Goal: Task Accomplishment & Management: Manage account settings

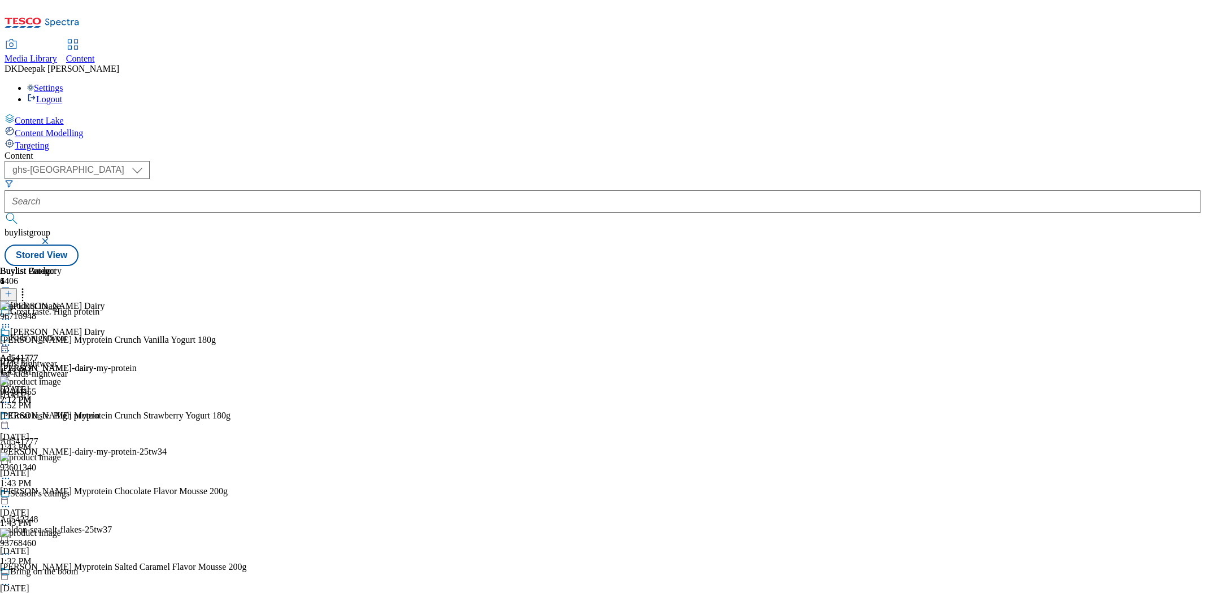
select select "ghs-[GEOGRAPHIC_DATA]"
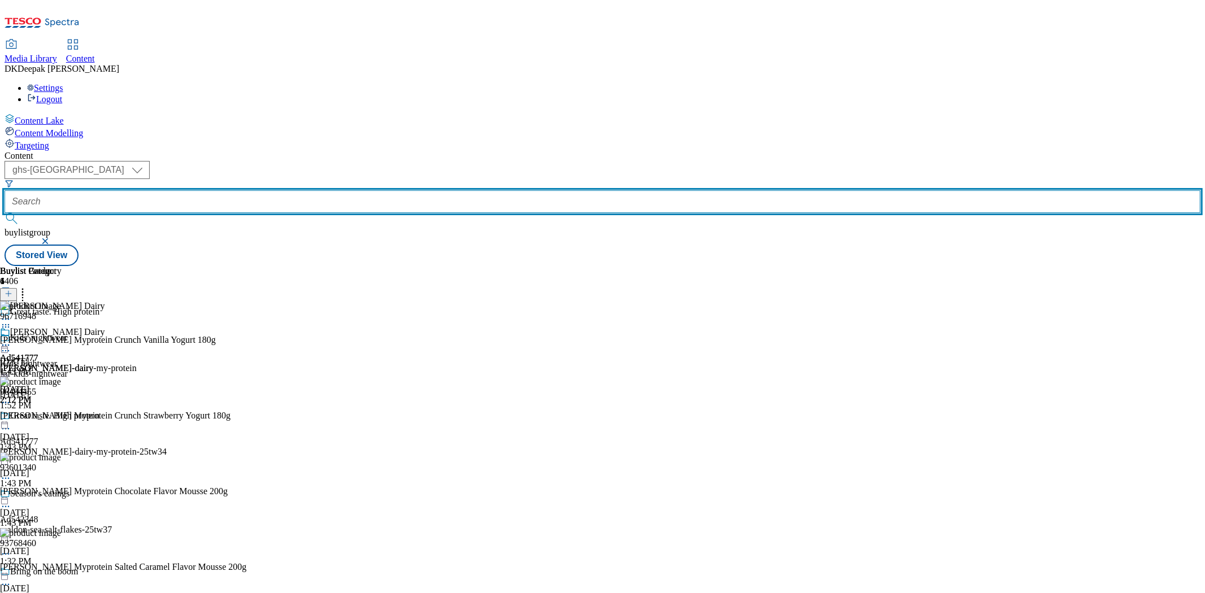
click at [294, 190] on input "text" at bounding box center [603, 201] width 1196 height 23
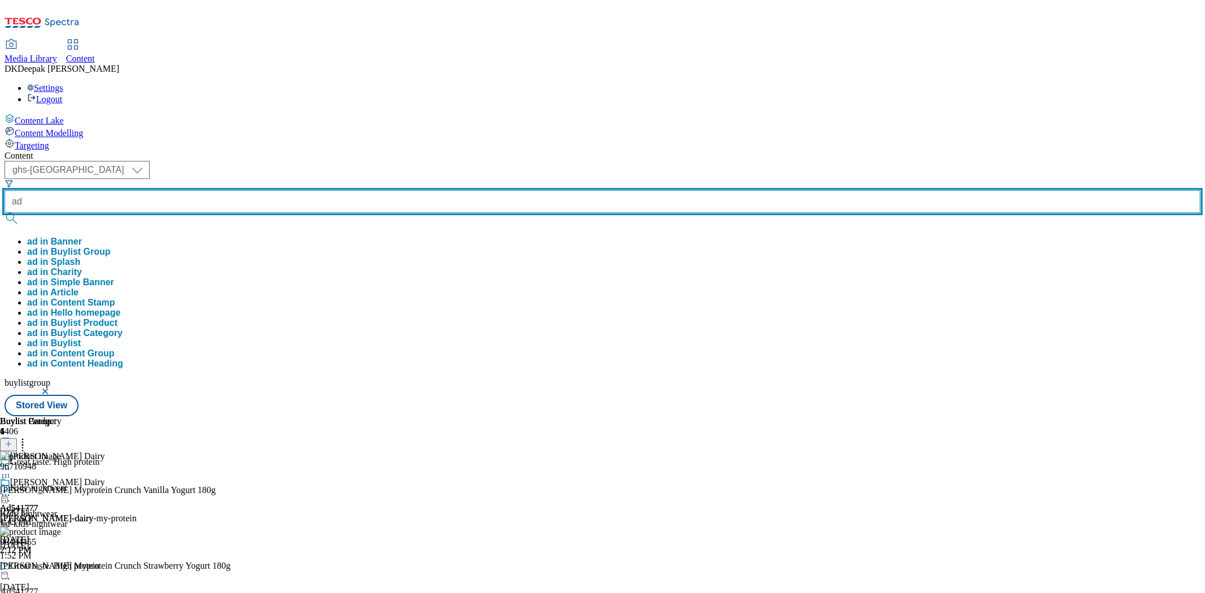
paste input "541844"
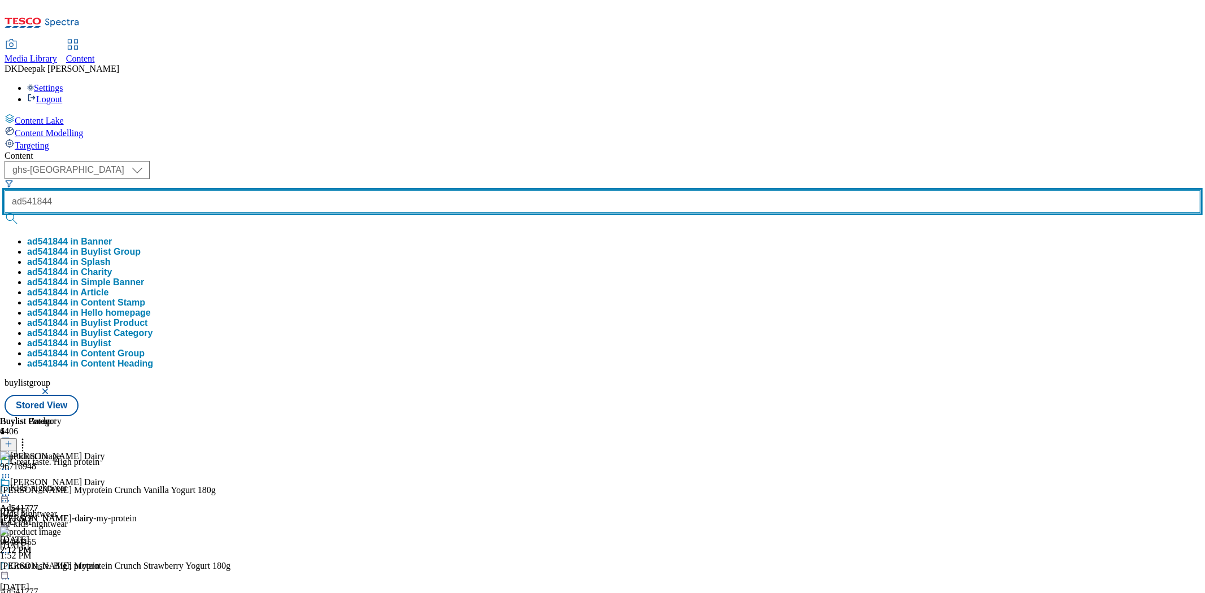
type input "ad541844"
click at [5, 213] on button "submit" at bounding box center [13, 218] width 16 height 11
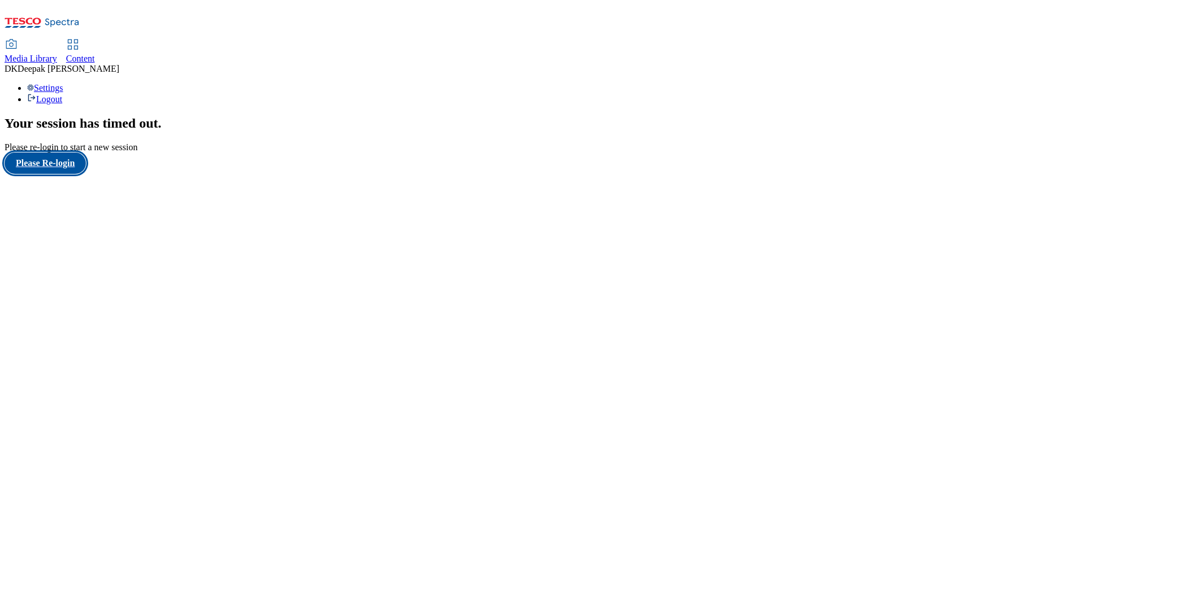
click at [86, 174] on button "Please Re-login" at bounding box center [45, 163] width 81 height 21
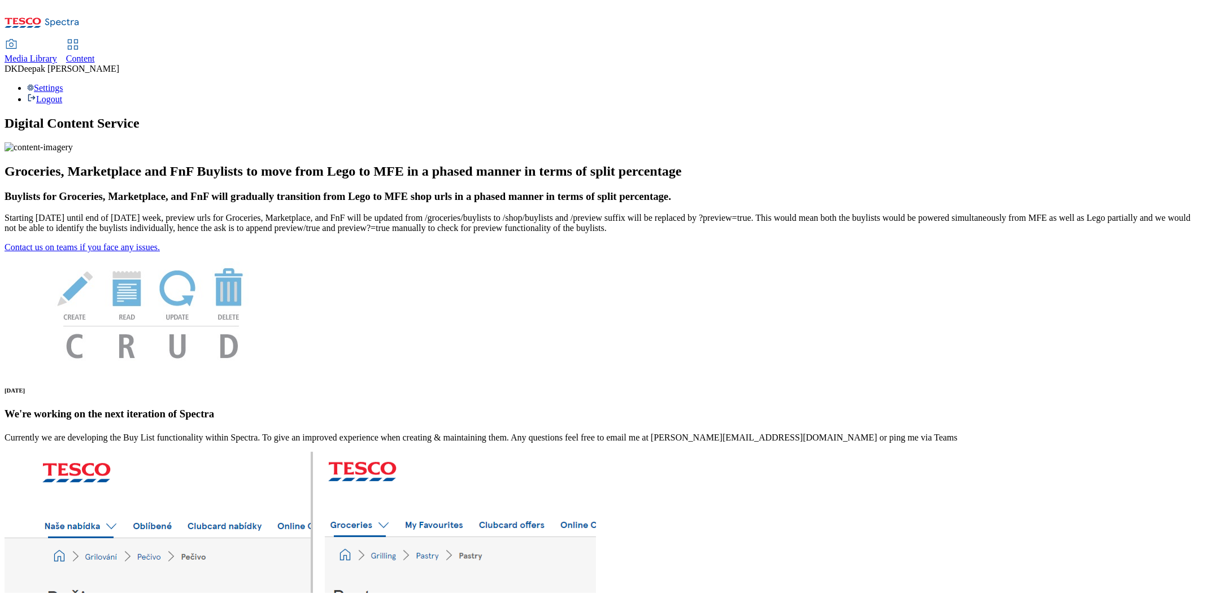
click at [95, 54] on span "Content" at bounding box center [80, 59] width 29 height 10
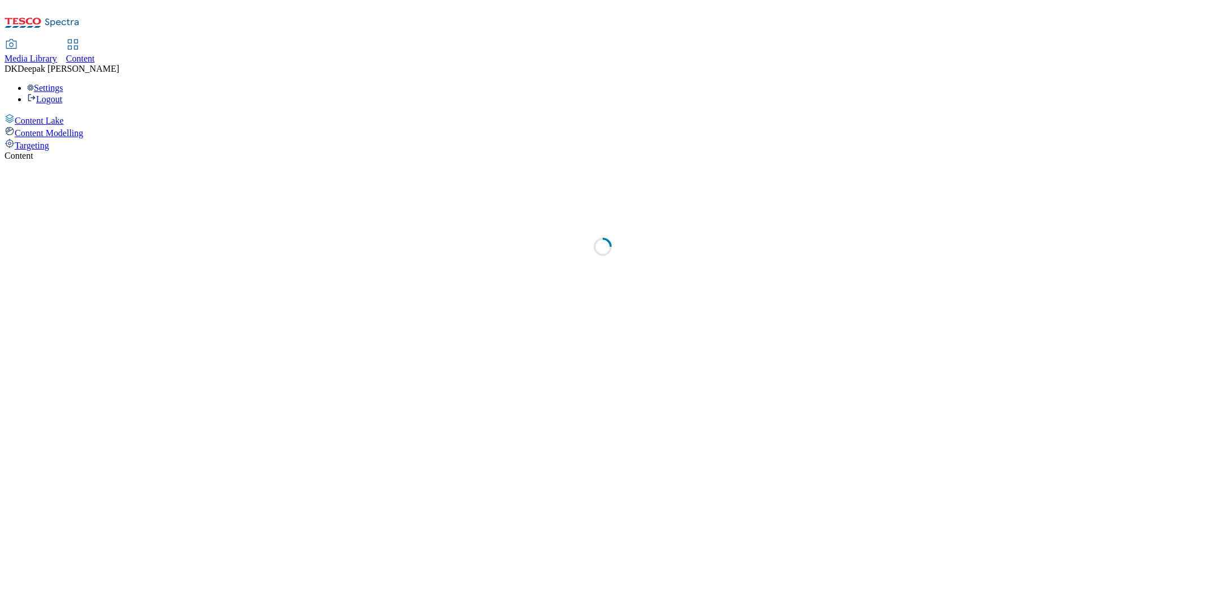
select select "ghs-[GEOGRAPHIC_DATA]"
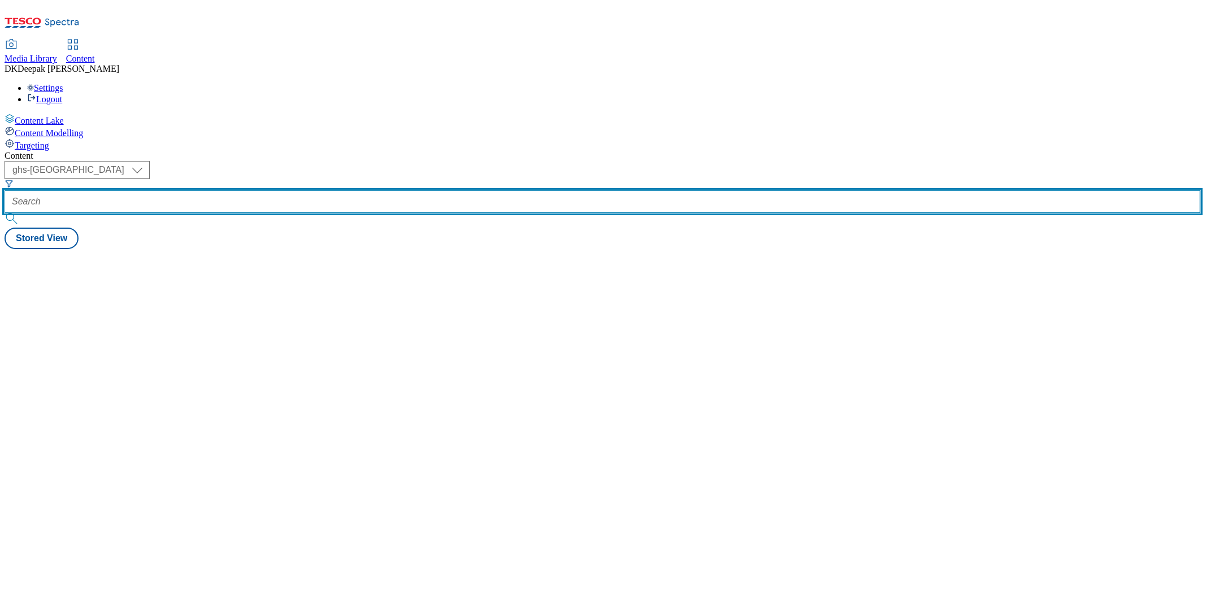
click at [273, 190] on input "text" at bounding box center [603, 201] width 1196 height 23
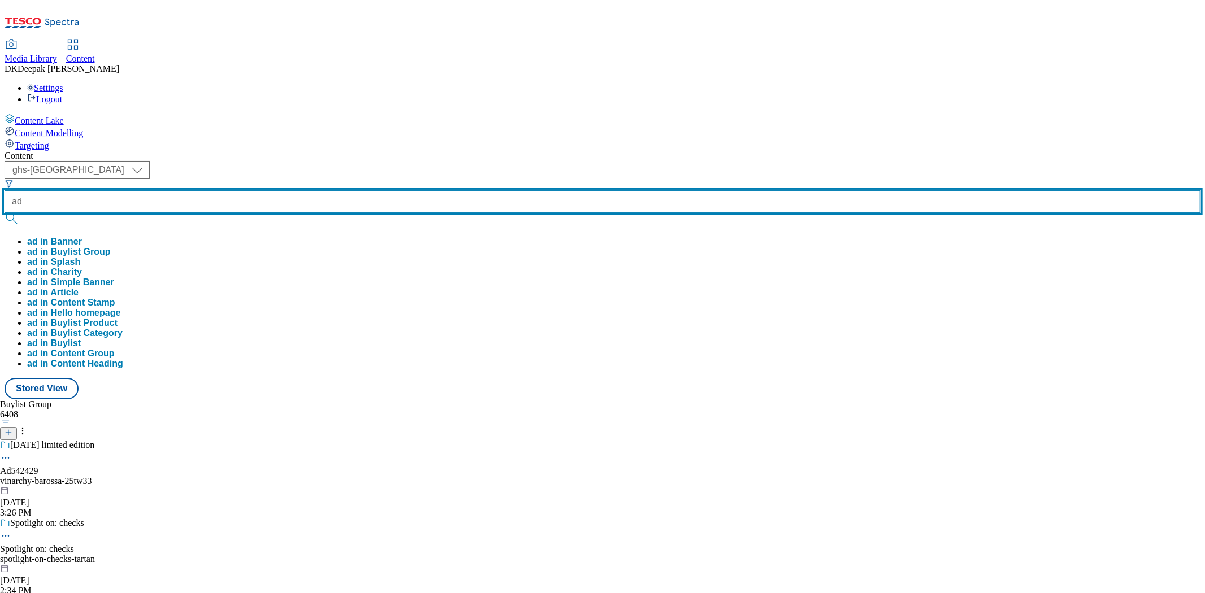
paste input "541844"
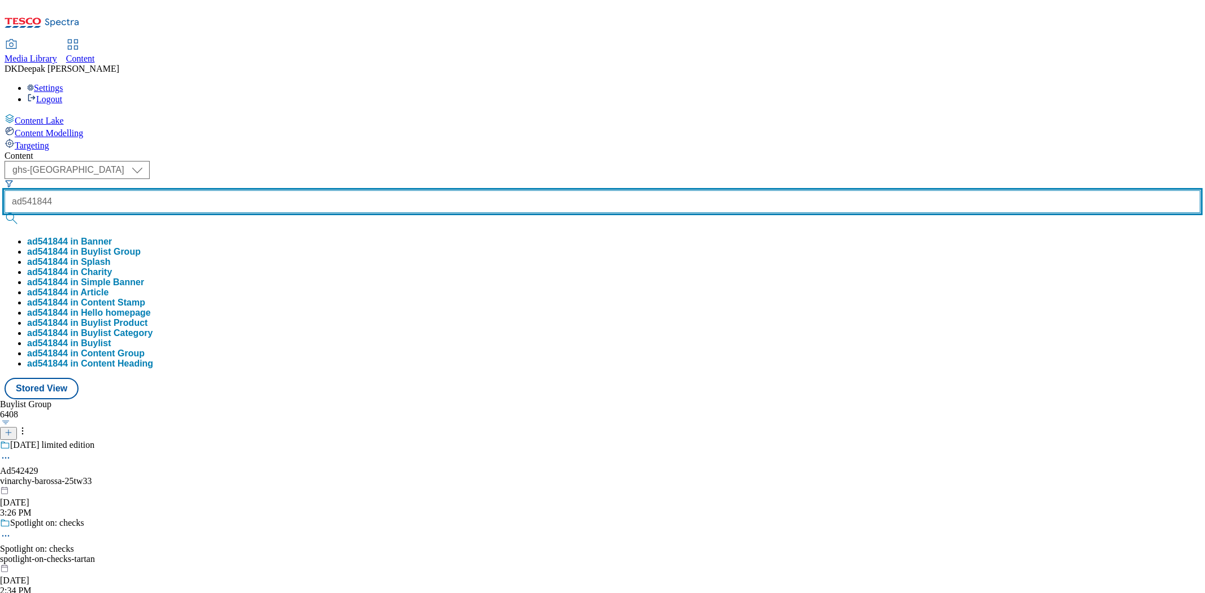
type input "ad541844"
click at [5, 213] on button "submit" at bounding box center [13, 218] width 16 height 11
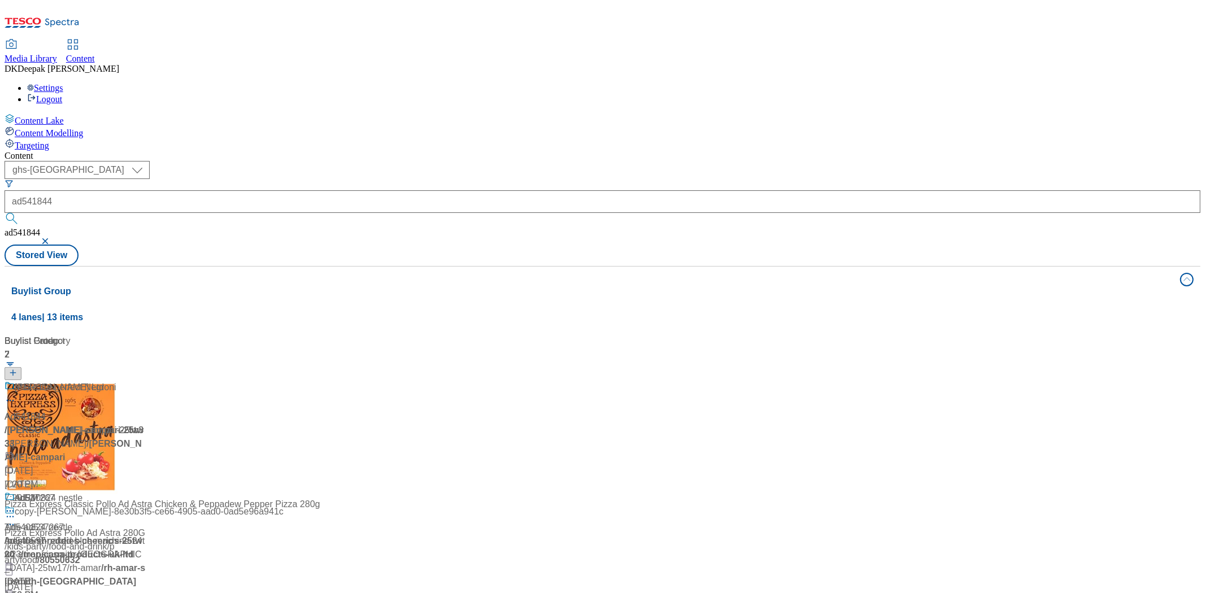
click at [513, 462] on div "Buylist Group 4 lanes | 13 items Buylist 2 Ad541844 / [PERSON_NAME]-campari-25t…" at bounding box center [603, 512] width 1196 height 493
click at [146, 424] on div "/ [PERSON_NAME]-campari-25tw33 / [PERSON_NAME]" at bounding box center [75, 437] width 141 height 27
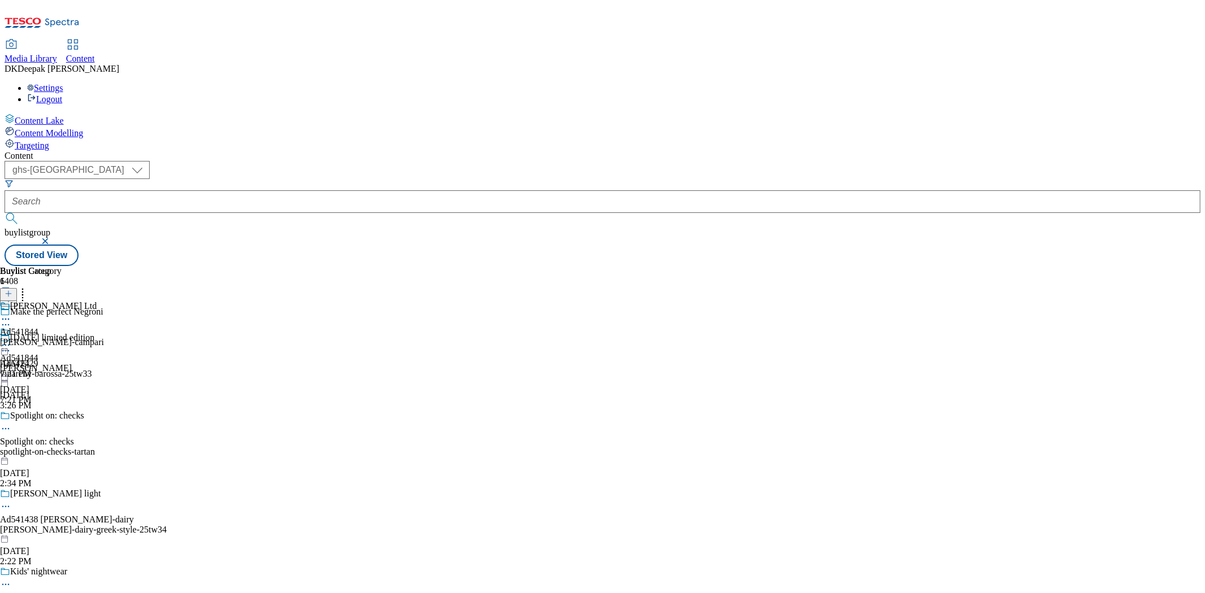
click at [104, 337] on div "[PERSON_NAME]-campari" at bounding box center [52, 342] width 104 height 10
click at [17, 290] on div at bounding box center [8, 295] width 17 height 10
click at [17, 288] on button at bounding box center [8, 294] width 17 height 13
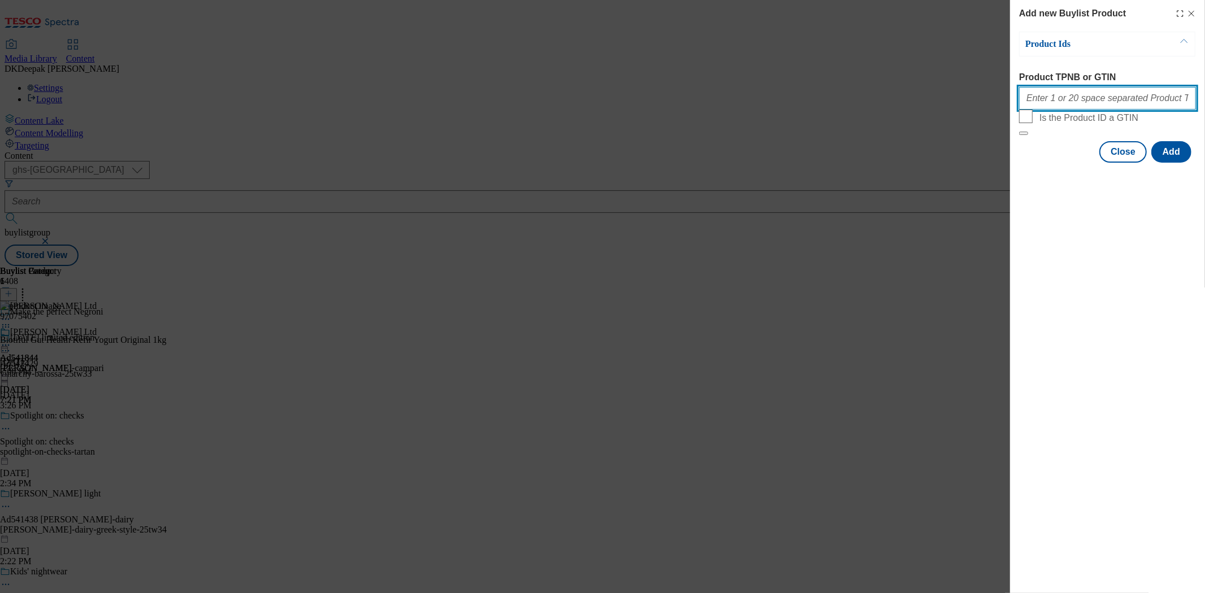
click at [1063, 110] on input "Product TPNB or GTIN" at bounding box center [1108, 98] width 177 height 23
paste input "50236083, 50236083, 50236083, 50236083, 50236083, 50236083, 50236083, 50236083,…"
type input "50236083, 50236083, 50236083, 50236083, 50236083, 50236083, 50236083, 50236083,…"
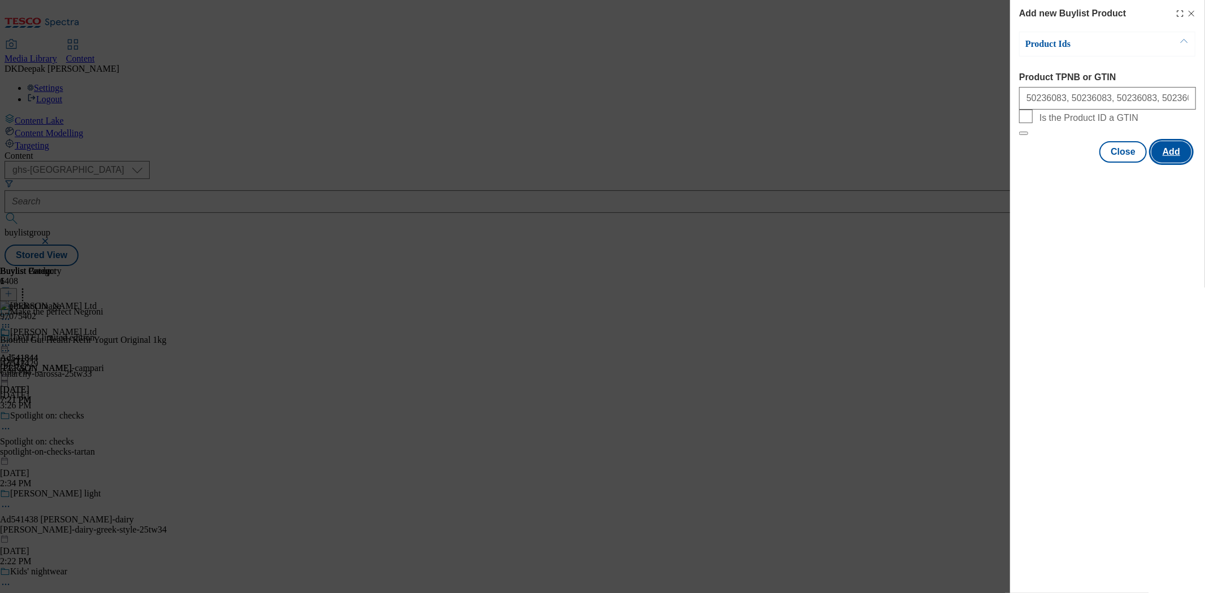
click at [1169, 163] on button "Add" at bounding box center [1172, 151] width 40 height 21
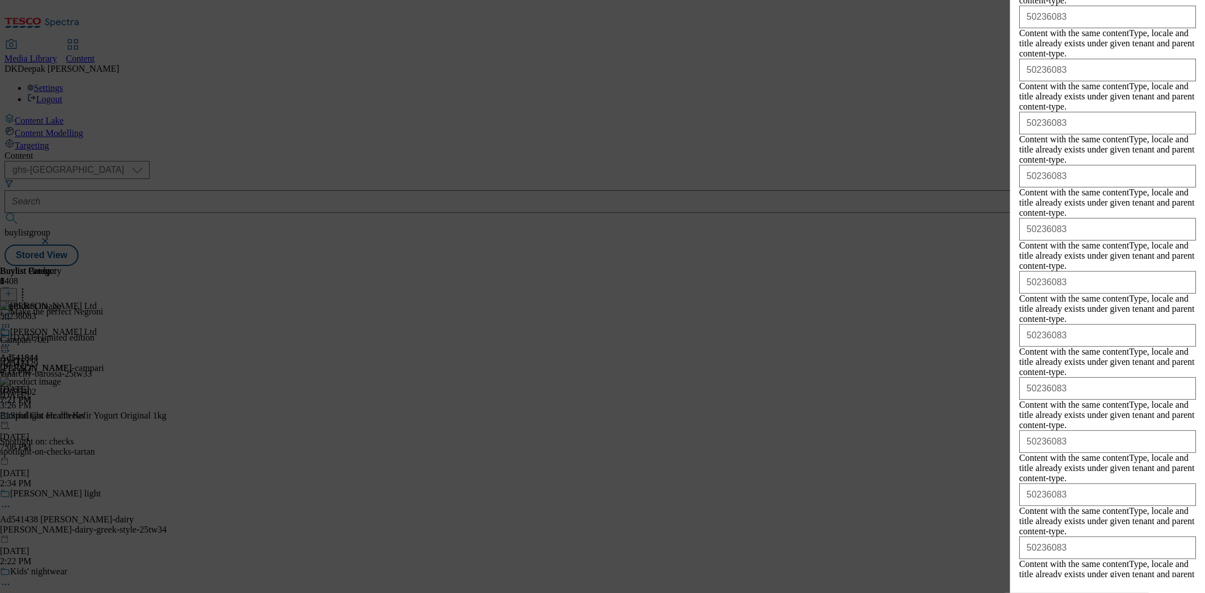
scroll to position [340, 0]
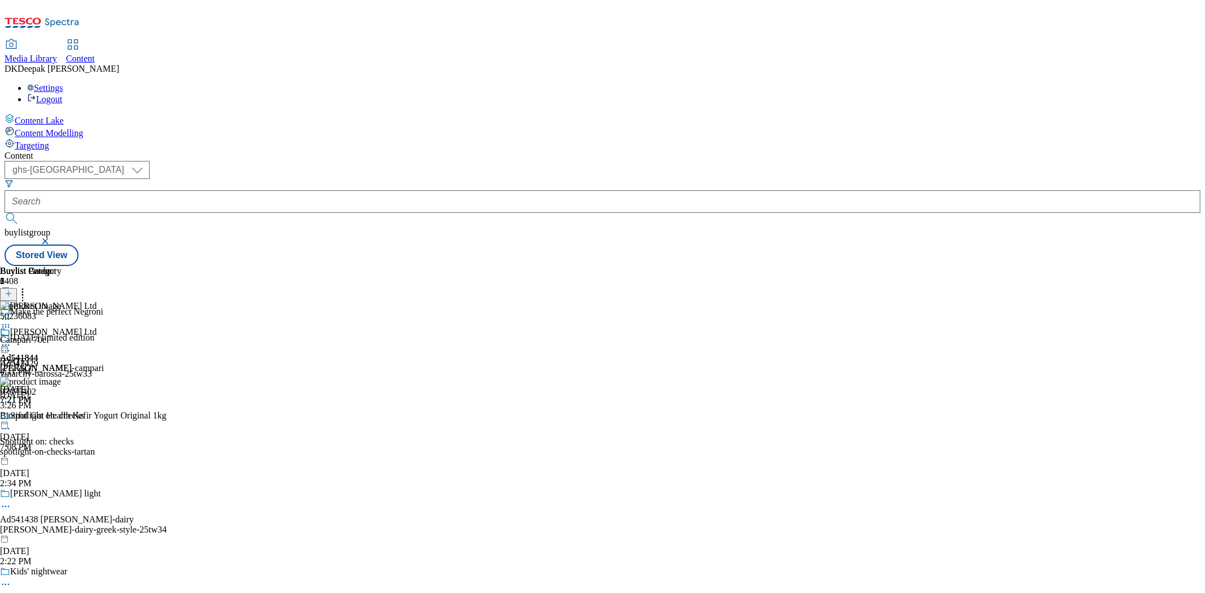
scroll to position [0, 0]
click at [11, 397] on icon at bounding box center [5, 402] width 11 height 11
click at [62, 472] on button "Delete" at bounding box center [42, 478] width 39 height 13
click at [11, 340] on icon at bounding box center [5, 345] width 11 height 11
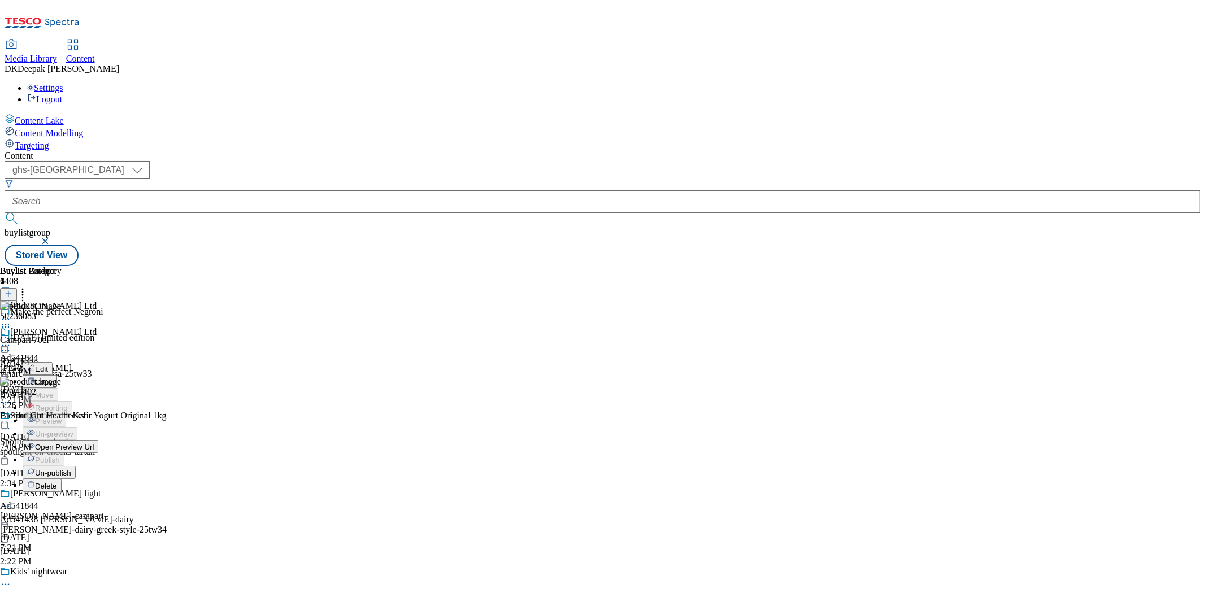
click at [71, 469] on span "Un-publish" at bounding box center [53, 473] width 36 height 8
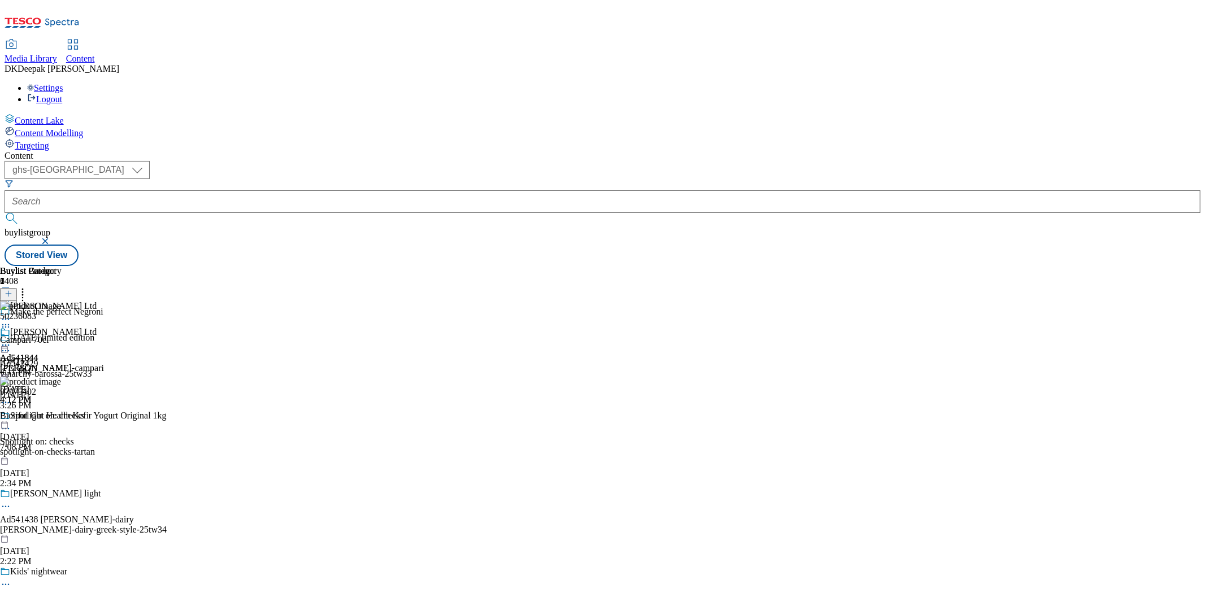
click at [1114, 266] on div "Buylist Group 6408 Make the perfect Negroni [DATE] limited edition Ad542429 vin…" at bounding box center [603, 266] width 1196 height 0
click at [167, 397] on div at bounding box center [83, 404] width 167 height 14
click at [57, 475] on span "Delete" at bounding box center [46, 479] width 22 height 8
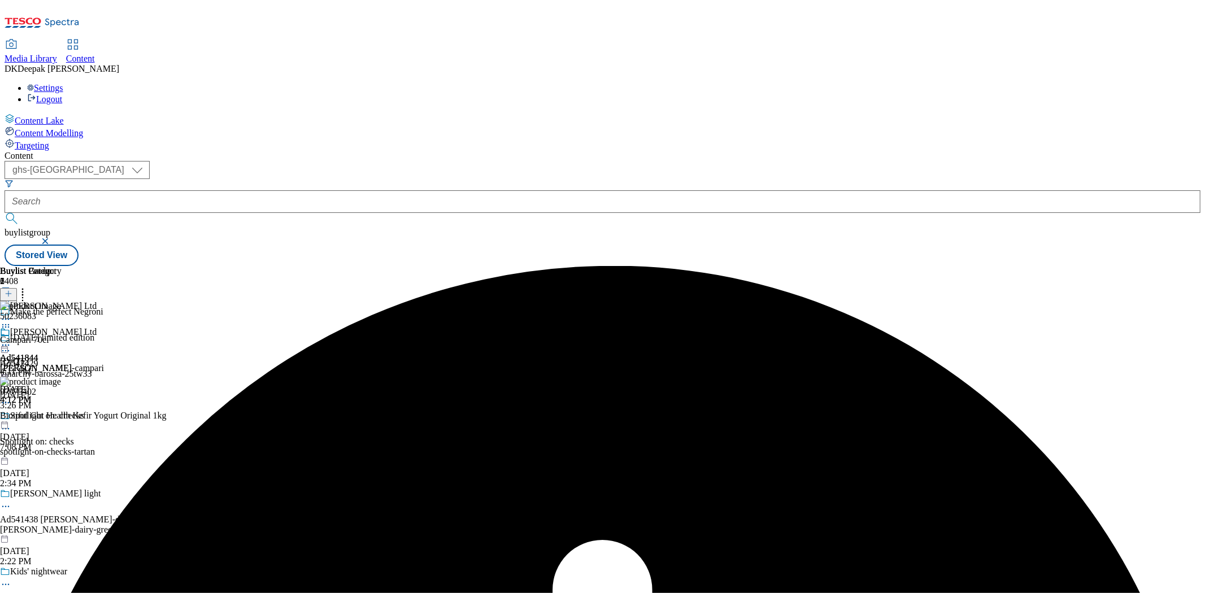
click at [7, 345] on circle at bounding box center [6, 346] width 2 height 2
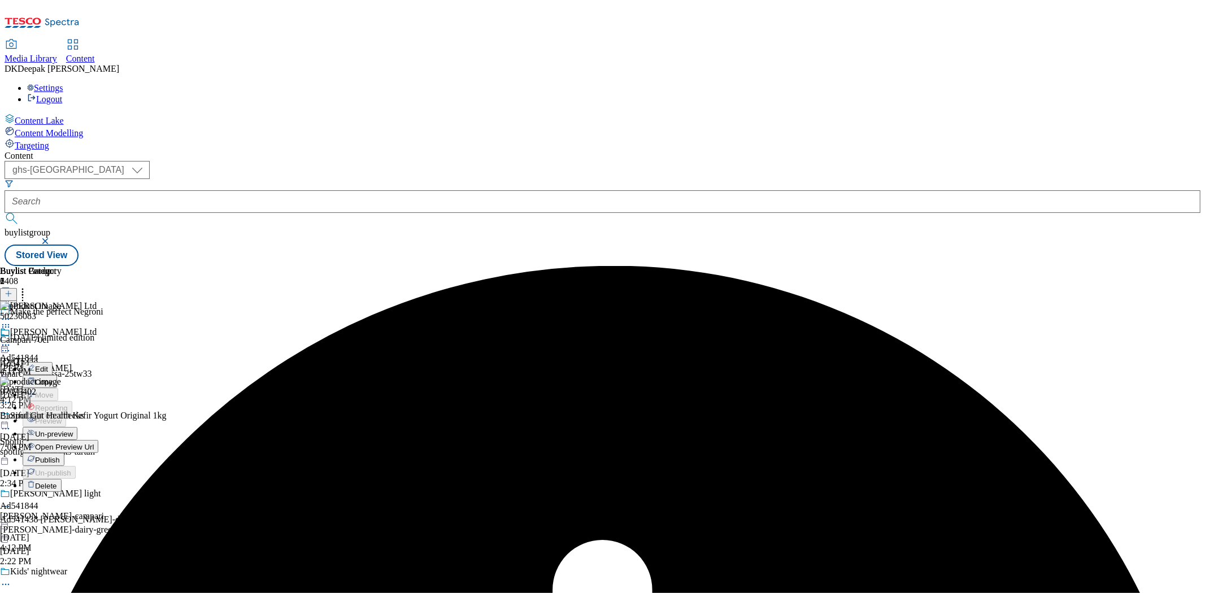
click at [73, 430] on span "Un-preview" at bounding box center [54, 434] width 38 height 8
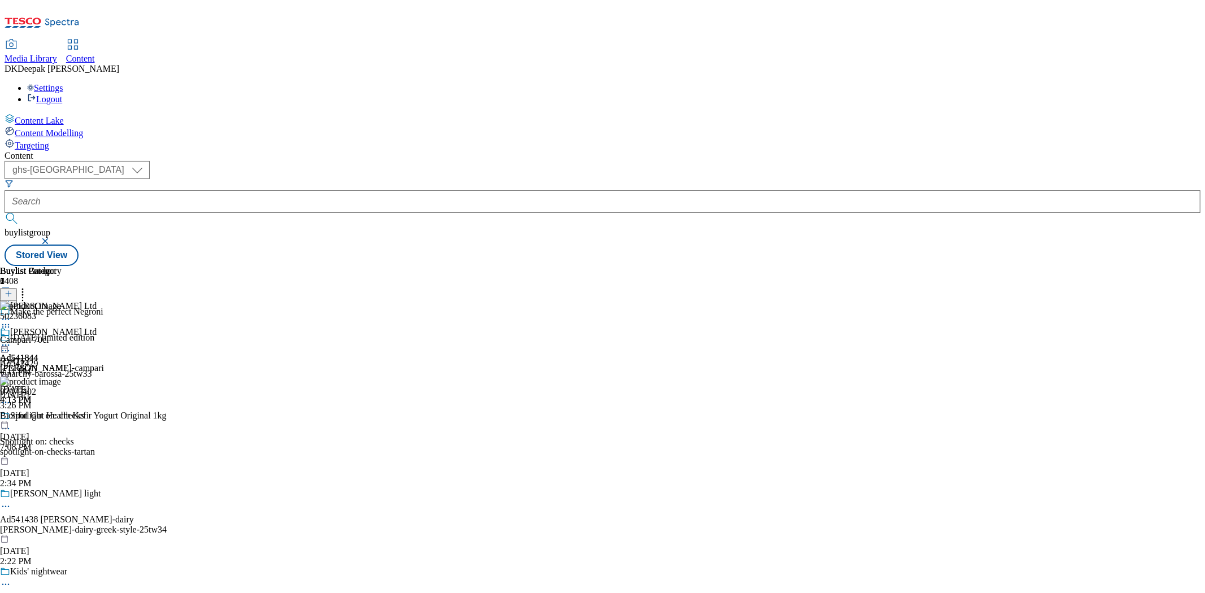
click at [4, 402] on circle at bounding box center [3, 403] width 2 height 2
click at [57, 475] on span "Delete" at bounding box center [46, 479] width 22 height 8
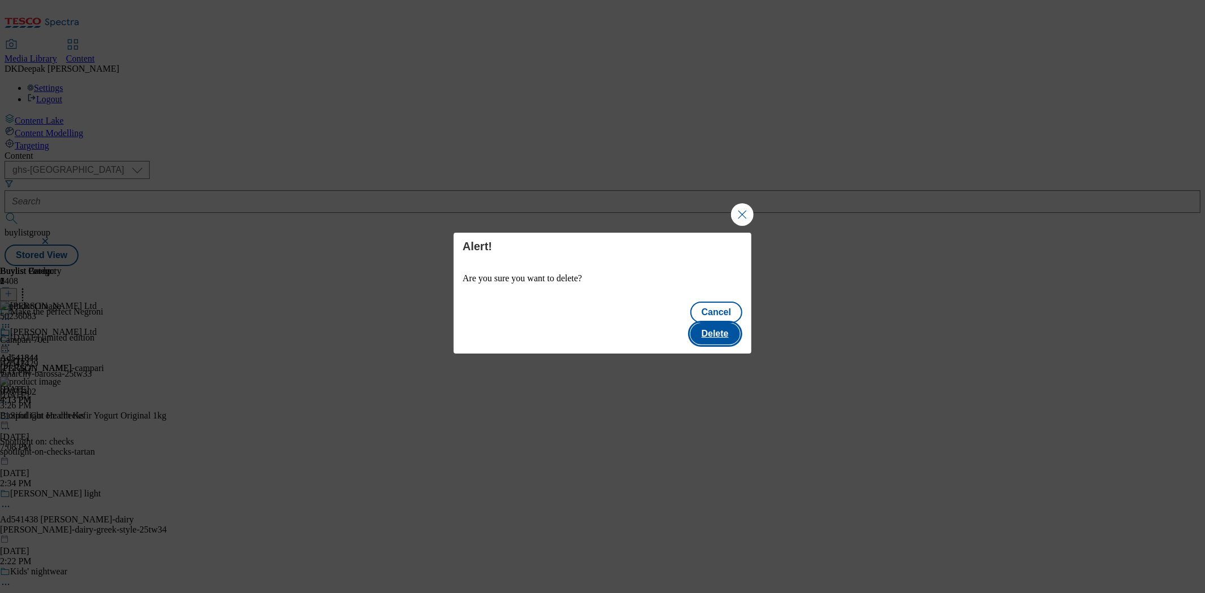
click at [721, 328] on button "Delete" at bounding box center [716, 333] width 50 height 21
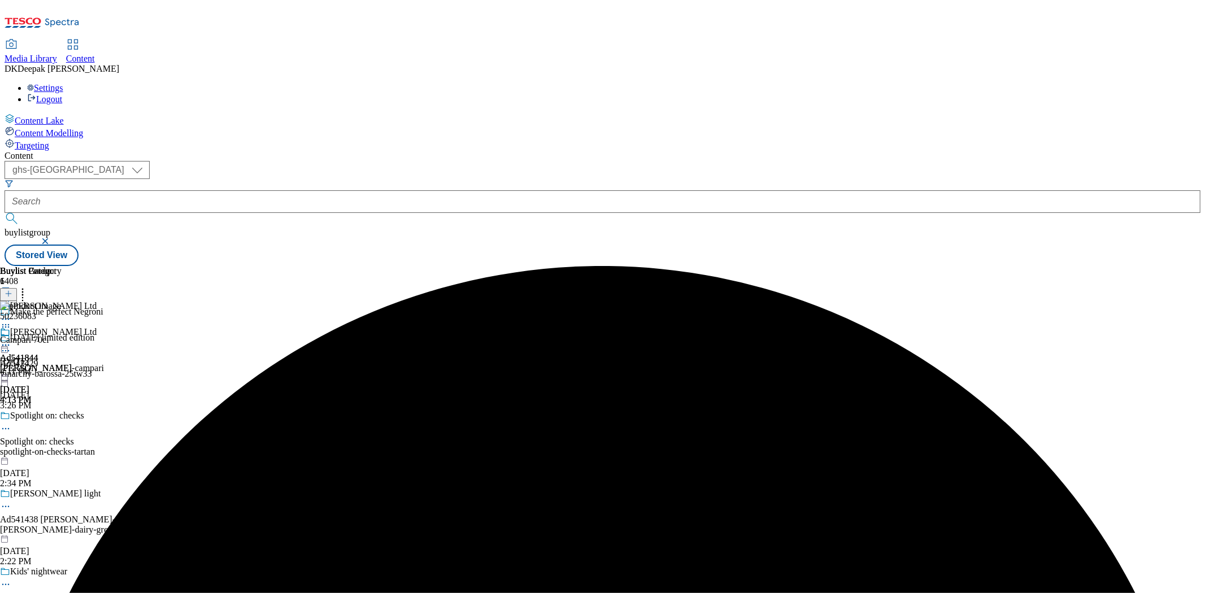
click at [11, 340] on icon at bounding box center [5, 345] width 11 height 11
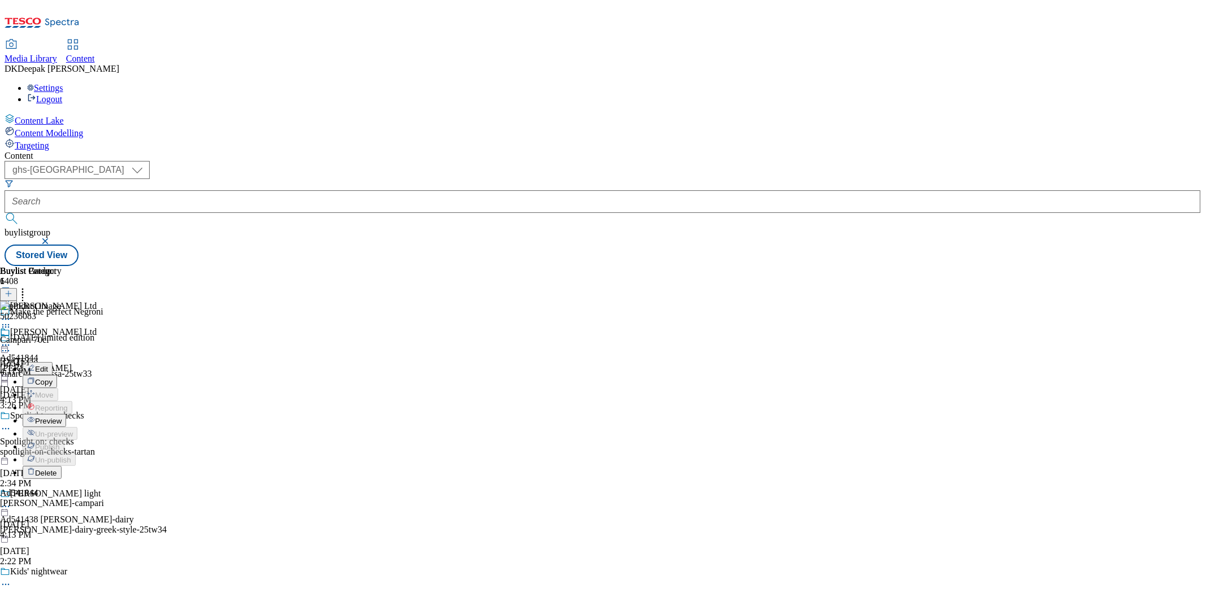
click at [62, 417] on span "Preview" at bounding box center [48, 421] width 27 height 8
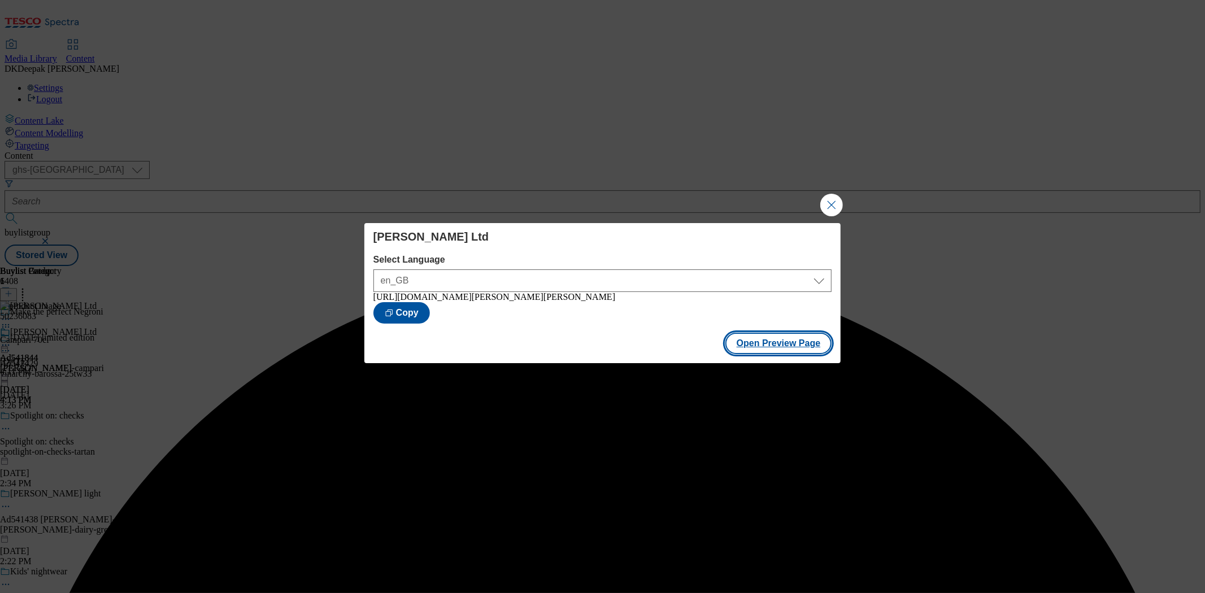
click at [830, 340] on button "Open Preview Page" at bounding box center [779, 343] width 107 height 21
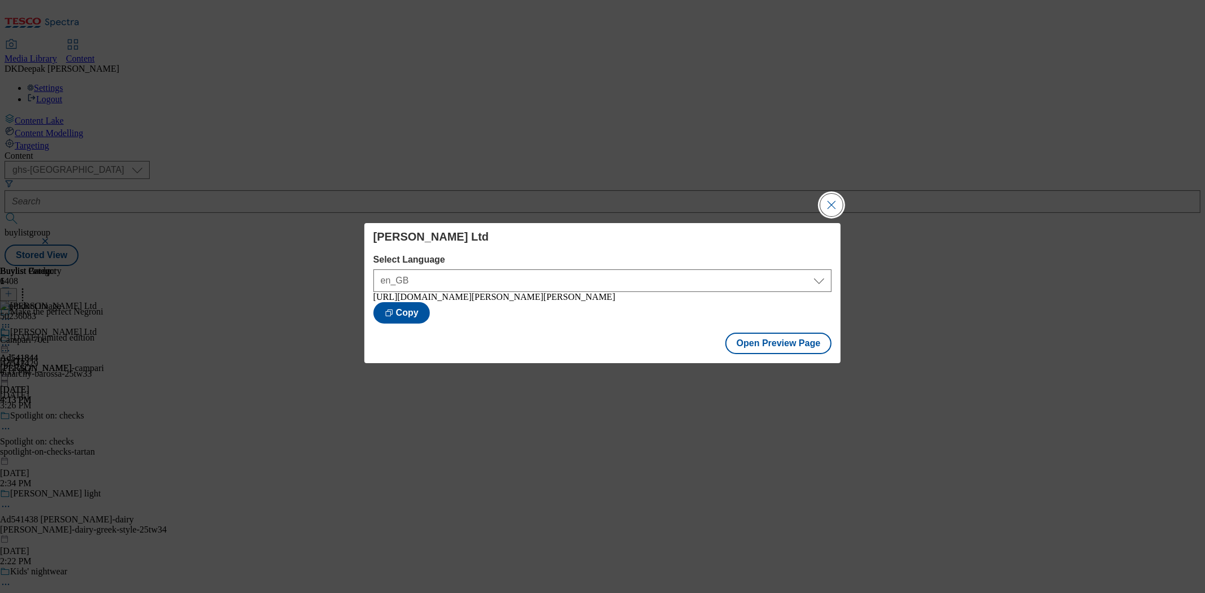
click at [834, 206] on button "Close Modal" at bounding box center [832, 205] width 23 height 23
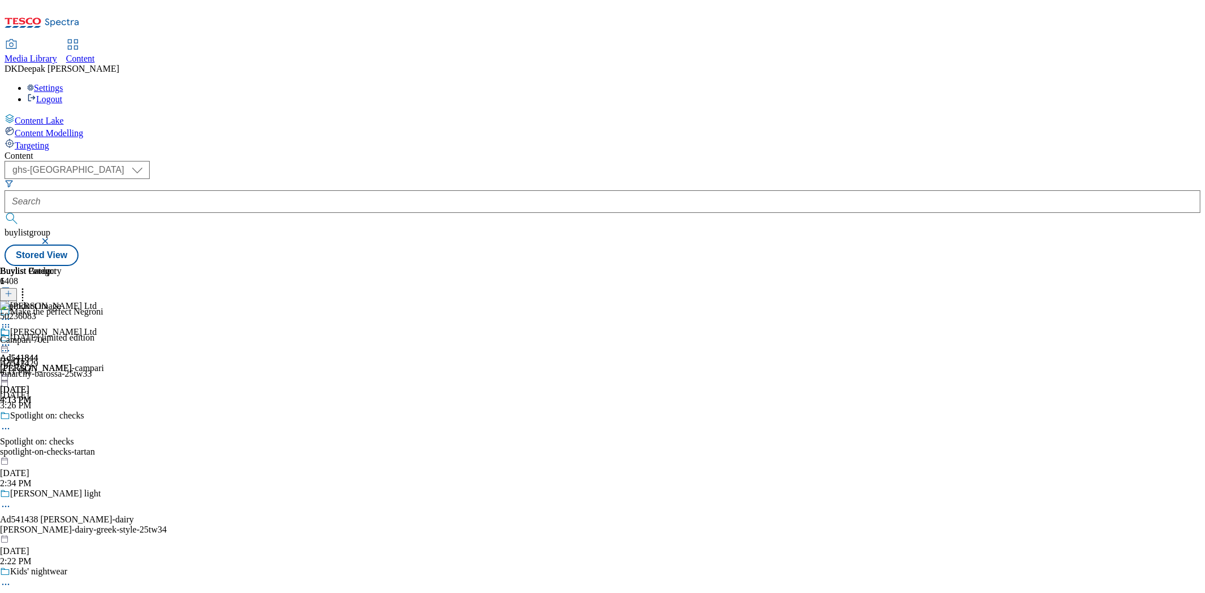
click at [104, 340] on div at bounding box center [52, 347] width 104 height 14
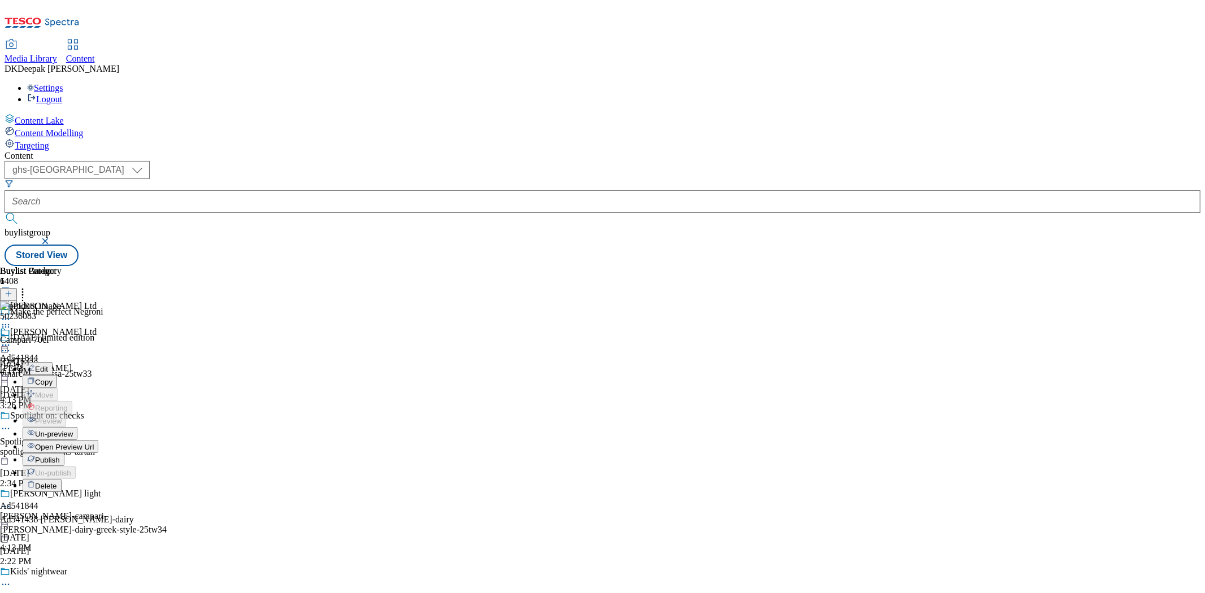
click at [53, 362] on button "Edit" at bounding box center [38, 368] width 30 height 13
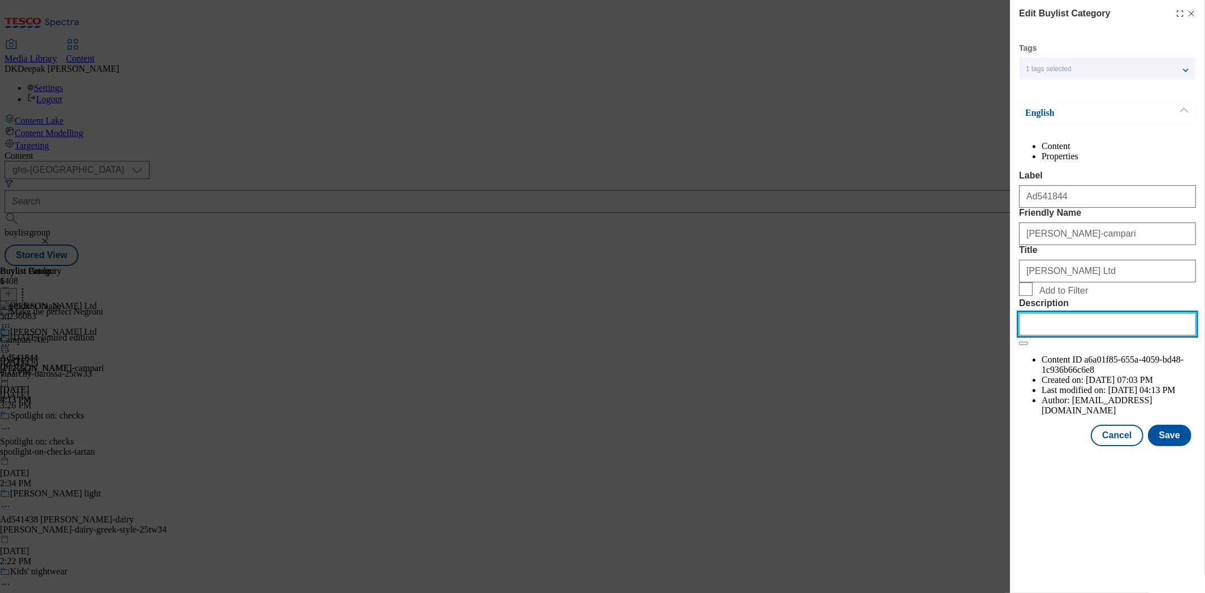
click at [1113, 336] on input "Description" at bounding box center [1108, 324] width 177 height 23
paste input "Campari 70cl"
type input "Campari 70cl"
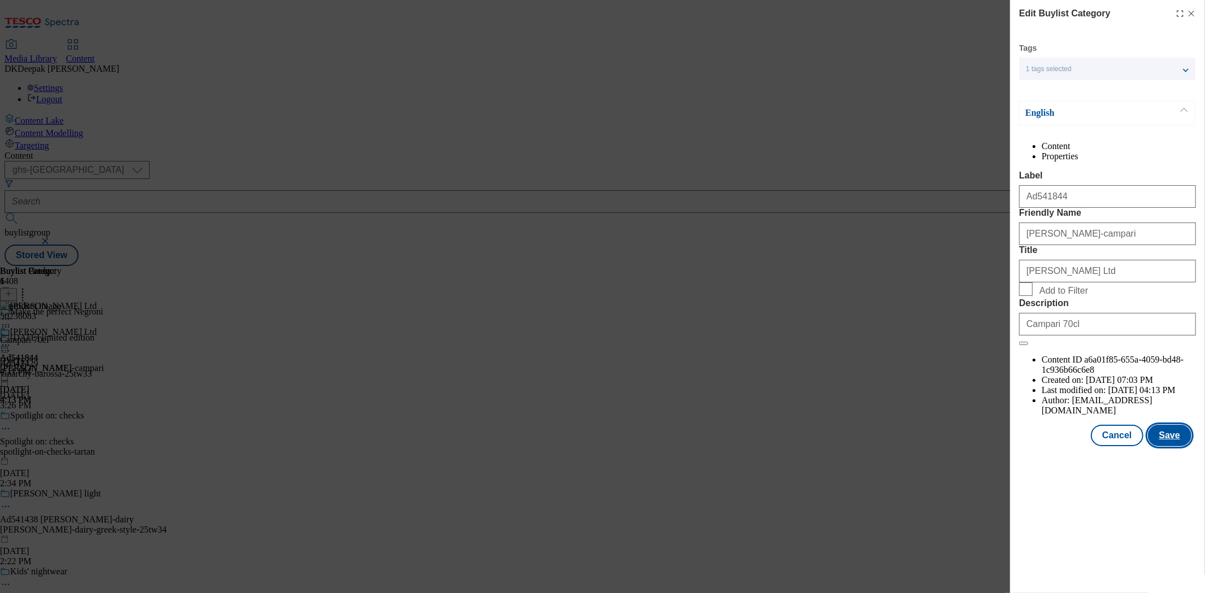
click at [1172, 446] on button "Save" at bounding box center [1170, 435] width 44 height 21
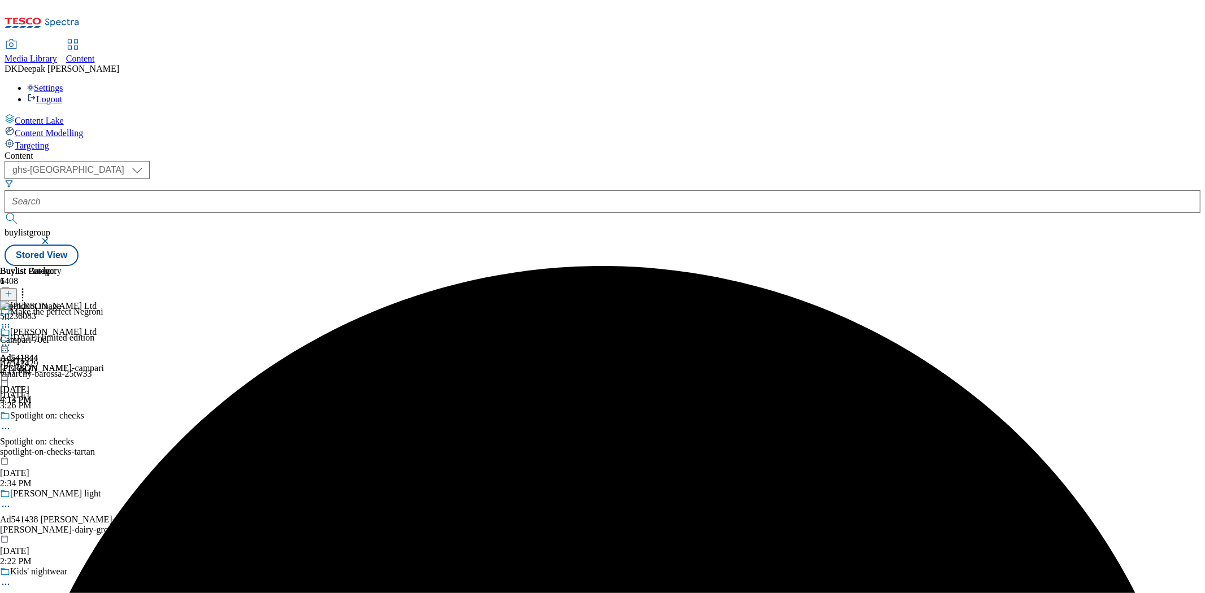
click at [11, 340] on icon at bounding box center [5, 345] width 11 height 11
click at [53, 362] on button "Edit" at bounding box center [38, 368] width 30 height 13
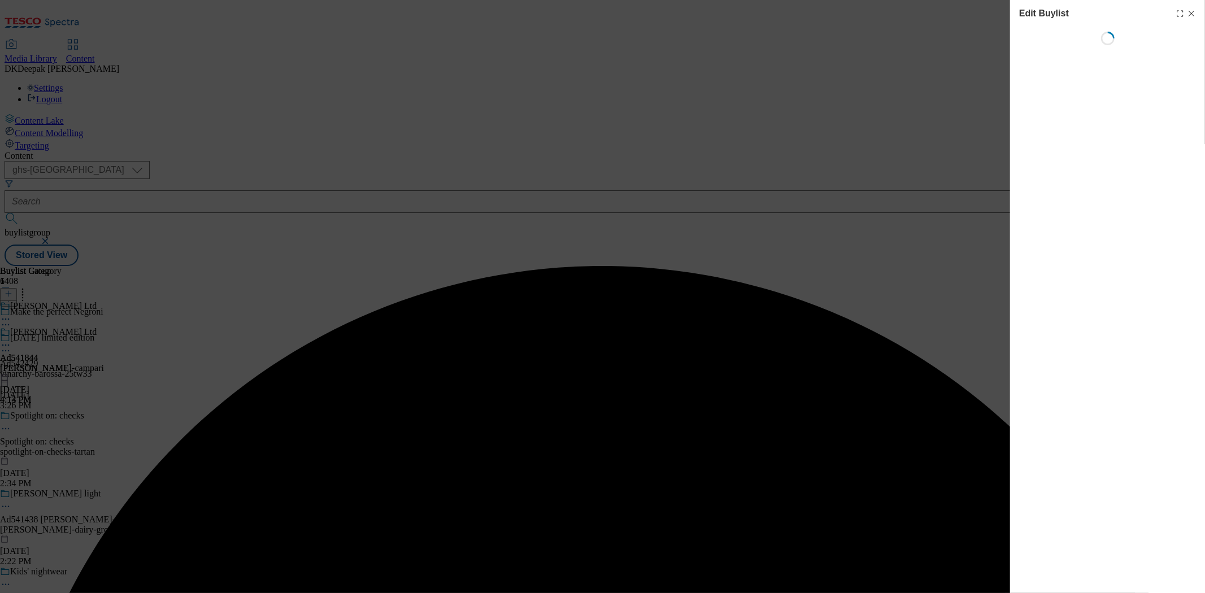
select select "tactical"
select select "supplier funded short term 1-3 weeks"
select select "dunnhumby"
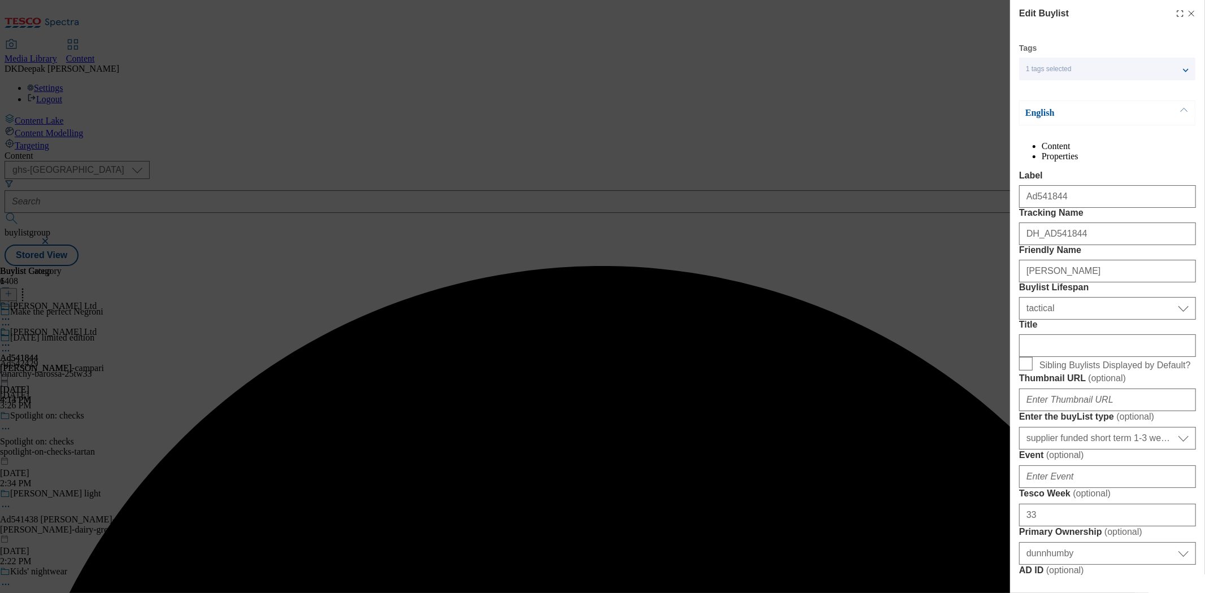
select select "Banner"
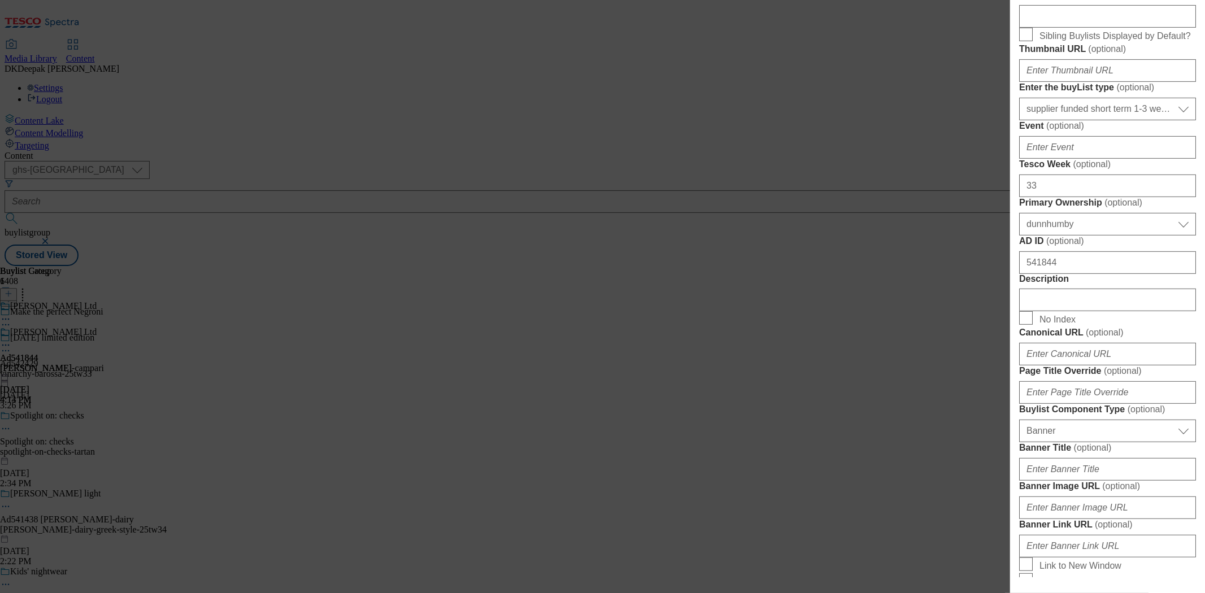
scroll to position [439, 0]
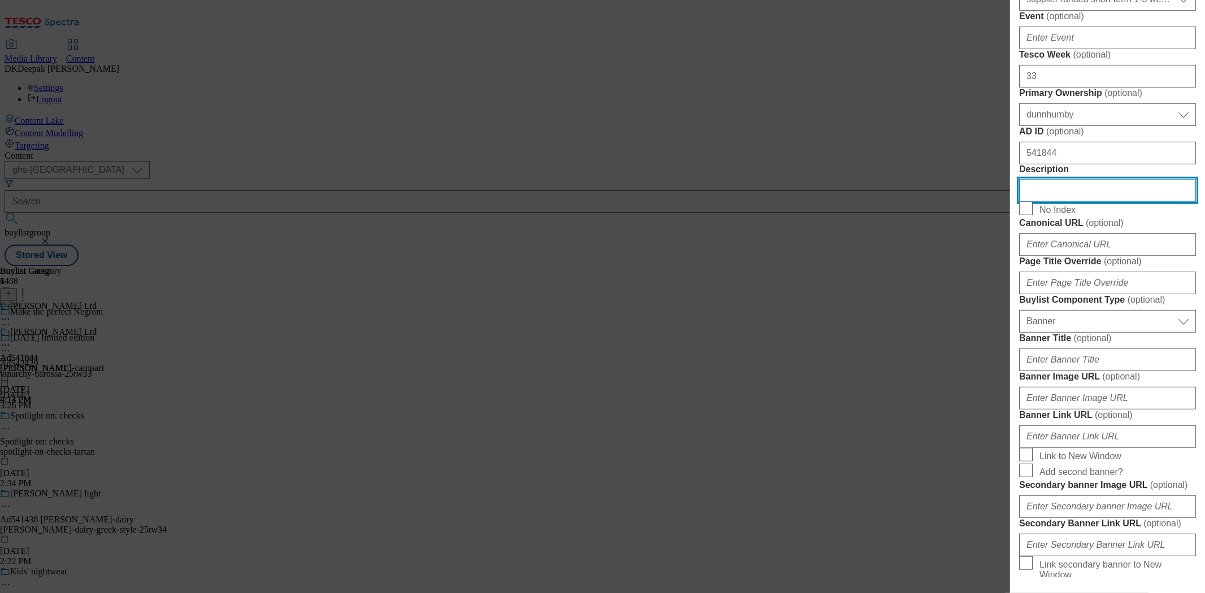
click at [1073, 202] on input "Description" at bounding box center [1108, 190] width 177 height 23
paste input "Campari 70cl"
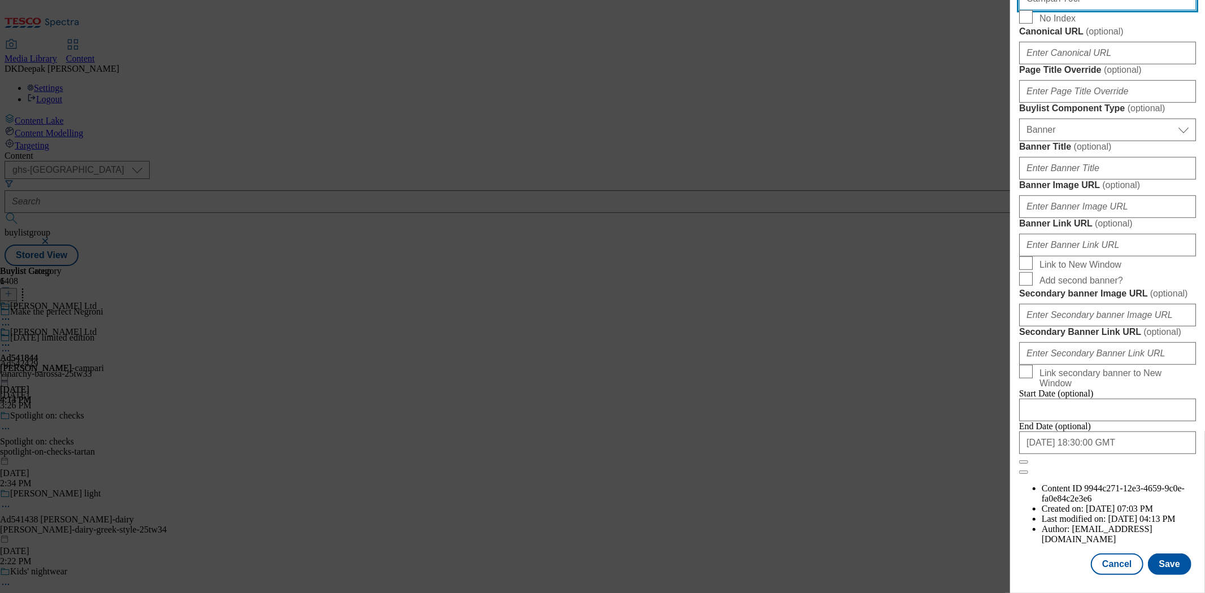
scroll to position [1058, 0]
type input "Campari 70cl"
click at [1180, 556] on button "Save" at bounding box center [1170, 564] width 44 height 21
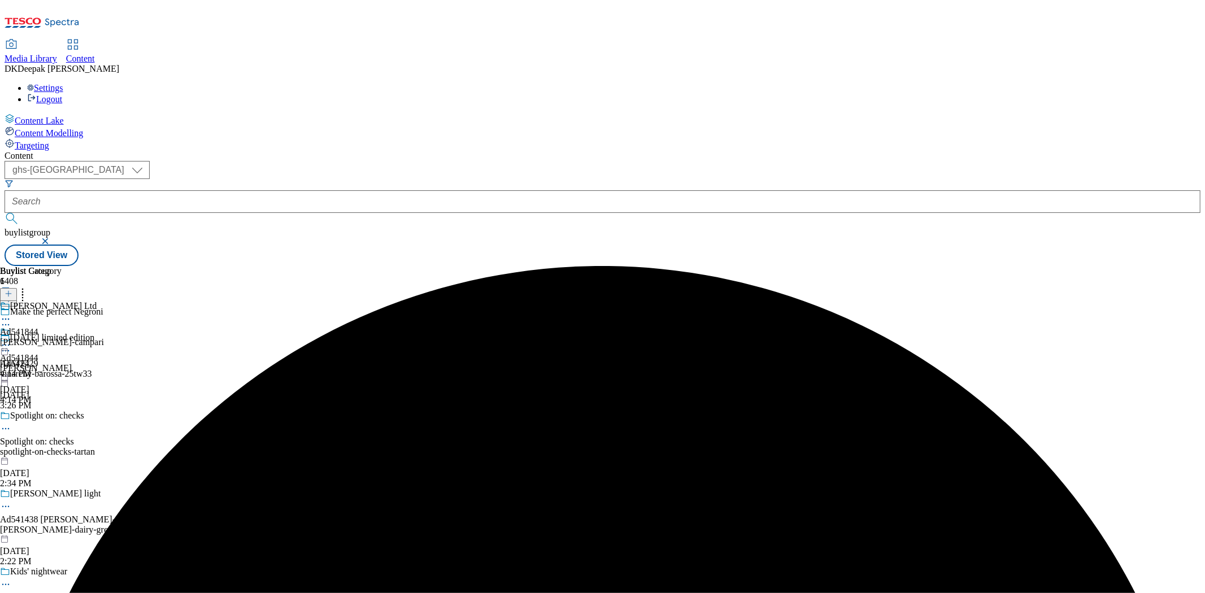
click at [11, 319] on icon at bounding box center [5, 324] width 11 height 11
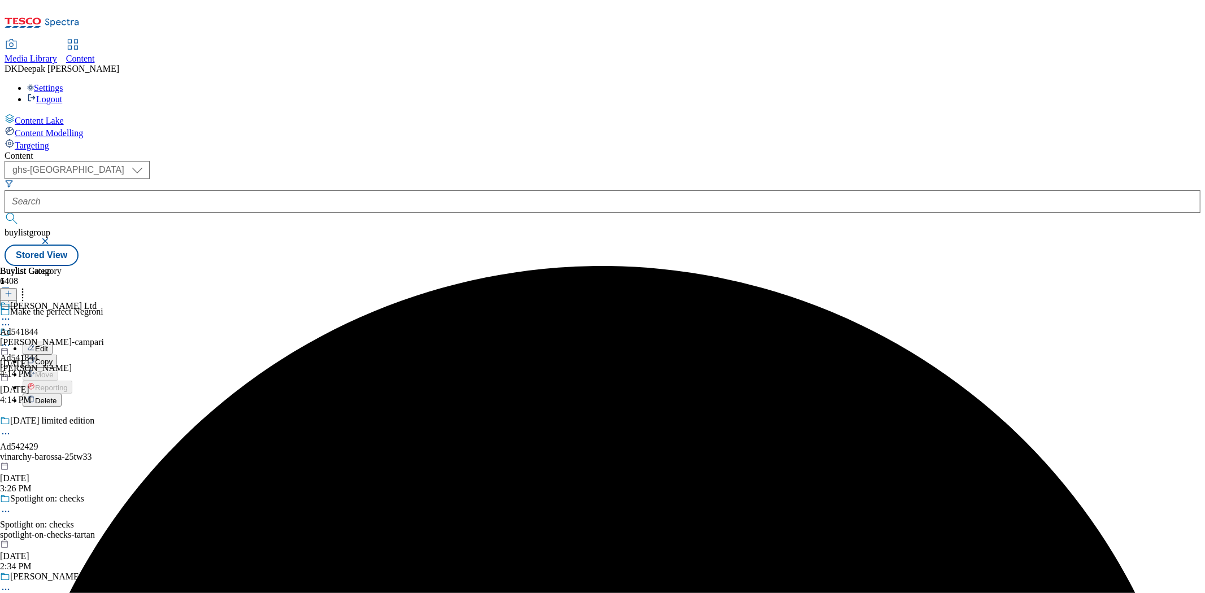
click at [53, 342] on button "Edit" at bounding box center [38, 348] width 30 height 13
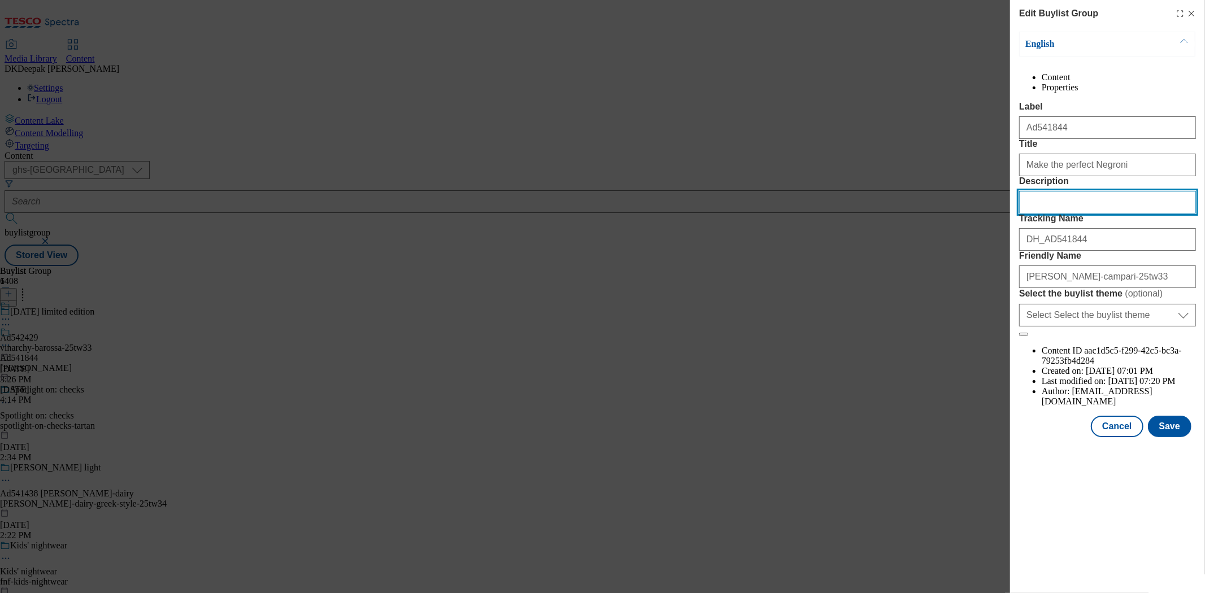
click at [1032, 214] on input "Description" at bounding box center [1108, 202] width 177 height 23
paste input "Campari 70cl"
type input "Campari 70cl"
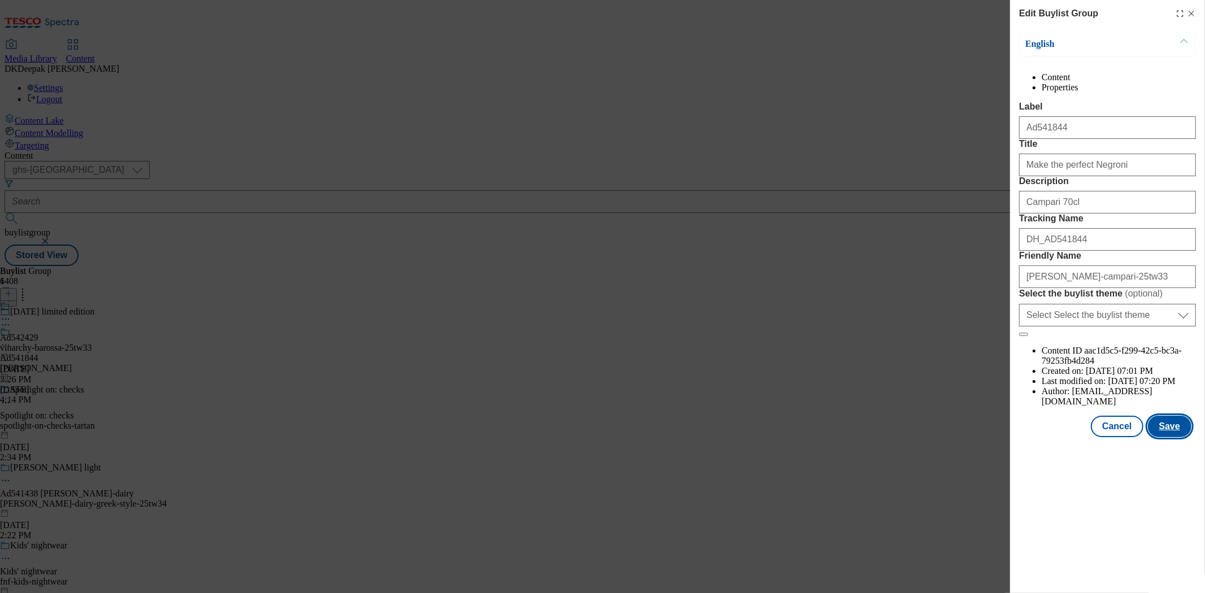
click at [1166, 437] on button "Save" at bounding box center [1170, 426] width 44 height 21
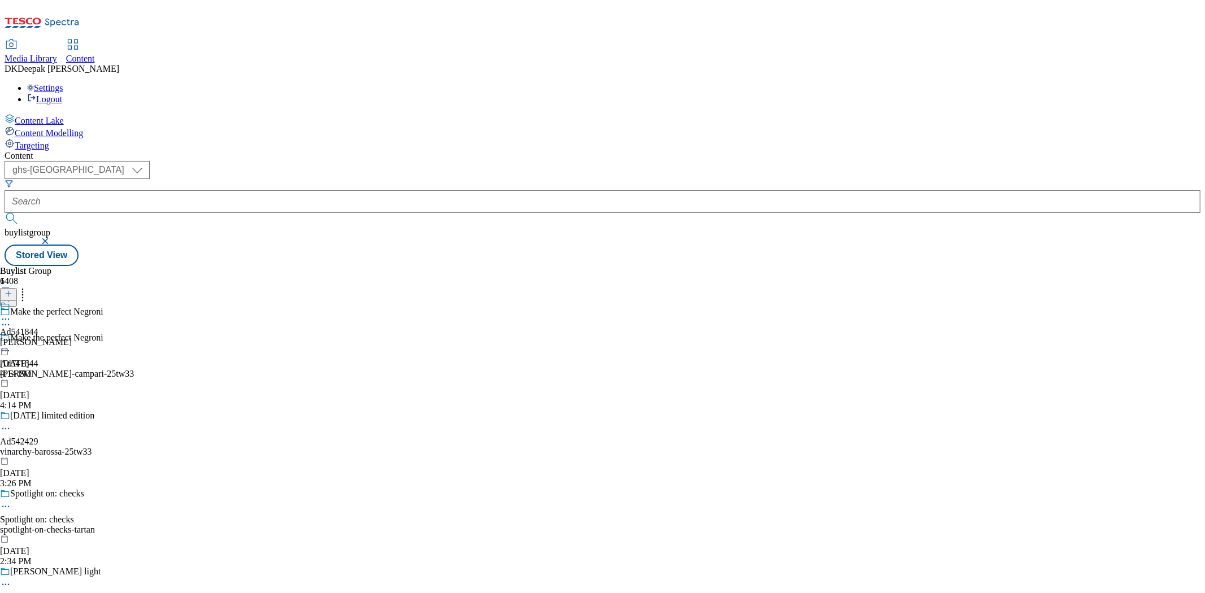
click at [72, 337] on div "[PERSON_NAME]" at bounding box center [36, 342] width 72 height 10
click at [11, 314] on icon at bounding box center [5, 319] width 11 height 11
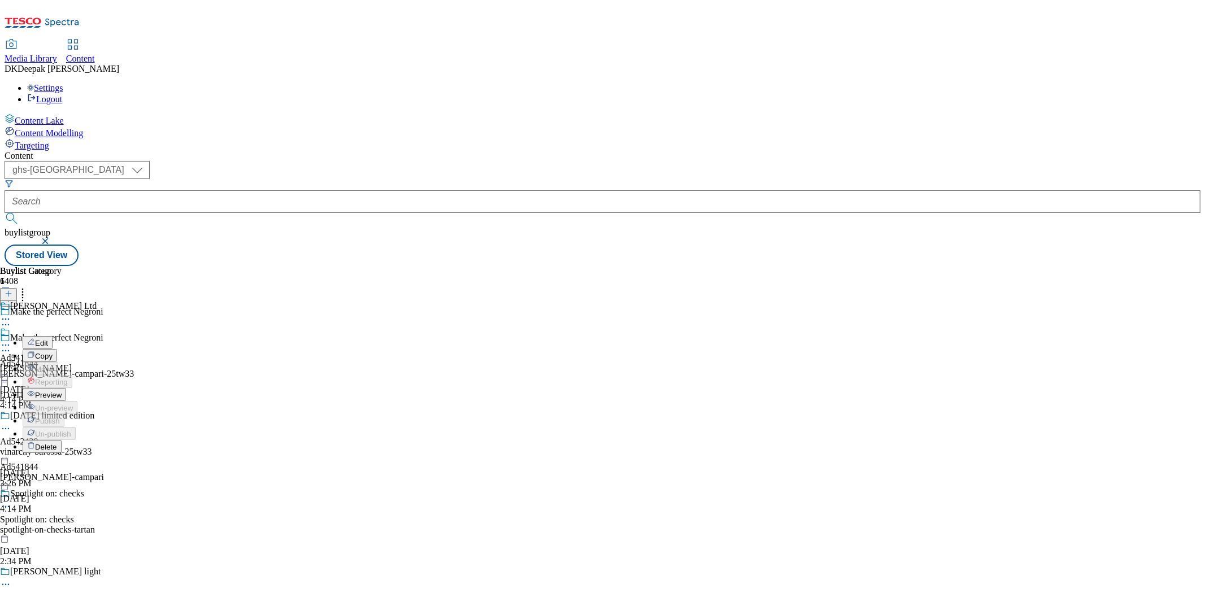
click at [62, 391] on span "Preview" at bounding box center [48, 395] width 27 height 8
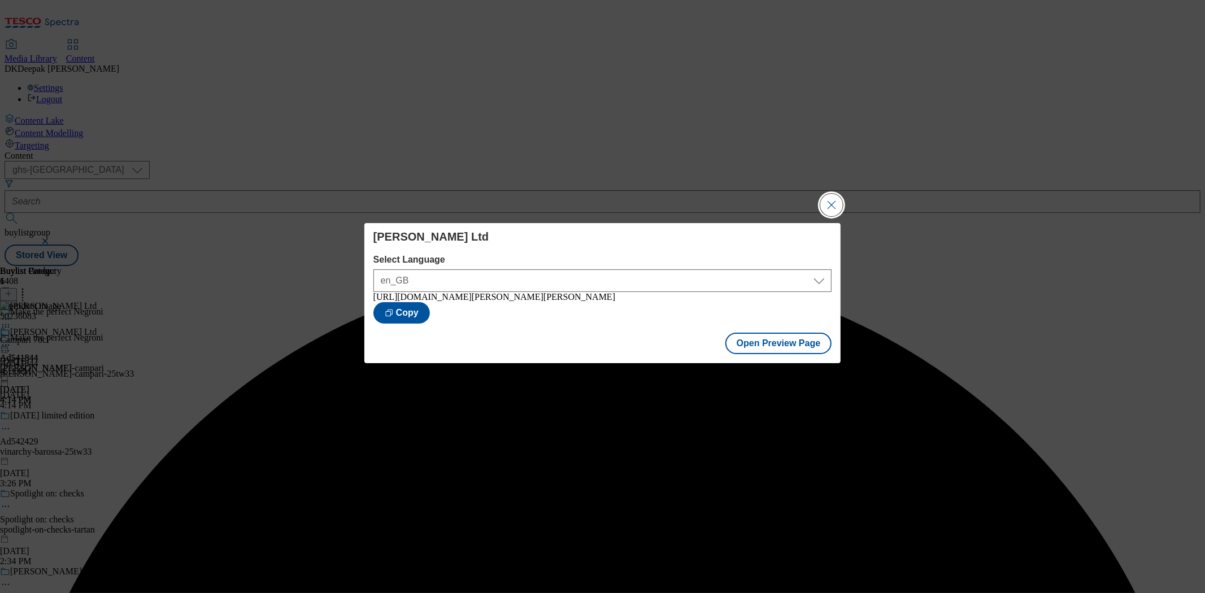
click at [843, 206] on button "Close Modal" at bounding box center [832, 205] width 23 height 23
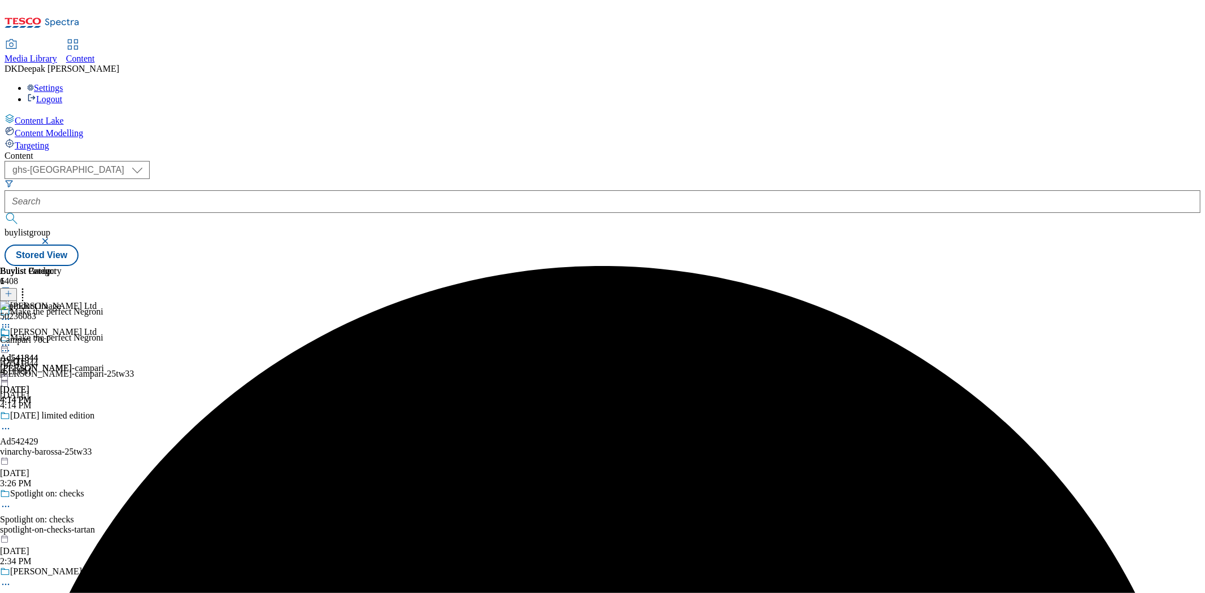
click at [104, 327] on div "[PERSON_NAME] Ltd Ad541844 [PERSON_NAME]-campari [DATE] 4:14 PM" at bounding box center [52, 366] width 104 height 78
click at [11, 340] on icon at bounding box center [5, 345] width 11 height 11
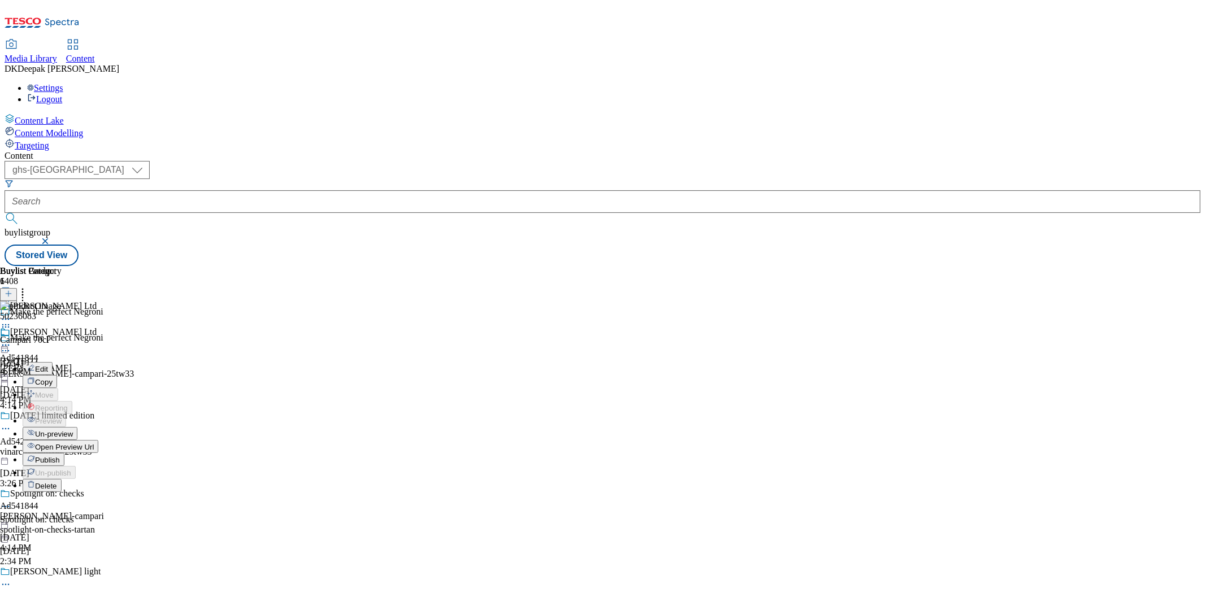
click at [94, 443] on span "Open Preview Url" at bounding box center [64, 447] width 59 height 8
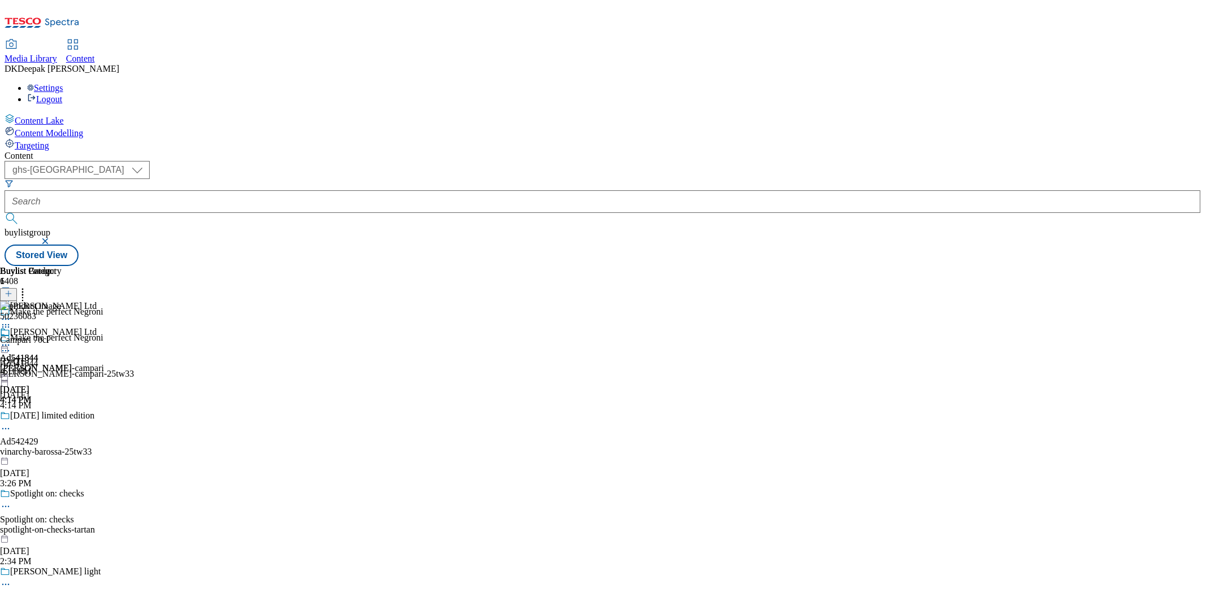
click at [11, 340] on icon at bounding box center [5, 345] width 11 height 11
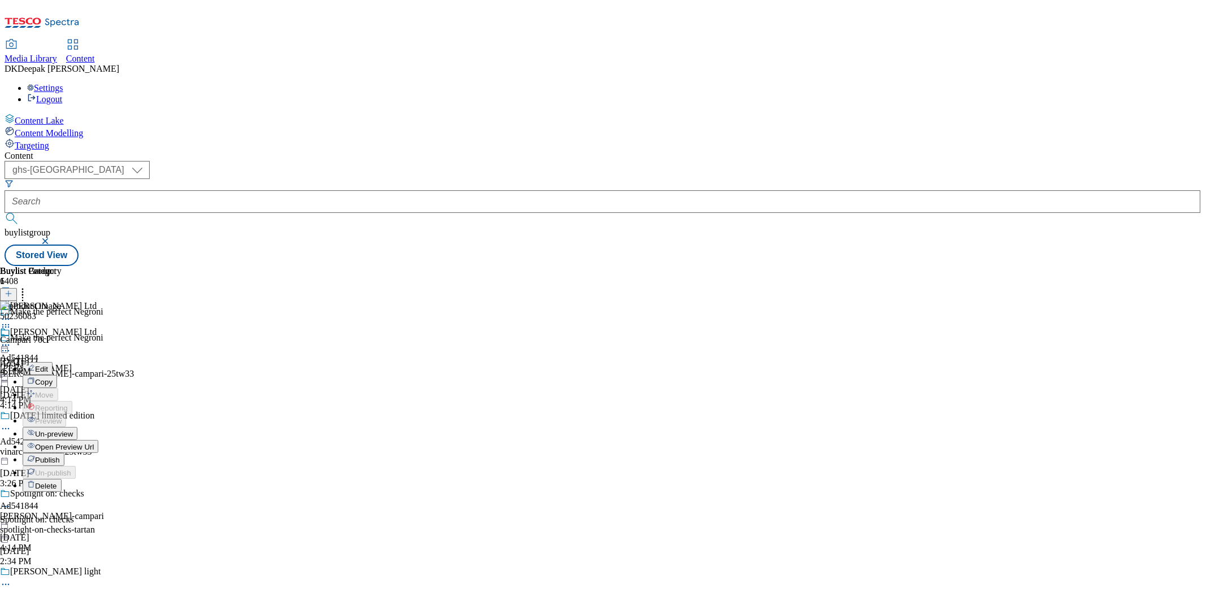
click at [60, 456] on span "Publish" at bounding box center [47, 460] width 25 height 8
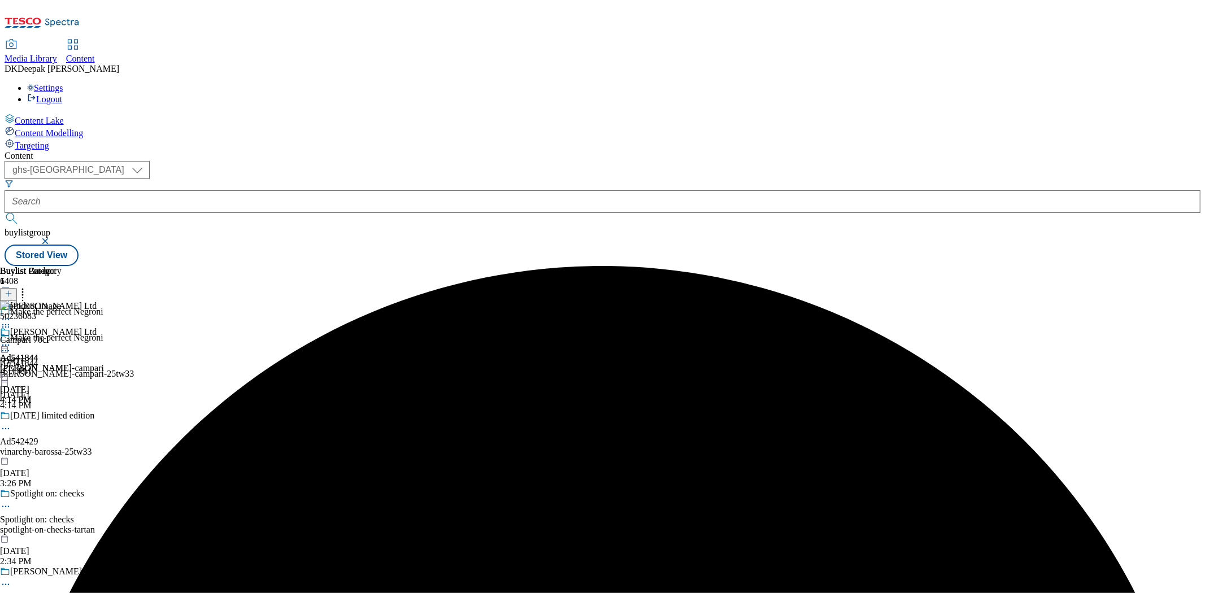
click at [11, 340] on icon at bounding box center [5, 345] width 11 height 11
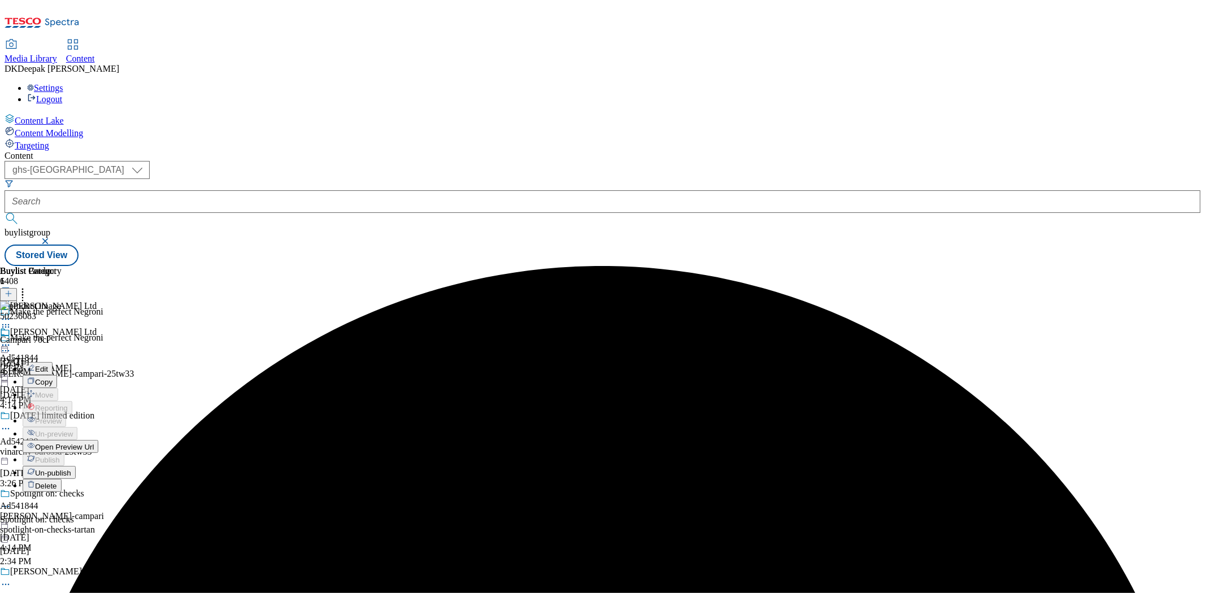
click at [94, 443] on span "Open Preview Url" at bounding box center [64, 447] width 59 height 8
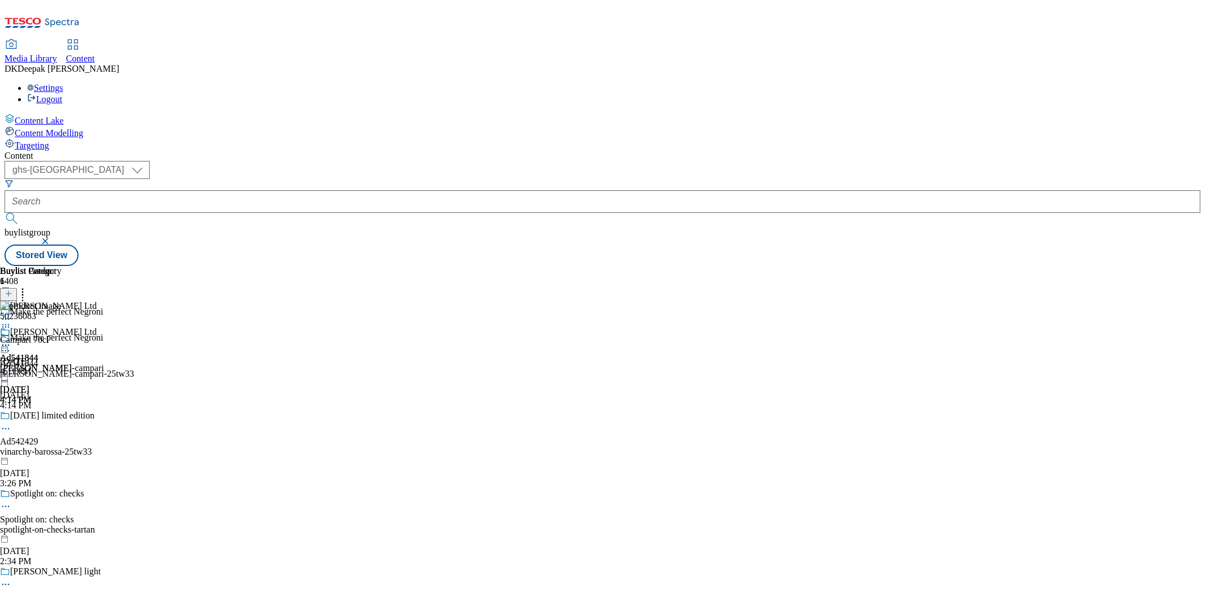
click at [11, 340] on icon at bounding box center [5, 345] width 11 height 11
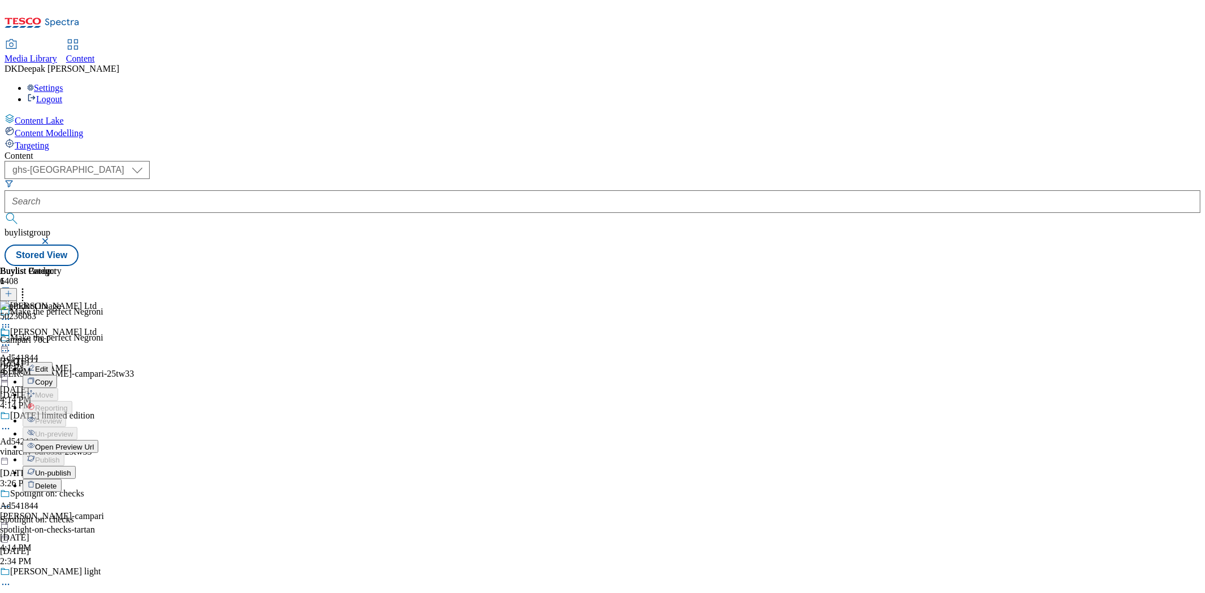
click at [71, 469] on span "Un-publish" at bounding box center [53, 473] width 36 height 8
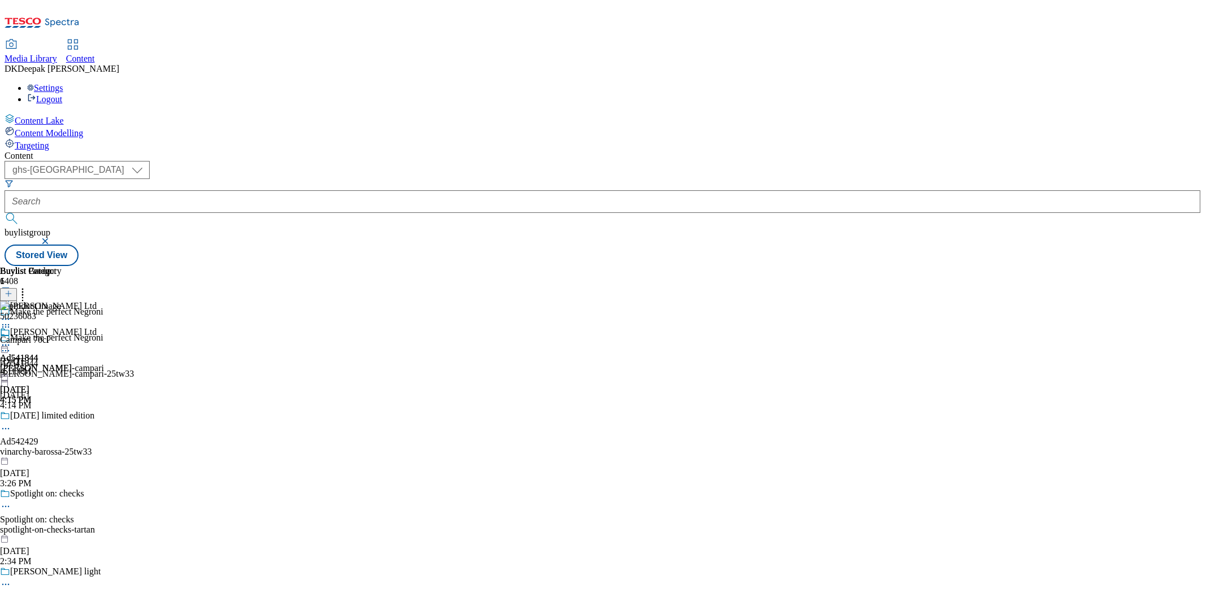
click at [11, 340] on icon at bounding box center [5, 345] width 11 height 11
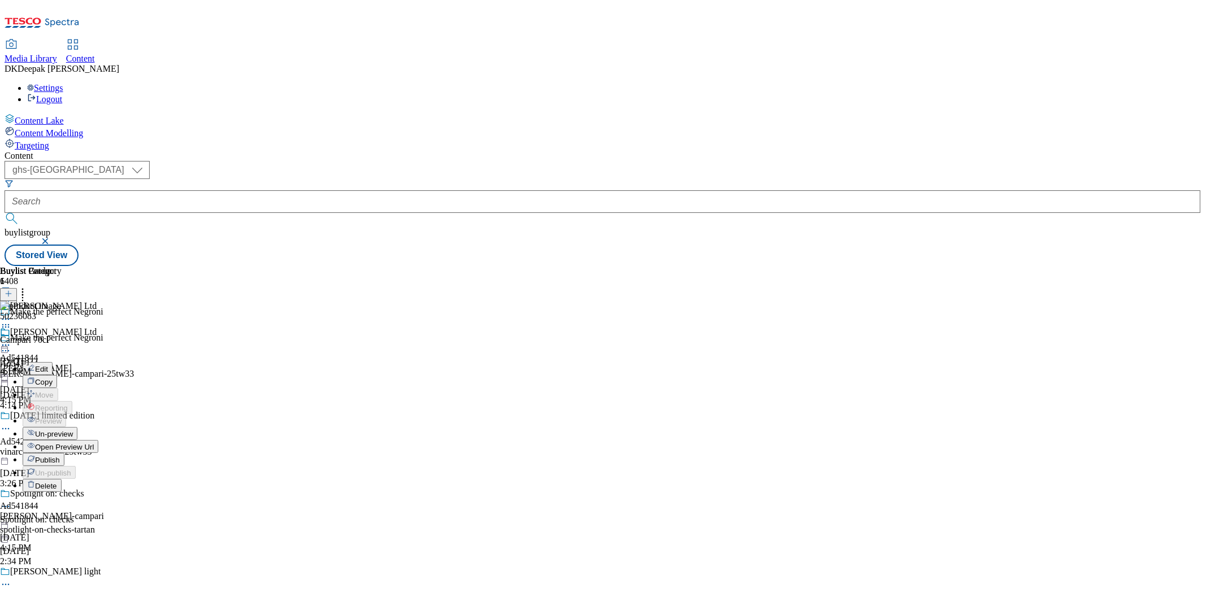
click at [94, 443] on span "Open Preview Url" at bounding box center [64, 447] width 59 height 8
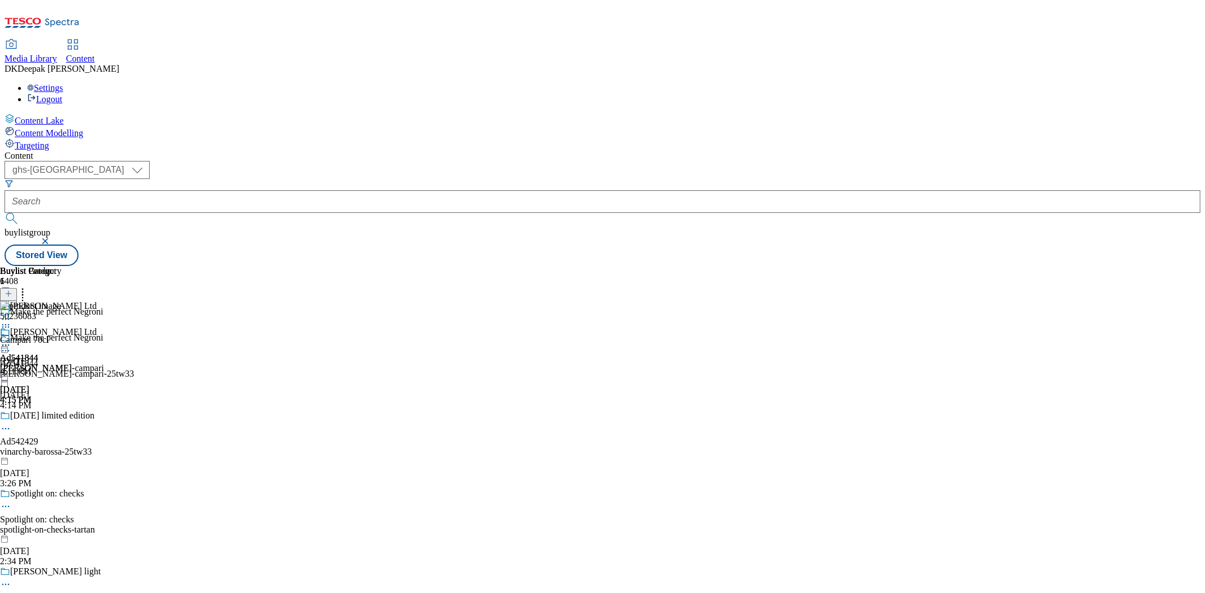
click at [11, 340] on icon at bounding box center [5, 345] width 11 height 11
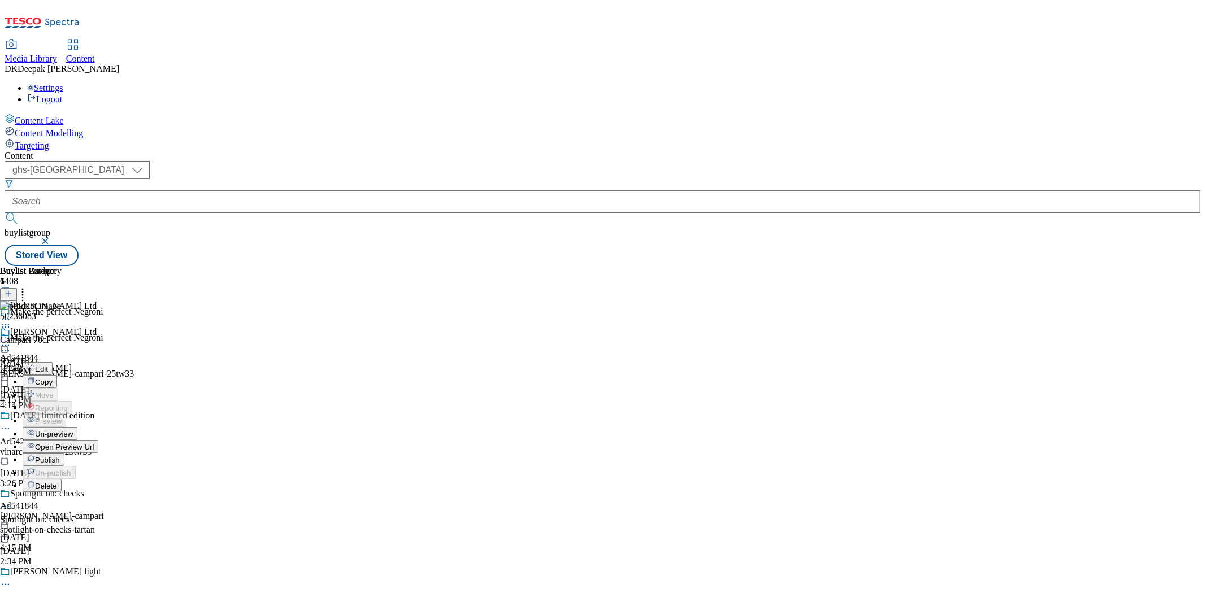
click at [60, 456] on span "Publish" at bounding box center [47, 460] width 25 height 8
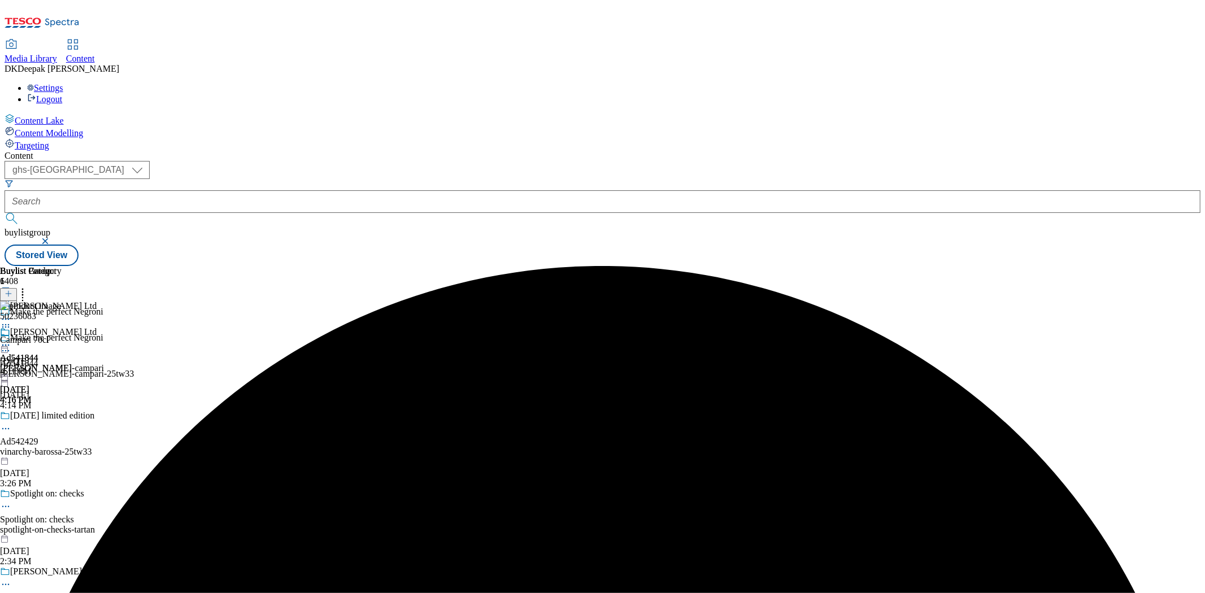
click at [11, 340] on icon at bounding box center [5, 345] width 11 height 11
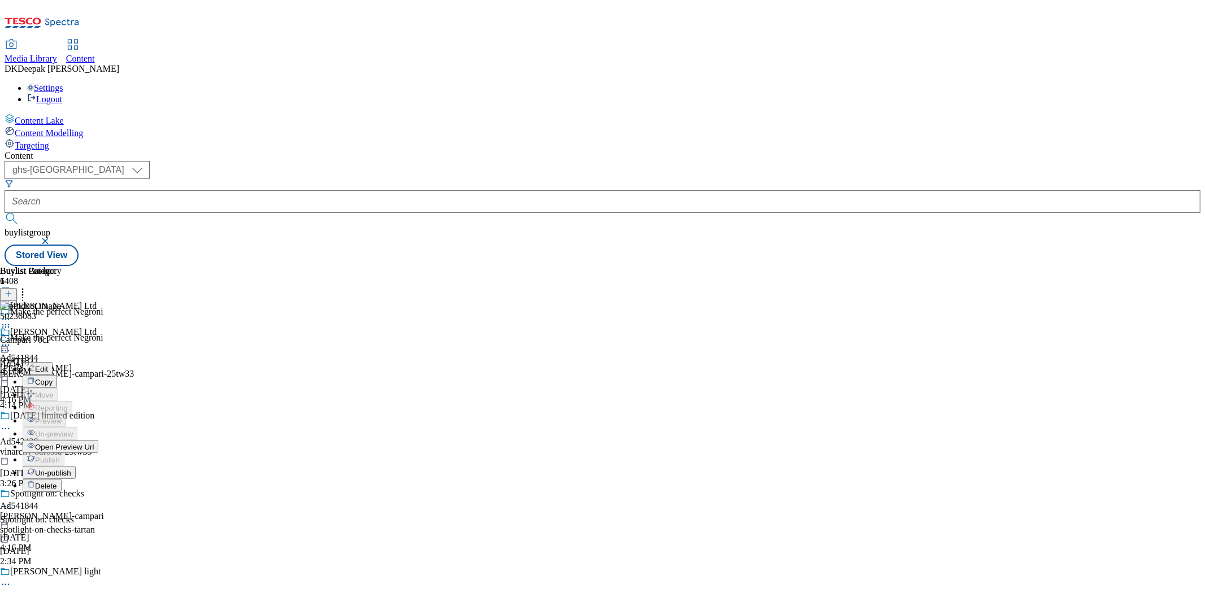
click at [71, 469] on span "Un-publish" at bounding box center [53, 473] width 36 height 8
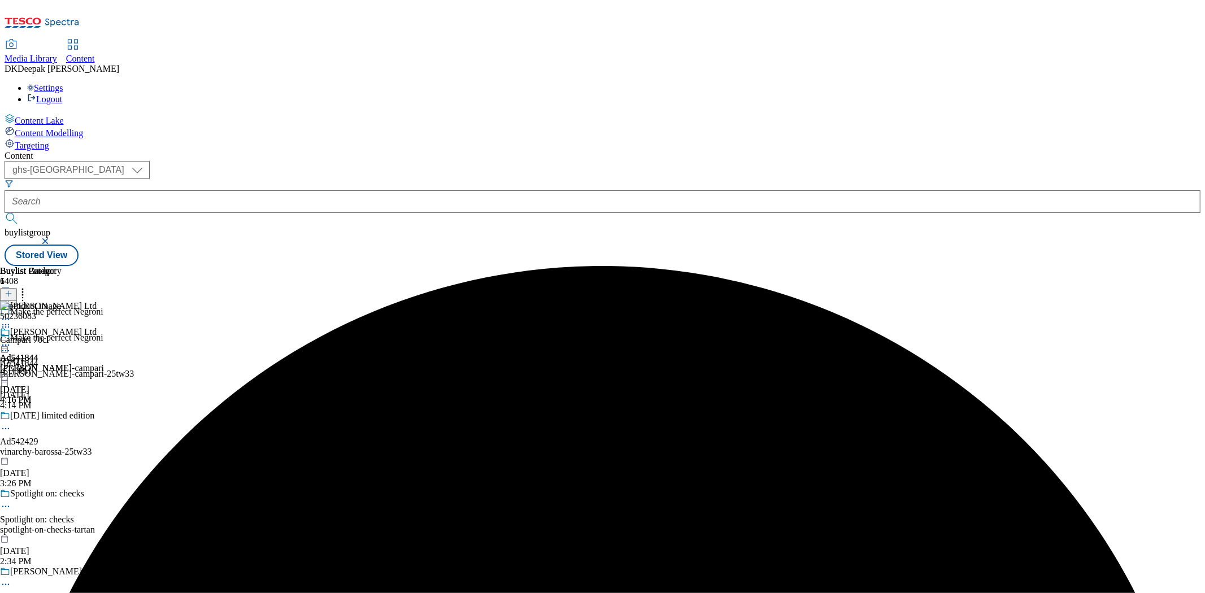
click at [11, 340] on icon at bounding box center [5, 345] width 11 height 11
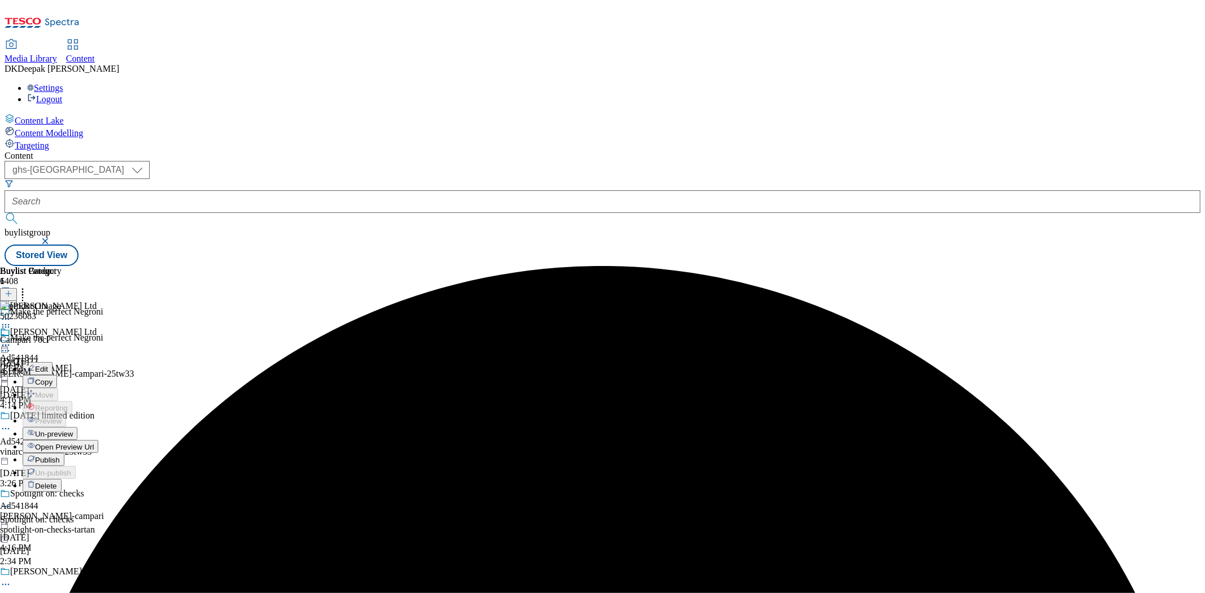
click at [73, 430] on span "Un-preview" at bounding box center [54, 434] width 38 height 8
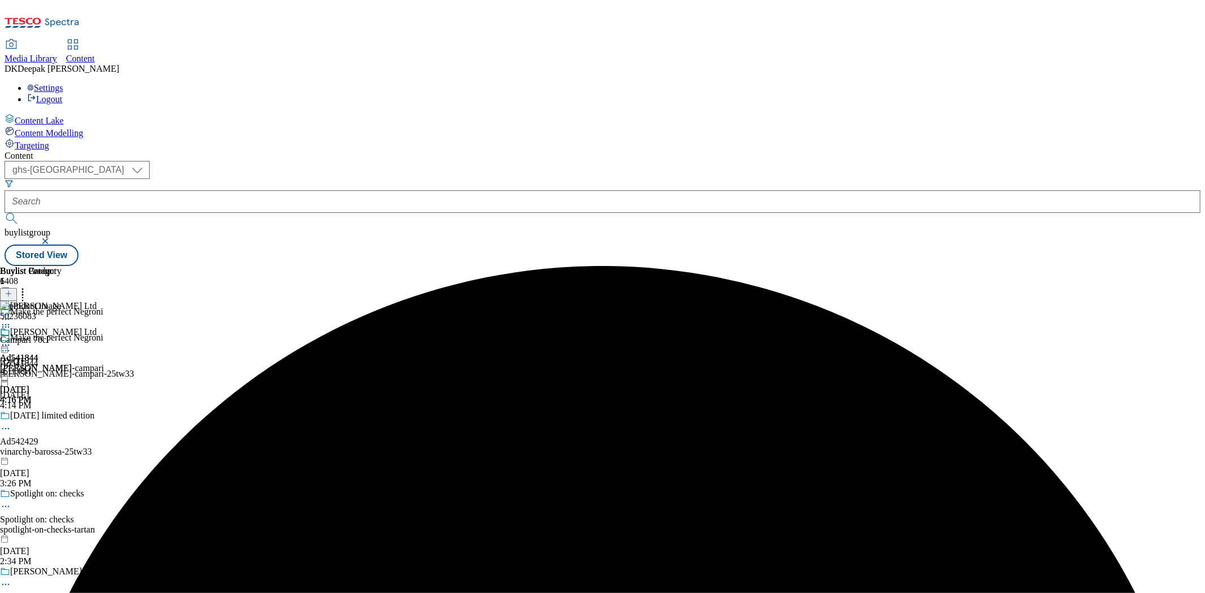
click at [11, 340] on icon at bounding box center [5, 345] width 11 height 11
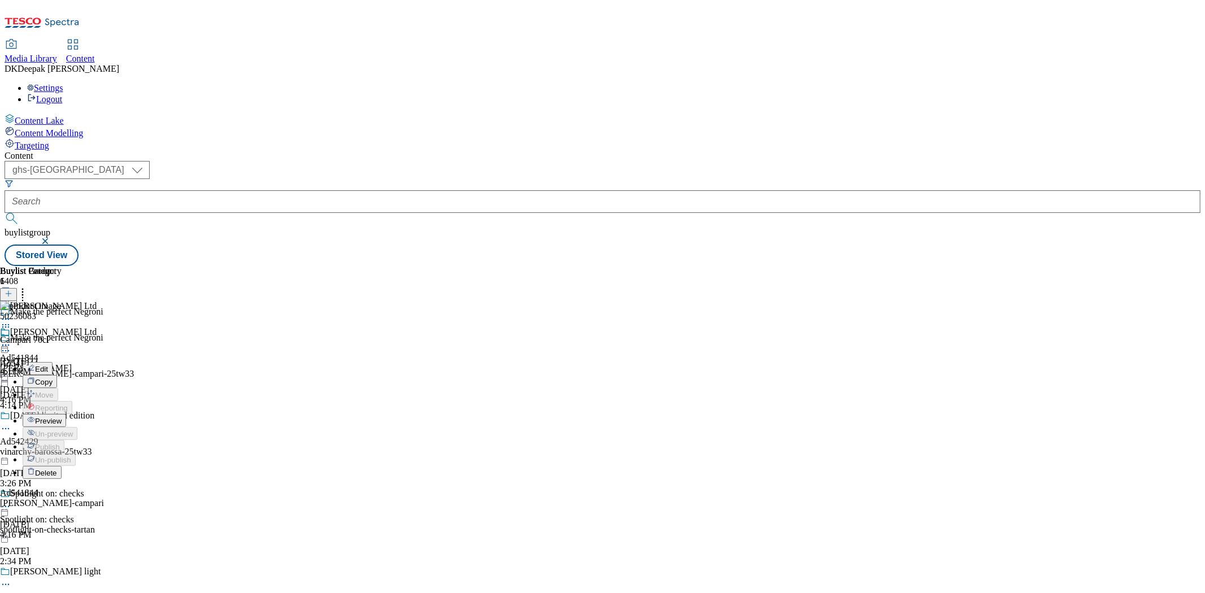
click at [62, 417] on span "Preview" at bounding box center [48, 421] width 27 height 8
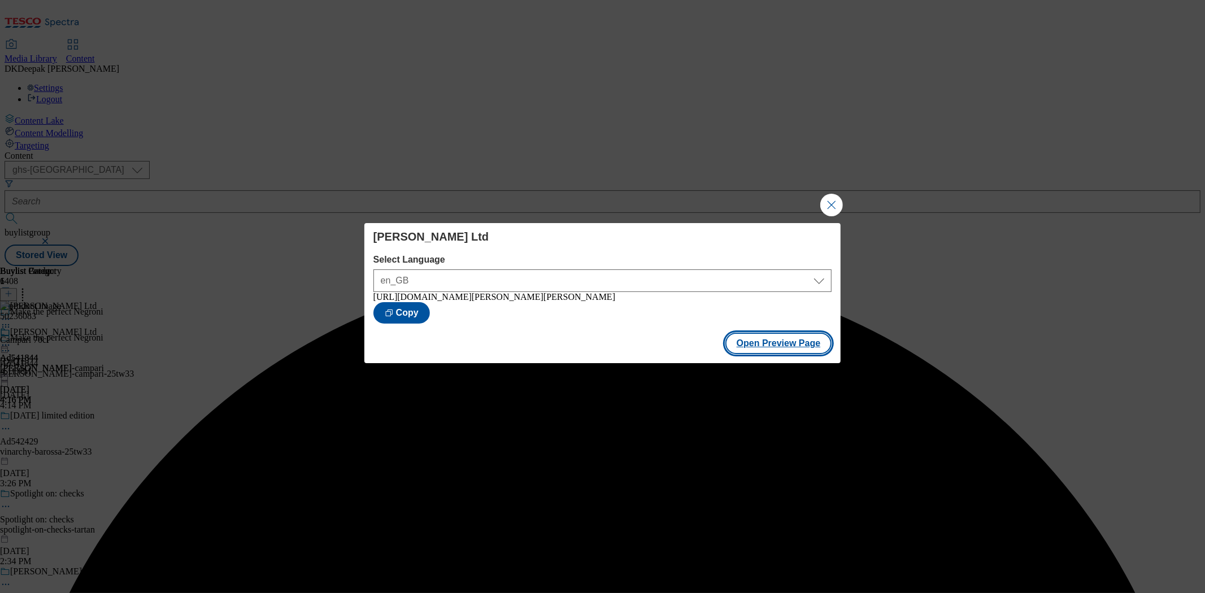
click at [798, 346] on button "Open Preview Page" at bounding box center [779, 343] width 107 height 21
click at [828, 201] on button "Close Modal" at bounding box center [832, 205] width 23 height 23
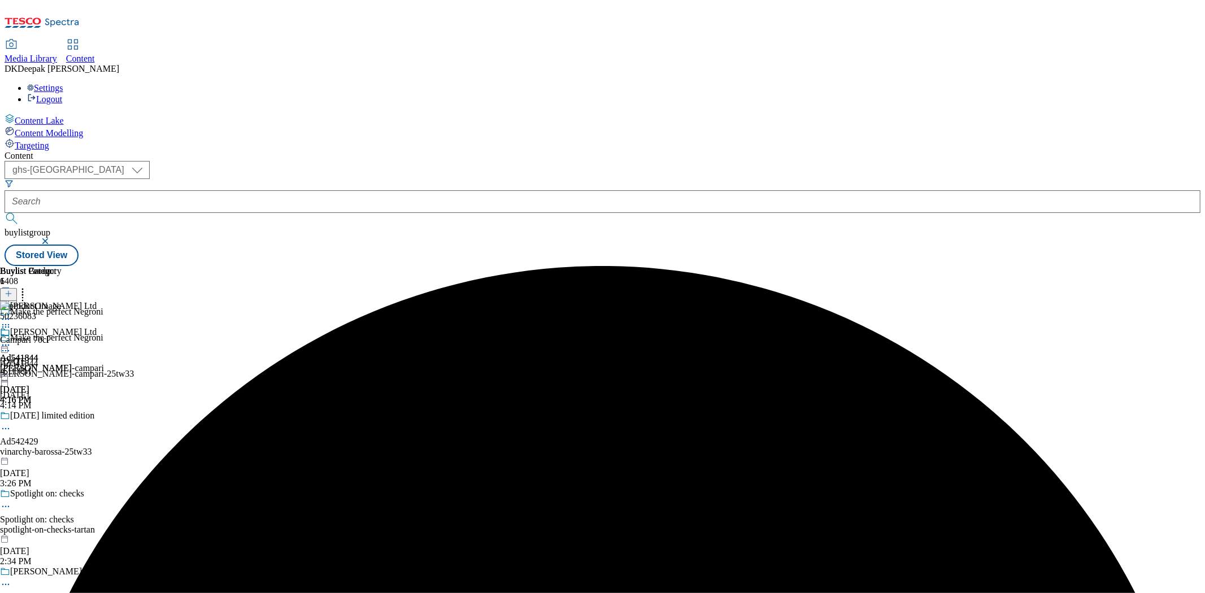
click at [11, 340] on icon at bounding box center [5, 345] width 11 height 11
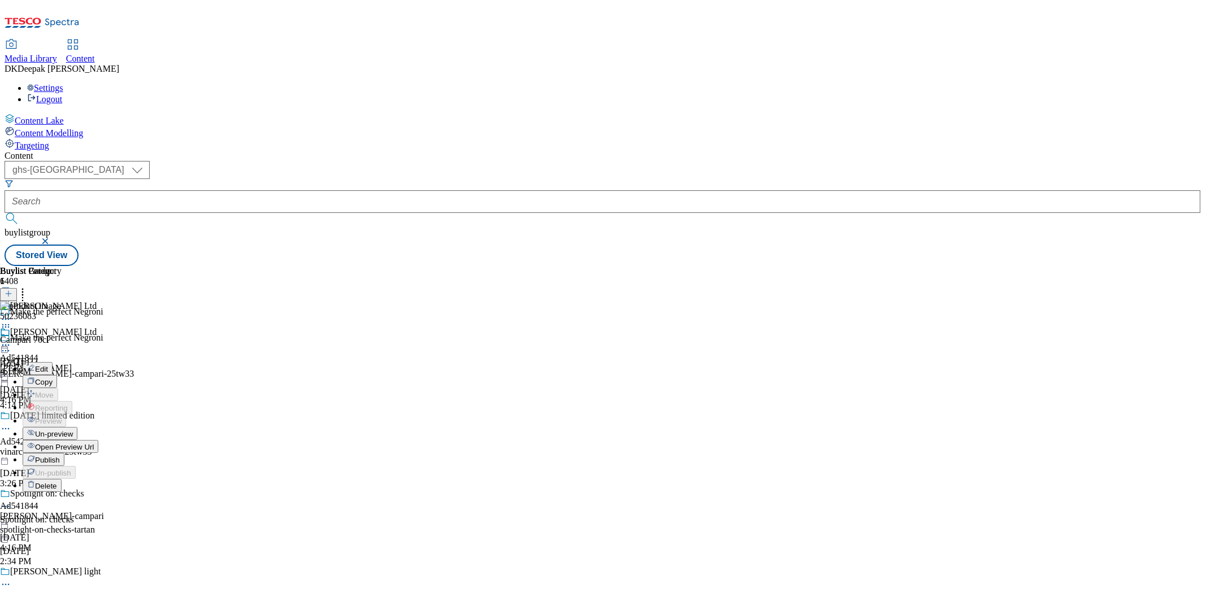
click at [64, 453] on button "Publish" at bounding box center [44, 459] width 42 height 13
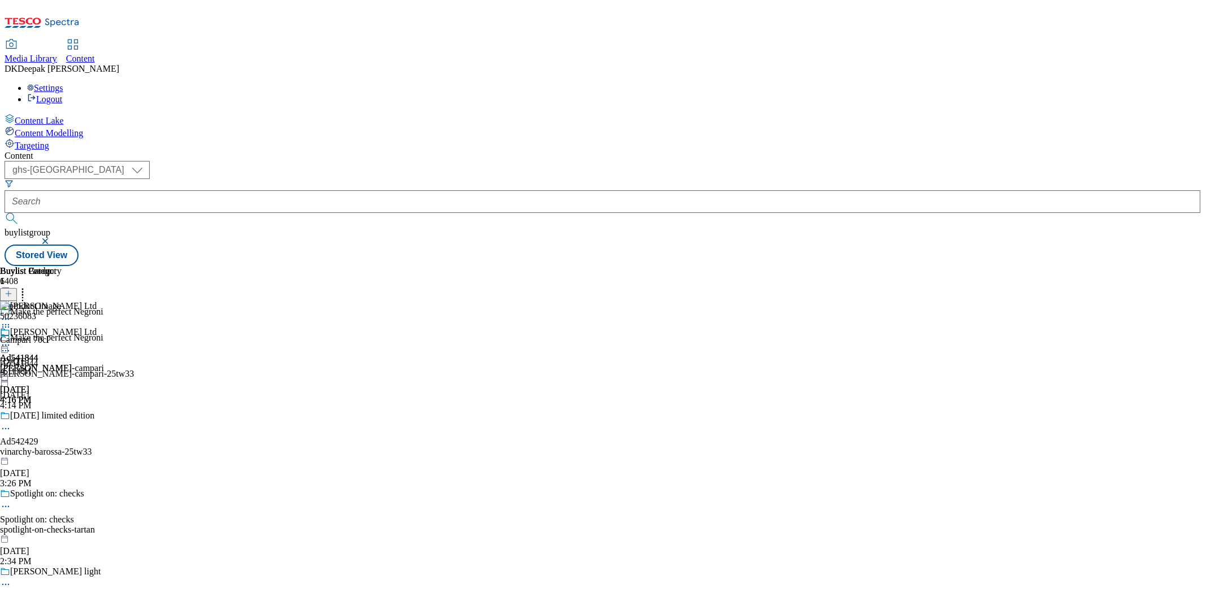
click at [11, 345] on icon at bounding box center [5, 350] width 11 height 11
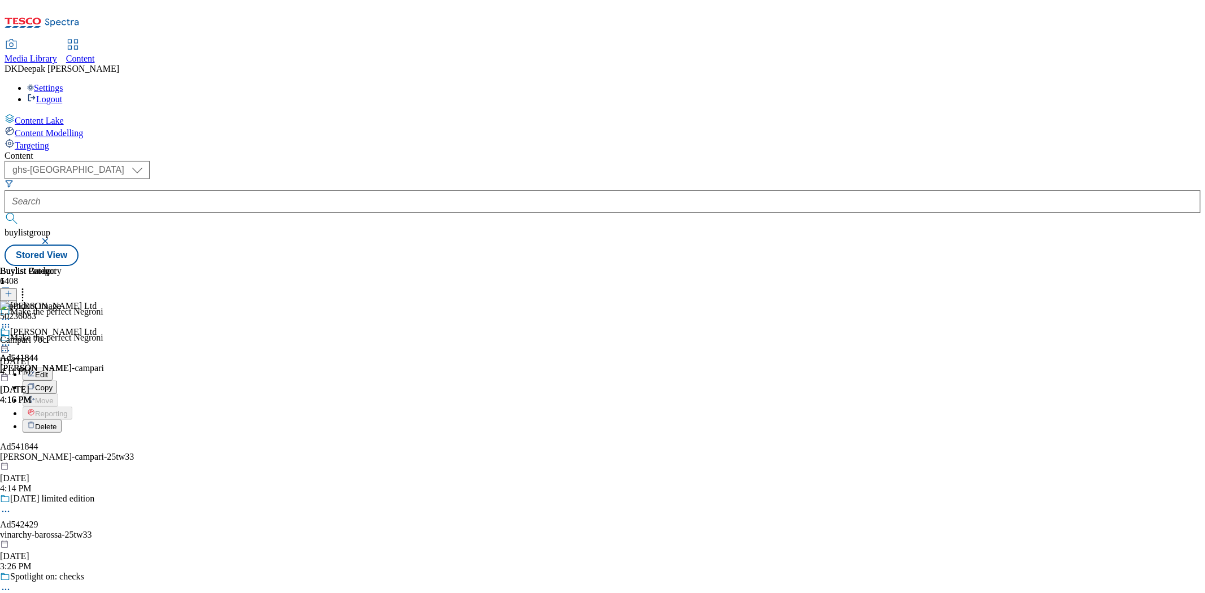
click at [62, 420] on button "Delete" at bounding box center [42, 426] width 39 height 13
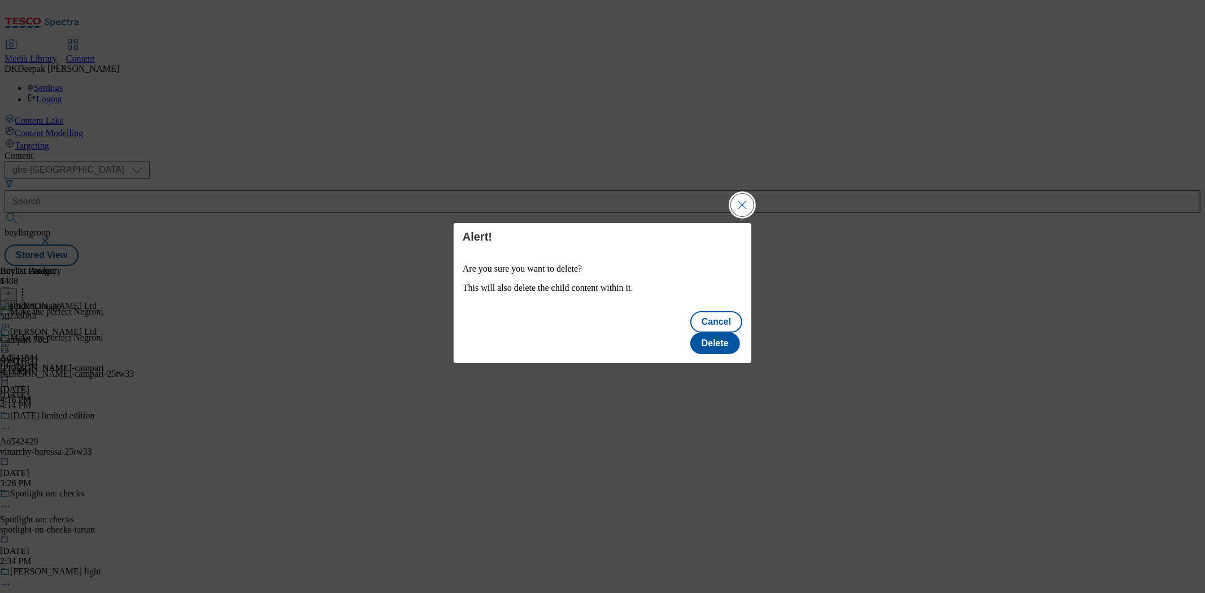
click at [738, 216] on button "Close Modal" at bounding box center [742, 205] width 23 height 23
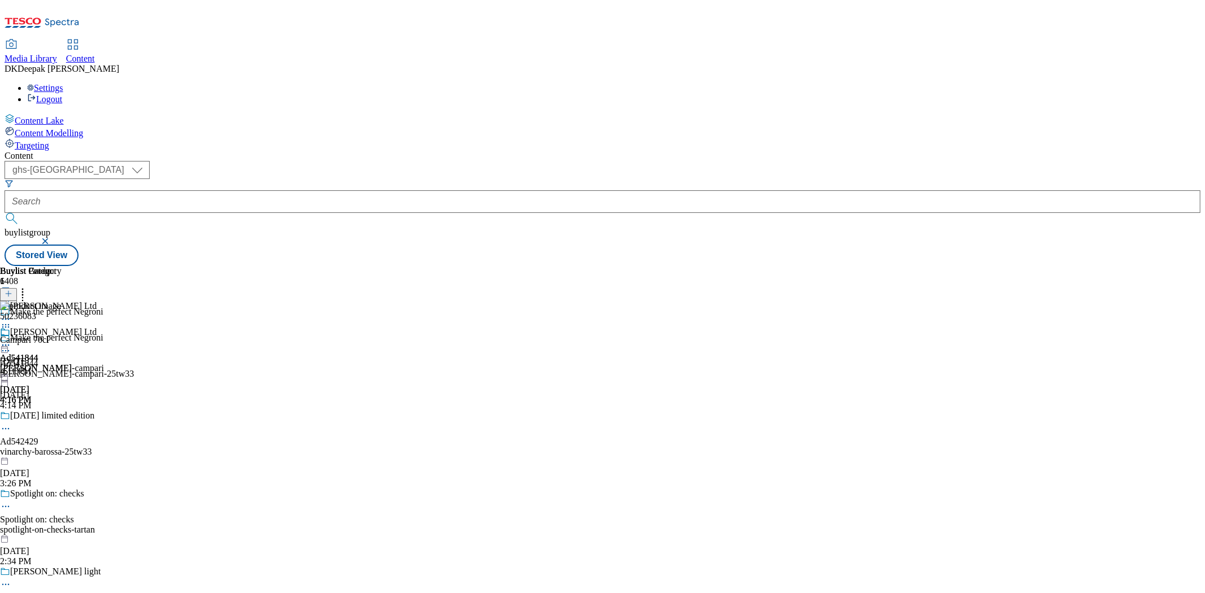
click at [11, 340] on icon at bounding box center [5, 345] width 11 height 11
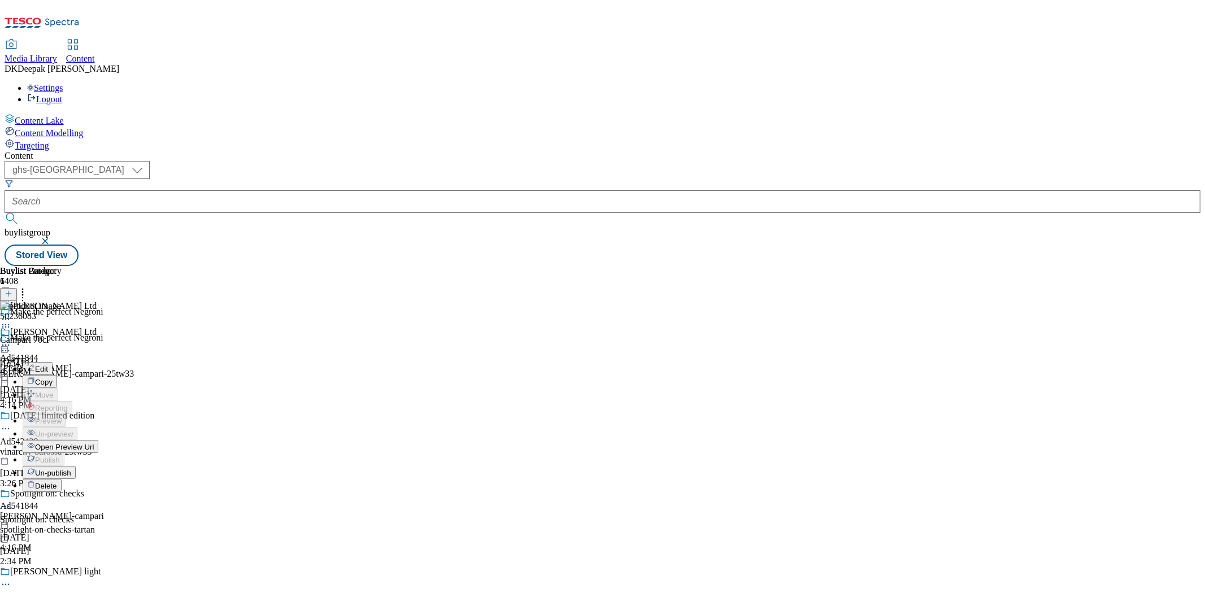
click at [94, 443] on span "Open Preview Url" at bounding box center [64, 447] width 59 height 8
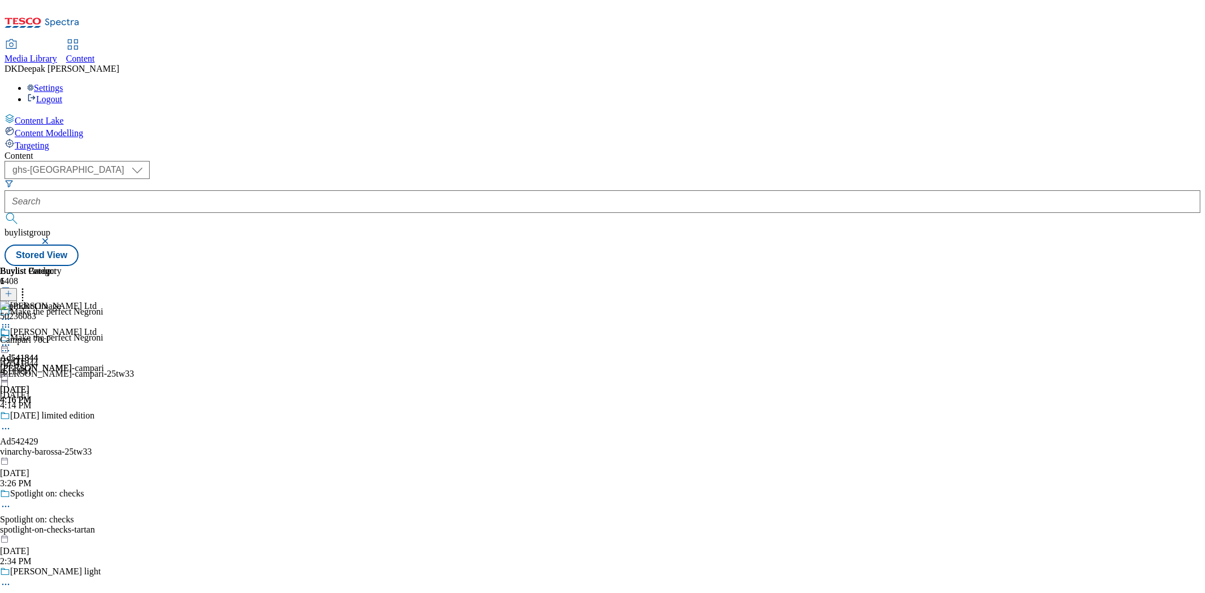
click at [11, 340] on icon at bounding box center [5, 345] width 11 height 11
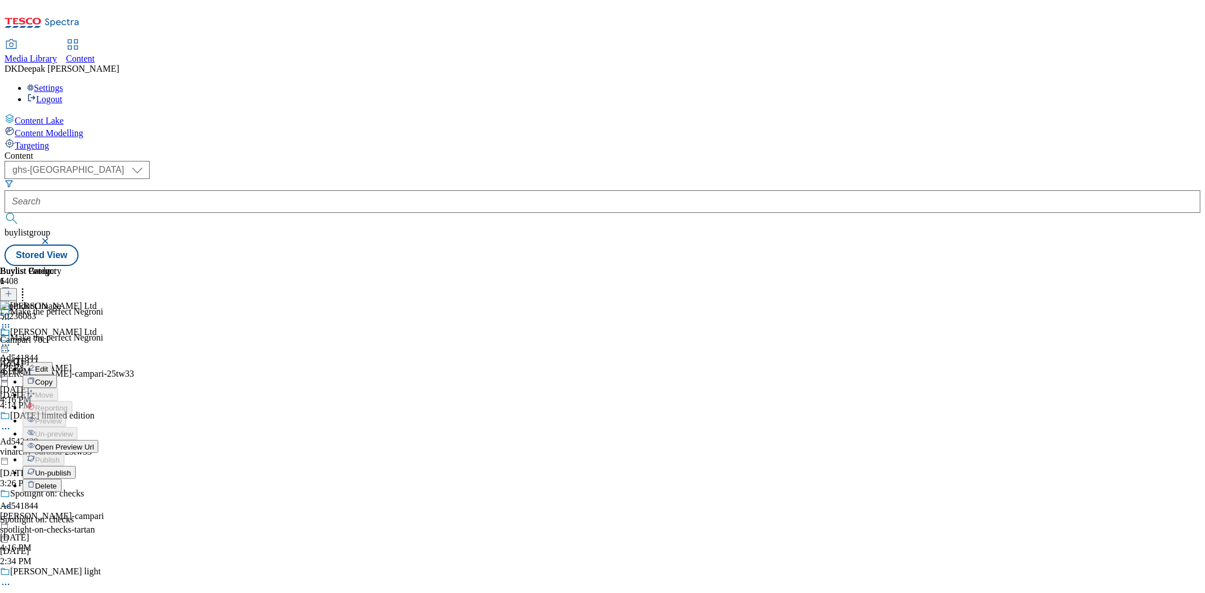
click at [71, 469] on span "Un-publish" at bounding box center [53, 473] width 36 height 8
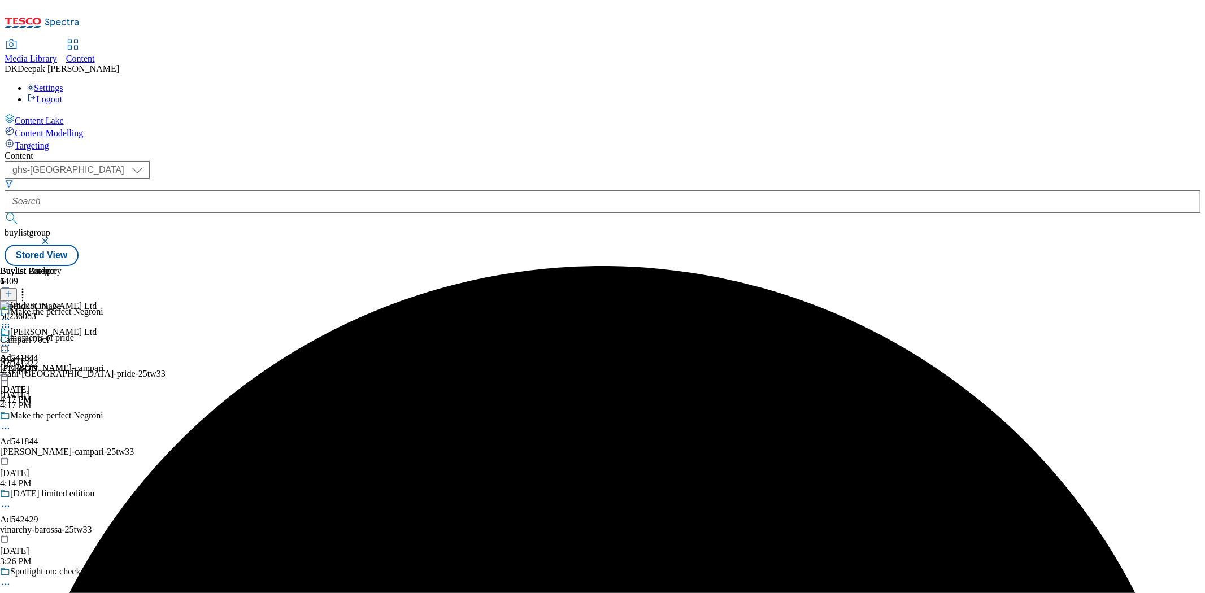
click at [28, 287] on icon at bounding box center [22, 292] width 11 height 11
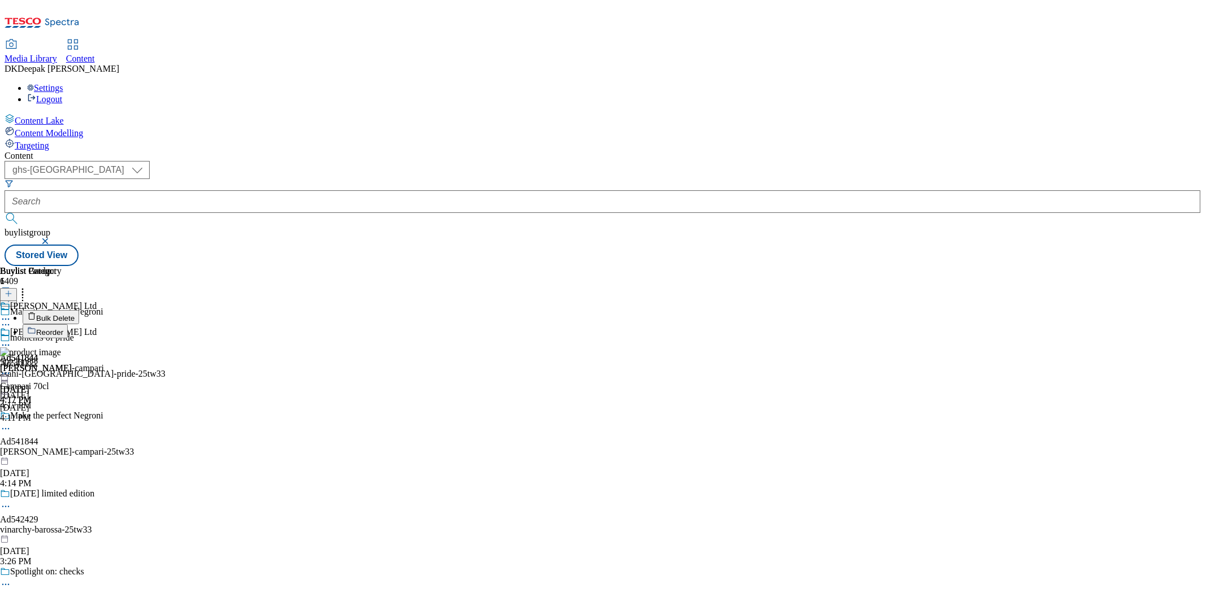
click at [75, 314] on span "Bulk Delete" at bounding box center [55, 318] width 38 height 8
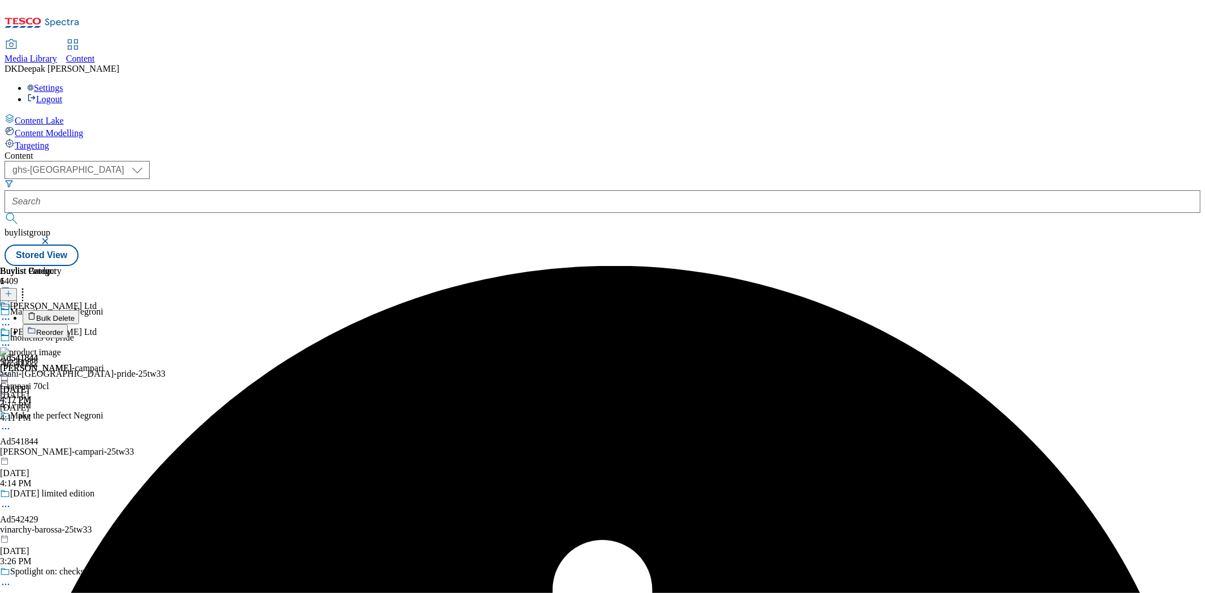
click at [11, 340] on icon at bounding box center [5, 345] width 11 height 11
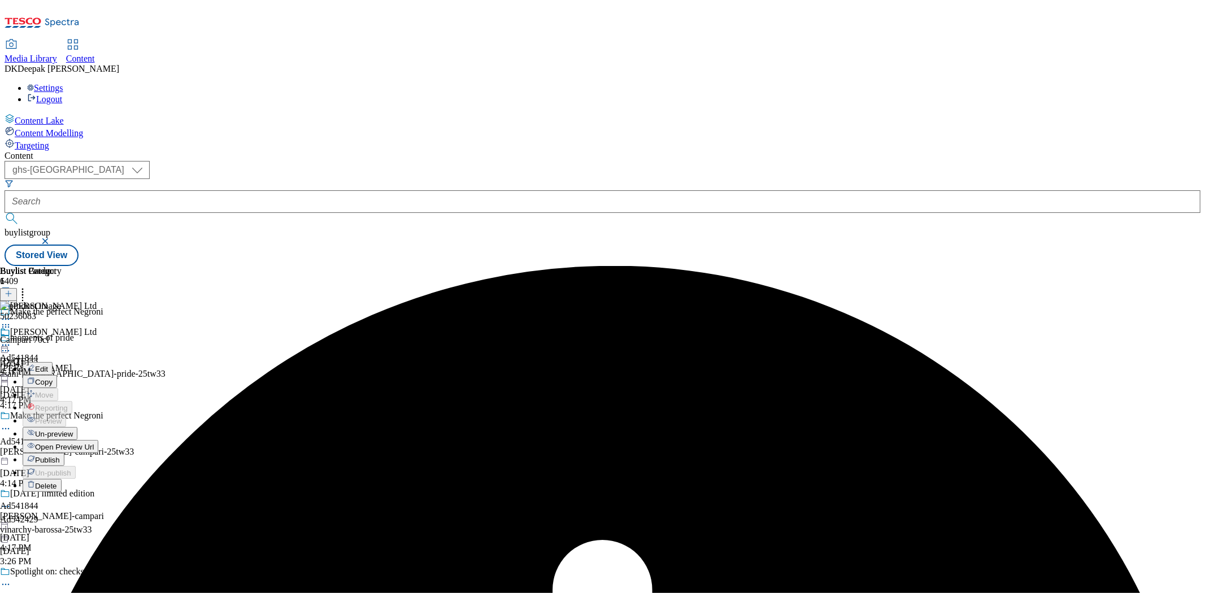
click at [73, 430] on span "Un-preview" at bounding box center [54, 434] width 38 height 8
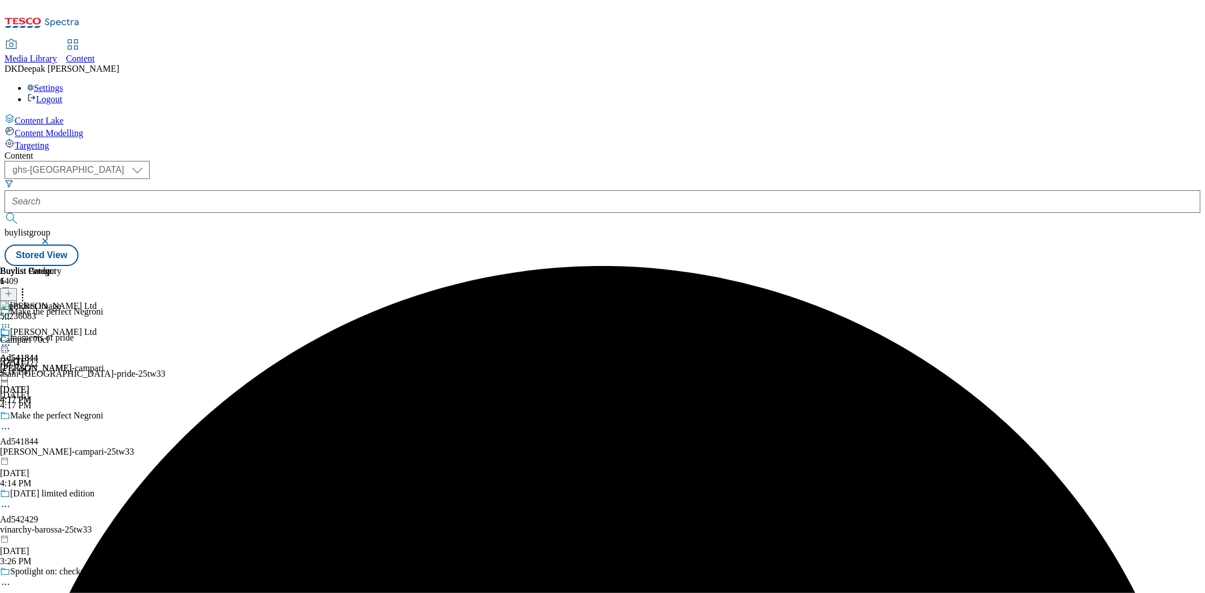
click at [61, 266] on header "Buylist Product 1" at bounding box center [30, 283] width 61 height 35
click at [28, 287] on icon at bounding box center [22, 292] width 11 height 11
click at [75, 314] on span "Bulk Delete" at bounding box center [55, 318] width 38 height 8
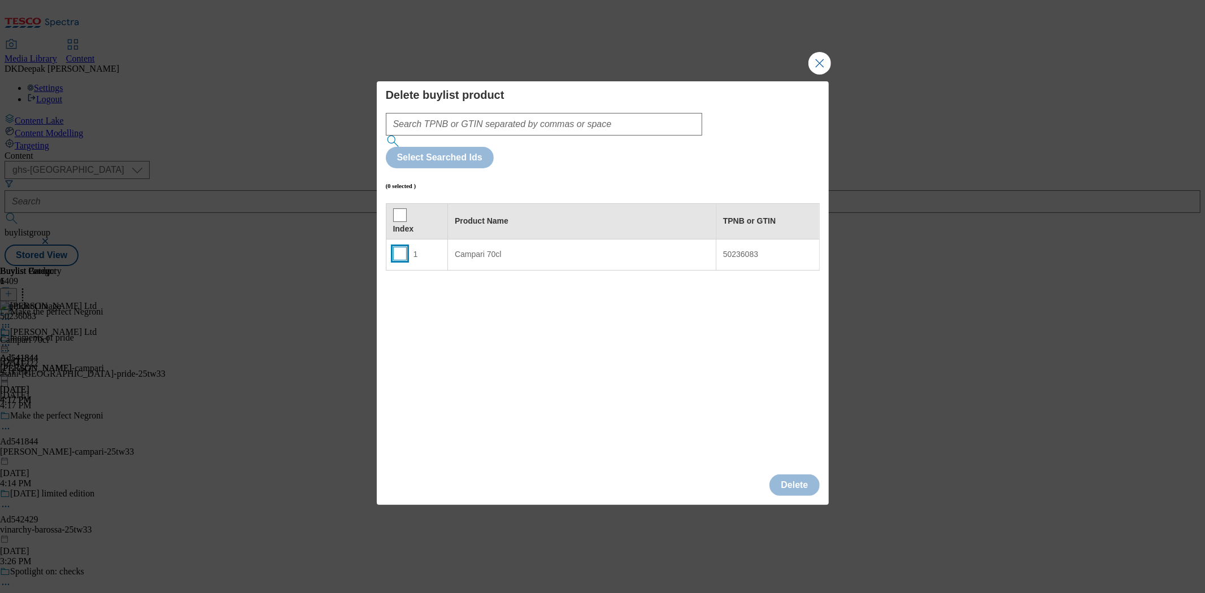
click at [398, 247] on input "Modal" at bounding box center [400, 254] width 14 height 14
checkbox input "true"
click at [795, 475] on button "Delete" at bounding box center [795, 485] width 50 height 21
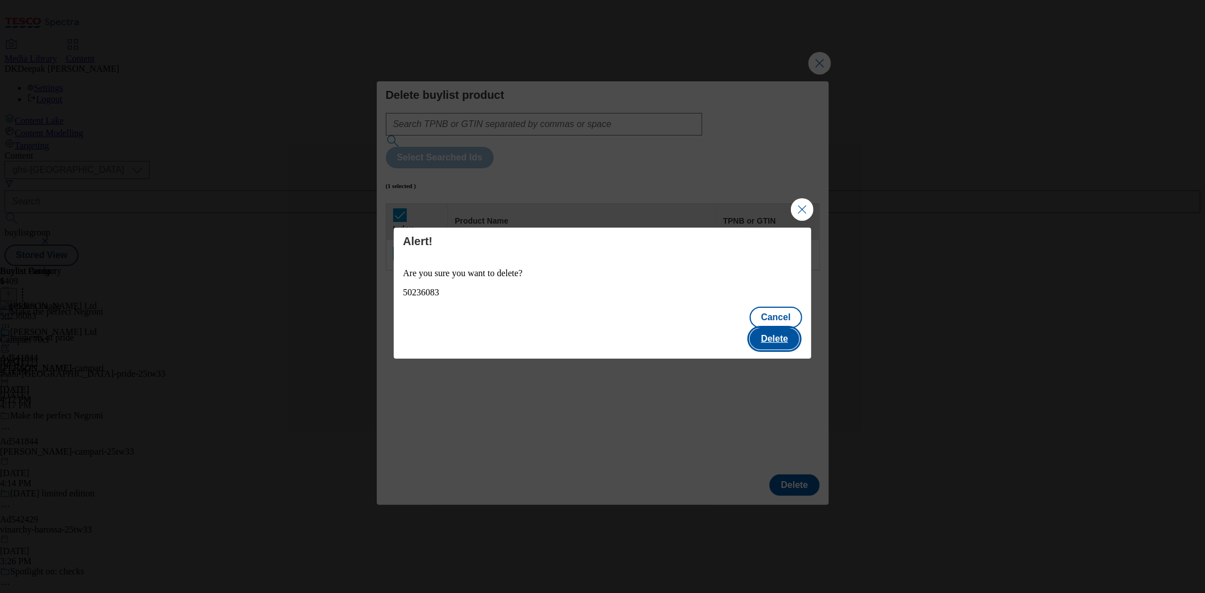
click at [774, 328] on button "Delete" at bounding box center [775, 338] width 50 height 21
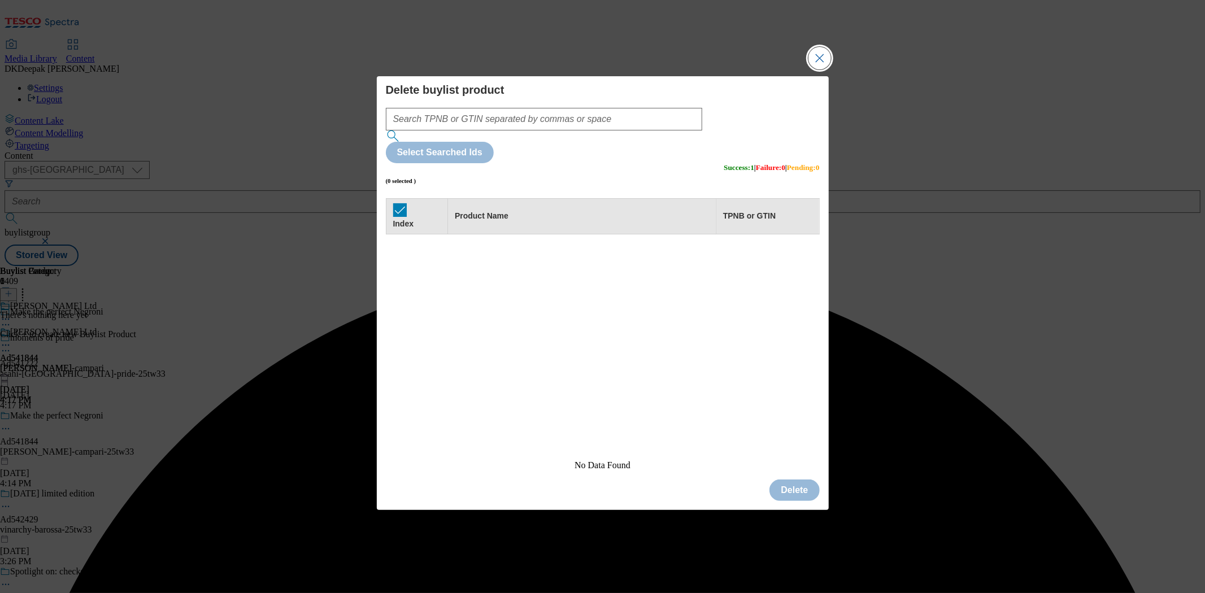
click at [811, 70] on button "Close Modal" at bounding box center [820, 58] width 23 height 23
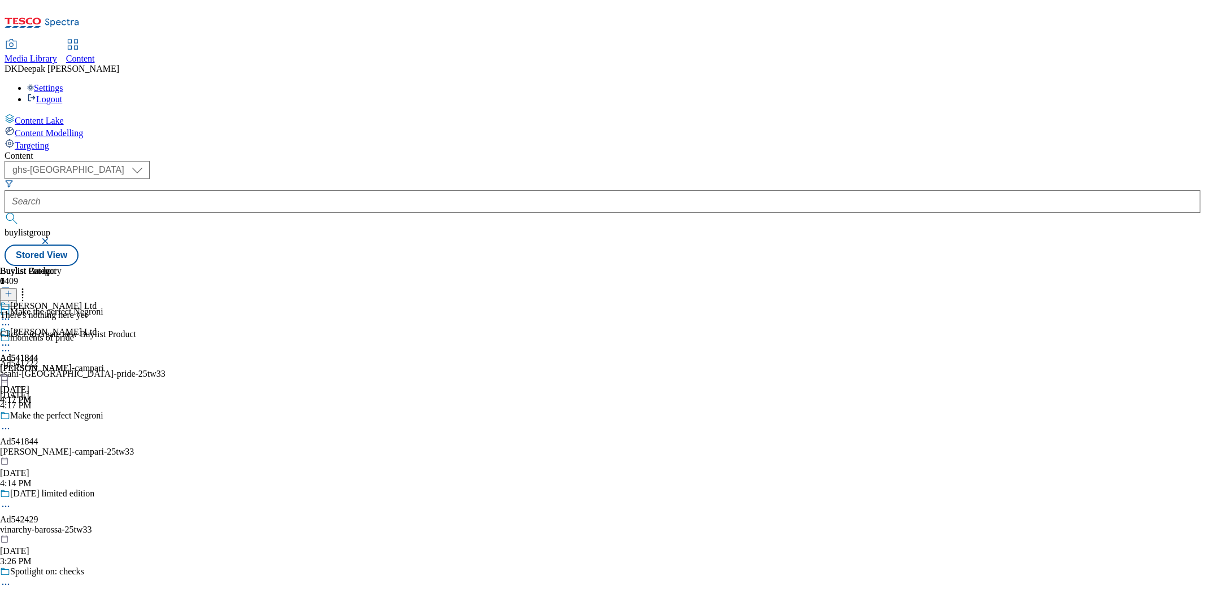
click at [12, 290] on icon at bounding box center [9, 294] width 8 height 8
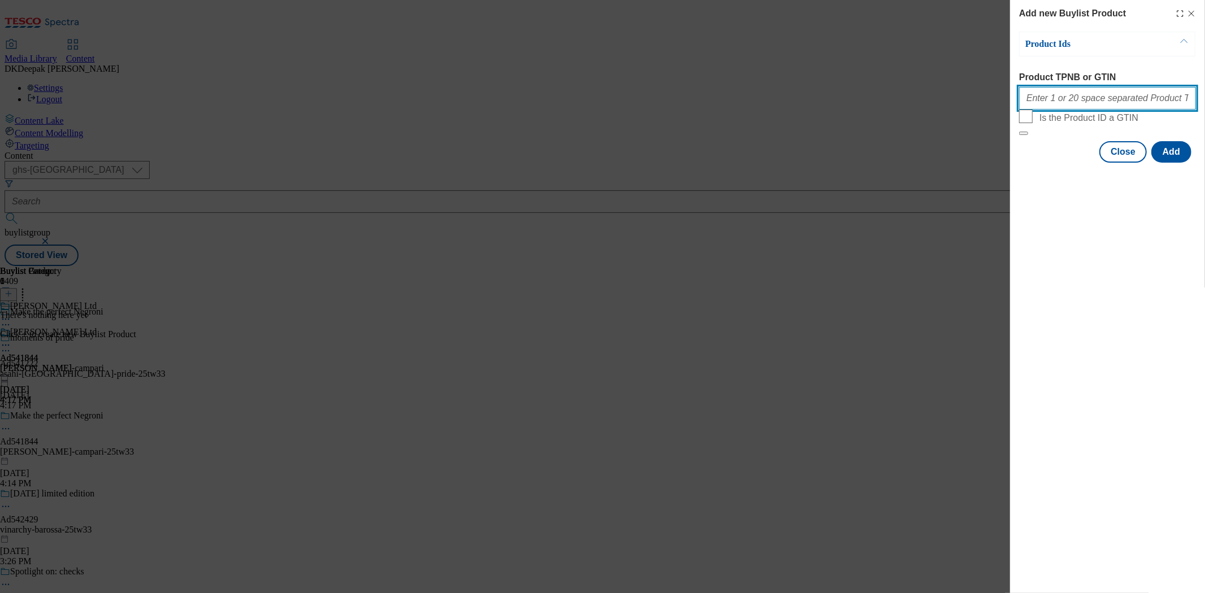
click at [1066, 109] on input "Product TPNB or GTIN" at bounding box center [1108, 98] width 177 height 23
paste input "50236083, 50236083, 50236083, 50236083, 50236083, 50236083, 50236083, 50236083,…"
type input "50236083, 50236083, 50236083, 50236083, 50236083, 50236083, 50236083, 50236083,…"
click at [1170, 163] on button "Add" at bounding box center [1172, 151] width 40 height 21
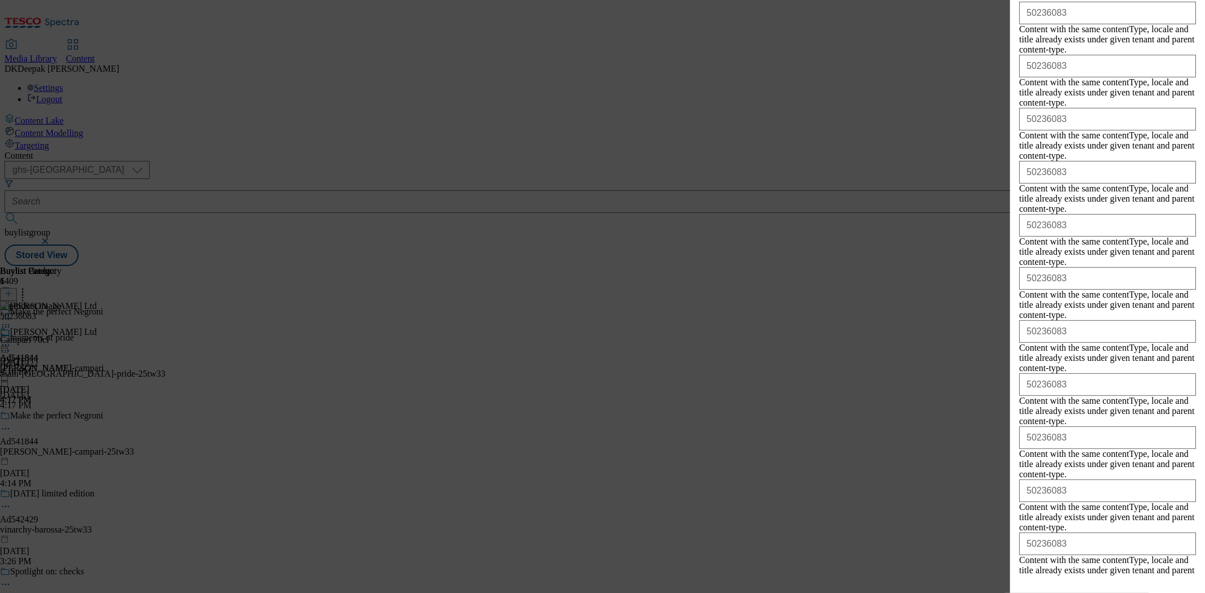
scroll to position [340, 0]
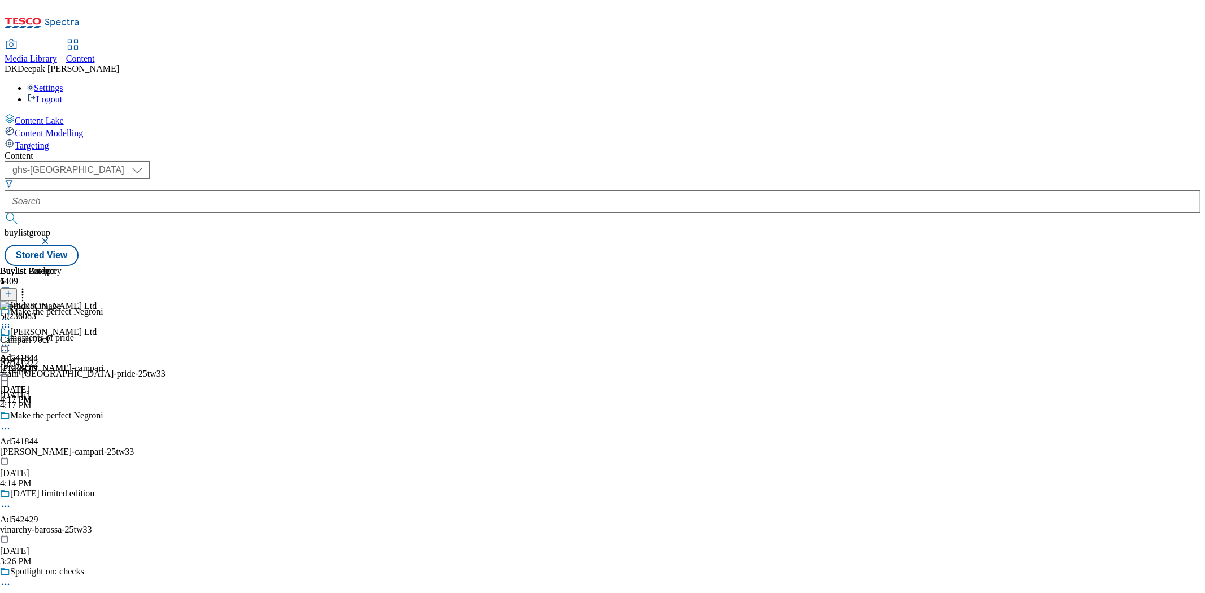
click at [11, 340] on icon at bounding box center [5, 345] width 11 height 11
click at [62, 417] on span "Preview" at bounding box center [48, 421] width 27 height 8
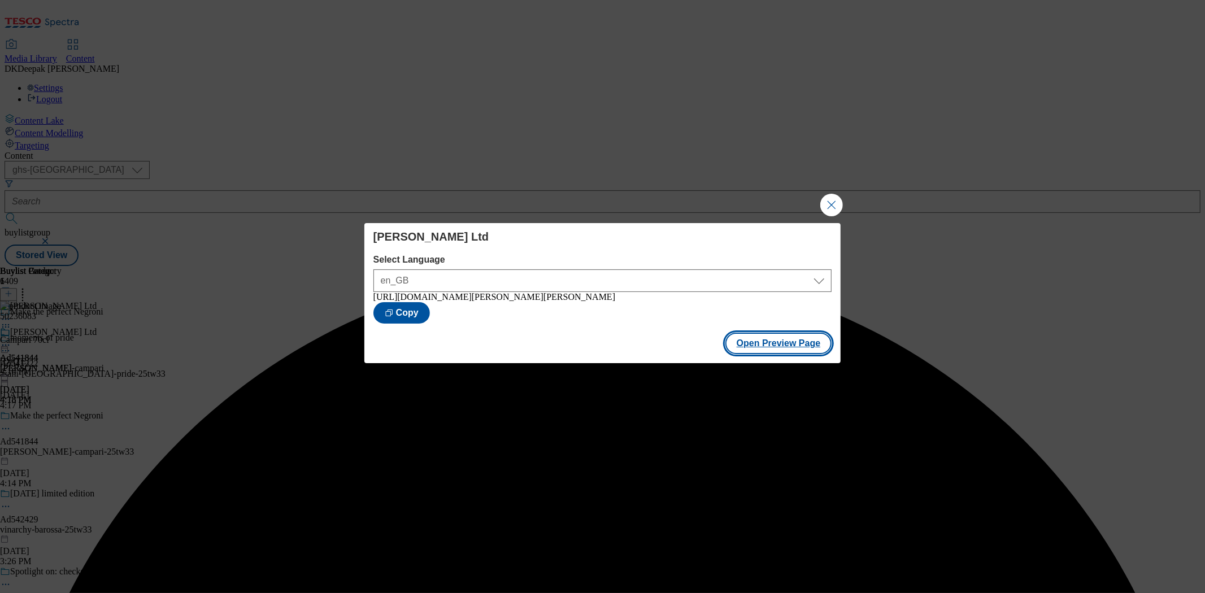
click at [781, 348] on button "Open Preview Page" at bounding box center [779, 343] width 107 height 21
click at [835, 202] on button "Close Modal" at bounding box center [832, 205] width 23 height 23
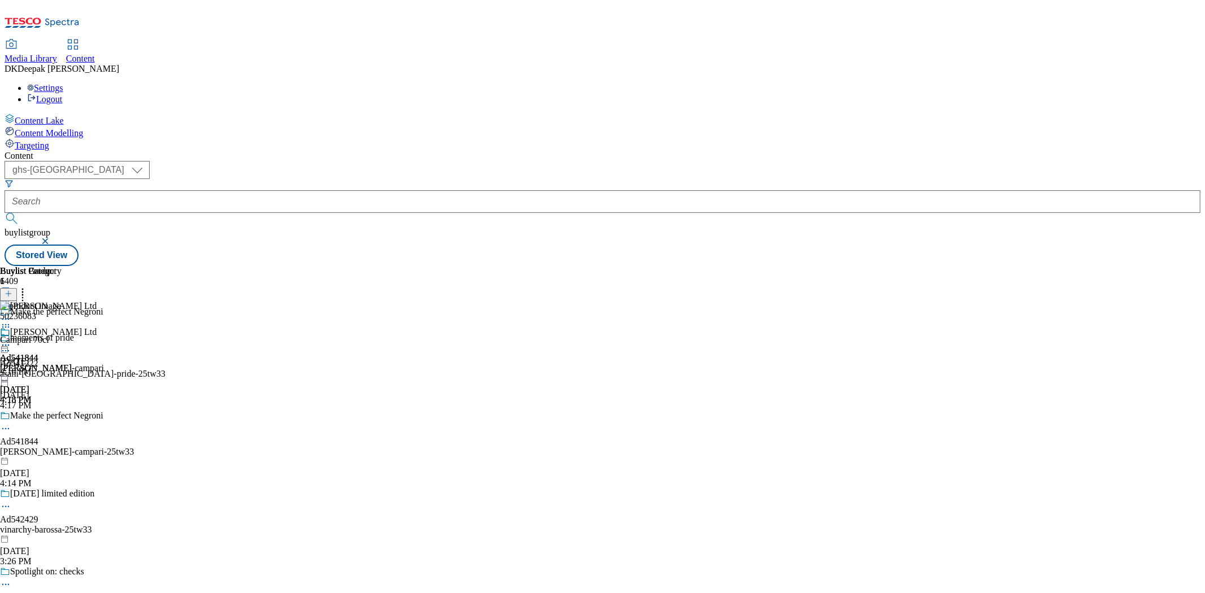
click at [11, 340] on icon at bounding box center [5, 345] width 11 height 11
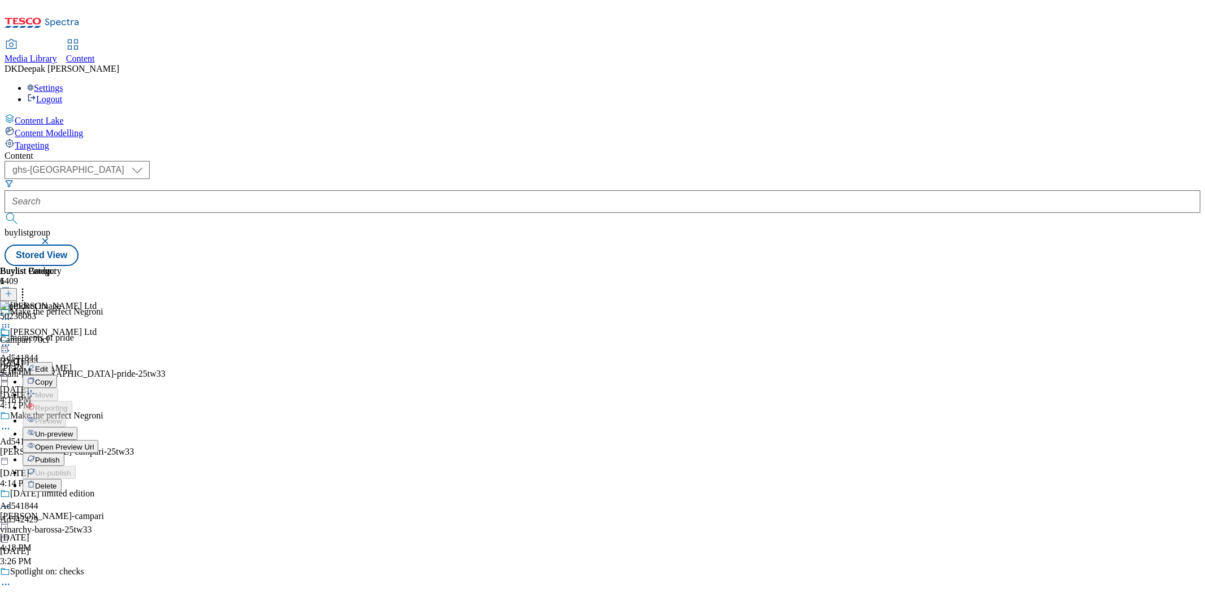
click at [60, 456] on span "Publish" at bounding box center [47, 460] width 25 height 8
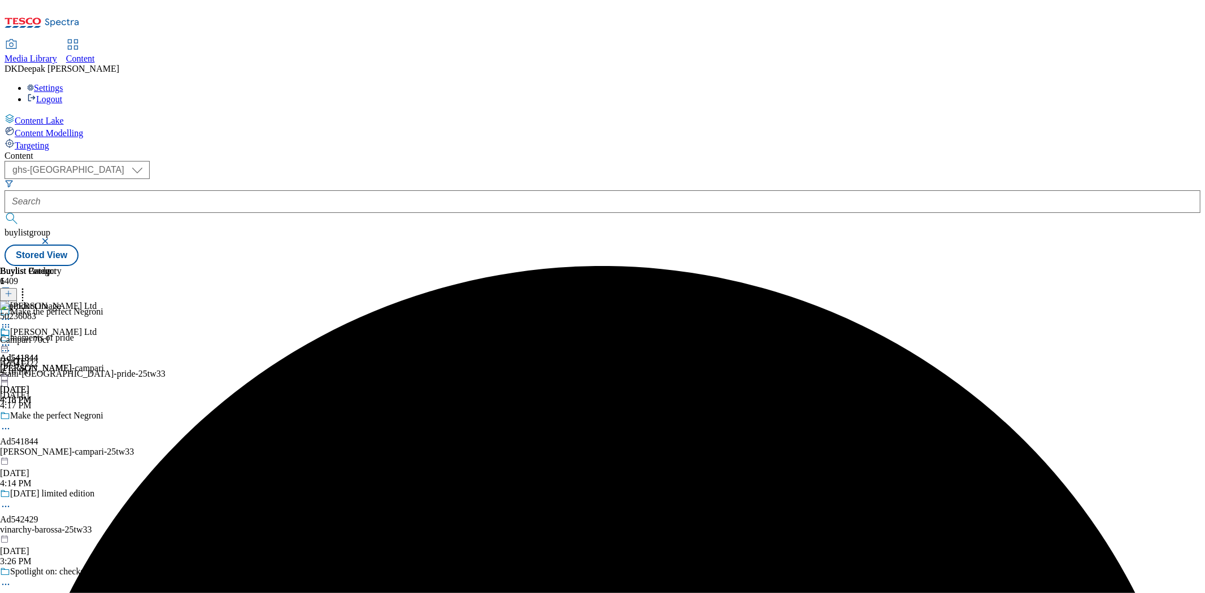
click at [28, 287] on icon at bounding box center [22, 292] width 11 height 11
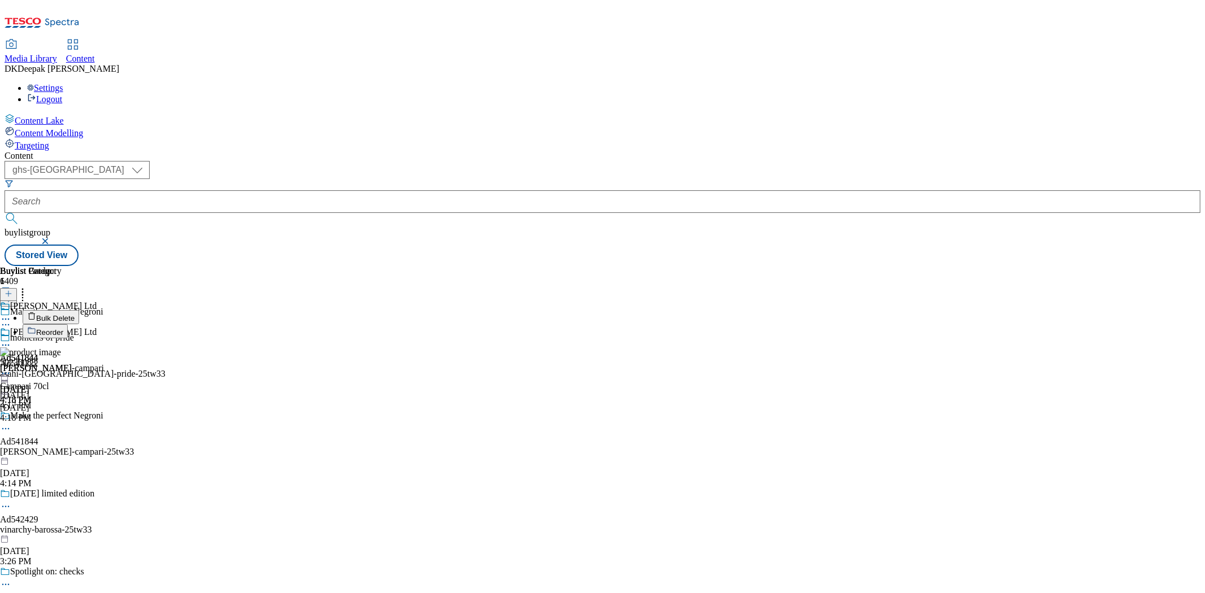
click at [11, 340] on icon at bounding box center [5, 345] width 11 height 11
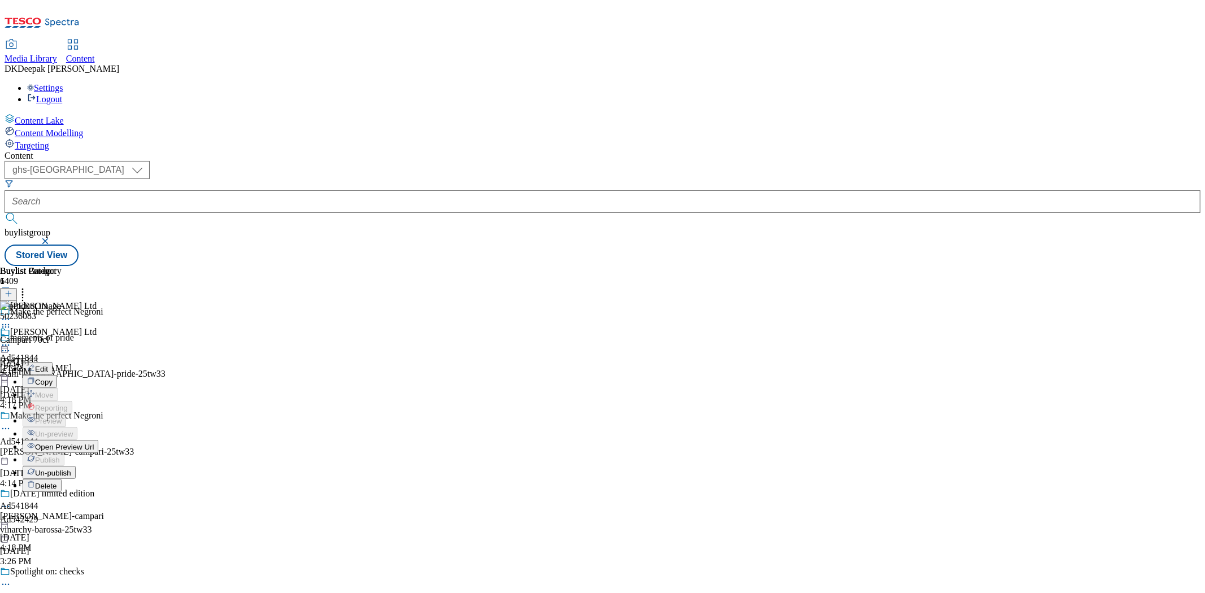
click at [71, 469] on span "Un-publish" at bounding box center [53, 473] width 36 height 8
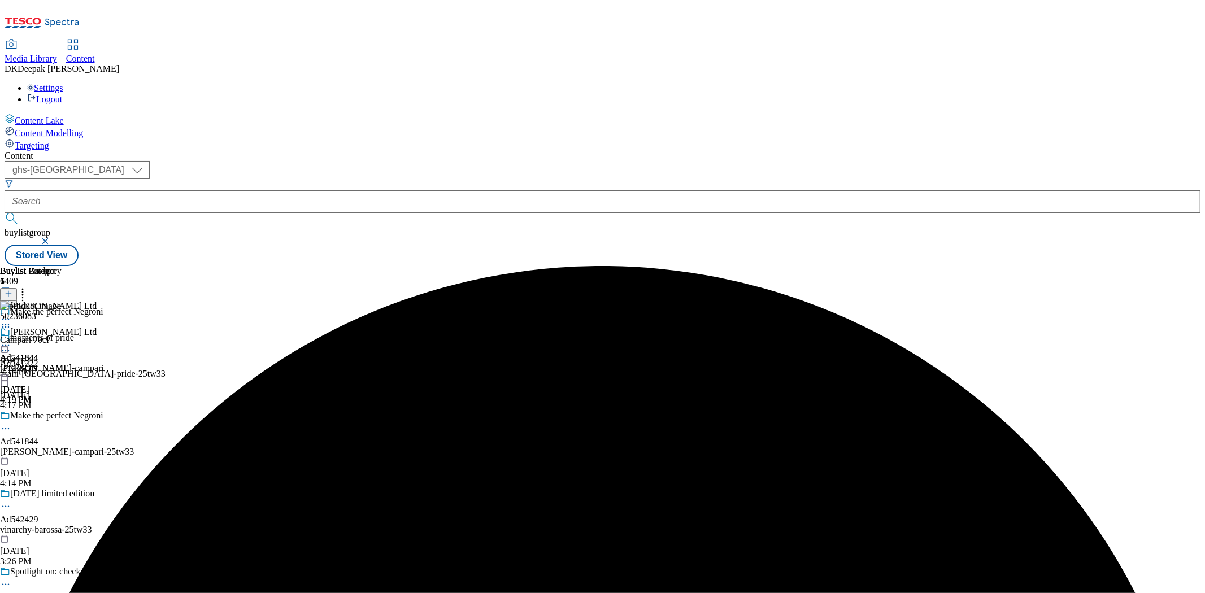
click at [11, 322] on icon at bounding box center [5, 327] width 11 height 11
click at [12, 290] on icon at bounding box center [9, 294] width 8 height 8
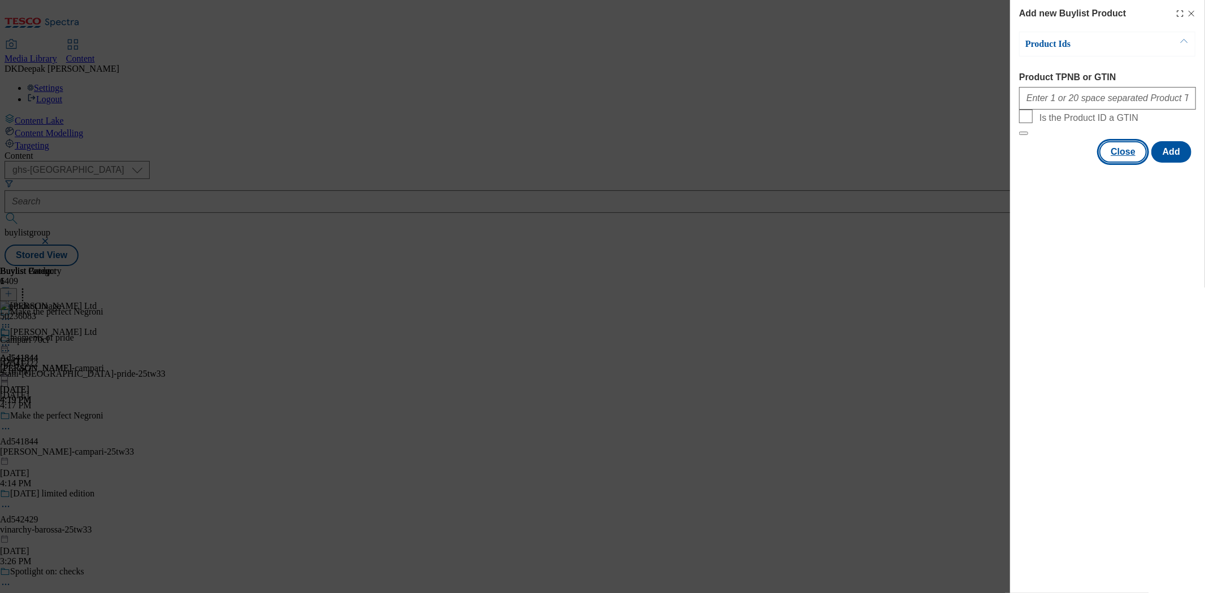
click at [1147, 163] on button "Close" at bounding box center [1123, 151] width 47 height 21
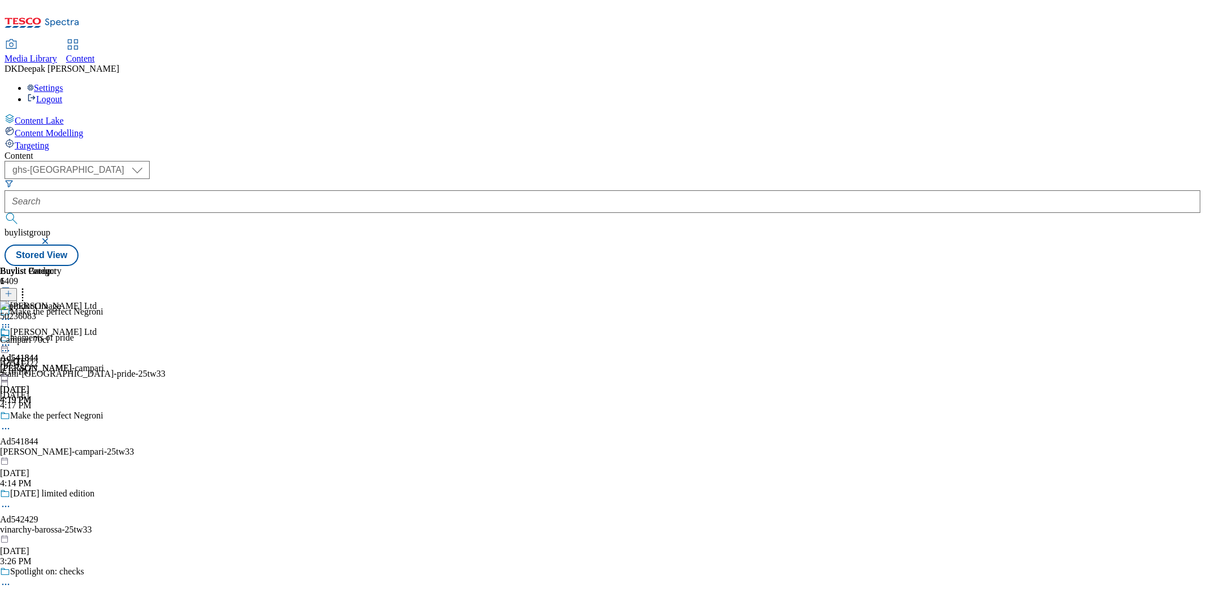
click at [28, 287] on icon at bounding box center [22, 292] width 11 height 11
click at [75, 314] on span "Bulk Delete" at bounding box center [55, 318] width 38 height 8
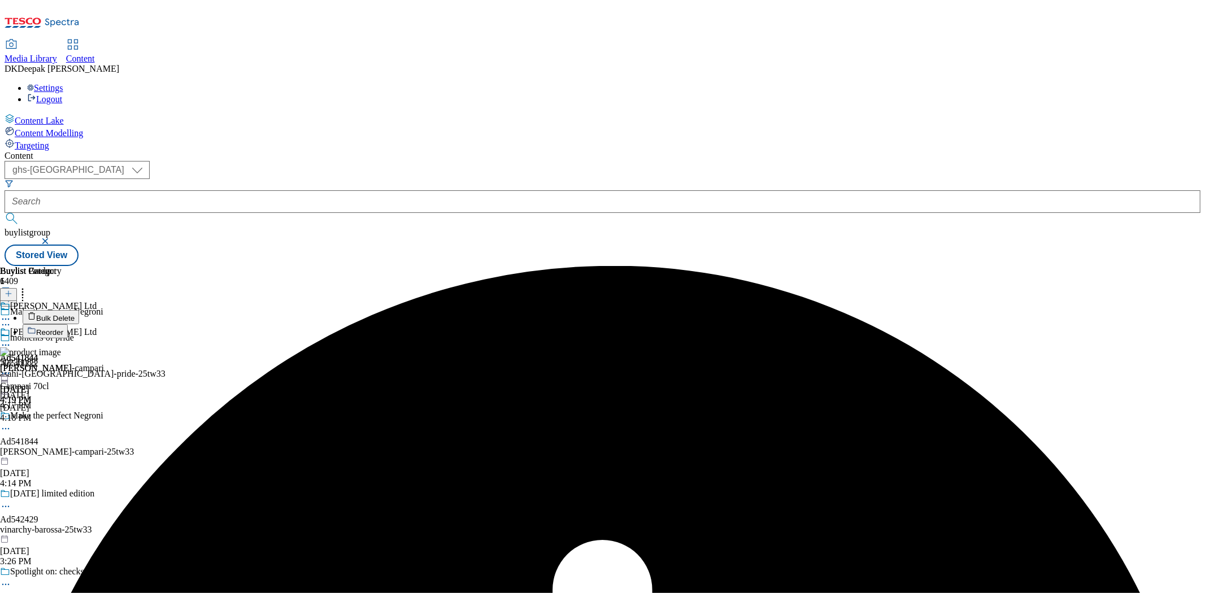
click at [75, 314] on span "Bulk Delete" at bounding box center [55, 318] width 38 height 8
click at [11, 340] on icon at bounding box center [5, 345] width 11 height 11
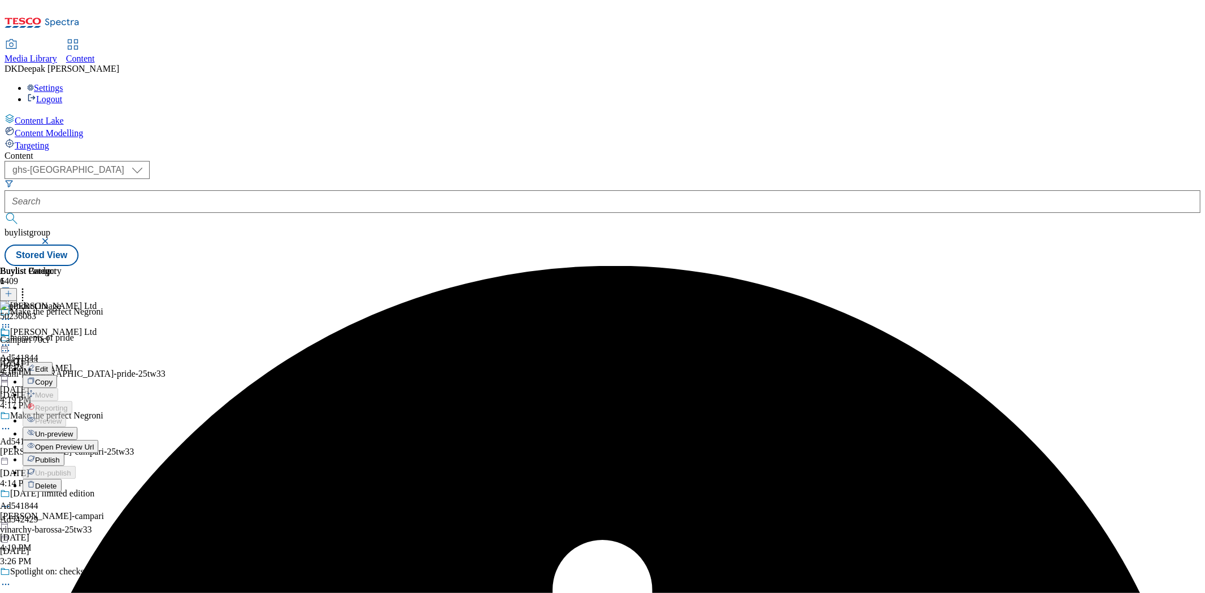
click at [73, 430] on span "Un-preview" at bounding box center [54, 434] width 38 height 8
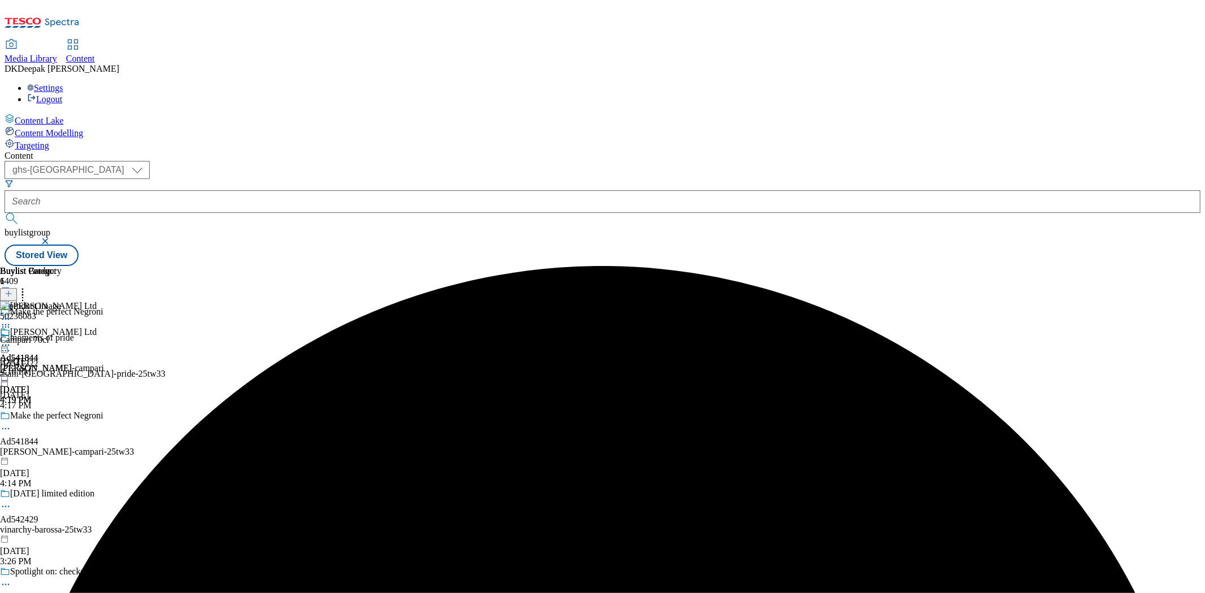
click at [28, 287] on icon at bounding box center [22, 292] width 11 height 11
click at [79, 310] on button "Bulk Delete" at bounding box center [51, 317] width 57 height 14
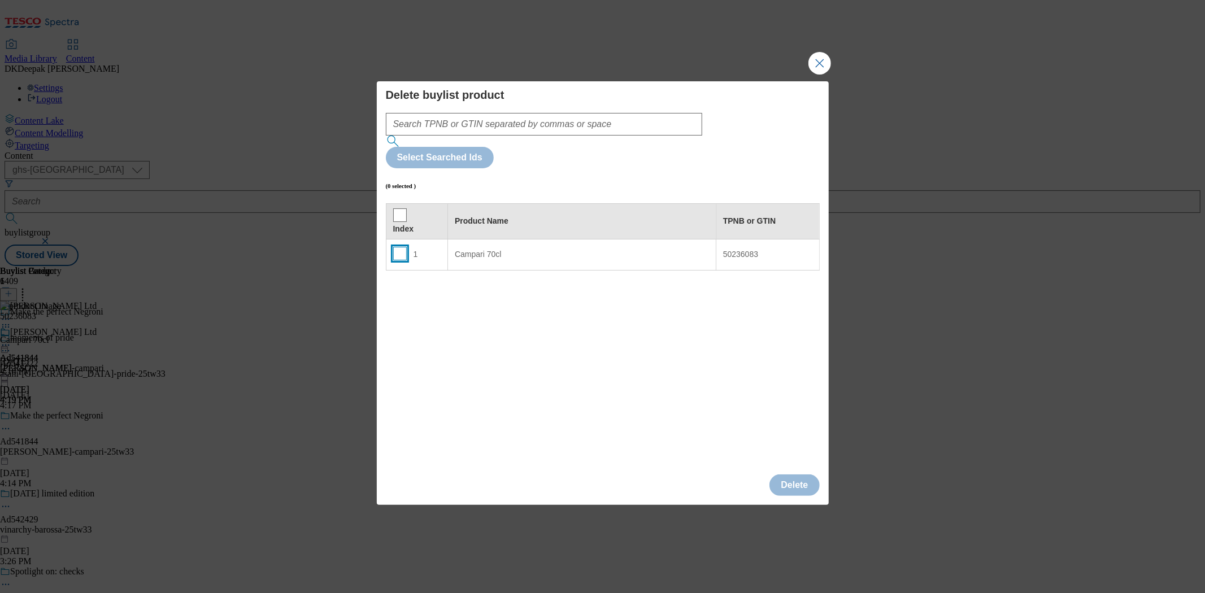
click at [396, 247] on input "Modal" at bounding box center [400, 254] width 14 height 14
checkbox input "true"
click at [789, 475] on button "Delete" at bounding box center [795, 485] width 50 height 21
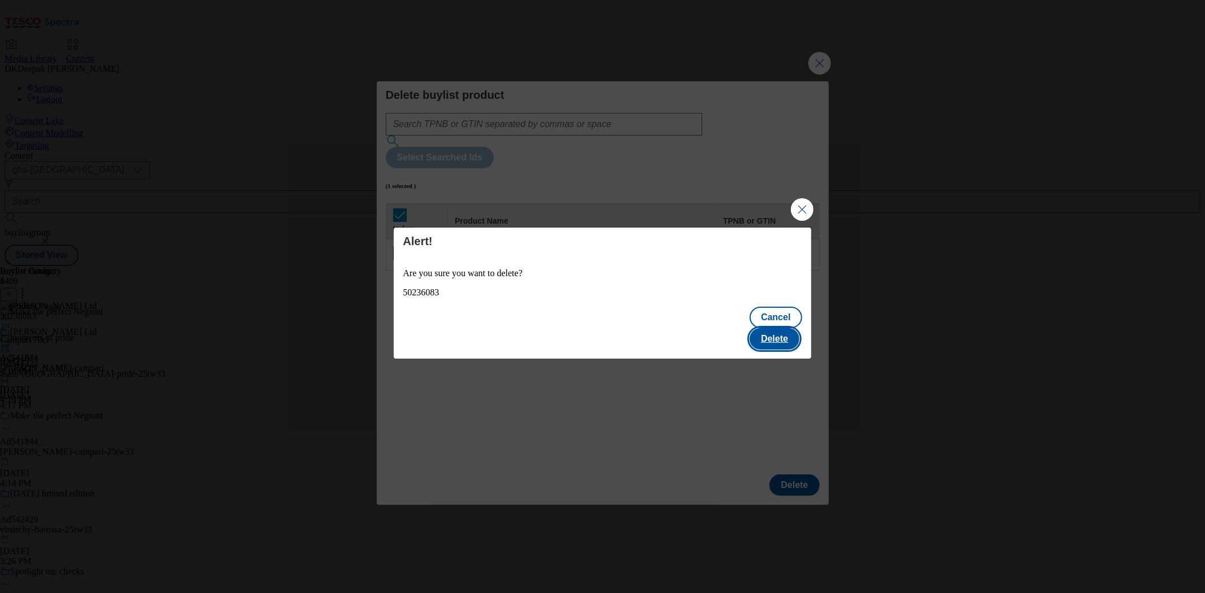
click at [773, 328] on button "Delete" at bounding box center [775, 338] width 50 height 21
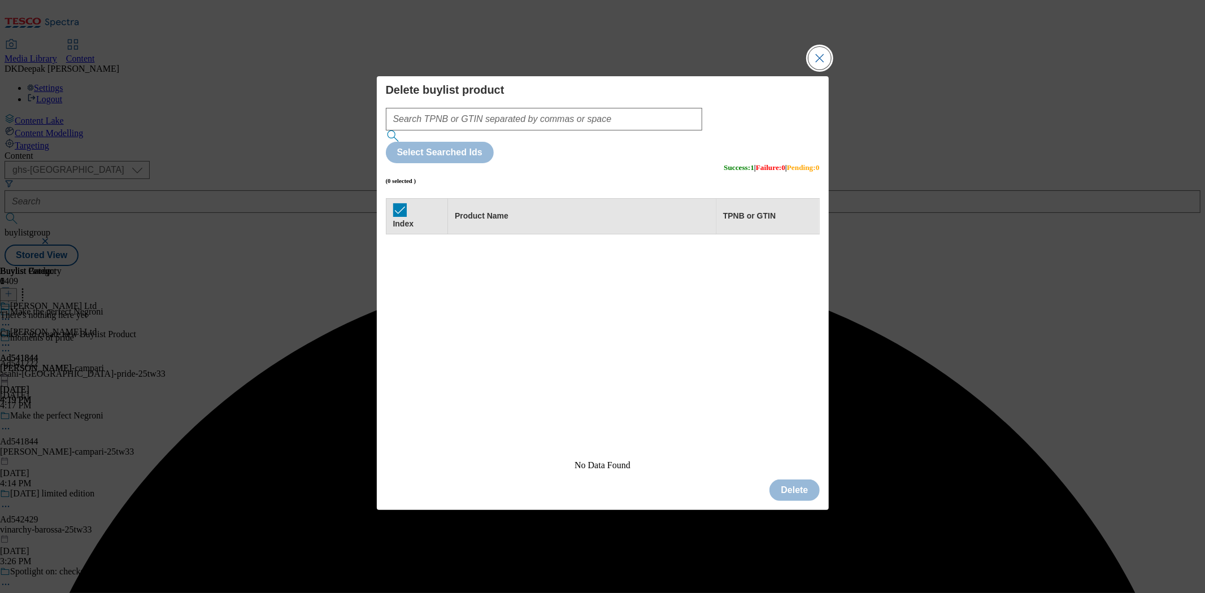
click at [822, 70] on button "Close Modal" at bounding box center [820, 58] width 23 height 23
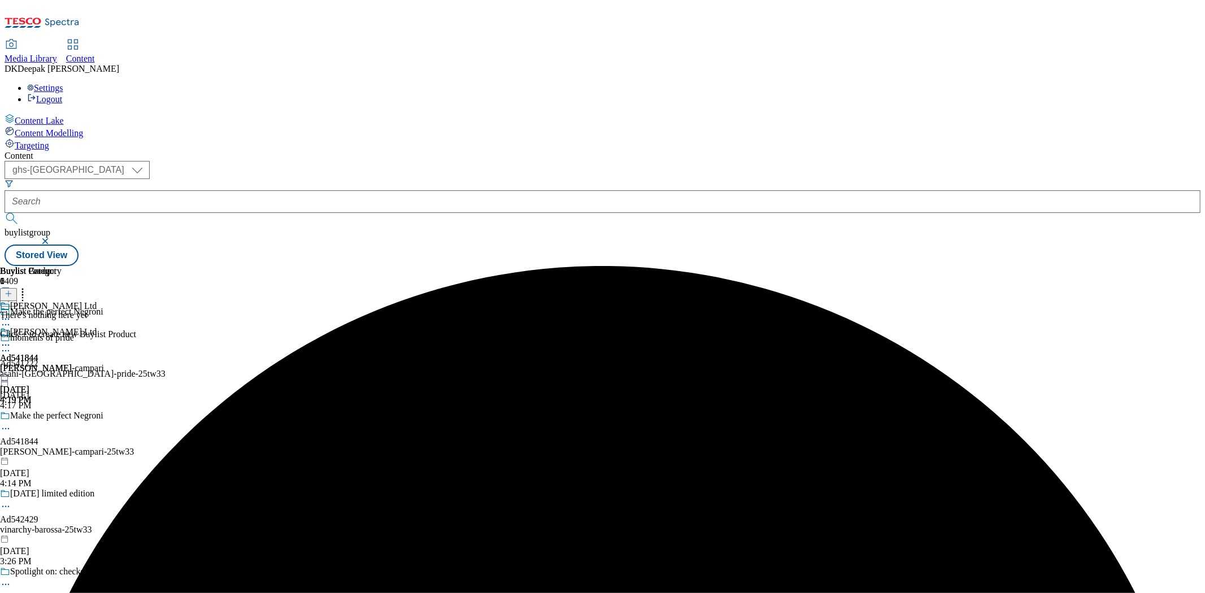
click at [11, 340] on icon at bounding box center [5, 345] width 11 height 11
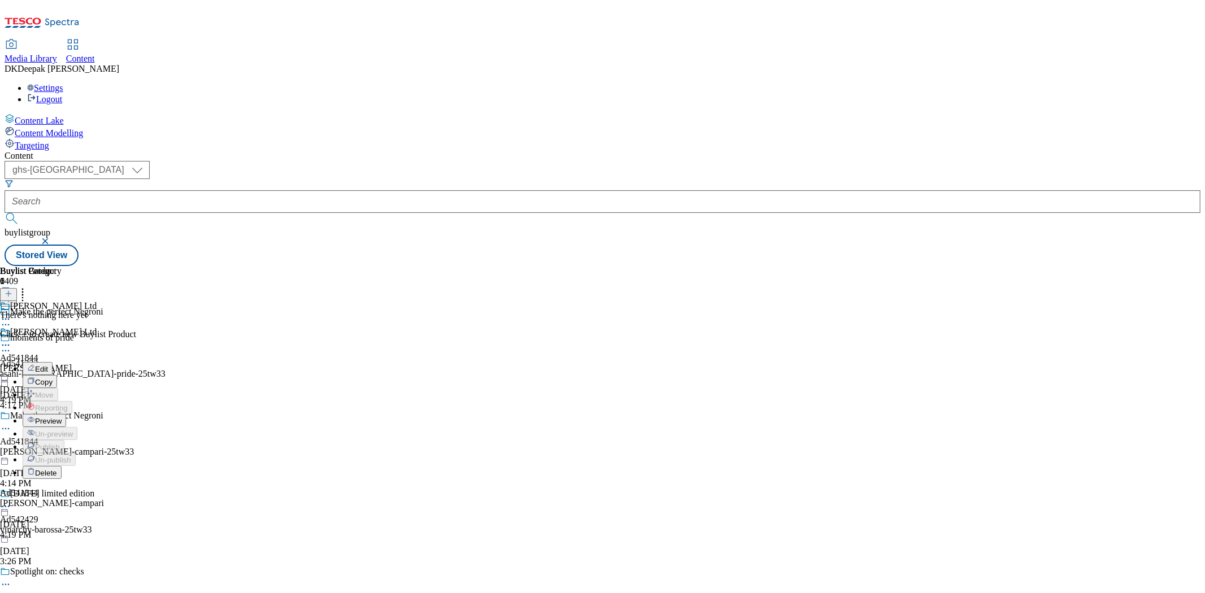
click at [62, 466] on button "Delete" at bounding box center [42, 472] width 39 height 13
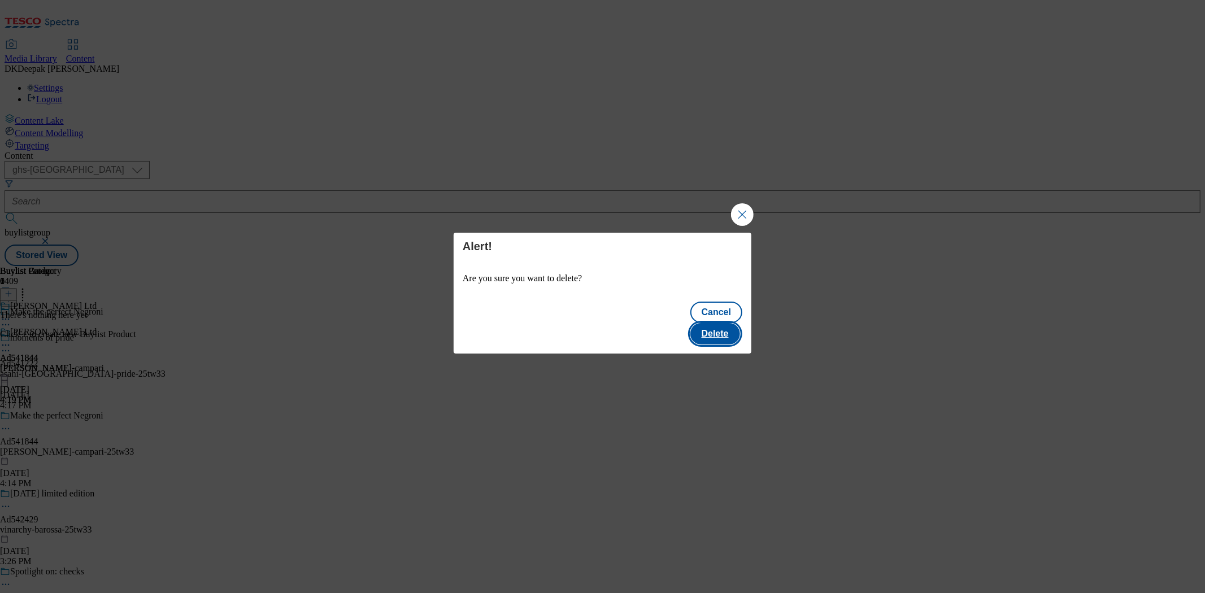
click at [706, 325] on button "Delete" at bounding box center [716, 333] width 50 height 21
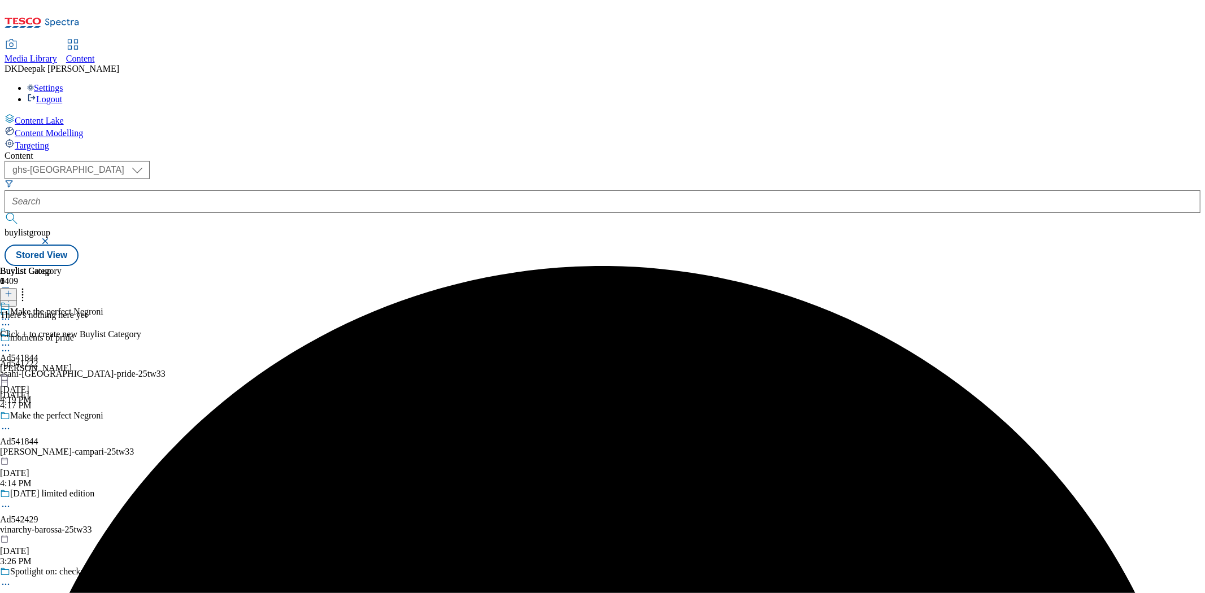
click at [11, 340] on icon at bounding box center [5, 345] width 11 height 11
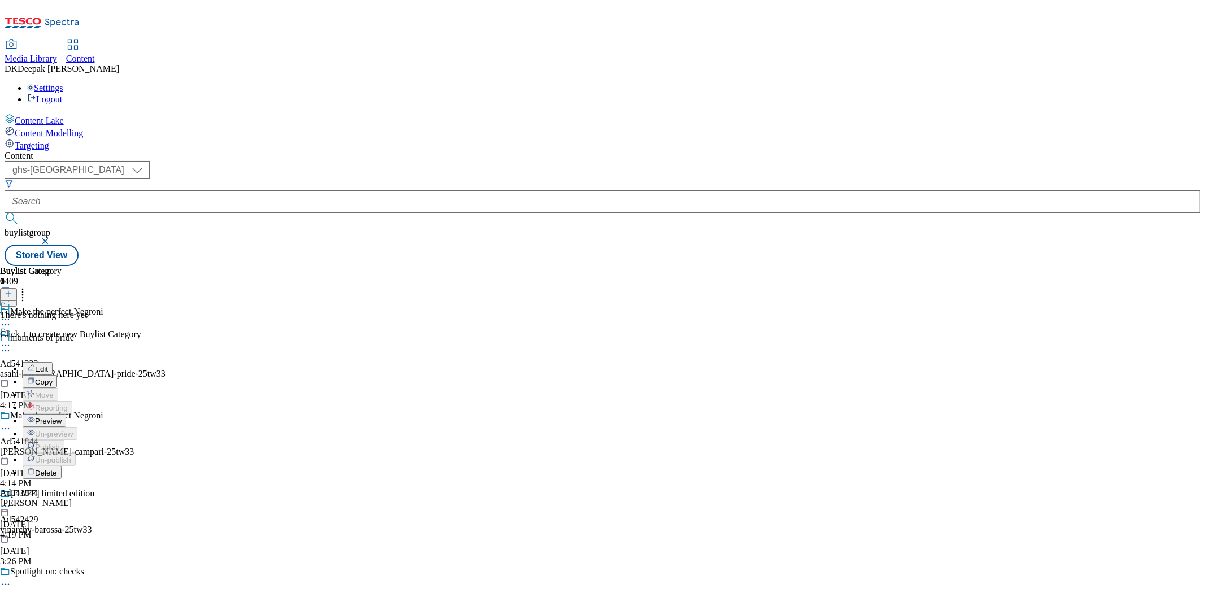
click at [57, 469] on span "Delete" at bounding box center [46, 473] width 22 height 8
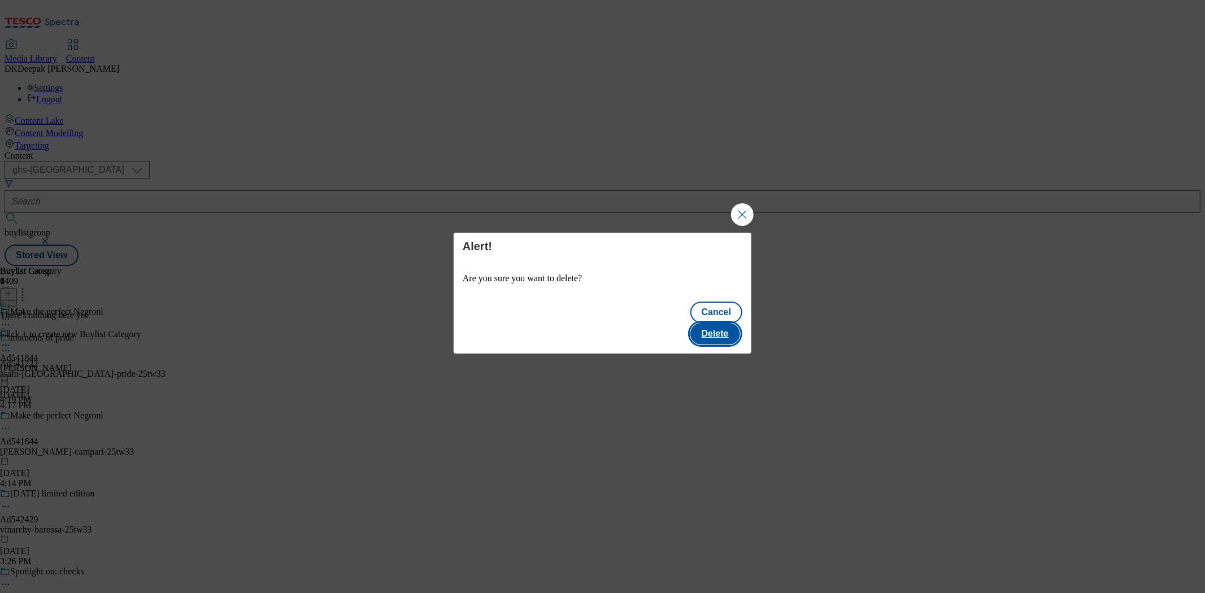
click at [715, 323] on button "Delete" at bounding box center [716, 333] width 50 height 21
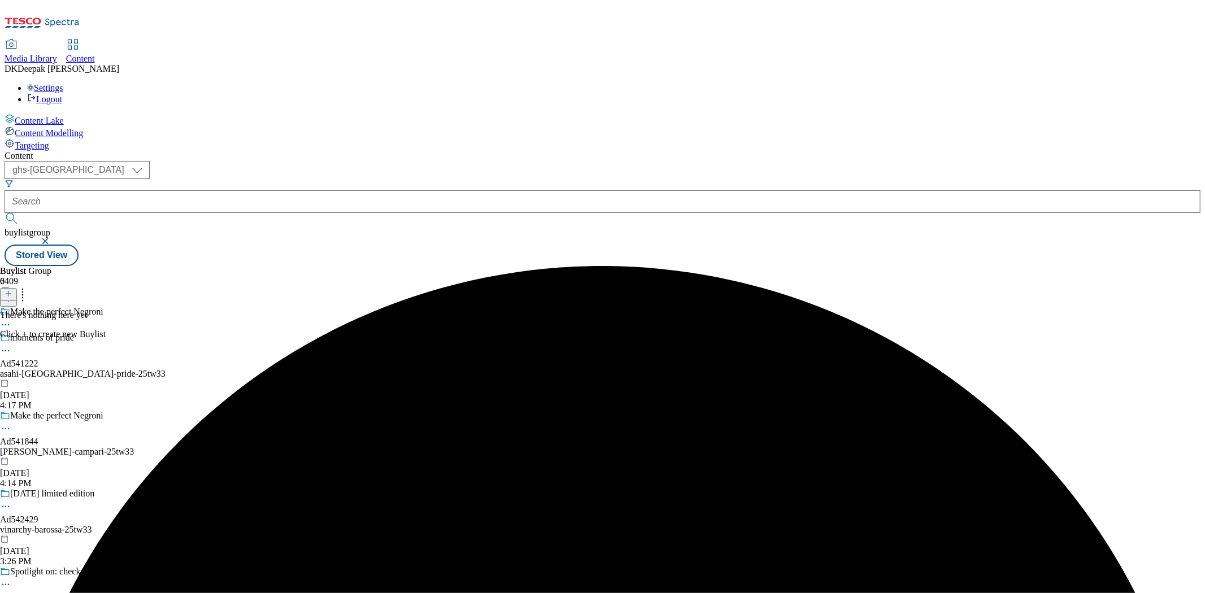
click at [11, 423] on icon at bounding box center [5, 428] width 11 height 11
click at [57, 501] on span "Delete" at bounding box center [46, 505] width 22 height 8
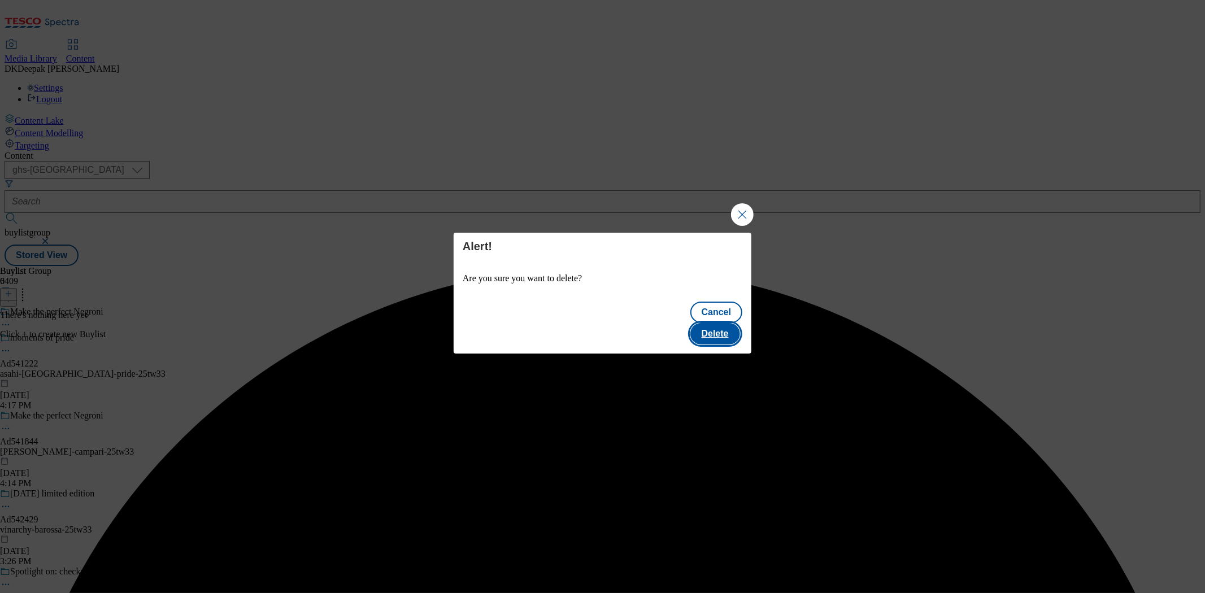
click at [722, 323] on button "Delete" at bounding box center [716, 333] width 50 height 21
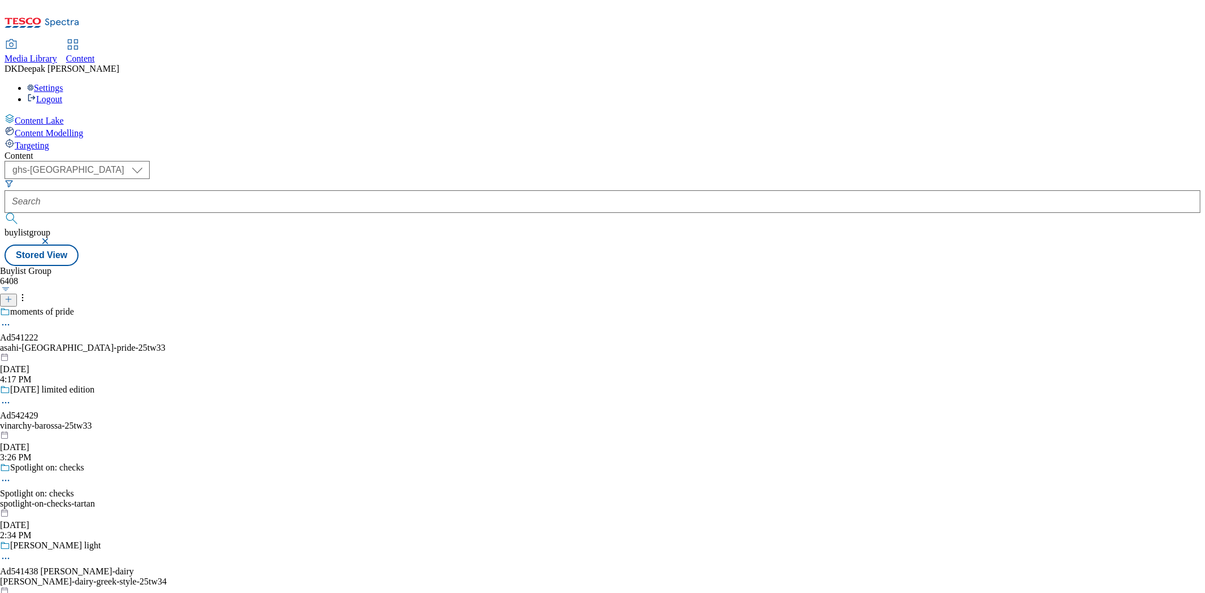
click at [12, 296] on icon at bounding box center [9, 300] width 8 height 8
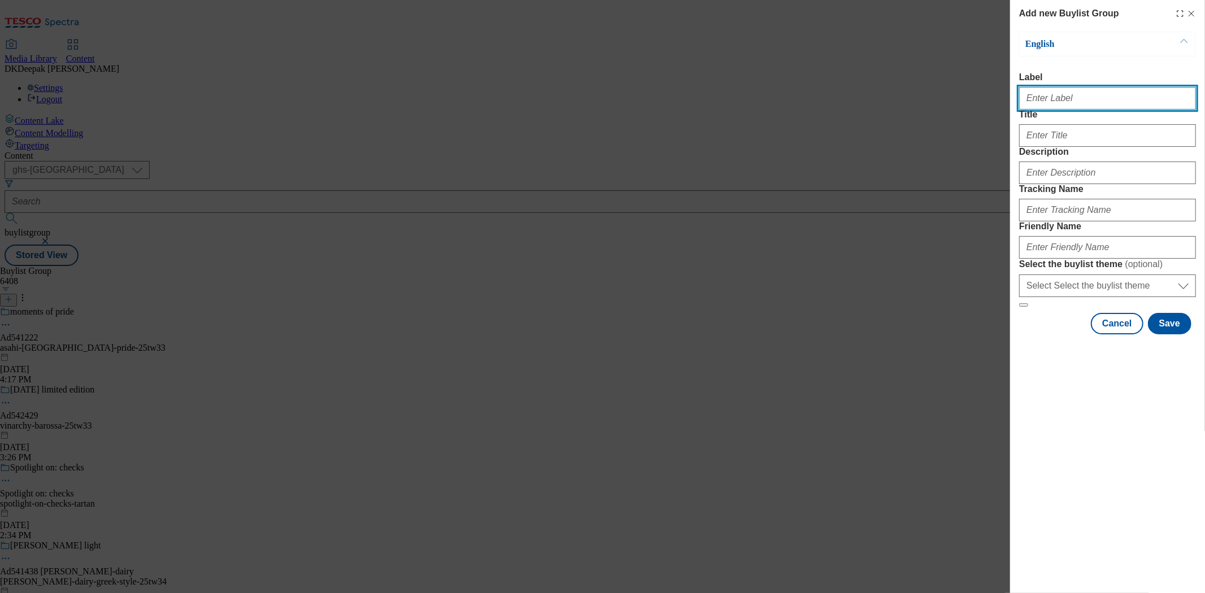
click at [1061, 108] on input "Label" at bounding box center [1108, 98] width 177 height 23
paste input "Ad541844"
type input "Ad541844"
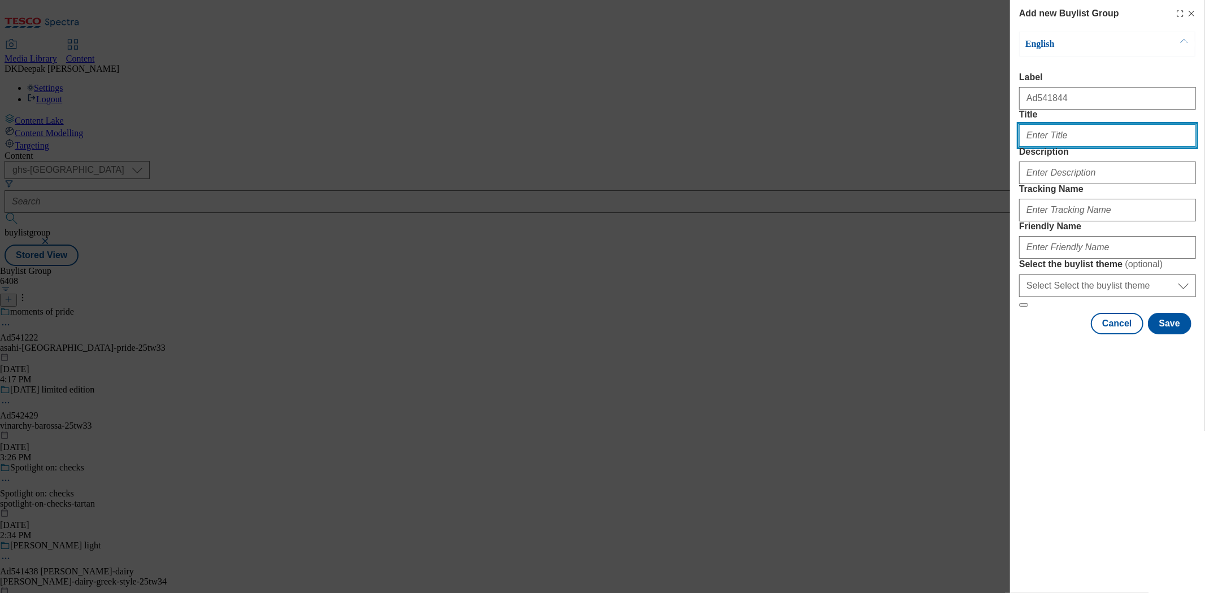
drag, startPoint x: 1049, startPoint y: 158, endPoint x: 1057, endPoint y: 206, distance: 48.1
click at [1049, 147] on input "Title" at bounding box center [1108, 135] width 177 height 23
paste input "Make the perfect Negroni"
type input "Make the perfect Negroni"
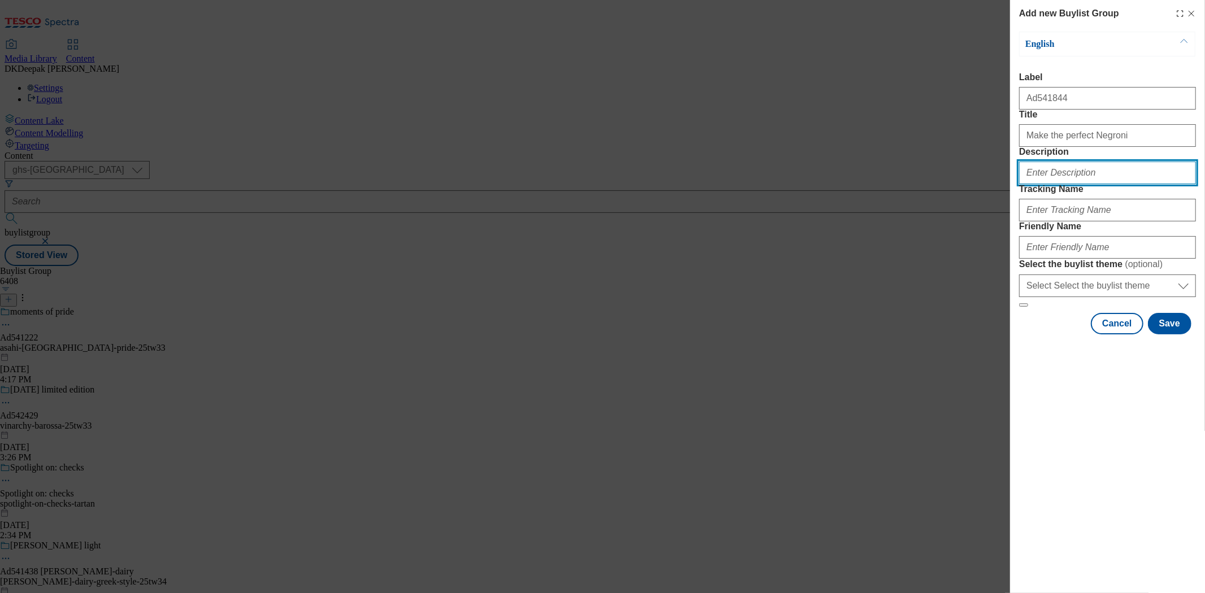
click at [1055, 184] on input "Description" at bounding box center [1108, 173] width 177 height 23
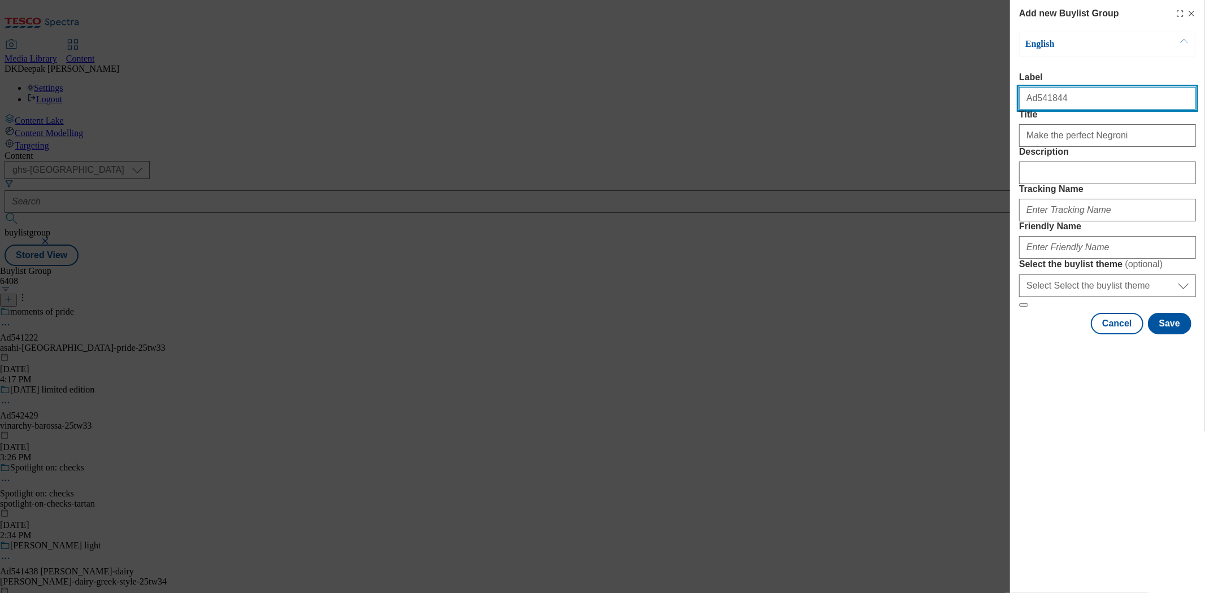
click at [1038, 105] on input "Ad541844" at bounding box center [1108, 98] width 177 height 23
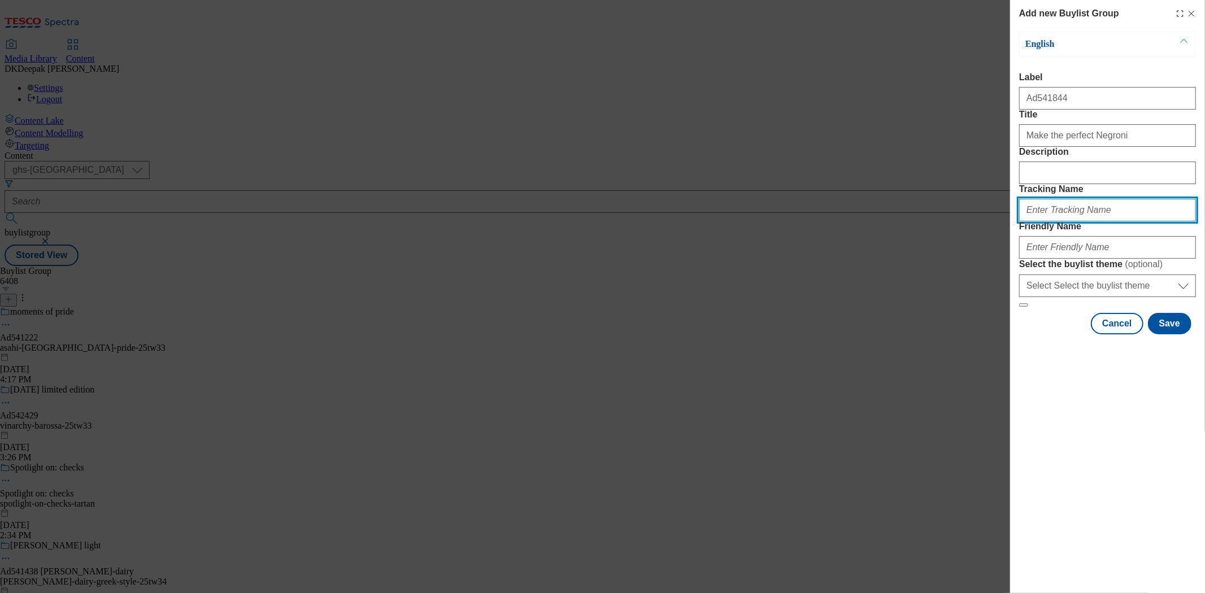
click at [1049, 222] on input "Tracking Name" at bounding box center [1108, 210] width 177 height 23
paste input "Ad541844"
type input "DH_AD541844"
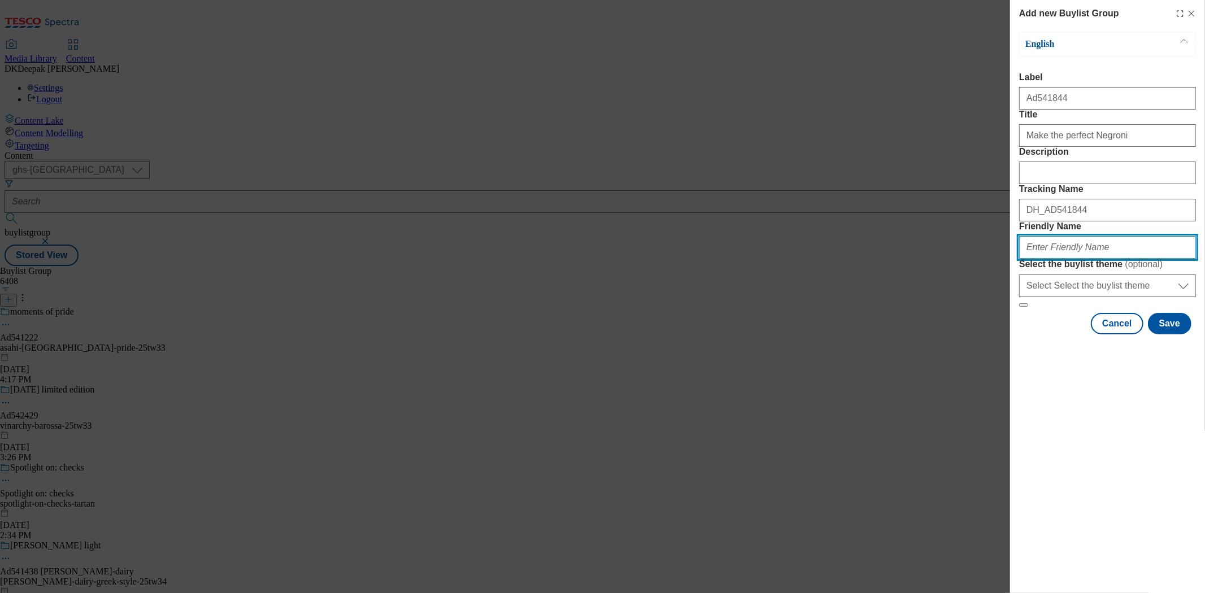
click at [1046, 259] on input "Friendly Name" at bounding box center [1108, 247] width 177 height 23
paste input "[PERSON_NAME]-campari"
drag, startPoint x: 911, startPoint y: 147, endPoint x: 1008, endPoint y: 233, distance: 130.1
click at [911, 147] on div "Add new Buylist Group English Label Ad541844 Title Make the perfect Negroni Des…" at bounding box center [602, 296] width 1205 height 593
drag, startPoint x: 1096, startPoint y: 331, endPoint x: 852, endPoint y: 316, distance: 245.2
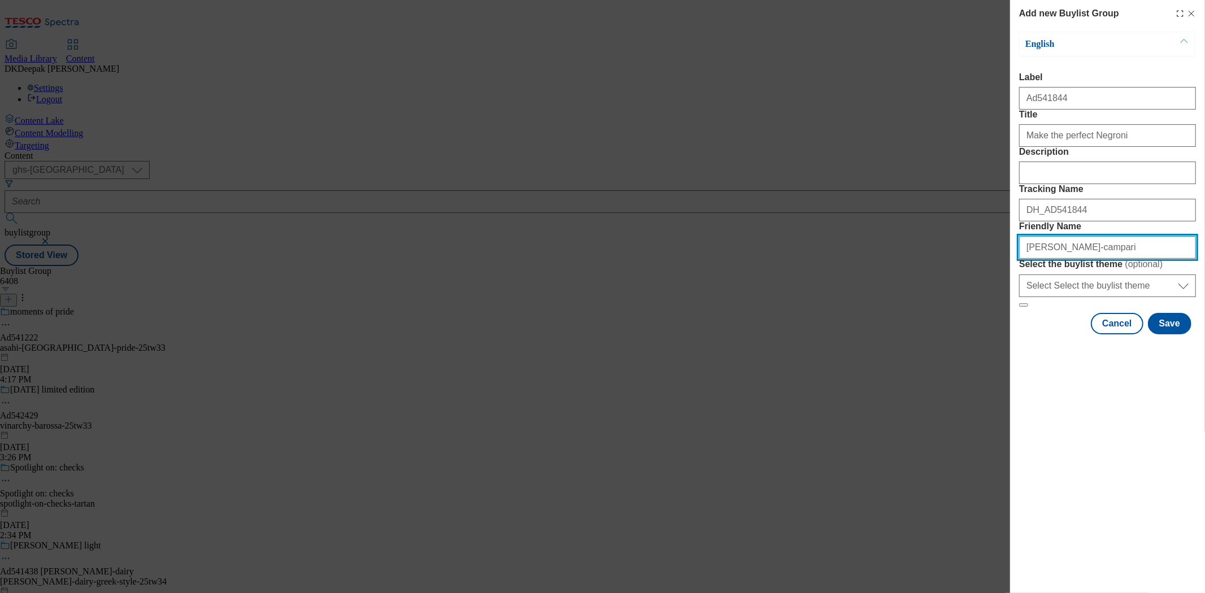
click at [852, 316] on div "Add new Buylist Group English Label Ad541844 Title Make the perfect Negroni Des…" at bounding box center [602, 296] width 1205 height 593
paste input "-25tw33"
type input "[PERSON_NAME]-campari-25tw33"
click at [1170, 335] on button "Save" at bounding box center [1170, 323] width 44 height 21
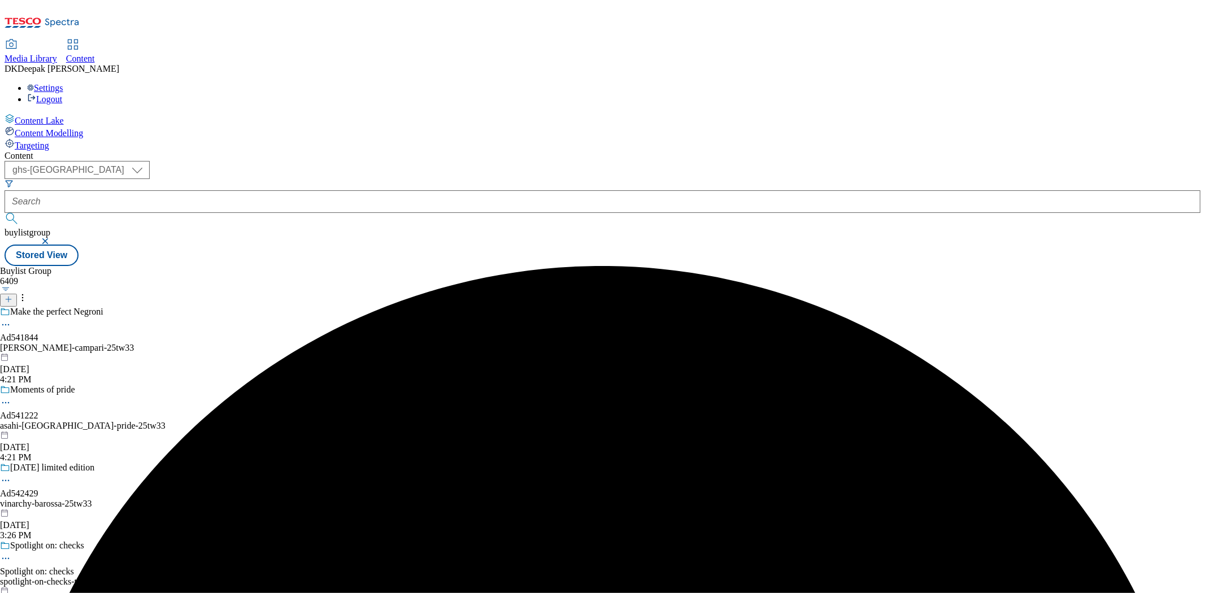
click at [167, 343] on div "[PERSON_NAME]-campari-25tw33" at bounding box center [83, 348] width 167 height 10
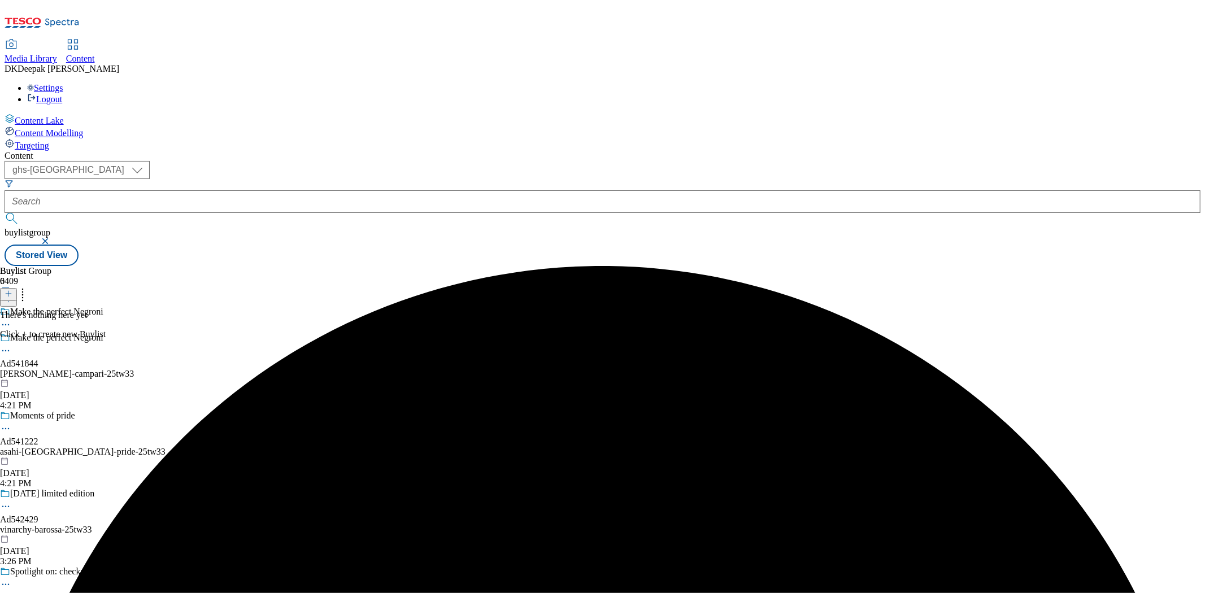
click at [12, 290] on icon at bounding box center [9, 294] width 8 height 8
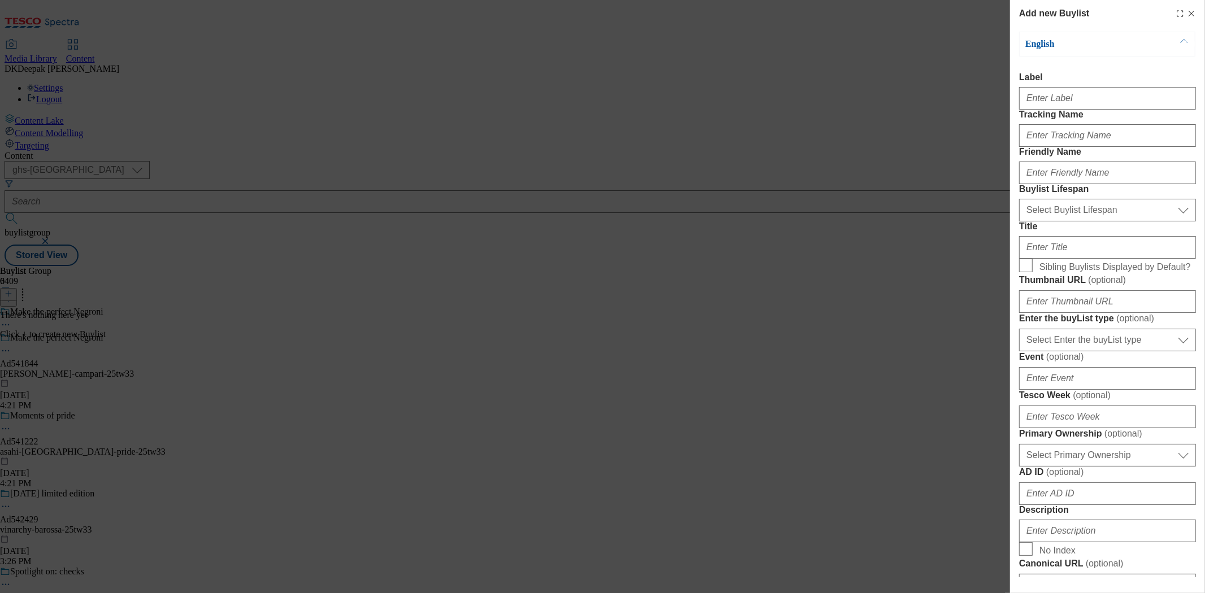
drag, startPoint x: 783, startPoint y: 71, endPoint x: 999, endPoint y: 116, distance: 220.7
click at [783, 71] on div "Add new Buylist English Label Tracking Name Friendly Name Buylist Lifespan Sele…" at bounding box center [602, 296] width 1205 height 593
click at [1072, 108] on input "Label" at bounding box center [1108, 98] width 177 height 23
paste input "Ad541844"
type input "Ad541844"
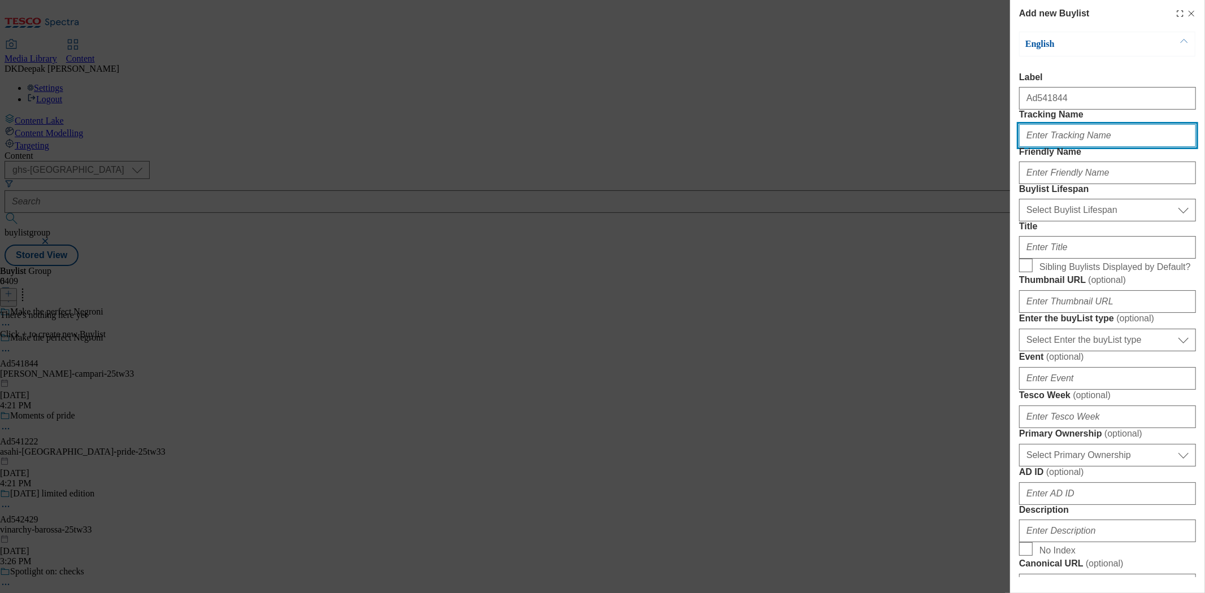
click at [1077, 147] on input "Tracking Name" at bounding box center [1108, 135] width 177 height 23
paste input "Ad541844"
type input "DH_AD541844"
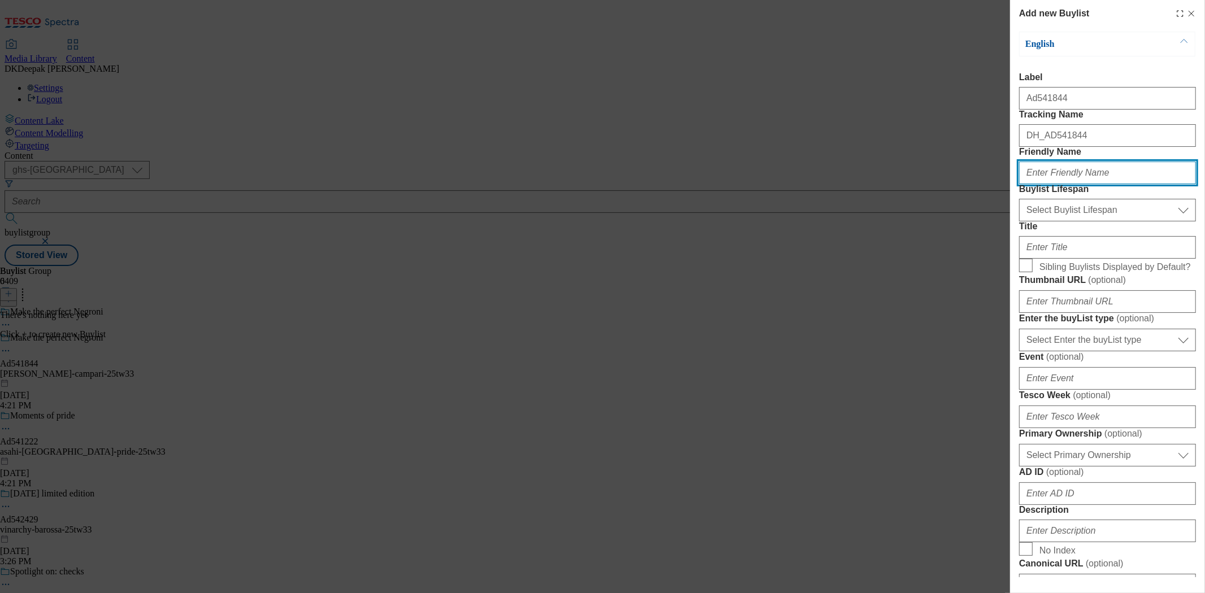
click at [1053, 184] on input "Friendly Name" at bounding box center [1108, 173] width 177 height 23
type input "[PERSON_NAME]"
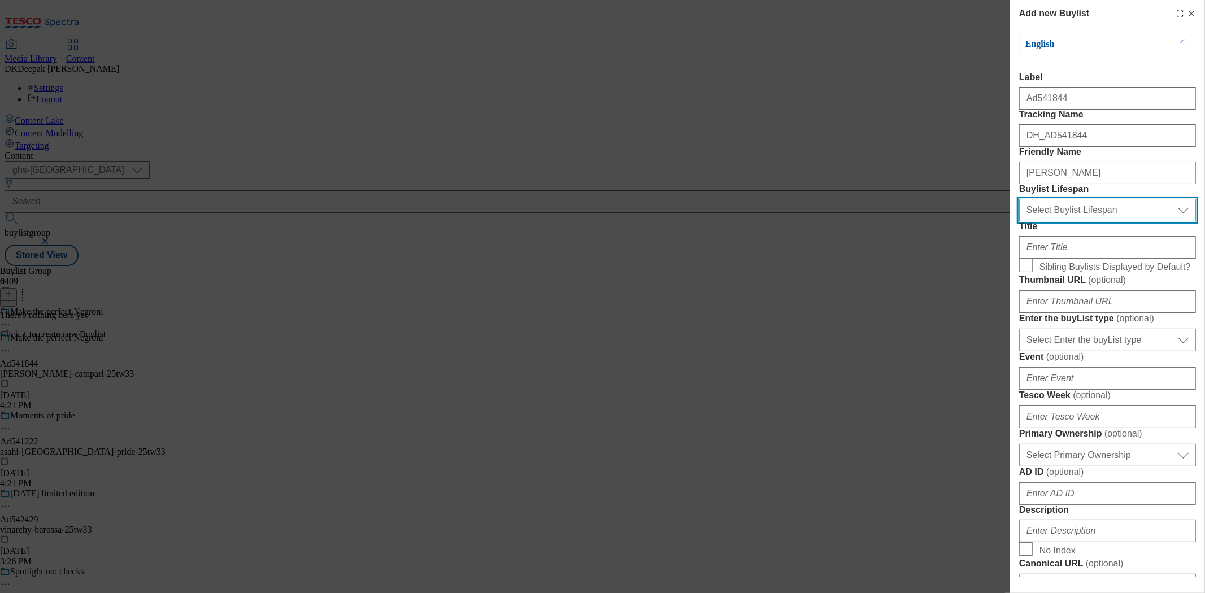
click at [1061, 222] on select "Select Buylist Lifespan evergreen seasonal tactical" at bounding box center [1108, 210] width 177 height 23
select select "tactical"
click at [1020, 222] on select "Select Buylist Lifespan evergreen seasonal tactical" at bounding box center [1108, 210] width 177 height 23
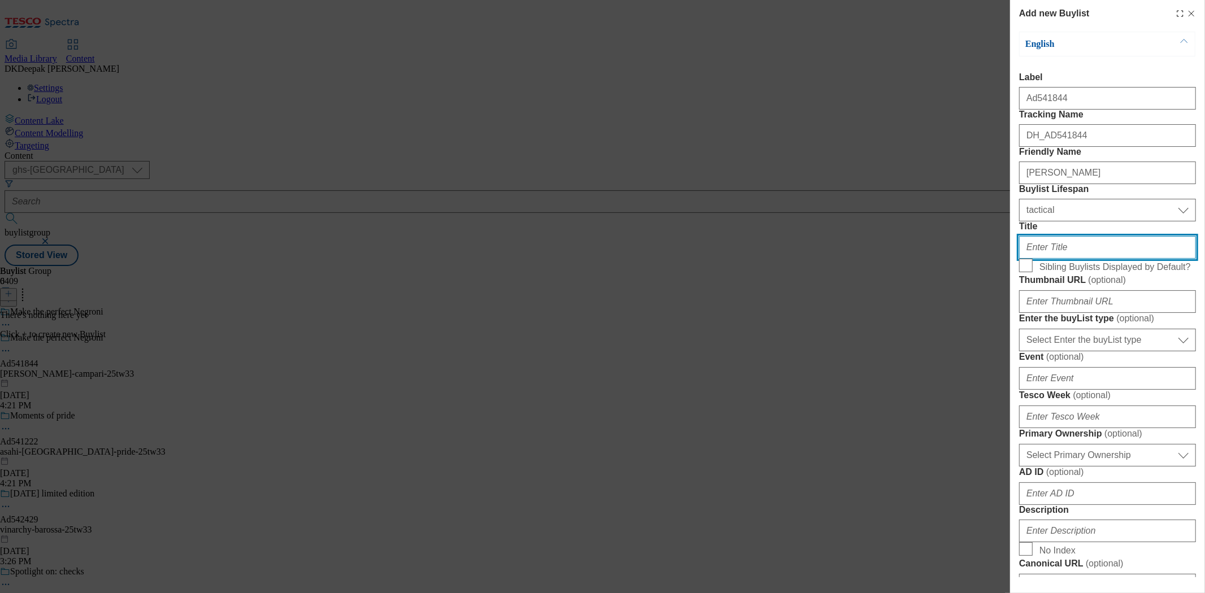
click at [1061, 259] on input "Title" at bounding box center [1108, 247] width 177 height 23
click at [1062, 259] on input "Title" at bounding box center [1108, 247] width 177 height 23
paste input "Pour. Stir. Enjoy!"
type input "Pour. Stir. Enjoy!"
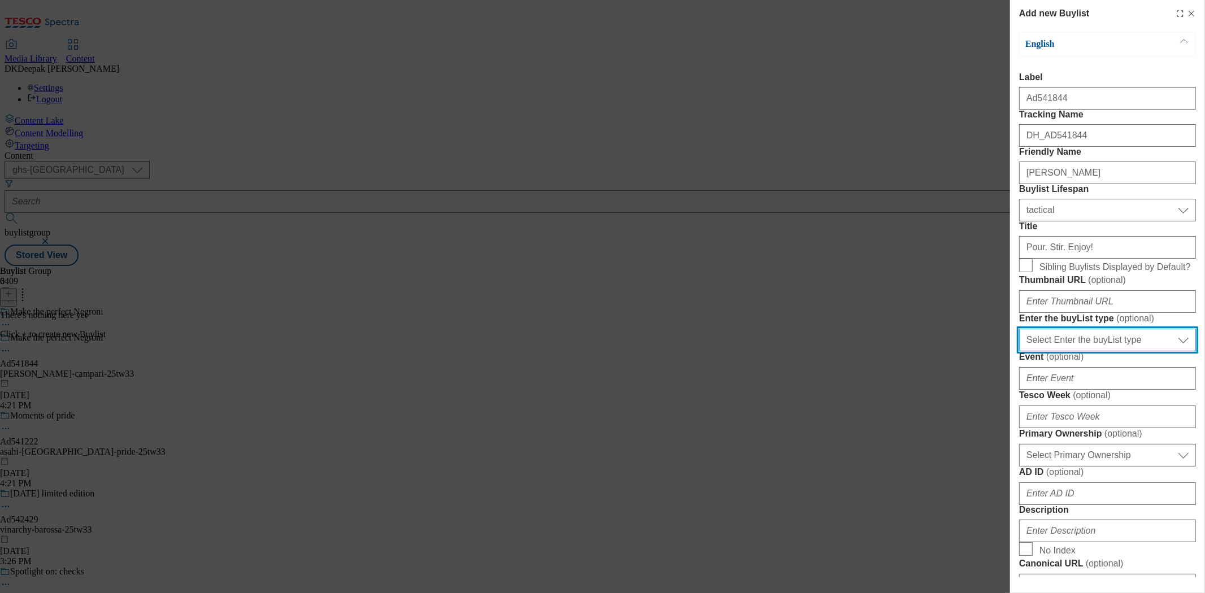
click at [1090, 352] on select "Select Enter the buyList type event supplier funded long term >4 weeks supplier…" at bounding box center [1108, 340] width 177 height 23
select select "supplier funded short term 1-3 weeks"
click at [1020, 352] on select "Select Enter the buyList type event supplier funded long term >4 weeks supplier…" at bounding box center [1108, 340] width 177 height 23
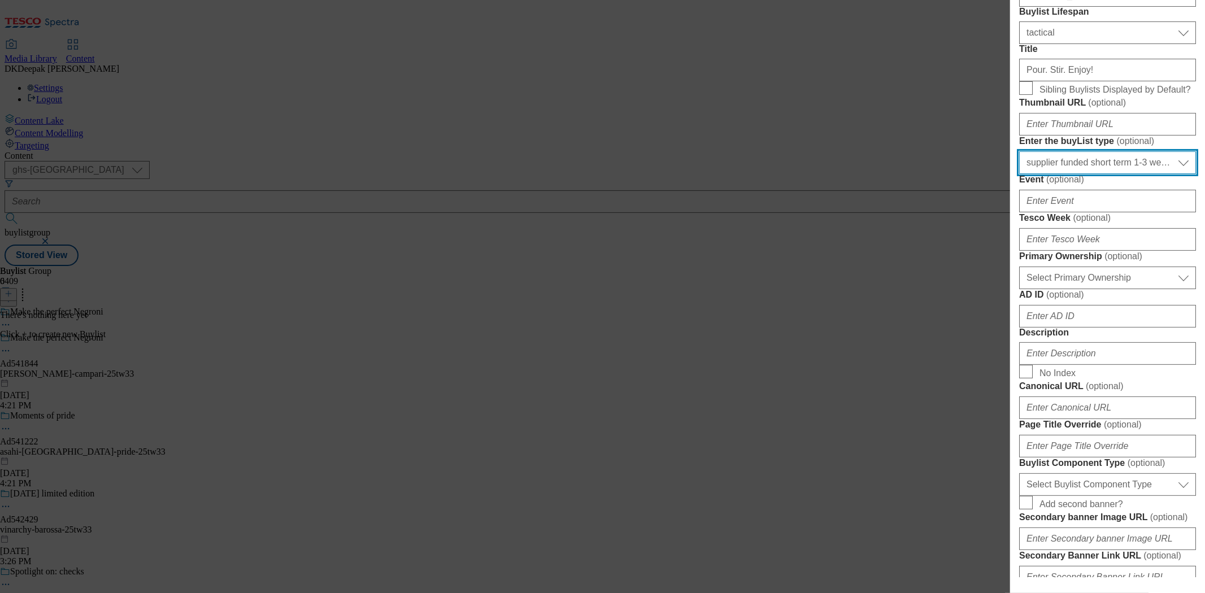
scroll to position [188, 0]
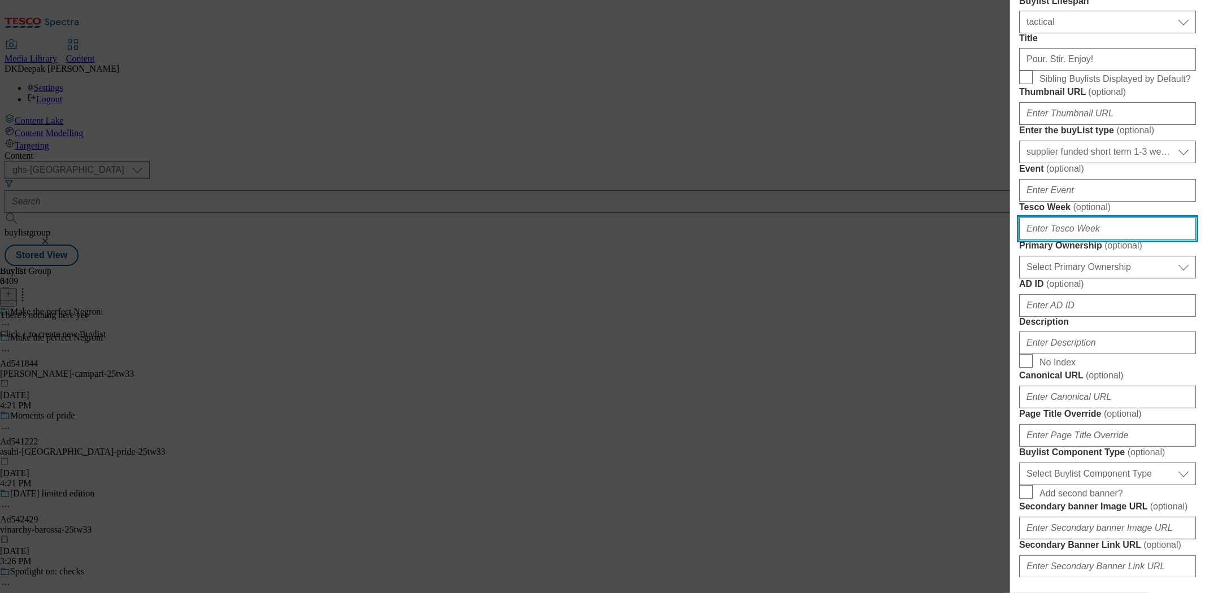
click at [1053, 240] on input "Tesco Week ( optional )" at bounding box center [1108, 229] width 177 height 23
click at [855, 241] on div "Add new Buylist English Label Ad541844 Tracking Name DH_AD541844 Friendly Name …" at bounding box center [602, 296] width 1205 height 593
click at [1093, 240] on input "Tesco Week ( optional )" at bounding box center [1108, 229] width 177 height 23
type input "33"
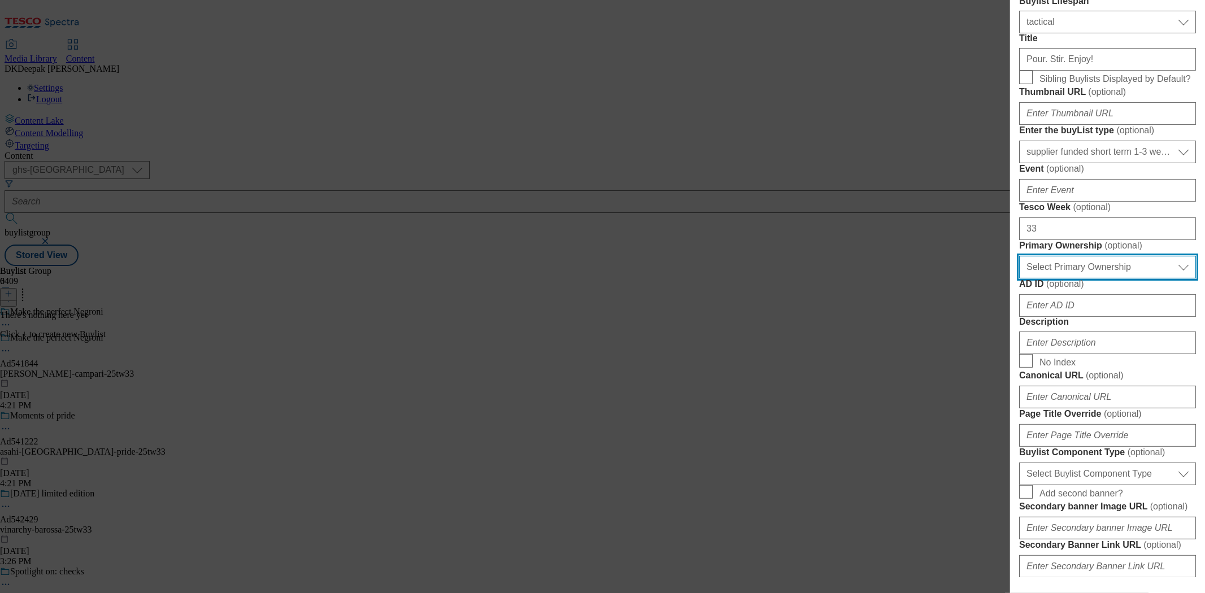
click at [1122, 279] on select "Select Primary Ownership [PERSON_NAME]" at bounding box center [1108, 267] width 177 height 23
select select "dunnhumby"
click at [1020, 279] on select "Select Primary Ownership [PERSON_NAME]" at bounding box center [1108, 267] width 177 height 23
drag, startPoint x: 764, startPoint y: 199, endPoint x: 852, endPoint y: 307, distance: 139.7
click at [764, 199] on div "Add new Buylist English Label Ad541844 Tracking Name DH_AD541844 Friendly Name …" at bounding box center [602, 296] width 1205 height 593
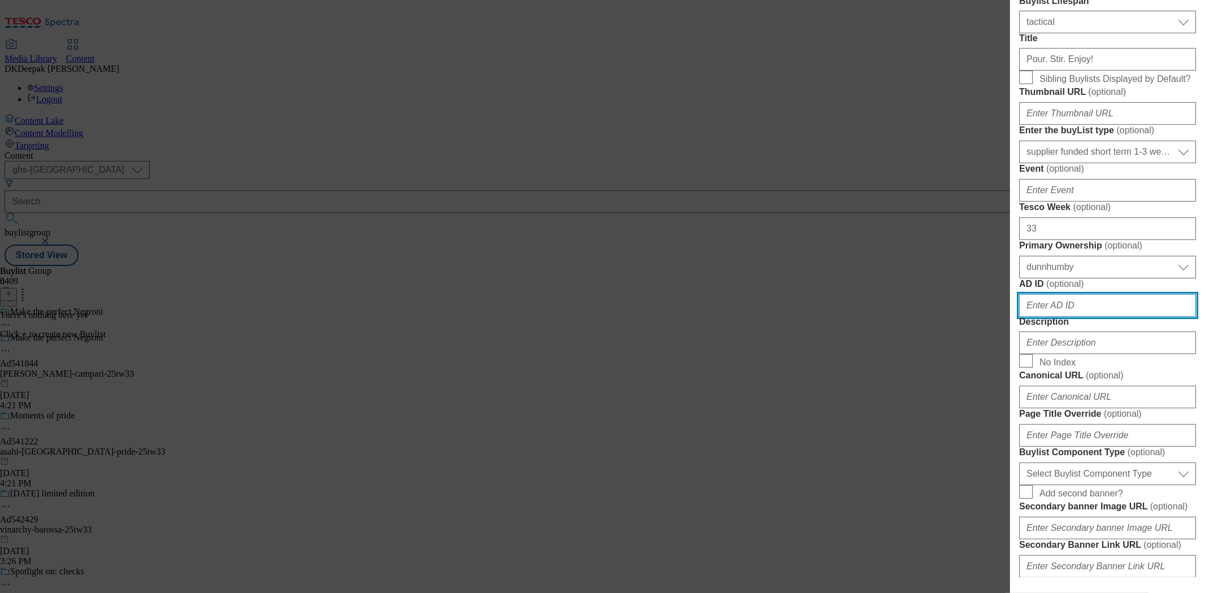
click at [1060, 317] on input "AD ID ( optional )" at bounding box center [1108, 305] width 177 height 23
paste input "Ad541844"
drag, startPoint x: 1033, startPoint y: 508, endPoint x: 981, endPoint y: 511, distance: 52.1
click at [981, 511] on div "Add new Buylist English Label Ad541844 Tracking Name DH_AD541844 Friendly Name …" at bounding box center [602, 296] width 1205 height 593
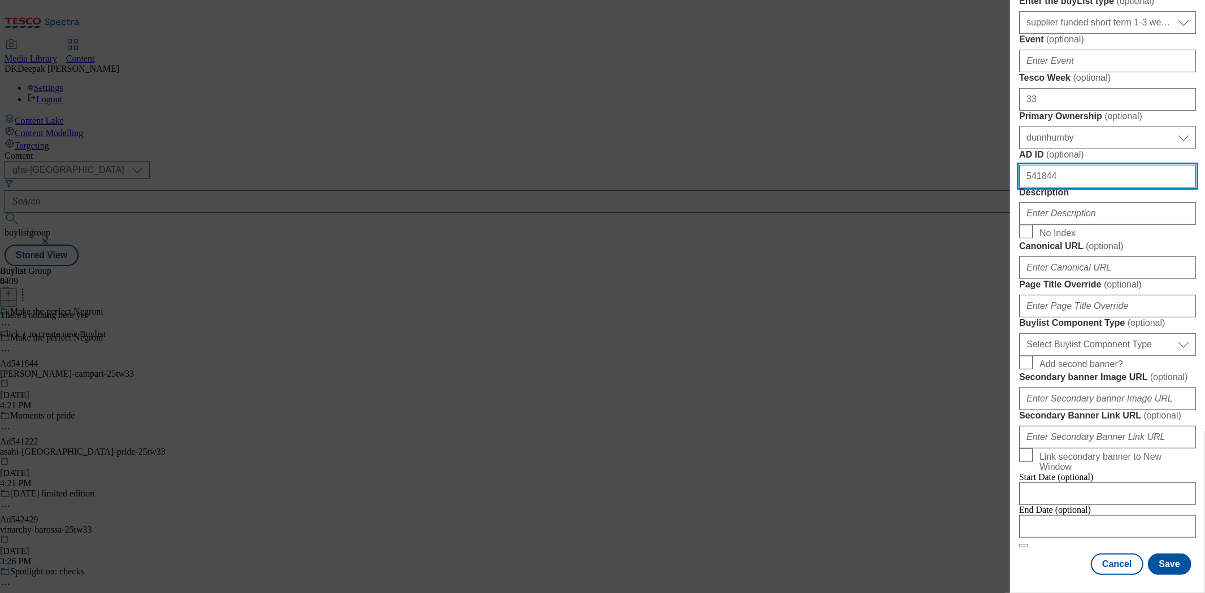
scroll to position [502, 0]
type input "541844"
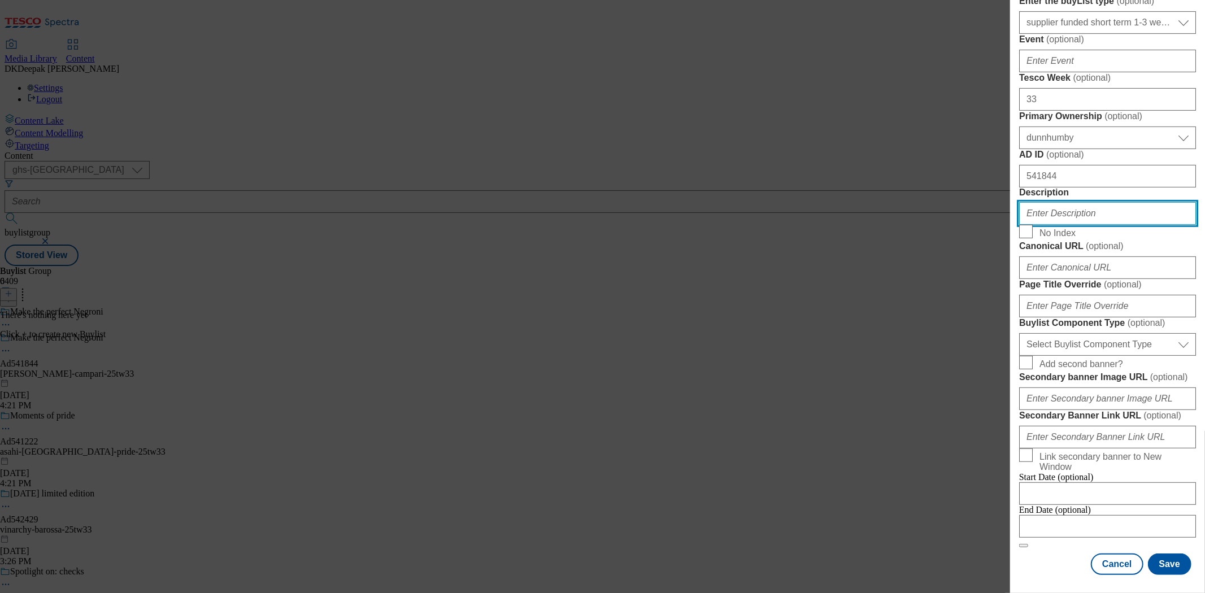
click at [1053, 225] on input "Description" at bounding box center [1108, 213] width 177 height 23
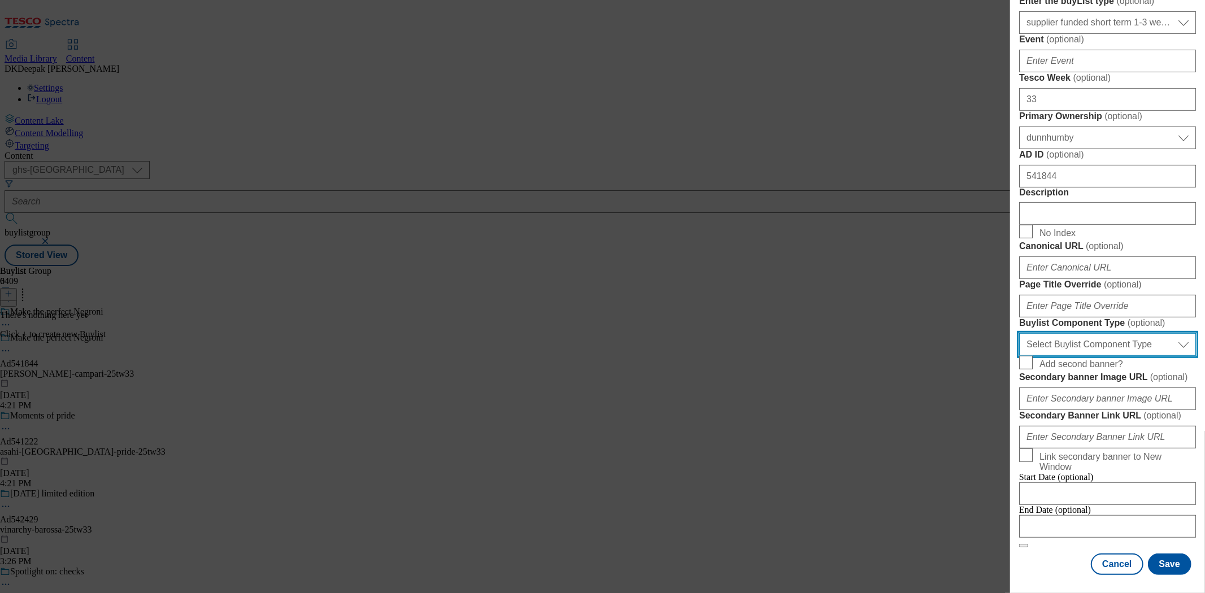
click at [1092, 356] on select "Select Buylist Component Type Banner Competition Header Meal" at bounding box center [1108, 344] width 177 height 23
select select "Banner"
click at [1020, 356] on select "Select Buylist Component Type Banner Competition Header Meal" at bounding box center [1108, 344] width 177 height 23
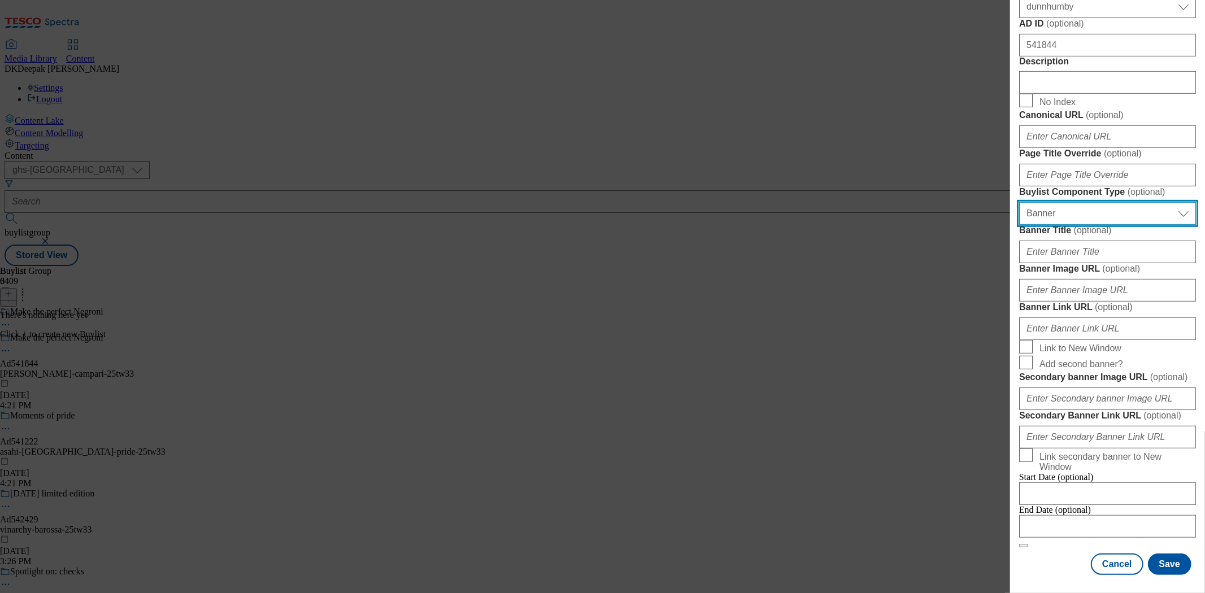
scroll to position [939, 0]
click at [1059, 505] on div "End Date (optional)" at bounding box center [1108, 521] width 177 height 33
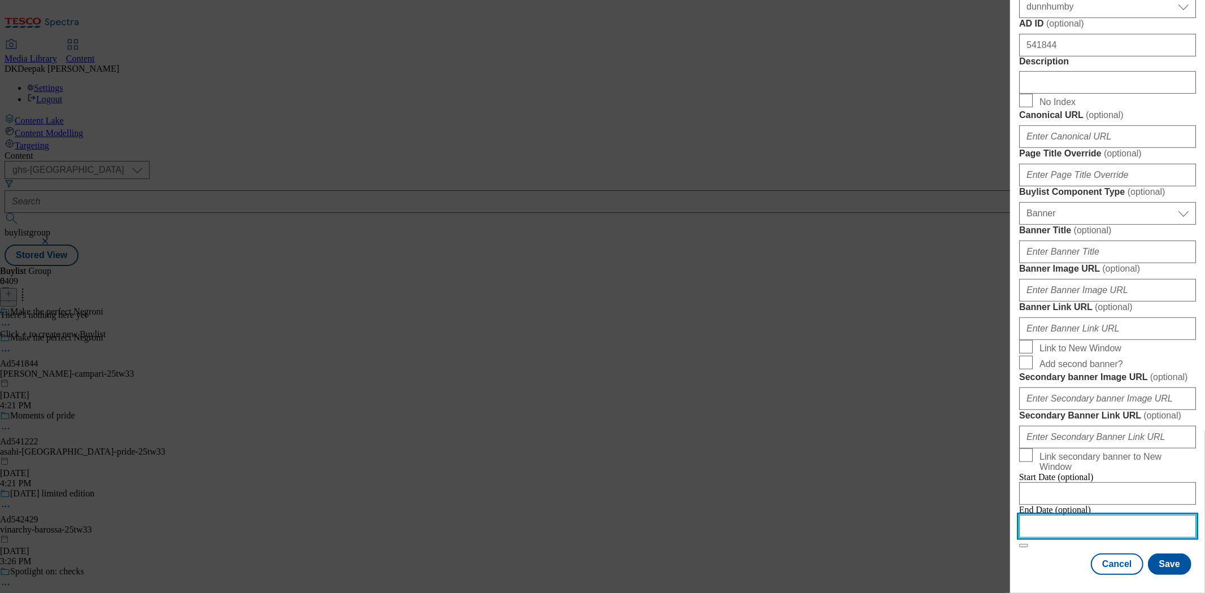
click at [1059, 515] on input "Modal" at bounding box center [1108, 526] width 177 height 23
select select "2025"
select select "October"
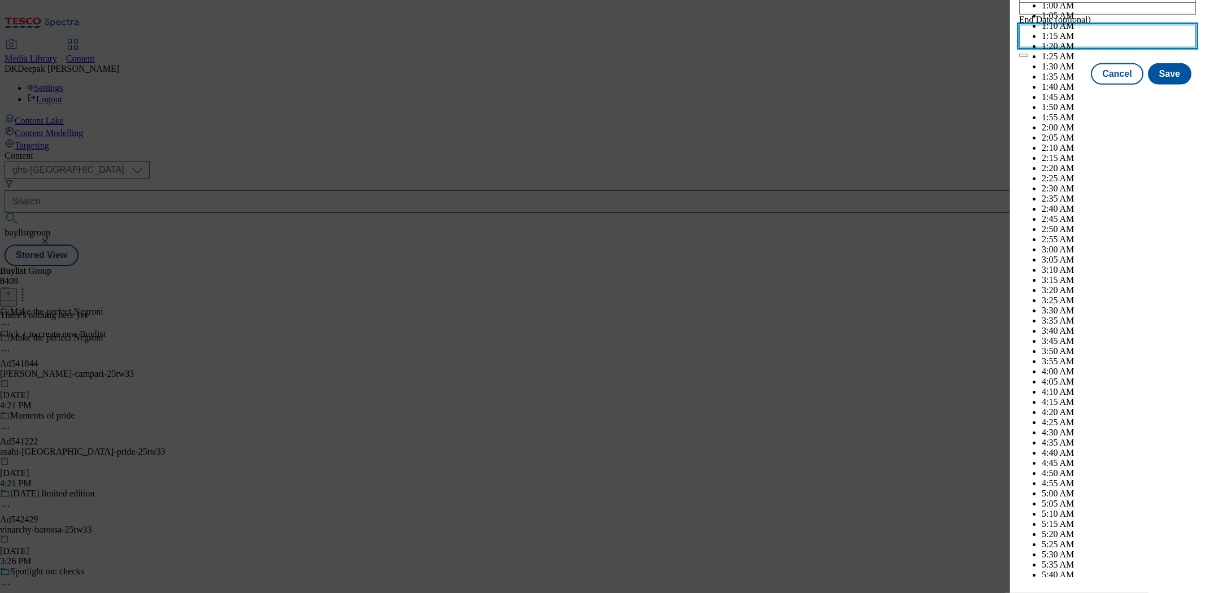
scroll to position [4101, 0]
select select "2026"
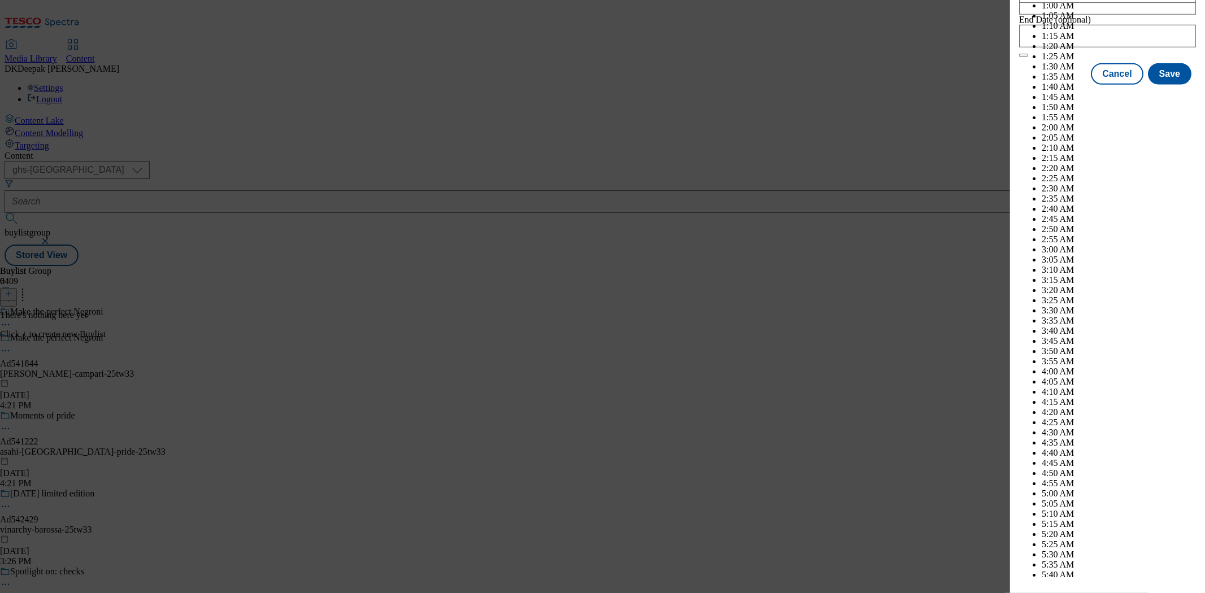
select select "January"
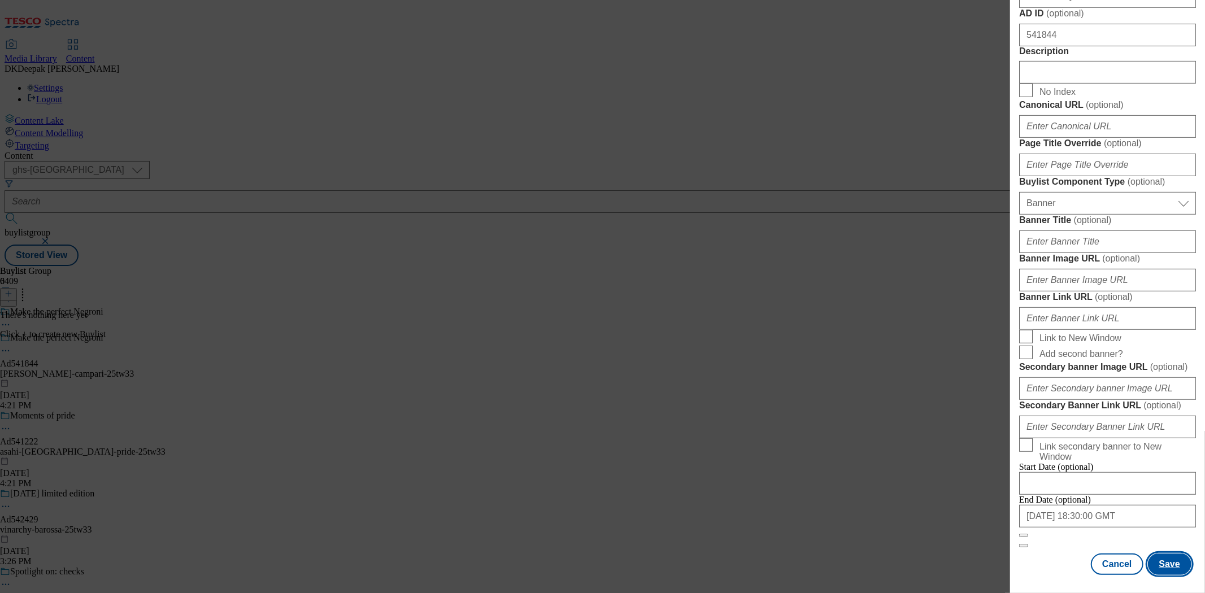
click at [1159, 562] on button "Save" at bounding box center [1170, 564] width 44 height 21
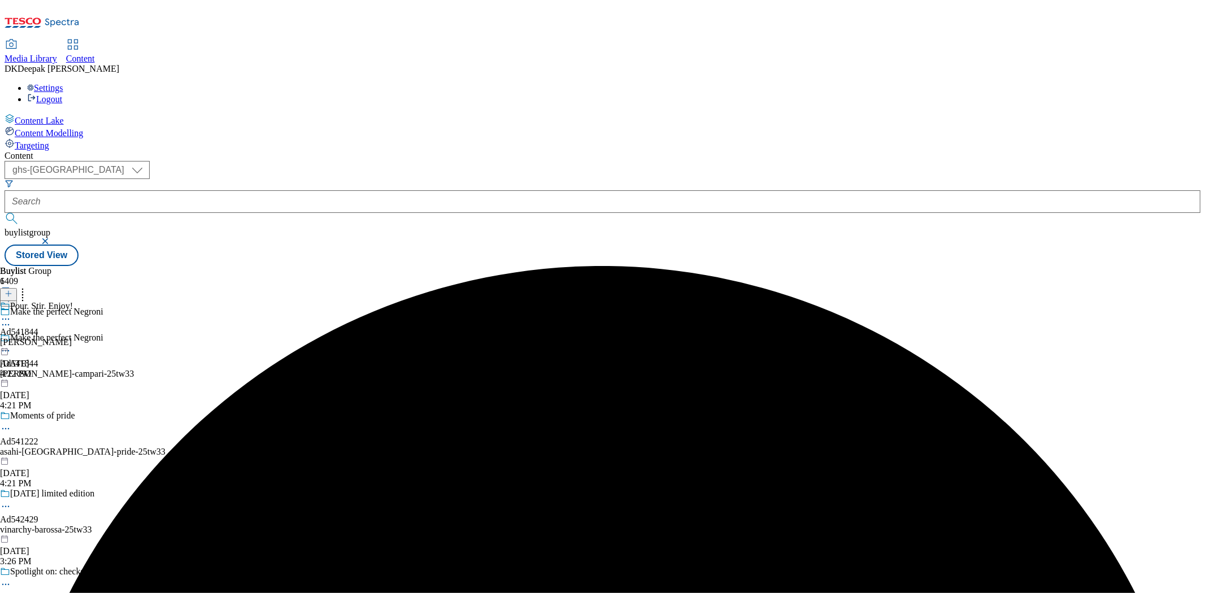
click at [73, 337] on div "[PERSON_NAME]" at bounding box center [36, 342] width 73 height 10
click at [12, 290] on icon at bounding box center [9, 294] width 8 height 8
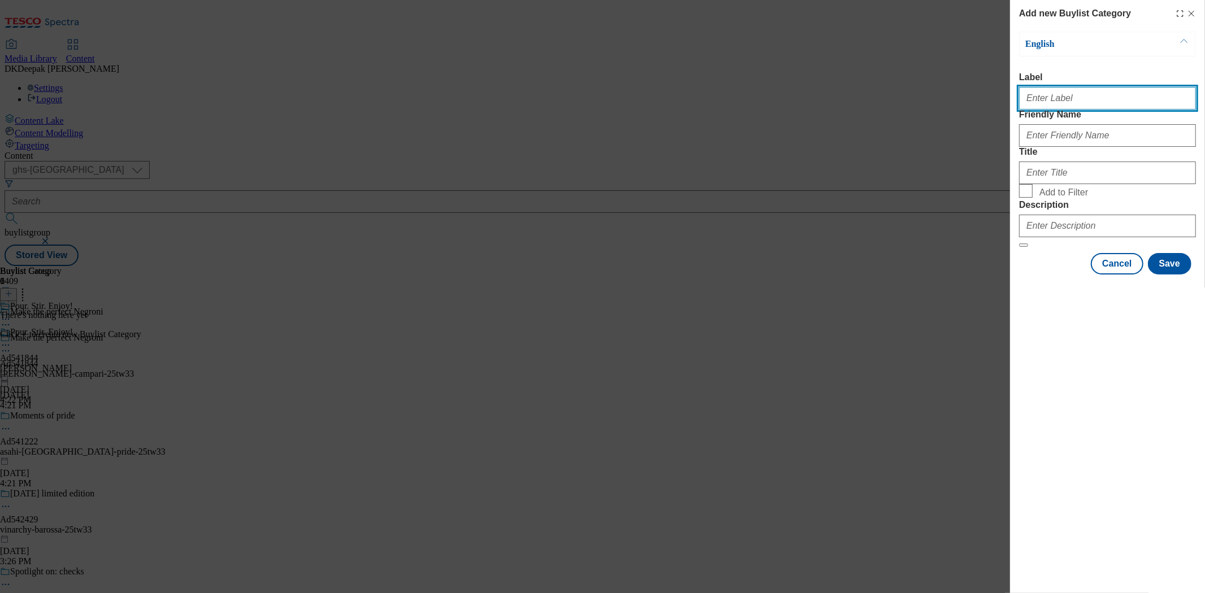
click at [1059, 105] on input "Label" at bounding box center [1108, 98] width 177 height 23
paste input "Ad541844"
type input "Ad541844"
click at [934, 154] on div "Add new Buylist Category English Label Ad541844 Friendly Name Title Add to Filt…" at bounding box center [602, 296] width 1205 height 593
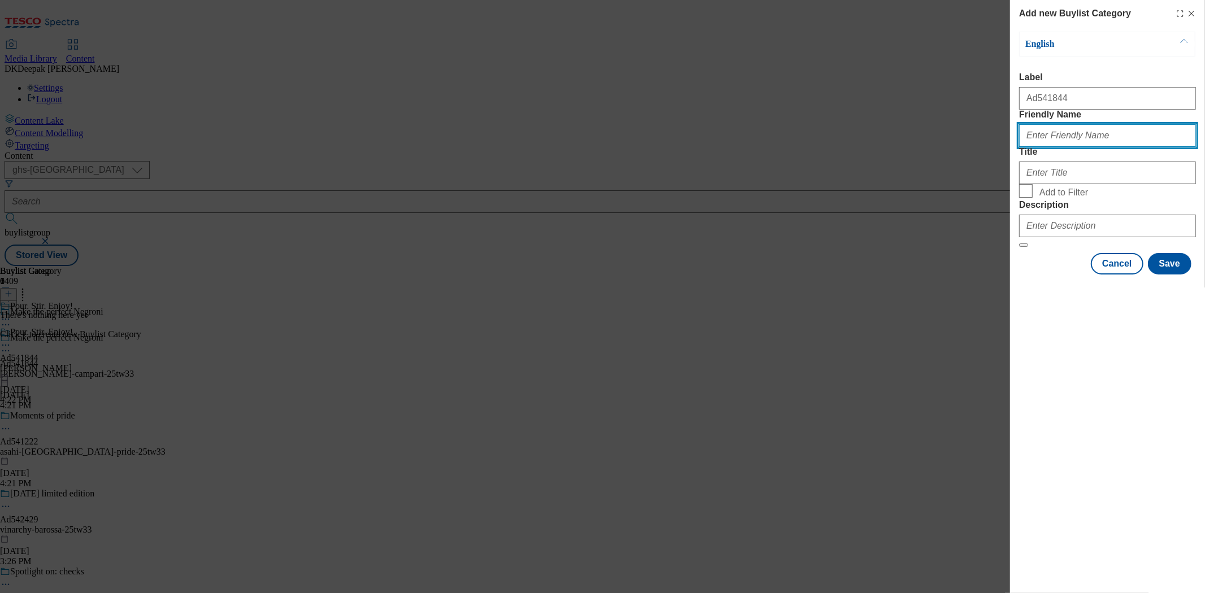
click at [1076, 147] on input "Friendly Name" at bounding box center [1108, 135] width 177 height 23
paste input "[PERSON_NAME]-campari"
type input "[PERSON_NAME]-campari"
click at [1052, 184] on div "Modal" at bounding box center [1108, 170] width 177 height 27
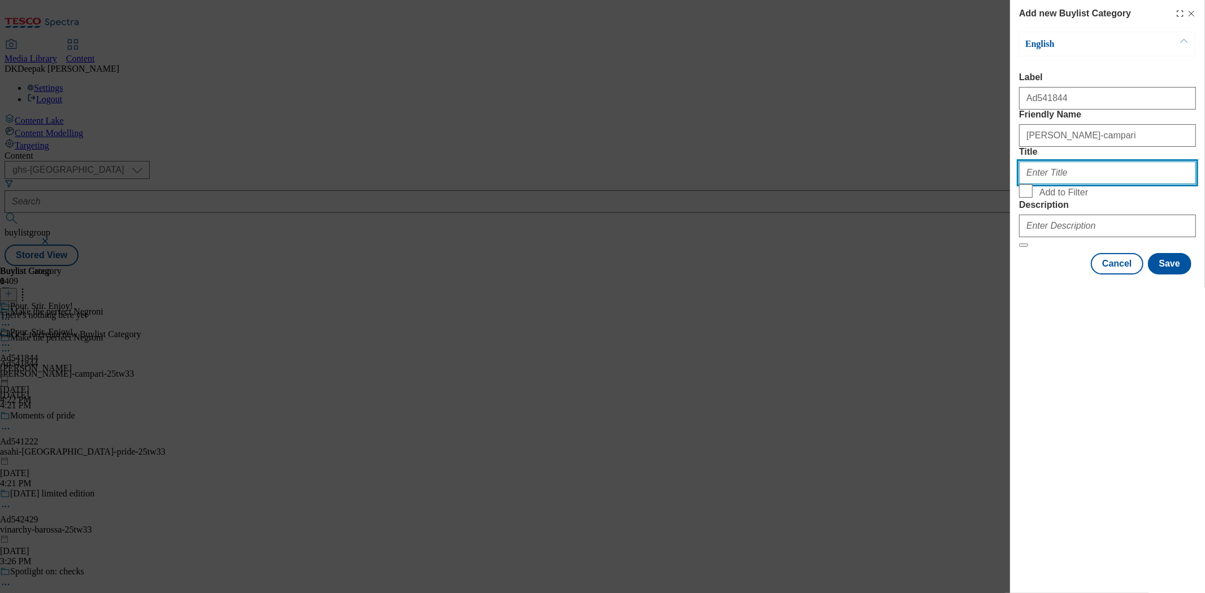
click at [1060, 184] on input "Title" at bounding box center [1108, 173] width 177 height 23
type input "[PERSON_NAME] Ltd"
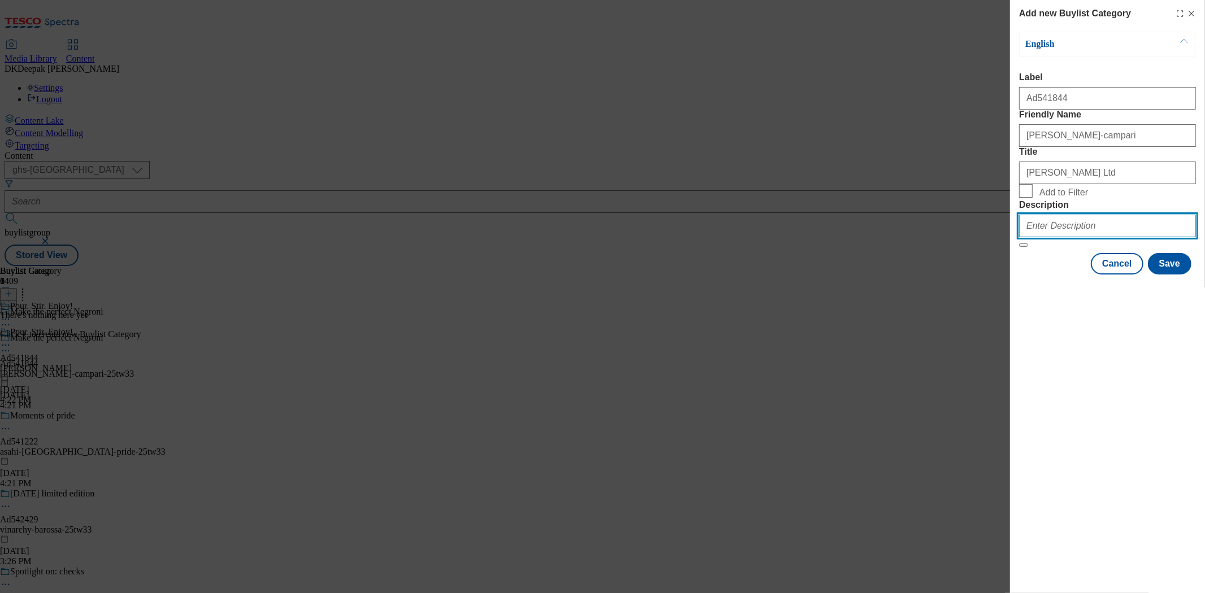
click at [1129, 237] on input "Description" at bounding box center [1108, 226] width 177 height 23
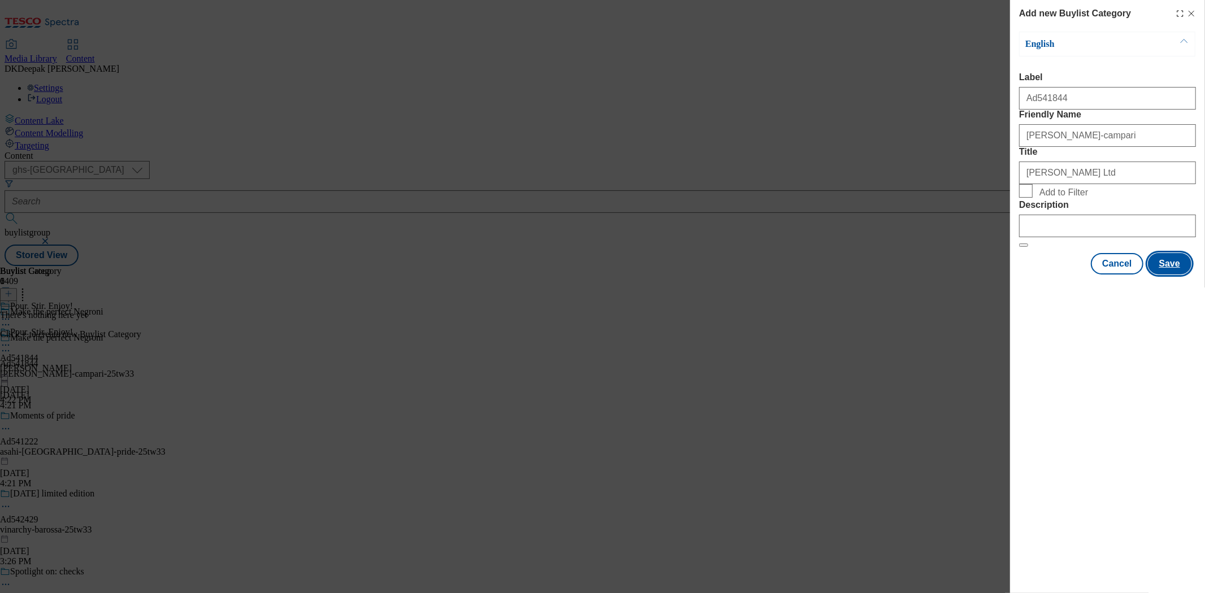
click at [1151, 275] on button "Save" at bounding box center [1170, 263] width 44 height 21
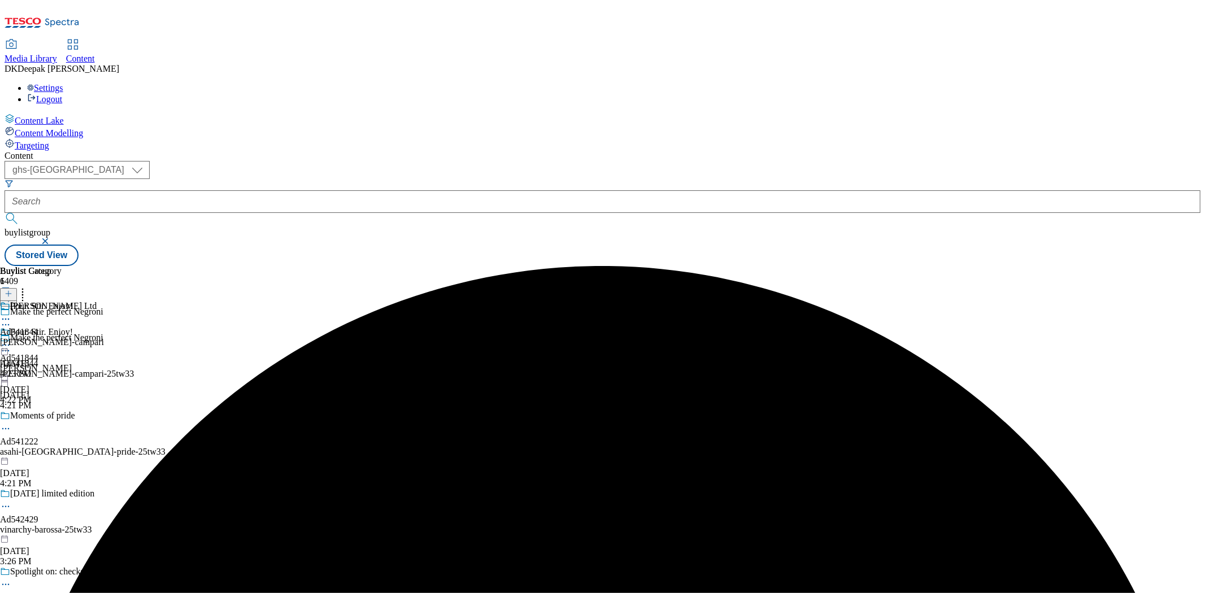
click at [104, 301] on div "[PERSON_NAME] Ltd Ad541844 [PERSON_NAME]-campari [DATE] 4:23 PM" at bounding box center [52, 340] width 104 height 78
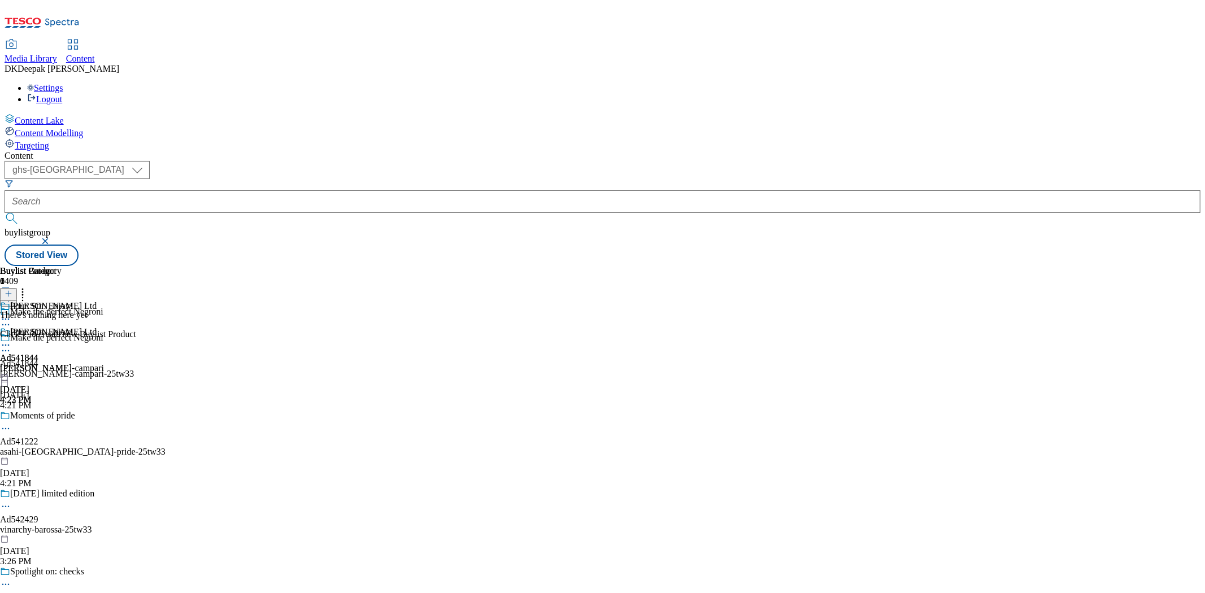
click at [17, 288] on button at bounding box center [8, 294] width 17 height 13
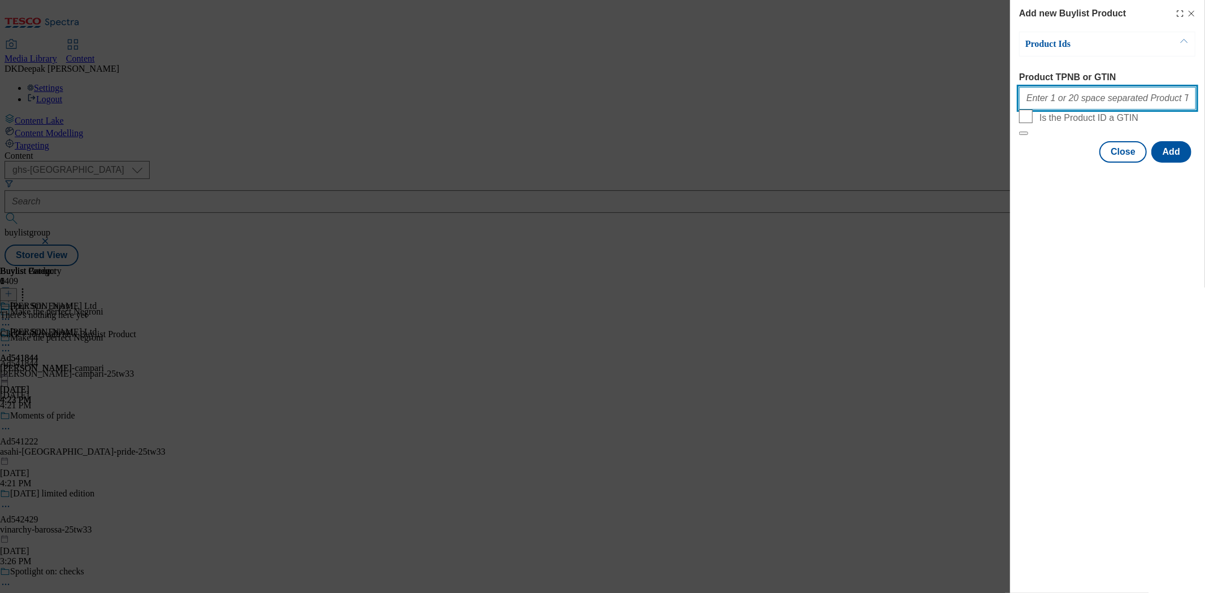
click at [1099, 110] on input "Product TPNB or GTIN" at bounding box center [1108, 98] width 177 height 23
paste input "50236083, 50236083, 50236083, 50236083, 50236083, 50236083, 50236083, 50236083,…"
type input "50236083, 50236083, 50236083, 50236083, 50236083, 50236083, 50236083, 50236083,…"
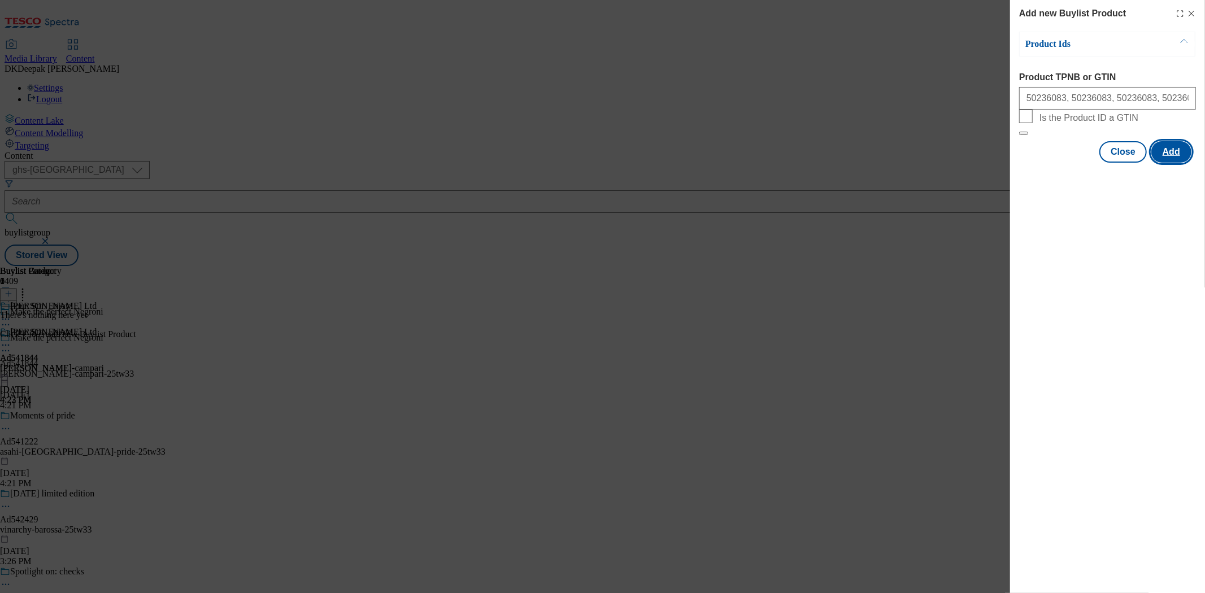
click at [1174, 163] on button "Add" at bounding box center [1172, 151] width 40 height 21
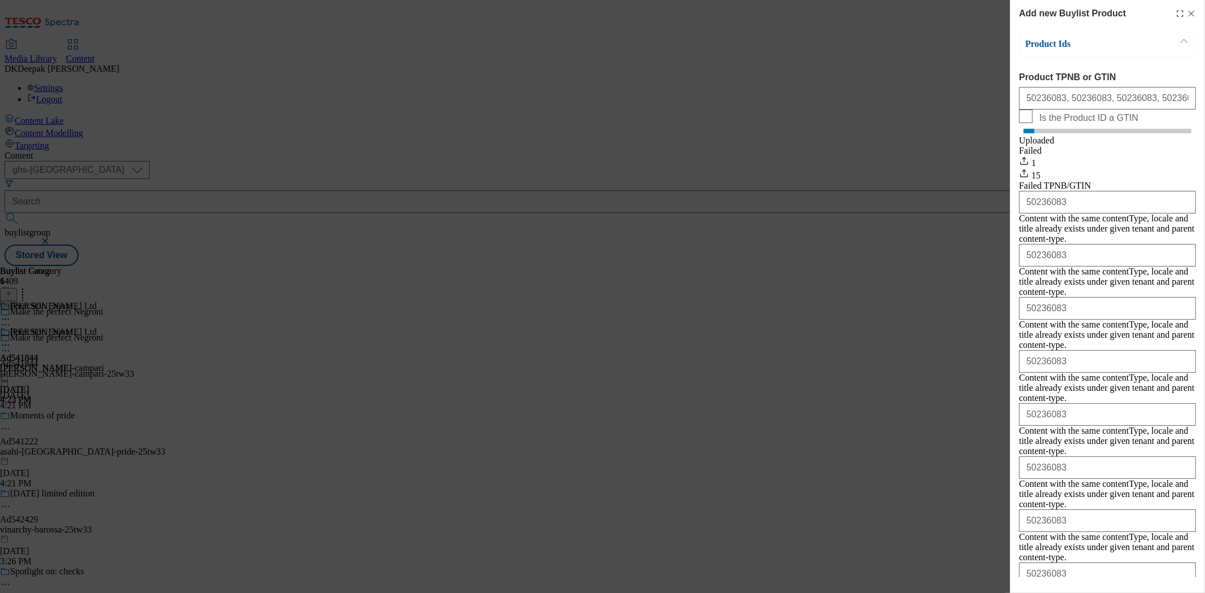
scroll to position [340, 0]
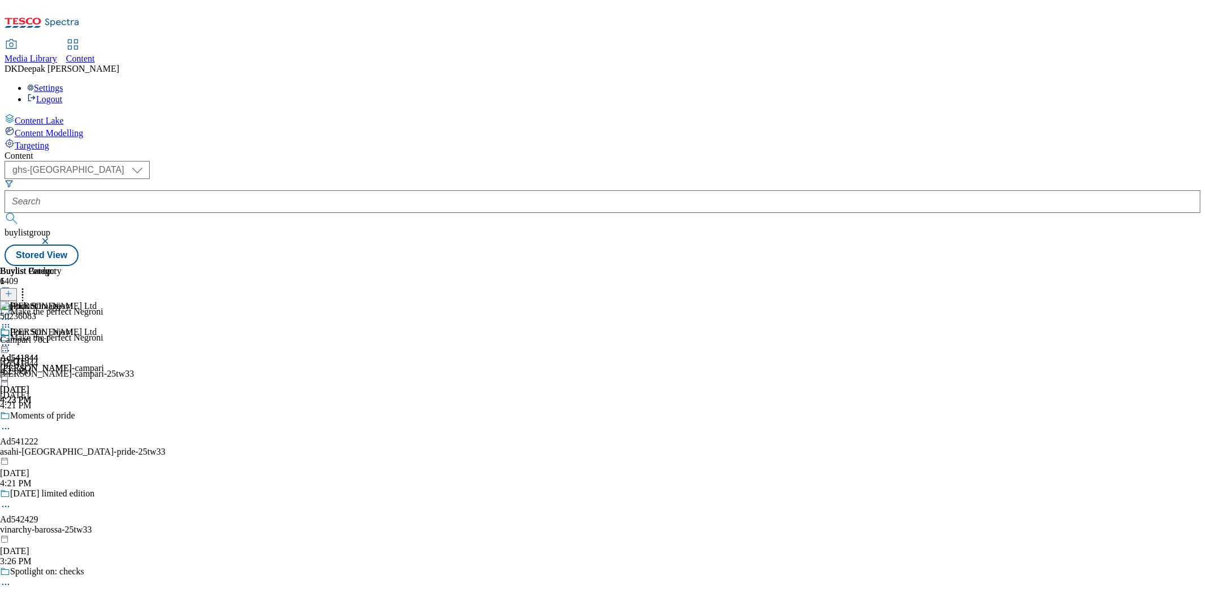
click at [11, 322] on icon at bounding box center [5, 327] width 11 height 11
click at [104, 345] on div "[PERSON_NAME] Ltd Ad541844 [PERSON_NAME]-campari [DATE] 4:23 PM" at bounding box center [52, 366] width 104 height 78
click at [11, 340] on icon at bounding box center [5, 345] width 11 height 11
click at [62, 417] on span "Preview" at bounding box center [48, 421] width 27 height 8
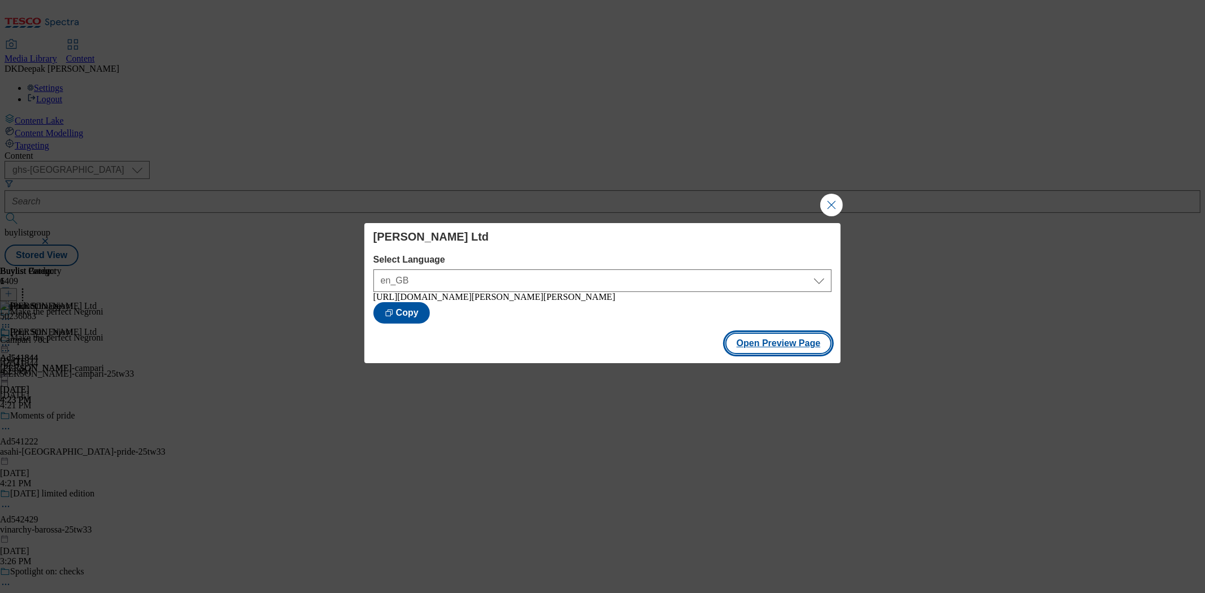
click at [801, 346] on button "Open Preview Page" at bounding box center [779, 343] width 107 height 21
click at [827, 204] on button "Close Modal" at bounding box center [832, 205] width 23 height 23
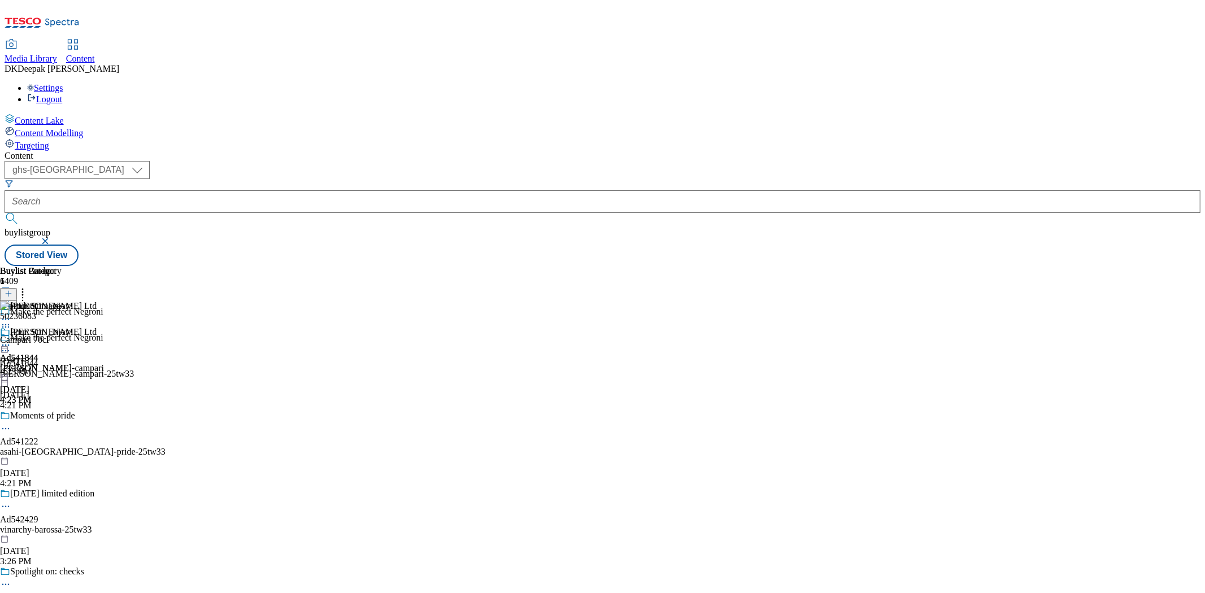
click at [11, 340] on icon at bounding box center [5, 345] width 11 height 11
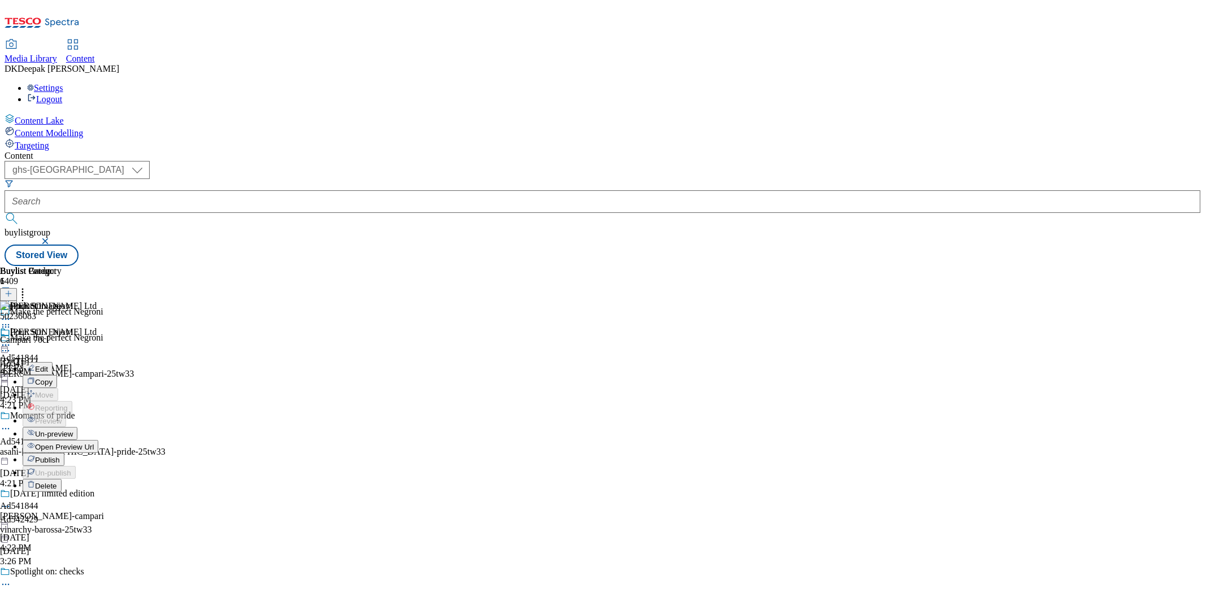
click at [94, 443] on span "Open Preview Url" at bounding box center [64, 447] width 59 height 8
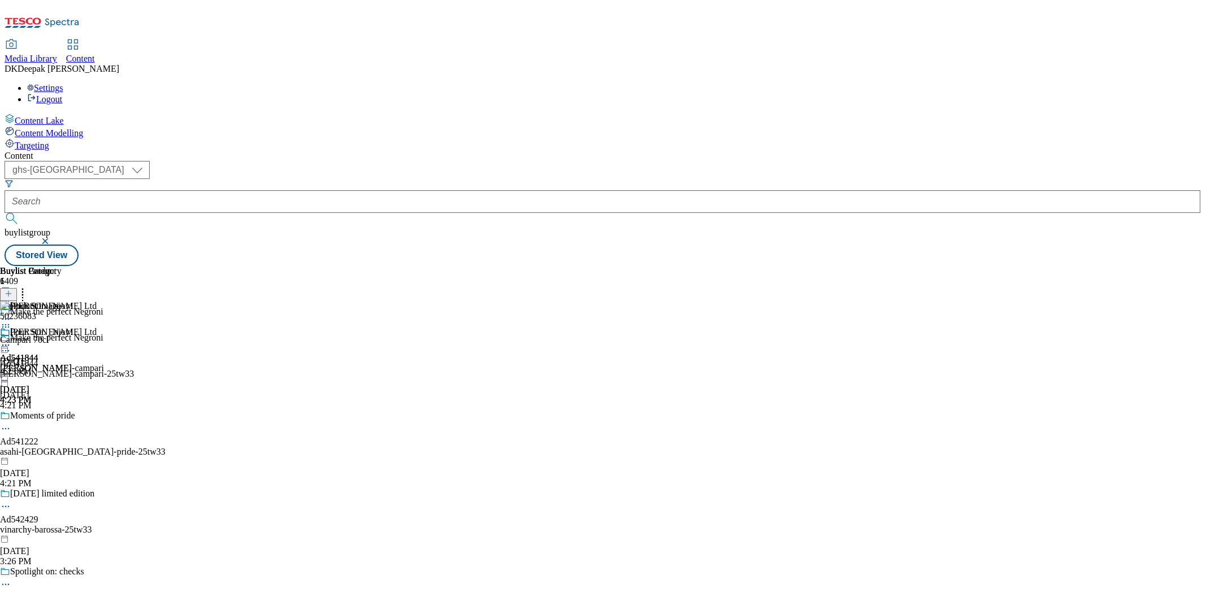
click at [11, 340] on icon at bounding box center [5, 345] width 11 height 11
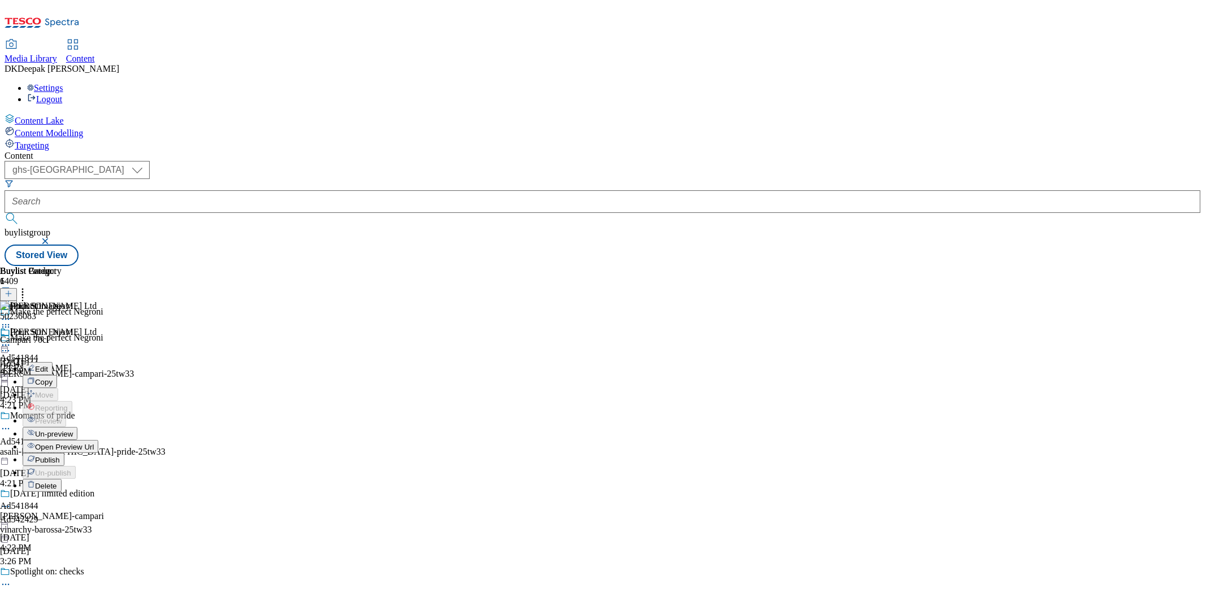
click at [73, 430] on span "Un-preview" at bounding box center [54, 434] width 38 height 8
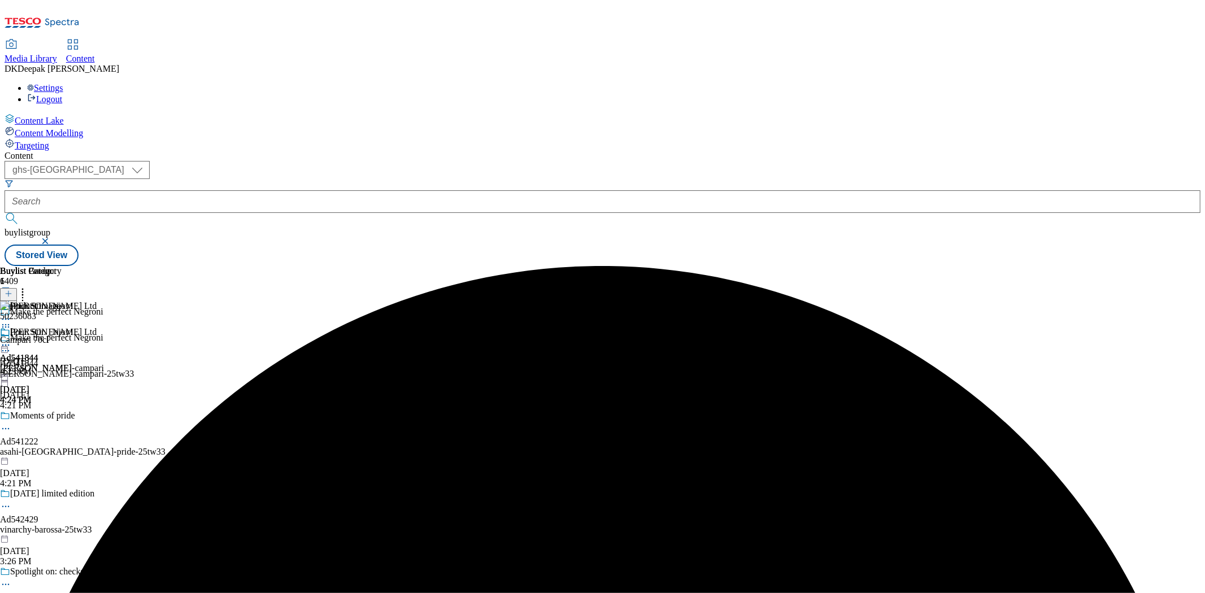
click at [11, 340] on icon at bounding box center [5, 345] width 11 height 11
click at [62, 417] on span "Preview" at bounding box center [48, 421] width 27 height 8
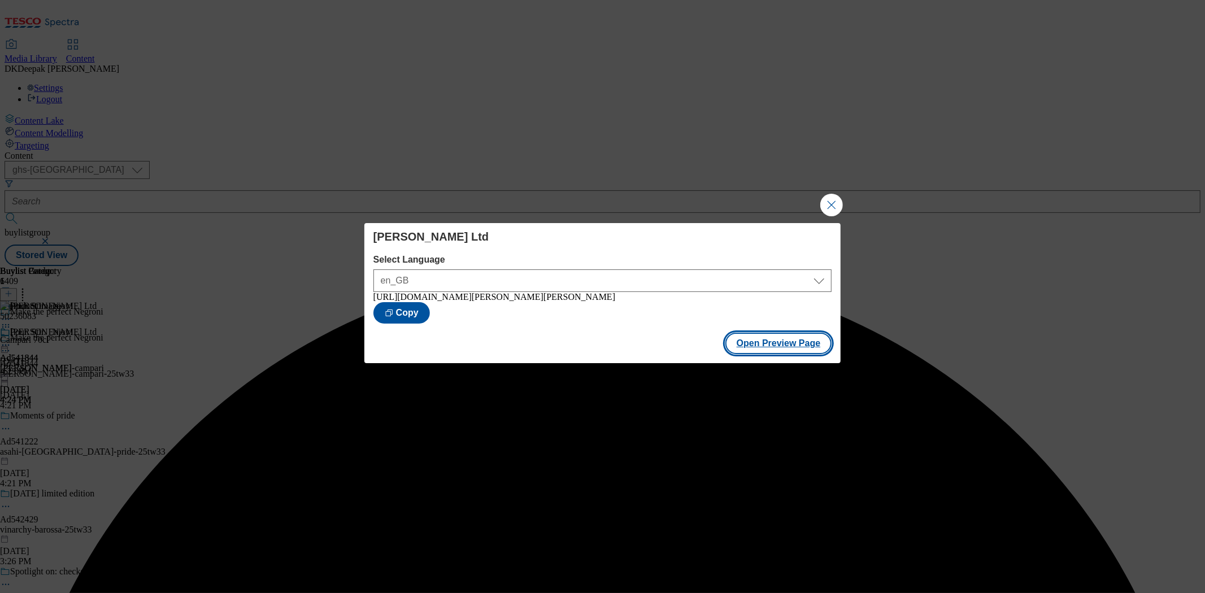
click at [767, 347] on button "Open Preview Page" at bounding box center [779, 343] width 107 height 21
click at [829, 207] on button "Close Modal" at bounding box center [832, 205] width 23 height 23
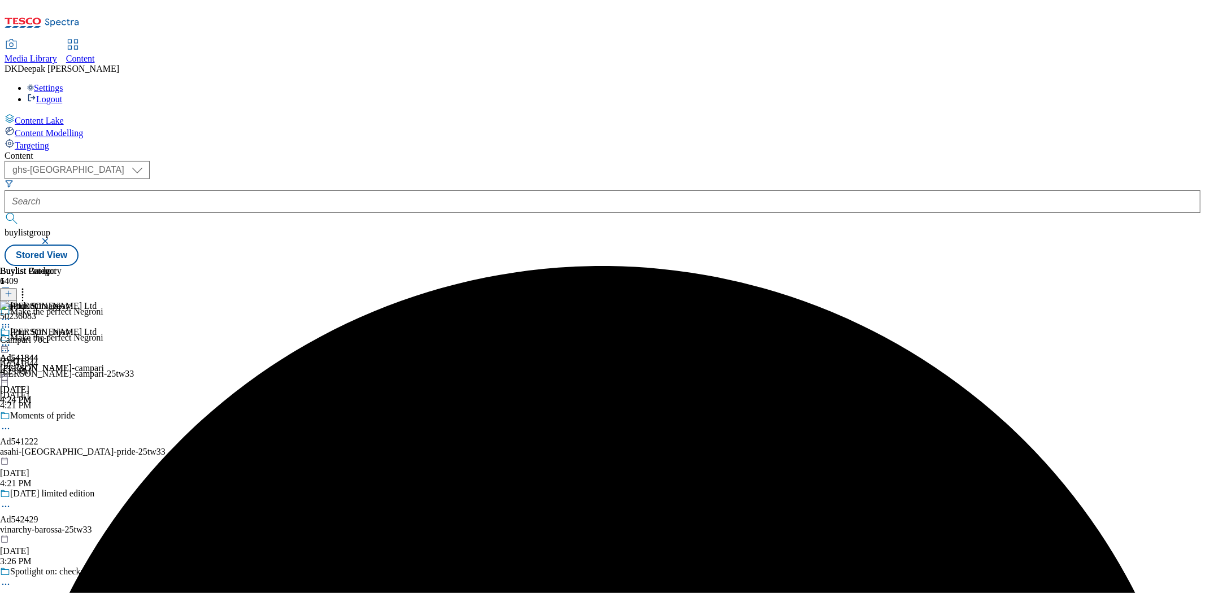
click at [104, 327] on div "[PERSON_NAME] Ltd Ad541844 [PERSON_NAME]-campari [DATE] 4:24 PM" at bounding box center [52, 366] width 104 height 78
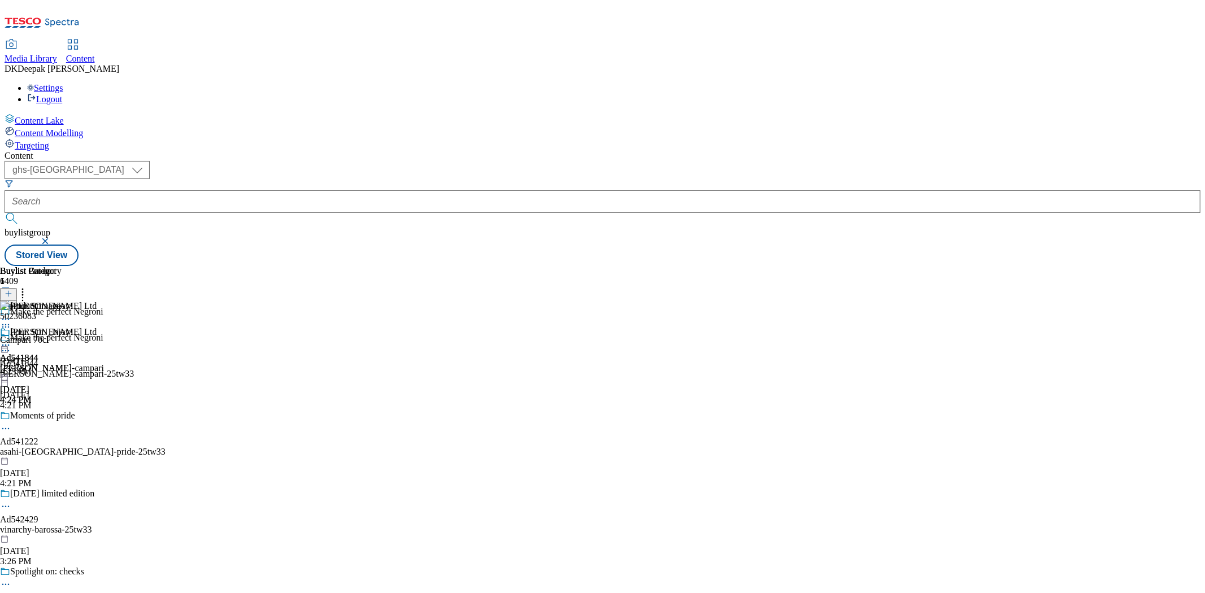
click at [11, 340] on icon at bounding box center [5, 345] width 11 height 11
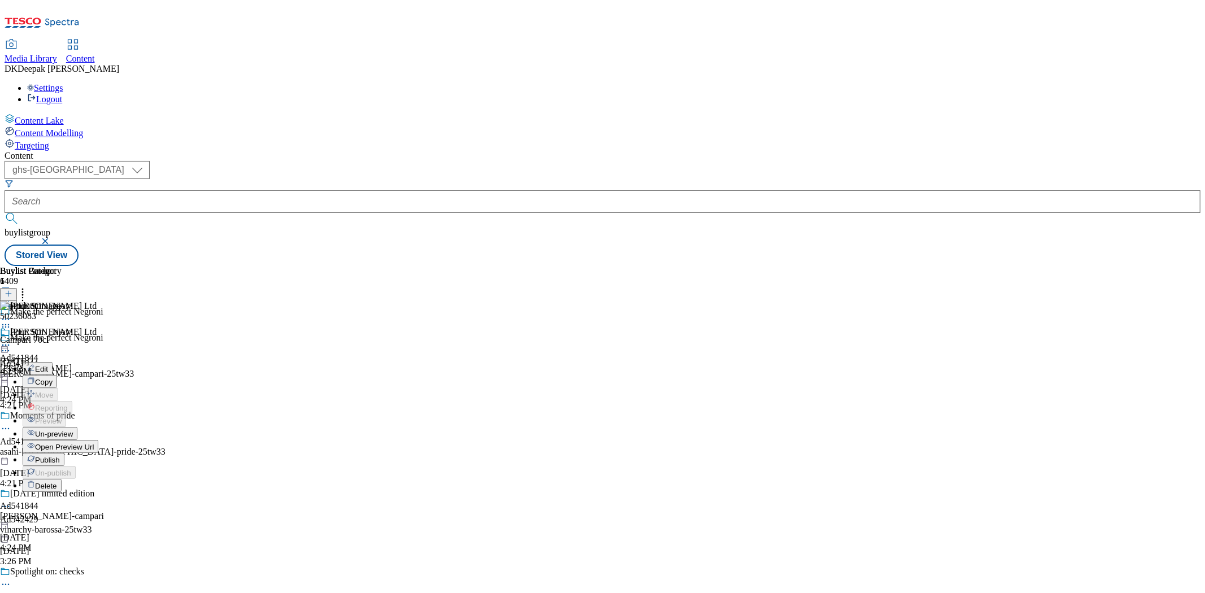
click at [94, 443] on span "Open Preview Url" at bounding box center [64, 447] width 59 height 8
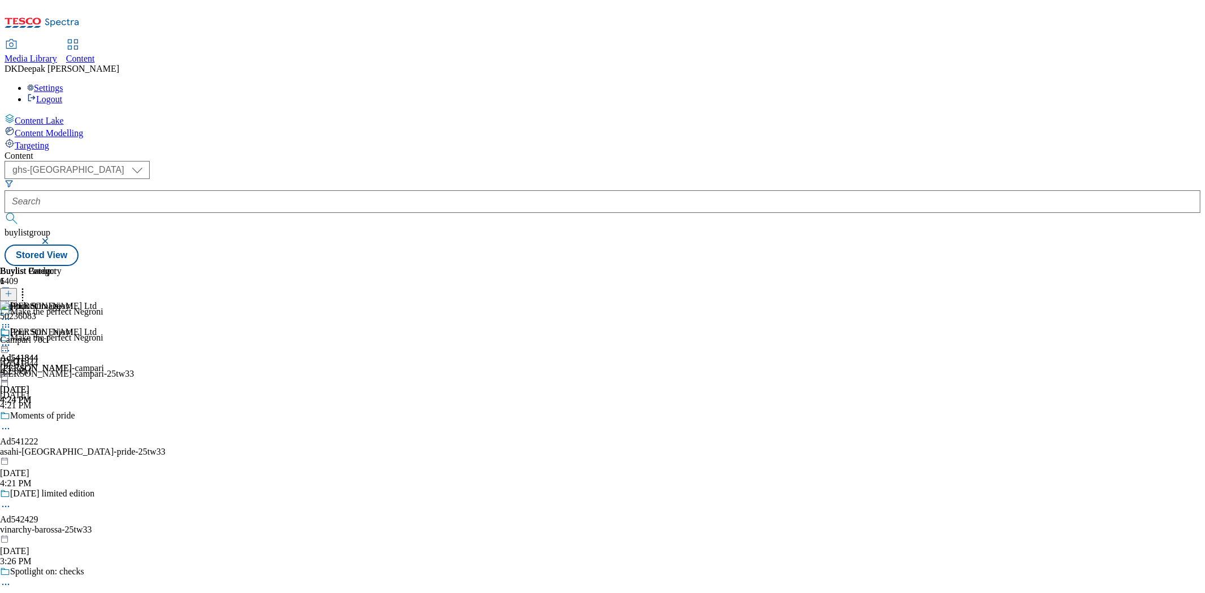
click at [11, 340] on icon at bounding box center [5, 345] width 11 height 11
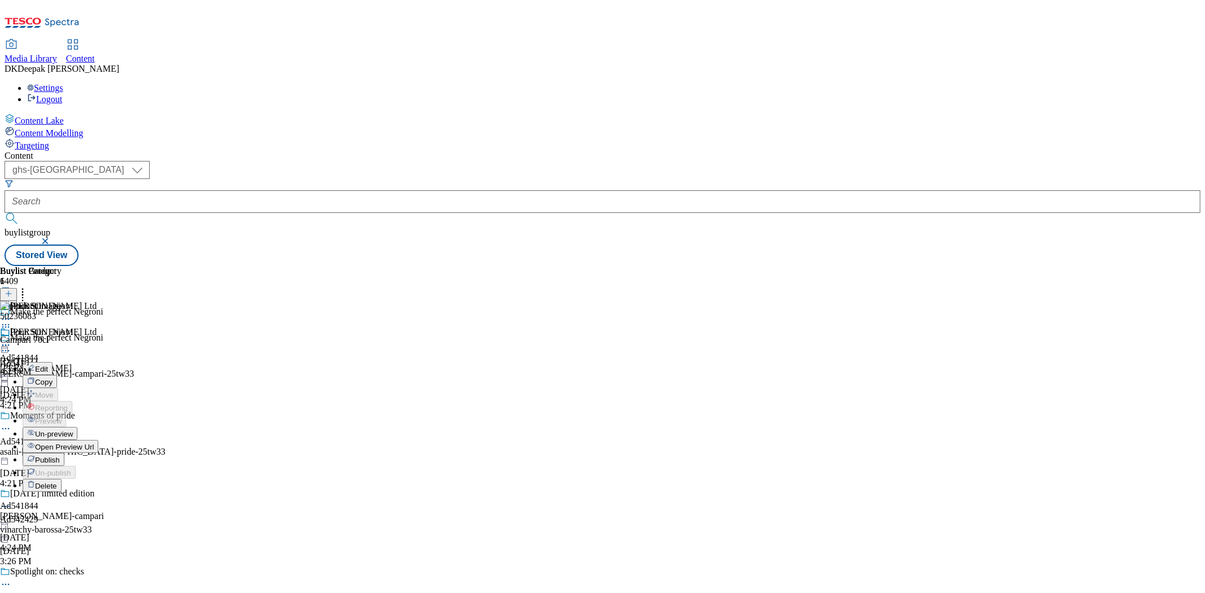
click at [73, 430] on span "Un-preview" at bounding box center [54, 434] width 38 height 8
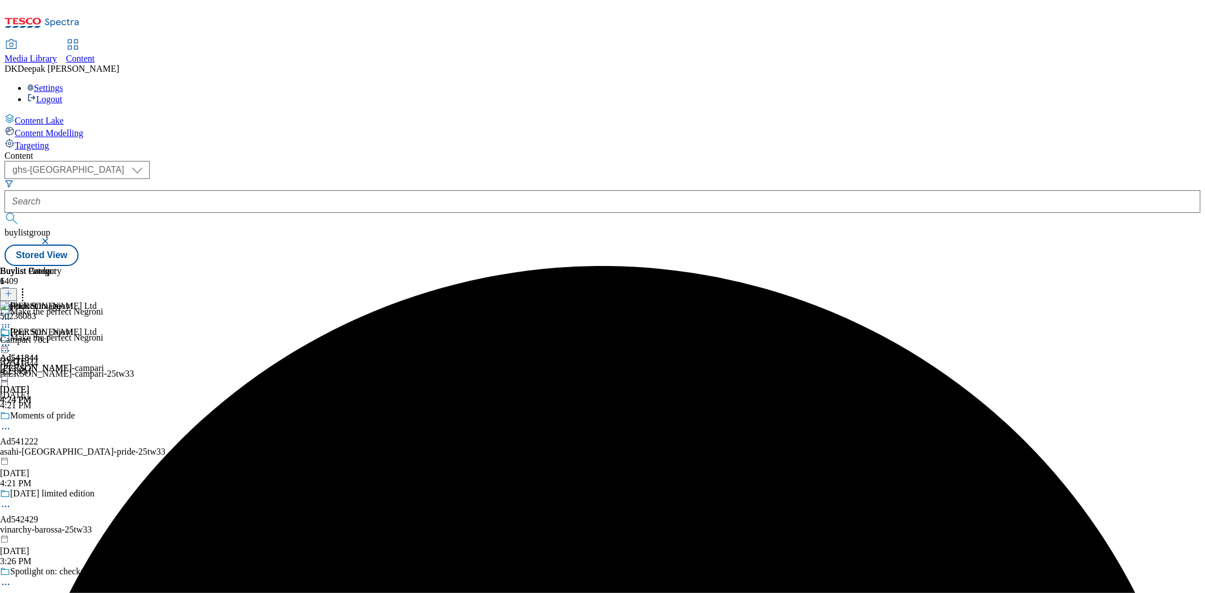
click at [11, 340] on icon at bounding box center [5, 345] width 11 height 11
click at [62, 417] on span "Preview" at bounding box center [48, 421] width 27 height 8
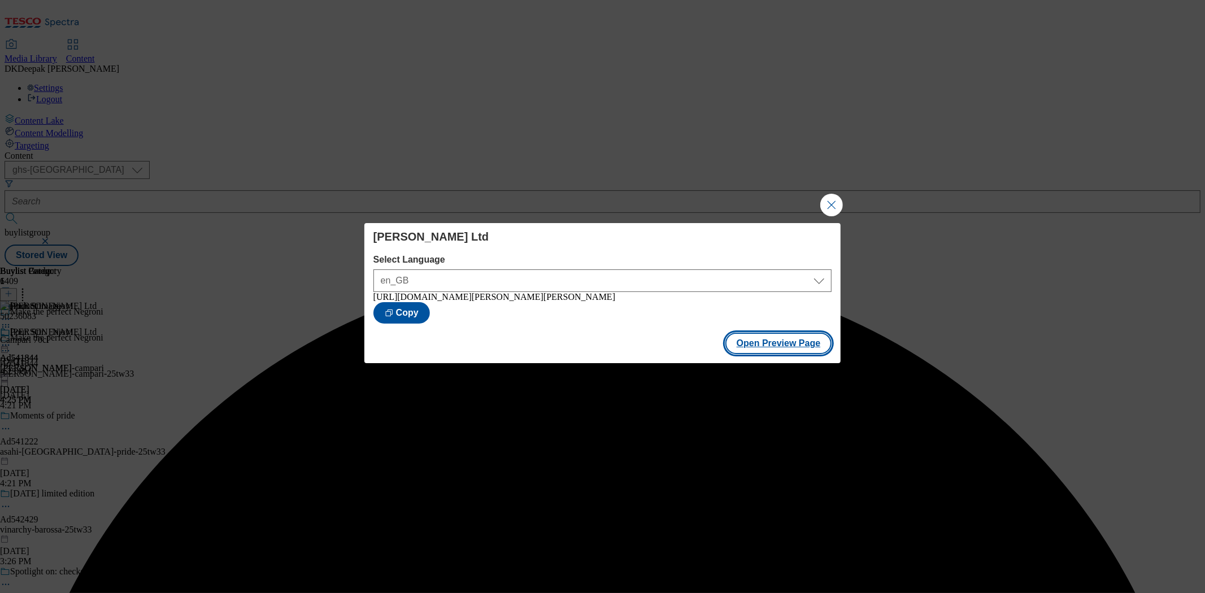
click at [788, 345] on button "Open Preview Page" at bounding box center [779, 343] width 107 height 21
click at [827, 194] on button "Close Modal" at bounding box center [832, 205] width 23 height 23
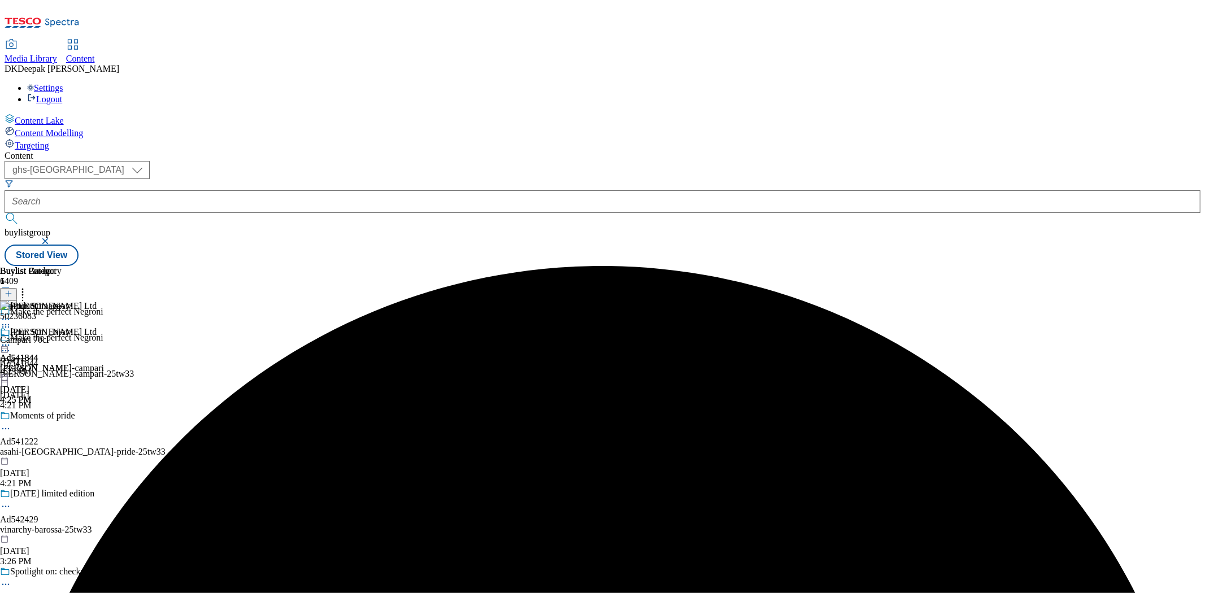
click at [11, 340] on icon at bounding box center [5, 345] width 11 height 11
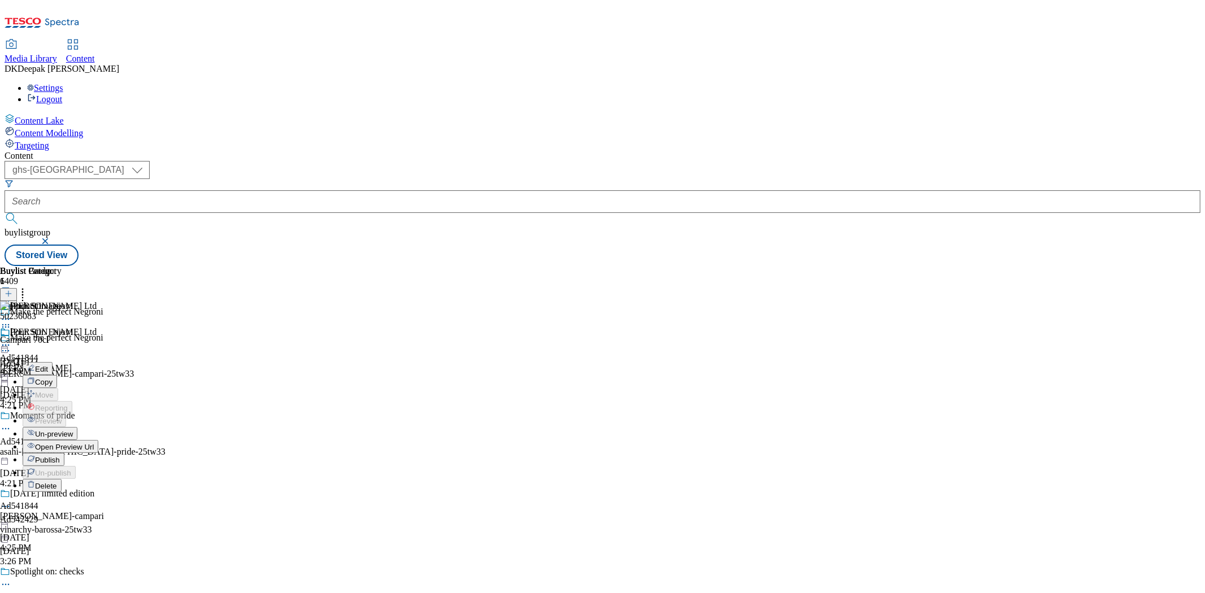
click at [94, 443] on span "Open Preview Url" at bounding box center [64, 447] width 59 height 8
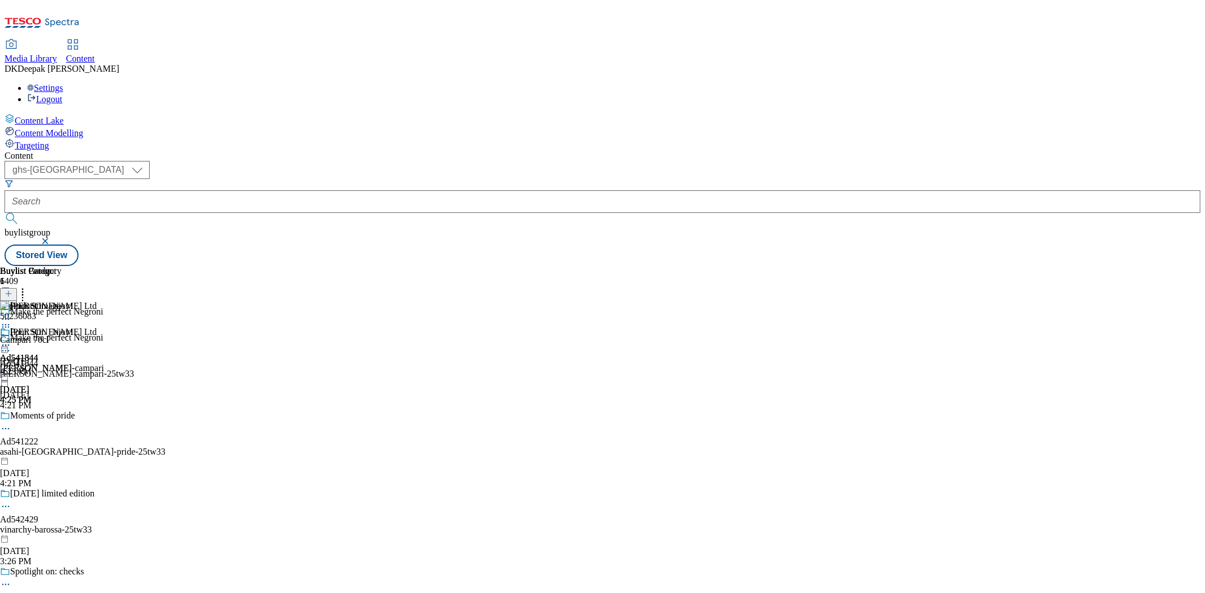
click at [11, 340] on icon at bounding box center [5, 345] width 11 height 11
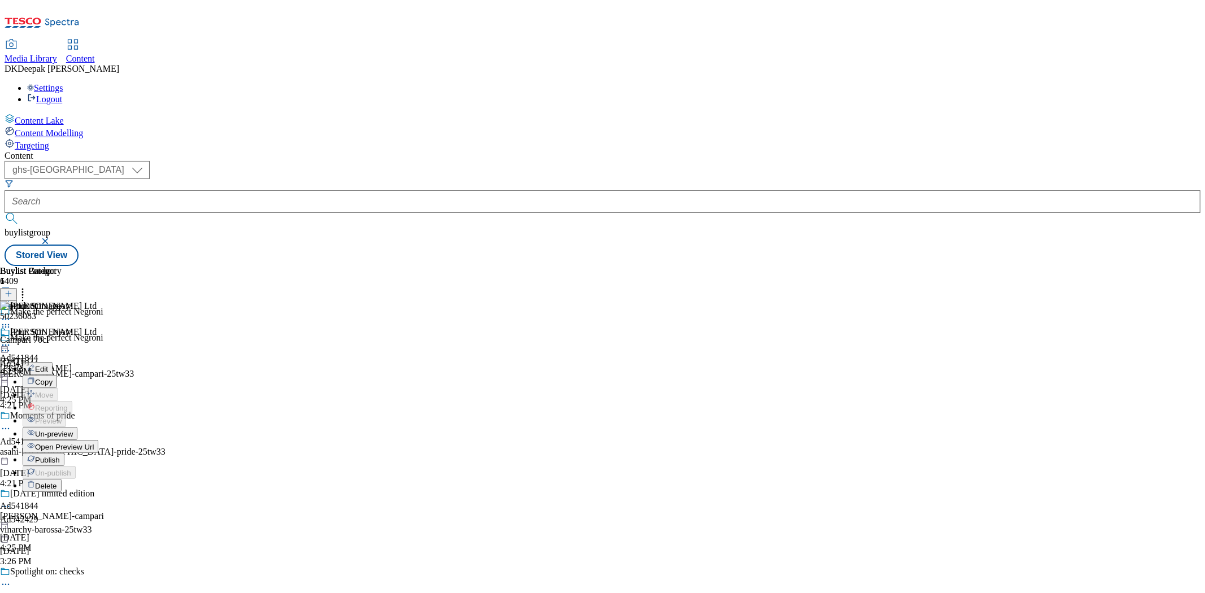
click at [73, 430] on span "Un-preview" at bounding box center [54, 434] width 38 height 8
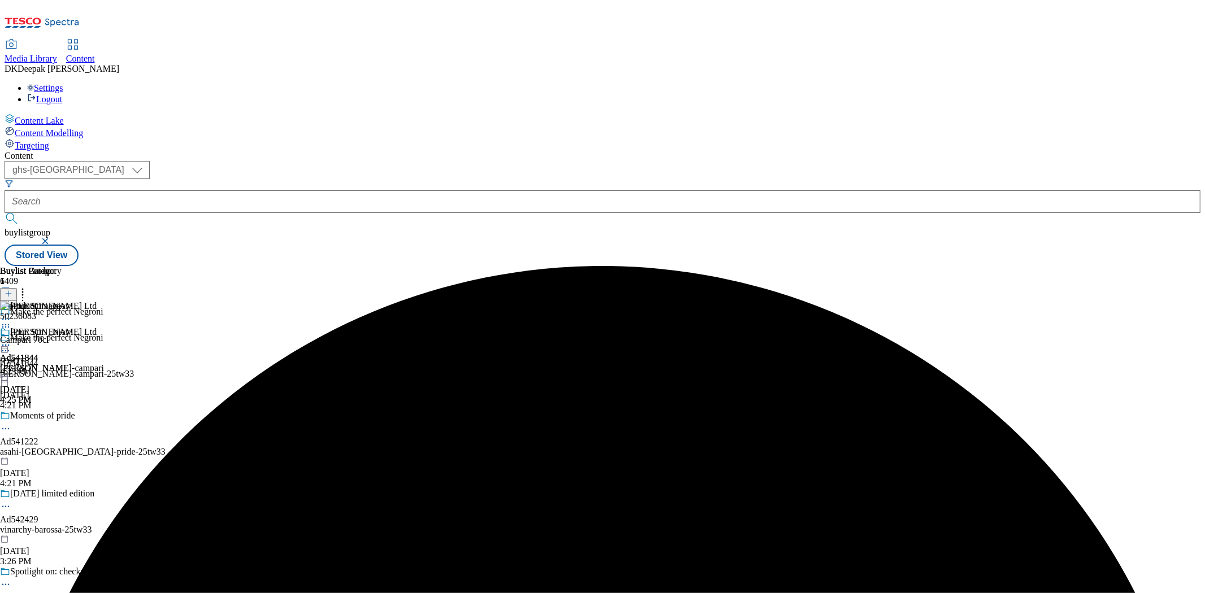
click at [11, 340] on icon at bounding box center [5, 345] width 11 height 11
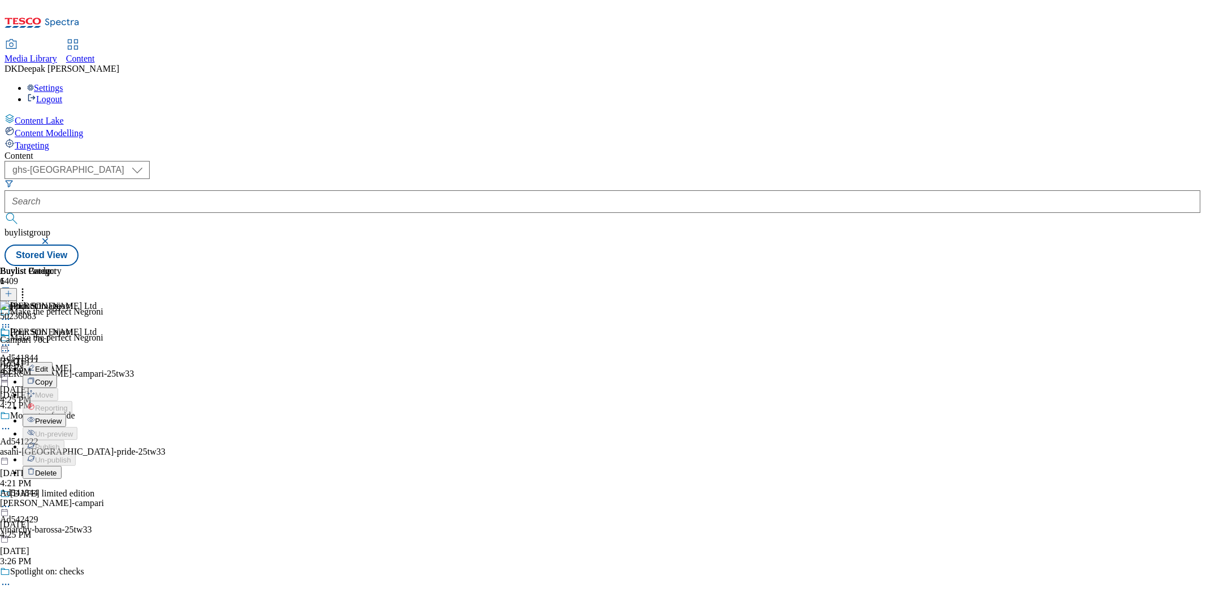
click at [62, 417] on span "Preview" at bounding box center [48, 421] width 27 height 8
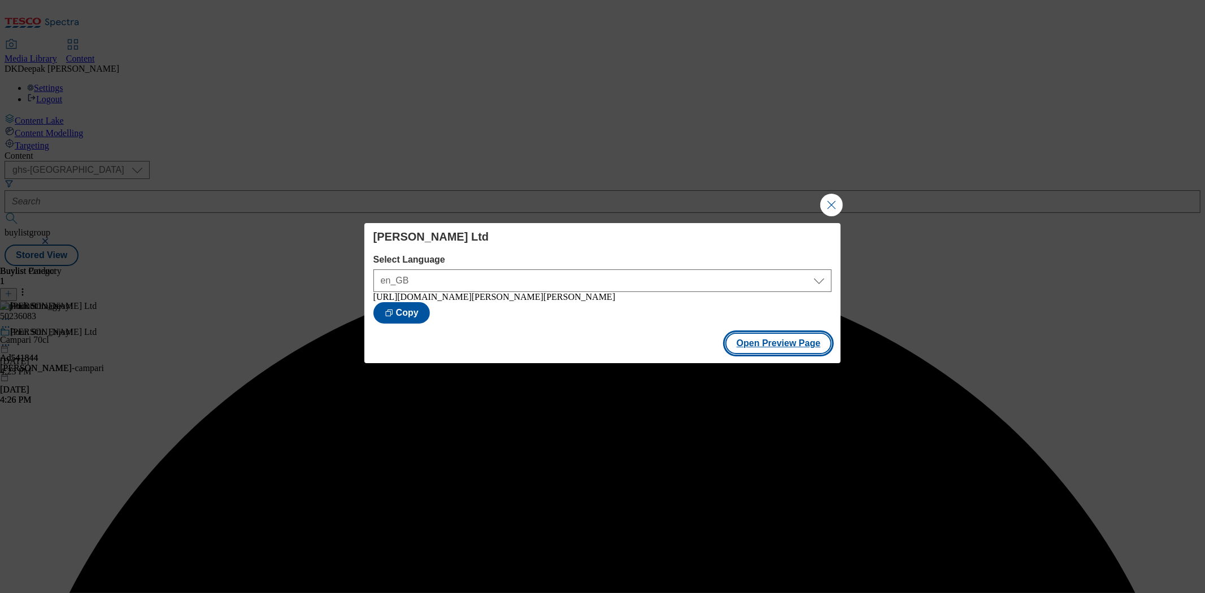
click at [775, 343] on button "Open Preview Page" at bounding box center [779, 343] width 107 height 21
click at [828, 198] on button "Close Modal" at bounding box center [832, 205] width 23 height 23
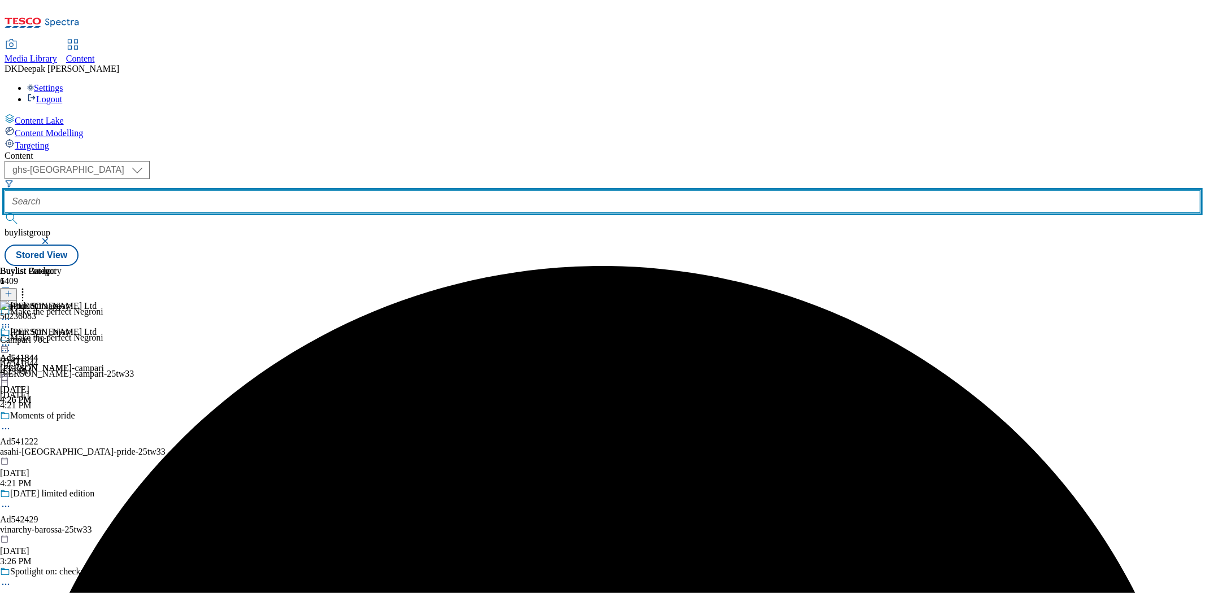
click at [261, 190] on input "text" at bounding box center [603, 201] width 1196 height 23
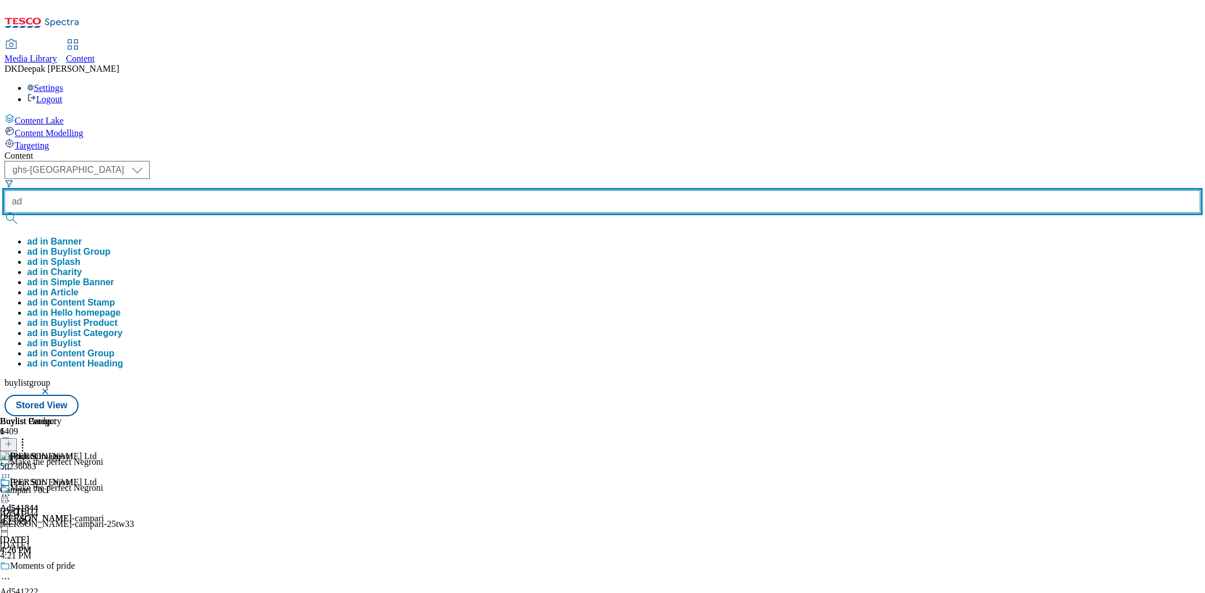
paste input "541222"
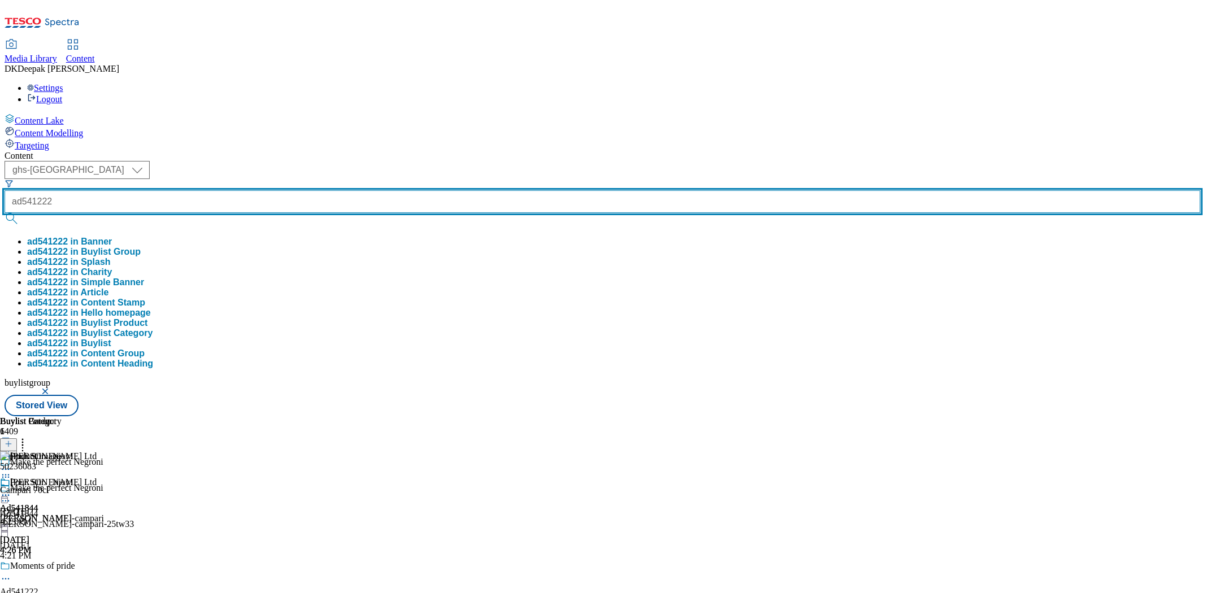
type input "ad541222"
click at [5, 213] on button "submit" at bounding box center [13, 218] width 16 height 11
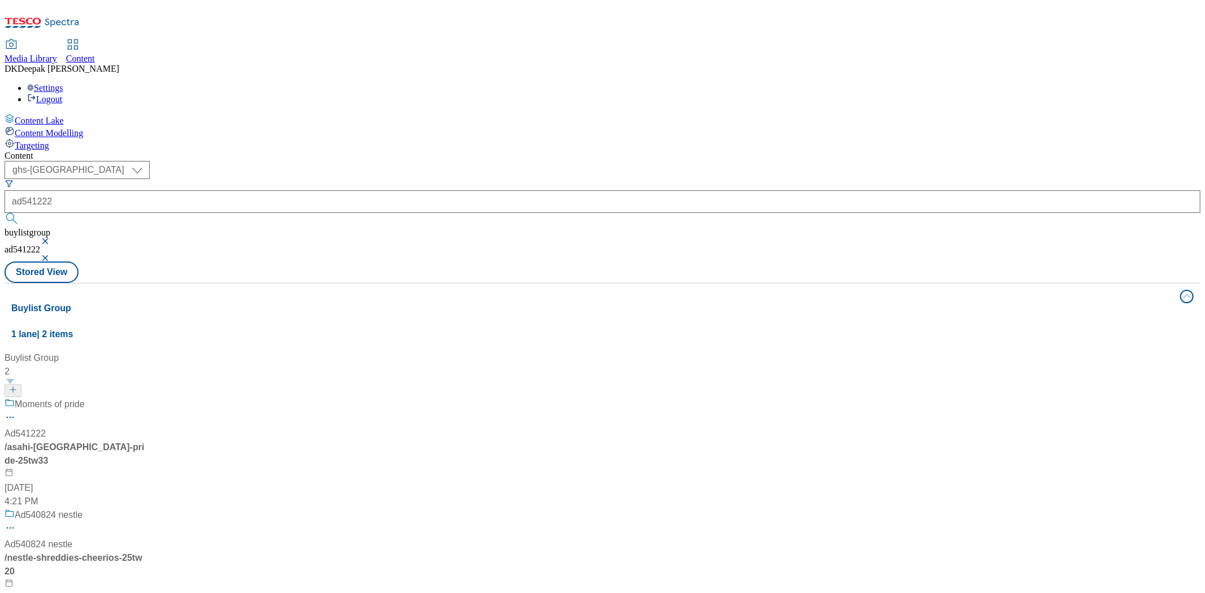
click at [52, 255] on button "button" at bounding box center [46, 258] width 11 height 7
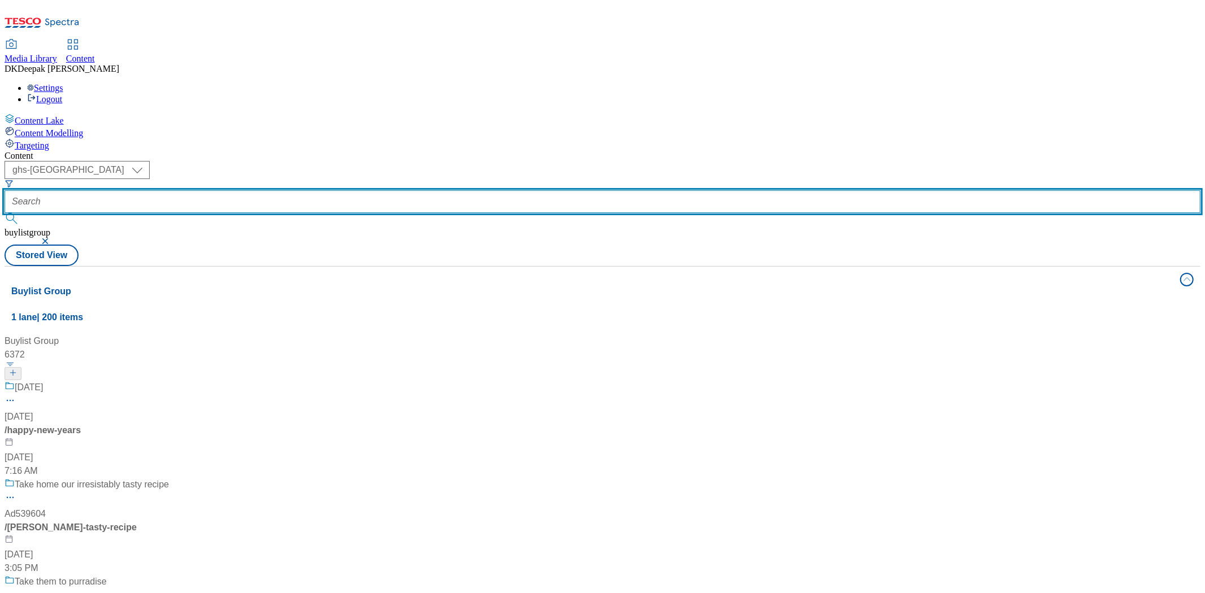
click at [263, 190] on input "text" at bounding box center [603, 201] width 1196 height 23
paste input "541222"
type input "ad541222"
click at [5, 213] on button "submit" at bounding box center [13, 218] width 16 height 11
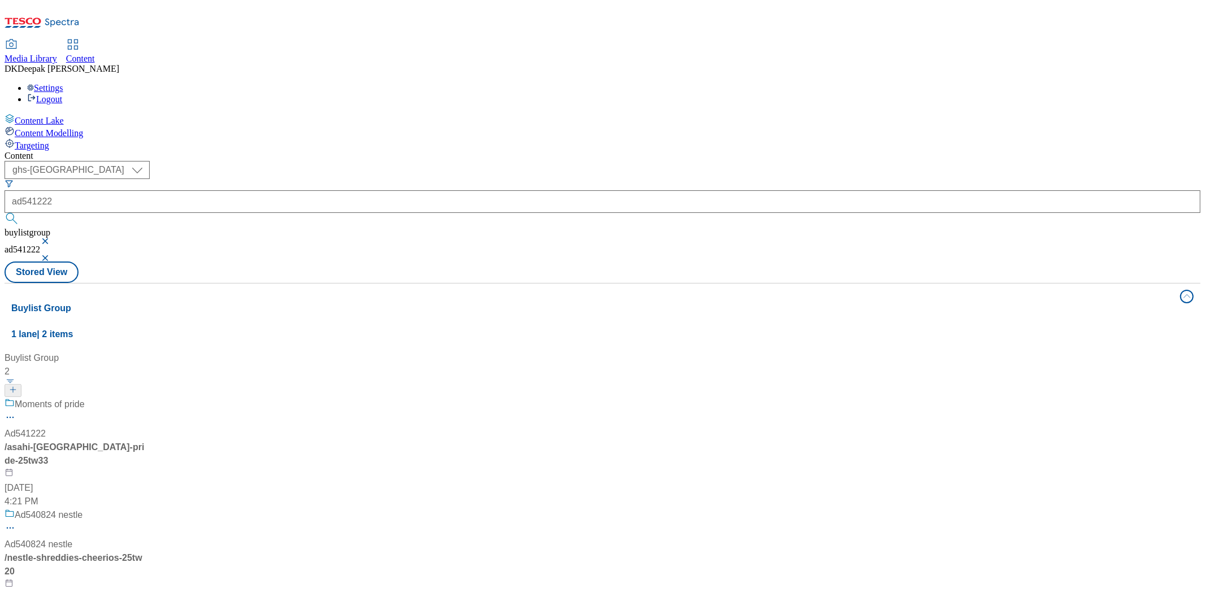
click at [146, 398] on div "Moments of pride Ad541222 / asahi-london-pride-25tw33 [DATE] 4:21 PM" at bounding box center [75, 453] width 141 height 111
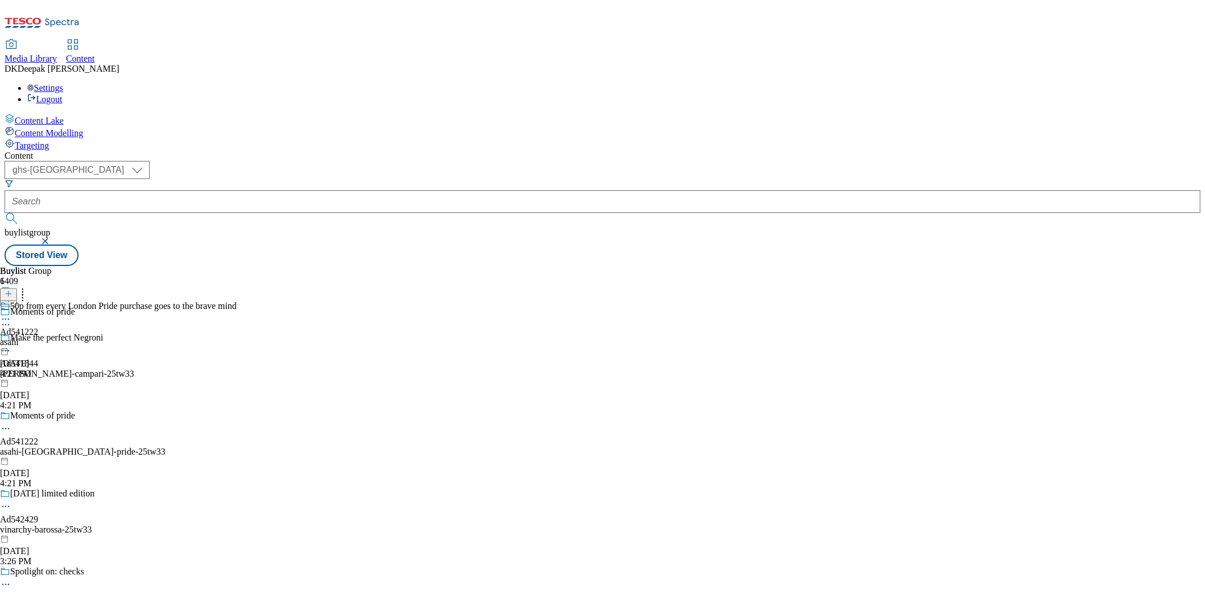
click at [11, 423] on icon at bounding box center [5, 428] width 11 height 11
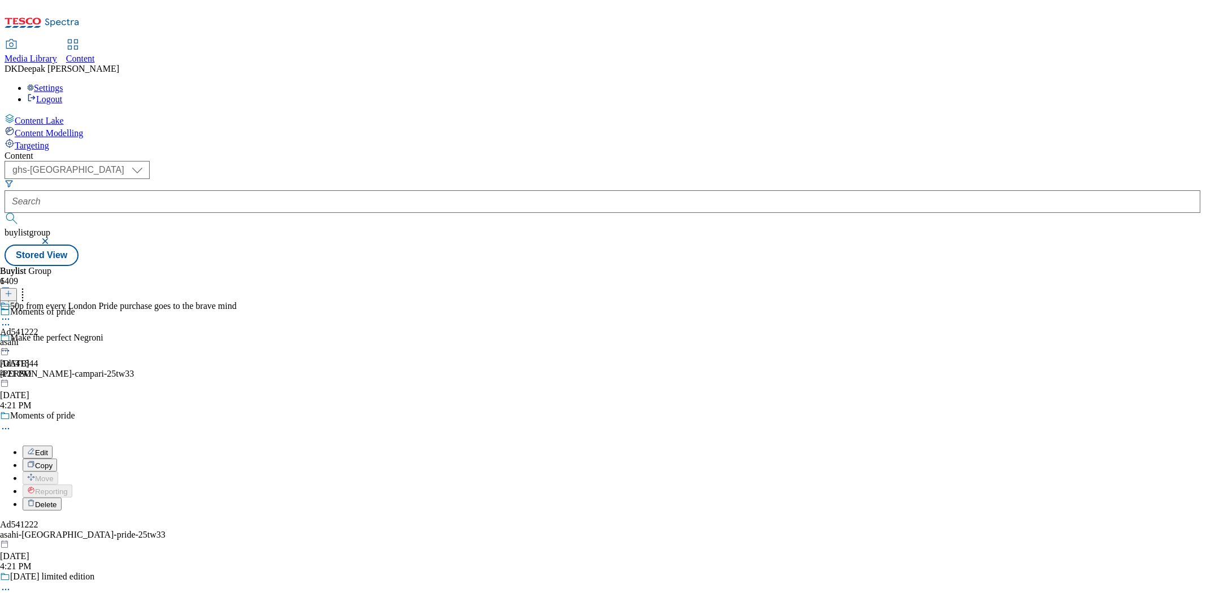
click at [53, 446] on button "Edit" at bounding box center [38, 452] width 30 height 13
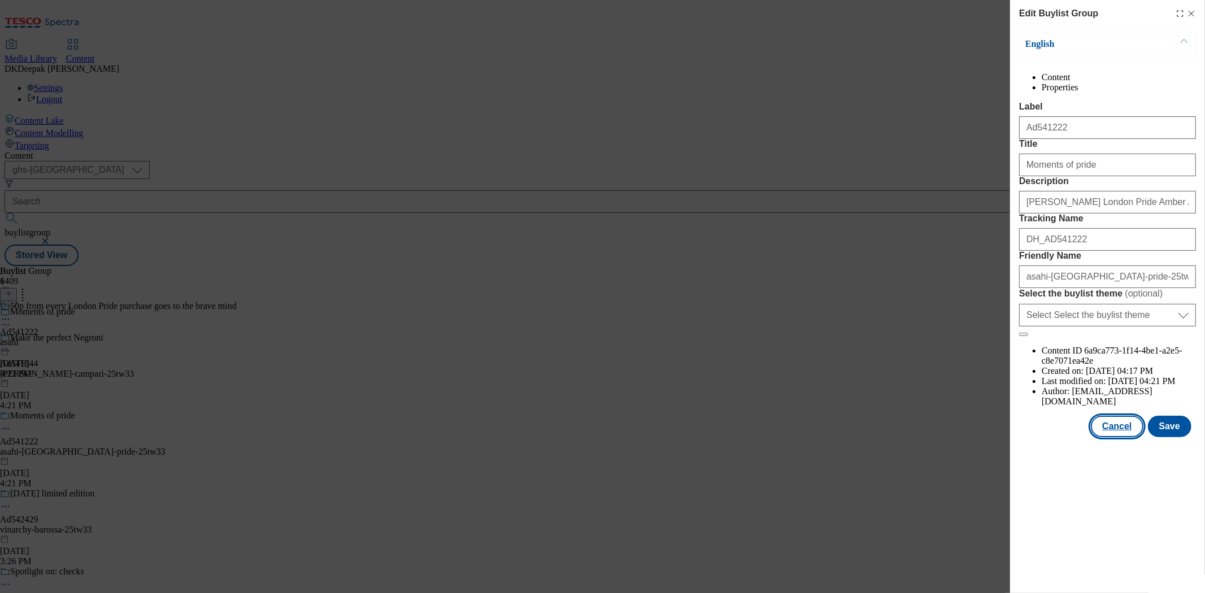
click at [1109, 437] on button "Cancel" at bounding box center [1117, 426] width 52 height 21
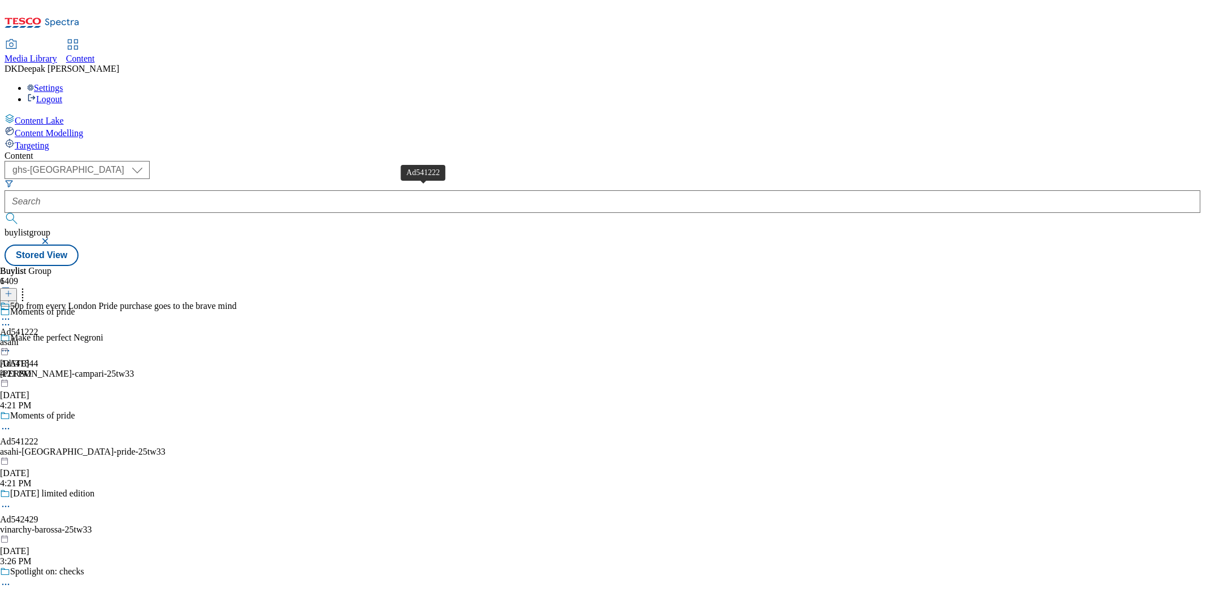
click at [38, 327] on div "Ad541222" at bounding box center [19, 332] width 38 height 10
click at [11, 340] on icon at bounding box center [5, 345] width 11 height 11
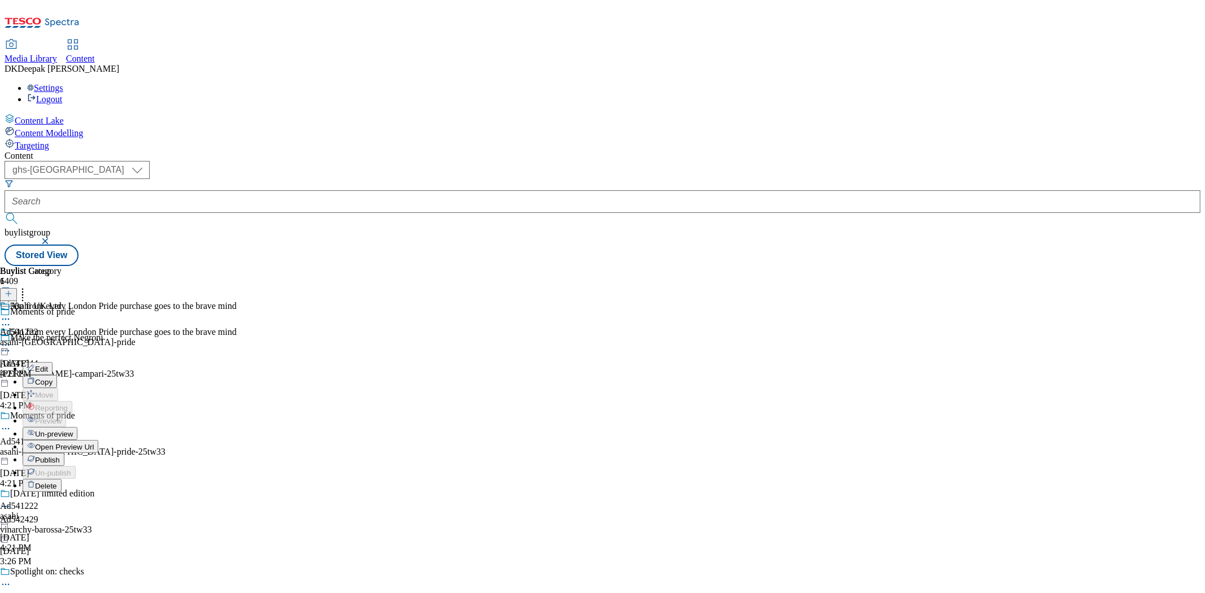
click at [53, 362] on button "Edit" at bounding box center [38, 368] width 30 height 13
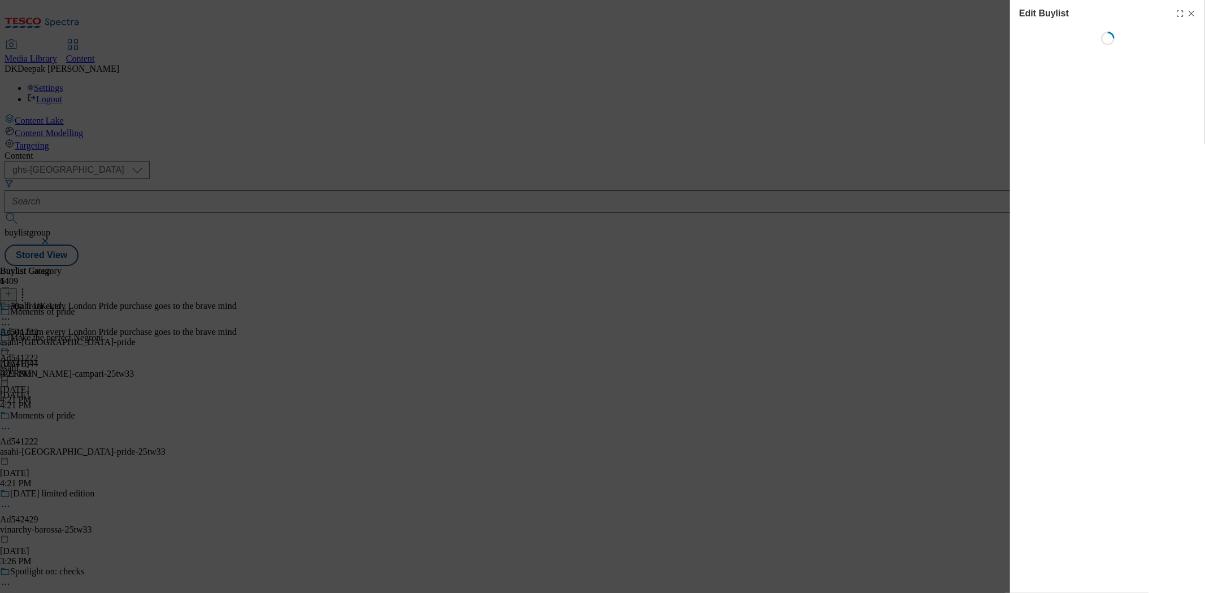
select select "tactical"
select select "supplier funded short term 1-3 weeks"
select select "dunnhumby"
select select "Banner"
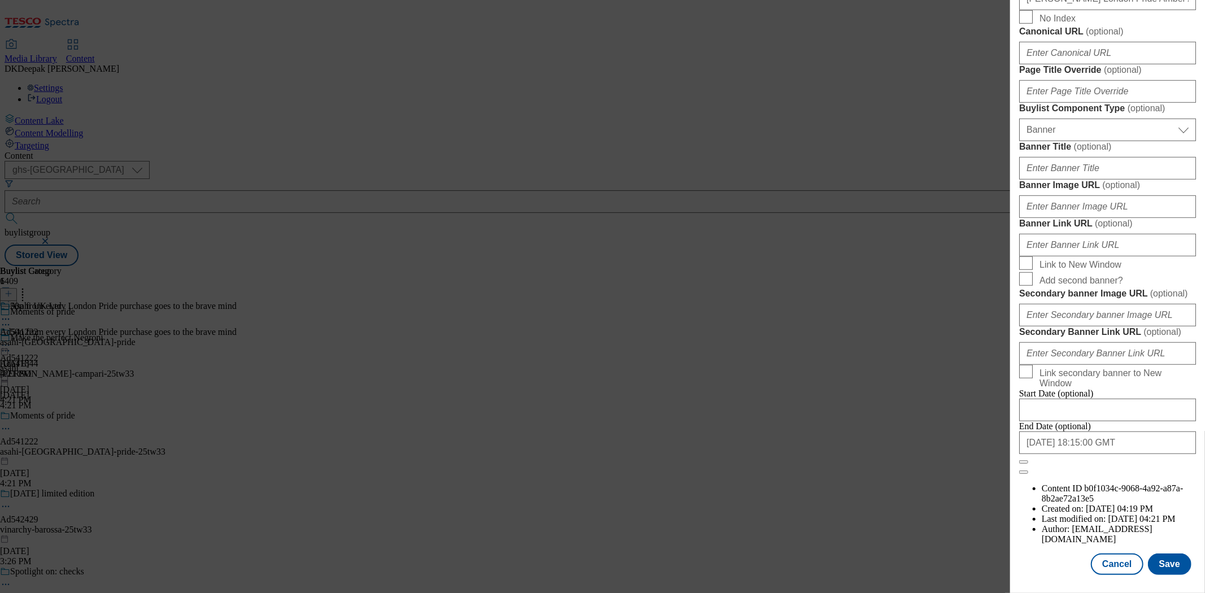
scroll to position [1058, 0]
click at [1091, 560] on button "Cancel" at bounding box center [1117, 564] width 52 height 21
select select "tactical"
select select "supplier funded short term 1-3 weeks"
select select "dunnhumby"
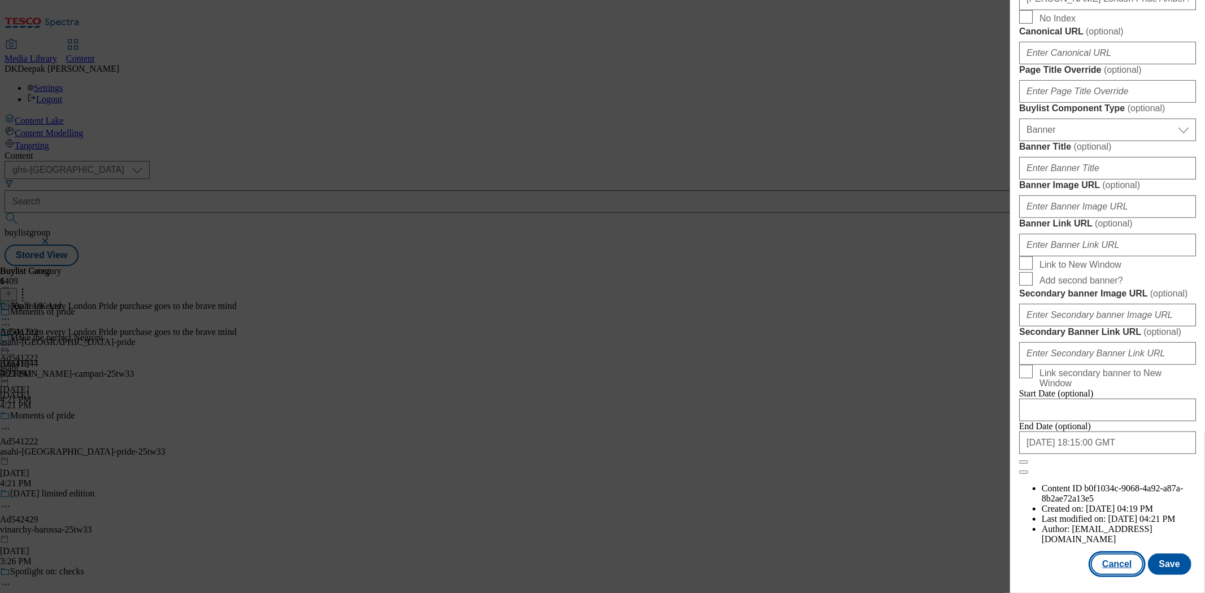
select select "Banner"
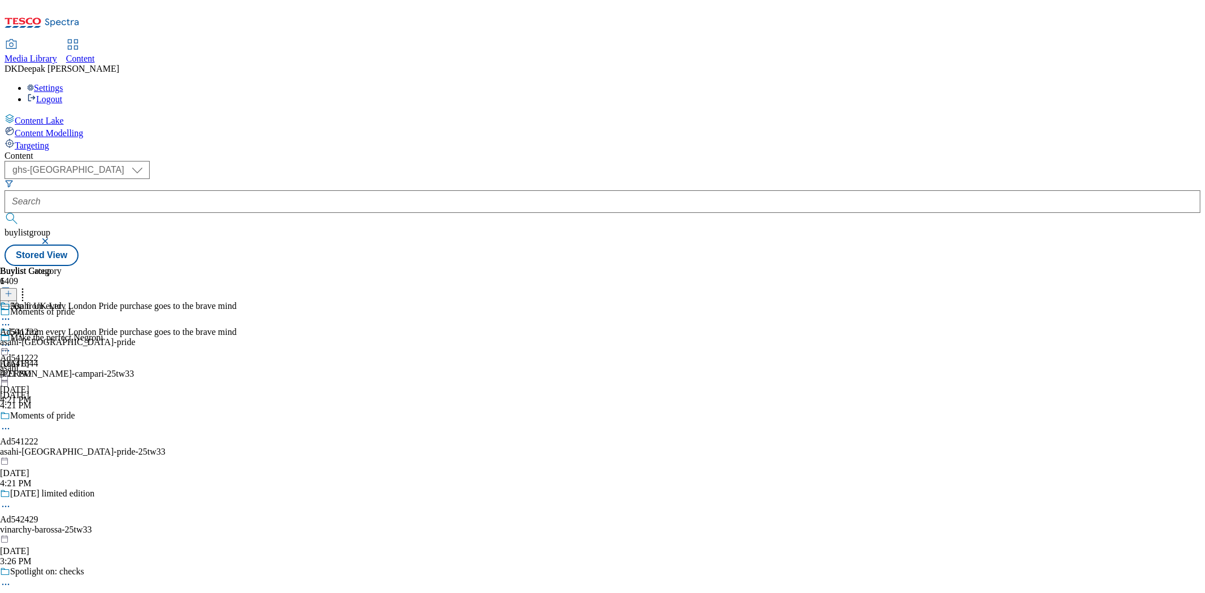
scroll to position [805, 0]
click at [11, 314] on icon at bounding box center [5, 319] width 11 height 11
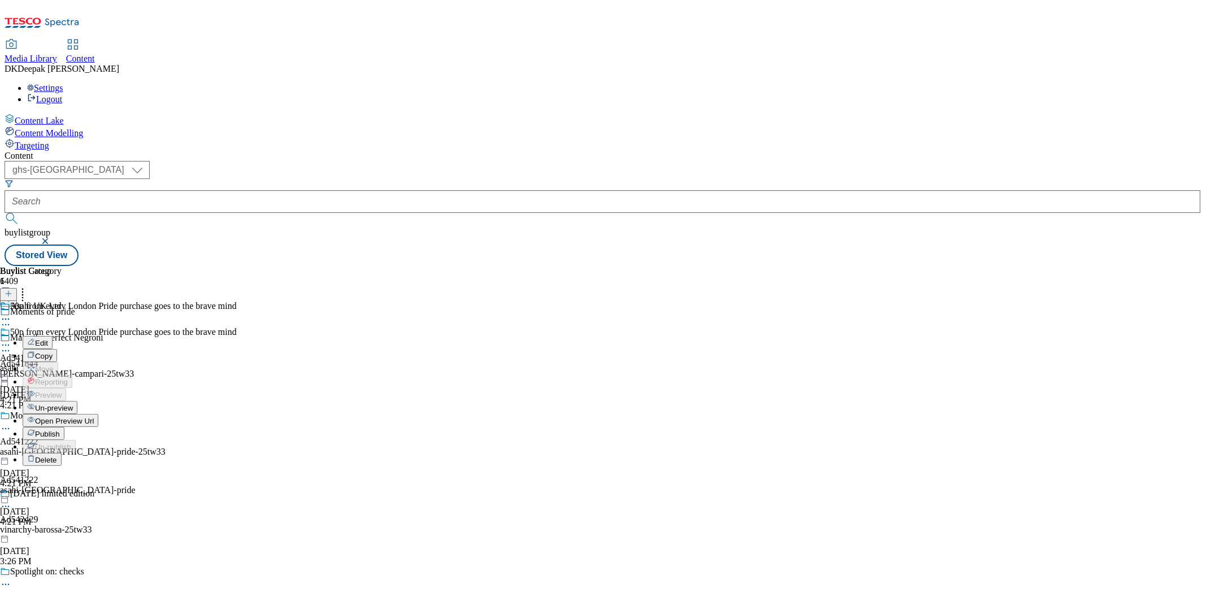
click at [53, 336] on button "Edit" at bounding box center [38, 342] width 30 height 13
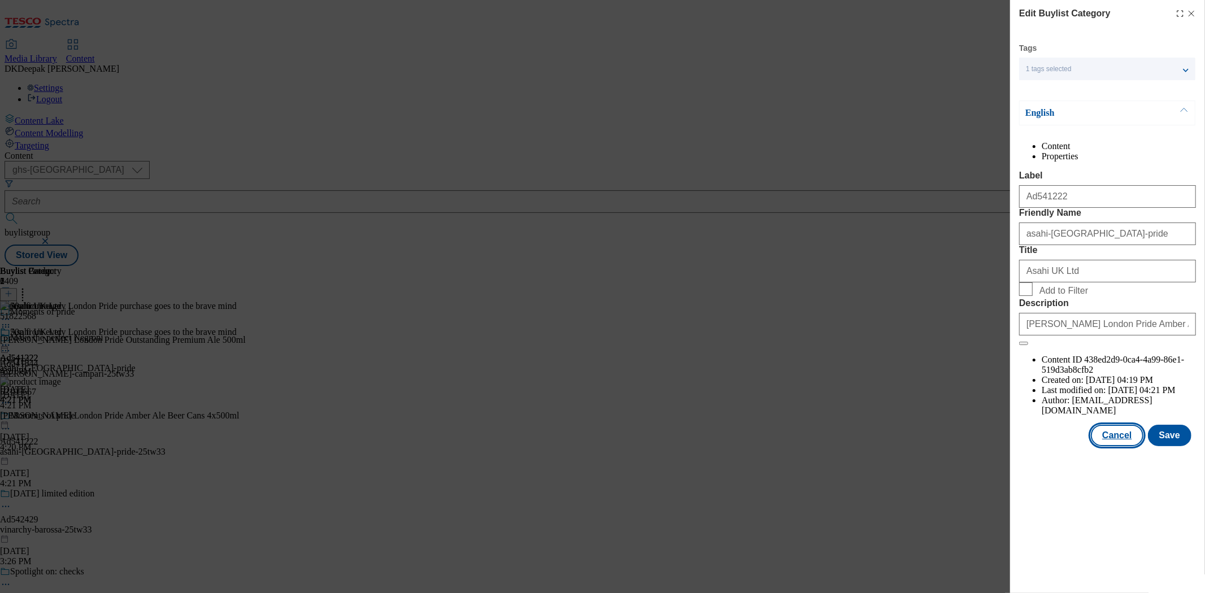
click at [1121, 446] on button "Cancel" at bounding box center [1117, 435] width 52 height 21
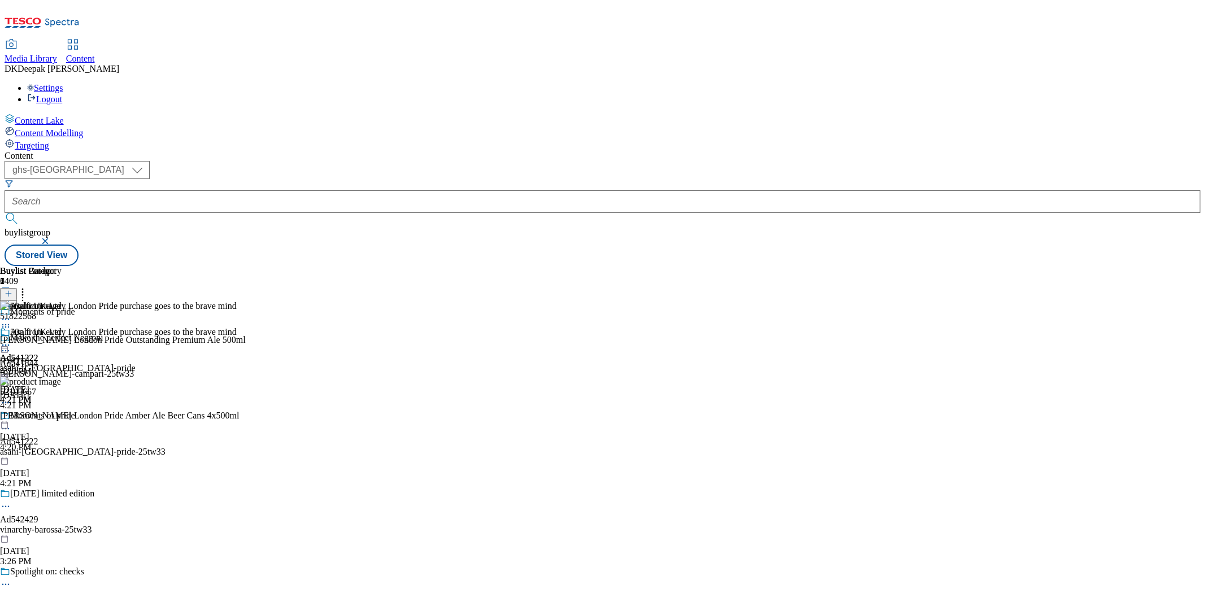
click at [11, 340] on icon at bounding box center [5, 345] width 11 height 11
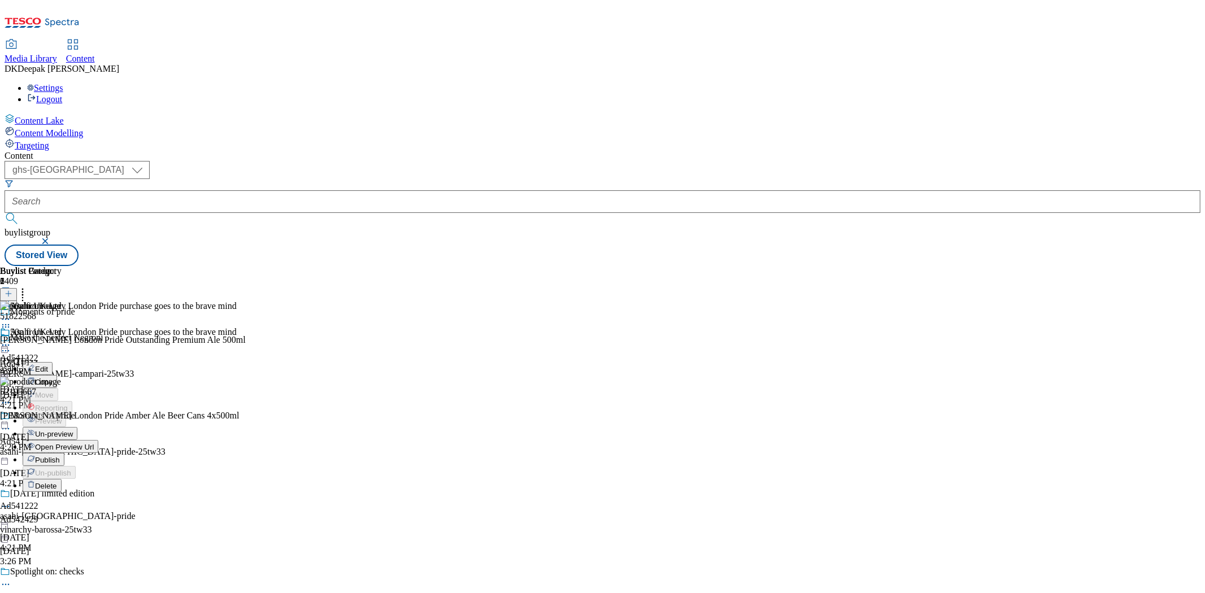
click at [94, 443] on span "Open Preview Url" at bounding box center [64, 447] width 59 height 8
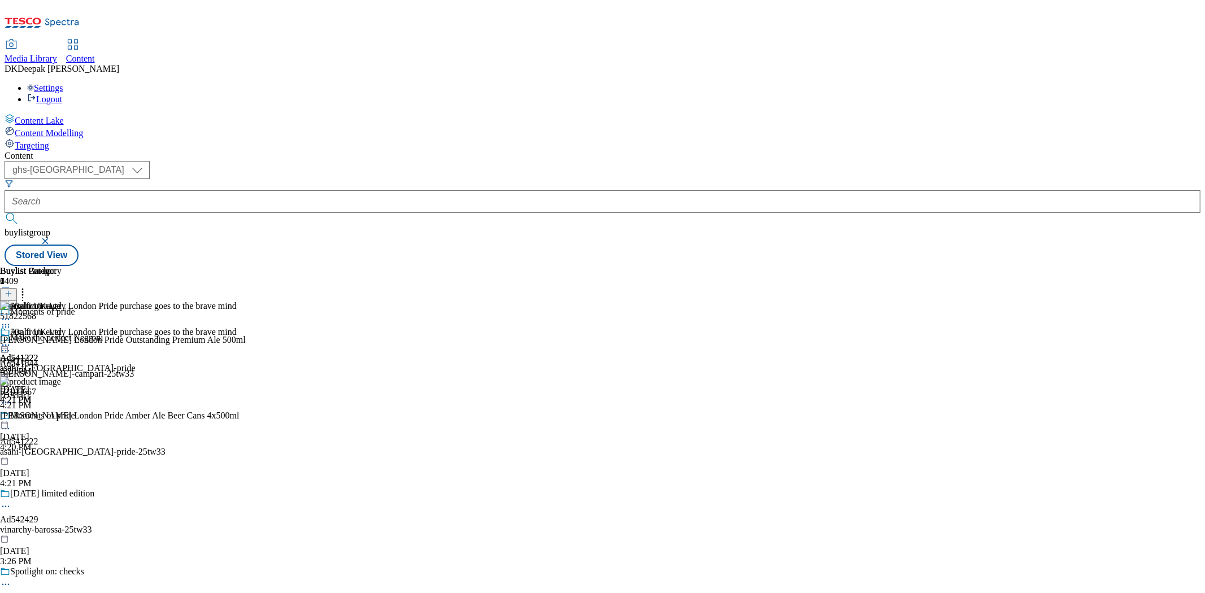
click at [11, 340] on icon at bounding box center [5, 345] width 11 height 11
click at [654, 161] on div "( optional ) ghs-roi ghs-[GEOGRAPHIC_DATA] ghs-uk buylistgroup Stored View" at bounding box center [603, 213] width 1196 height 105
click at [11, 340] on icon at bounding box center [5, 345] width 11 height 11
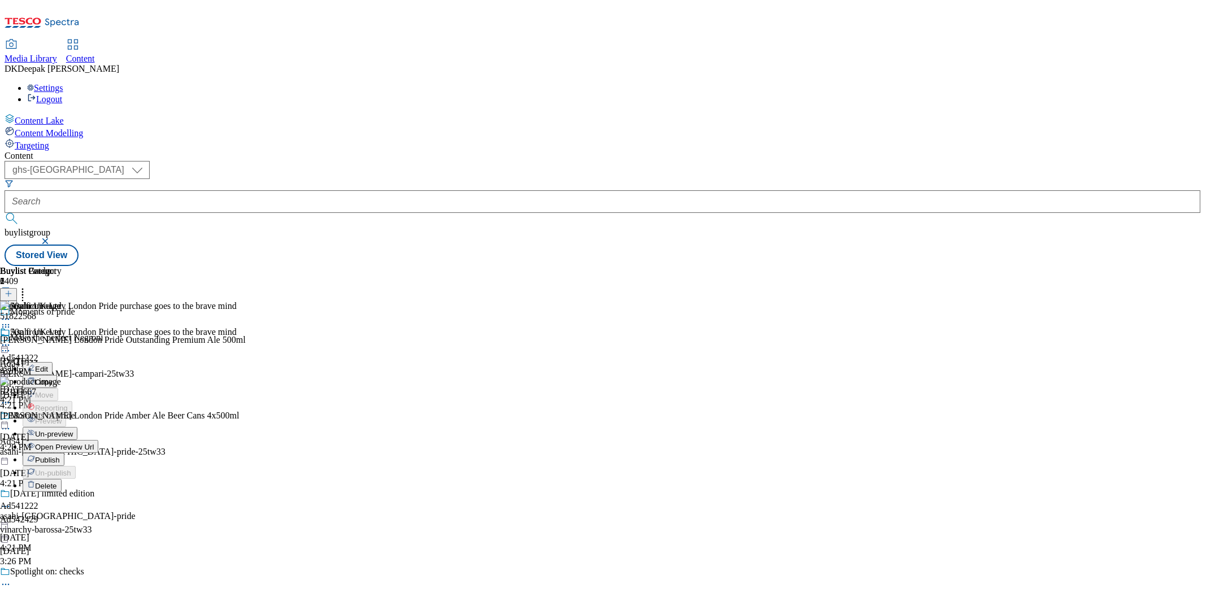
click at [60, 456] on span "Publish" at bounding box center [47, 460] width 25 height 8
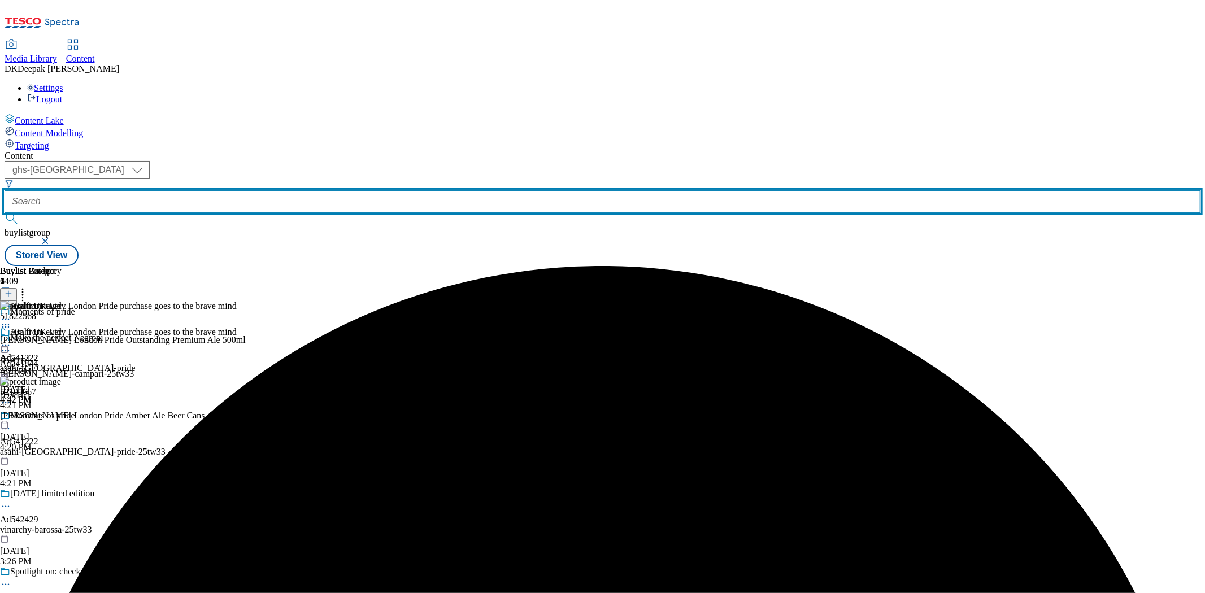
click at [255, 190] on input "text" at bounding box center [603, 201] width 1196 height 23
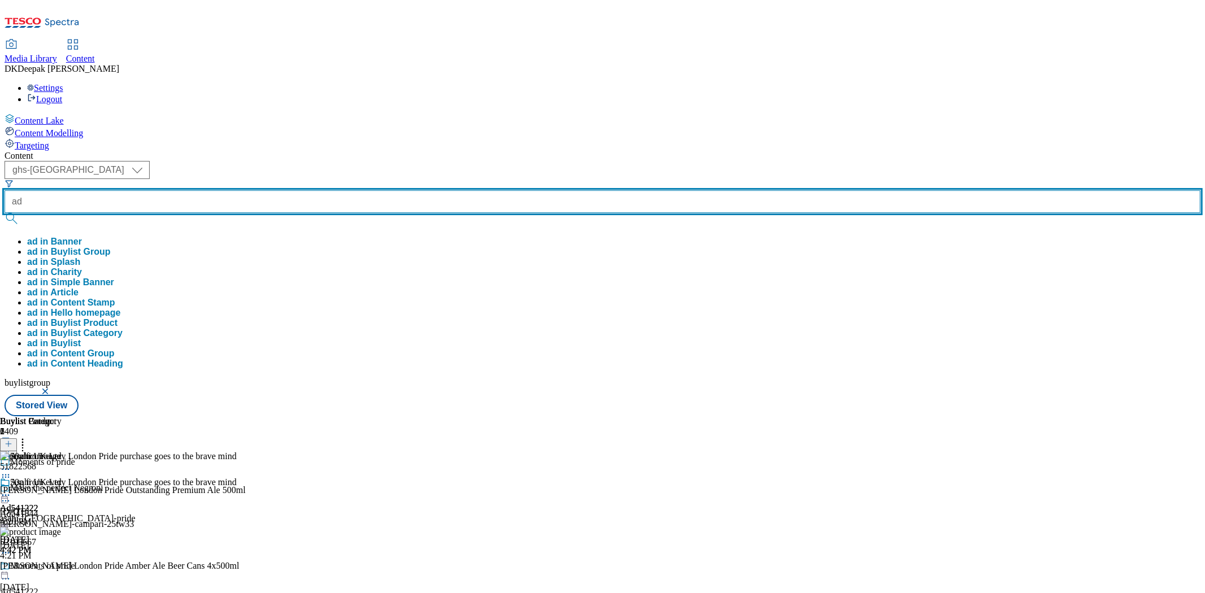
paste input "541844"
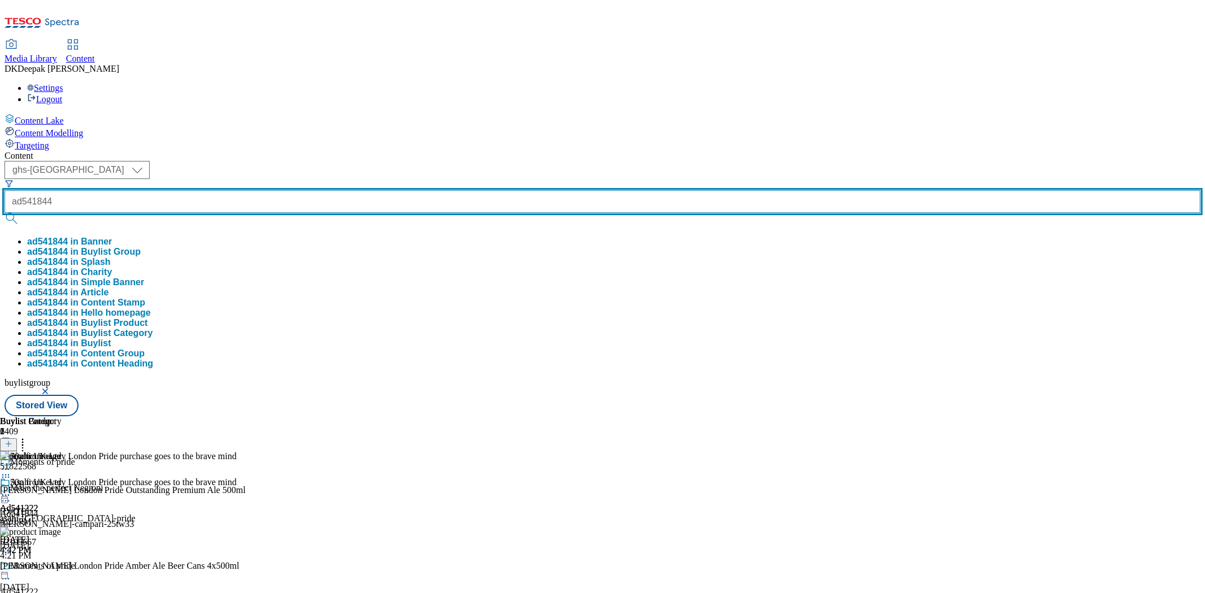
type input "ad541844"
click at [5, 213] on button "submit" at bounding box center [13, 218] width 16 height 11
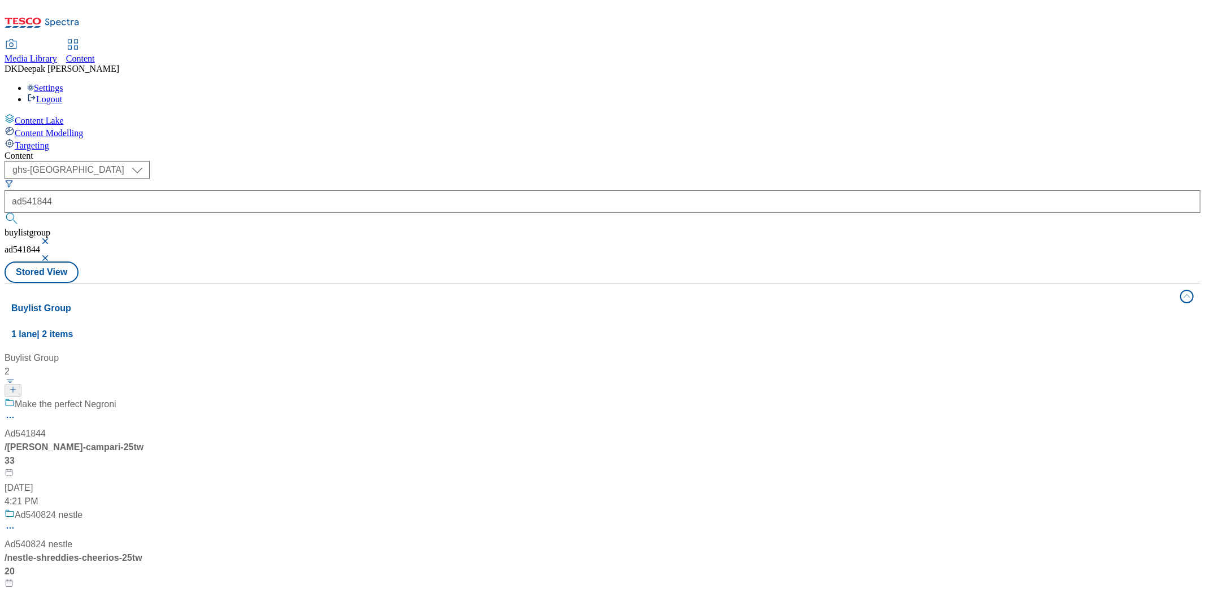
click at [146, 441] on div "/ [PERSON_NAME]-campari-25tw33" at bounding box center [75, 454] width 141 height 27
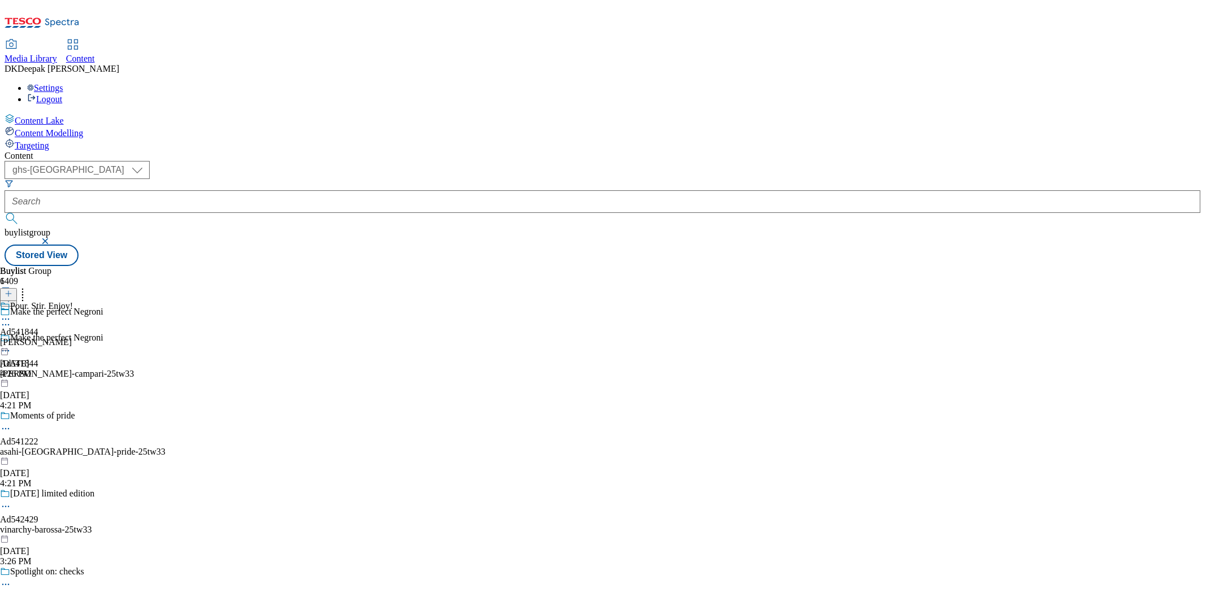
click at [73, 337] on div "[PERSON_NAME]" at bounding box center [36, 342] width 73 height 10
click at [11, 314] on icon at bounding box center [5, 319] width 11 height 11
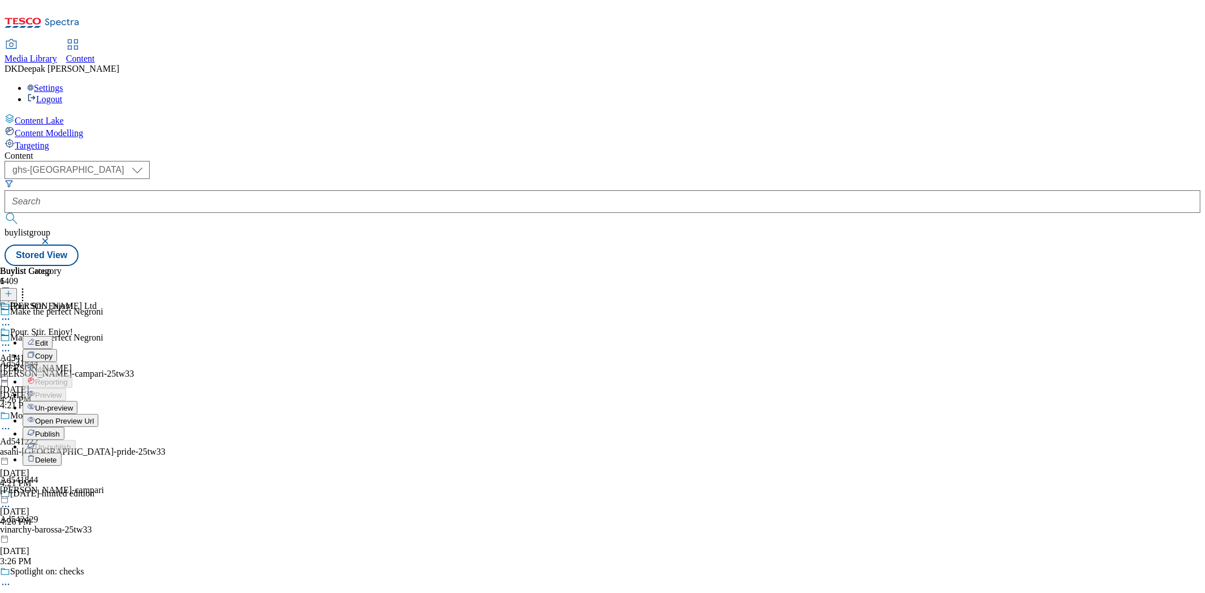
click at [98, 414] on button "Open Preview Url" at bounding box center [61, 420] width 76 height 13
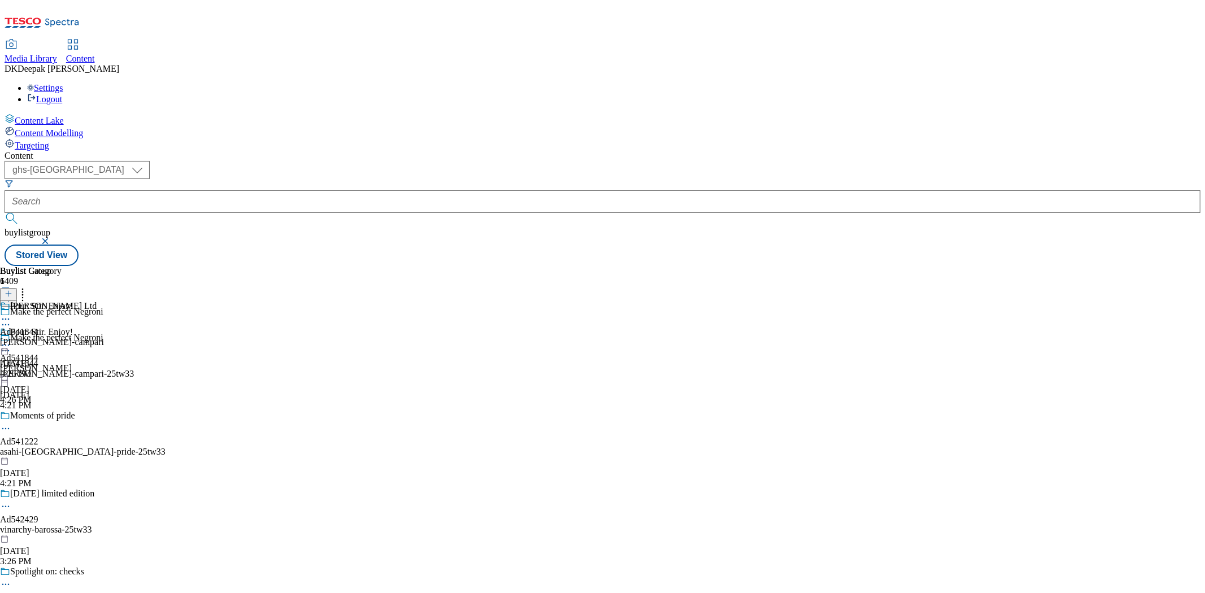
click at [11, 314] on icon at bounding box center [5, 319] width 11 height 11
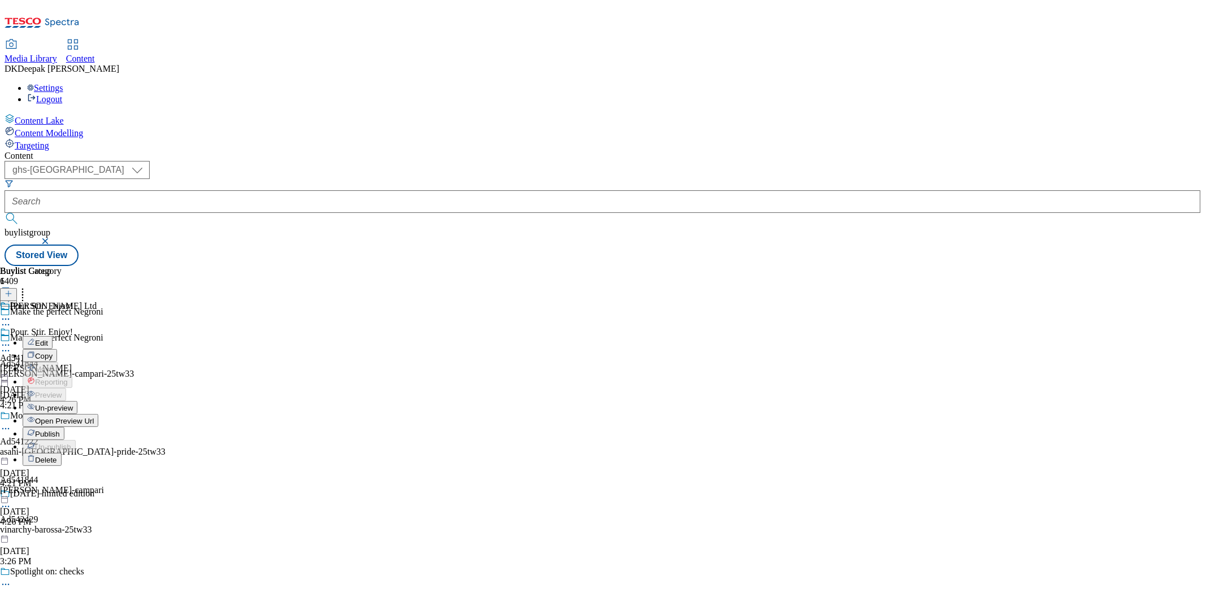
click at [73, 404] on span "Un-preview" at bounding box center [54, 408] width 38 height 8
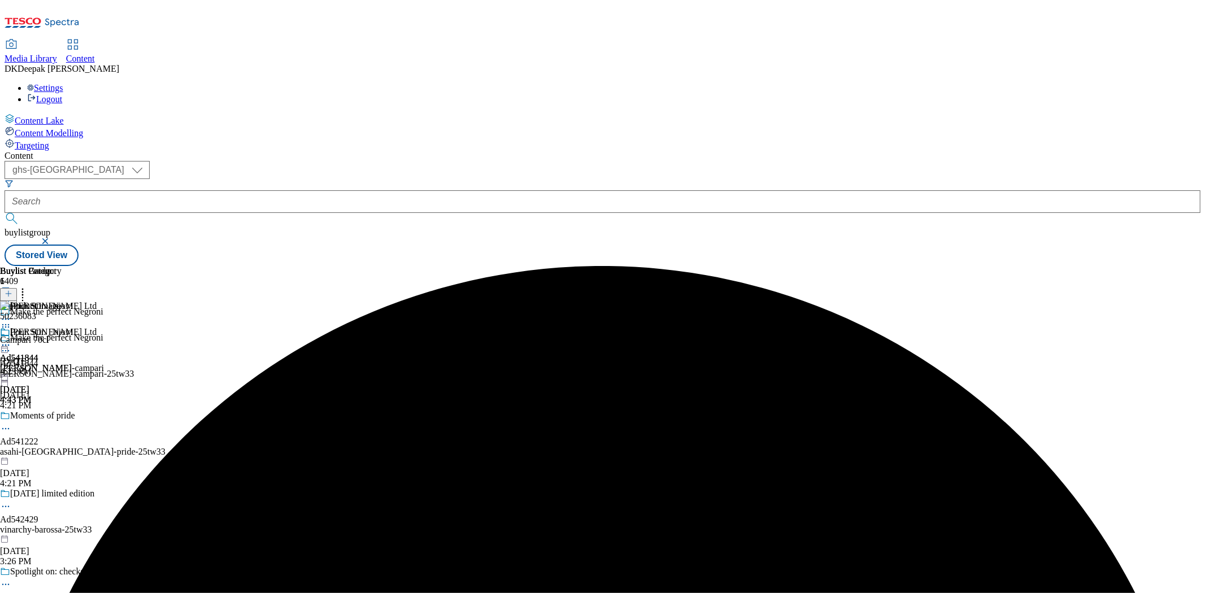
click at [11, 340] on icon at bounding box center [5, 345] width 11 height 11
click at [62, 417] on span "Preview" at bounding box center [48, 421] width 27 height 8
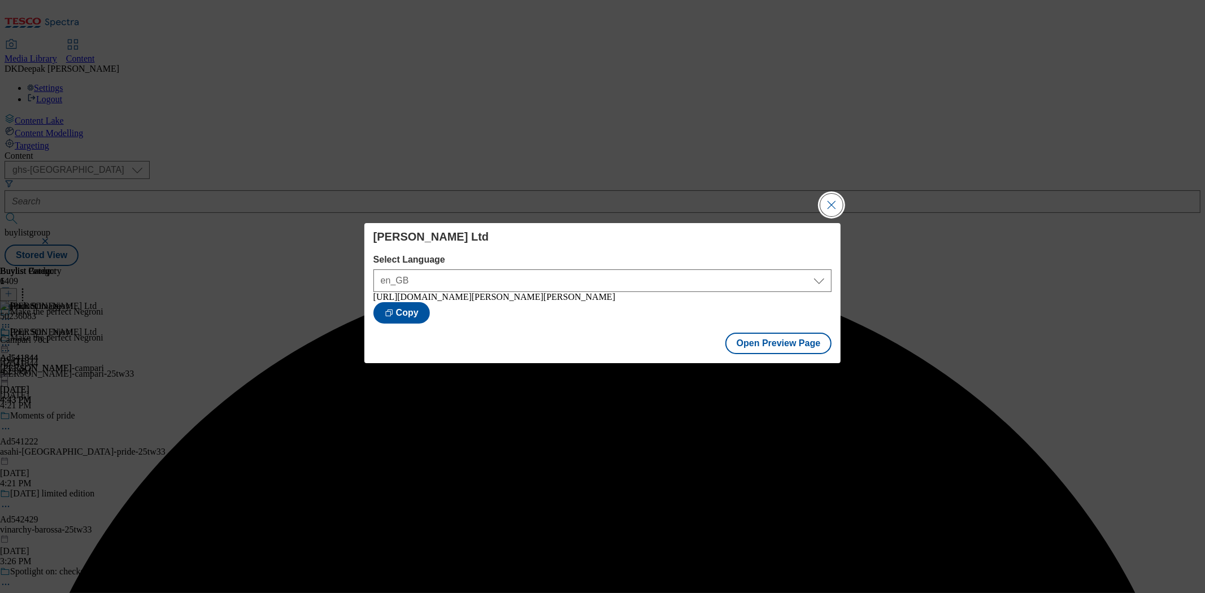
click at [829, 211] on button "Close Modal" at bounding box center [832, 205] width 23 height 23
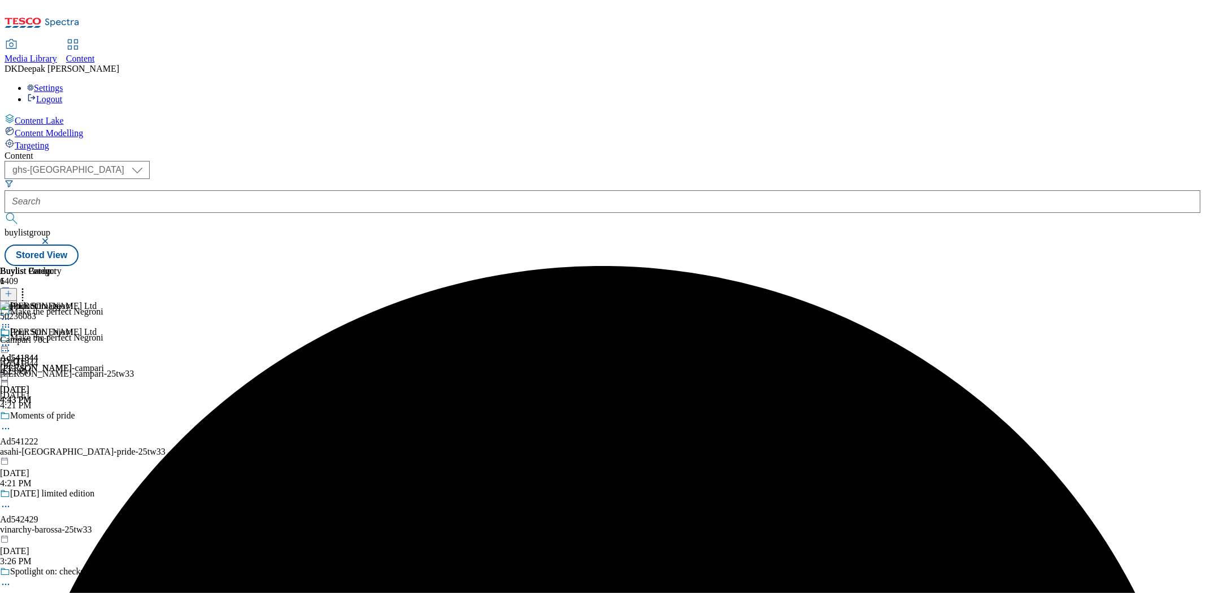
click at [7, 345] on circle at bounding box center [6, 346] width 2 height 2
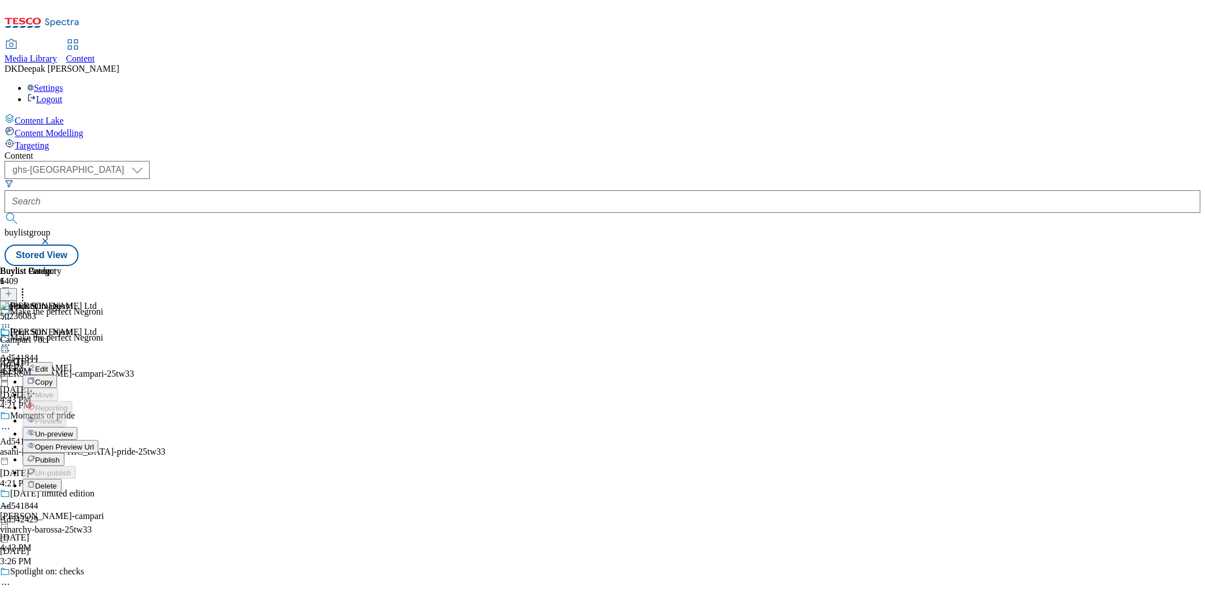
click at [73, 430] on span "Un-preview" at bounding box center [54, 434] width 38 height 8
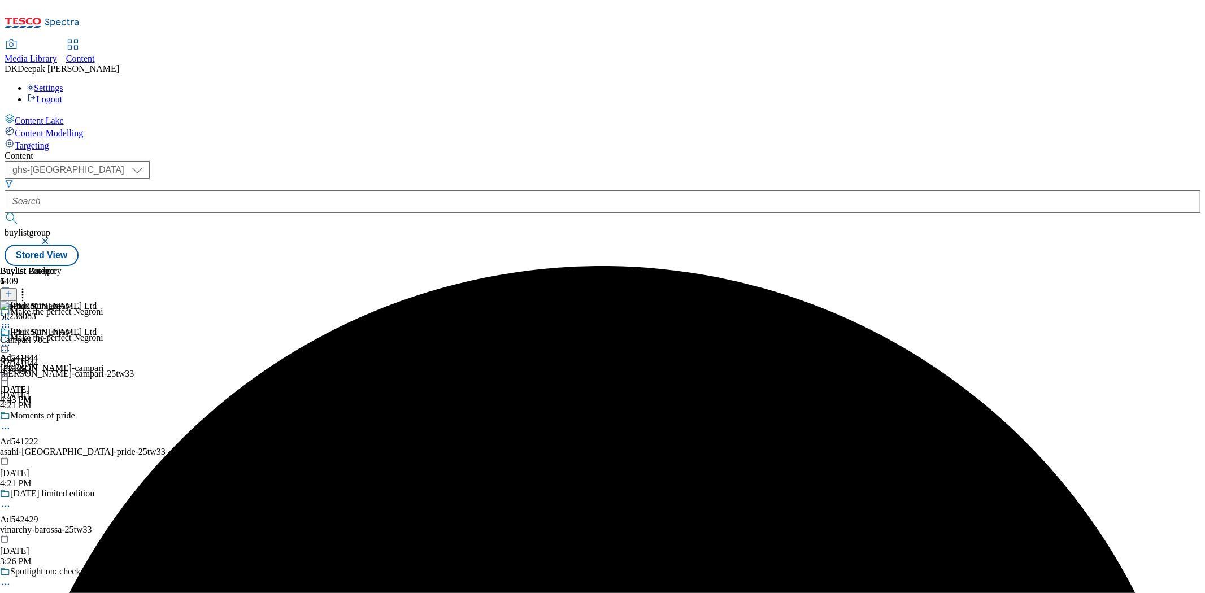
click at [11, 340] on icon at bounding box center [5, 345] width 11 height 11
click at [62, 417] on span "Preview" at bounding box center [48, 421] width 27 height 8
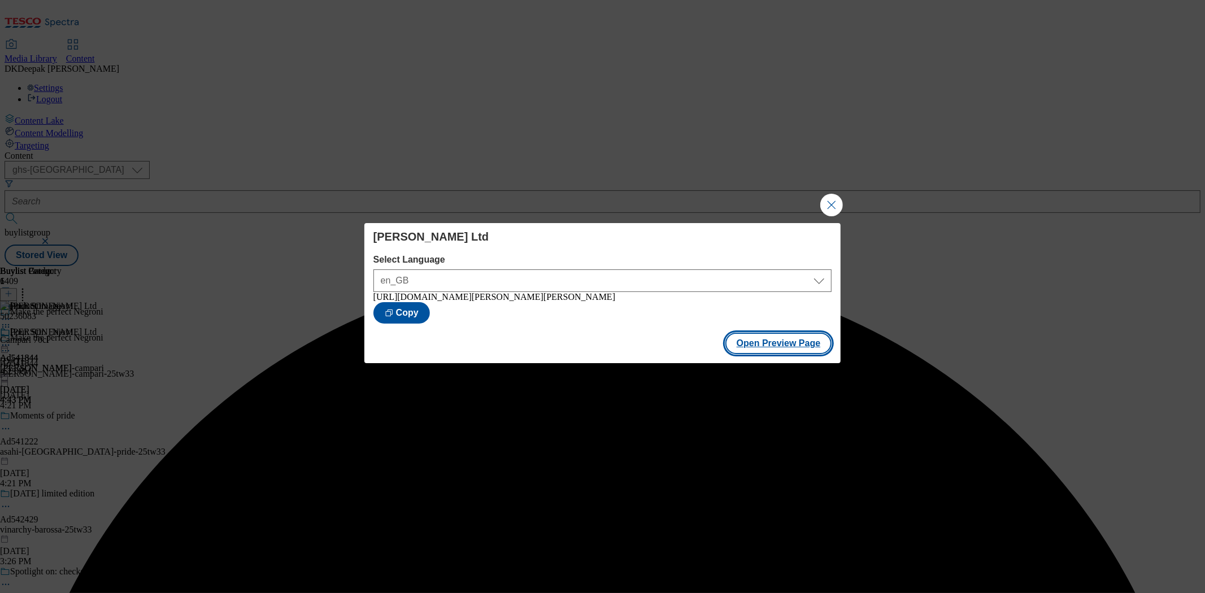
click at [780, 346] on button "Open Preview Page" at bounding box center [779, 343] width 107 height 21
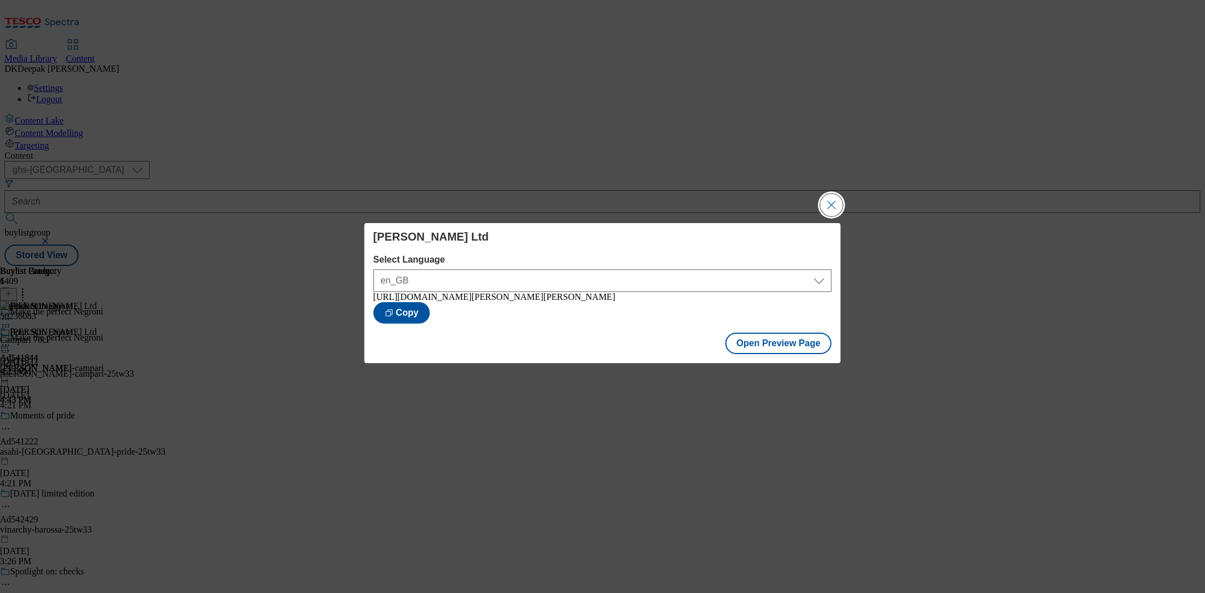
click at [828, 205] on button "Close Modal" at bounding box center [832, 205] width 23 height 23
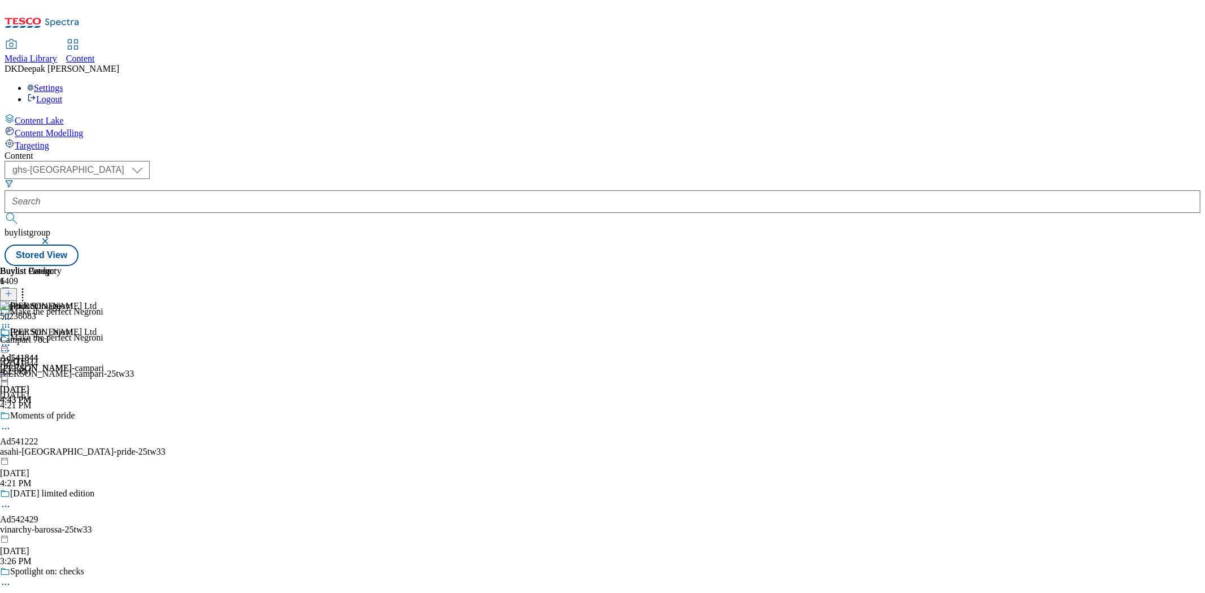
click at [11, 340] on icon at bounding box center [5, 345] width 11 height 11
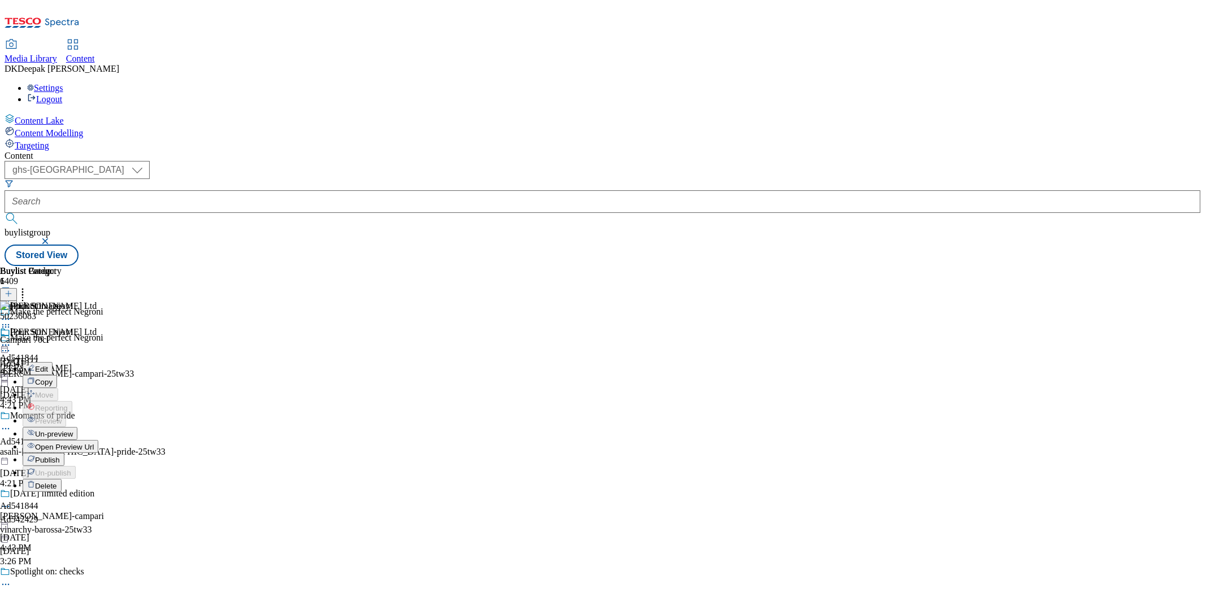
click at [73, 430] on span "Un-preview" at bounding box center [54, 434] width 38 height 8
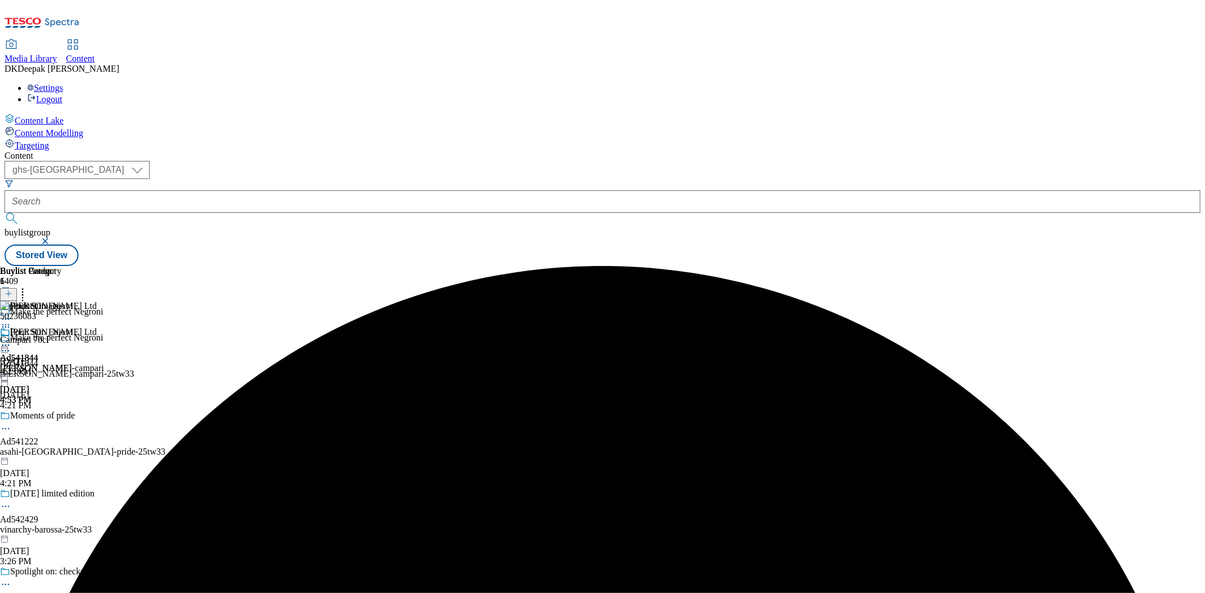
click at [11, 340] on icon at bounding box center [5, 345] width 11 height 11
click at [62, 417] on span "Preview" at bounding box center [48, 421] width 27 height 8
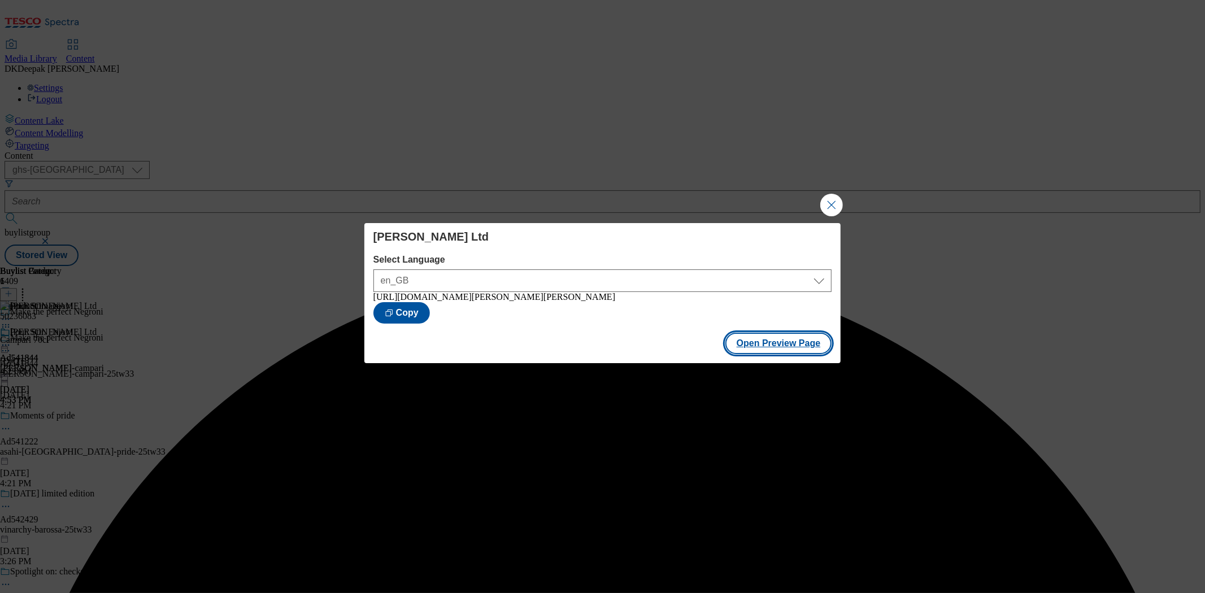
click at [748, 343] on button "Open Preview Page" at bounding box center [779, 343] width 107 height 21
click at [835, 202] on button "Close Modal" at bounding box center [832, 205] width 23 height 23
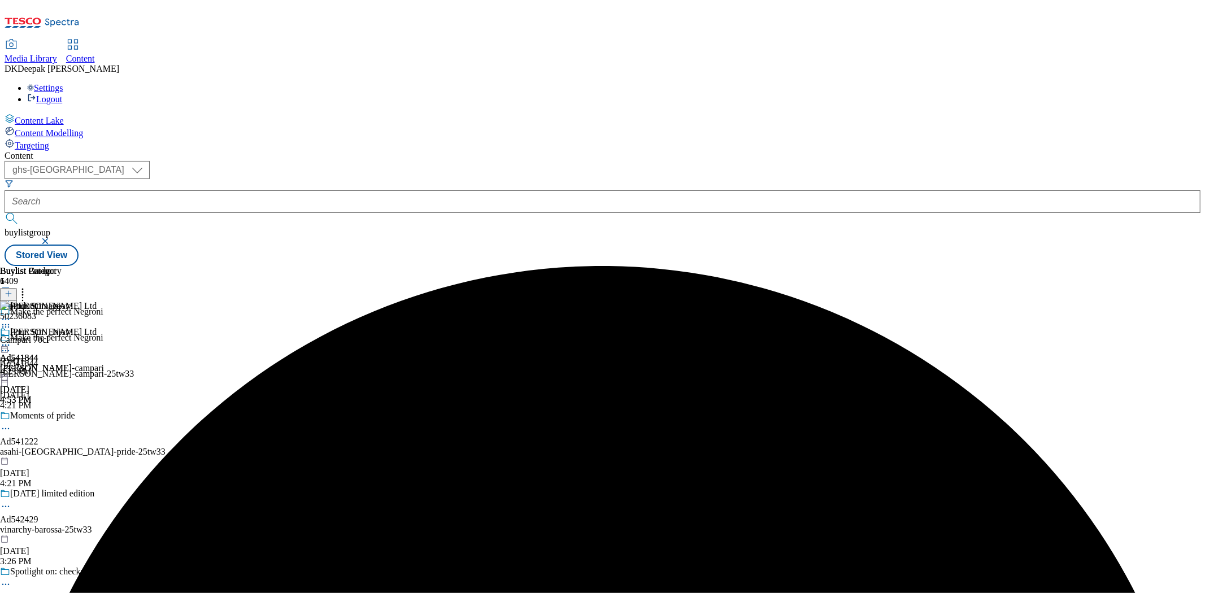
click at [675, 161] on div "( optional ) ghs-roi ghs-[GEOGRAPHIC_DATA] ghs-uk buylistgroup Stored View" at bounding box center [603, 213] width 1196 height 105
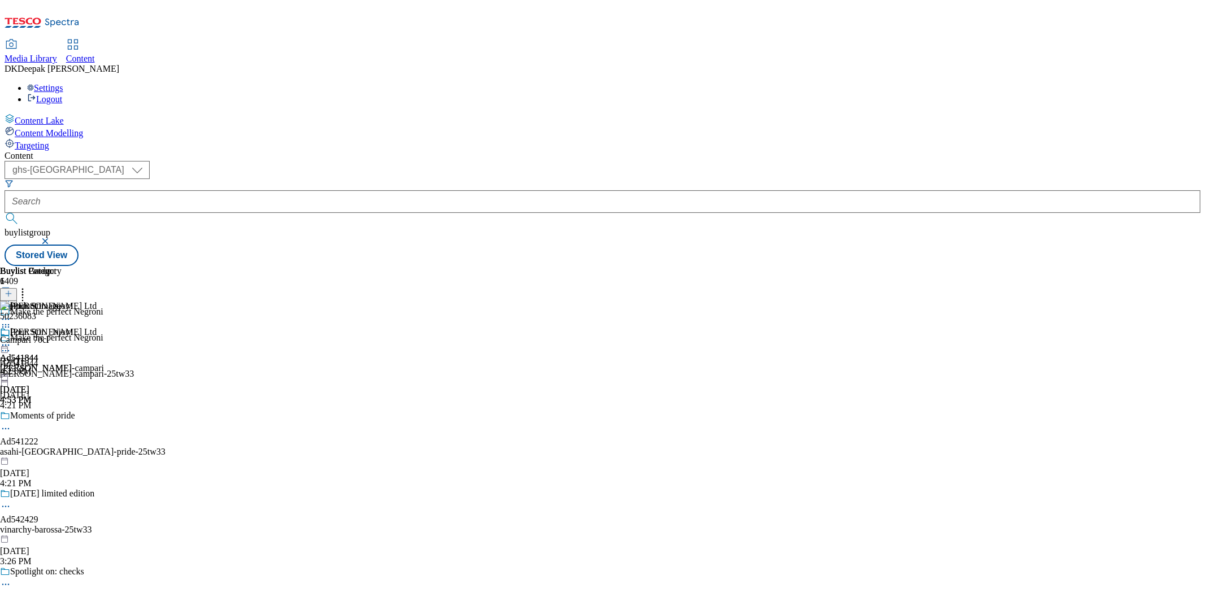
click at [11, 340] on icon at bounding box center [5, 345] width 11 height 11
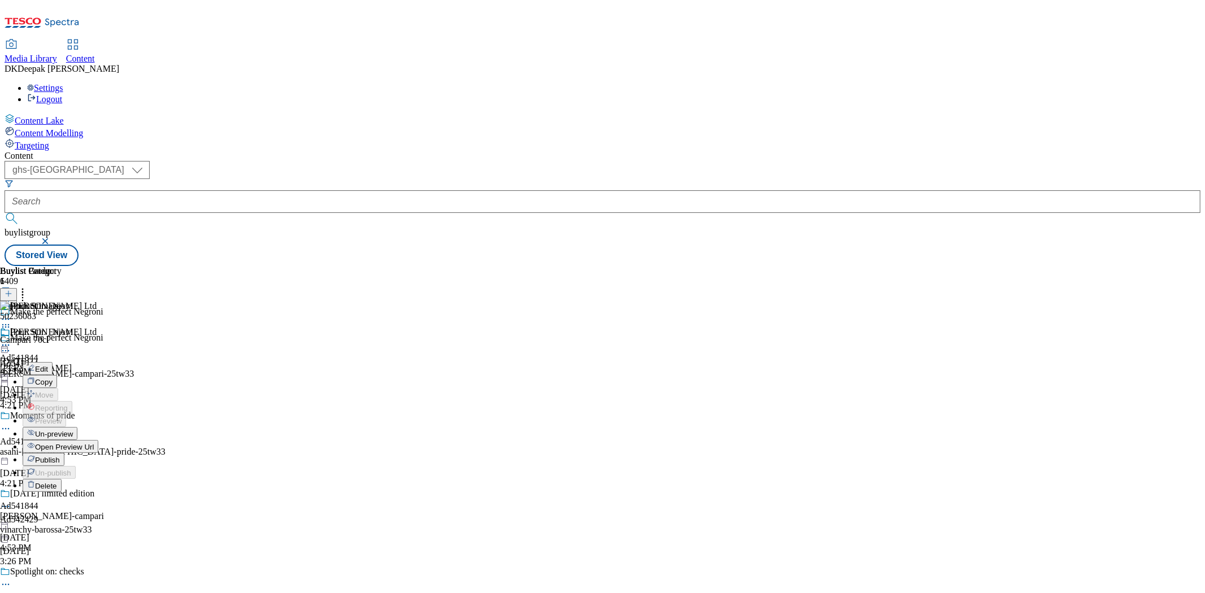
click at [94, 443] on span "Open Preview Url" at bounding box center [64, 447] width 59 height 8
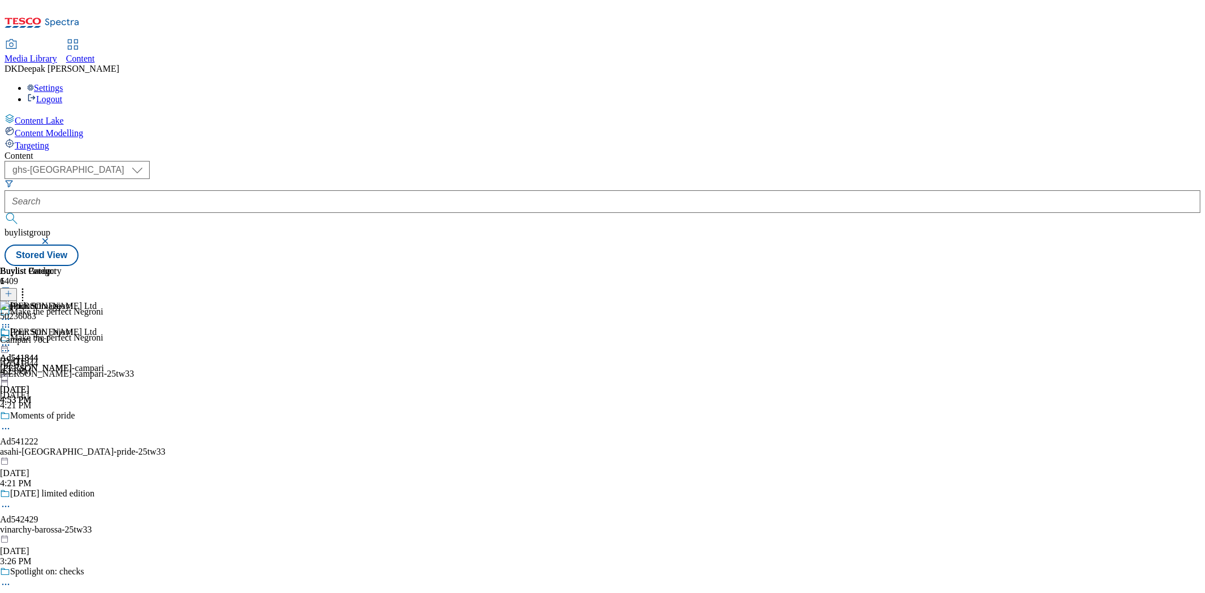
click at [11, 340] on icon at bounding box center [5, 345] width 11 height 11
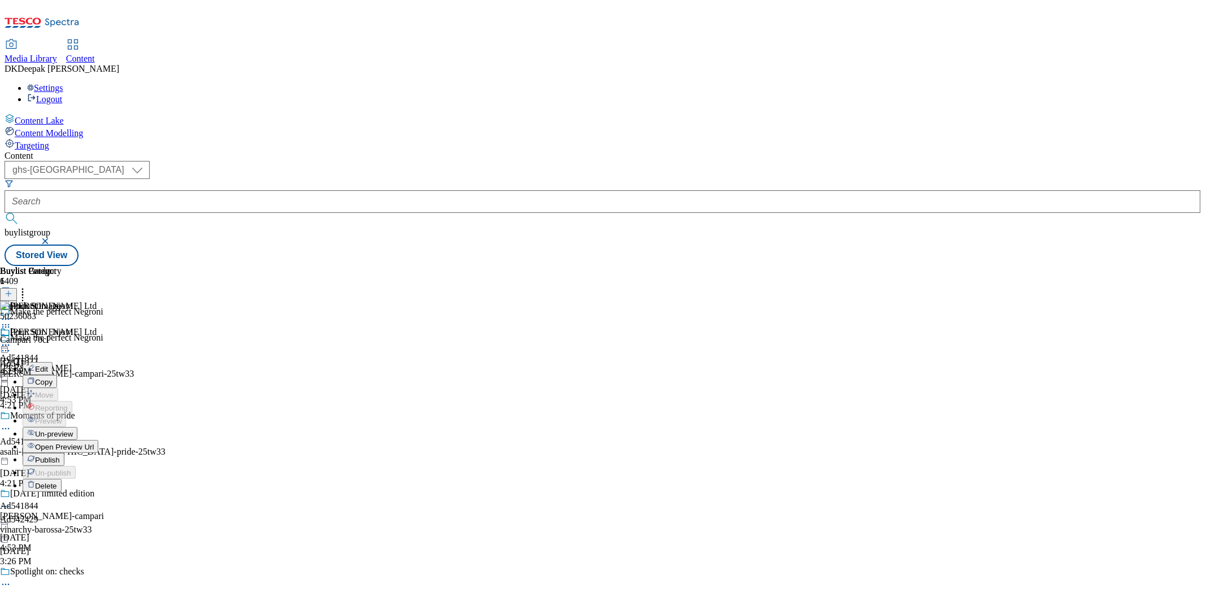
click at [94, 443] on span "Open Preview Url" at bounding box center [64, 447] width 59 height 8
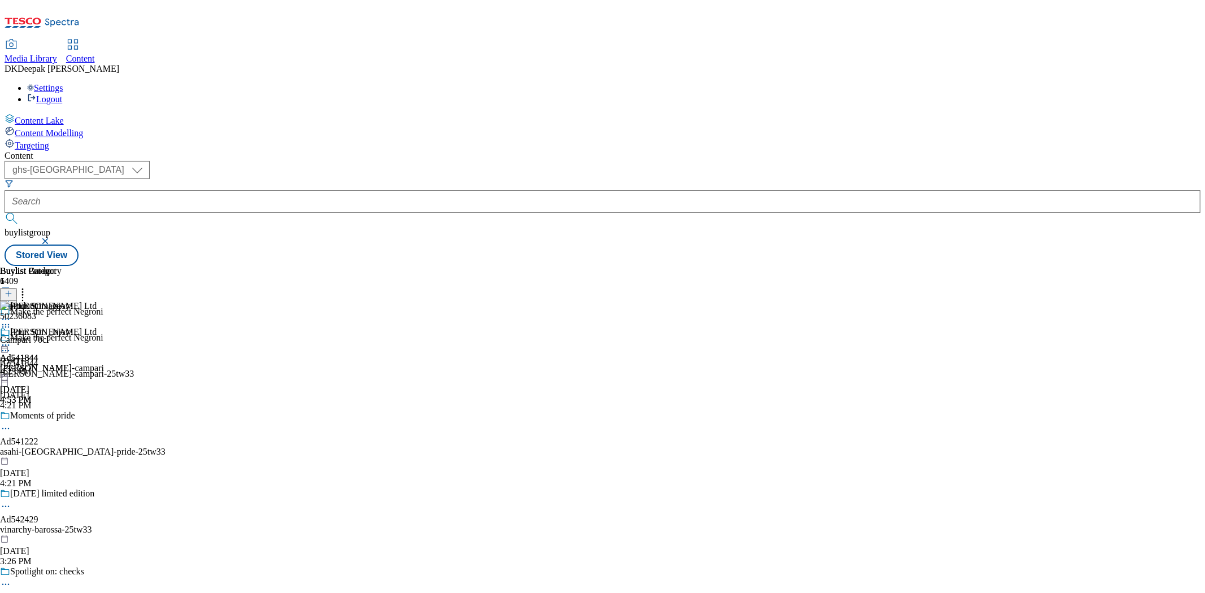
click at [11, 340] on icon at bounding box center [5, 345] width 11 height 11
click at [665, 161] on div "( optional ) ghs-roi ghs-[GEOGRAPHIC_DATA] ghs-uk buylistgroup Stored View" at bounding box center [603, 213] width 1196 height 105
click at [11, 340] on icon at bounding box center [5, 345] width 11 height 11
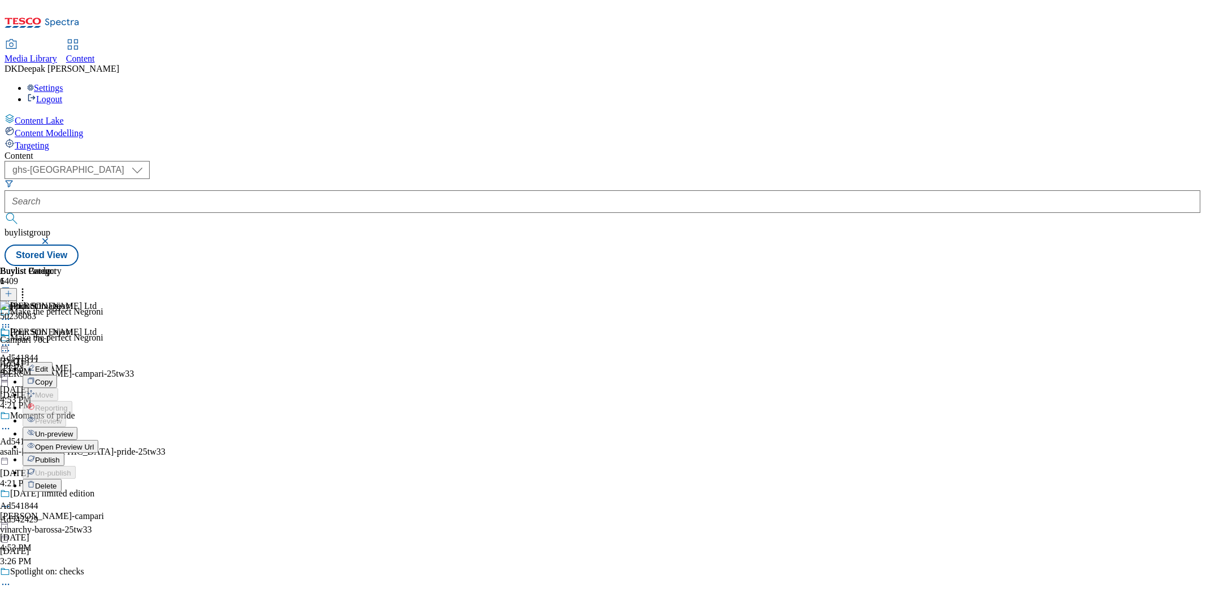
click at [98, 440] on button "Open Preview Url" at bounding box center [61, 446] width 76 height 13
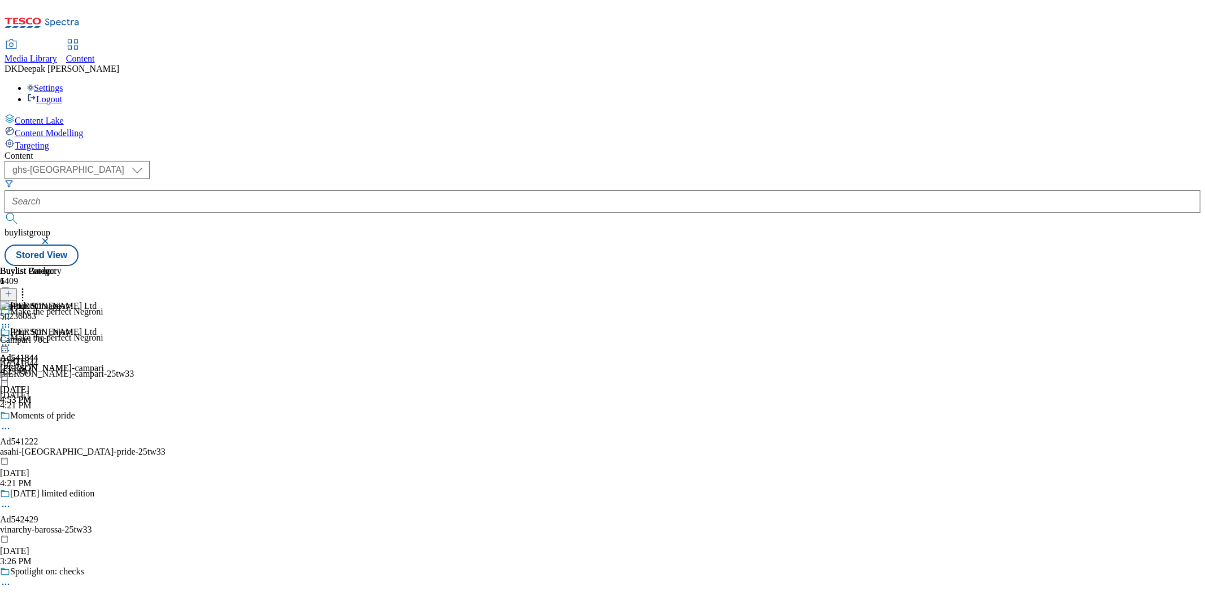
click at [7, 345] on circle at bounding box center [6, 346] width 2 height 2
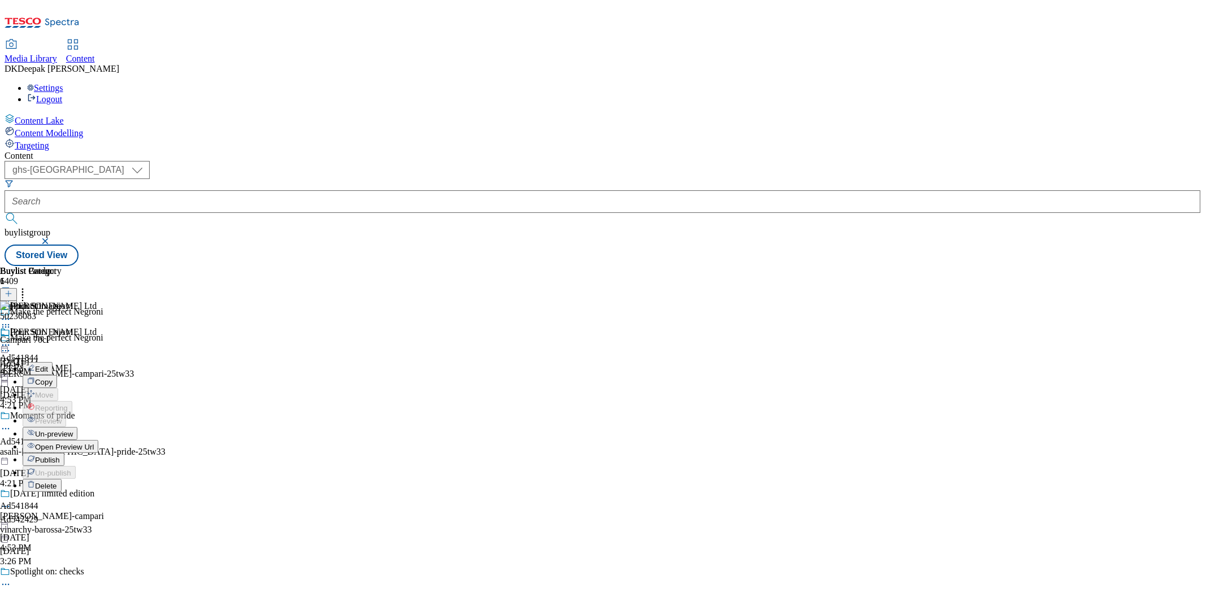
click at [60, 456] on span "Publish" at bounding box center [47, 460] width 25 height 8
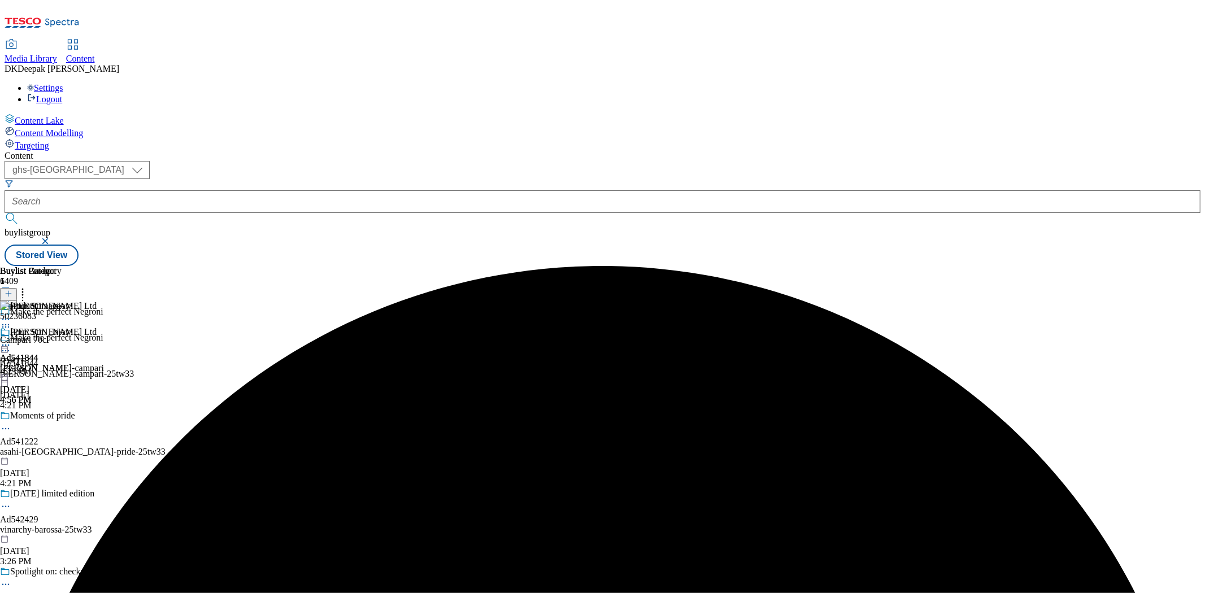
click at [11, 340] on icon at bounding box center [5, 345] width 11 height 11
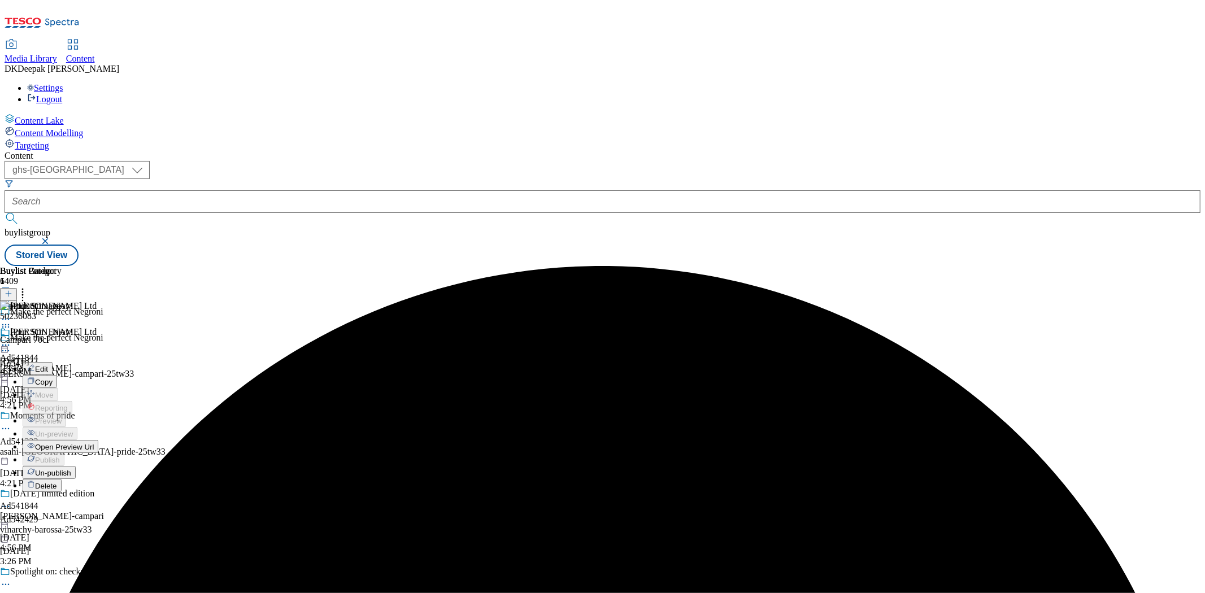
click at [71, 469] on span "Un-publish" at bounding box center [53, 473] width 36 height 8
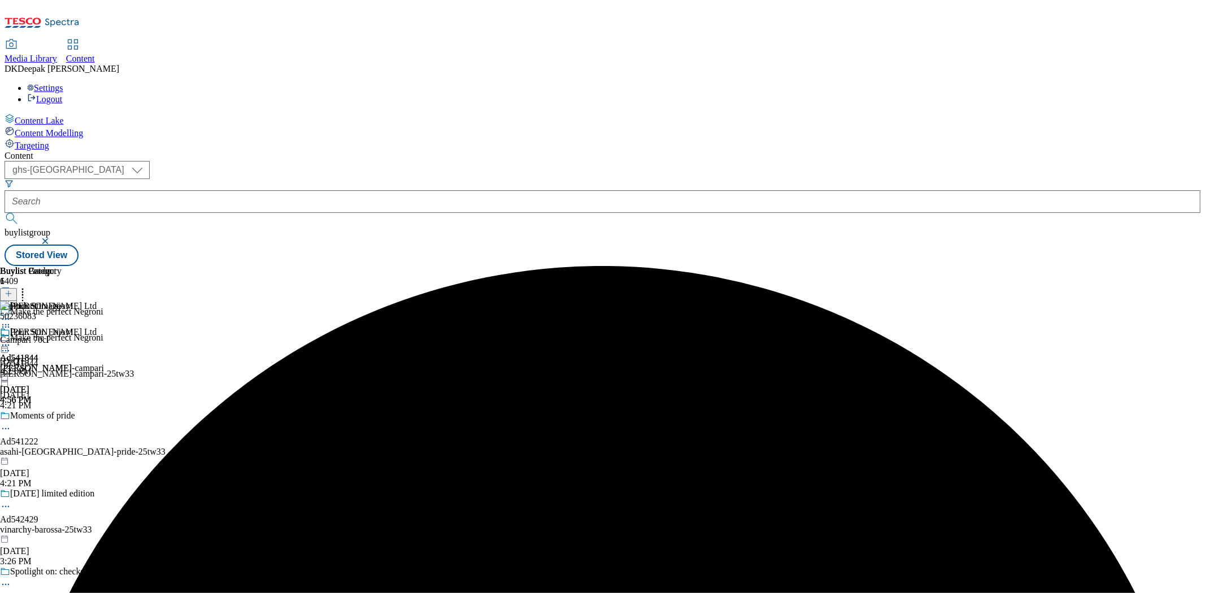
click at [11, 340] on icon at bounding box center [5, 345] width 11 height 11
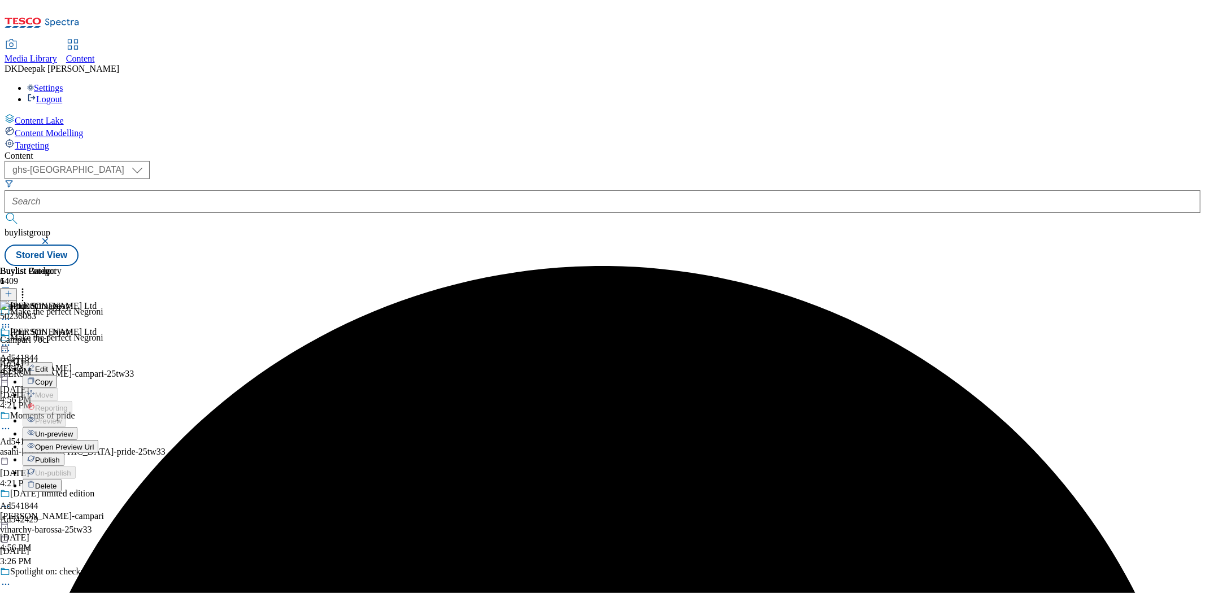
click at [73, 430] on span "Un-preview" at bounding box center [54, 434] width 38 height 8
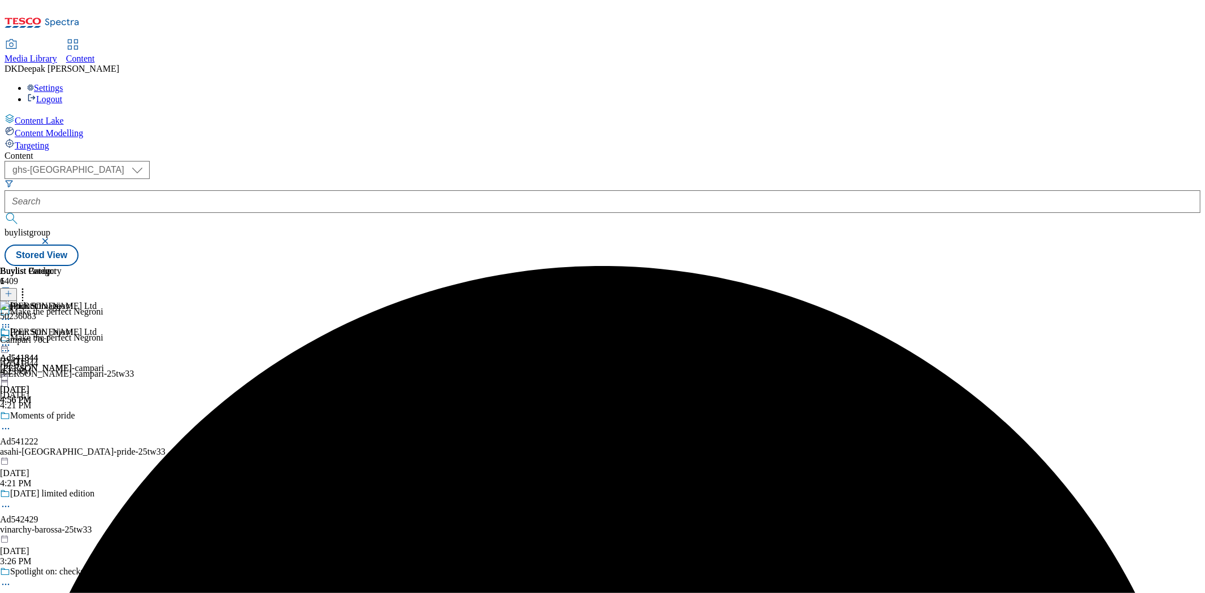
click at [11, 340] on icon at bounding box center [5, 345] width 11 height 11
click at [62, 417] on span "Preview" at bounding box center [48, 421] width 27 height 8
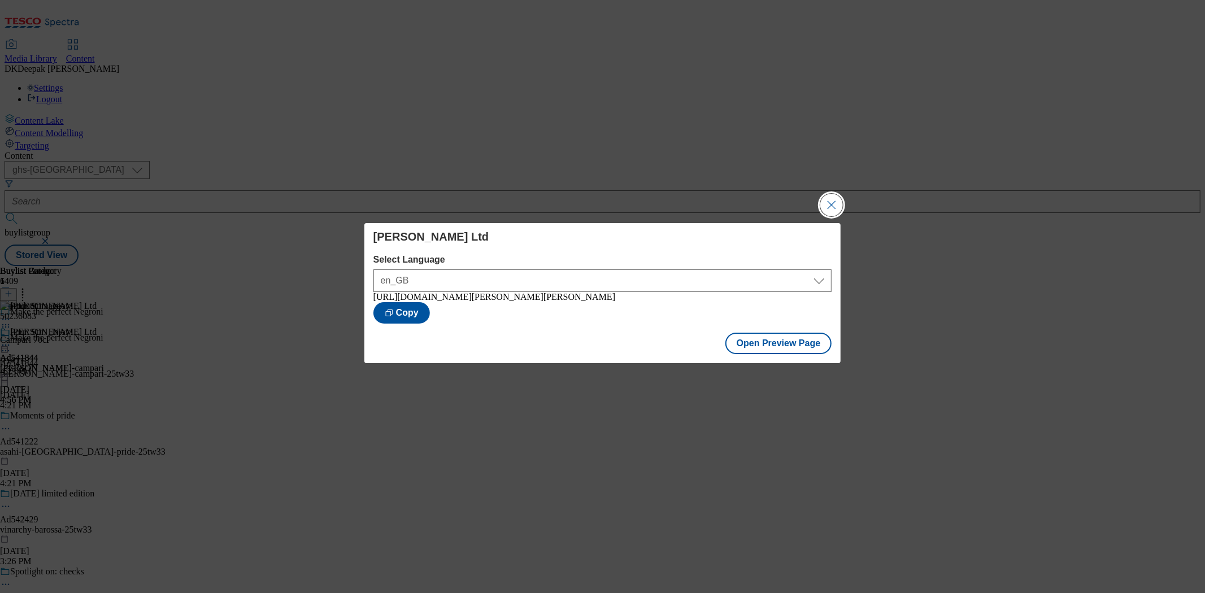
click at [832, 202] on button "Close Modal" at bounding box center [832, 205] width 23 height 23
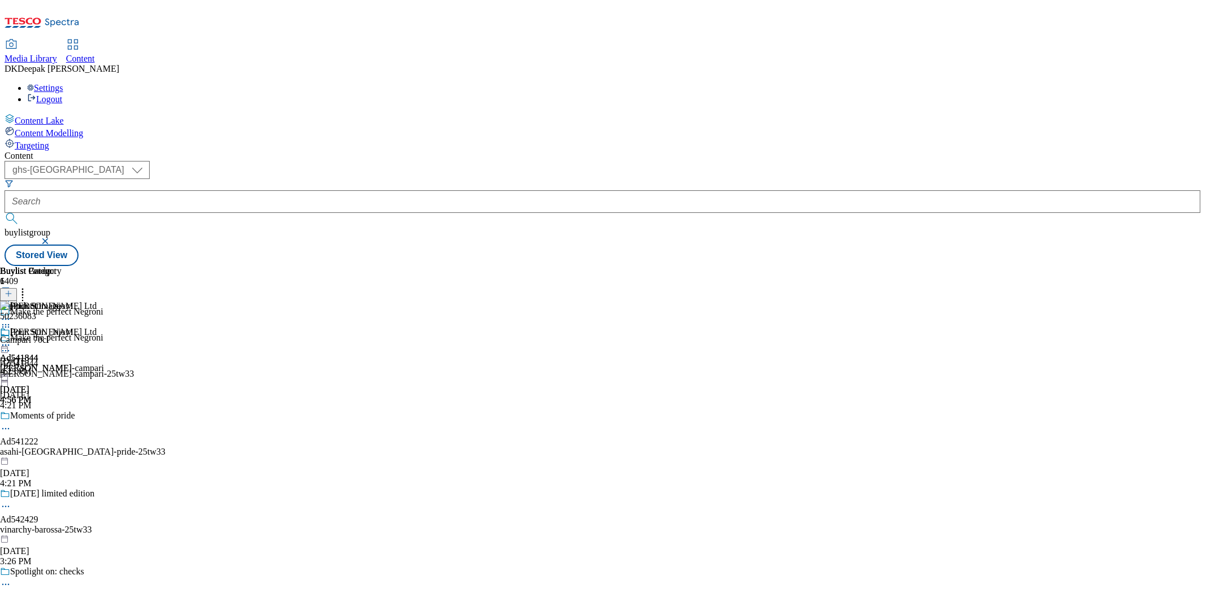
click at [104, 349] on div "[PERSON_NAME] Ltd Ad541844 [PERSON_NAME]-campari [DATE] 4:56 PM" at bounding box center [52, 366] width 104 height 78
click at [11, 340] on icon at bounding box center [5, 345] width 11 height 11
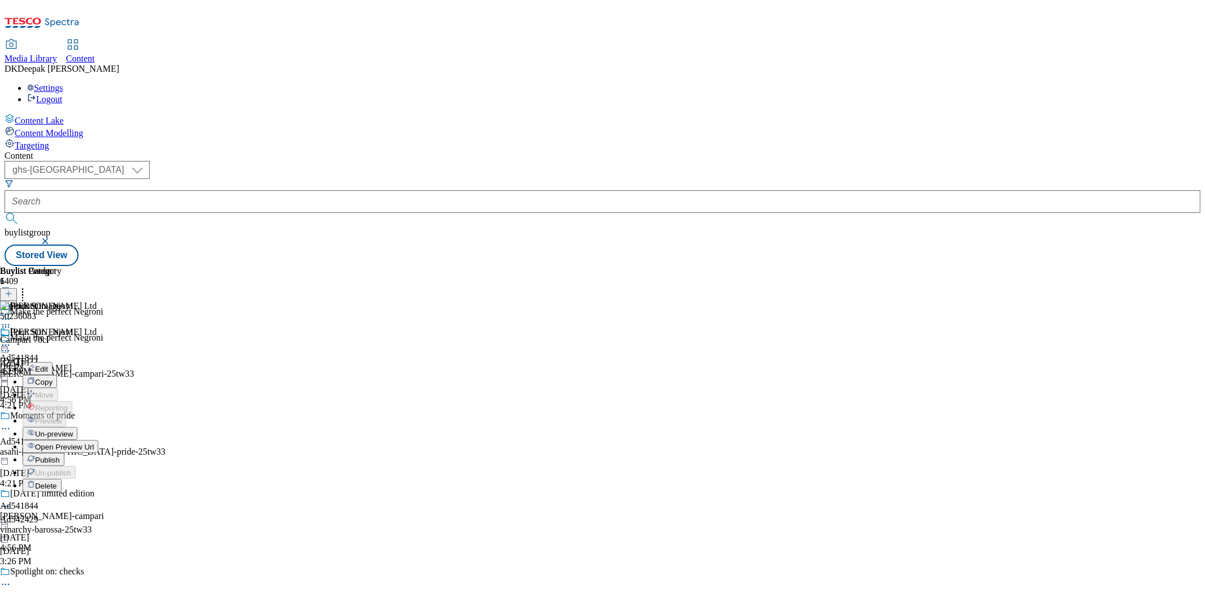
click at [94, 443] on span "Open Preview Url" at bounding box center [64, 447] width 59 height 8
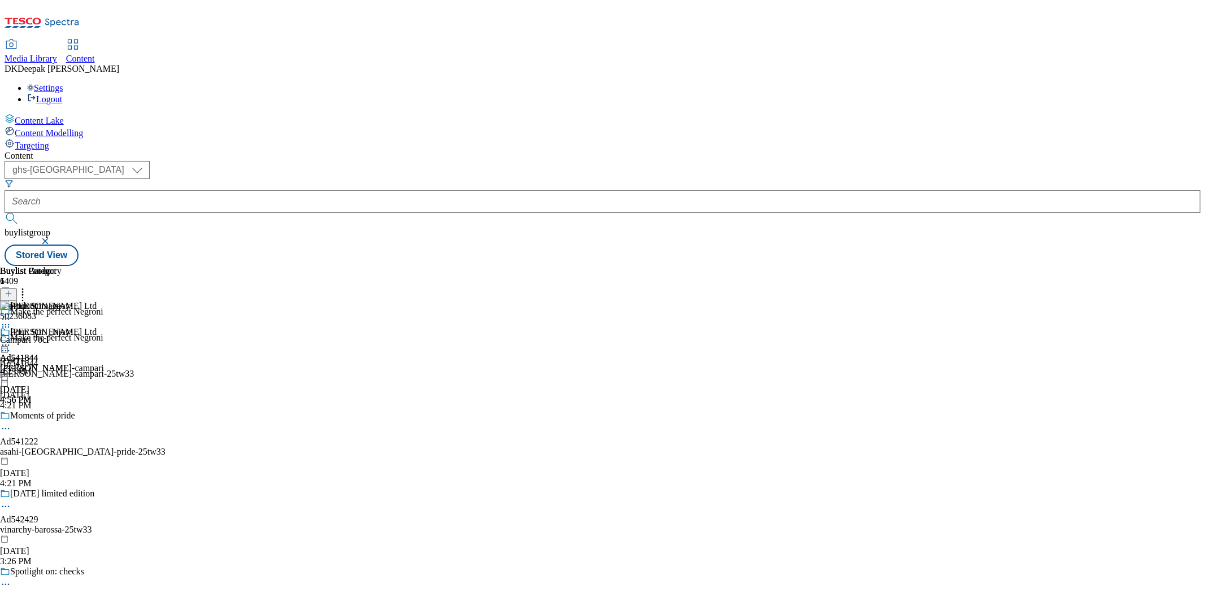
click at [28, 287] on icon at bounding box center [22, 292] width 11 height 11
click at [79, 310] on button "Bulk Delete" at bounding box center [51, 317] width 57 height 14
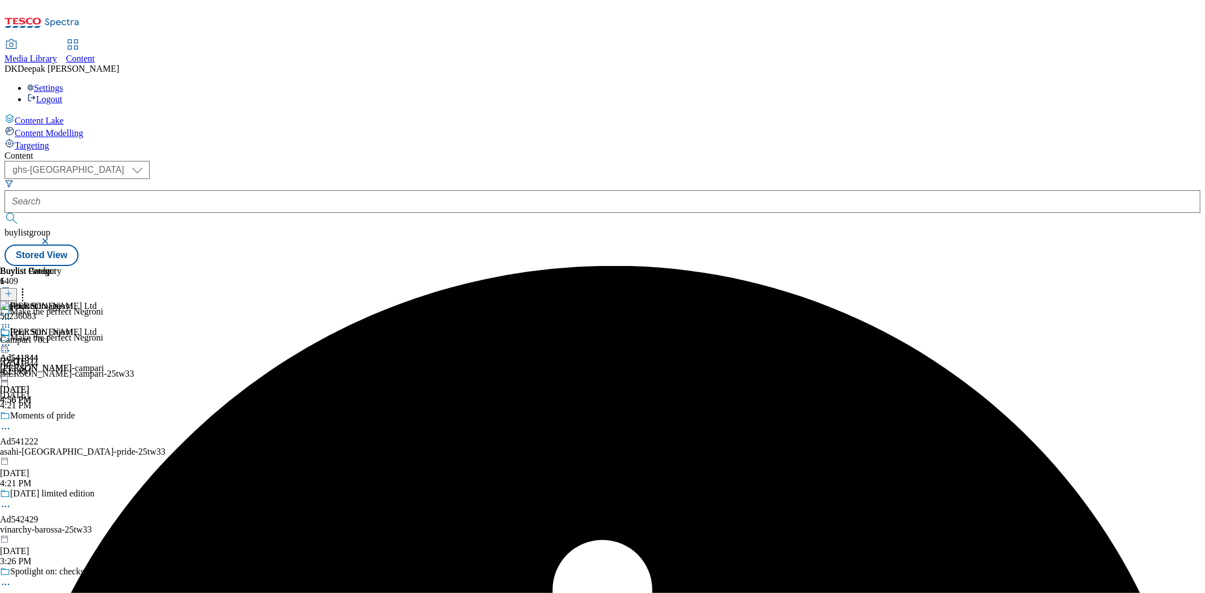
click at [11, 340] on icon at bounding box center [5, 345] width 11 height 11
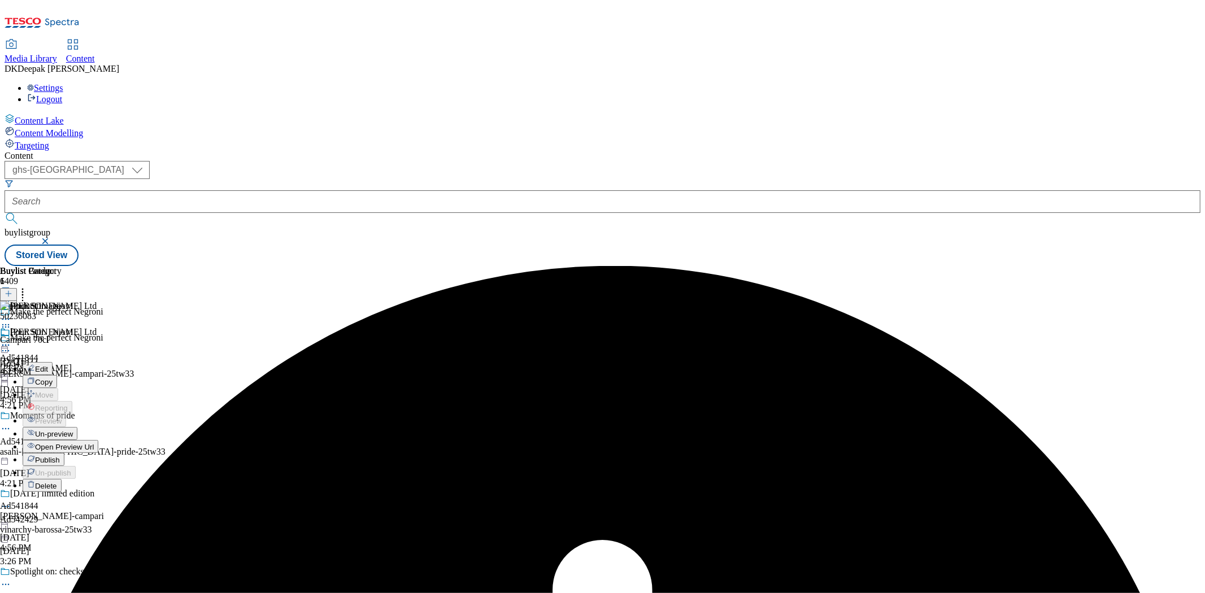
click at [73, 430] on span "Un-preview" at bounding box center [54, 434] width 38 height 8
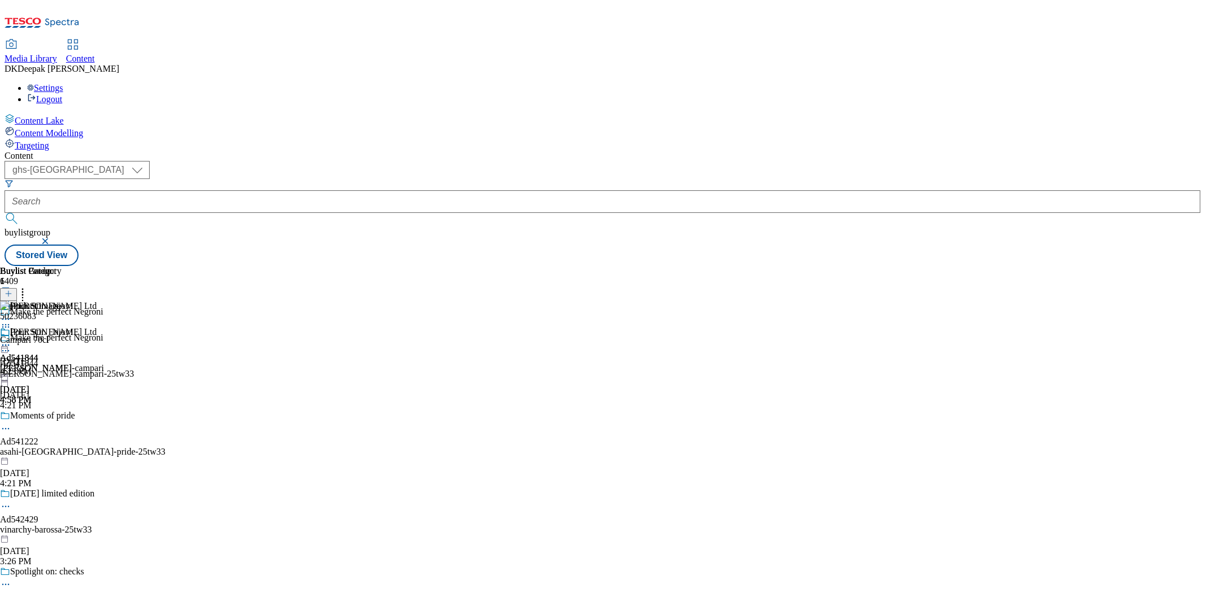
click at [11, 340] on icon at bounding box center [5, 345] width 11 height 11
click at [11, 322] on icon at bounding box center [5, 327] width 11 height 11
click at [57, 399] on span "Delete" at bounding box center [46, 403] width 22 height 8
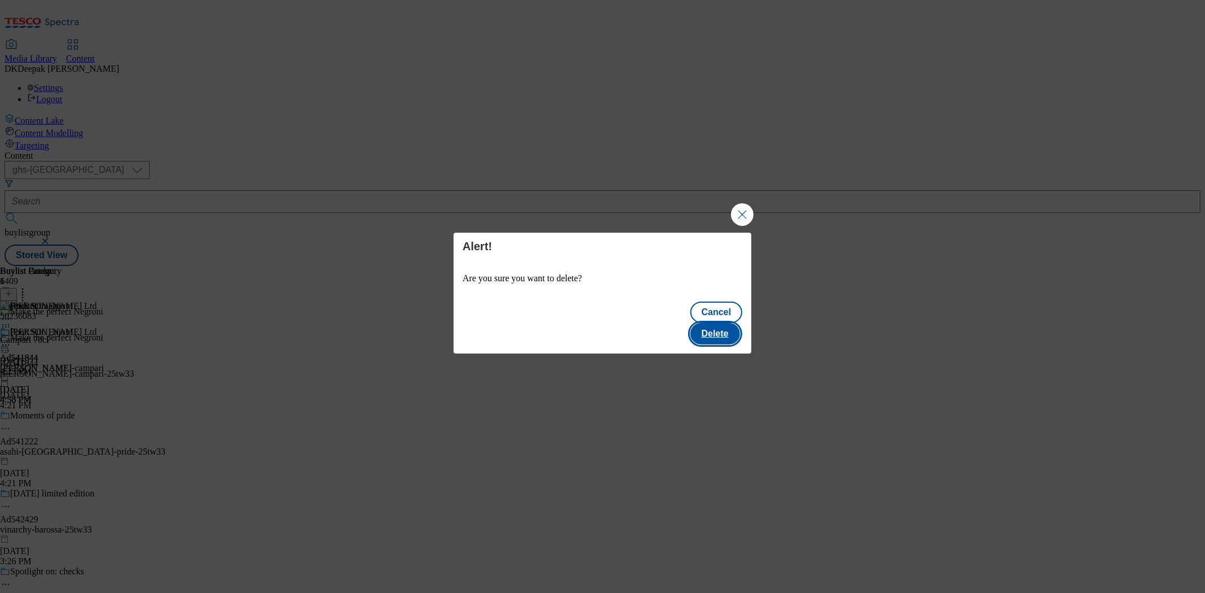
click at [730, 323] on button "Delete" at bounding box center [716, 333] width 50 height 21
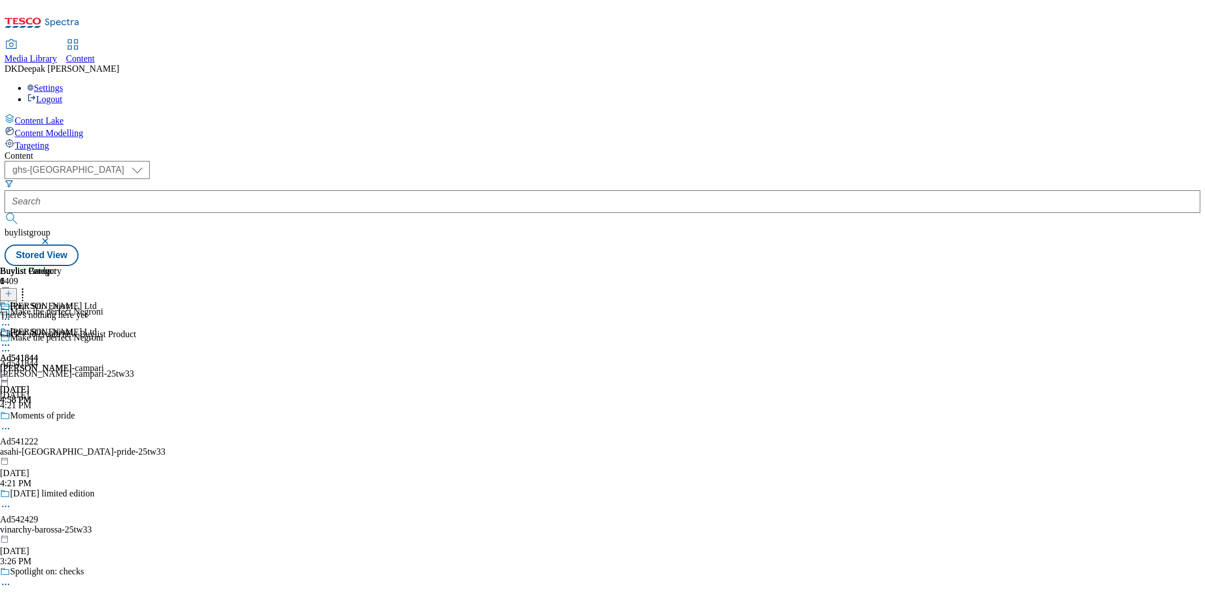
click at [12, 290] on icon at bounding box center [9, 294] width 8 height 8
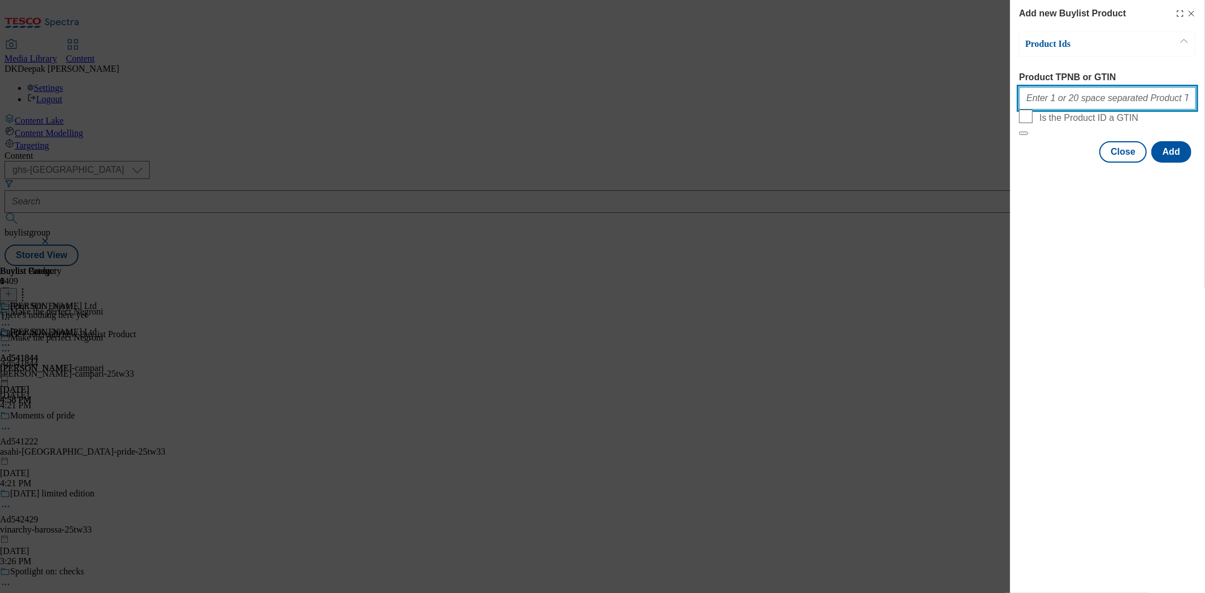
click at [1069, 103] on input "Product TPNB or GTIN" at bounding box center [1108, 98] width 177 height 23
paste input "541844"
paste input "0236083, 50236083, 50236083, 50236083, 50236083, 50236083, 50236083, 50236083, …"
type input "50236083, 50236083, 50236083, 50236083, 50236083, 50236083, 50236083, 50236083,…"
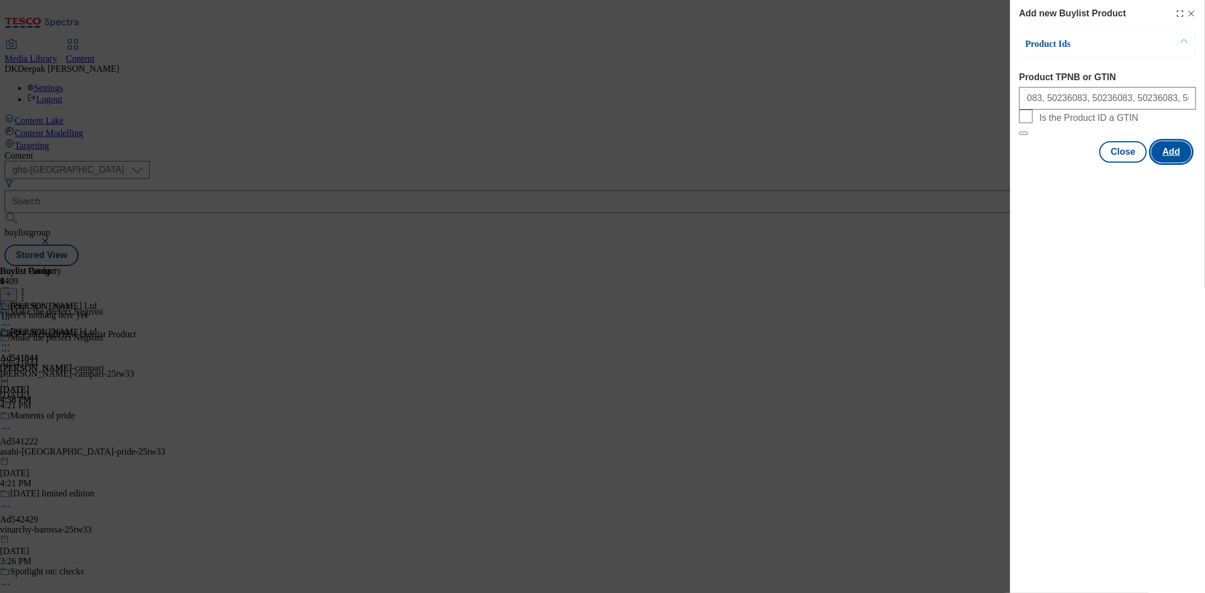
scroll to position [0, 0]
click at [1187, 163] on button "Add" at bounding box center [1172, 151] width 40 height 21
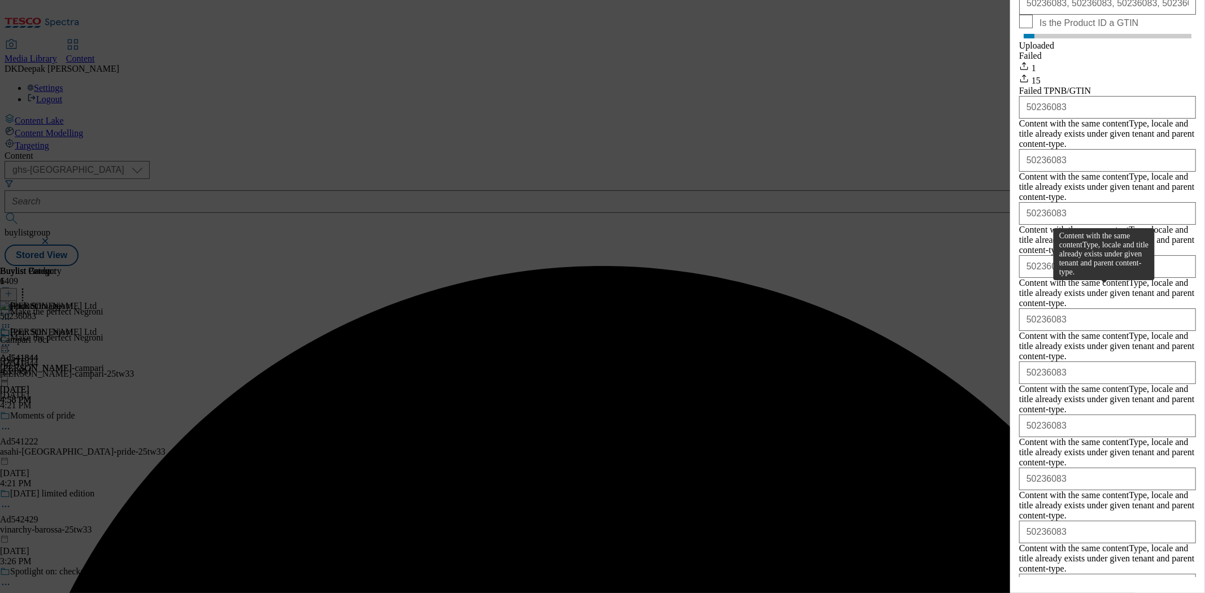
scroll to position [340, 0]
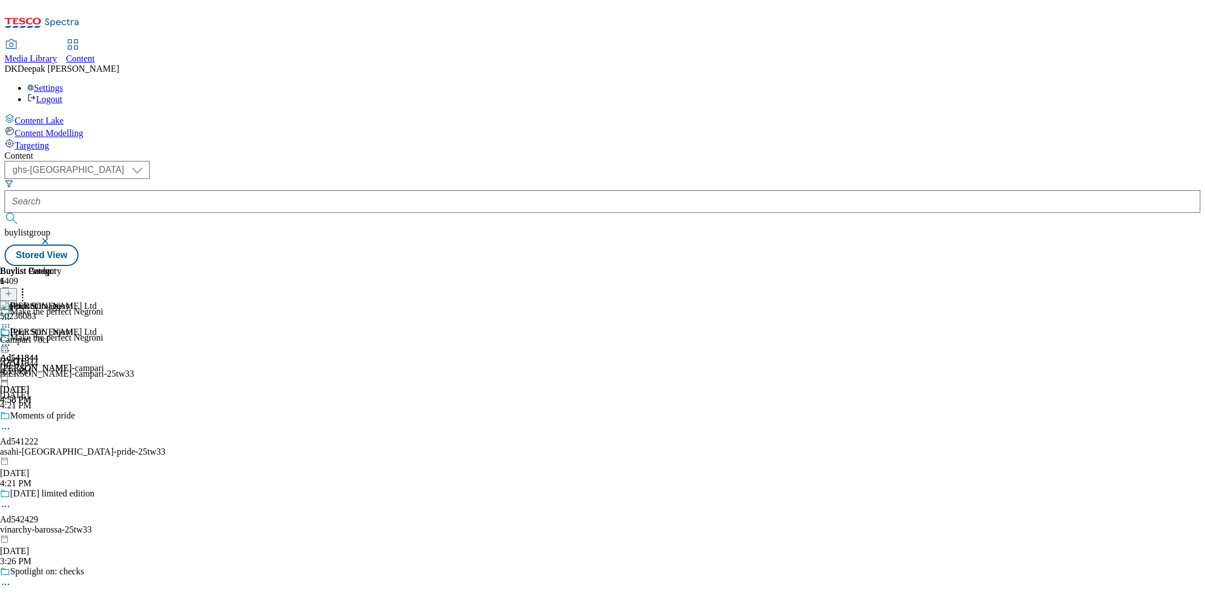
click at [11, 340] on icon at bounding box center [5, 345] width 11 height 11
click at [62, 417] on span "Preview" at bounding box center [48, 421] width 27 height 8
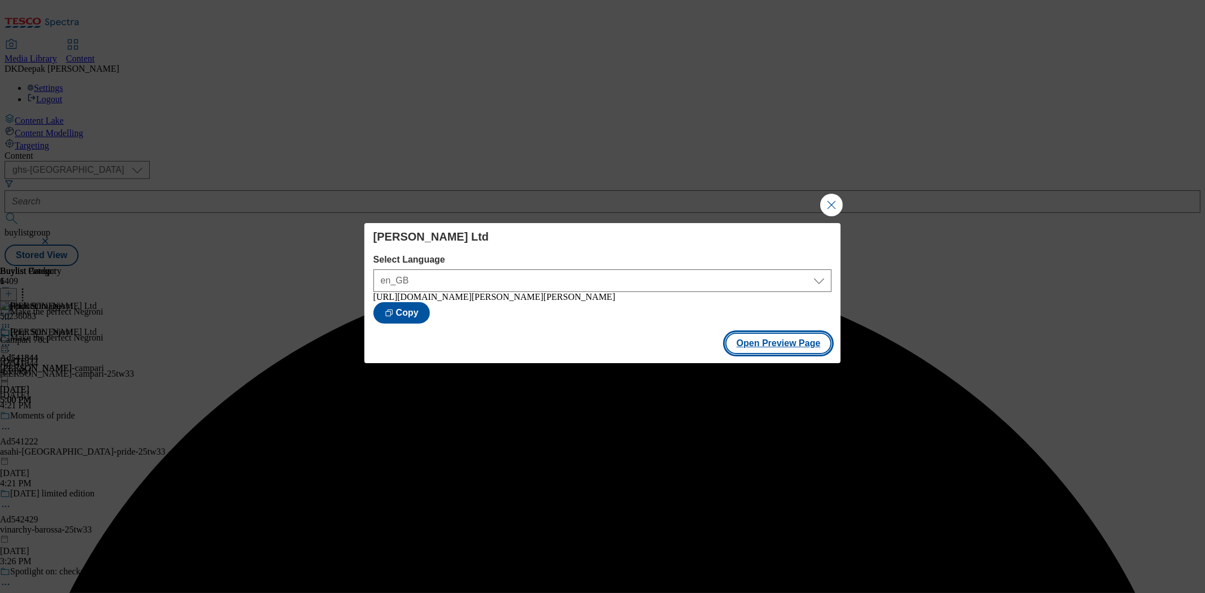
click at [799, 353] on button "Open Preview Page" at bounding box center [779, 343] width 107 height 21
click at [832, 203] on button "Close Modal" at bounding box center [832, 205] width 23 height 23
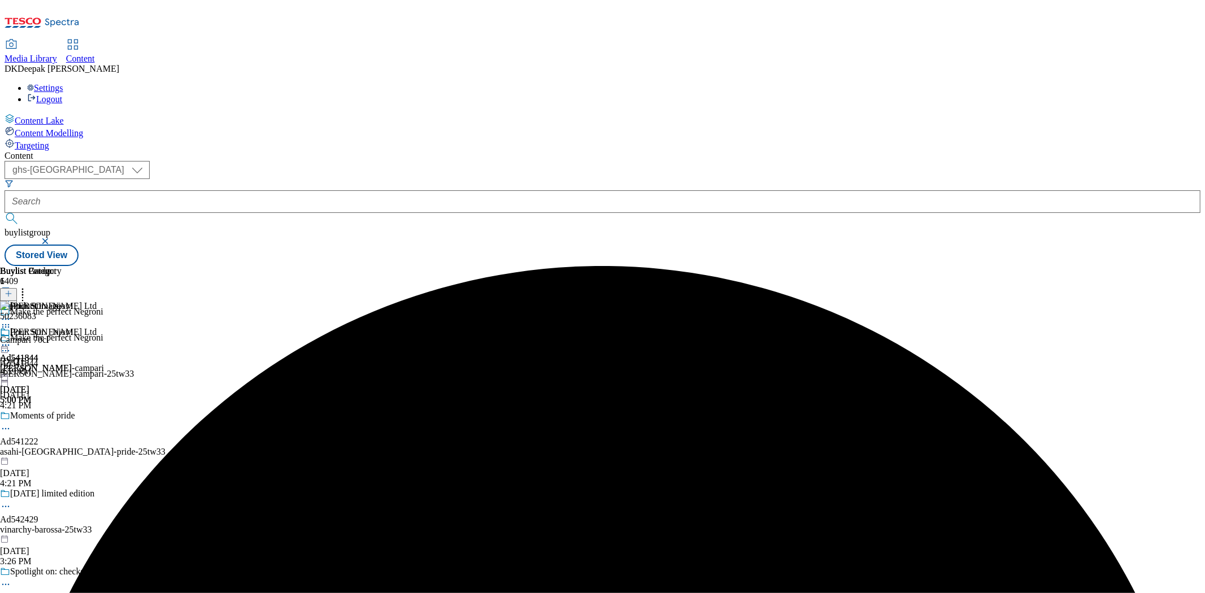
click at [104, 327] on div "[PERSON_NAME] Ltd Ad541844 [PERSON_NAME]-campari [DATE] 5:00 PM" at bounding box center [52, 366] width 104 height 78
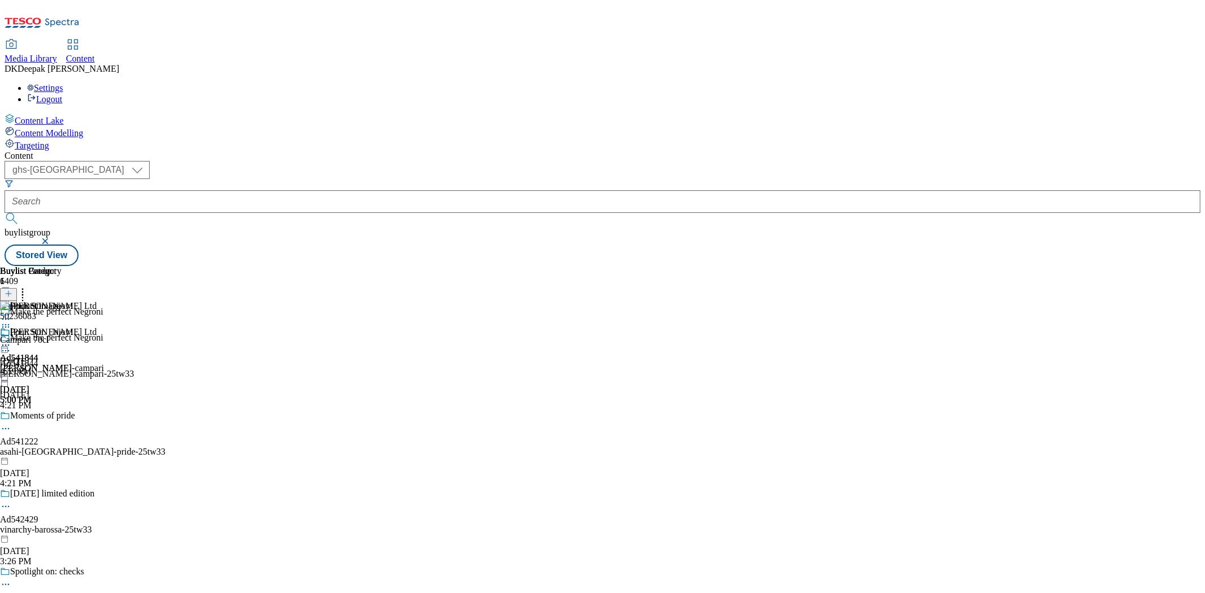
click at [11, 340] on icon at bounding box center [5, 345] width 11 height 11
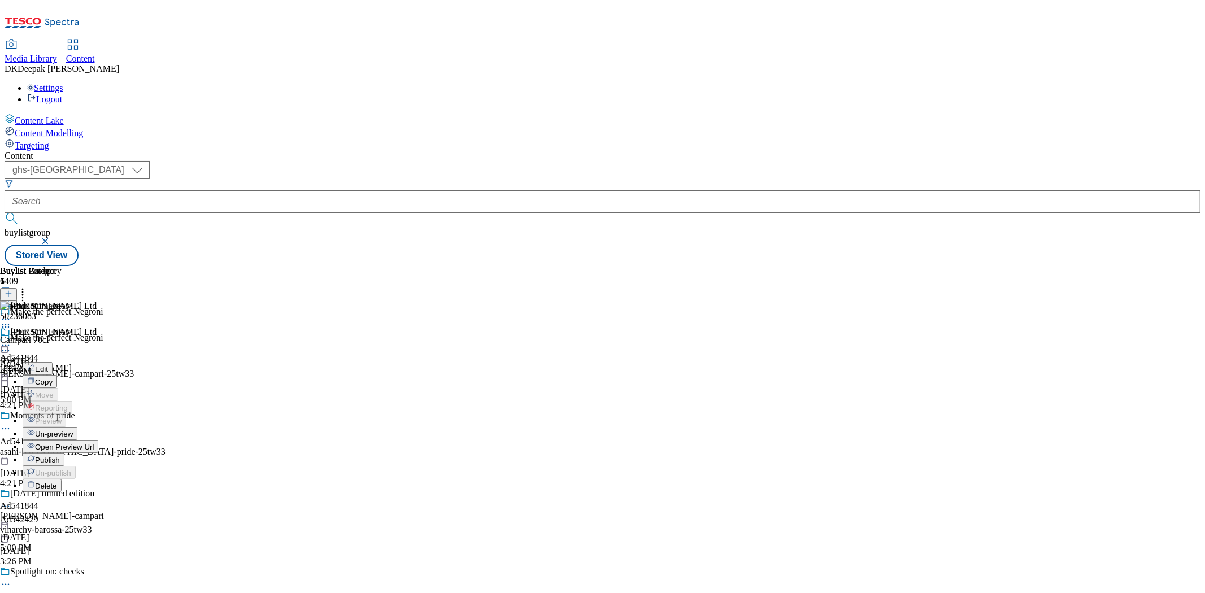
click at [73, 430] on span "Un-preview" at bounding box center [54, 434] width 38 height 8
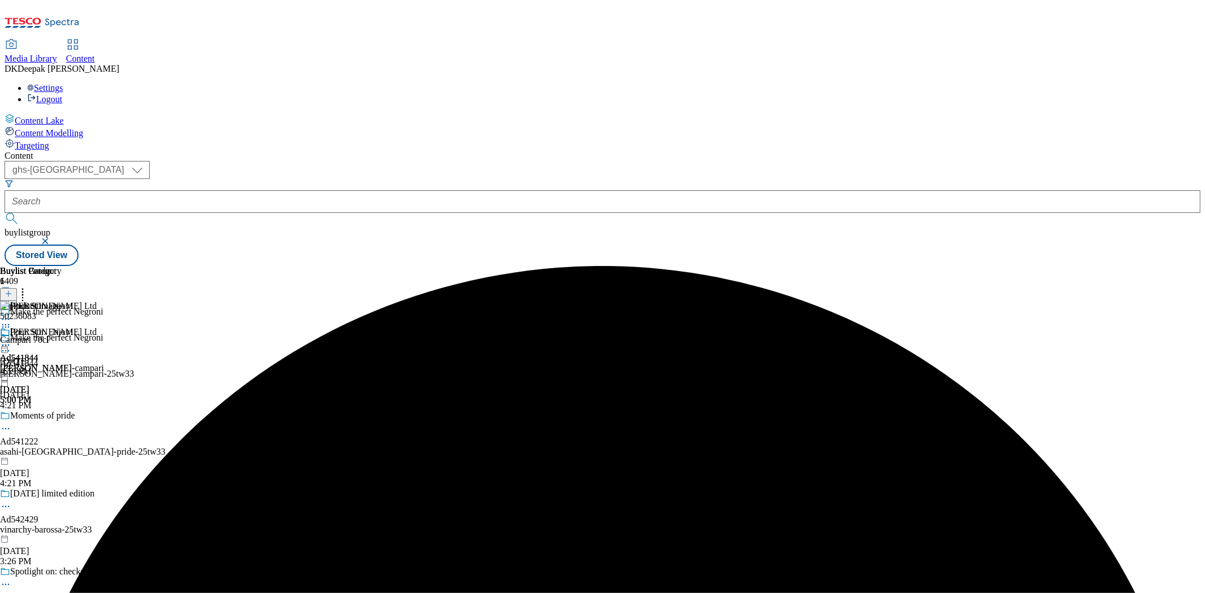
click at [11, 340] on icon at bounding box center [5, 345] width 11 height 11
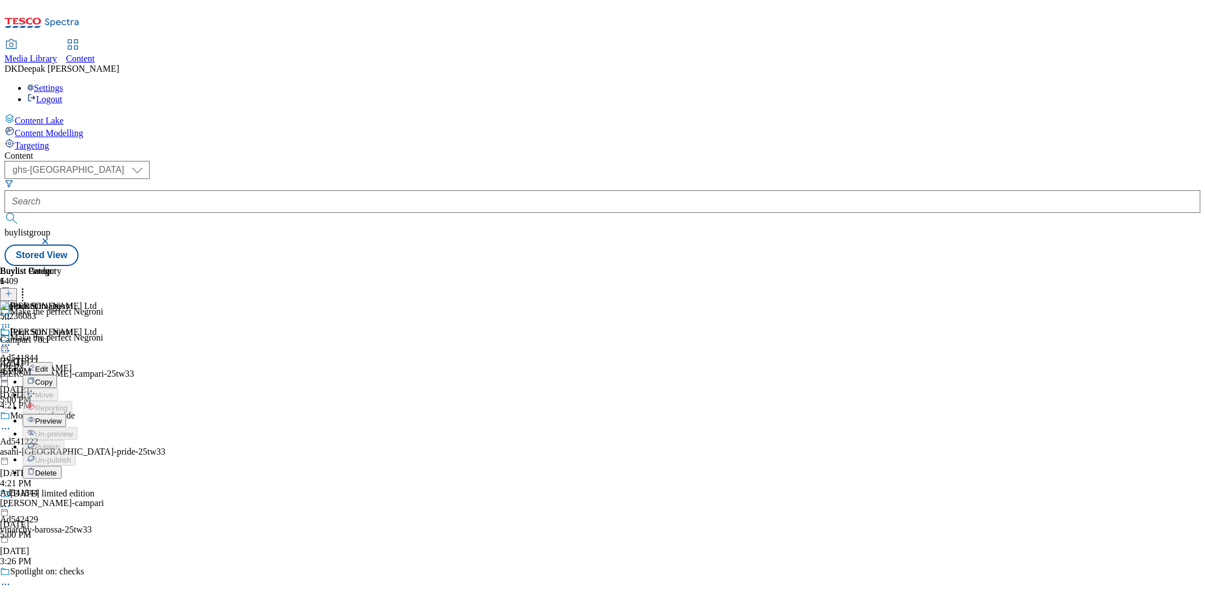
click at [62, 417] on span "Preview" at bounding box center [48, 421] width 27 height 8
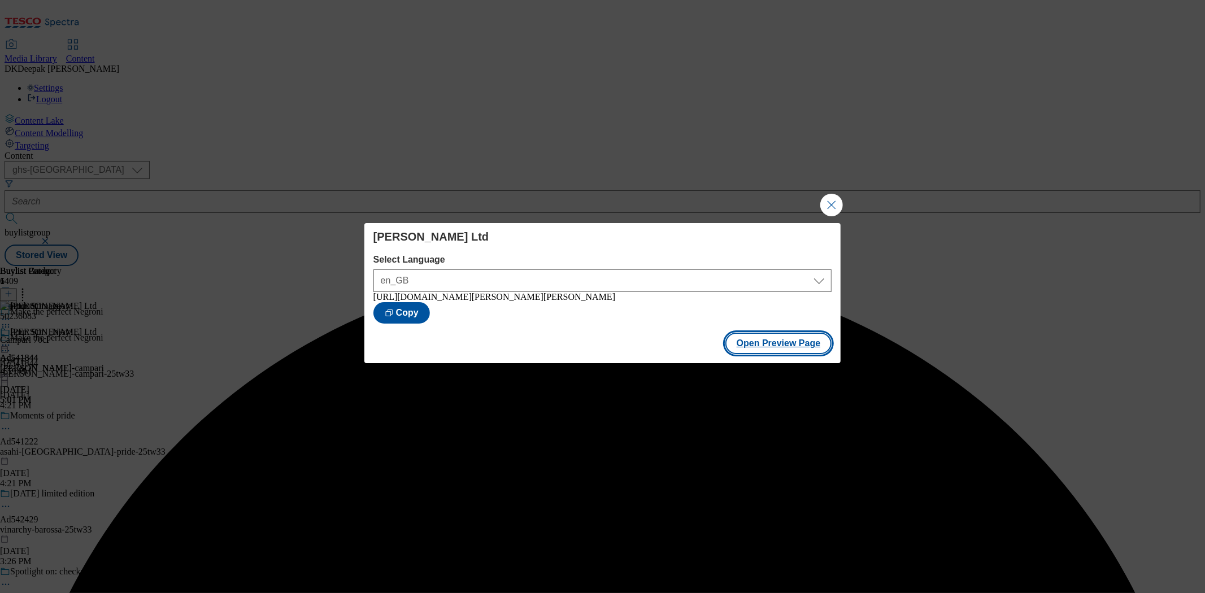
click at [784, 345] on button "Open Preview Page" at bounding box center [779, 343] width 107 height 21
click at [836, 205] on button "Close Modal" at bounding box center [832, 205] width 23 height 23
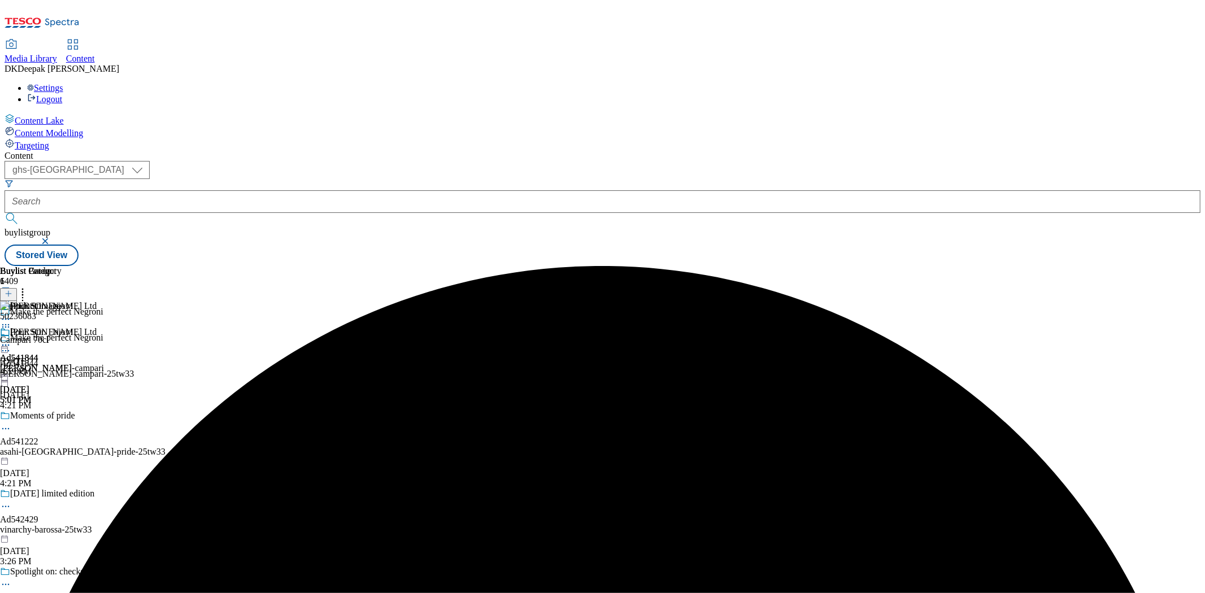
click at [4, 345] on circle at bounding box center [3, 346] width 2 height 2
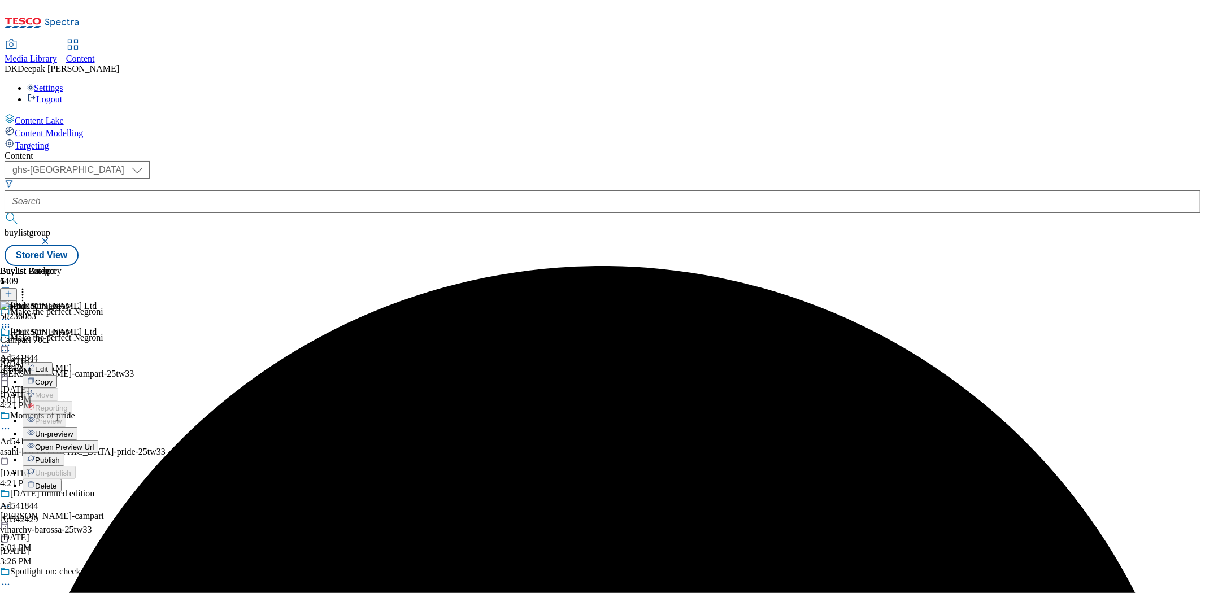
click at [73, 430] on span "Un-preview" at bounding box center [54, 434] width 38 height 8
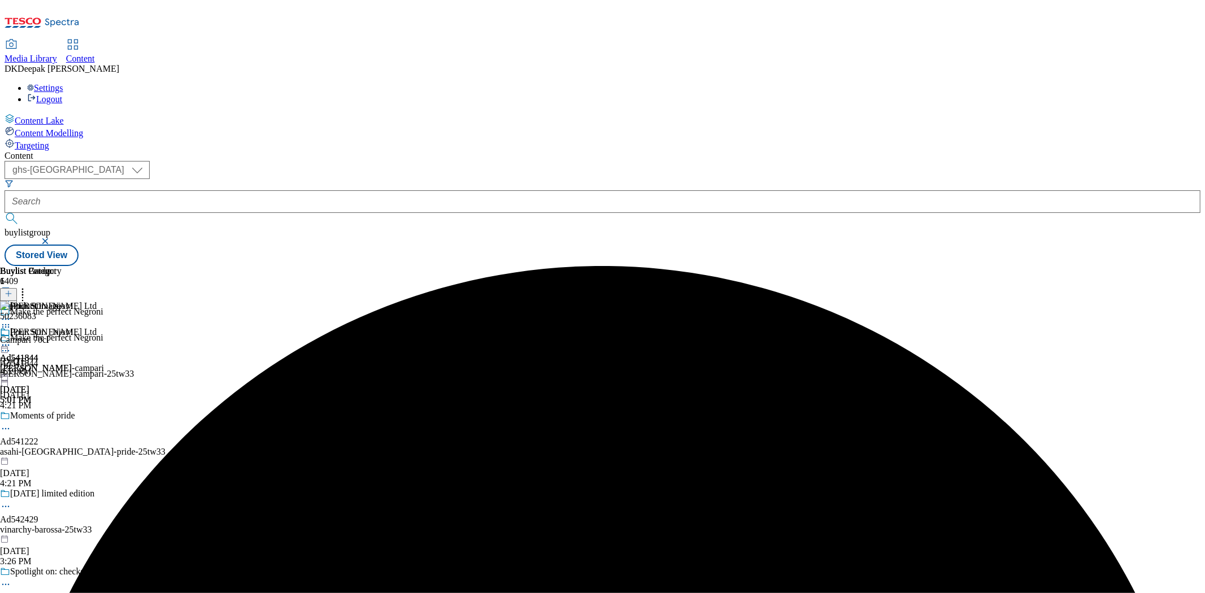
click at [28, 287] on icon at bounding box center [22, 292] width 11 height 11
click at [75, 314] on span "Bulk Delete" at bounding box center [55, 318] width 38 height 8
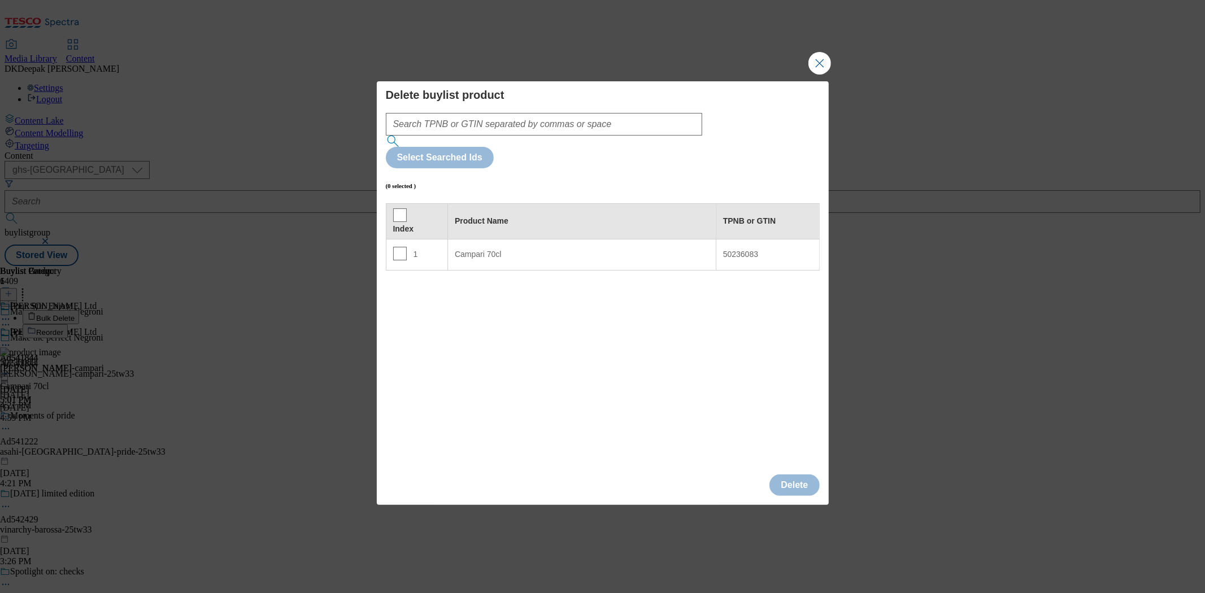
click at [475, 239] on 70cl "Campari 70cl" at bounding box center [582, 254] width 268 height 31
click at [408, 247] on div "1" at bounding box center [417, 255] width 48 height 16
click at [396, 247] on input "Modal" at bounding box center [400, 254] width 14 height 14
checkbox input "true"
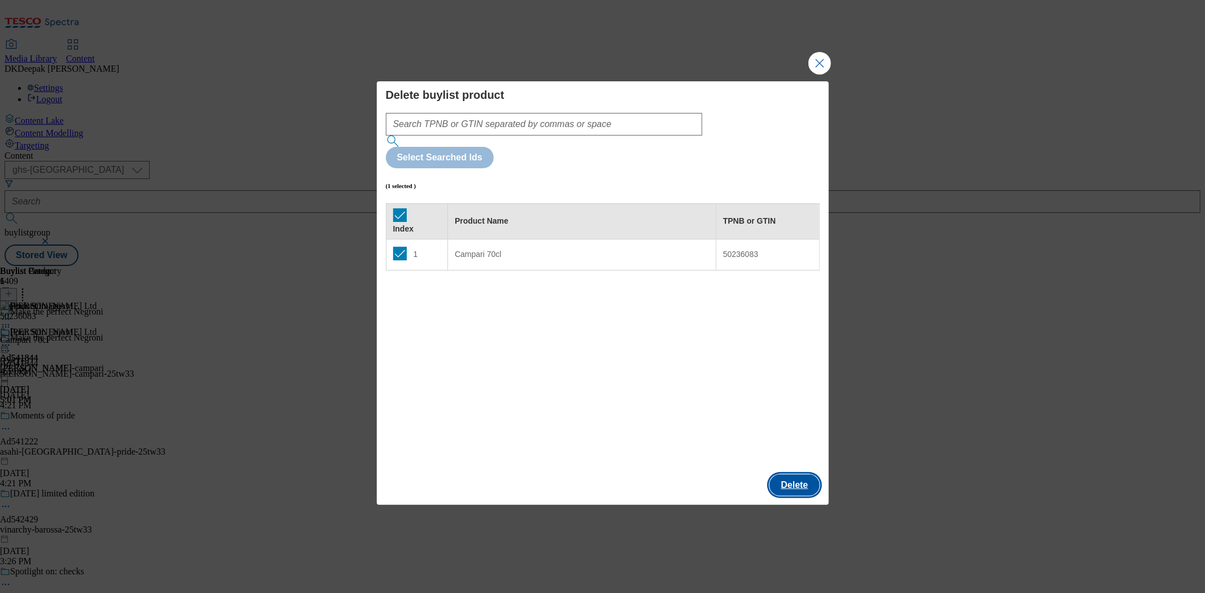
click at [796, 475] on button "Delete" at bounding box center [795, 485] width 50 height 21
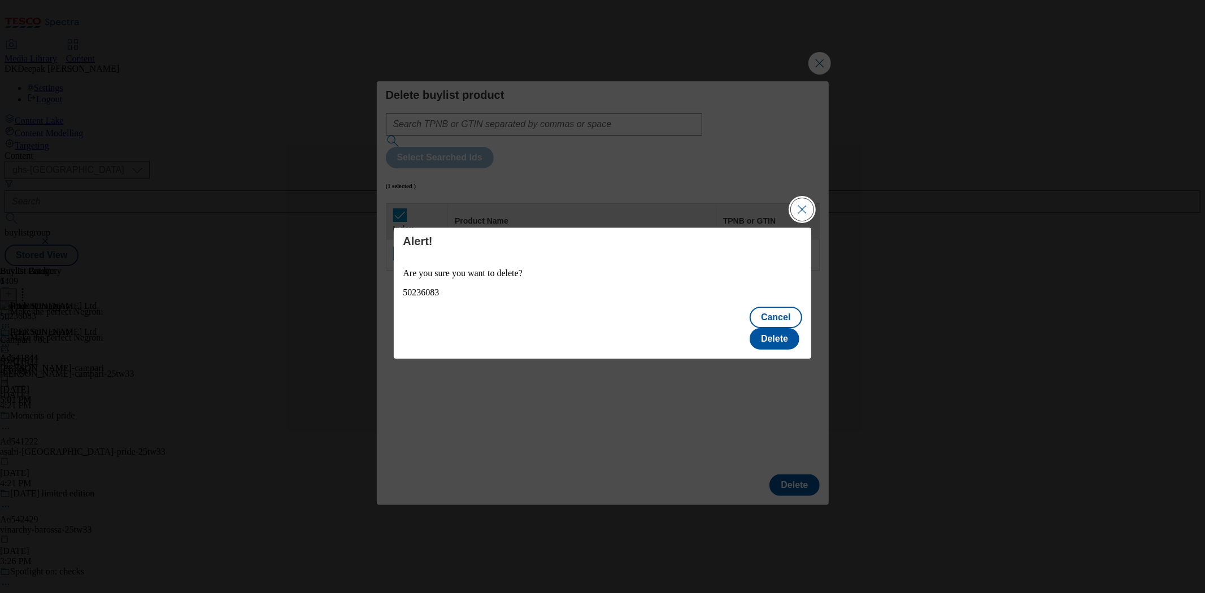
click at [801, 221] on button "Close Modal" at bounding box center [802, 209] width 23 height 23
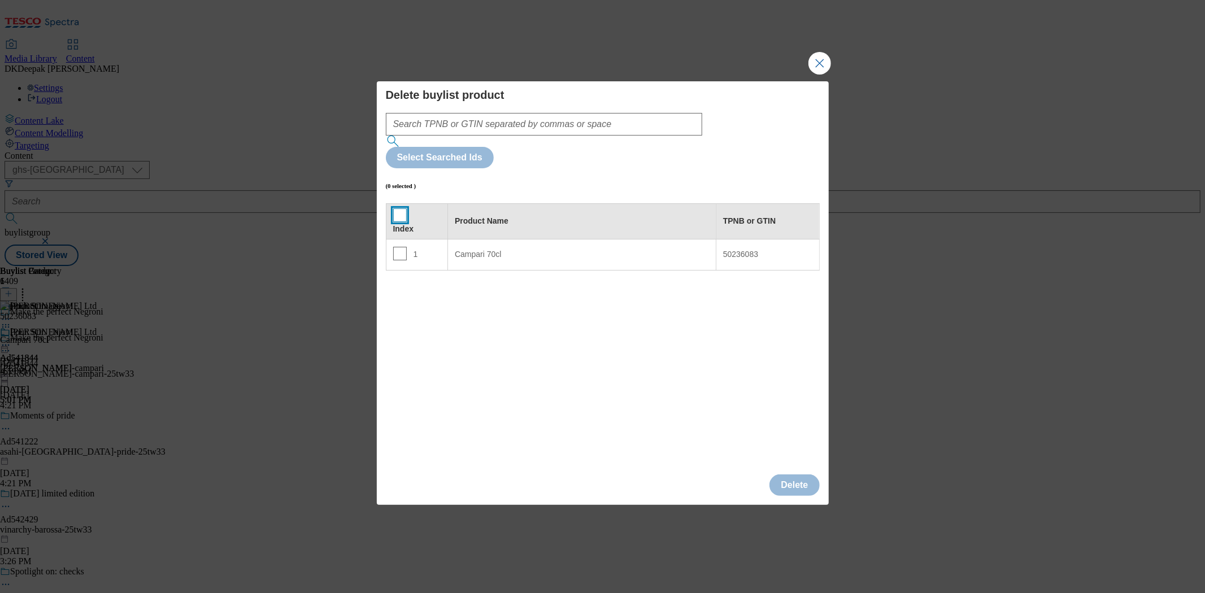
click at [397, 209] on input "Modal" at bounding box center [400, 216] width 14 height 14
checkbox input "true"
click at [784, 475] on button "Delete" at bounding box center [795, 485] width 50 height 21
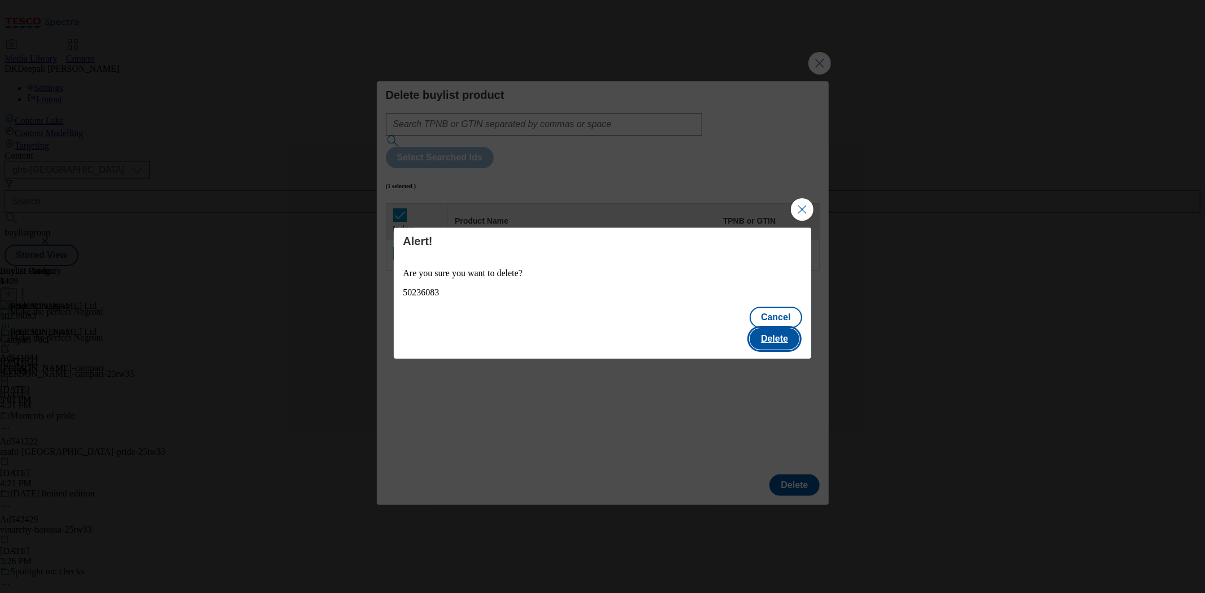
click at [777, 333] on button "Delete" at bounding box center [775, 338] width 50 height 21
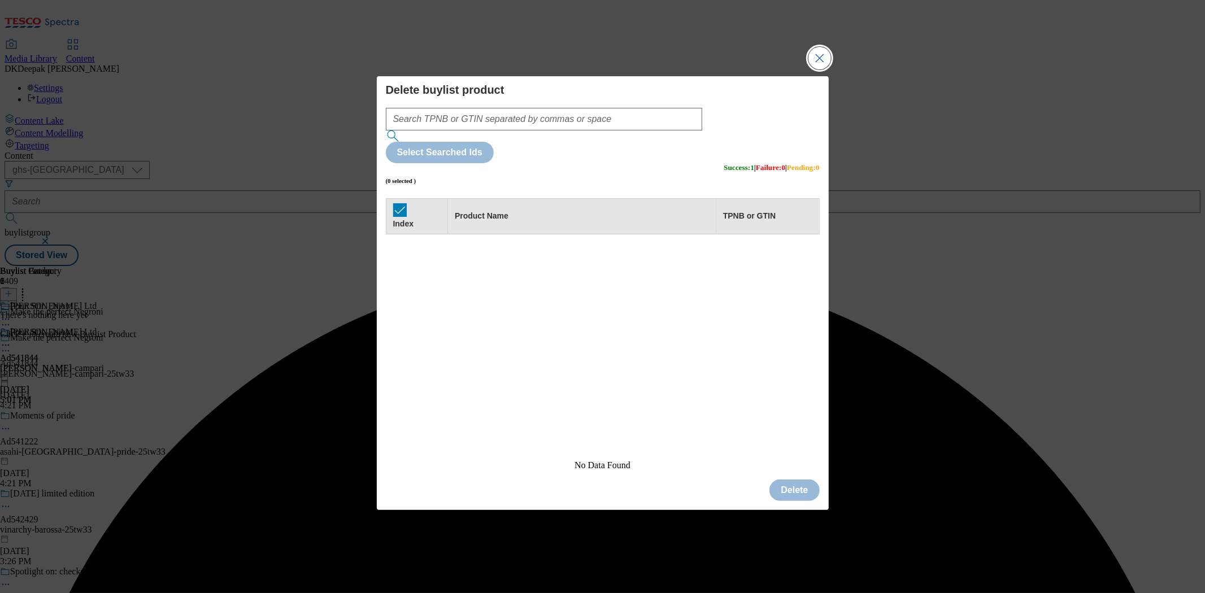
click at [818, 70] on button "Close Modal" at bounding box center [820, 58] width 23 height 23
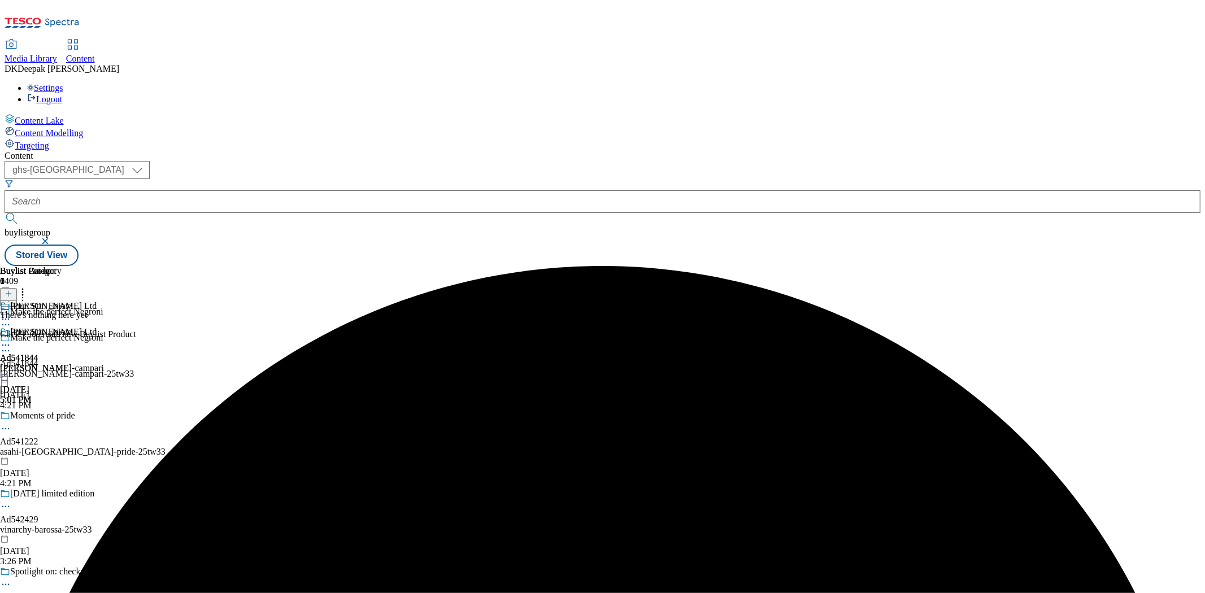
click at [11, 340] on icon at bounding box center [5, 345] width 11 height 11
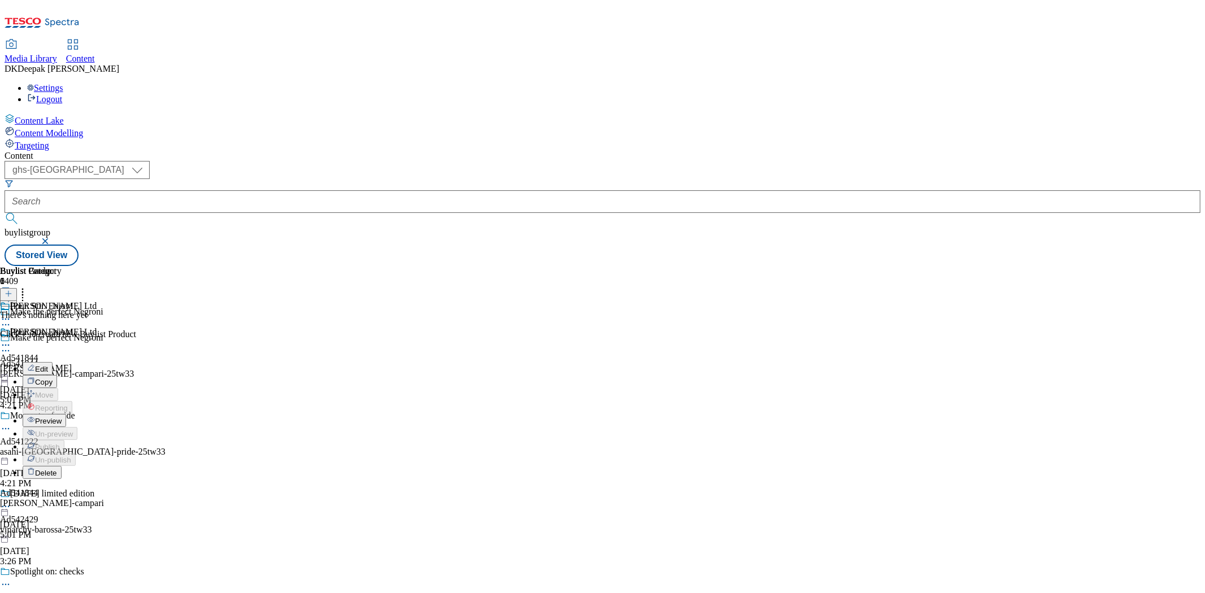
click at [57, 469] on span "Delete" at bounding box center [46, 473] width 22 height 8
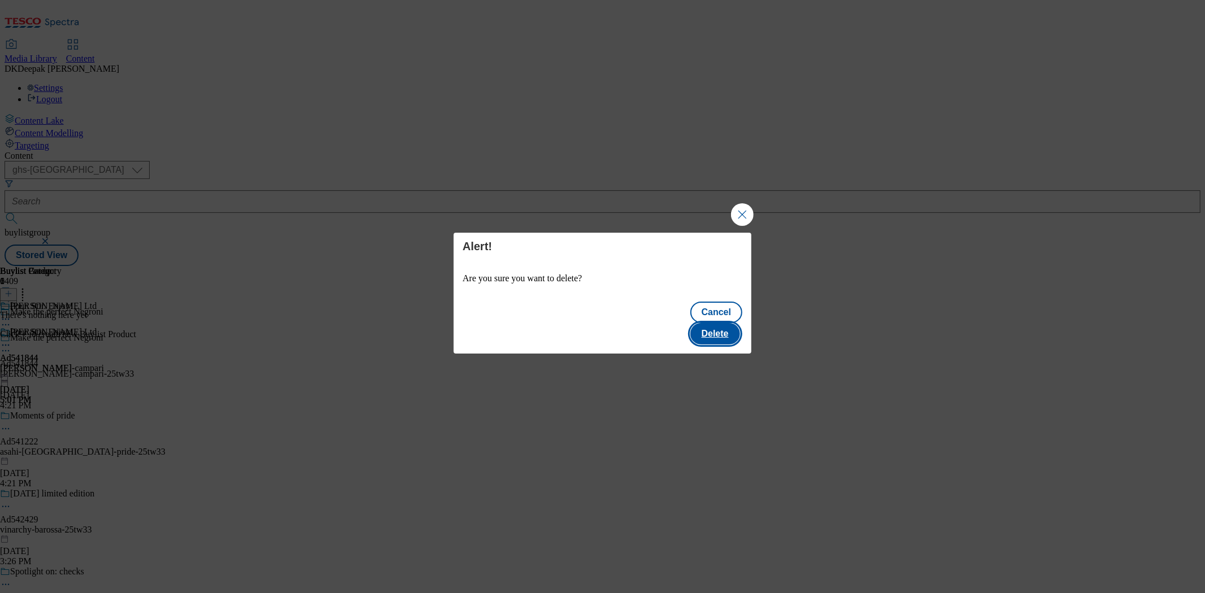
click at [721, 323] on button "Delete" at bounding box center [716, 333] width 50 height 21
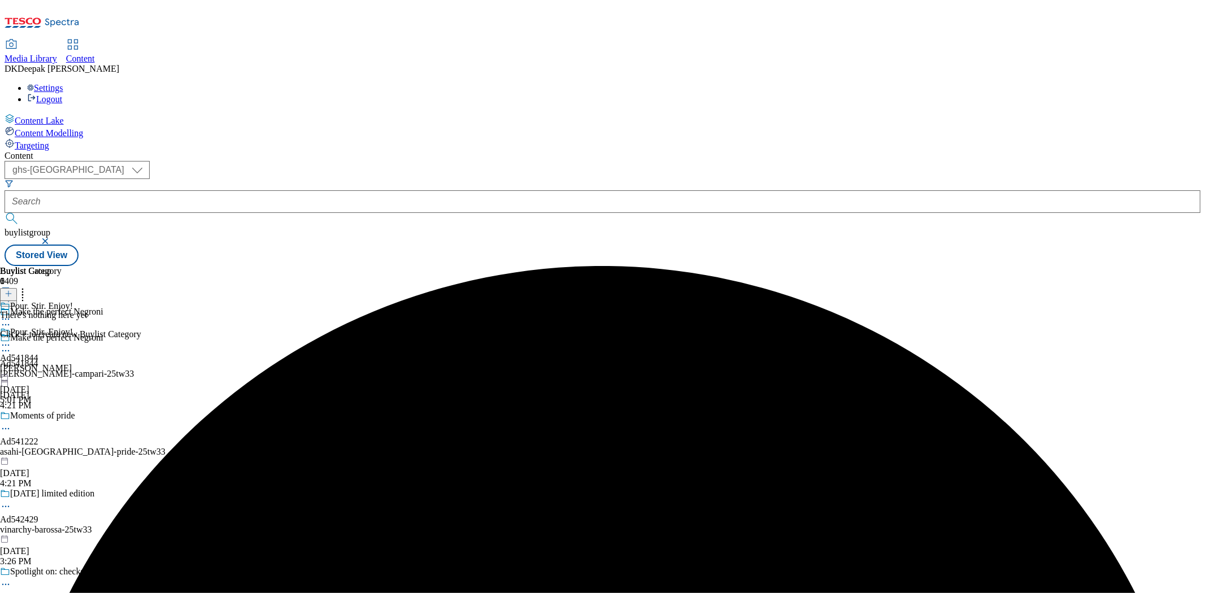
click at [11, 340] on icon at bounding box center [5, 345] width 11 height 11
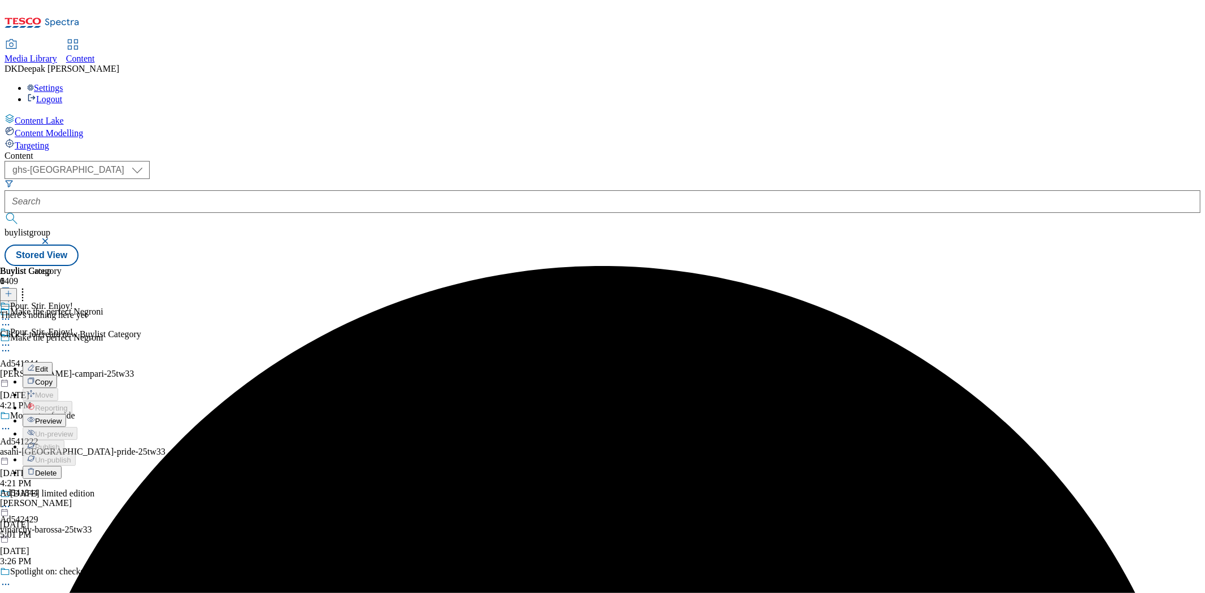
click at [57, 469] on span "Delete" at bounding box center [46, 473] width 22 height 8
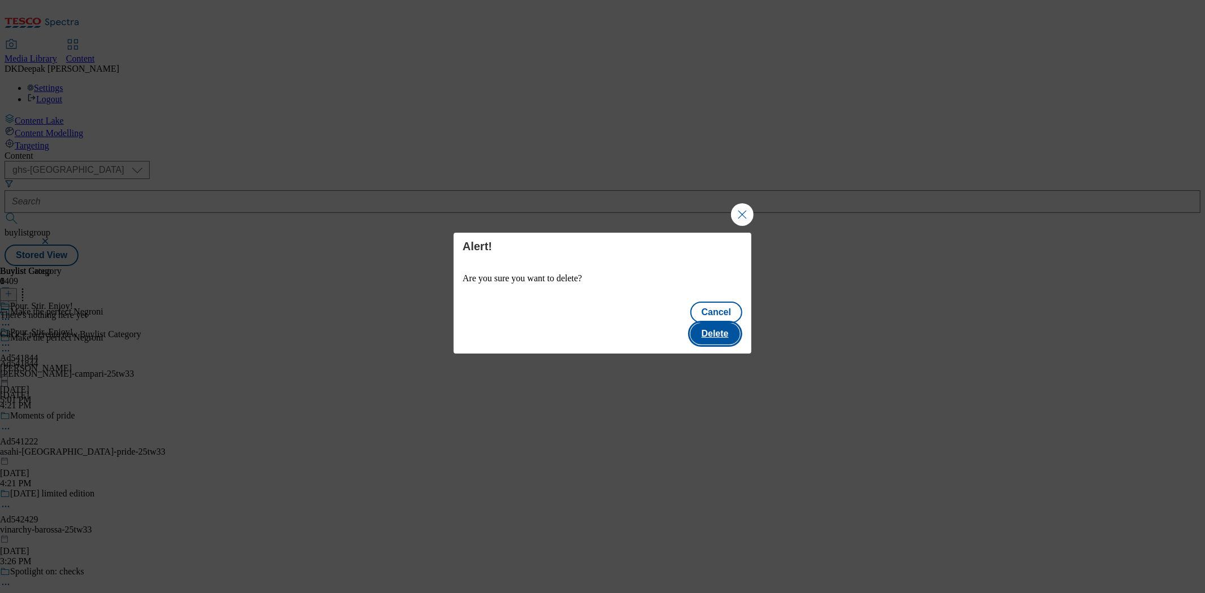
click at [728, 324] on button "Delete" at bounding box center [716, 333] width 50 height 21
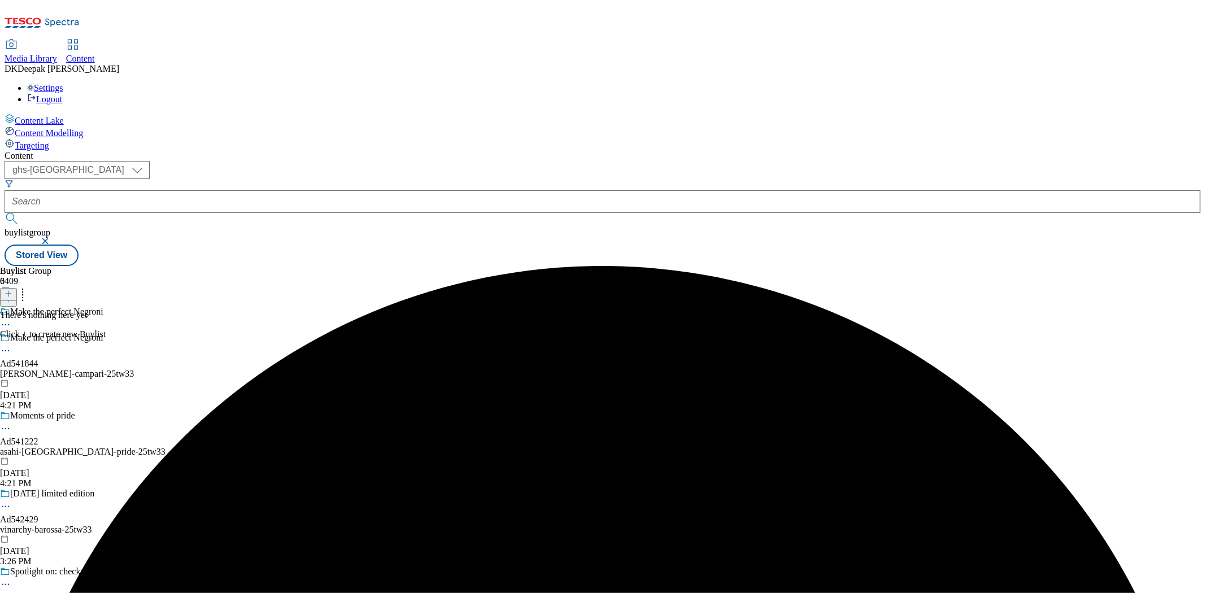
click at [11, 345] on icon at bounding box center [5, 350] width 11 height 11
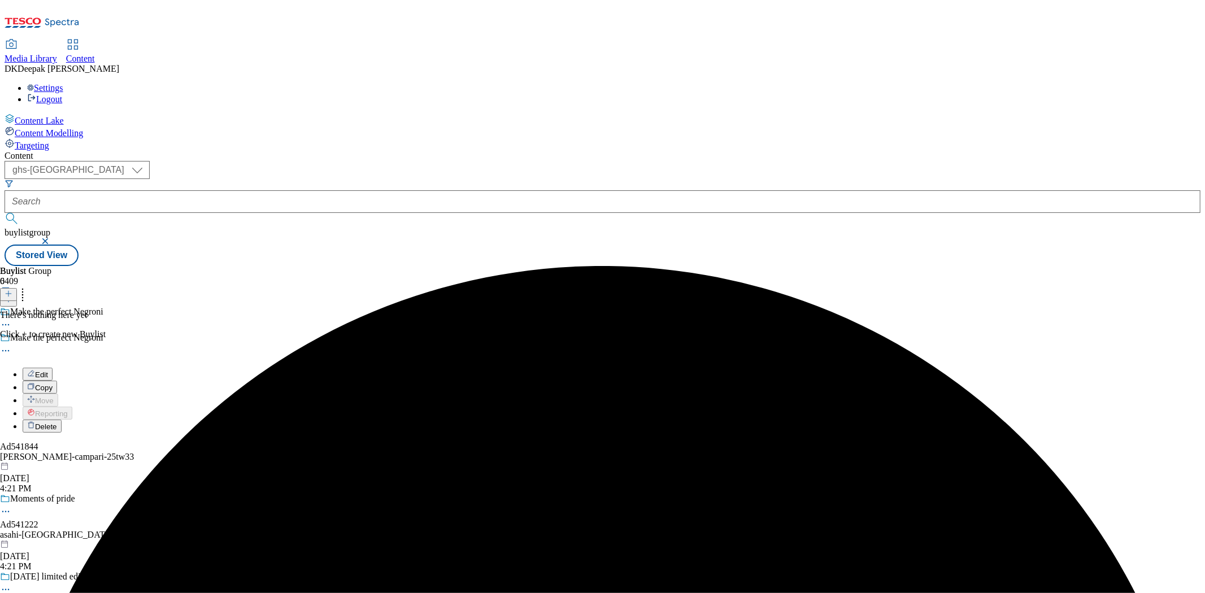
click at [62, 420] on button "Delete" at bounding box center [42, 426] width 39 height 13
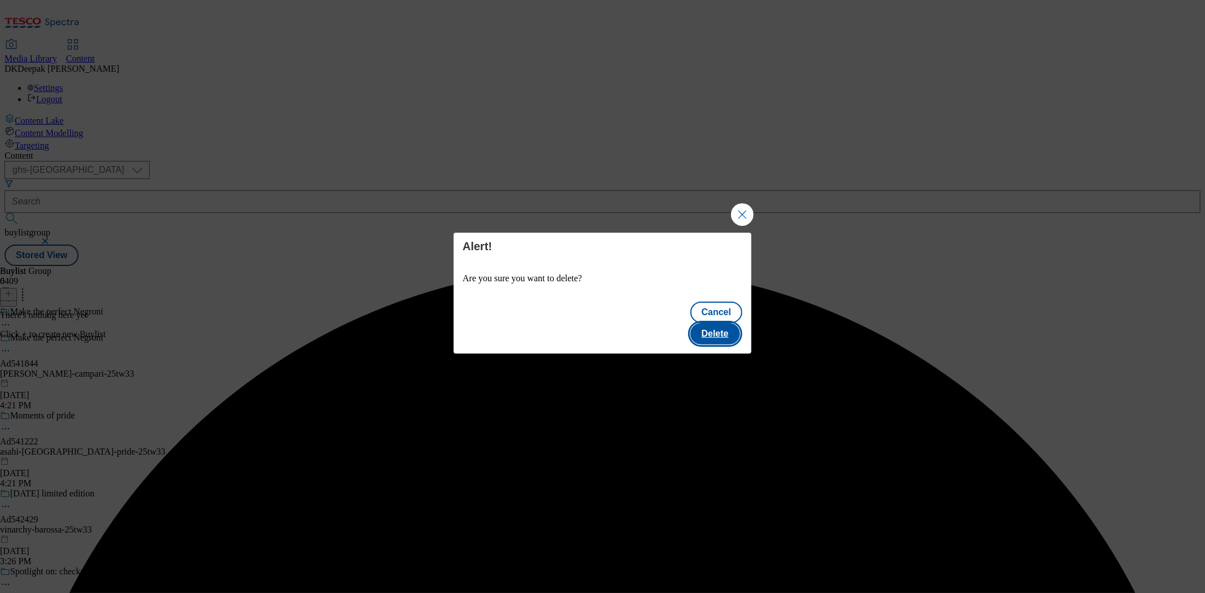
click at [714, 326] on button "Delete" at bounding box center [716, 333] width 50 height 21
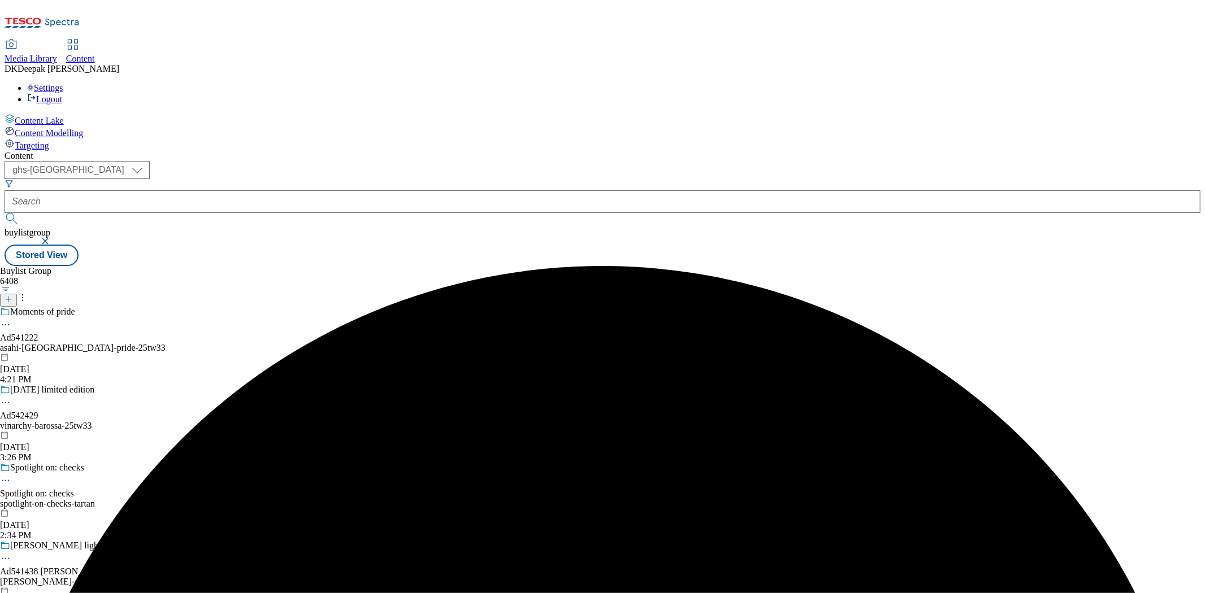
click at [17, 294] on button at bounding box center [8, 300] width 17 height 13
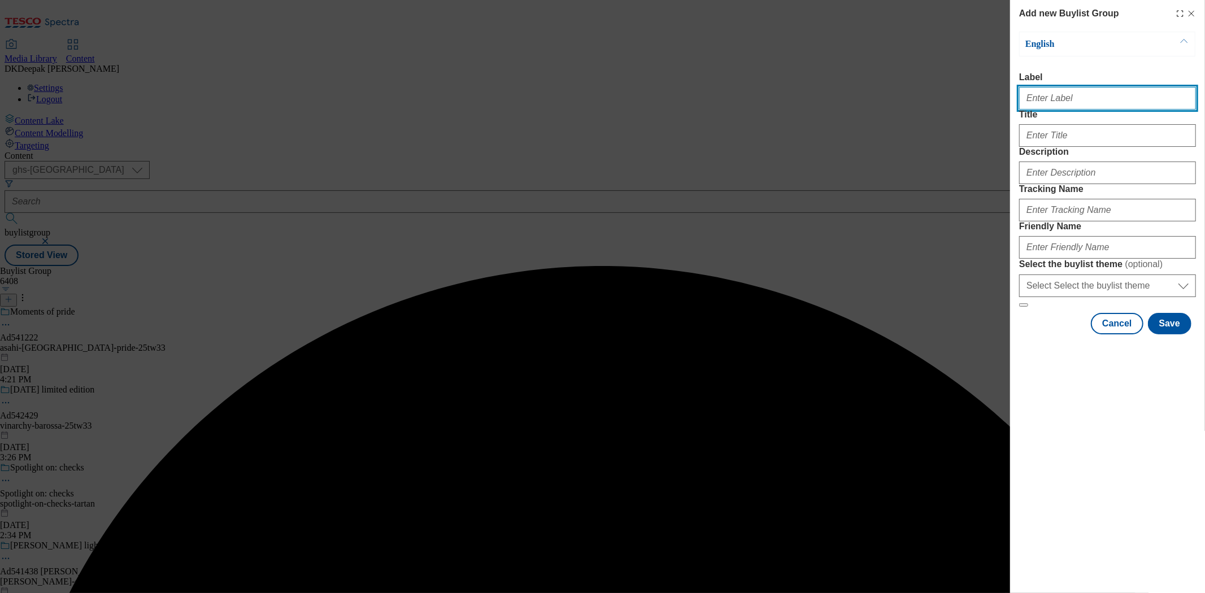
click at [1066, 110] on input "Label" at bounding box center [1108, 98] width 177 height 23
paste input "Ad541844"
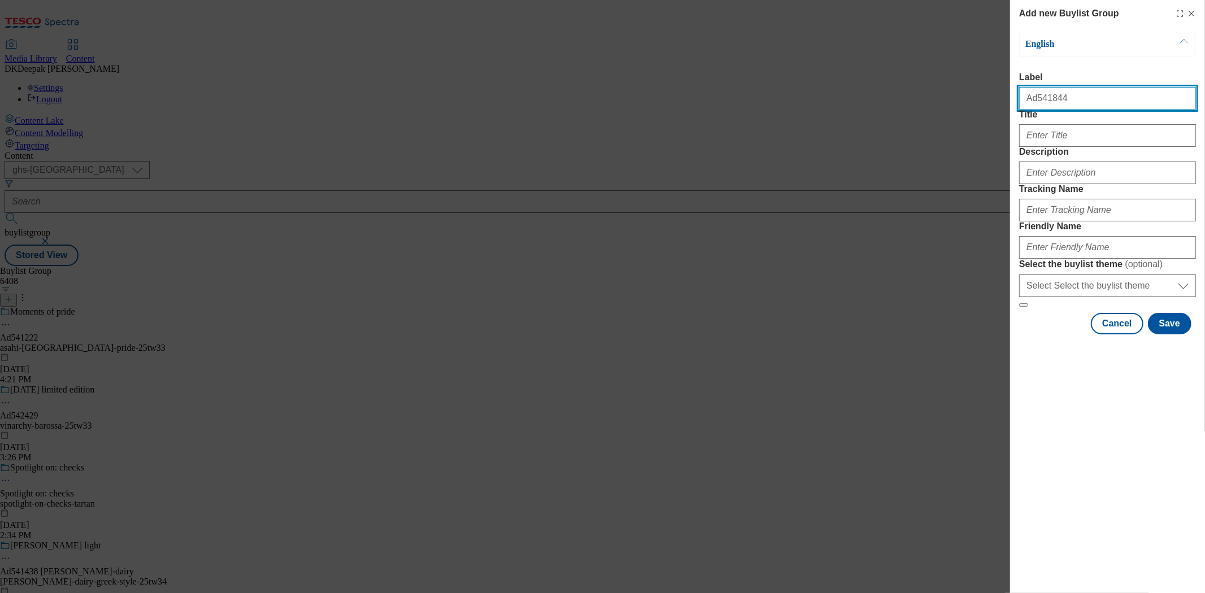
type input "Ad541844"
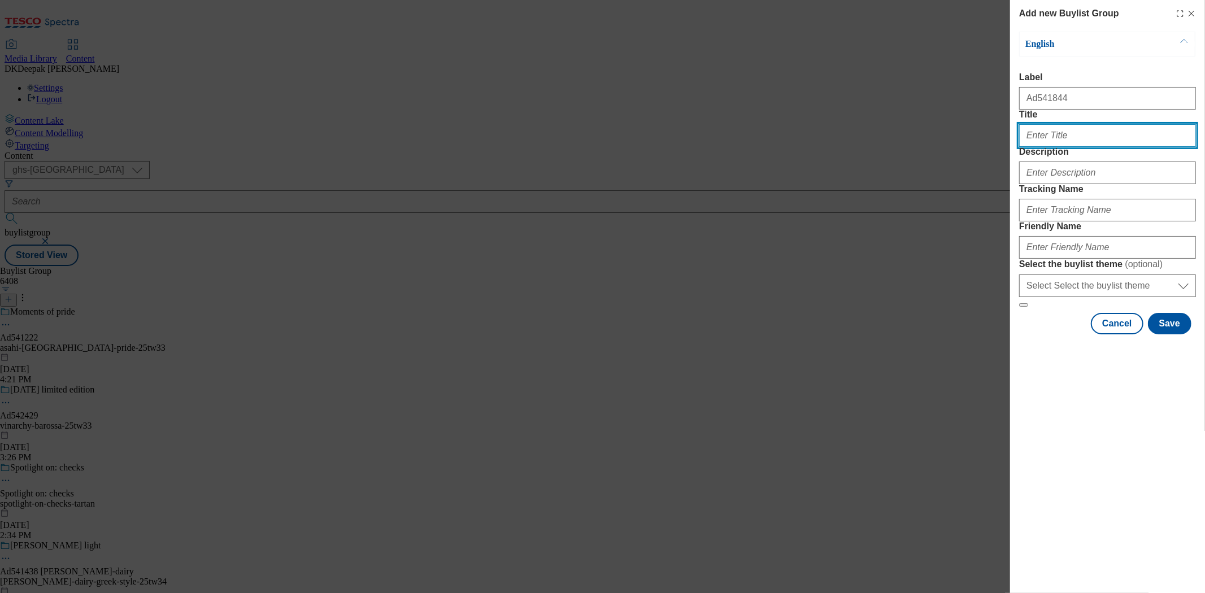
click at [1084, 147] on input "Title" at bounding box center [1108, 135] width 177 height 23
paste input "Make the perfect Negroni"
type input "Make the perfect Negroni"
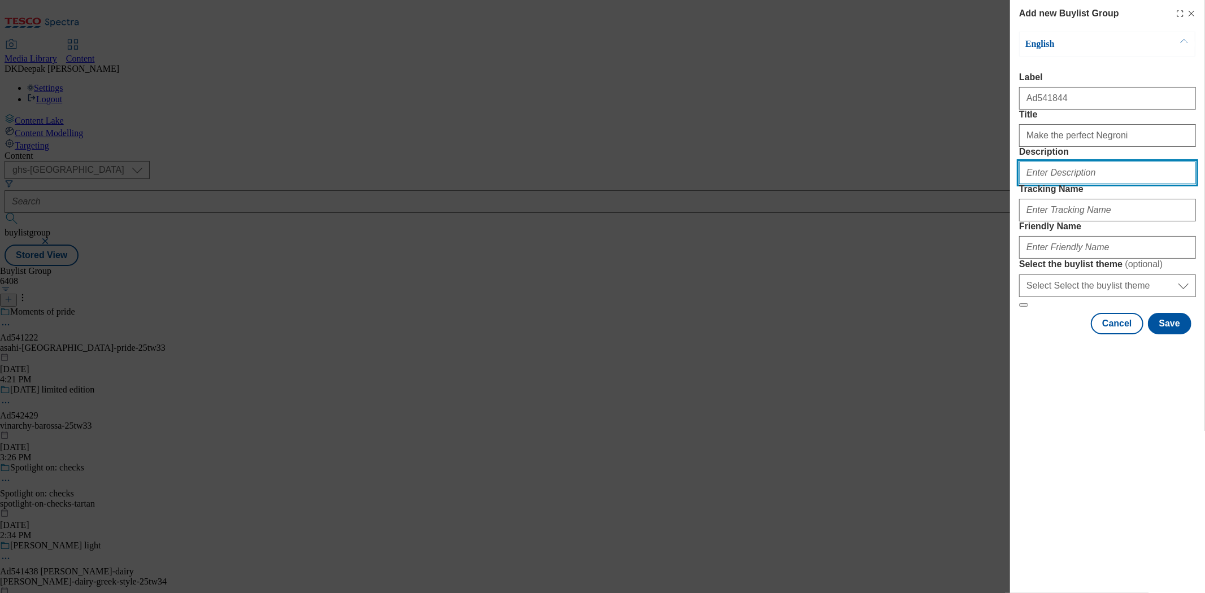
click at [1091, 184] on input "Description" at bounding box center [1108, 173] width 177 height 23
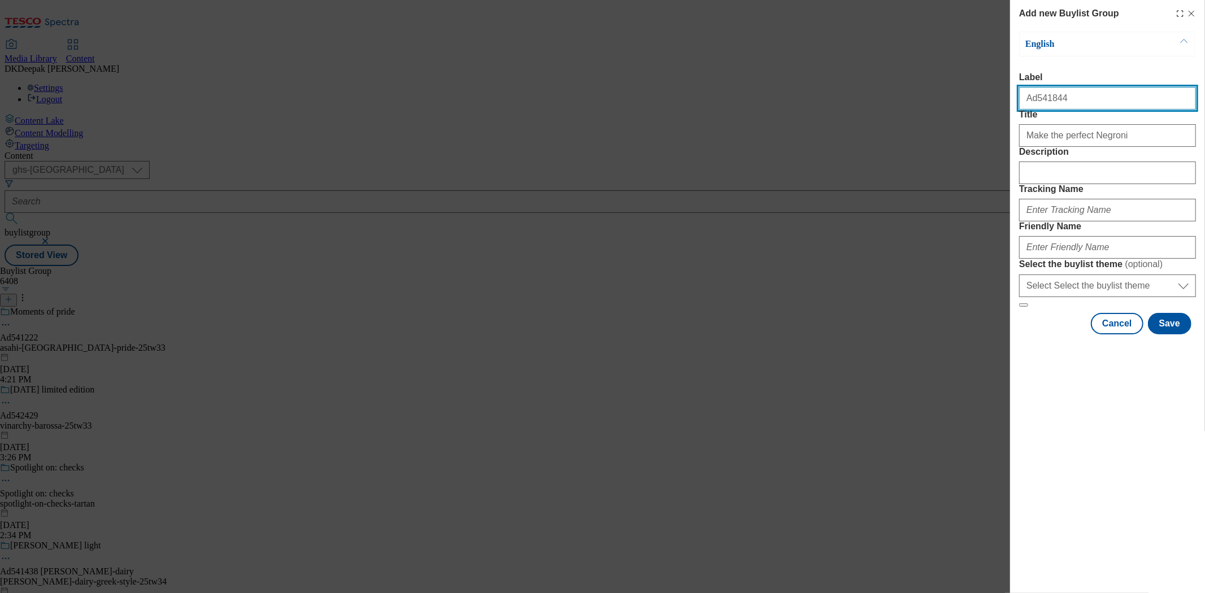
click at [1042, 105] on input "Ad541844" at bounding box center [1108, 98] width 177 height 23
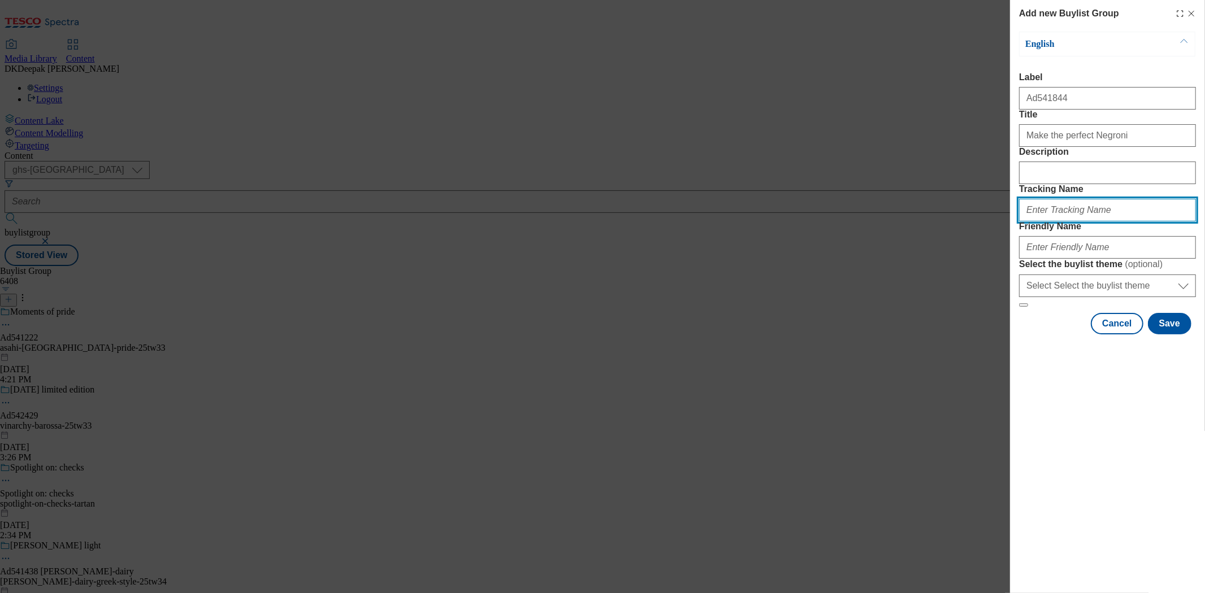
click at [1063, 222] on input "Tracking Name" at bounding box center [1108, 210] width 177 height 23
paste input "Ad541844"
type input "DH_AD541844"
click at [857, 205] on div "Add new Buylist Group English Label Ad541844 Title Make the perfect Negroni Des…" at bounding box center [602, 296] width 1205 height 593
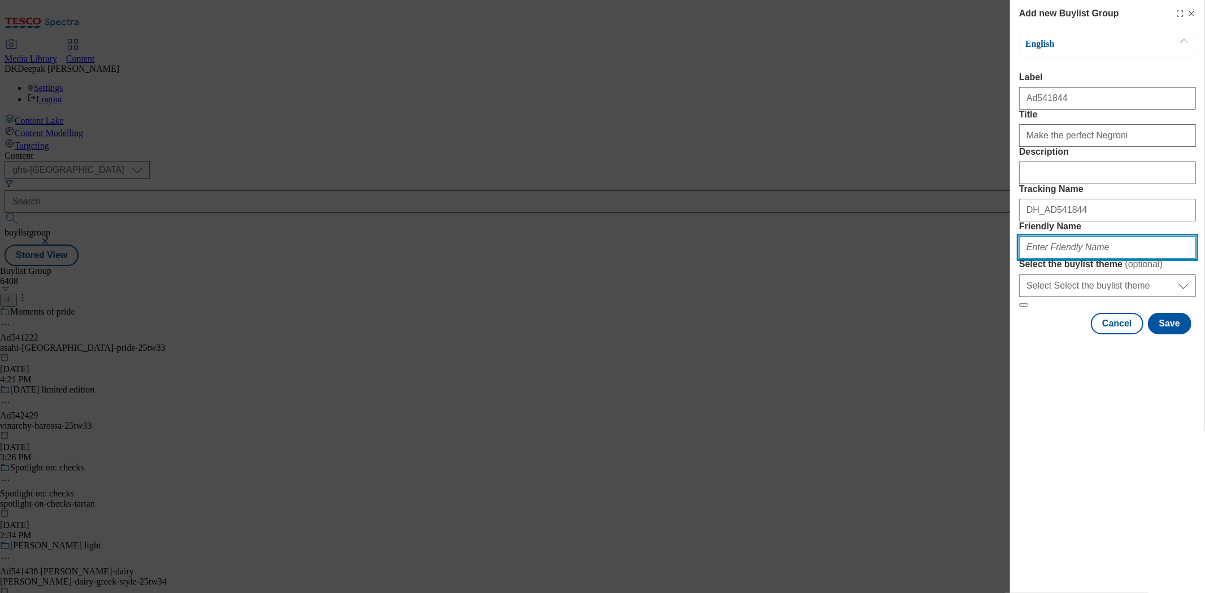
click at [1064, 259] on input "Friendly Name" at bounding box center [1108, 247] width 177 height 23
paste input "[PERSON_NAME]-campari-25tw33"
type input "[PERSON_NAME]-campari-25tw33"
click at [1170, 335] on button "Save" at bounding box center [1170, 323] width 44 height 21
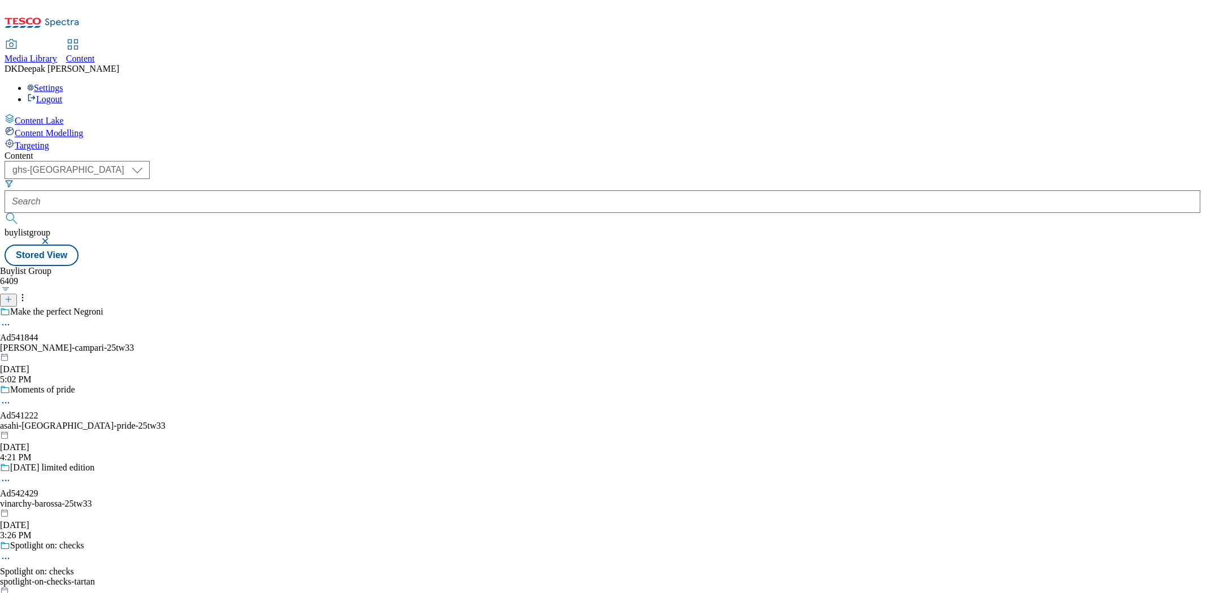
click at [167, 307] on div "Make the perfect Negroni Ad541844 [PERSON_NAME]-campari-25tw33 [DATE] 5:02 PM" at bounding box center [83, 346] width 167 height 78
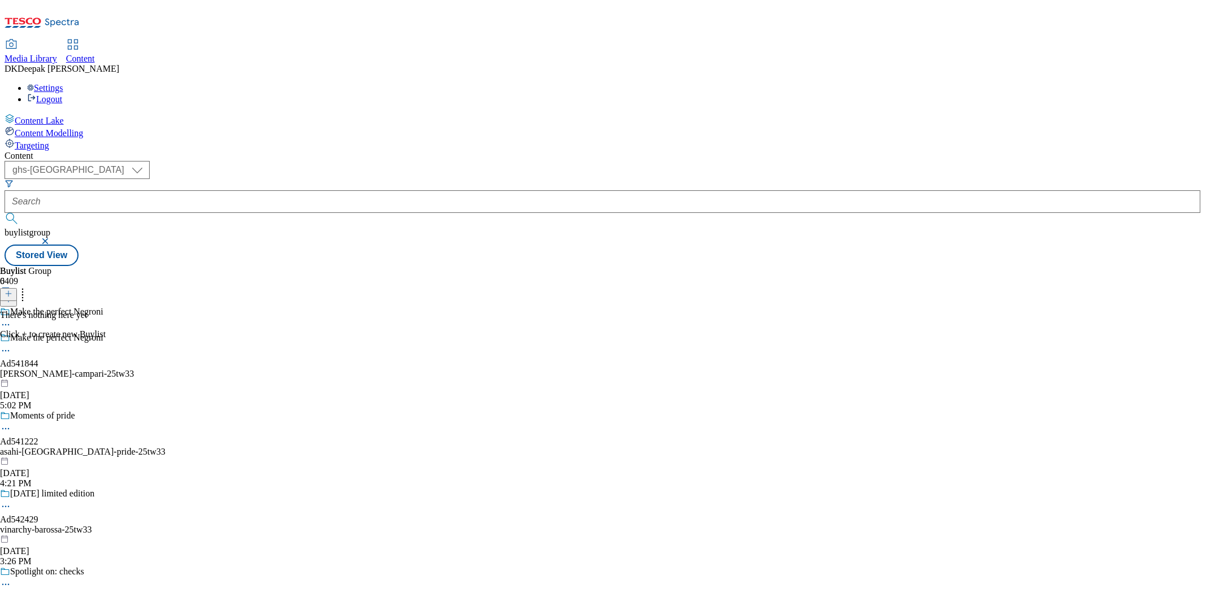
click at [17, 288] on button at bounding box center [8, 294] width 17 height 13
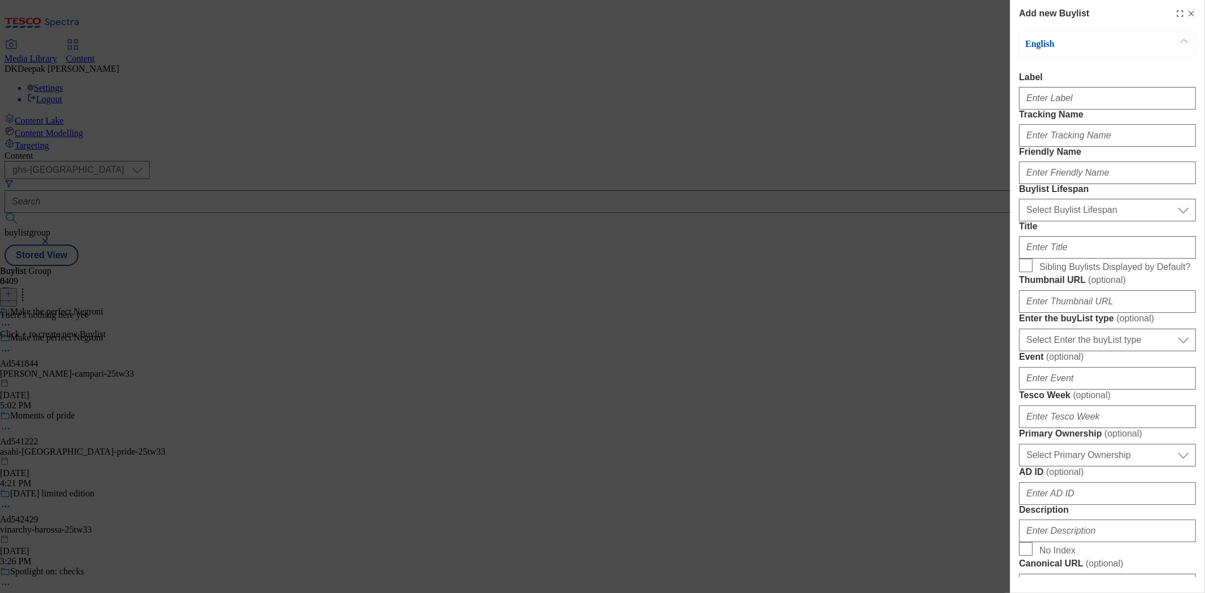
click at [769, 194] on div "Add new Buylist English Label Tracking Name Friendly Name Buylist Lifespan Sele…" at bounding box center [602, 296] width 1205 height 593
click at [1060, 106] on input "Label" at bounding box center [1108, 98] width 177 height 23
paste input "Ad541844"
type input "Ad541844"
click at [1075, 147] on input "Tracking Name" at bounding box center [1108, 135] width 177 height 23
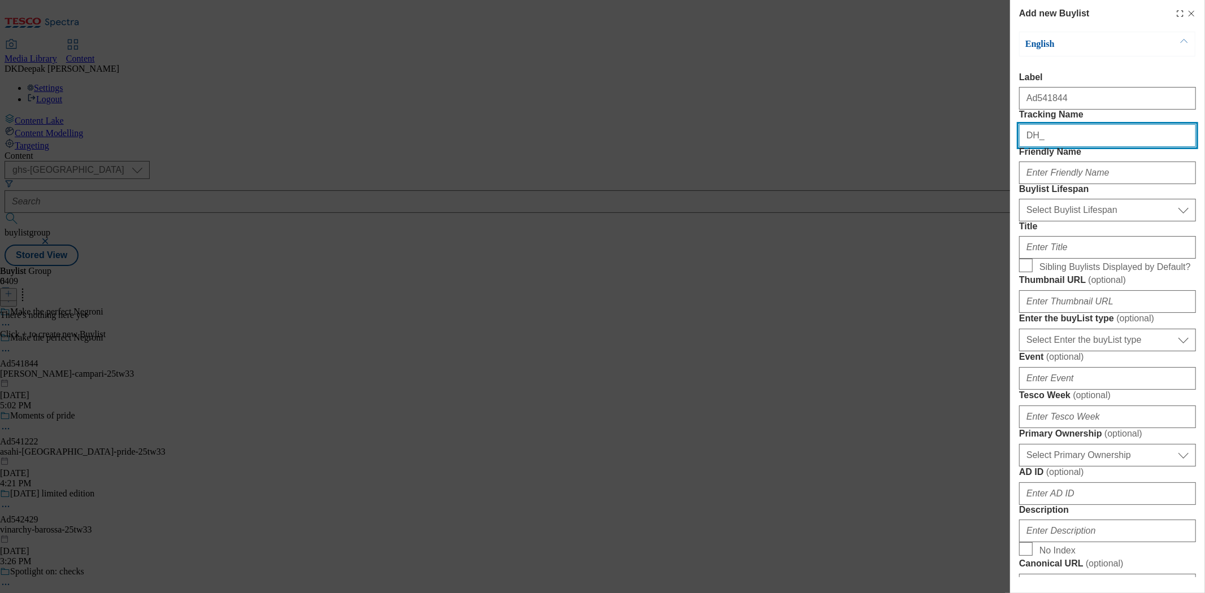
paste input "Ad541844"
type input "DH_AD541844"
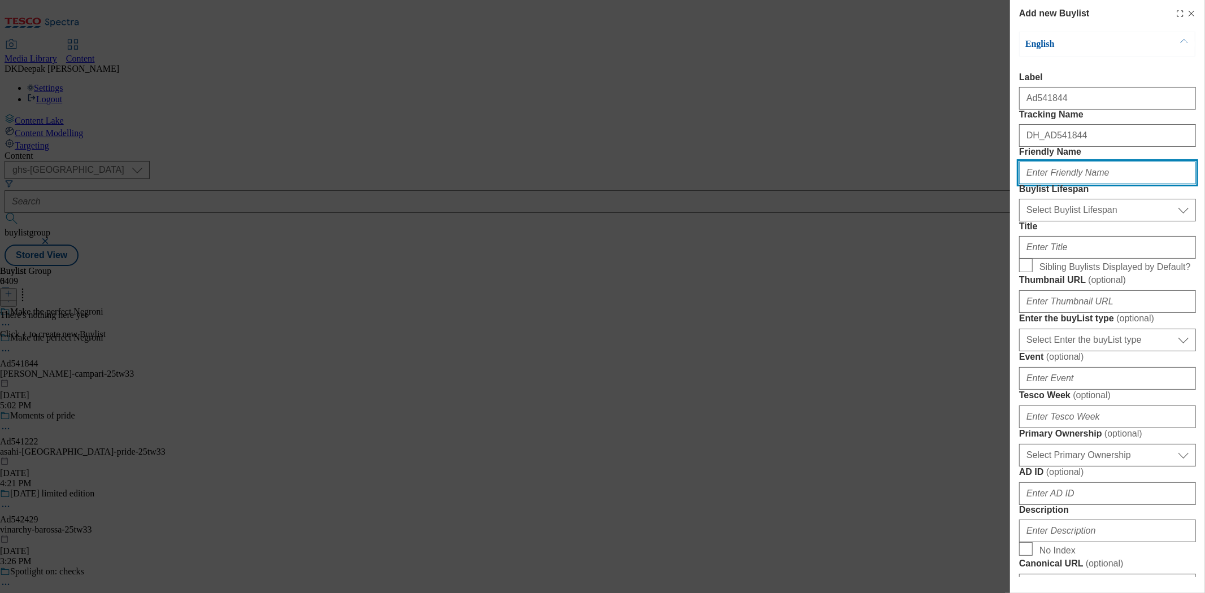
drag, startPoint x: 1077, startPoint y: 223, endPoint x: 1089, endPoint y: 203, distance: 22.6
click at [1088, 184] on input "Friendly Name" at bounding box center [1108, 173] width 177 height 23
type input "[PERSON_NAME]"
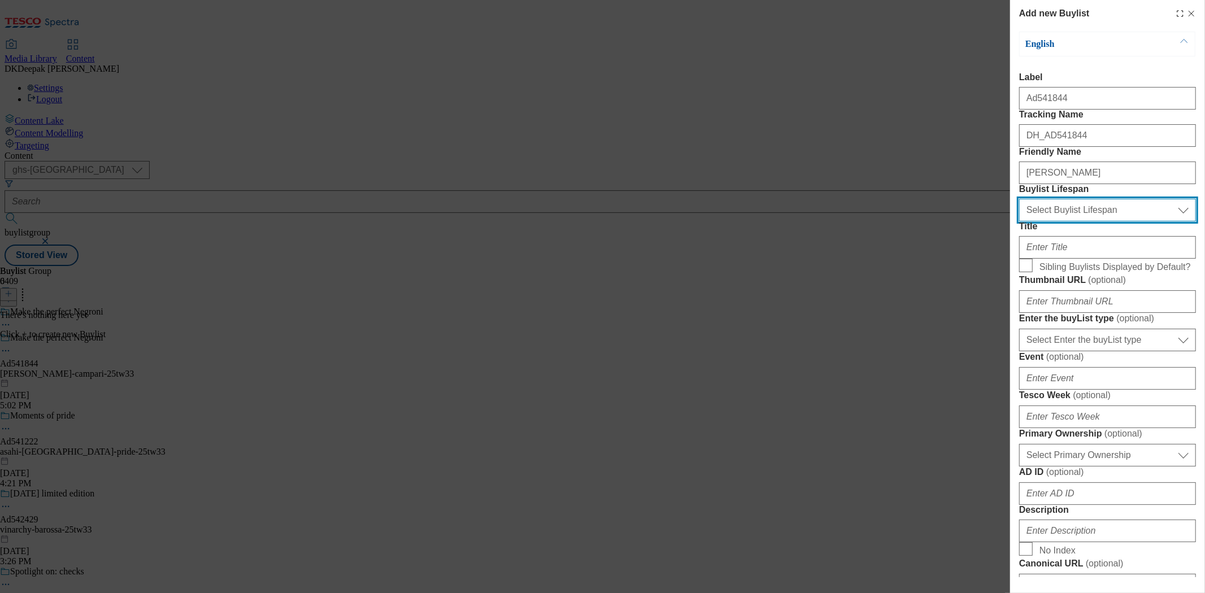
click at [1067, 222] on select "Select Buylist Lifespan evergreen seasonal tactical" at bounding box center [1108, 210] width 177 height 23
select select "tactical"
click at [1020, 222] on select "Select Buylist Lifespan evergreen seasonal tactical" at bounding box center [1108, 210] width 177 height 23
click at [786, 209] on div "Add new Buylist English Label Ad541844 Tracking Name DH_AD541844 Friendly Name …" at bounding box center [602, 296] width 1205 height 593
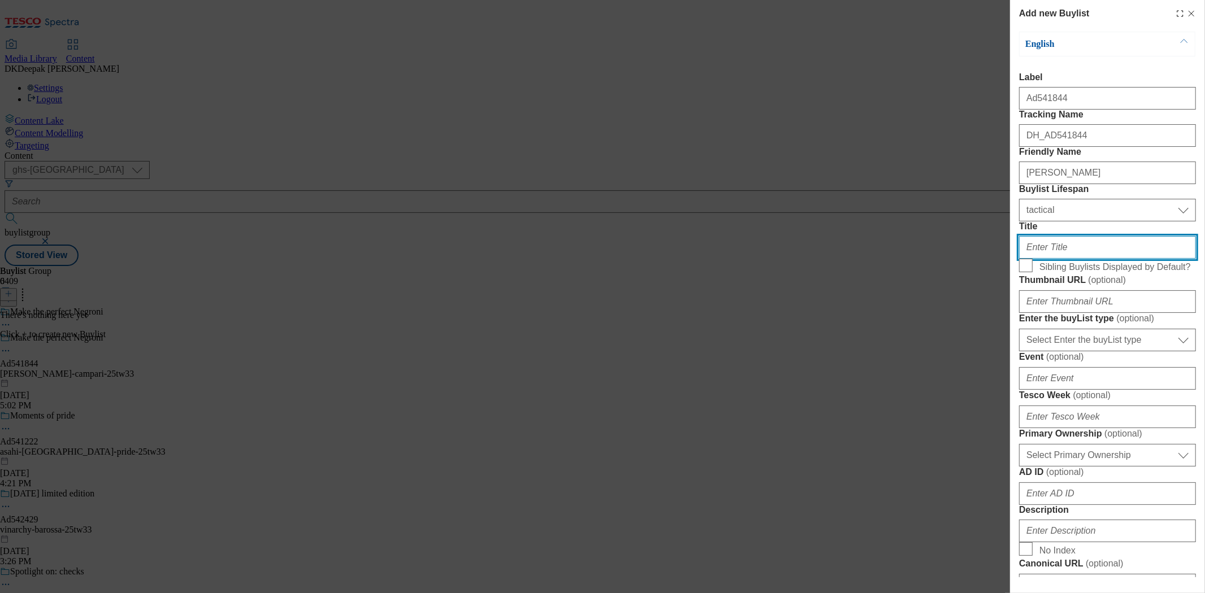
click at [1059, 259] on input "Title" at bounding box center [1108, 247] width 177 height 23
paste input "Pour. Stir. Enjoy!"
type input "Pour. Stir. Enjoy!"
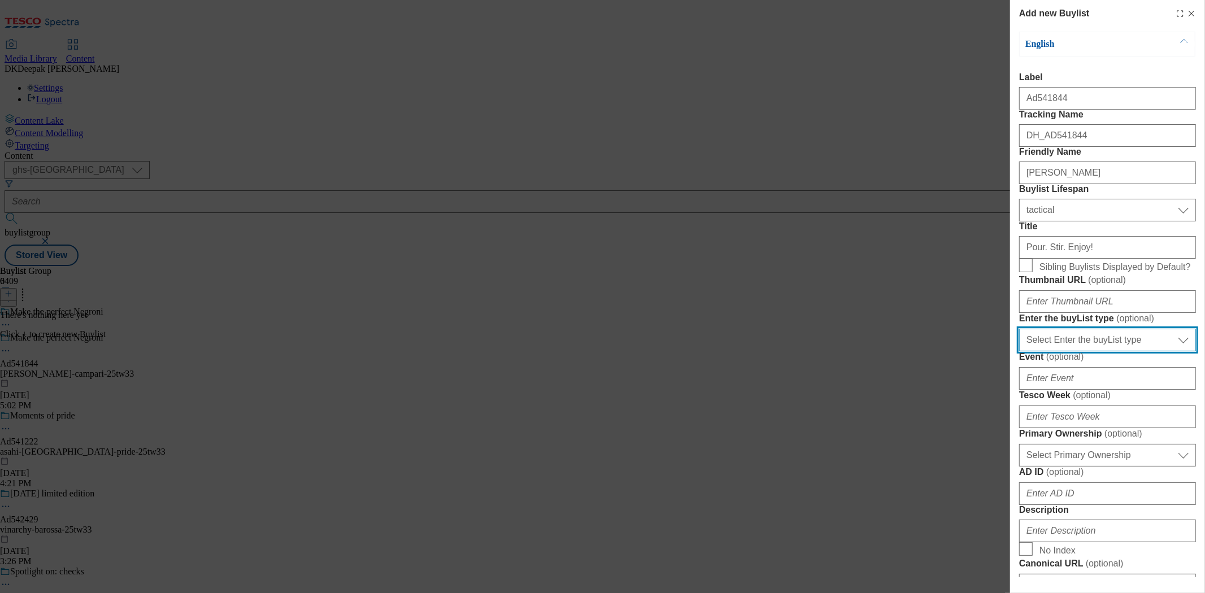
click at [1081, 352] on select "Select Enter the buyList type event supplier funded long term >4 weeks supplier…" at bounding box center [1108, 340] width 177 height 23
select select "supplier funded short term 1-3 weeks"
click at [1020, 352] on select "Select Enter the buyList type event supplier funded long term >4 weeks supplier…" at bounding box center [1108, 340] width 177 height 23
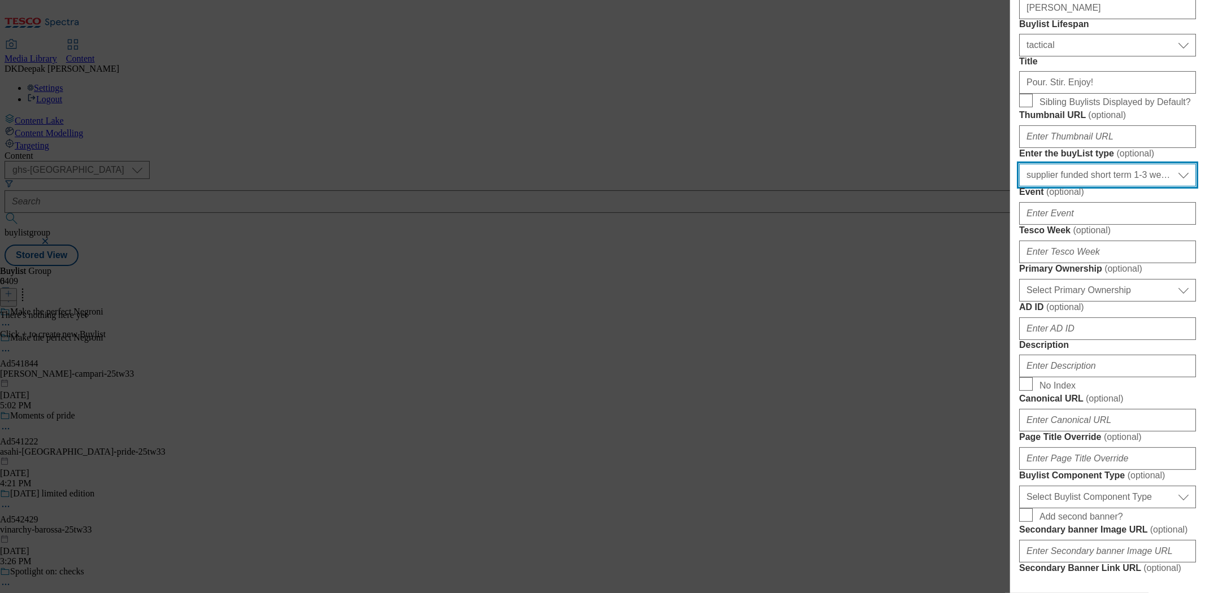
scroll to position [188, 0]
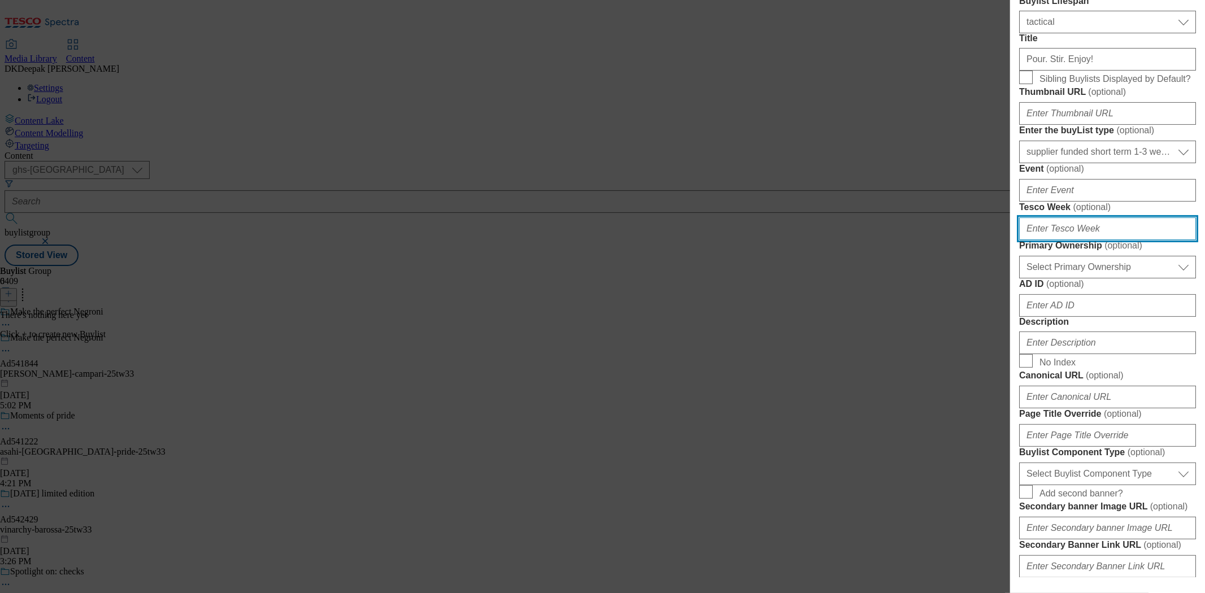
click at [1054, 240] on input "Tesco Week ( optional )" at bounding box center [1108, 229] width 177 height 23
type input "33"
click at [763, 219] on div "Add new Buylist English Label Ad541844 Tracking Name DH_AD541844 Friendly Name …" at bounding box center [602, 296] width 1205 height 593
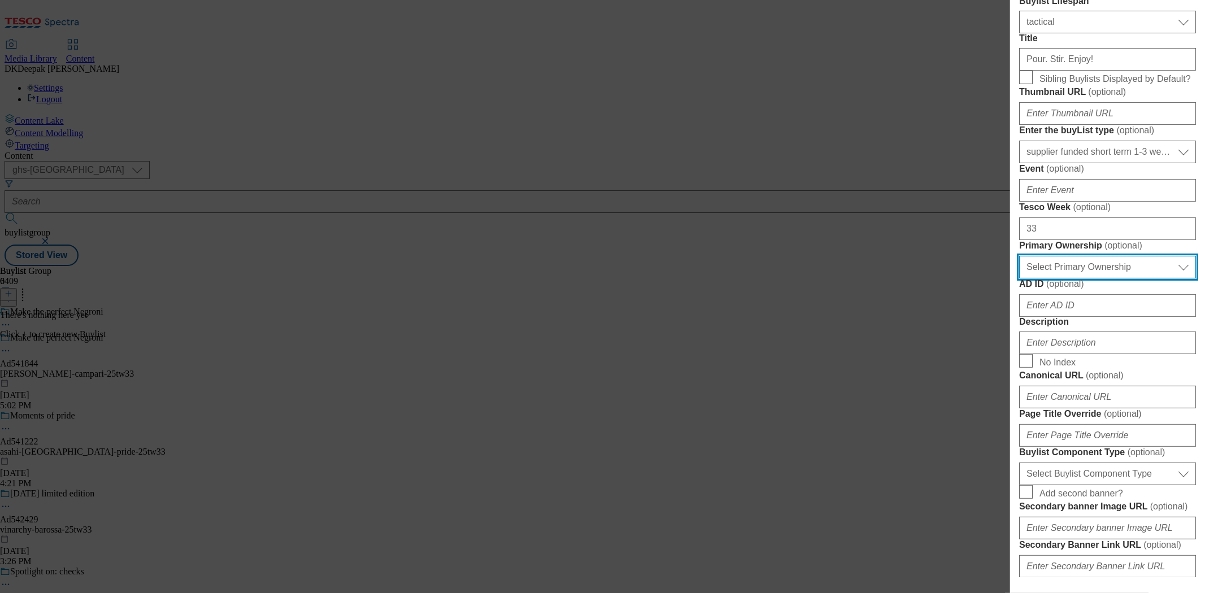
click at [1096, 279] on select "Select Primary Ownership [PERSON_NAME]" at bounding box center [1108, 267] width 177 height 23
select select "dunnhumby"
click at [1020, 279] on select "Select Primary Ownership [PERSON_NAME]" at bounding box center [1108, 267] width 177 height 23
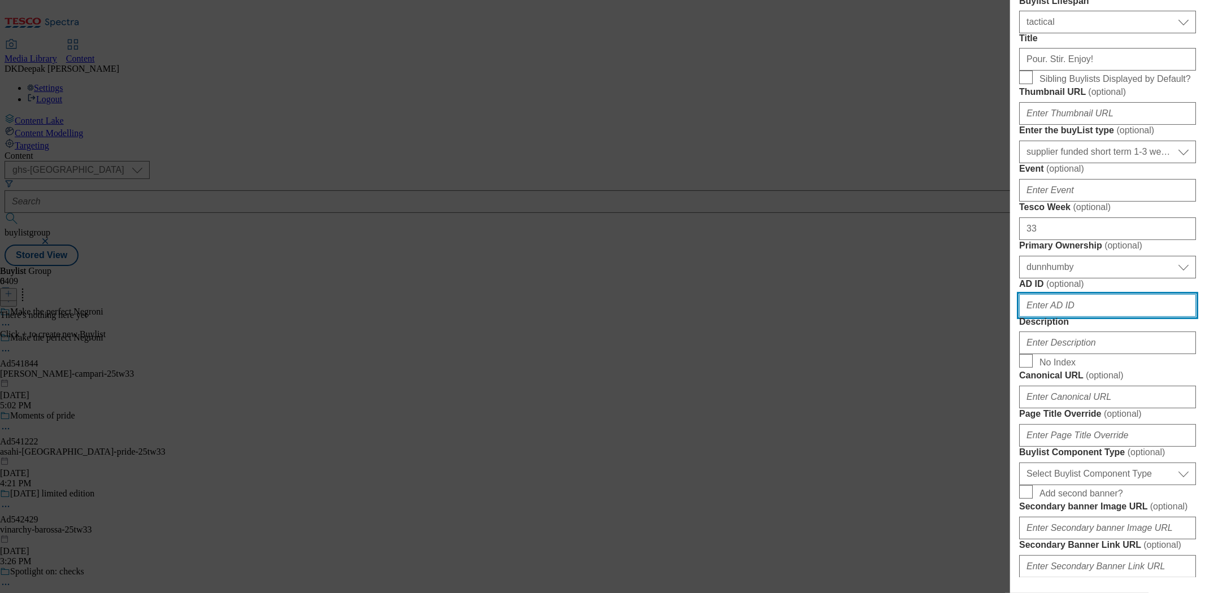
click at [1076, 317] on input "AD ID ( optional )" at bounding box center [1108, 305] width 177 height 23
paste input "Pour. Stir. Enjoy!"
click at [748, 183] on div "Add new Buylist English Label Ad541844 Tracking Name DH_AD541844 Friendly Name …" at bounding box center [602, 296] width 1205 height 593
drag, startPoint x: 1108, startPoint y: 512, endPoint x: 940, endPoint y: 508, distance: 167.3
click at [940, 508] on div "Add new Buylist English Label Ad541844 Tracking Name DH_AD541844 Friendly Name …" at bounding box center [602, 296] width 1205 height 593
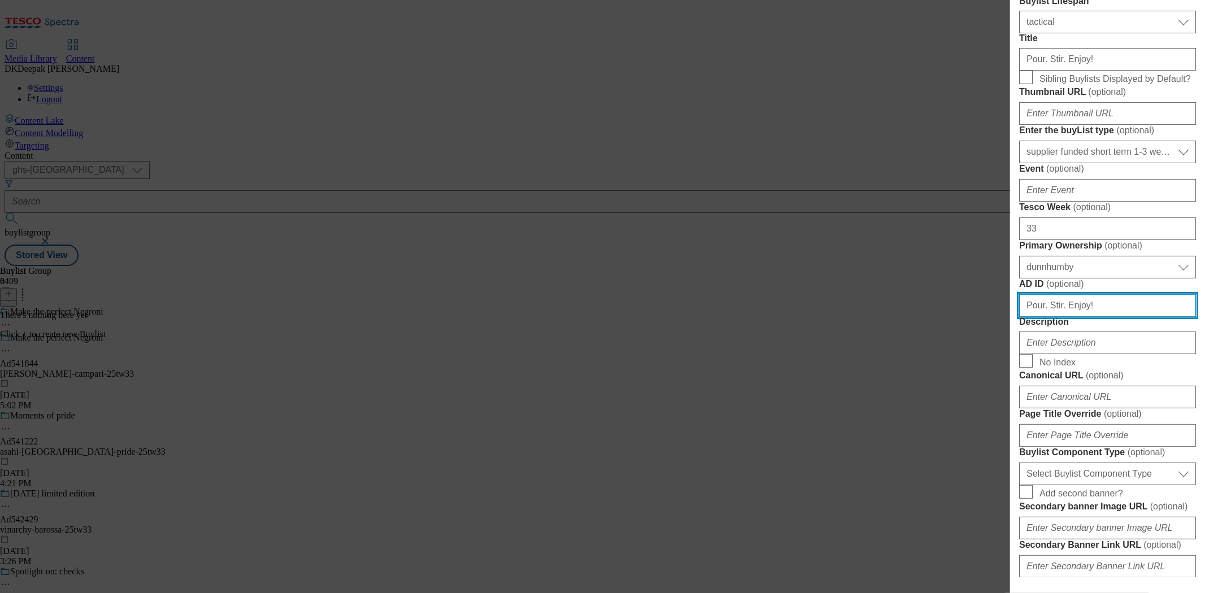
paste input "Ad541844"
drag, startPoint x: 1034, startPoint y: 506, endPoint x: 991, endPoint y: 507, distance: 43.0
click at [991, 507] on div "Add new Buylist English Label Ad541844 Tracking Name DH_AD541844 Friendly Name …" at bounding box center [602, 296] width 1205 height 593
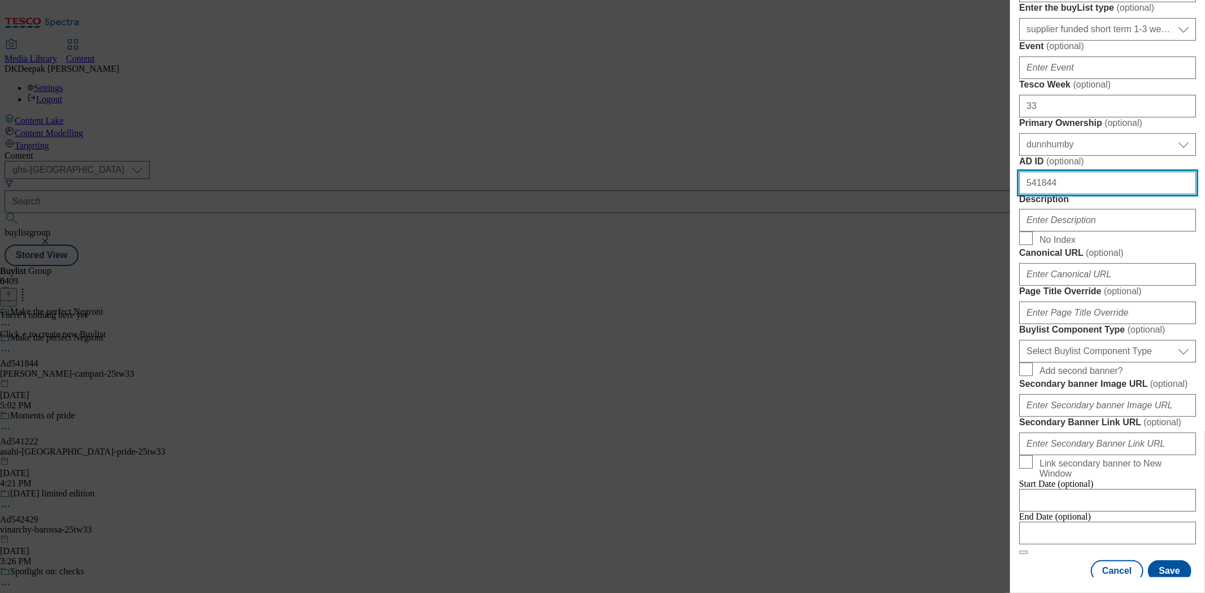
scroll to position [314, 0]
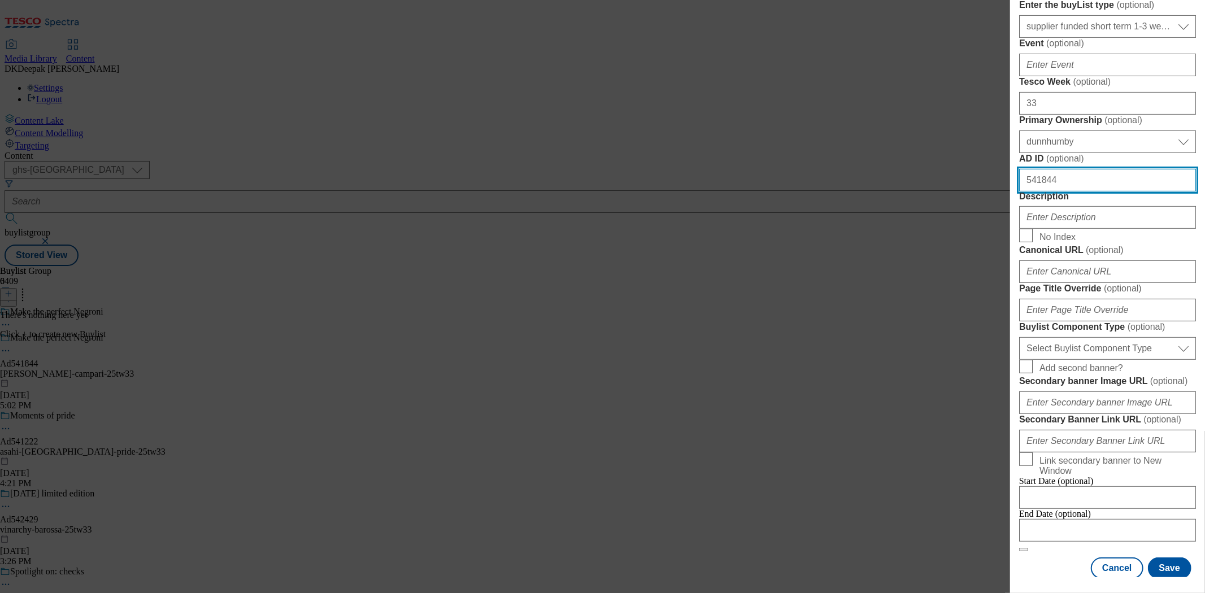
type input "541844"
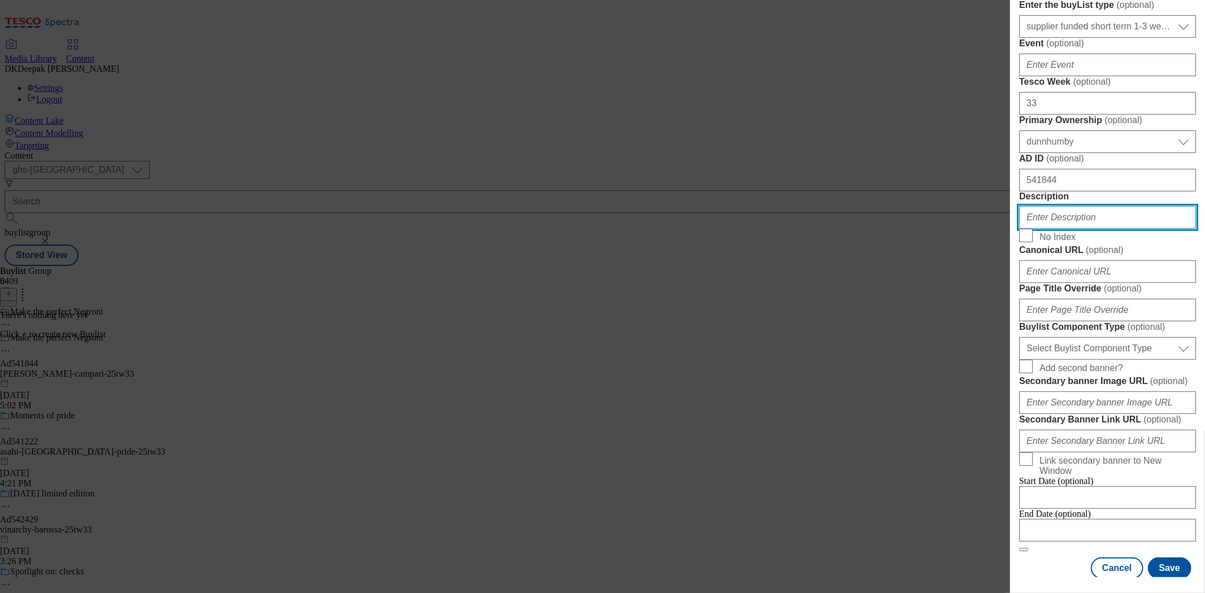
click at [1069, 229] on input "Description" at bounding box center [1108, 217] width 177 height 23
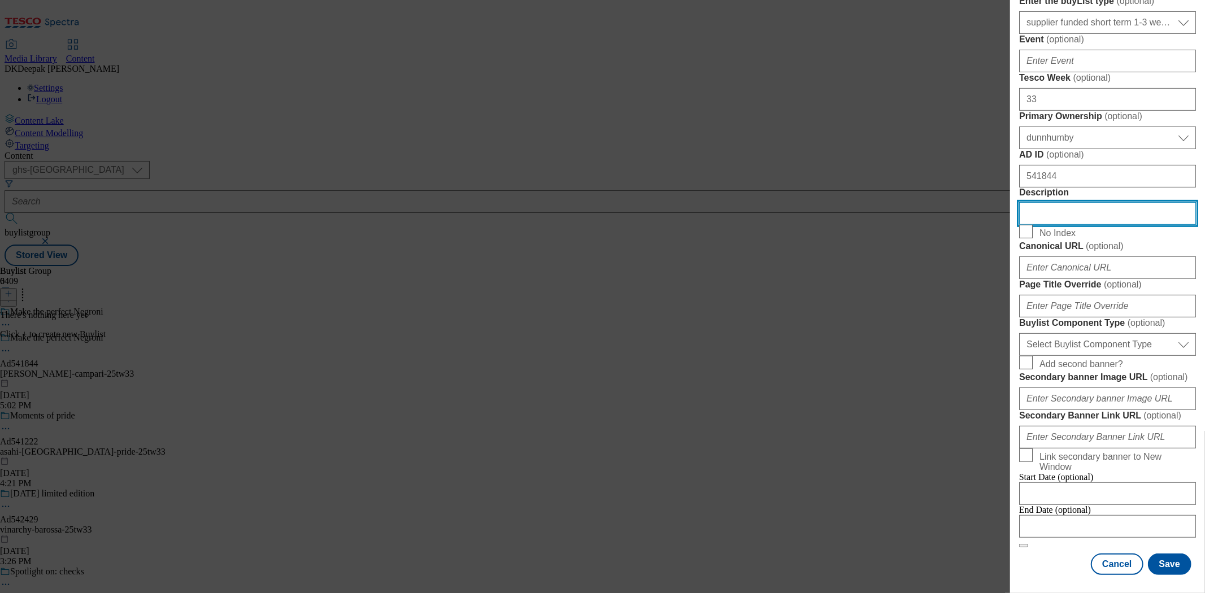
scroll to position [502, 0]
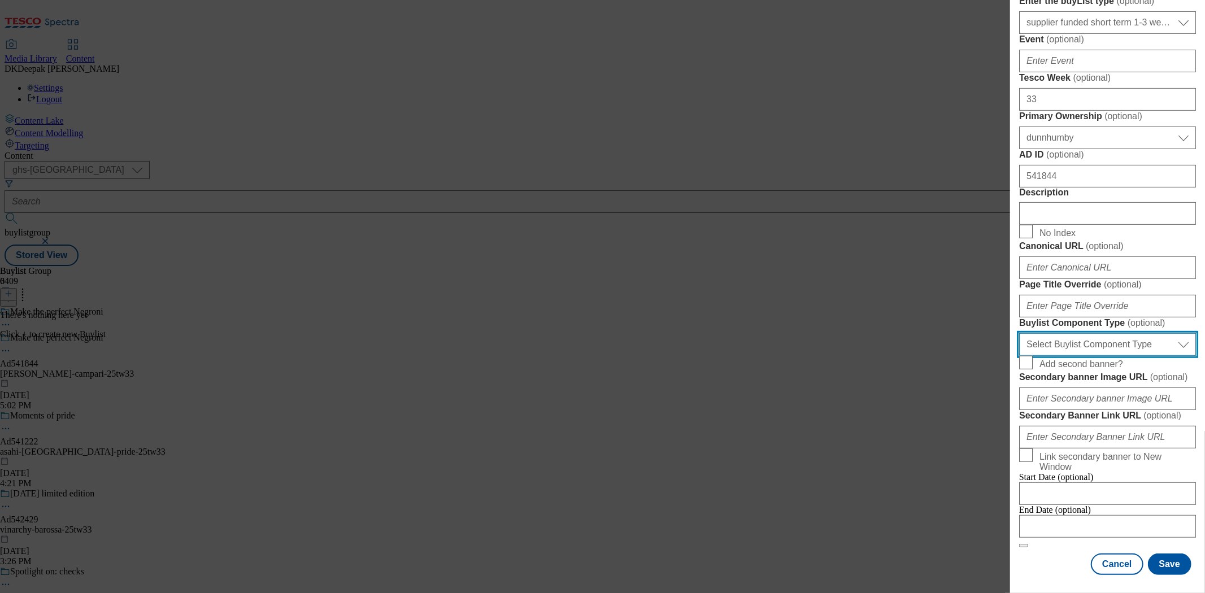
click at [1088, 356] on select "Select Buylist Component Type Banner Competition Header Meal" at bounding box center [1108, 344] width 177 height 23
select select "Banner"
click at [1020, 356] on select "Select Buylist Component Type Banner Competition Header Meal" at bounding box center [1108, 344] width 177 height 23
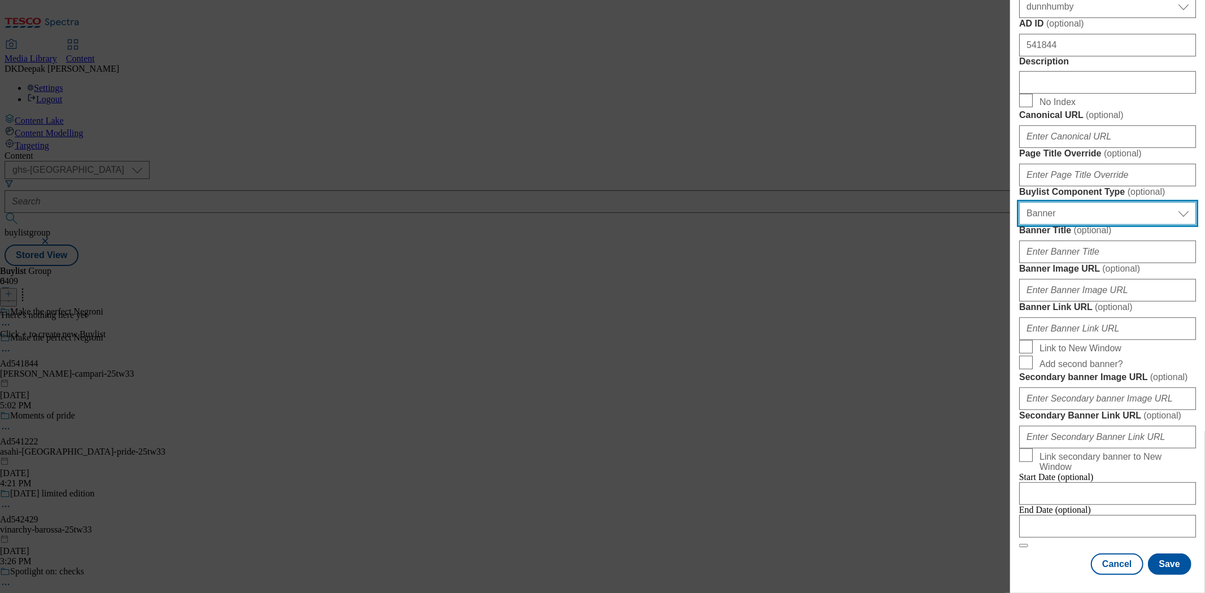
scroll to position [939, 0]
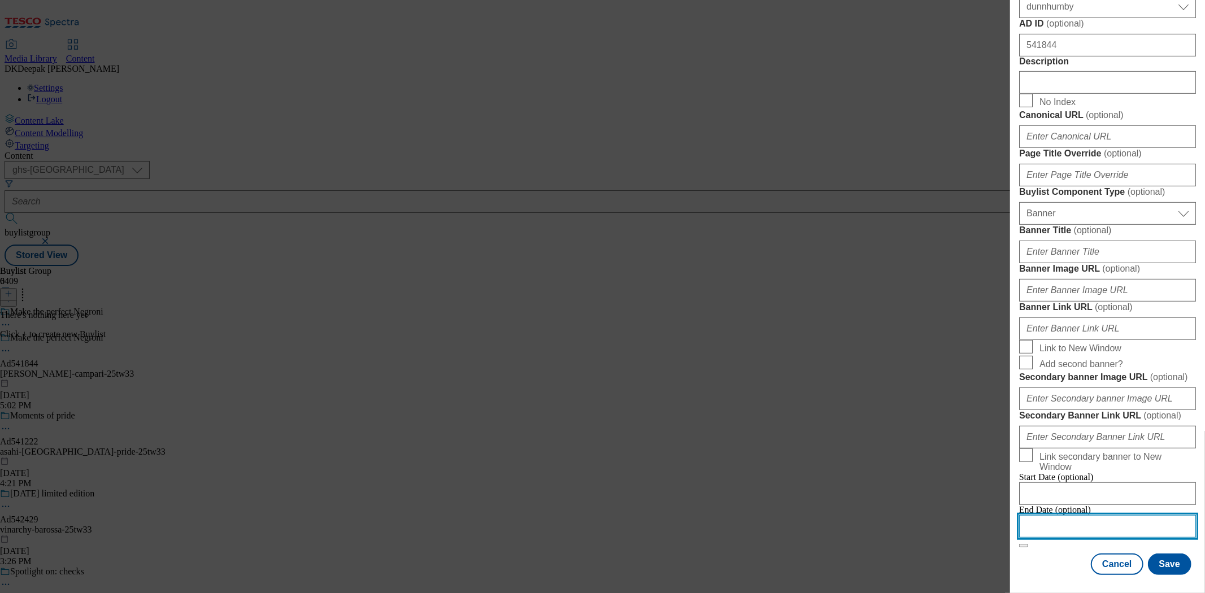
click at [1052, 515] on input "Modal" at bounding box center [1108, 526] width 177 height 23
select select "2025"
select select "October"
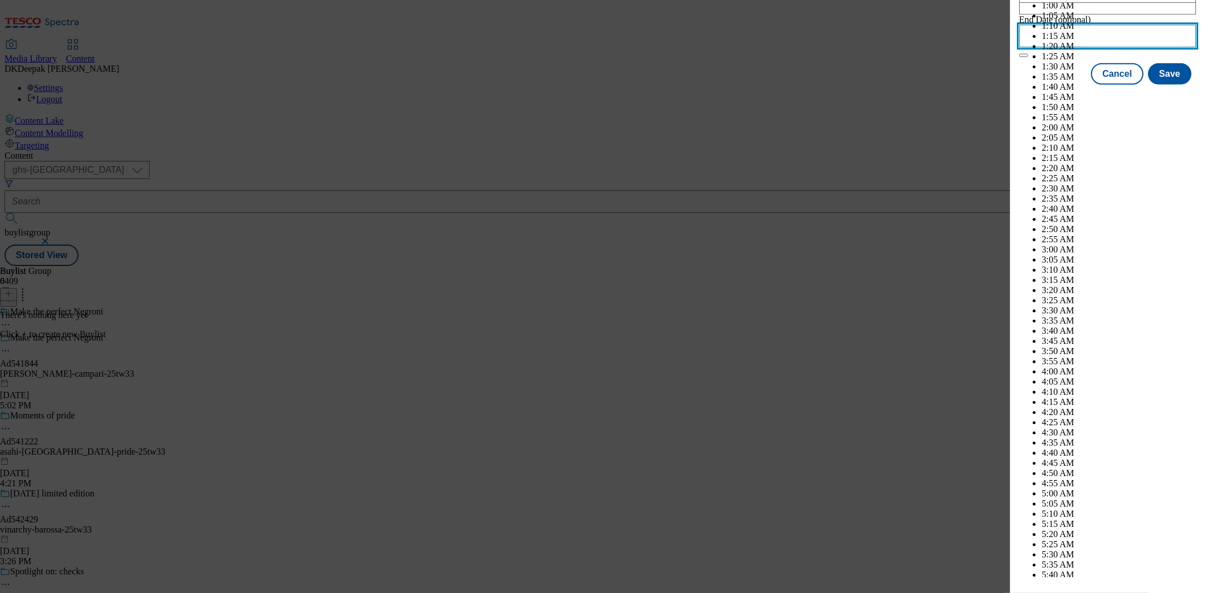
scroll to position [4269, 0]
select select "2026"
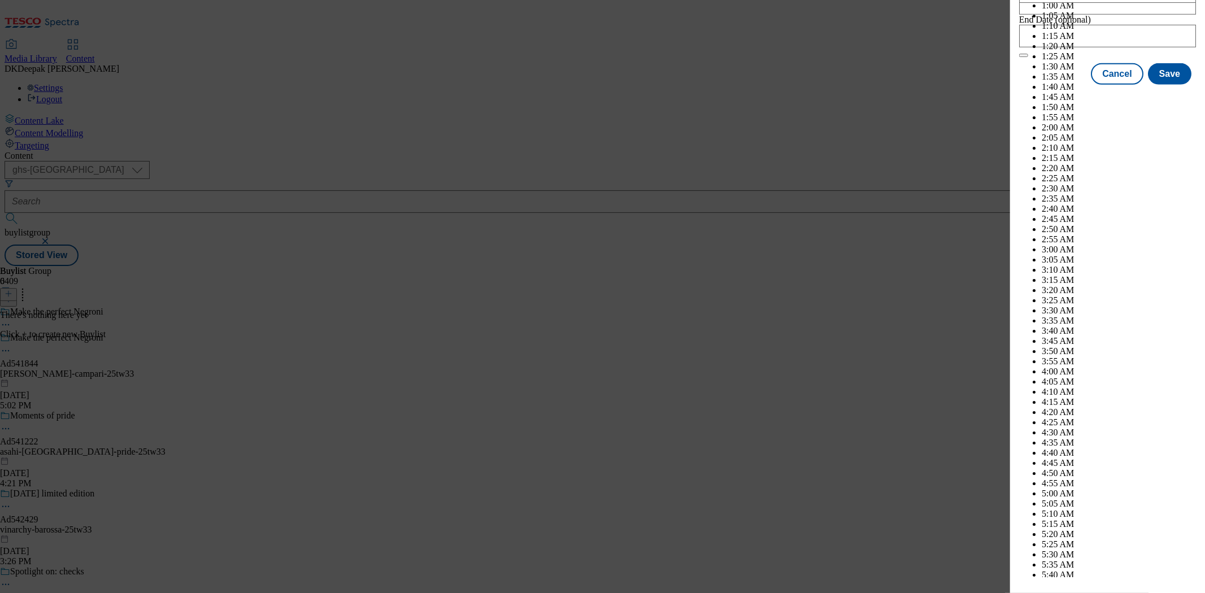
select select "January"
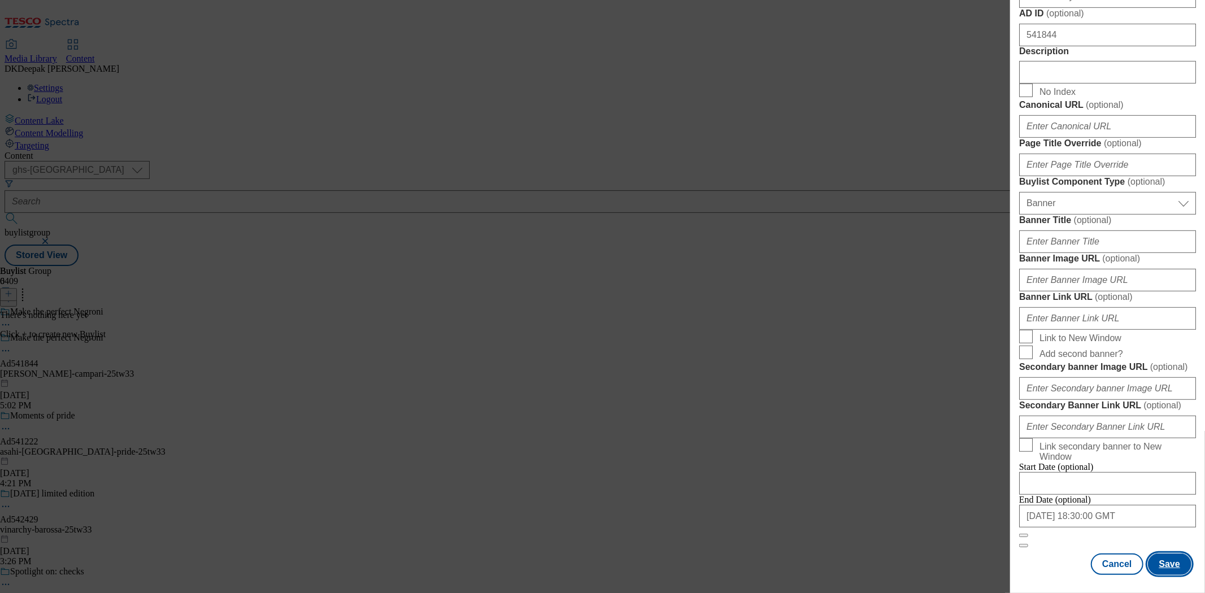
click at [1162, 555] on button "Save" at bounding box center [1170, 564] width 44 height 21
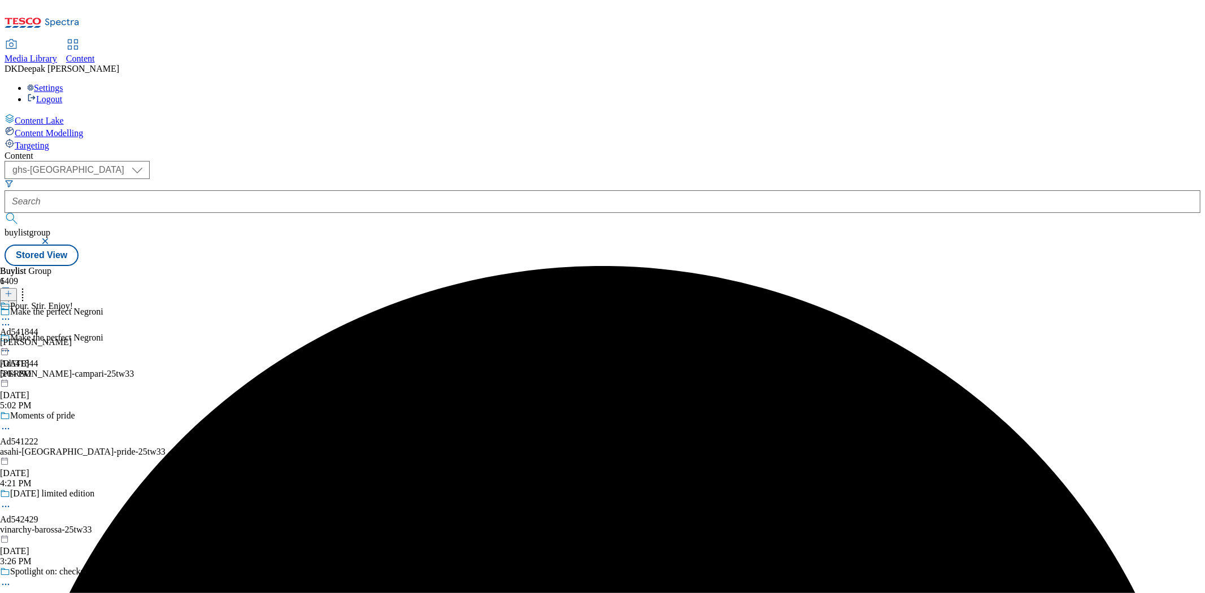
click at [73, 337] on div "[PERSON_NAME]" at bounding box center [36, 342] width 73 height 10
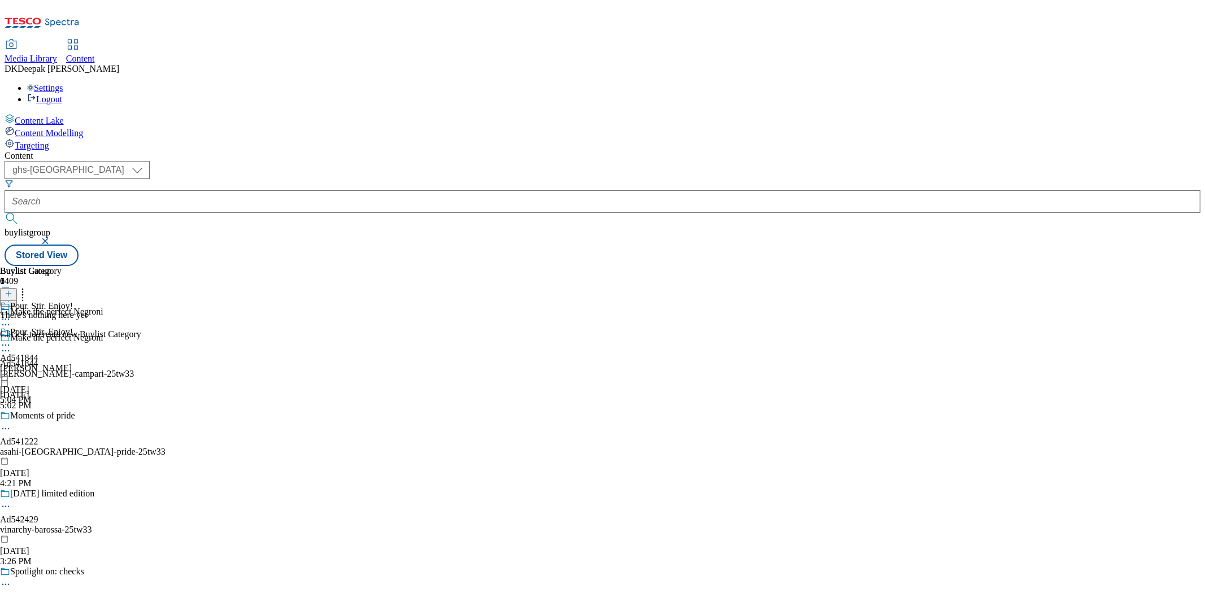
click at [12, 290] on icon at bounding box center [9, 294] width 8 height 8
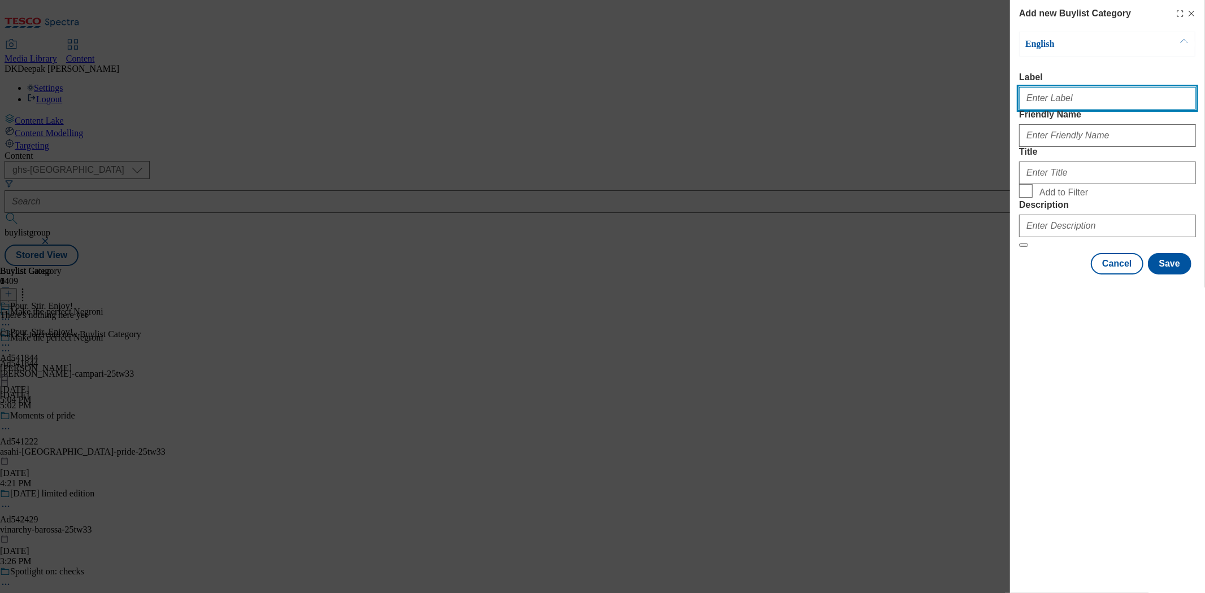
click at [1061, 105] on input "Label" at bounding box center [1108, 98] width 177 height 23
paste input "Ad541844"
type input "Ad541844"
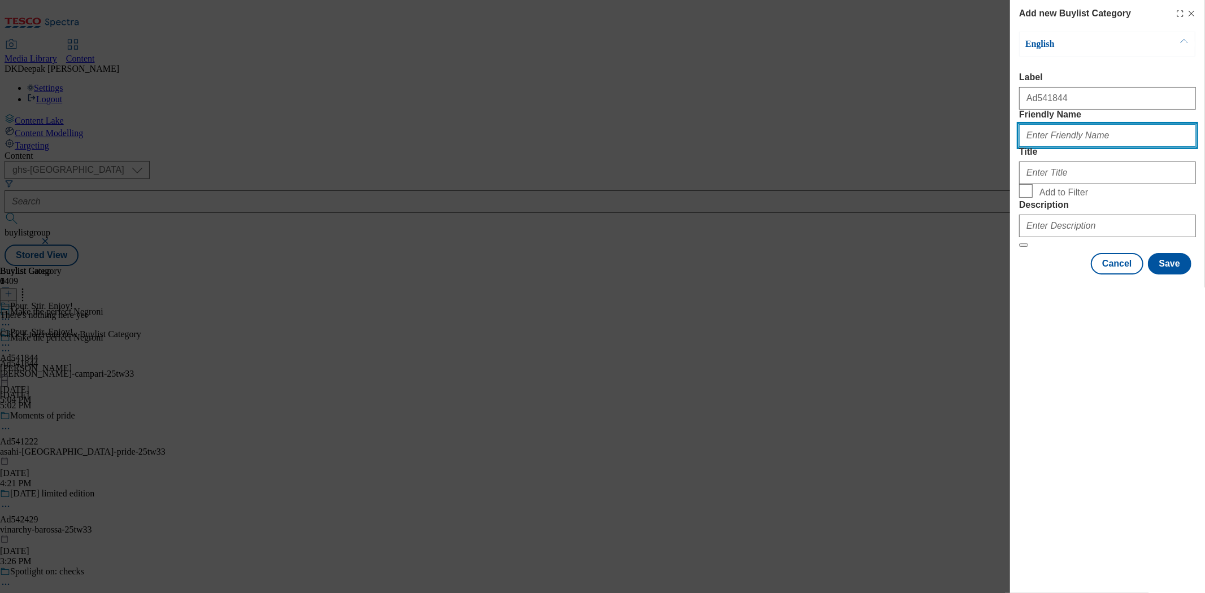
click at [1073, 147] on input "Friendly Name" at bounding box center [1108, 135] width 177 height 23
paste input "[PERSON_NAME]-campari"
type input "[PERSON_NAME]-campari"
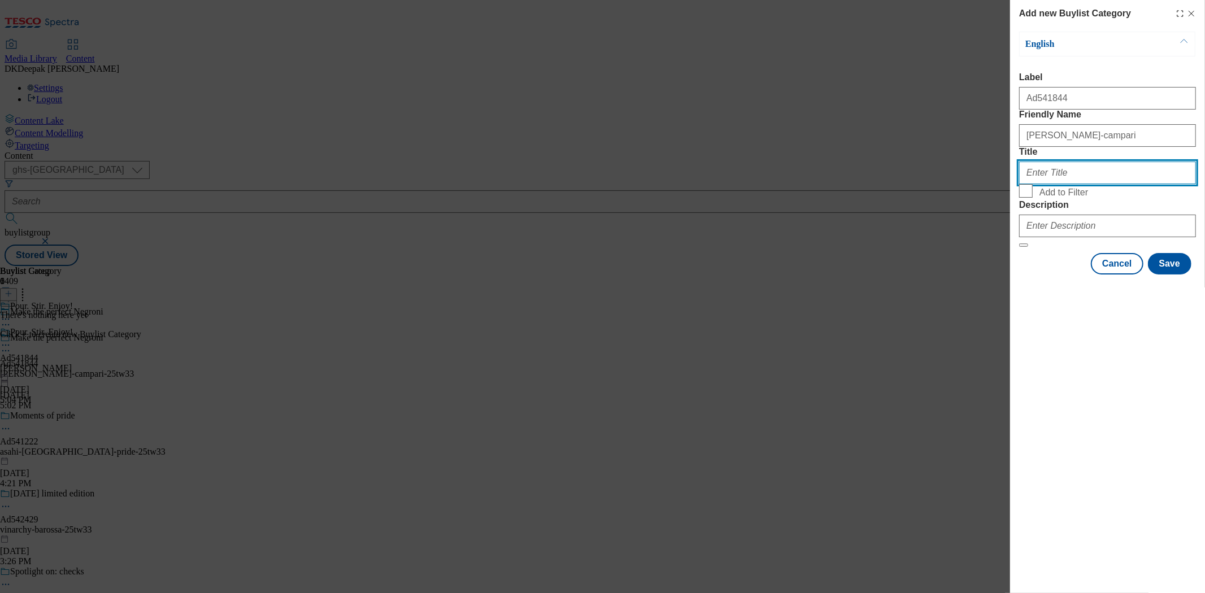
click at [1074, 184] on input "Title" at bounding box center [1108, 173] width 177 height 23
type input "[PERSON_NAME] Ltd"
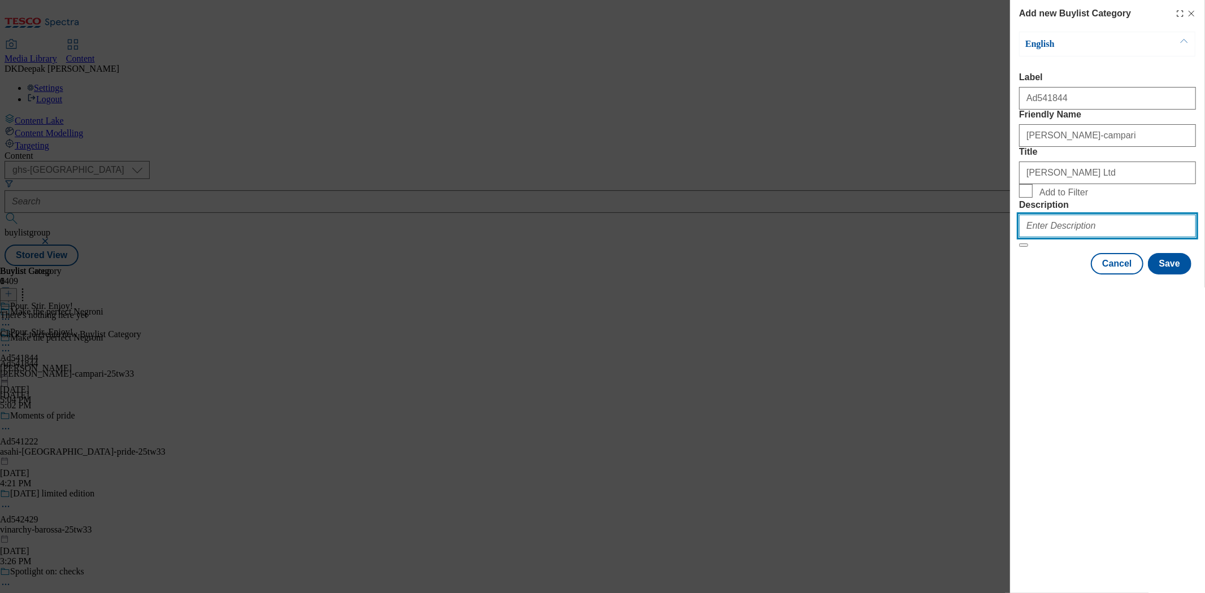
click at [1094, 237] on input "Description" at bounding box center [1108, 226] width 177 height 23
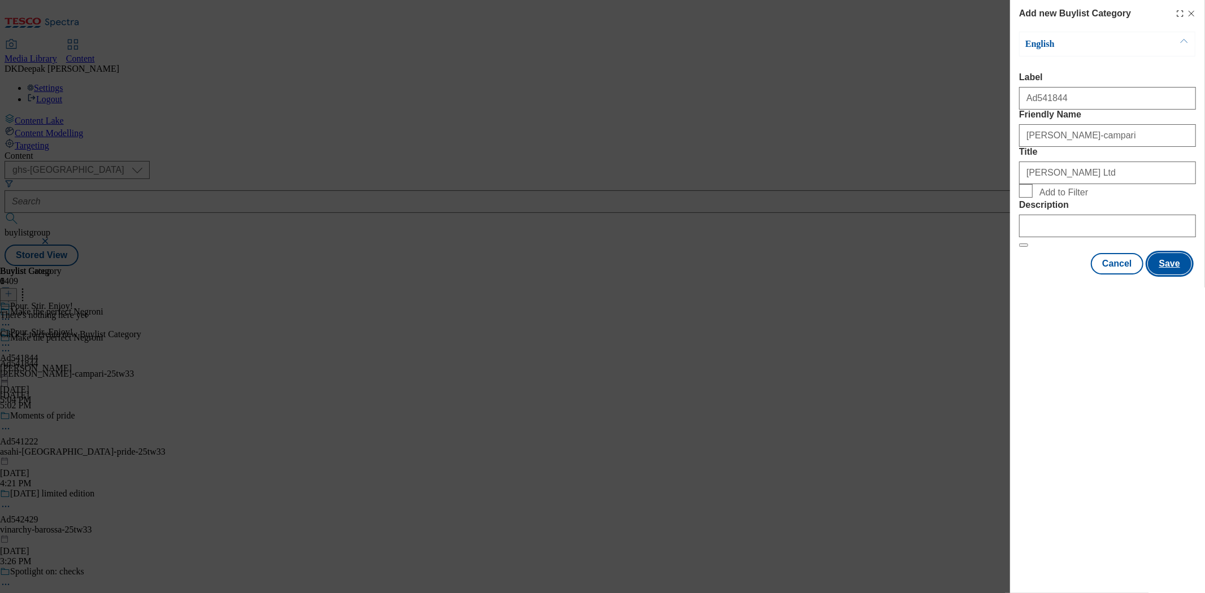
click at [1168, 275] on button "Save" at bounding box center [1170, 263] width 44 height 21
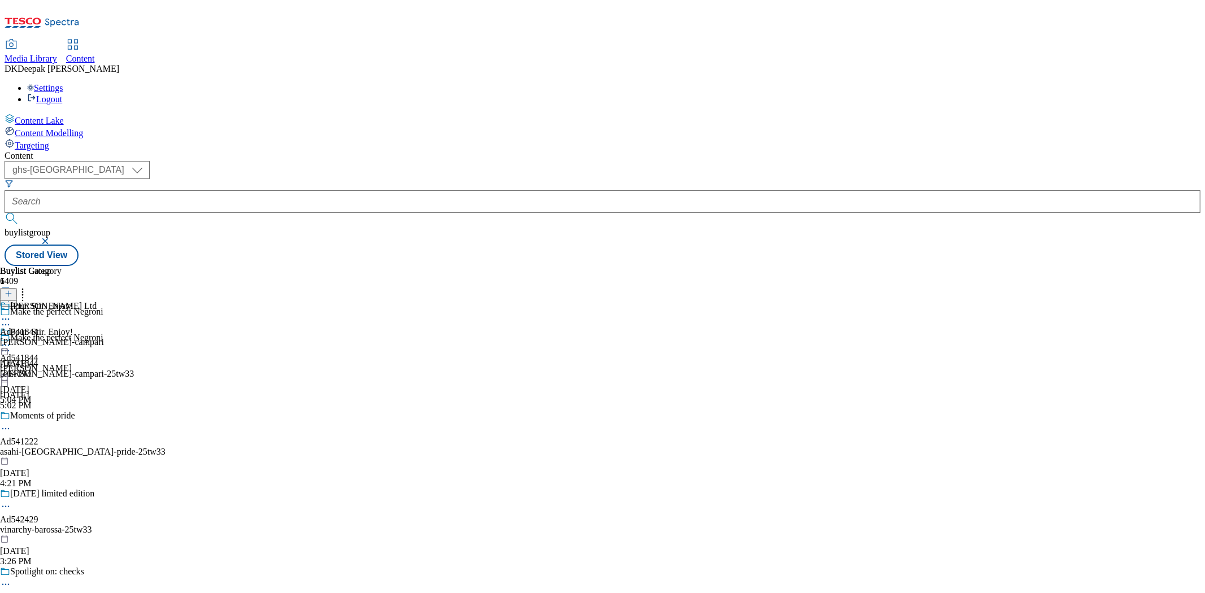
click at [11, 314] on icon at bounding box center [5, 319] width 11 height 11
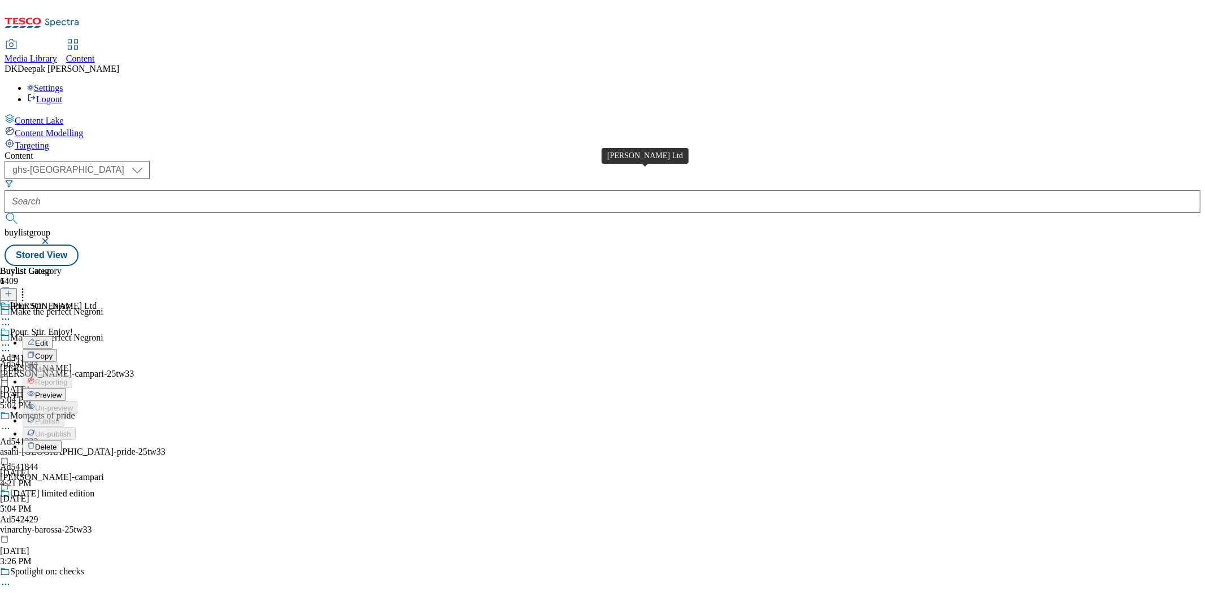
click at [97, 301] on div "[PERSON_NAME] Ltd" at bounding box center [53, 306] width 86 height 10
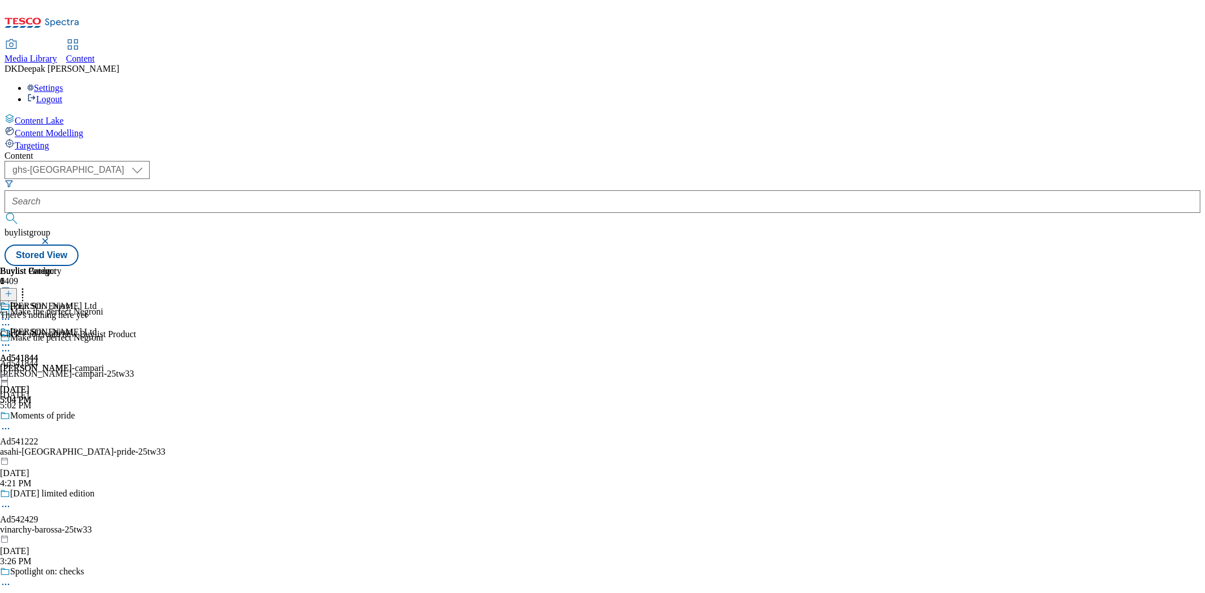
click at [12, 290] on icon at bounding box center [9, 294] width 8 height 8
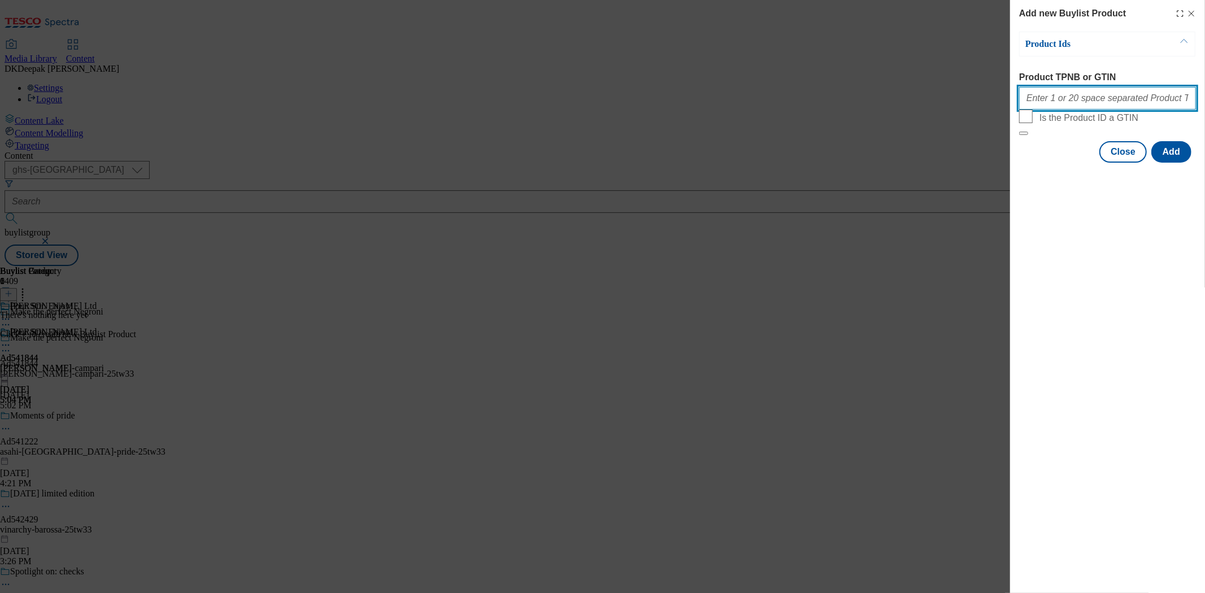
click at [1105, 106] on input "Product TPNB or GTIN" at bounding box center [1108, 98] width 177 height 23
paste input "50236083, 50236083, 50236083, 50236083, 50236083, 50236083, 50236083, 50236083,…"
type input "50236083, 50236083, 50236083, 50236083, 50236083, 50236083, 50236083, 50236083,…"
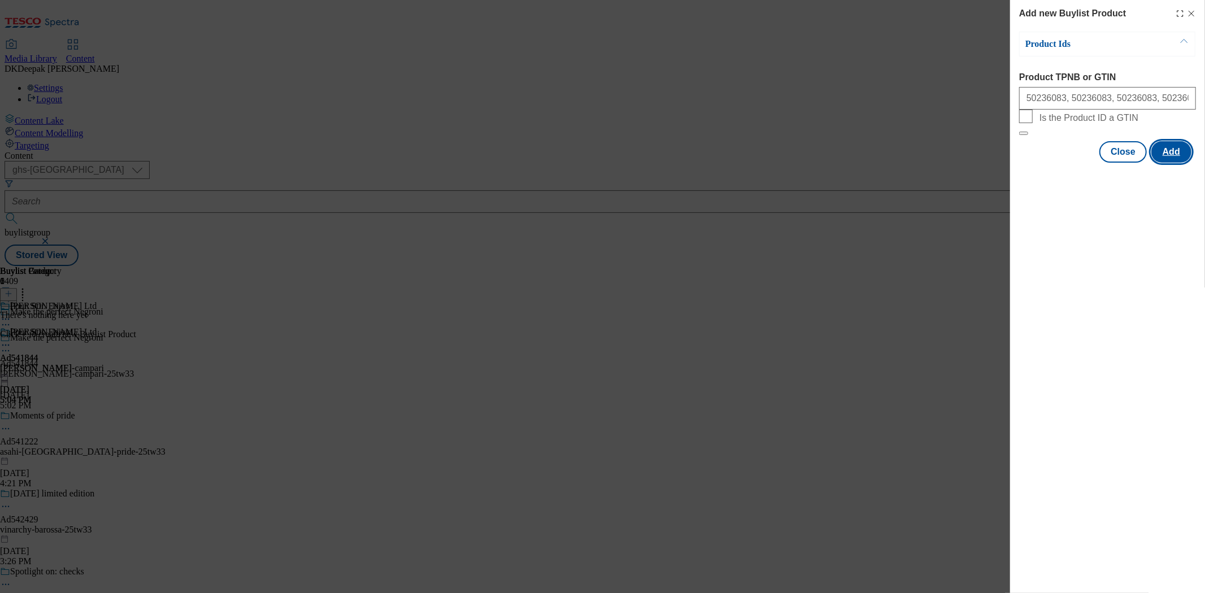
click at [1166, 163] on button "Add" at bounding box center [1172, 151] width 40 height 21
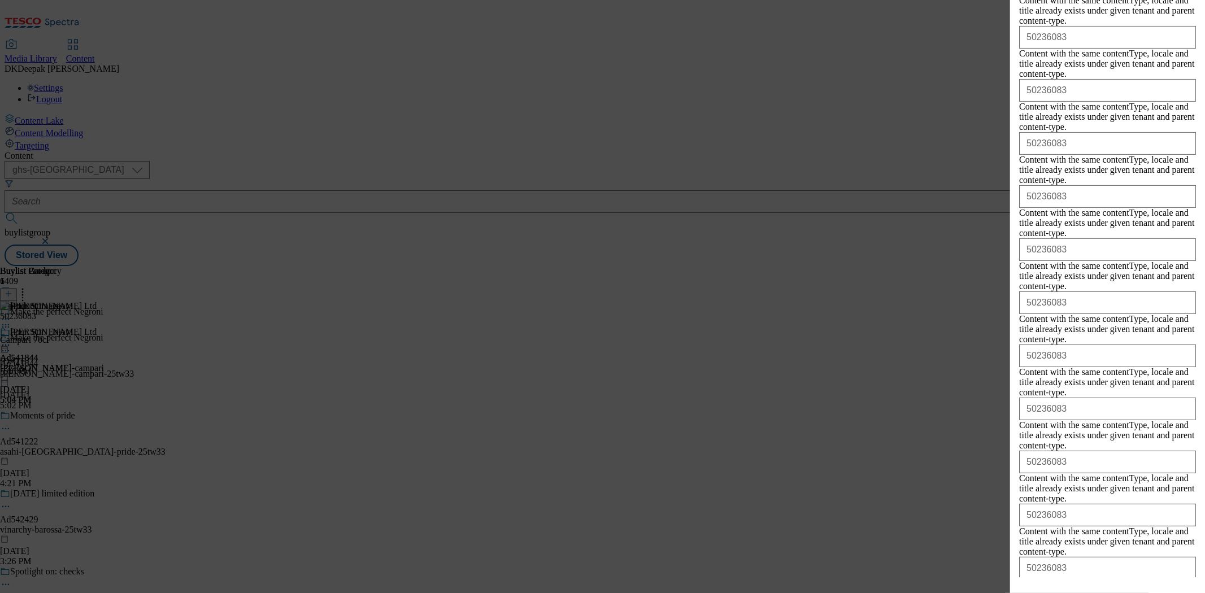
scroll to position [340, 0]
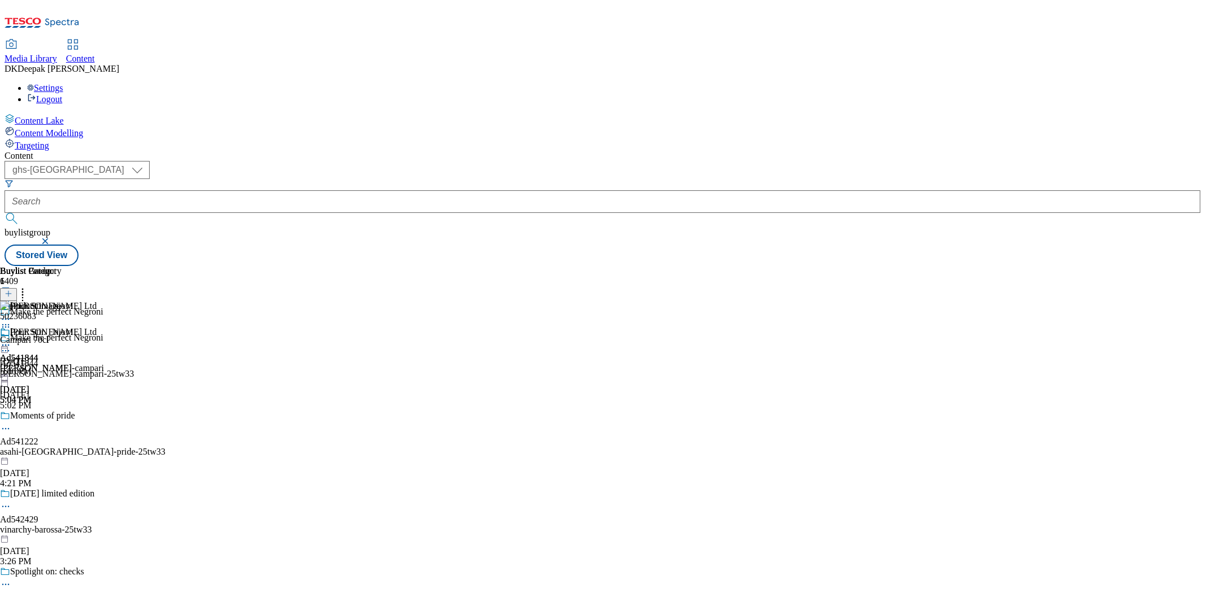
click at [11, 340] on icon at bounding box center [5, 345] width 11 height 11
click at [62, 417] on span "Preview" at bounding box center [48, 421] width 27 height 8
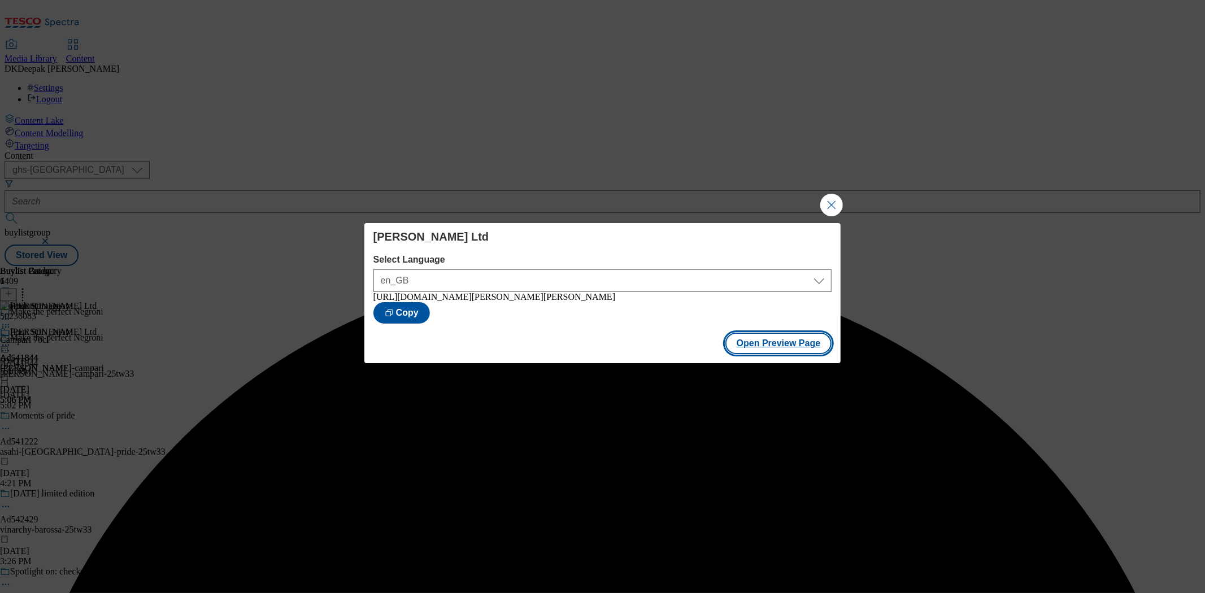
click at [784, 354] on button "Open Preview Page" at bounding box center [779, 343] width 107 height 21
click at [823, 199] on button "Close Modal" at bounding box center [832, 205] width 23 height 23
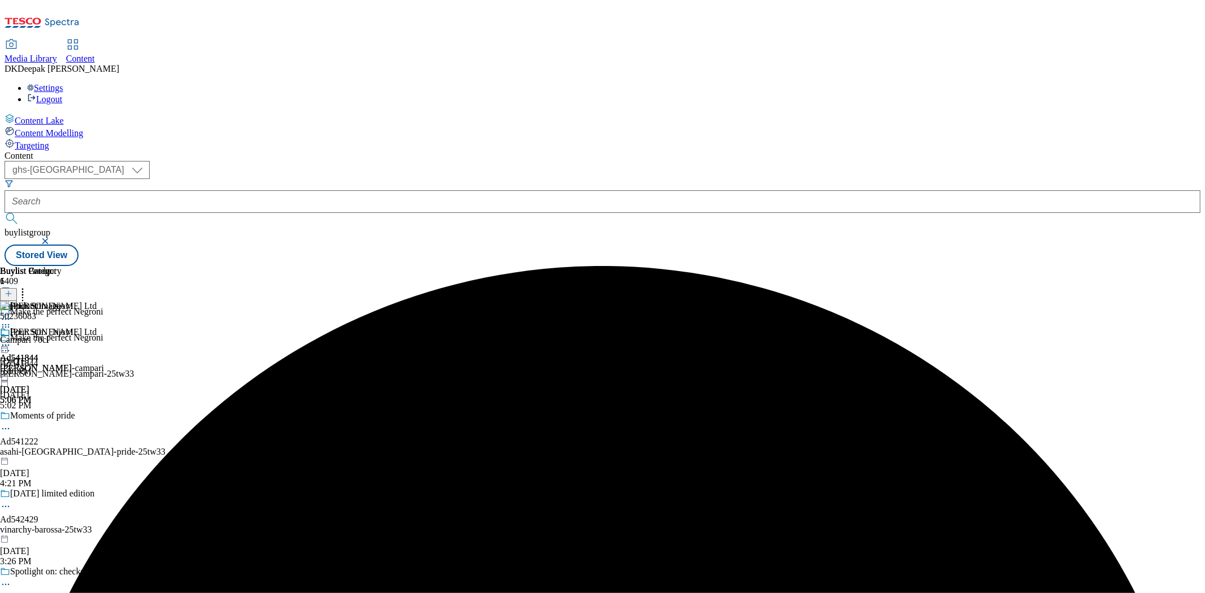
click at [11, 340] on icon at bounding box center [5, 345] width 11 height 11
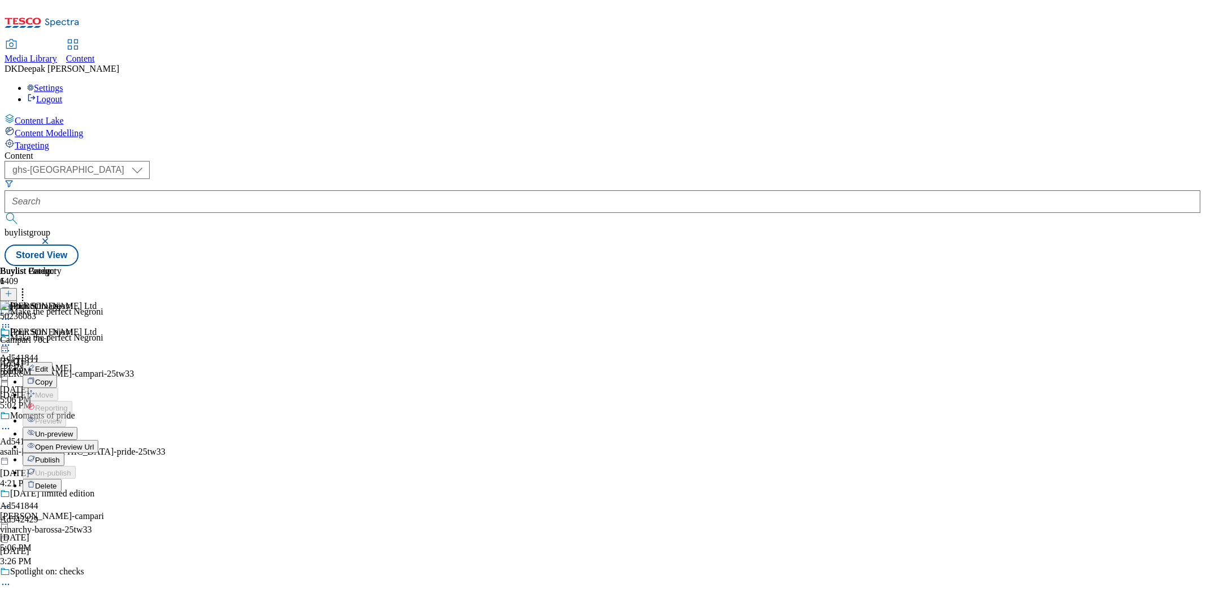
click at [73, 430] on span "Un-preview" at bounding box center [54, 434] width 38 height 8
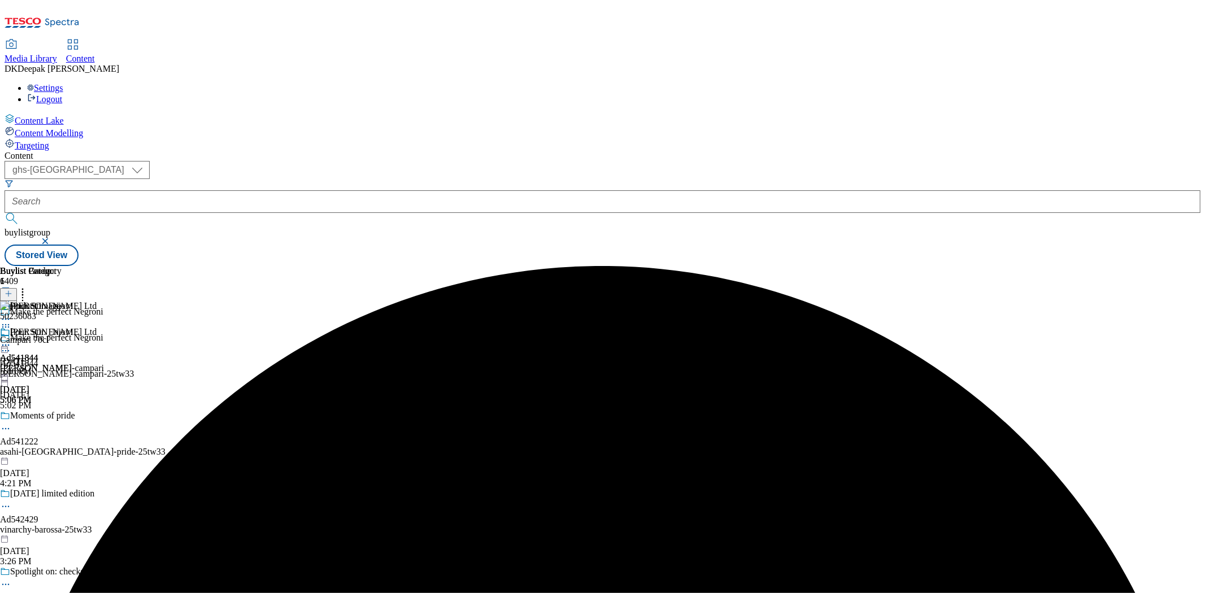
click at [11, 340] on icon at bounding box center [5, 345] width 11 height 11
click at [62, 417] on span "Preview" at bounding box center [48, 421] width 27 height 8
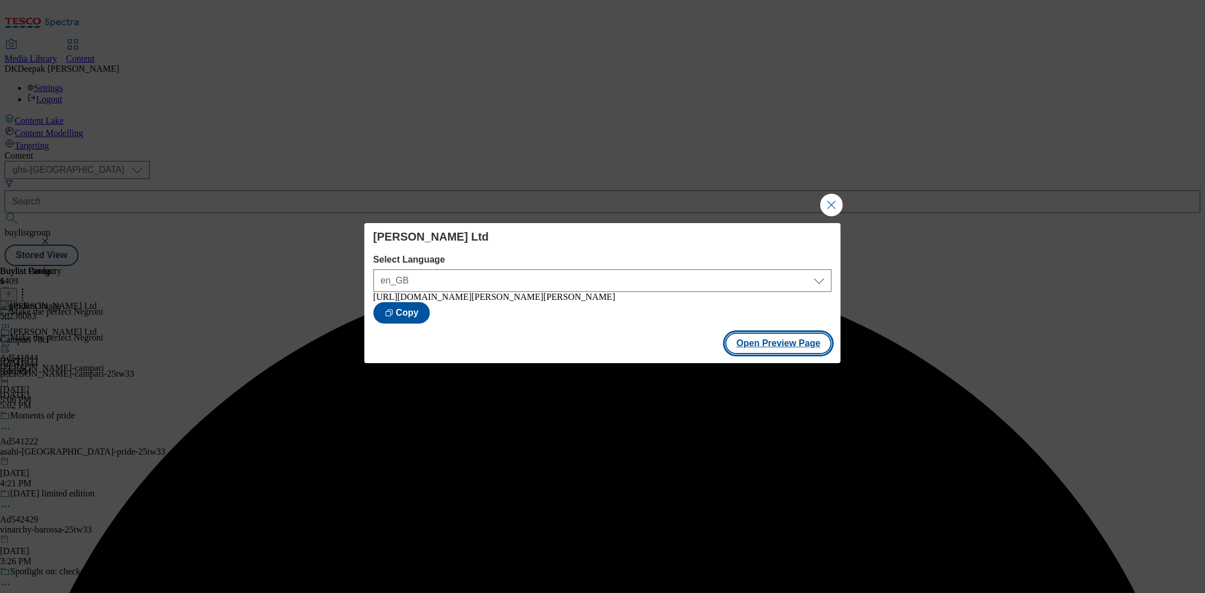
click at [821, 344] on button "Open Preview Page" at bounding box center [779, 343] width 107 height 21
click at [825, 205] on button "Close Modal" at bounding box center [832, 205] width 23 height 23
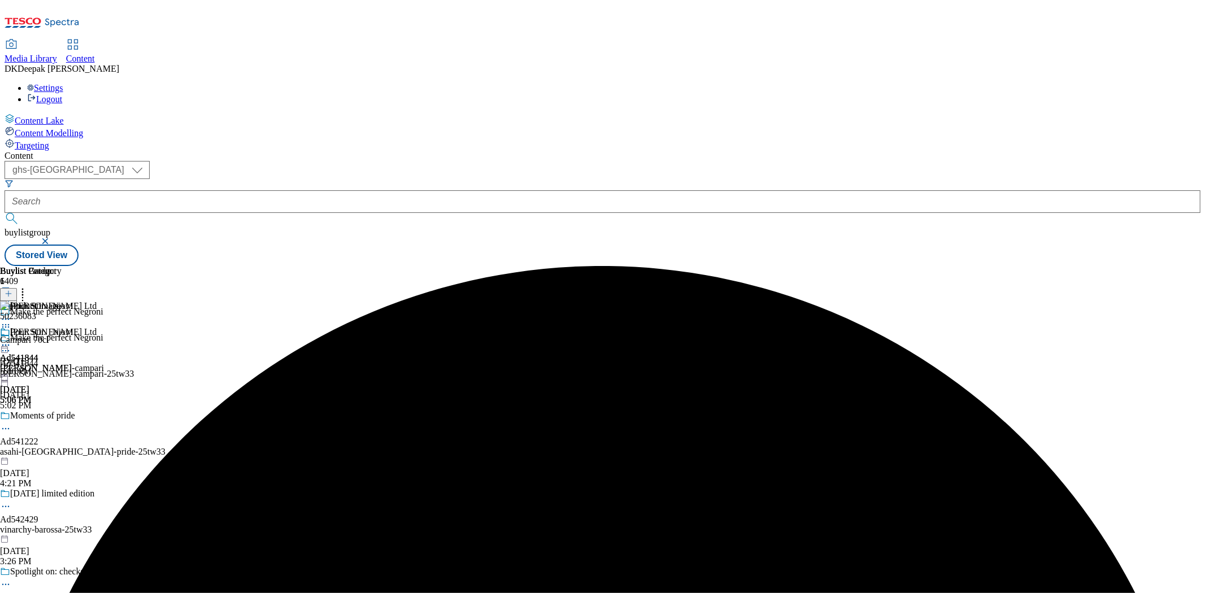
click at [11, 340] on icon at bounding box center [5, 345] width 11 height 11
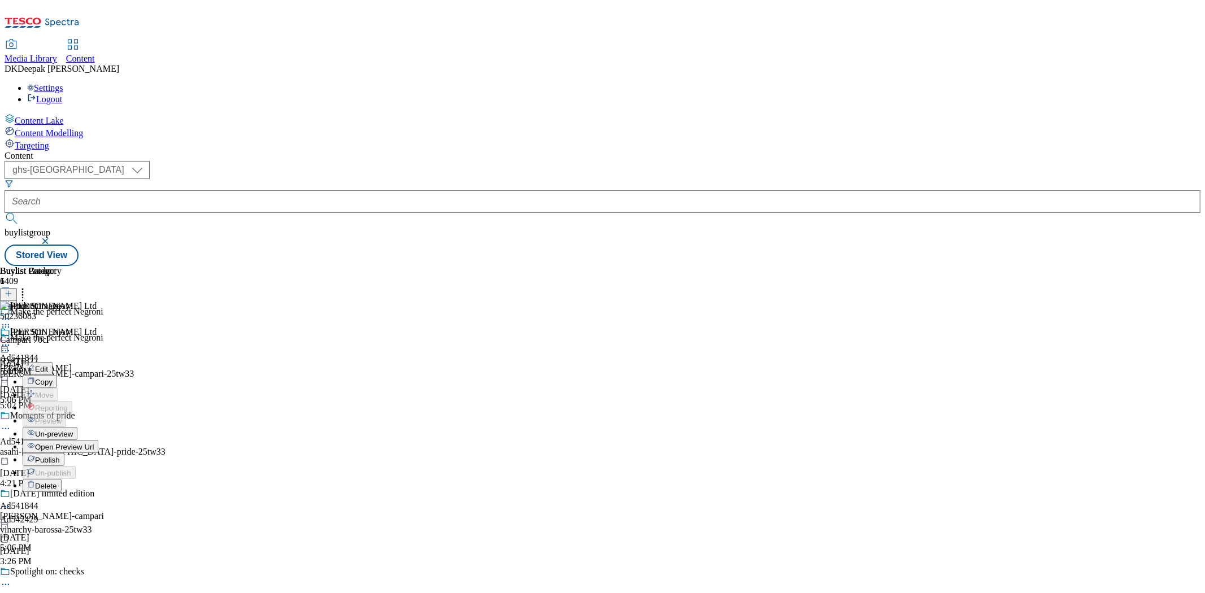
click at [73, 430] on span "Un-preview" at bounding box center [54, 434] width 38 height 8
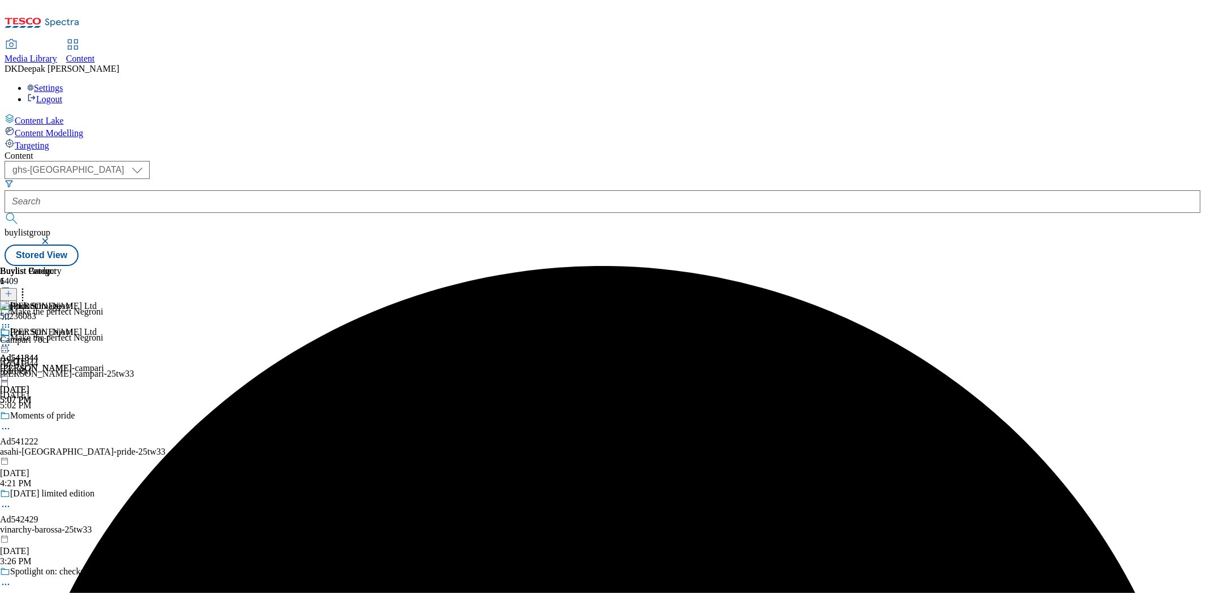
click at [11, 340] on icon at bounding box center [5, 345] width 11 height 11
click at [62, 417] on span "Preview" at bounding box center [48, 421] width 27 height 8
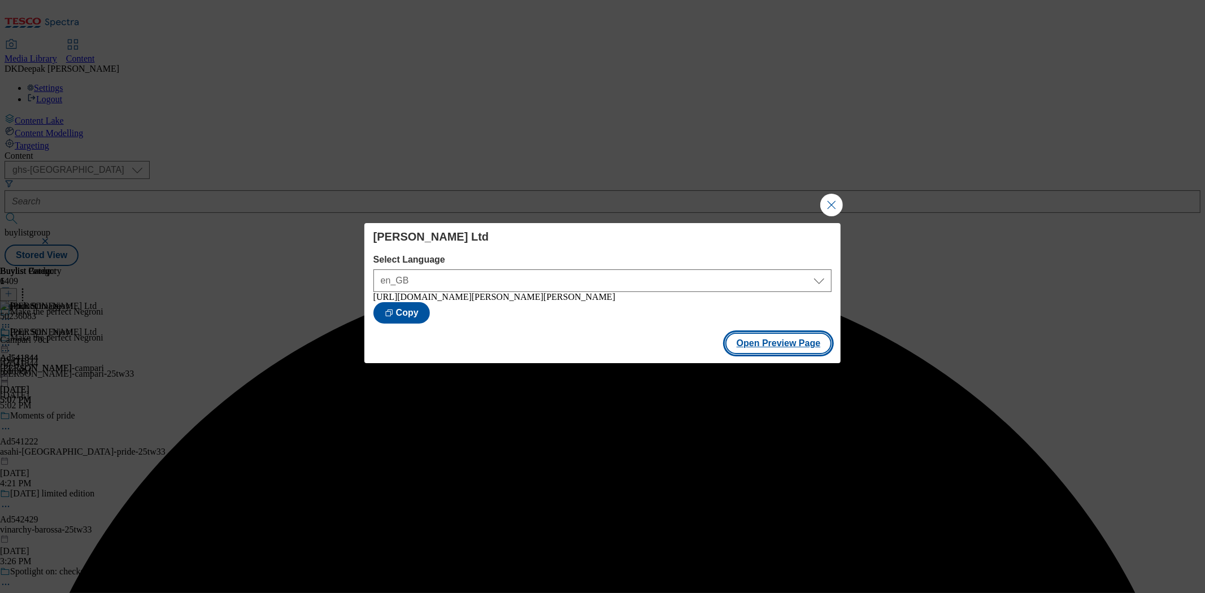
click at [790, 349] on button "Open Preview Page" at bounding box center [779, 343] width 107 height 21
click at [826, 204] on button "Close Modal" at bounding box center [832, 205] width 23 height 23
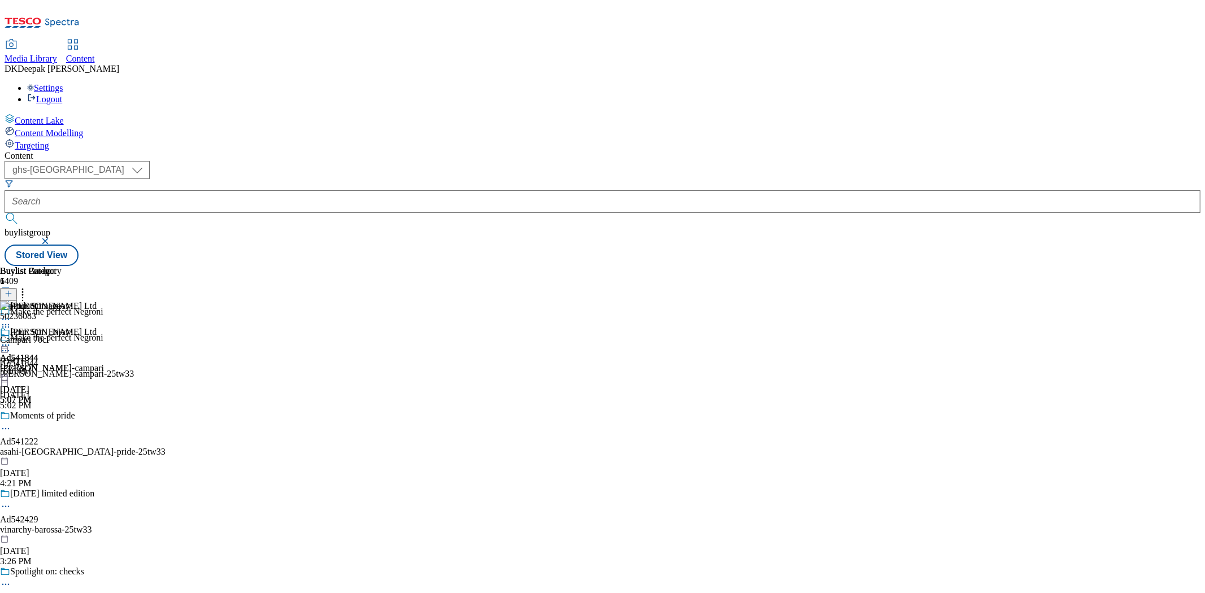
click at [11, 340] on icon at bounding box center [5, 345] width 11 height 11
click at [73, 430] on span "Un-preview" at bounding box center [54, 434] width 38 height 8
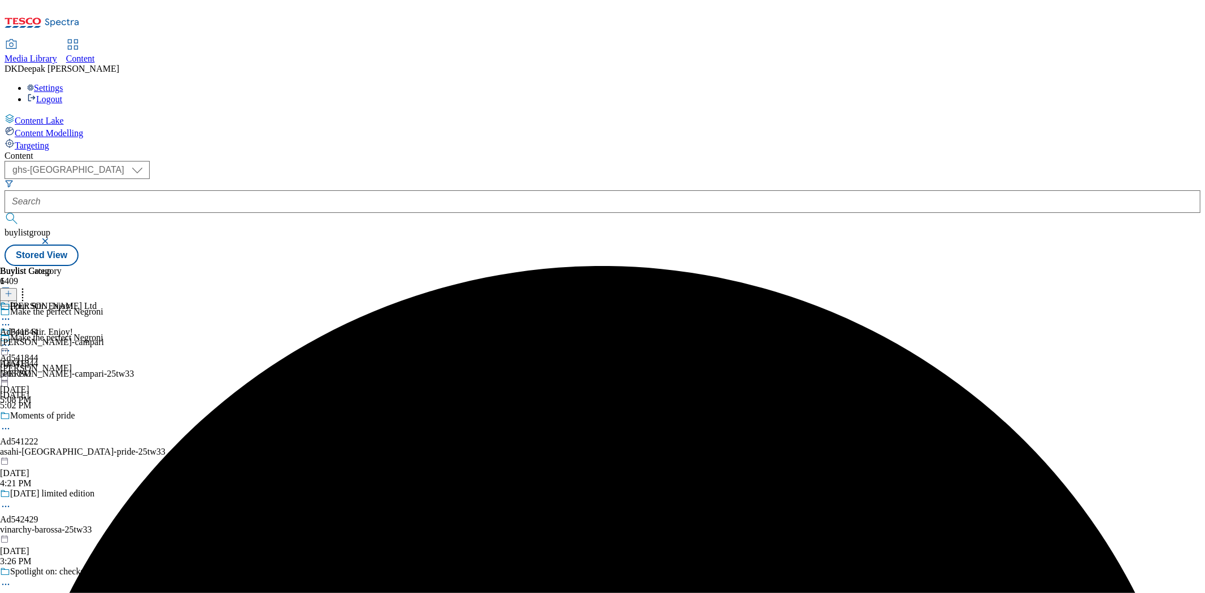
click at [11, 314] on icon at bounding box center [5, 319] width 11 height 11
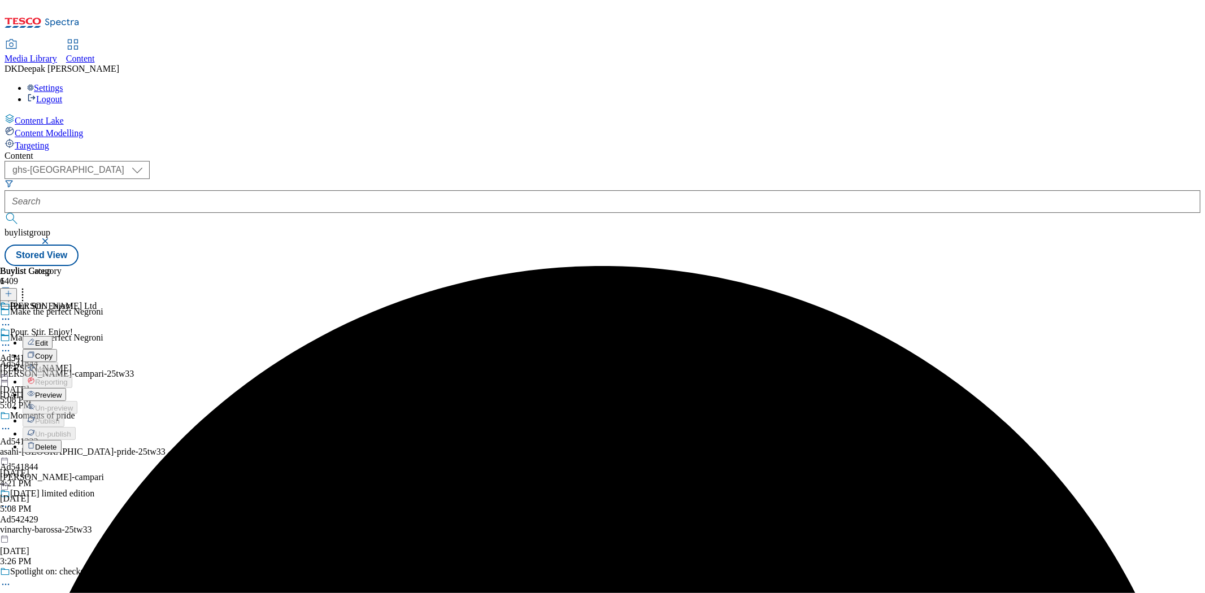
click at [62, 391] on span "Preview" at bounding box center [48, 395] width 27 height 8
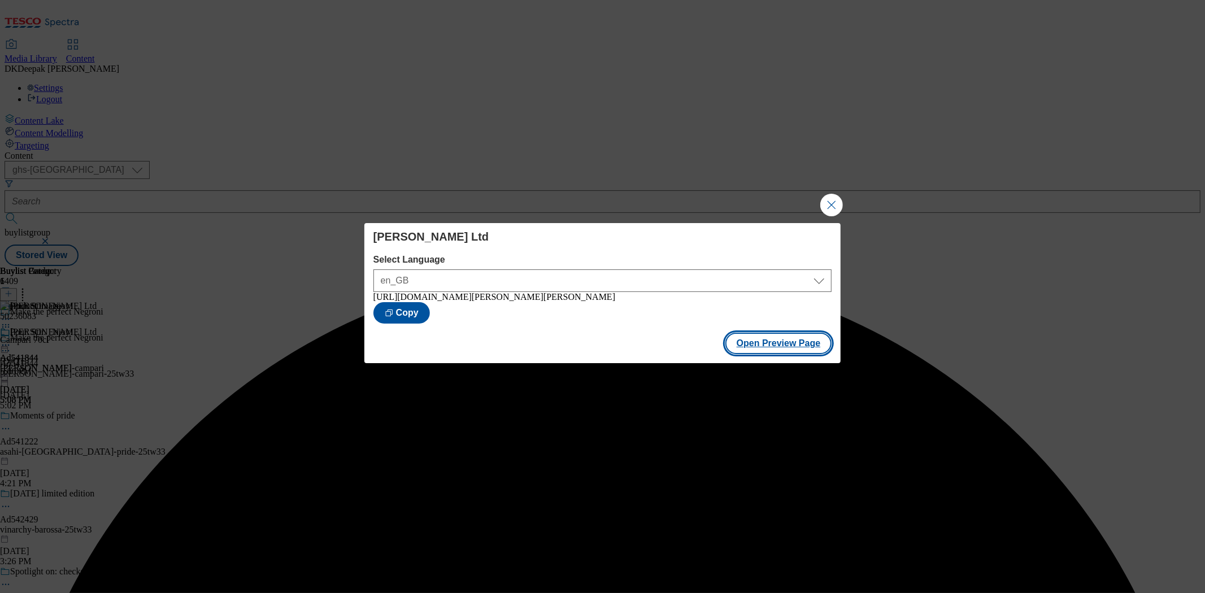
click at [780, 345] on button "Open Preview Page" at bounding box center [779, 343] width 107 height 21
click at [832, 202] on button "Close Modal" at bounding box center [832, 205] width 23 height 23
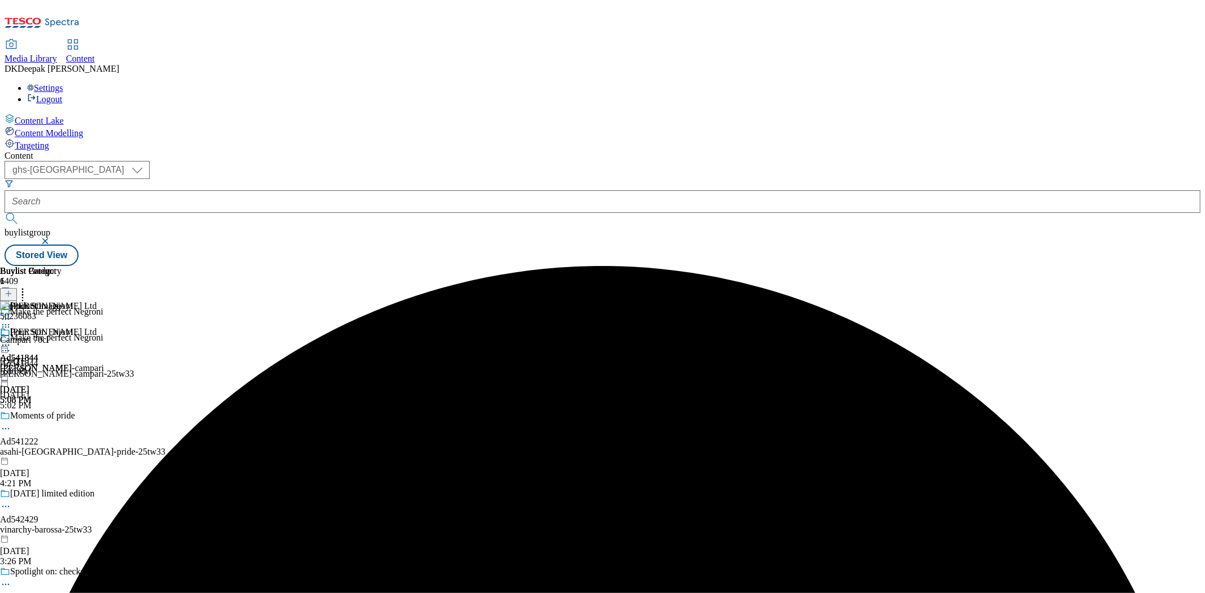
click at [11, 340] on icon at bounding box center [5, 345] width 11 height 11
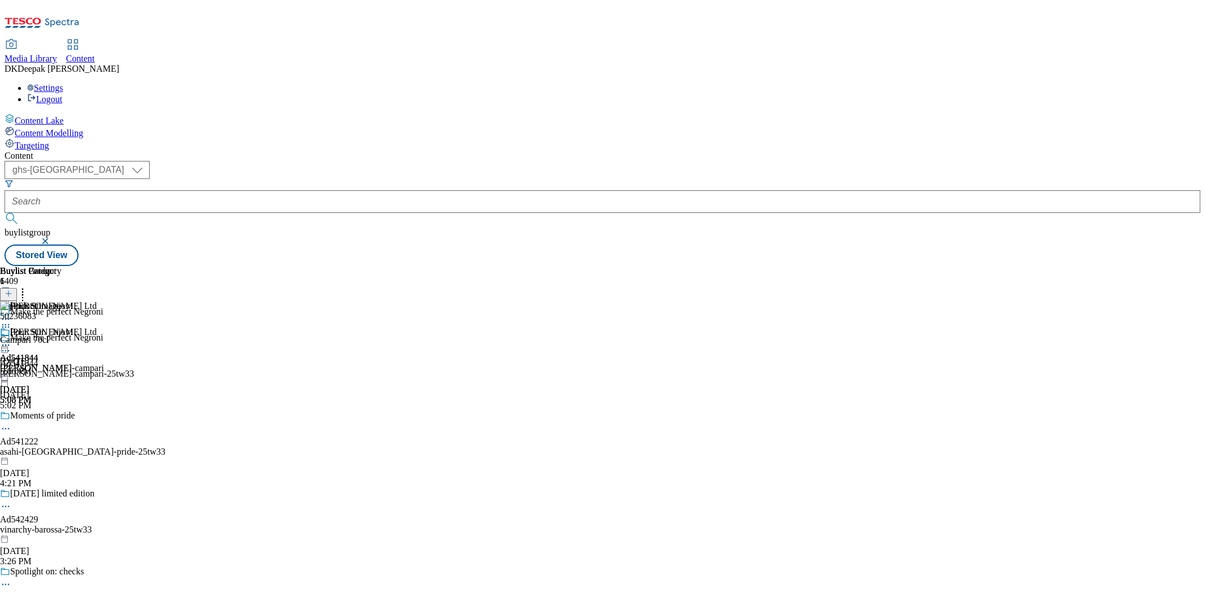
click at [104, 360] on div "[PERSON_NAME] Ltd Ad541844 [PERSON_NAME]-campari [DATE] 5:08 PM" at bounding box center [52, 366] width 104 height 78
click at [11, 340] on icon at bounding box center [5, 345] width 11 height 11
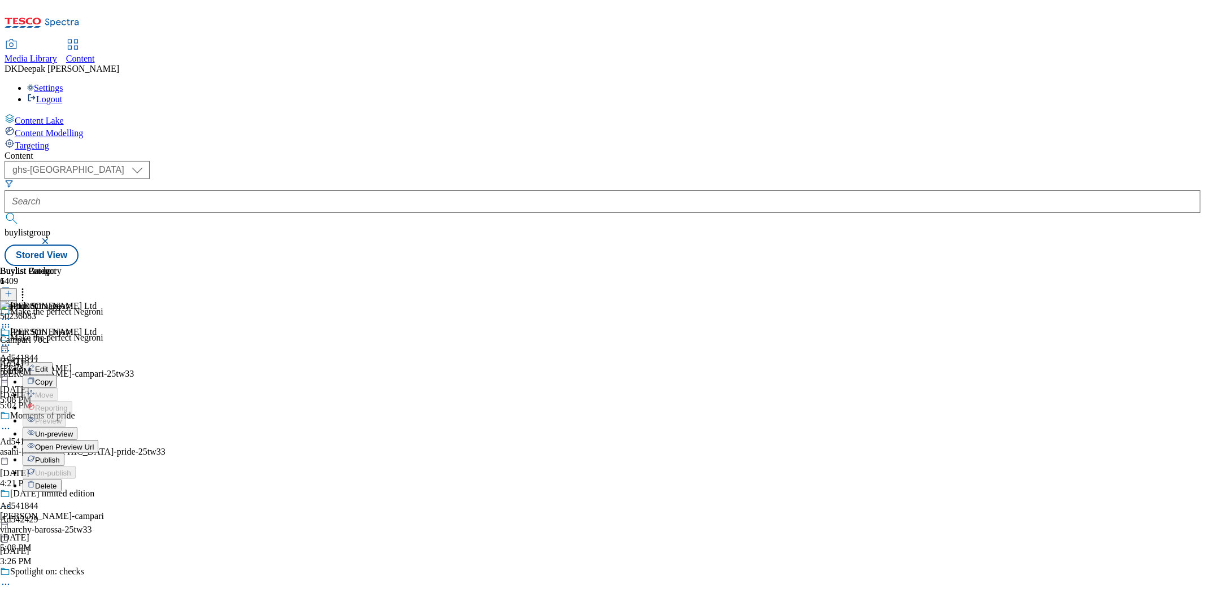
click at [73, 430] on span "Un-preview" at bounding box center [54, 434] width 38 height 8
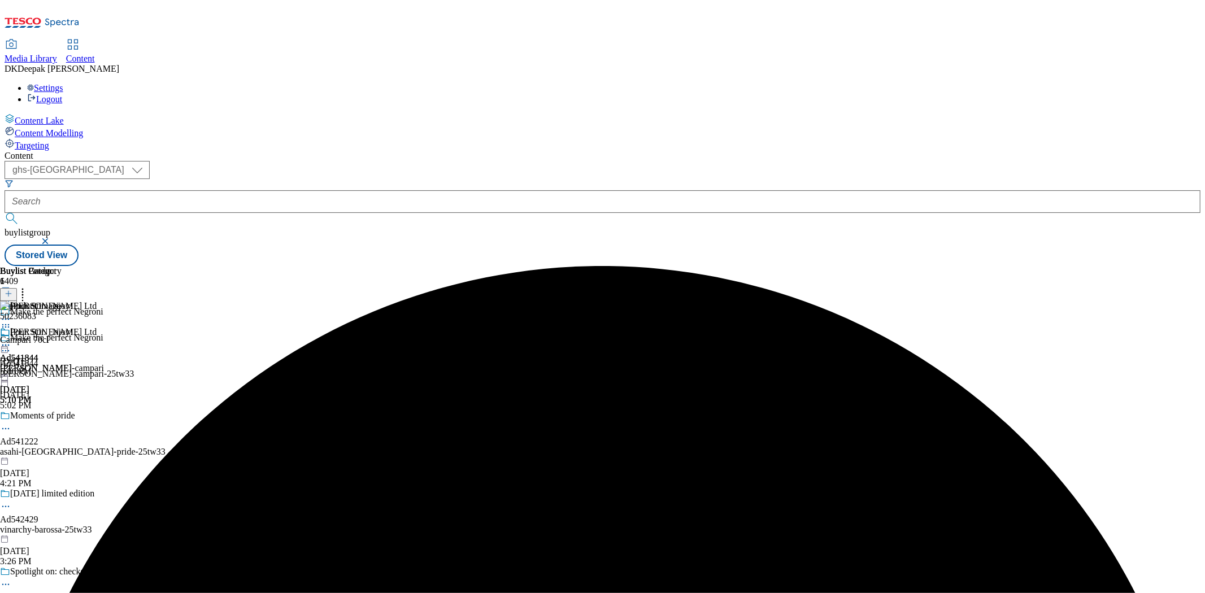
click at [7, 345] on circle at bounding box center [6, 346] width 2 height 2
click at [62, 417] on span "Preview" at bounding box center [48, 421] width 27 height 8
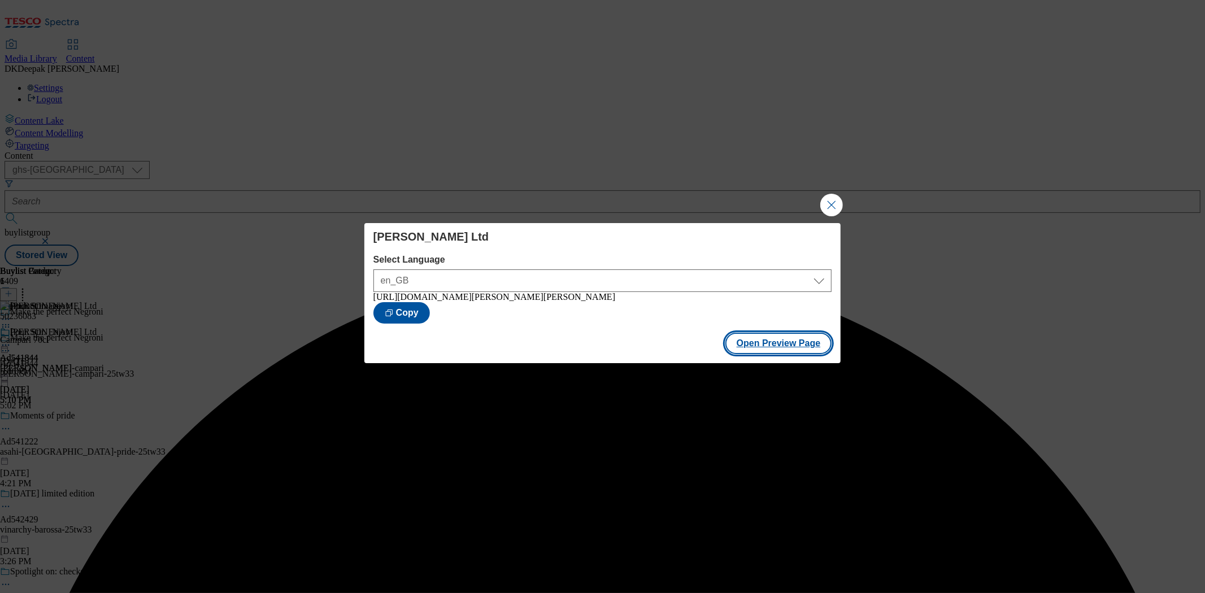
click at [766, 344] on button "Open Preview Page" at bounding box center [779, 343] width 107 height 21
click at [832, 201] on button "Close Modal" at bounding box center [832, 205] width 23 height 23
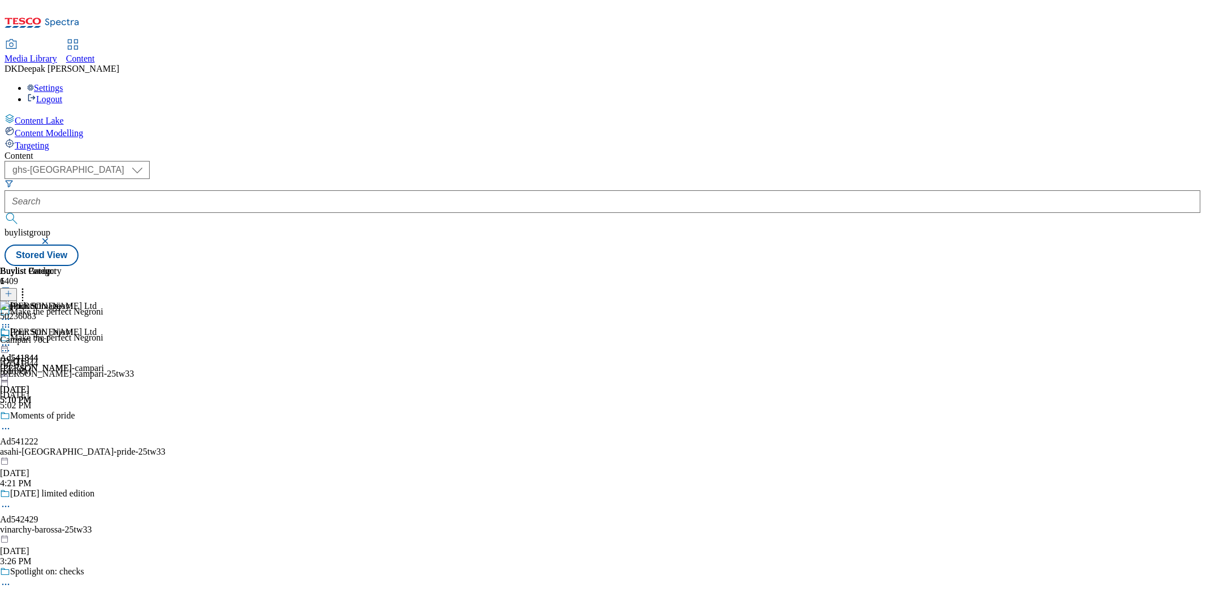
click at [11, 340] on icon at bounding box center [5, 345] width 11 height 11
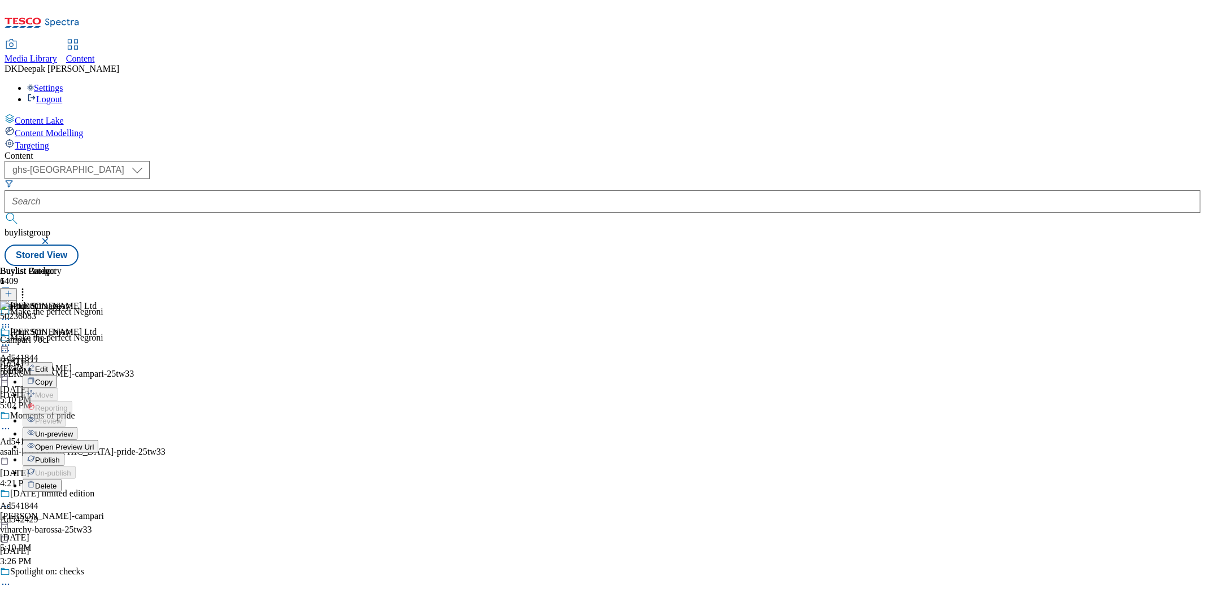
click at [104, 327] on div "[PERSON_NAME] Ltd Edit Copy Move Reporting Preview Un-preview Open Preview Url …" at bounding box center [52, 440] width 104 height 226
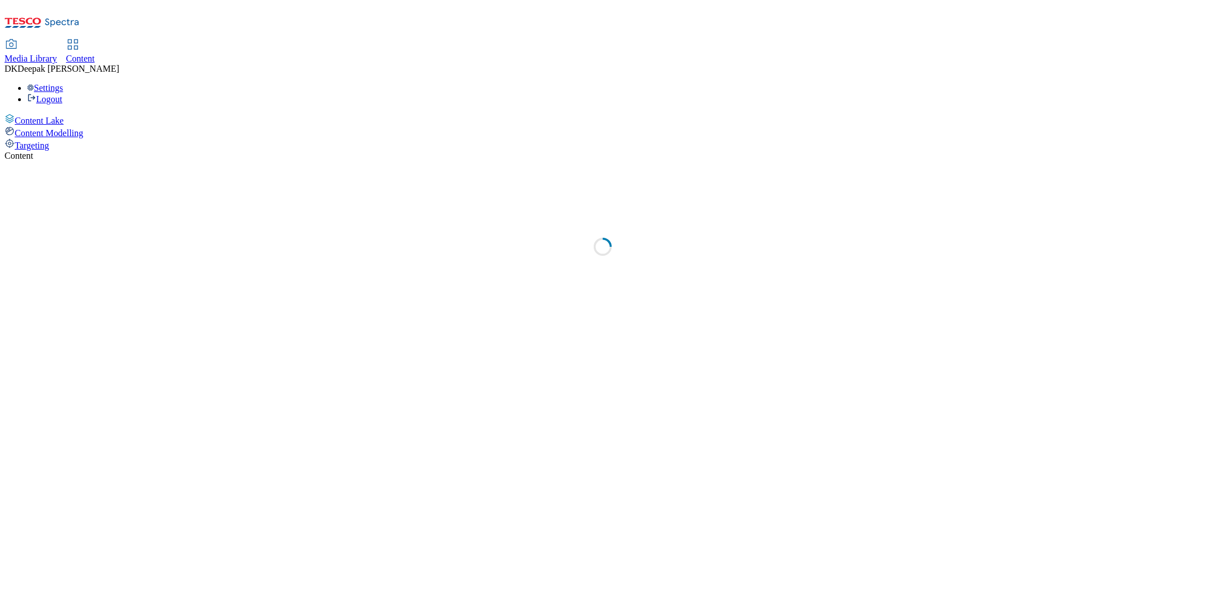
select select "ghs-[GEOGRAPHIC_DATA]"
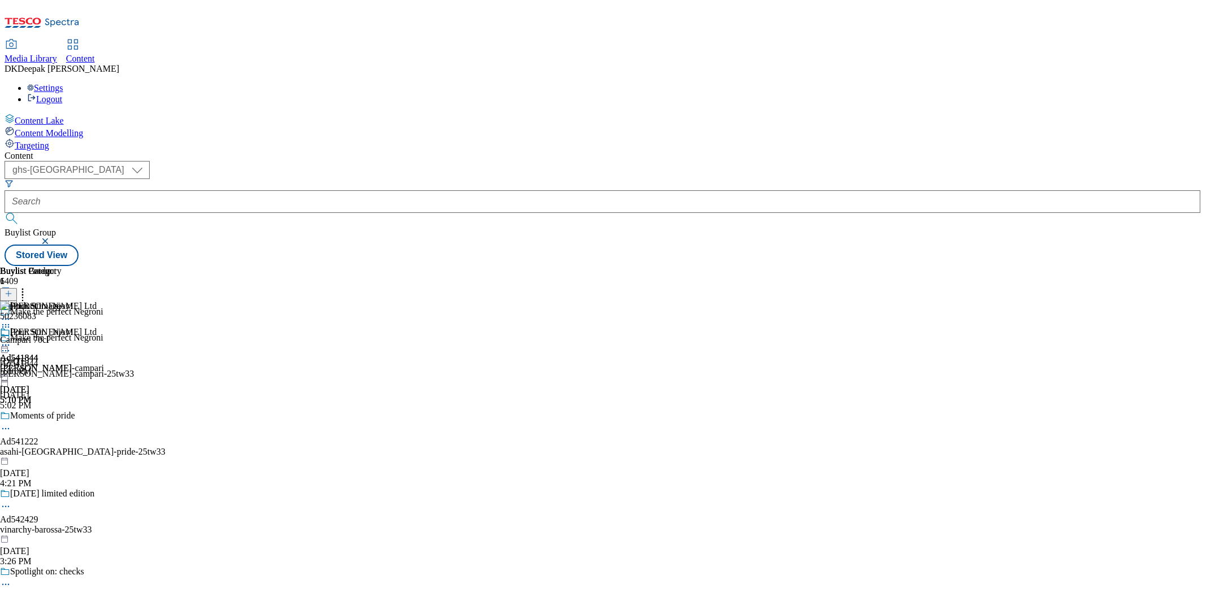
click at [11, 340] on icon at bounding box center [5, 345] width 11 height 11
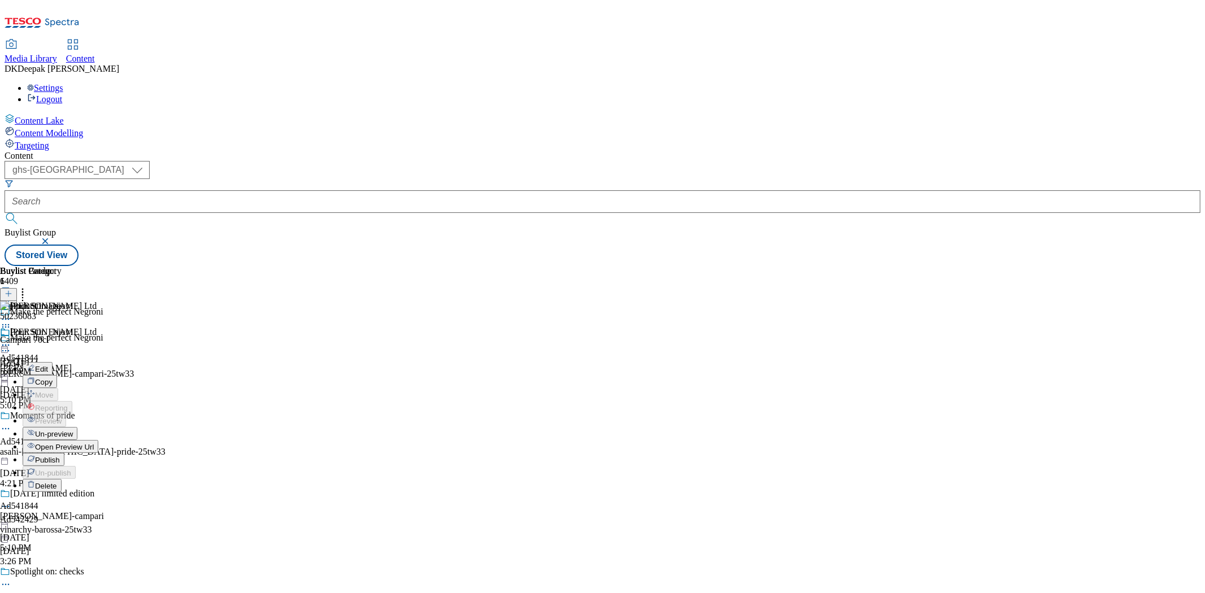
click at [94, 443] on span "Open Preview Url" at bounding box center [64, 447] width 59 height 8
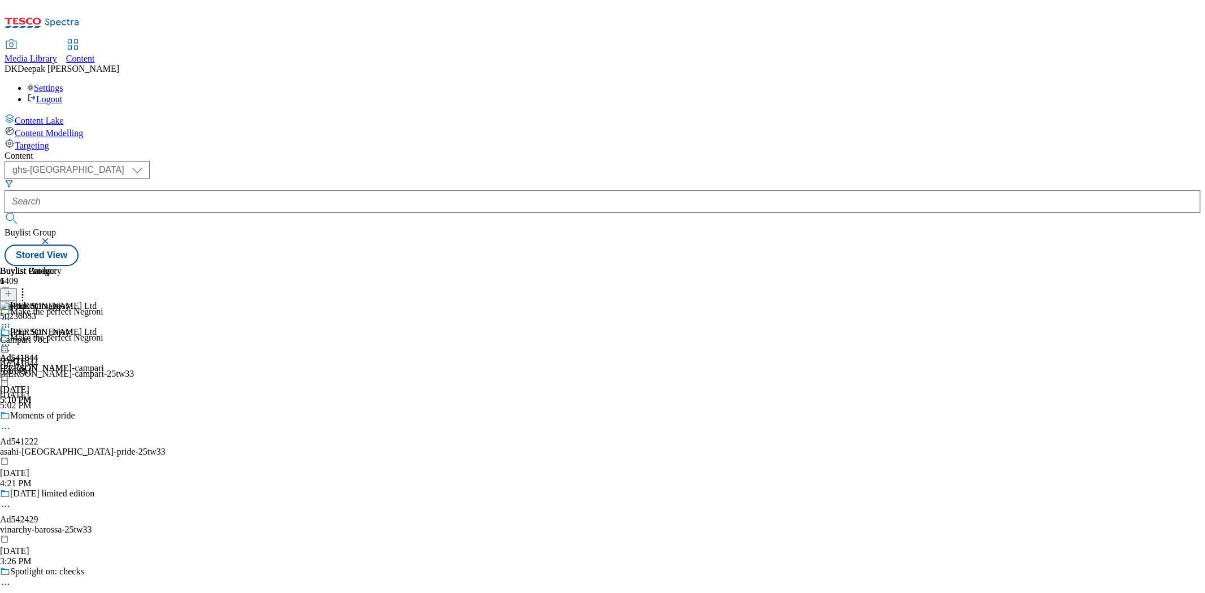
click at [11, 340] on icon at bounding box center [5, 345] width 11 height 11
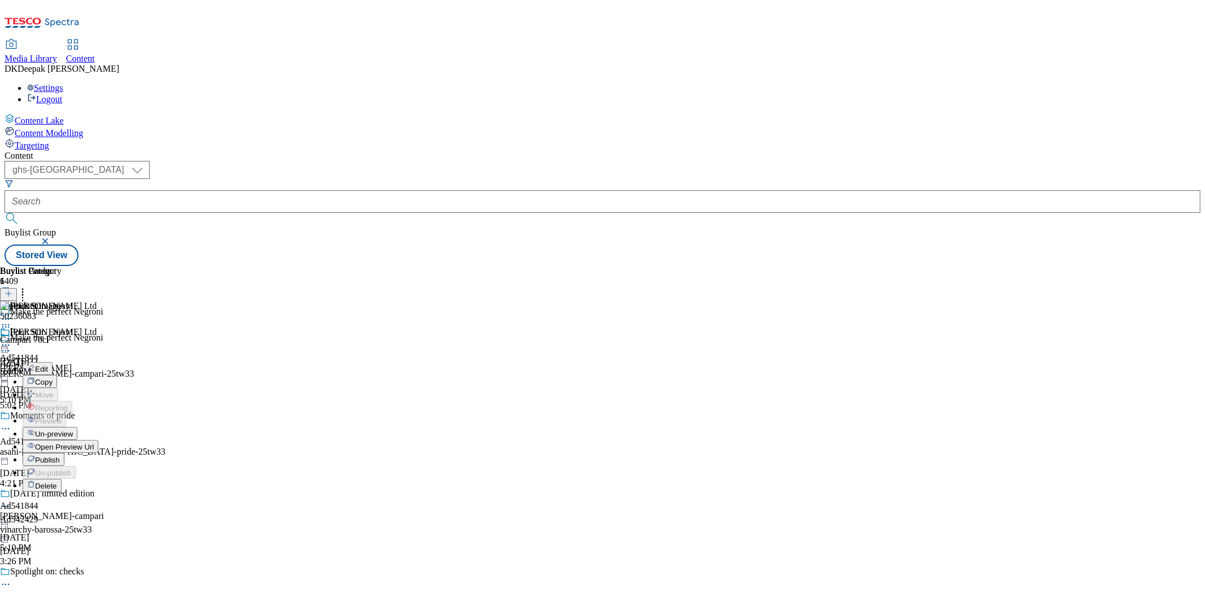
click at [73, 430] on span "Un-preview" at bounding box center [54, 434] width 38 height 8
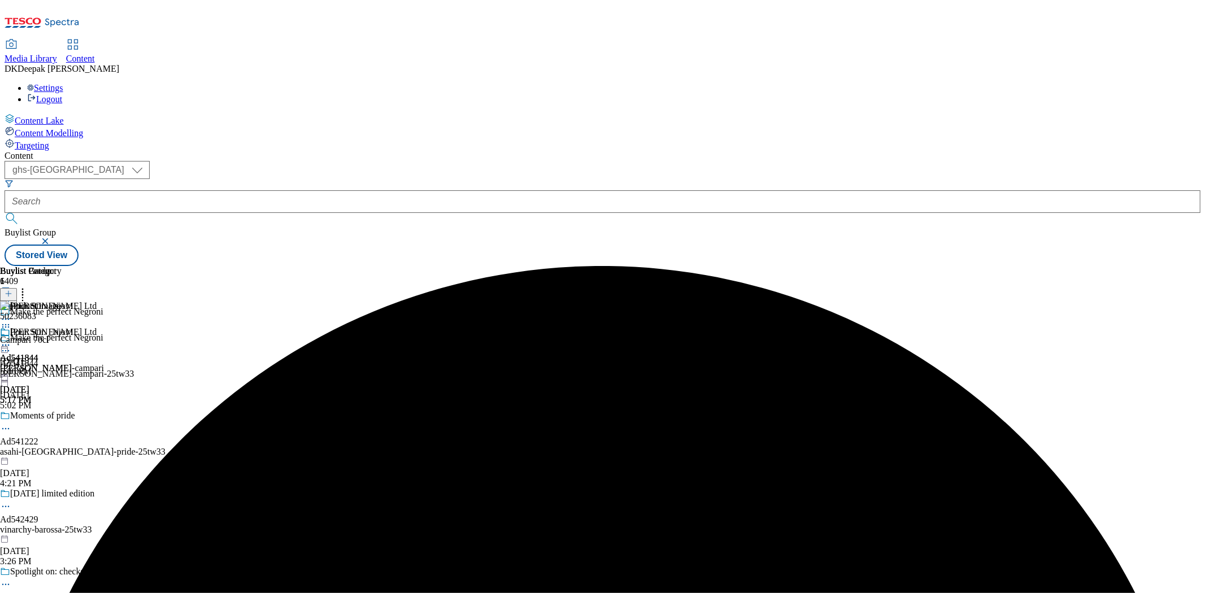
click at [11, 340] on icon at bounding box center [5, 345] width 11 height 11
click at [62, 417] on span "Preview" at bounding box center [48, 421] width 27 height 8
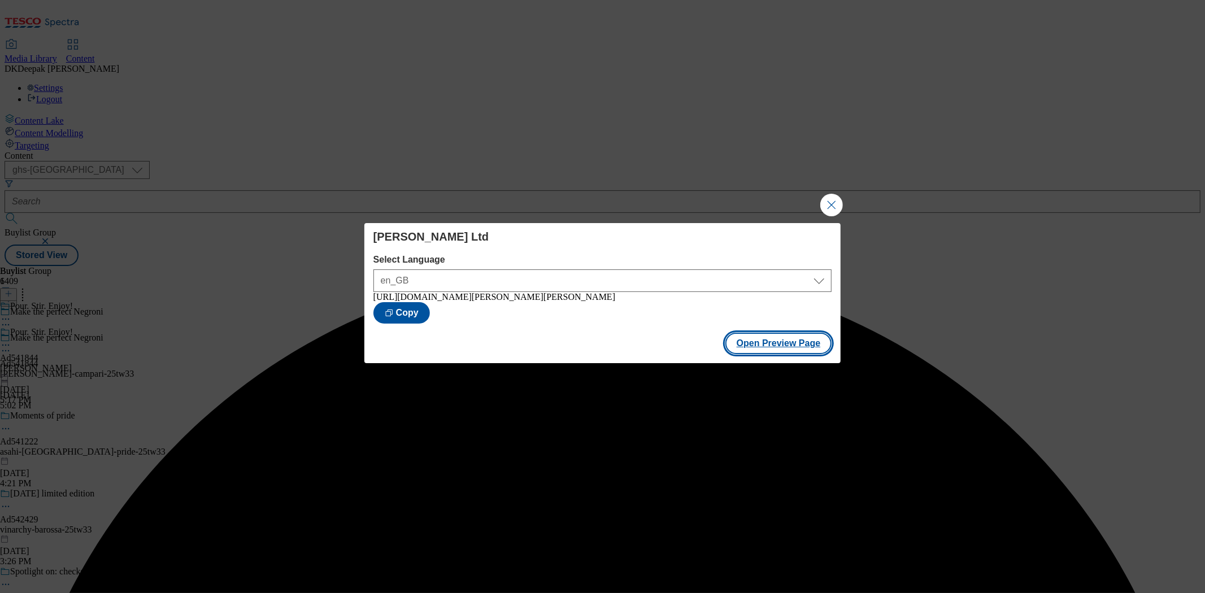
click at [788, 344] on button "Open Preview Page" at bounding box center [779, 343] width 107 height 21
click at [838, 200] on button "Close Modal" at bounding box center [832, 205] width 23 height 23
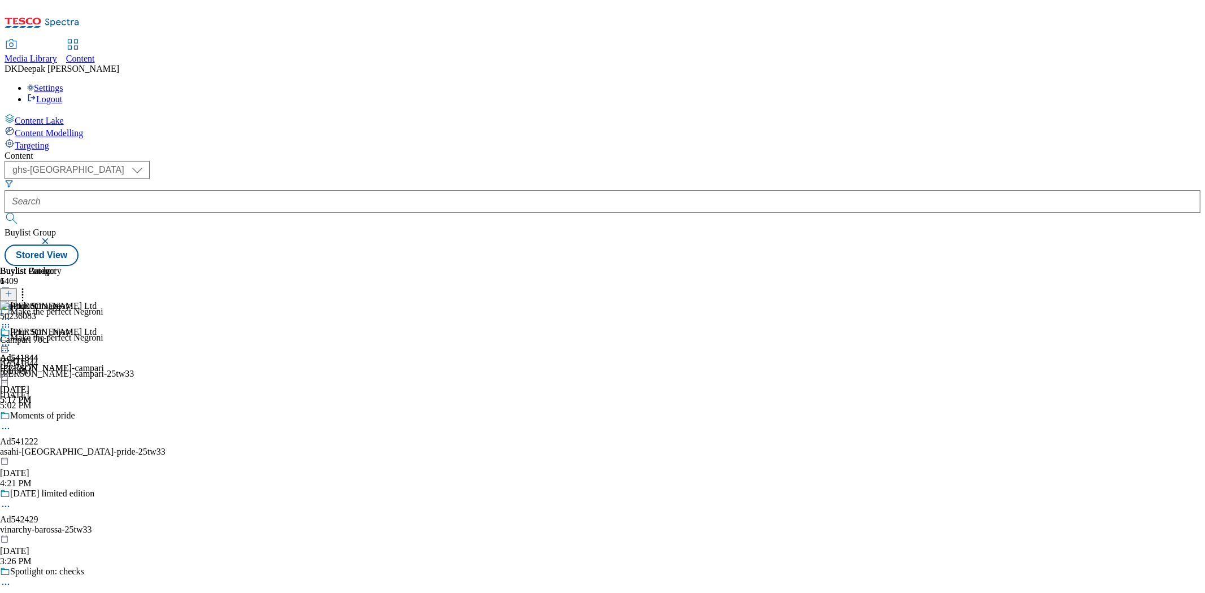
click at [11, 340] on icon at bounding box center [5, 345] width 11 height 11
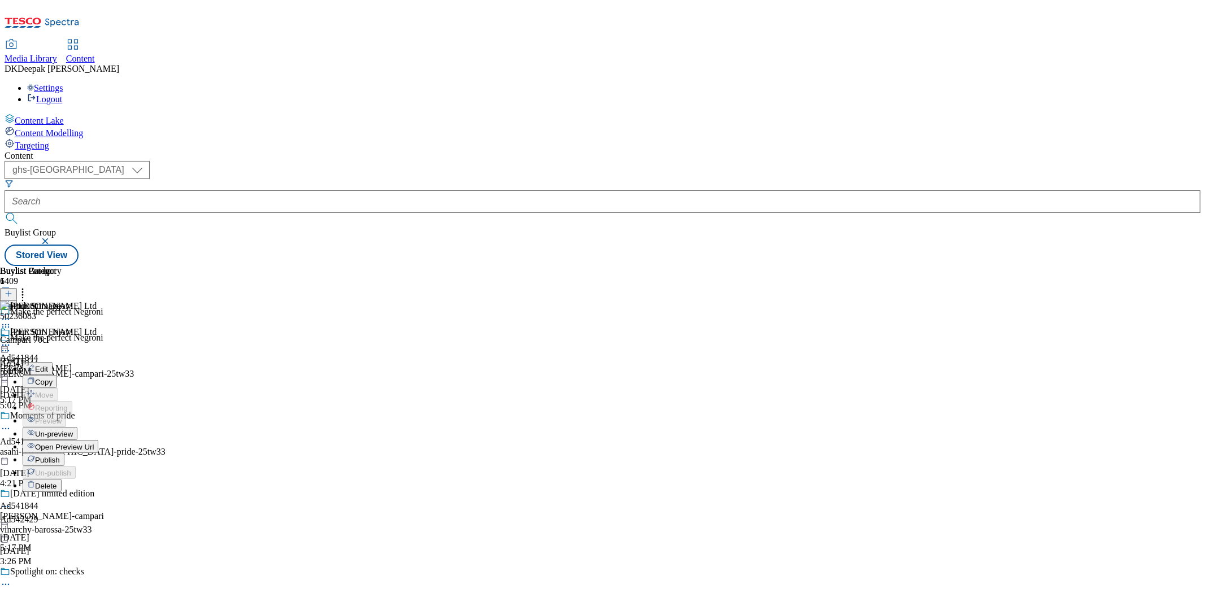
click at [57, 482] on span "Delete" at bounding box center [46, 486] width 22 height 8
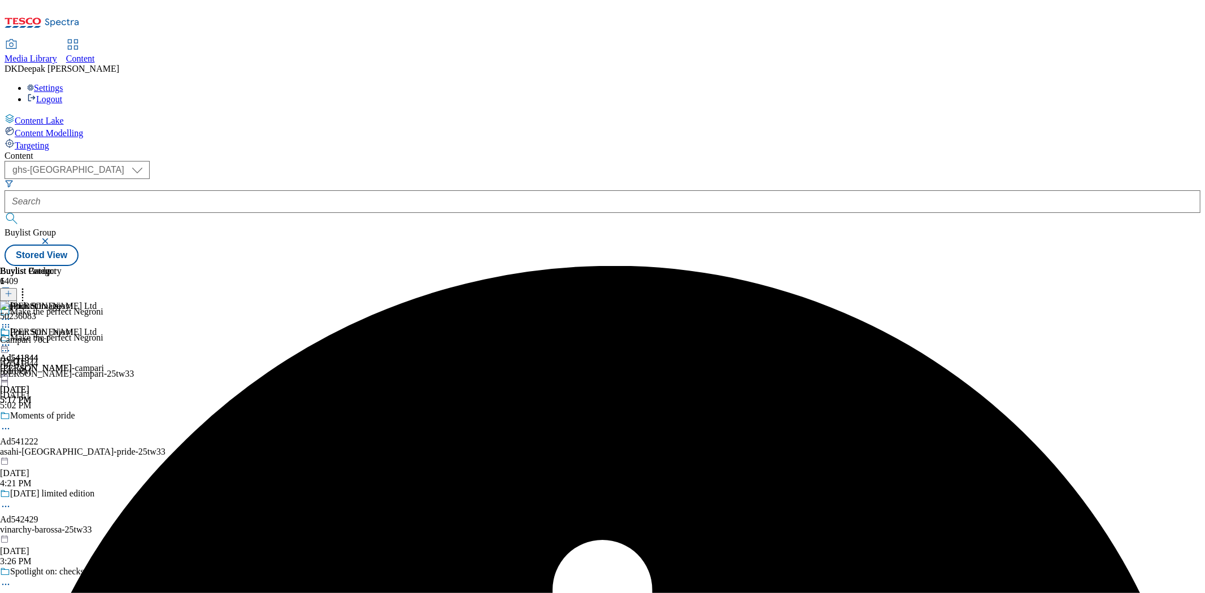
click at [11, 340] on icon at bounding box center [5, 345] width 11 height 11
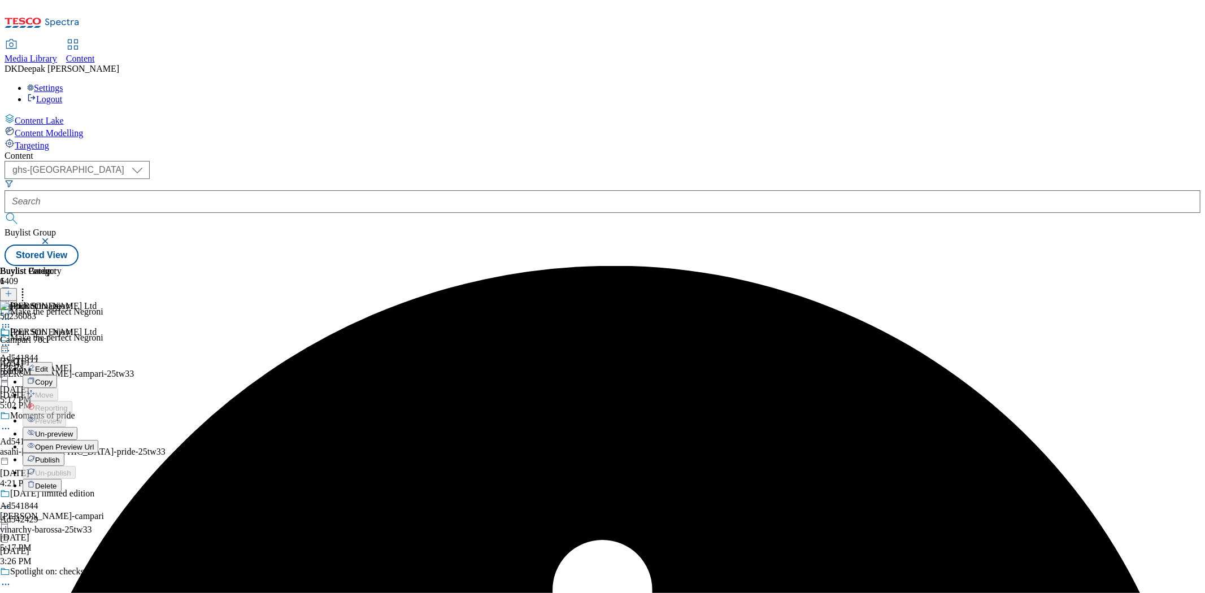
click at [73, 430] on span "Un-preview" at bounding box center [54, 434] width 38 height 8
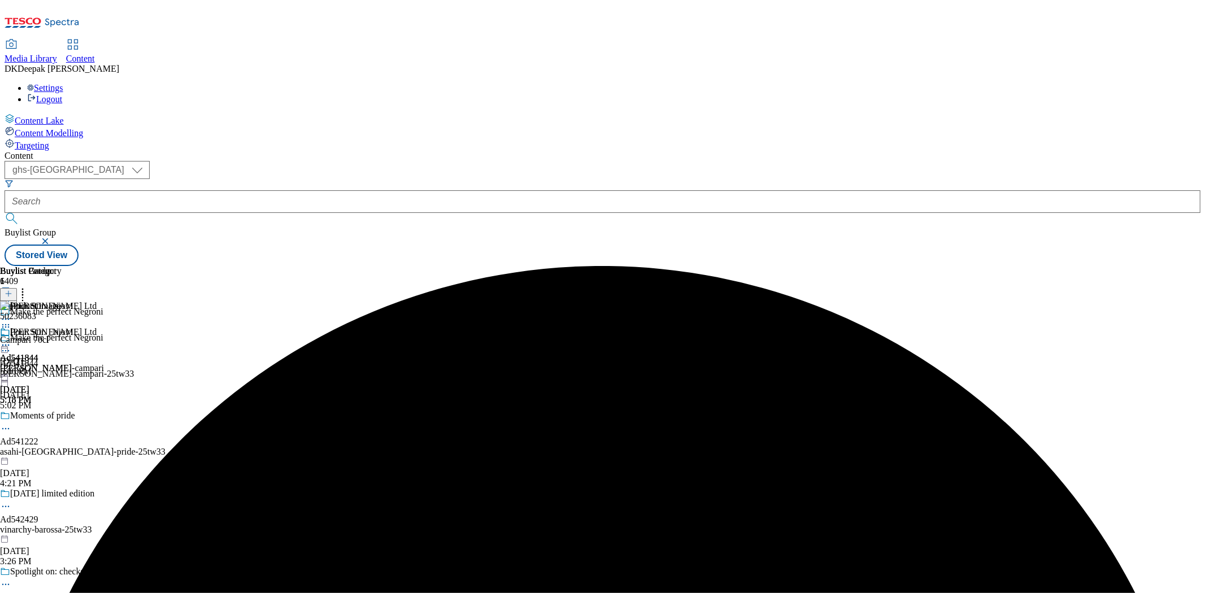
click at [11, 322] on icon at bounding box center [5, 327] width 11 height 11
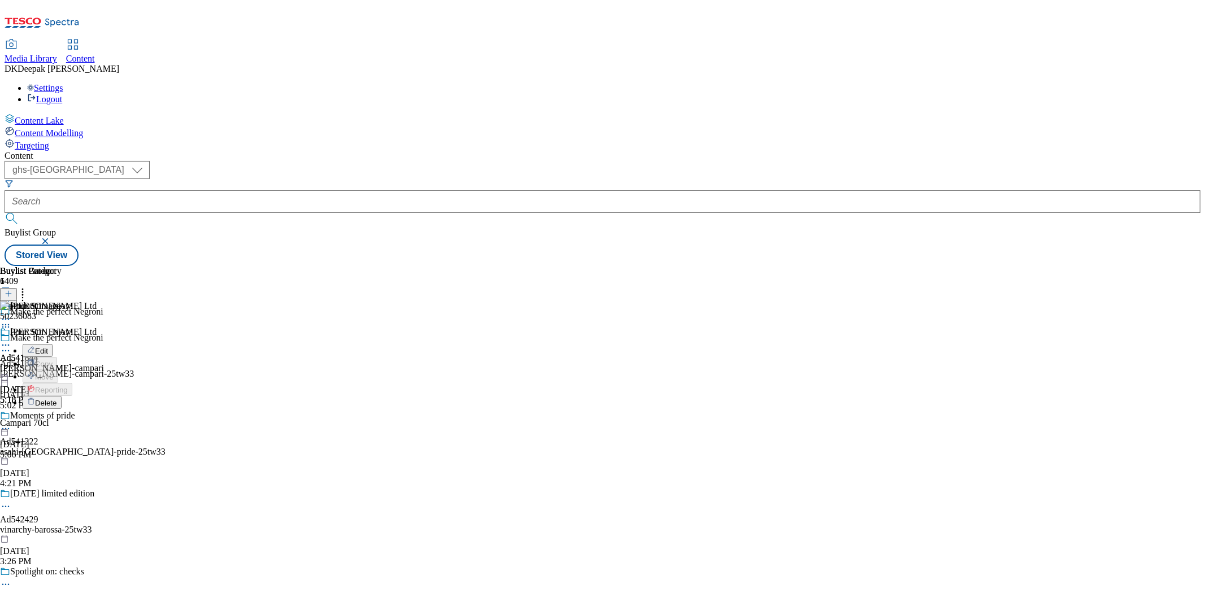
click at [57, 399] on span "Delete" at bounding box center [46, 403] width 22 height 8
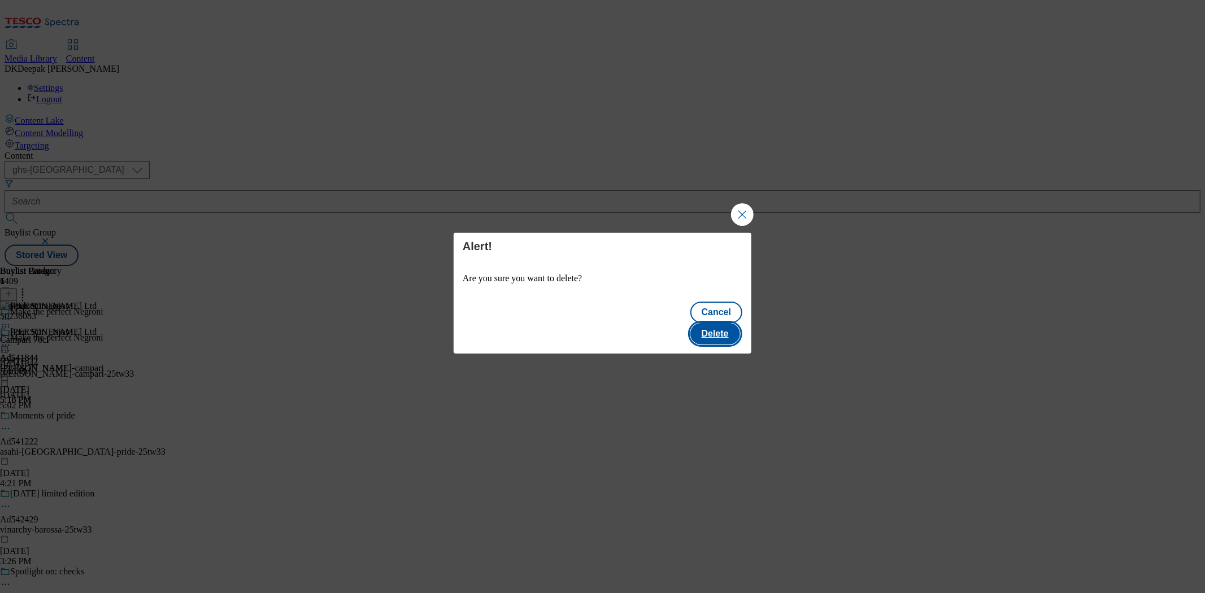
click at [725, 327] on button "Delete" at bounding box center [716, 333] width 50 height 21
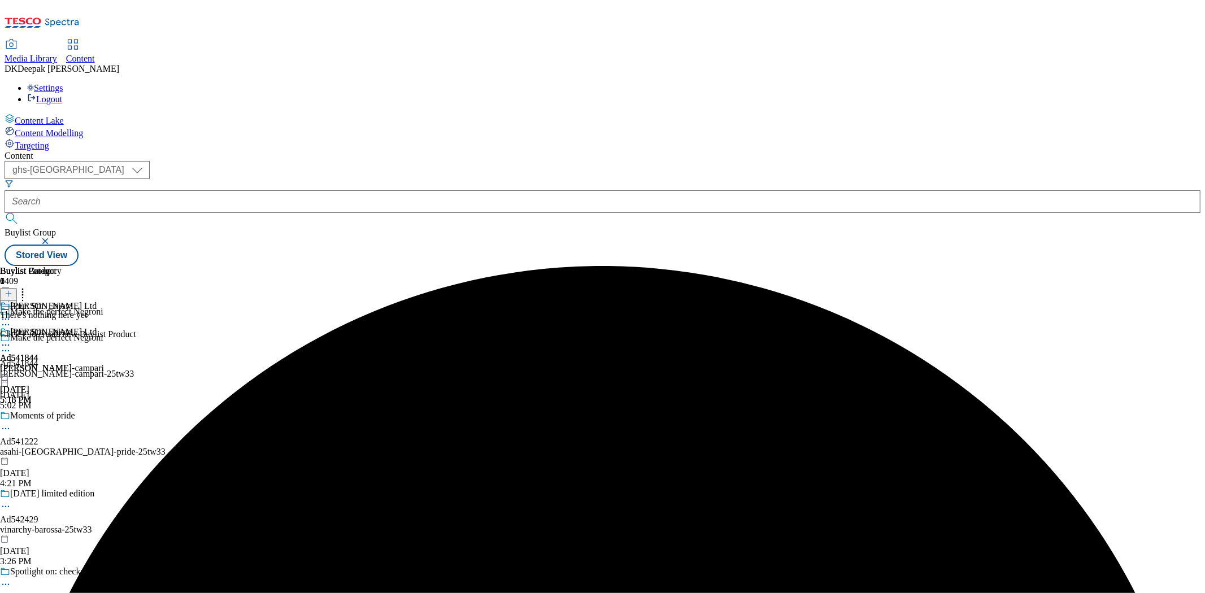
click at [104, 340] on div at bounding box center [52, 347] width 104 height 14
click at [62, 417] on span "Preview" at bounding box center [48, 421] width 27 height 8
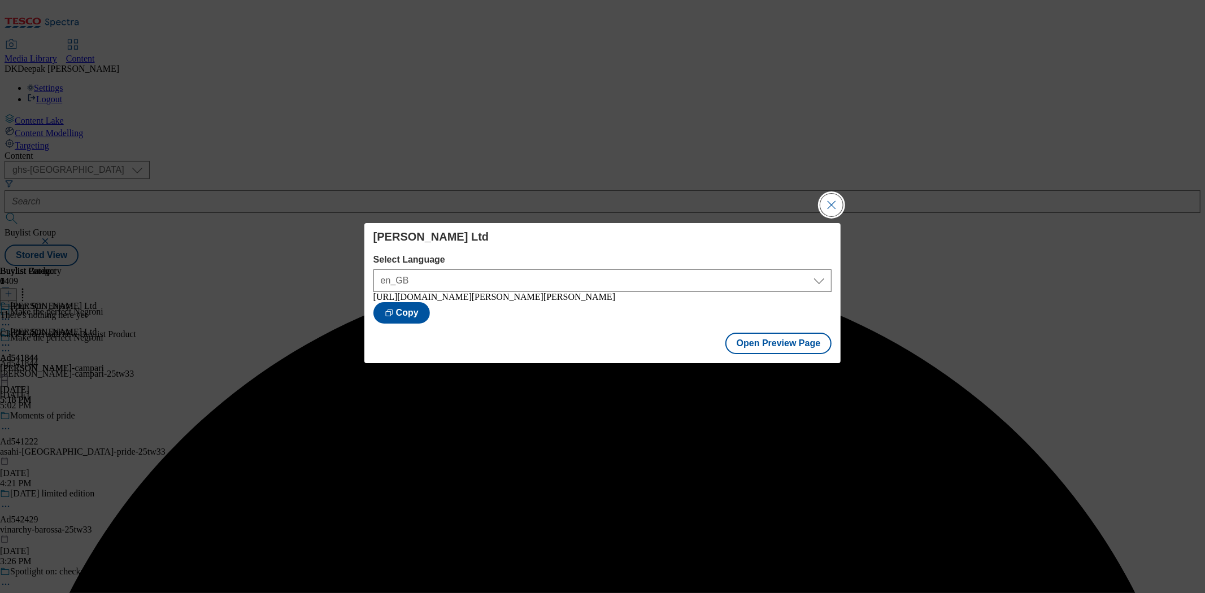
click at [827, 196] on button "Close Modal" at bounding box center [832, 205] width 23 height 23
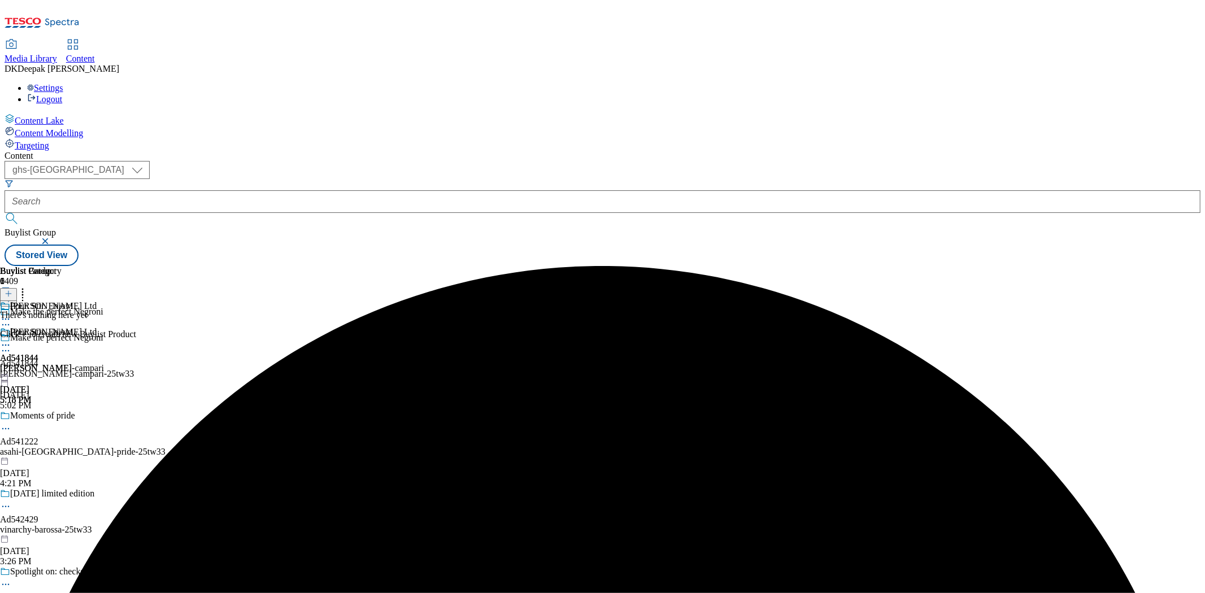
click at [11, 340] on icon at bounding box center [5, 345] width 11 height 11
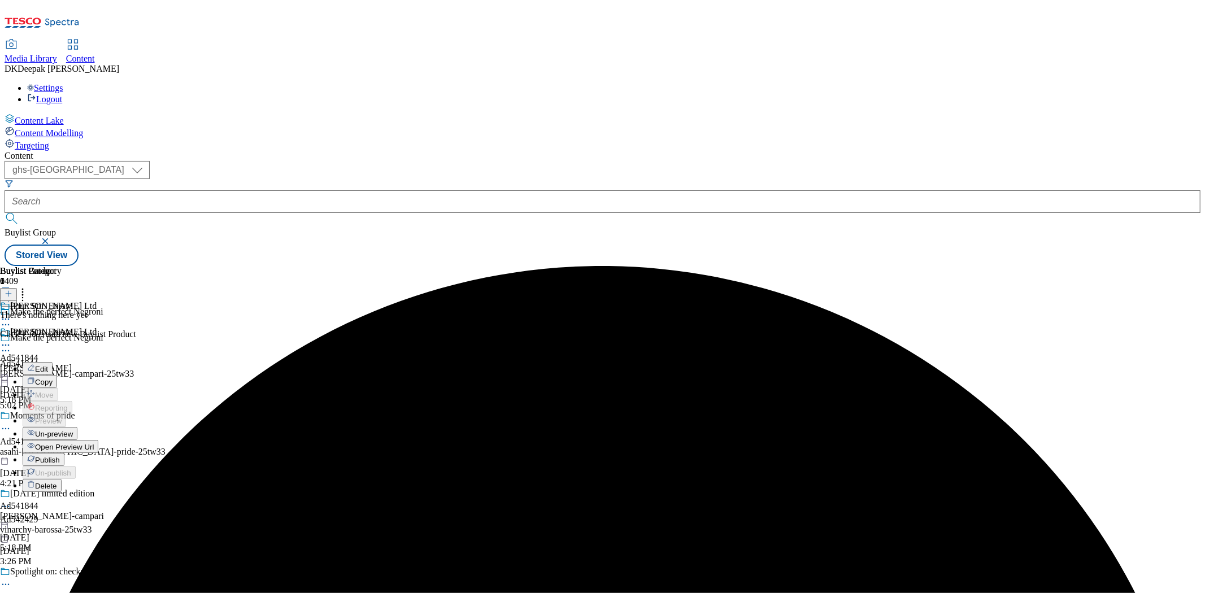
click at [73, 430] on span "Un-preview" at bounding box center [54, 434] width 38 height 8
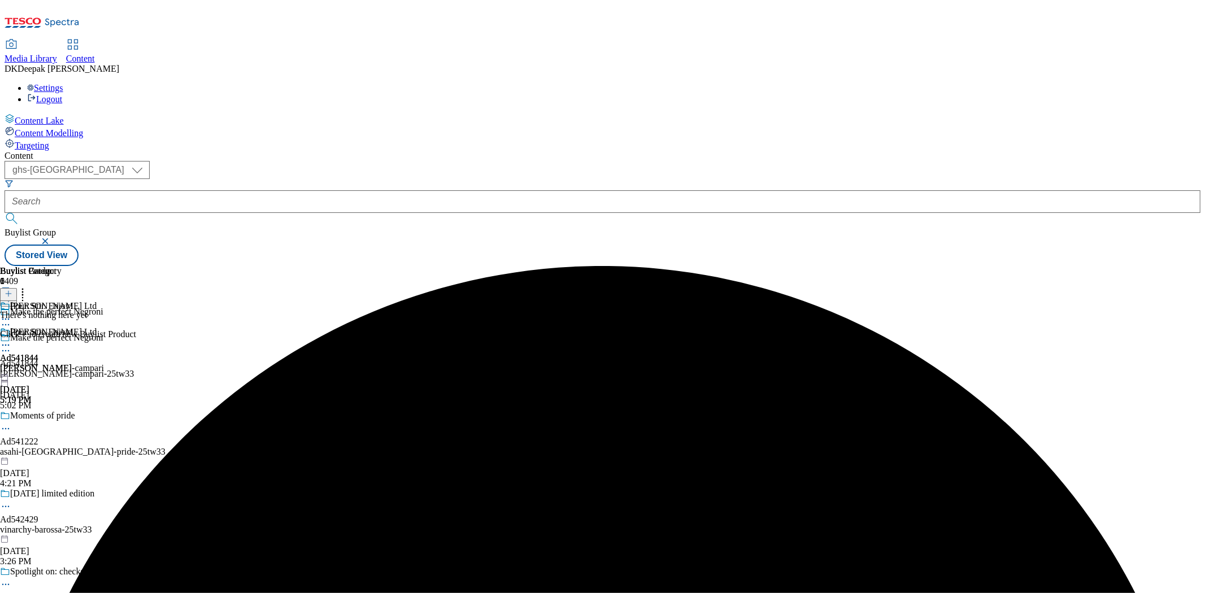
click at [17, 288] on button at bounding box center [8, 294] width 17 height 13
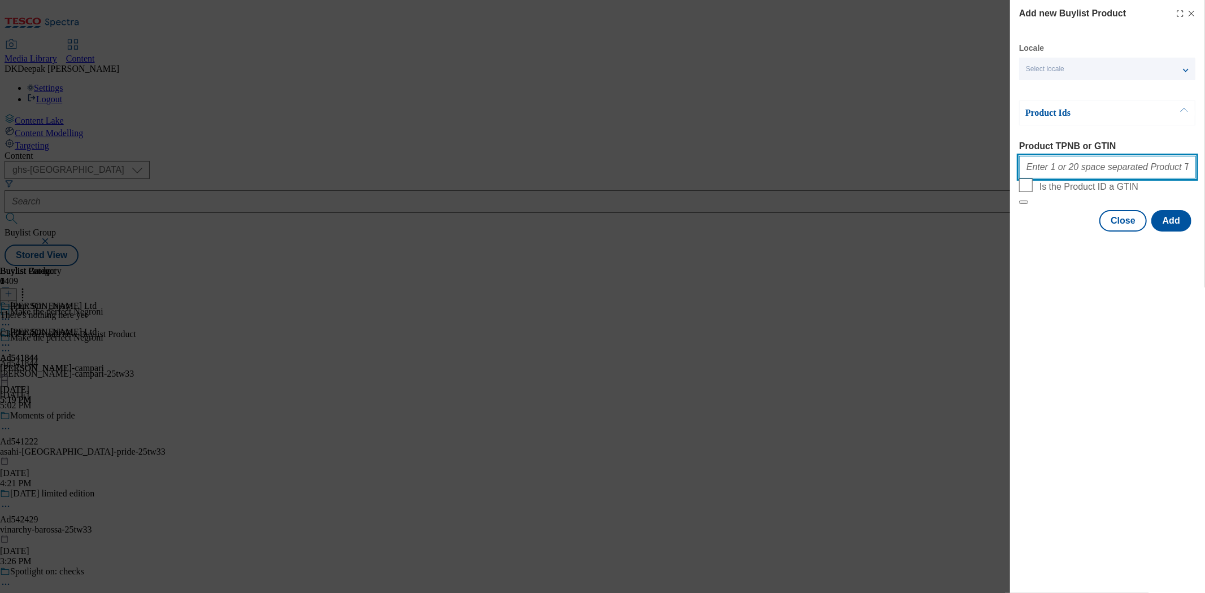
click at [1080, 171] on input "Product TPNB or GTIN" at bounding box center [1108, 167] width 177 height 23
paste input "50236083, 50236083, 50236083, 50236083, 50236083, 50236083, 50236083, 50236083,…"
type input "50236083, 50236083, 50236083, 50236083, 50236083, 50236083, 50236083, 50236083,…"
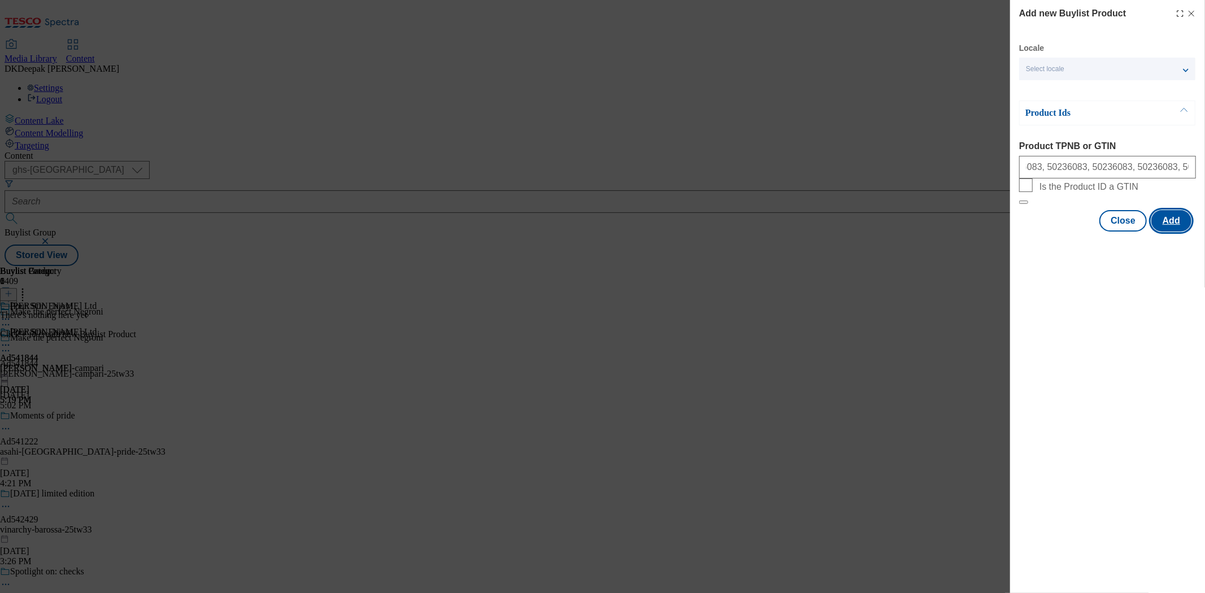
click at [1169, 232] on button "Add" at bounding box center [1172, 220] width 40 height 21
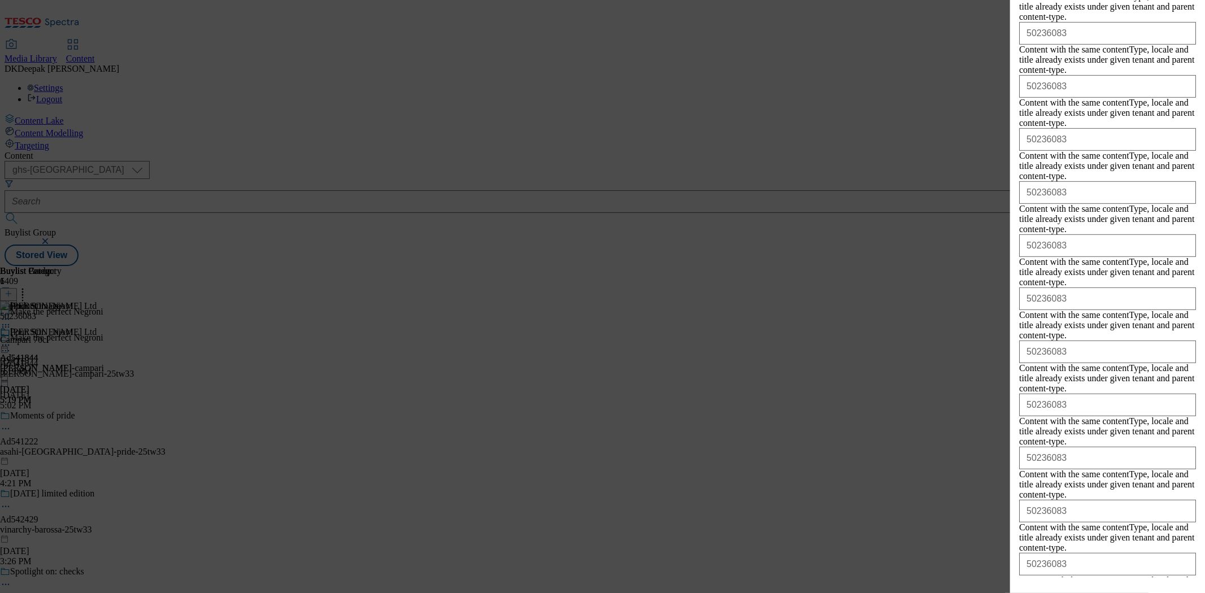
scroll to position [410, 0]
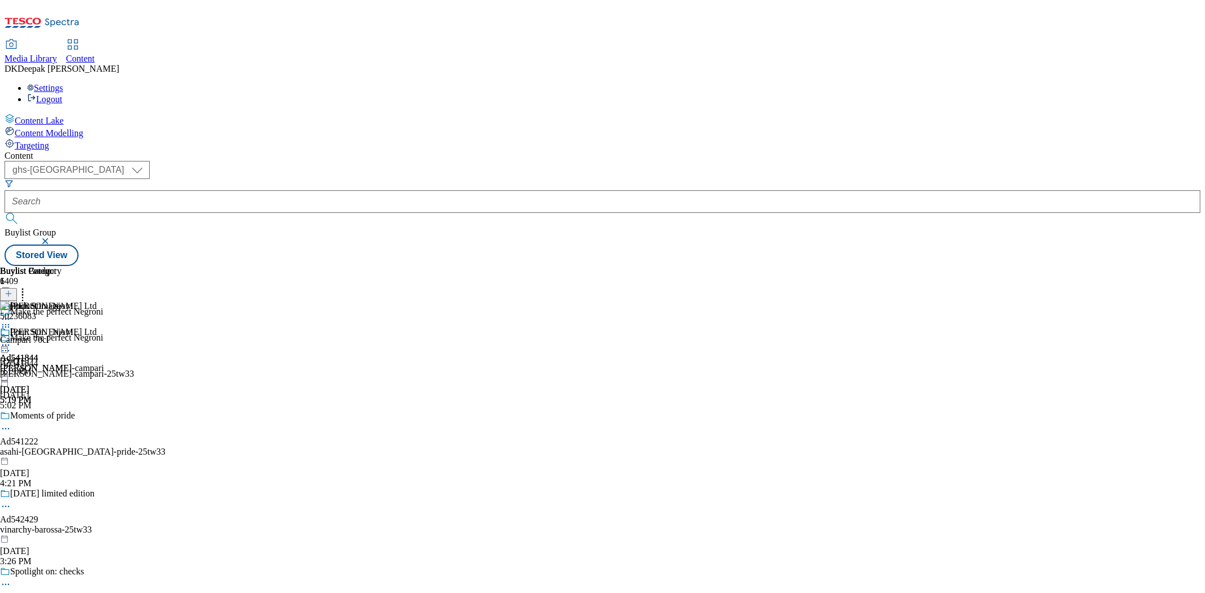
click at [11, 340] on icon at bounding box center [5, 345] width 11 height 11
click at [66, 414] on button "Preview" at bounding box center [45, 420] width 44 height 13
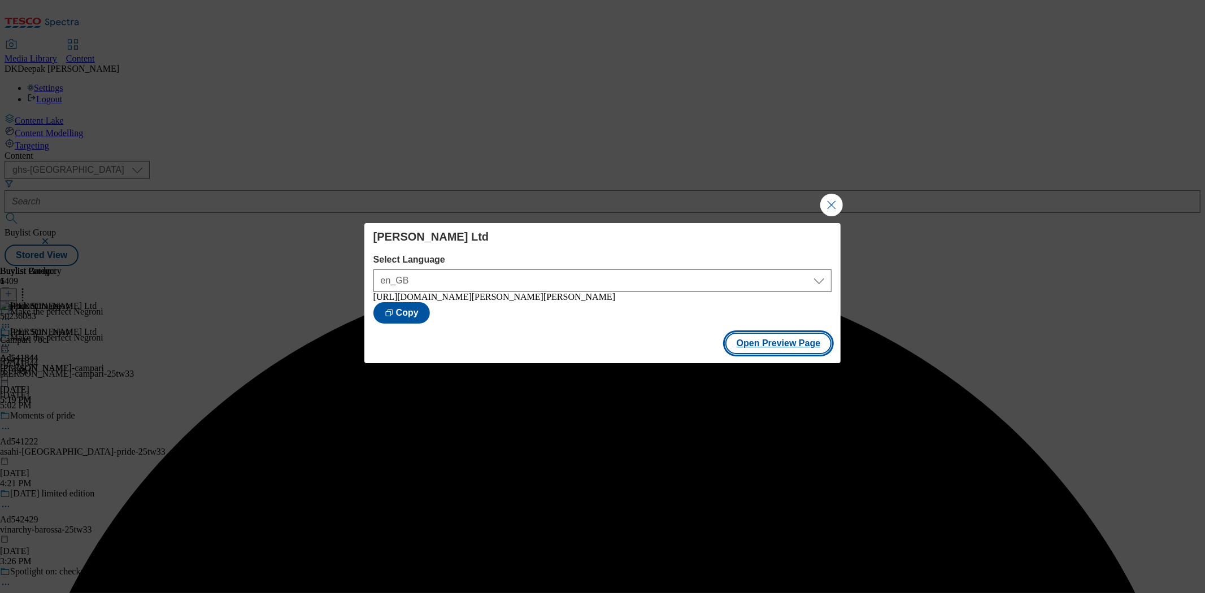
click at [773, 354] on button "Open Preview Page" at bounding box center [779, 343] width 107 height 21
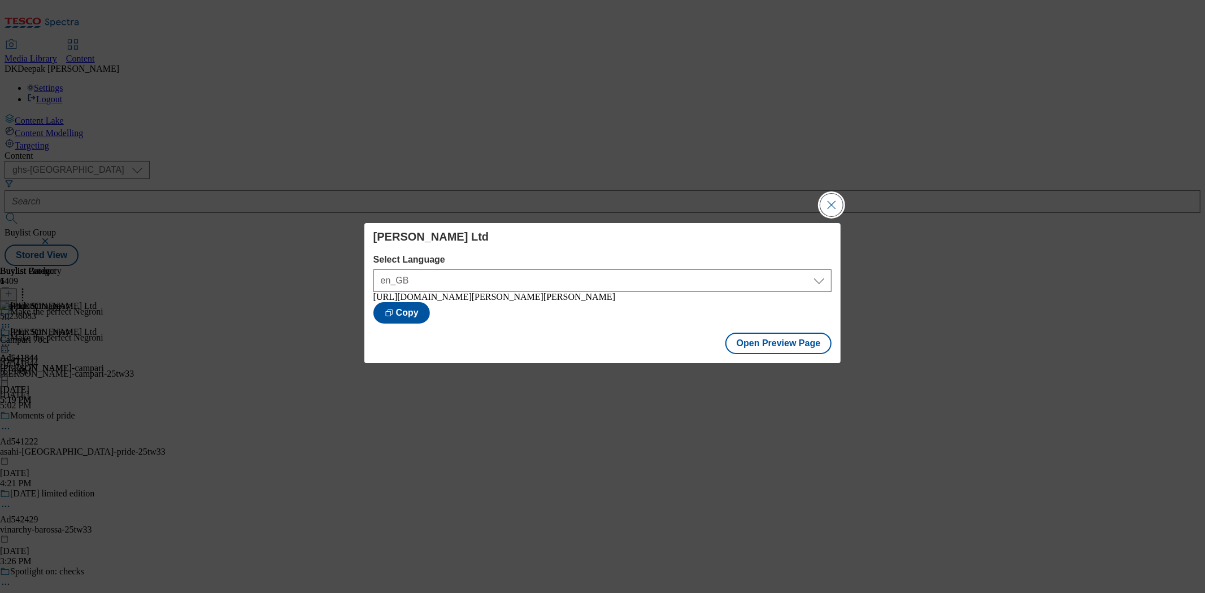
click at [829, 208] on button "Close Modal" at bounding box center [832, 205] width 23 height 23
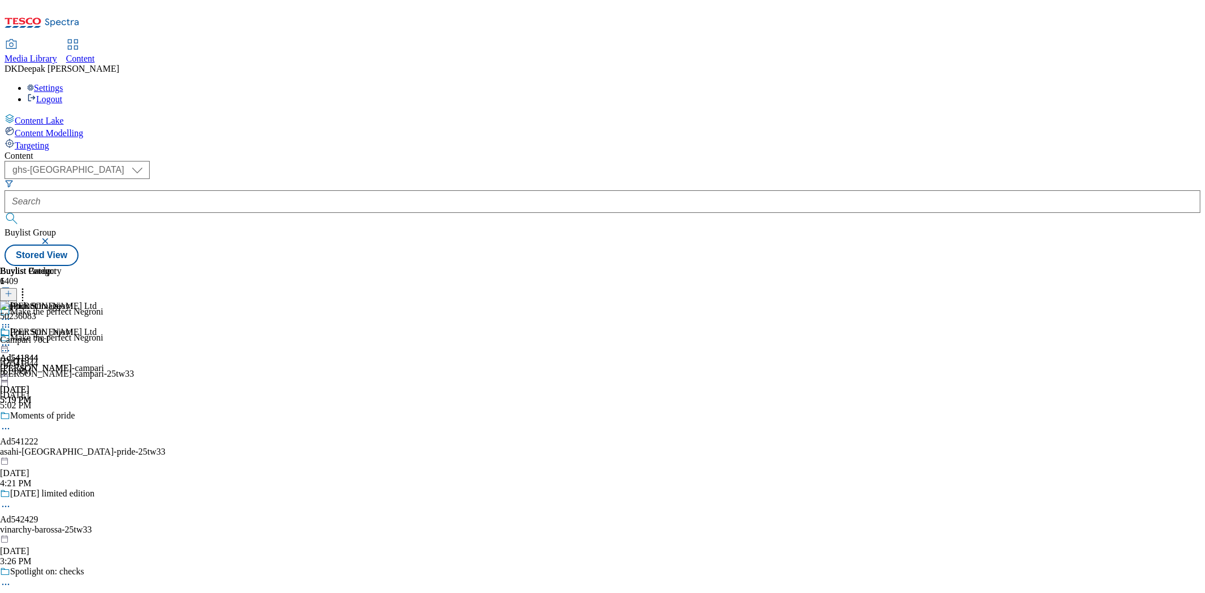
click at [11, 340] on icon at bounding box center [5, 345] width 11 height 11
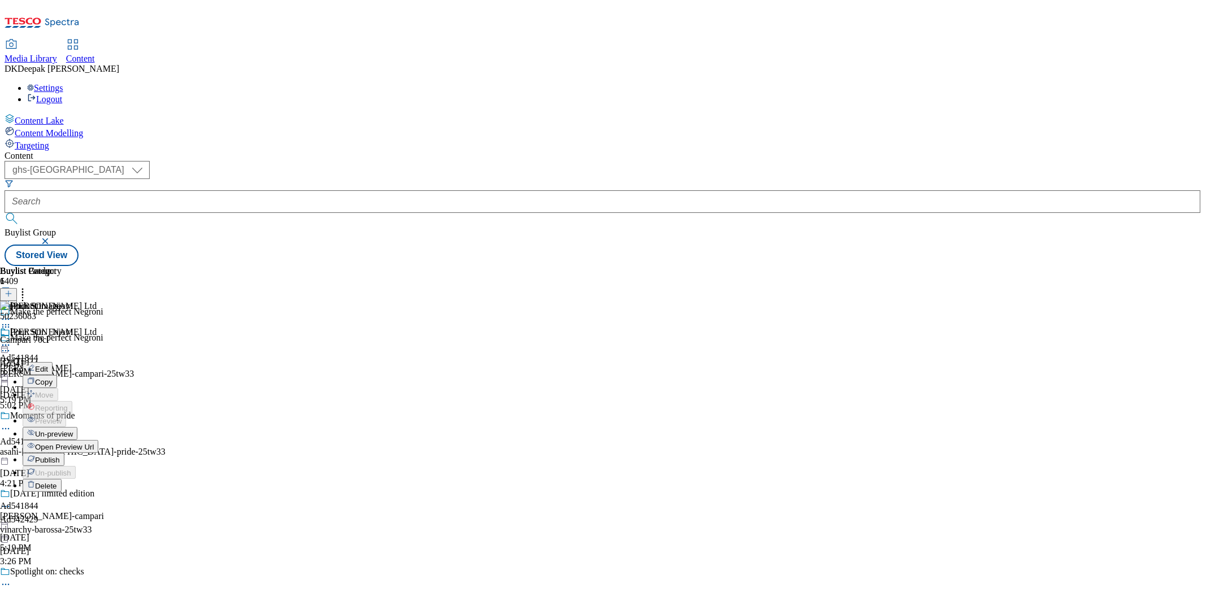
click at [94, 443] on span "Open Preview Url" at bounding box center [64, 447] width 59 height 8
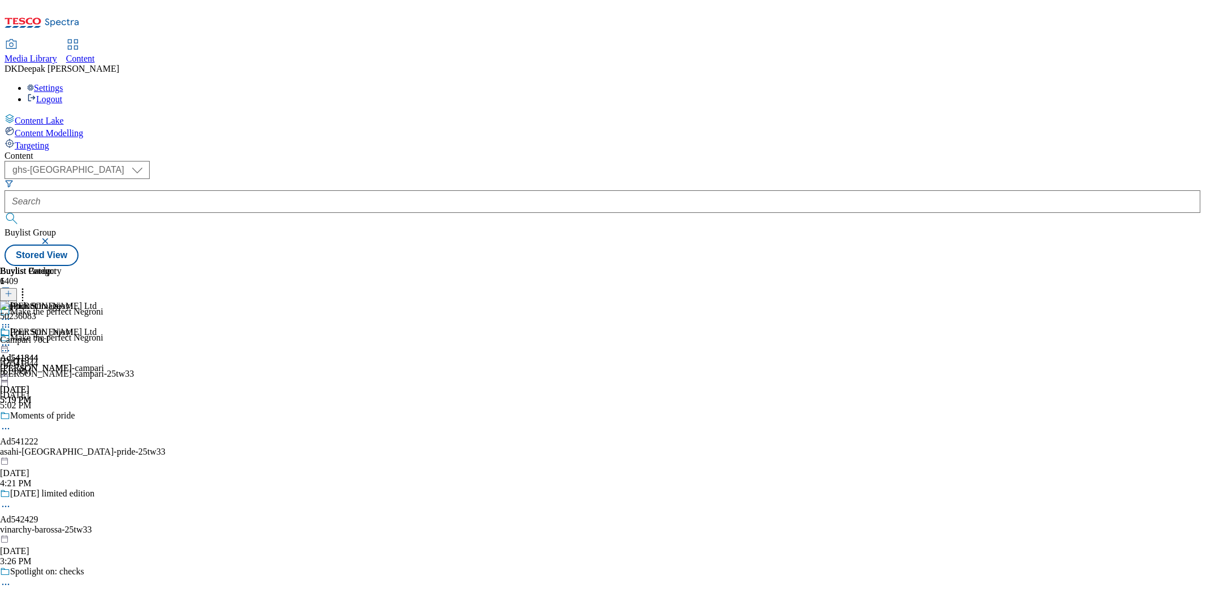
click at [11, 340] on icon at bounding box center [5, 345] width 11 height 11
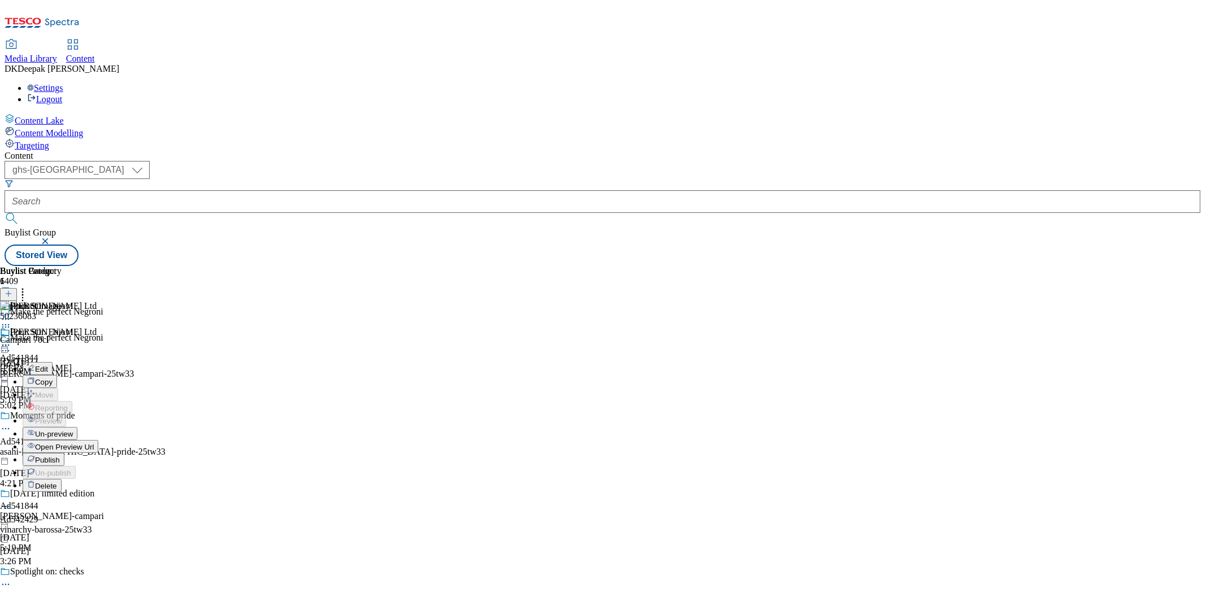
click at [73, 430] on span "Un-preview" at bounding box center [54, 434] width 38 height 8
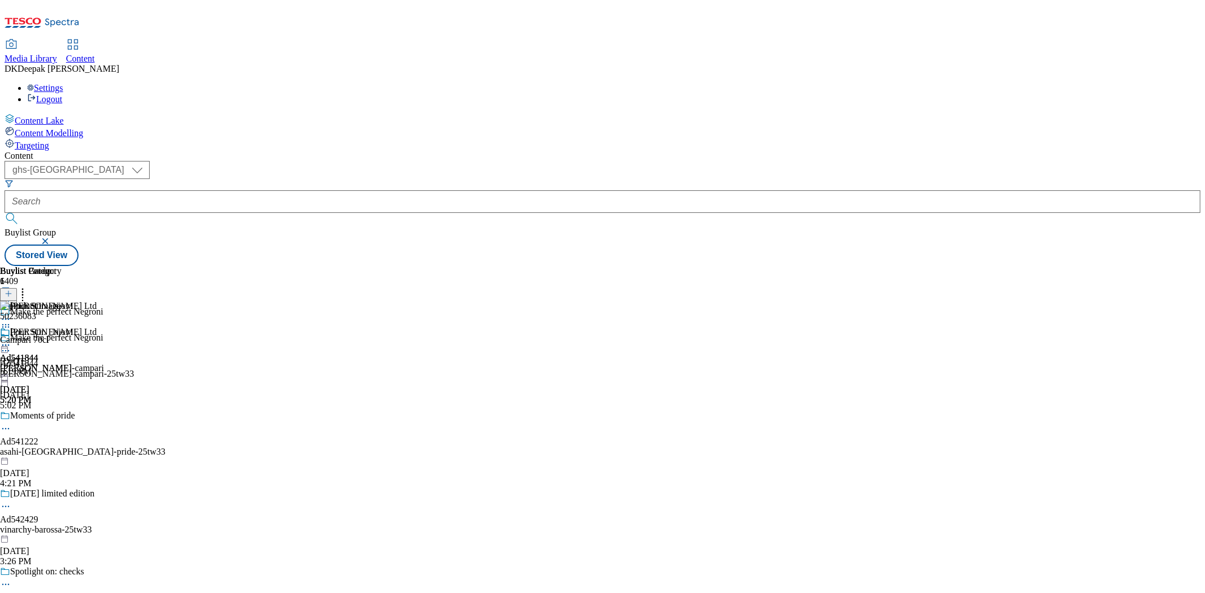
click at [11, 340] on icon at bounding box center [5, 345] width 11 height 11
click at [62, 417] on span "Preview" at bounding box center [48, 421] width 27 height 8
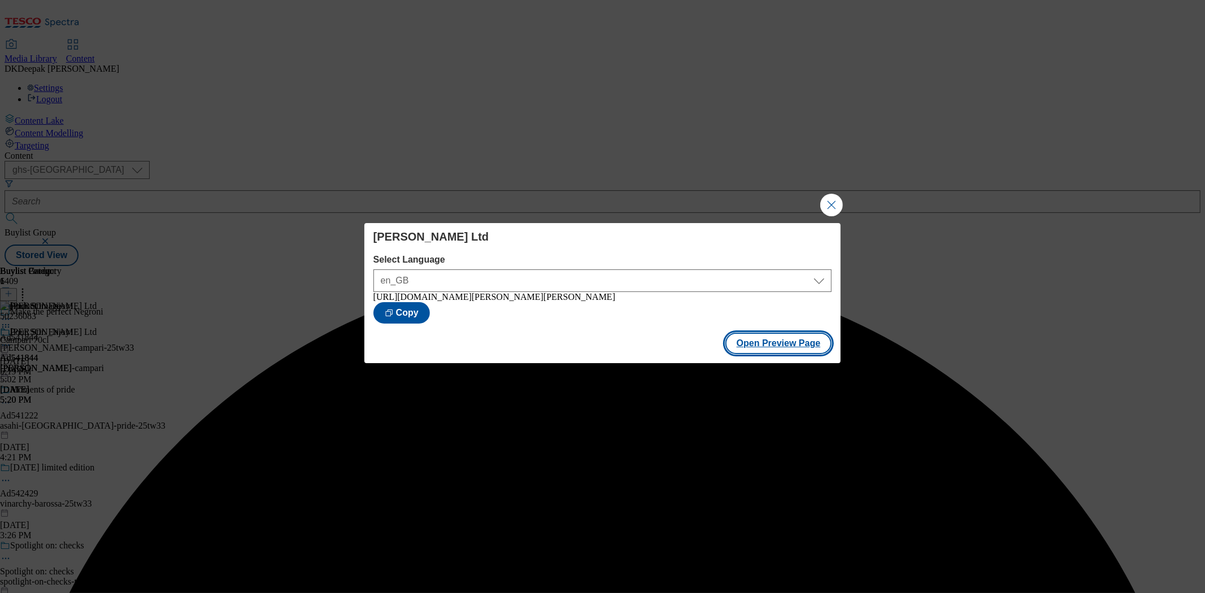
click at [786, 345] on button "Open Preview Page" at bounding box center [779, 343] width 107 height 21
click at [832, 200] on button "Close Modal" at bounding box center [832, 205] width 23 height 23
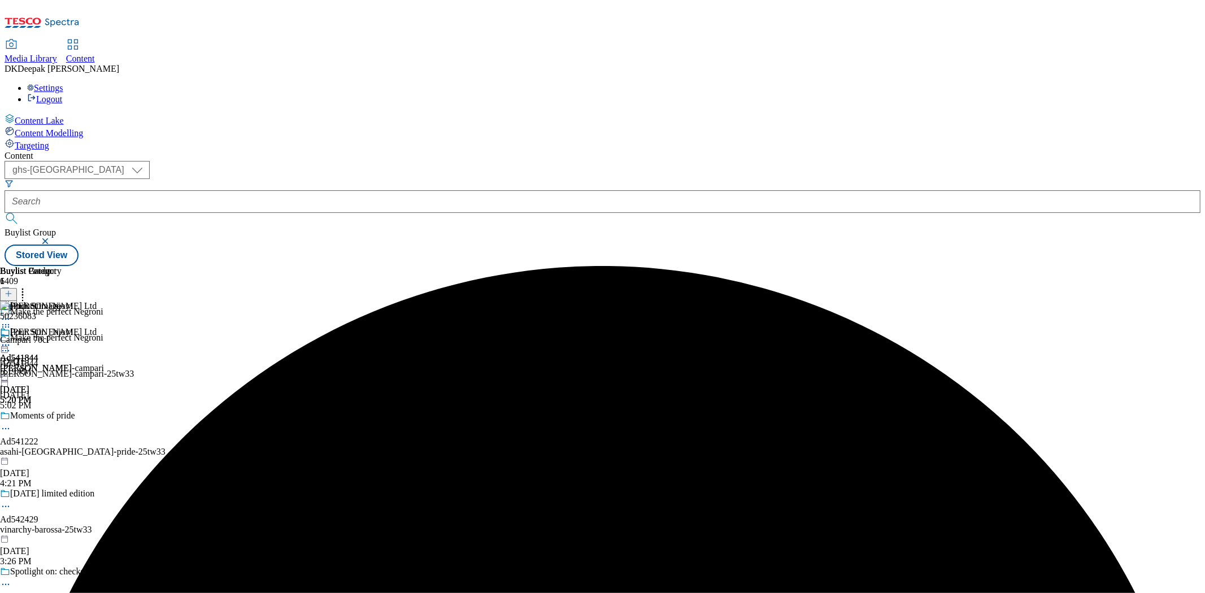
click at [104, 327] on div "[PERSON_NAME] Ltd" at bounding box center [52, 340] width 104 height 26
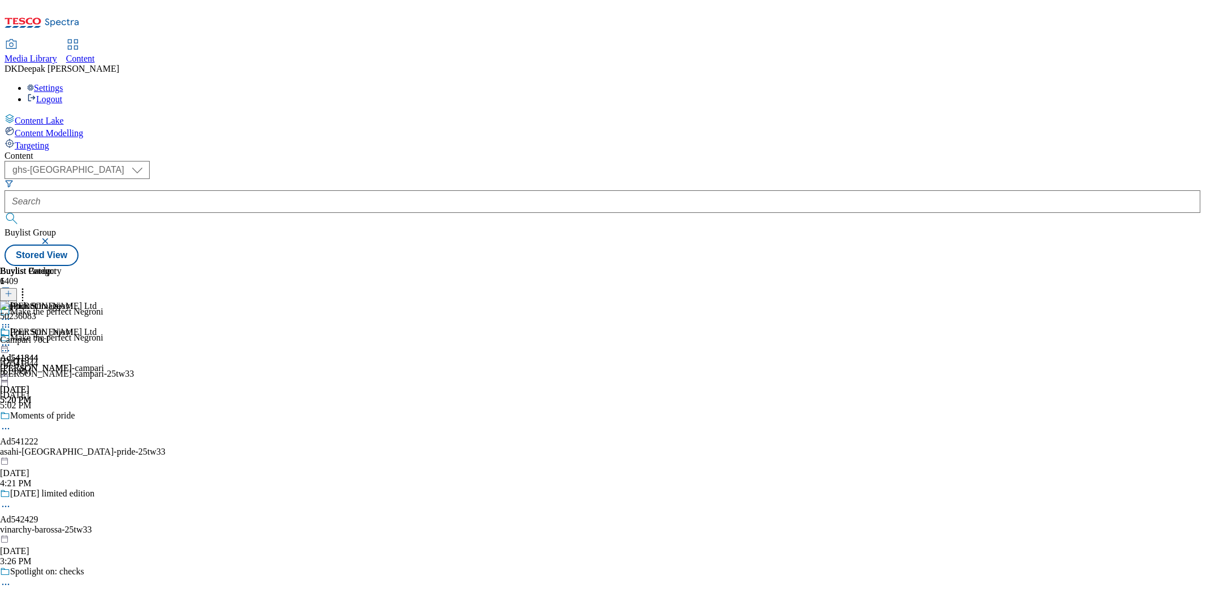
click at [11, 340] on icon at bounding box center [5, 345] width 11 height 11
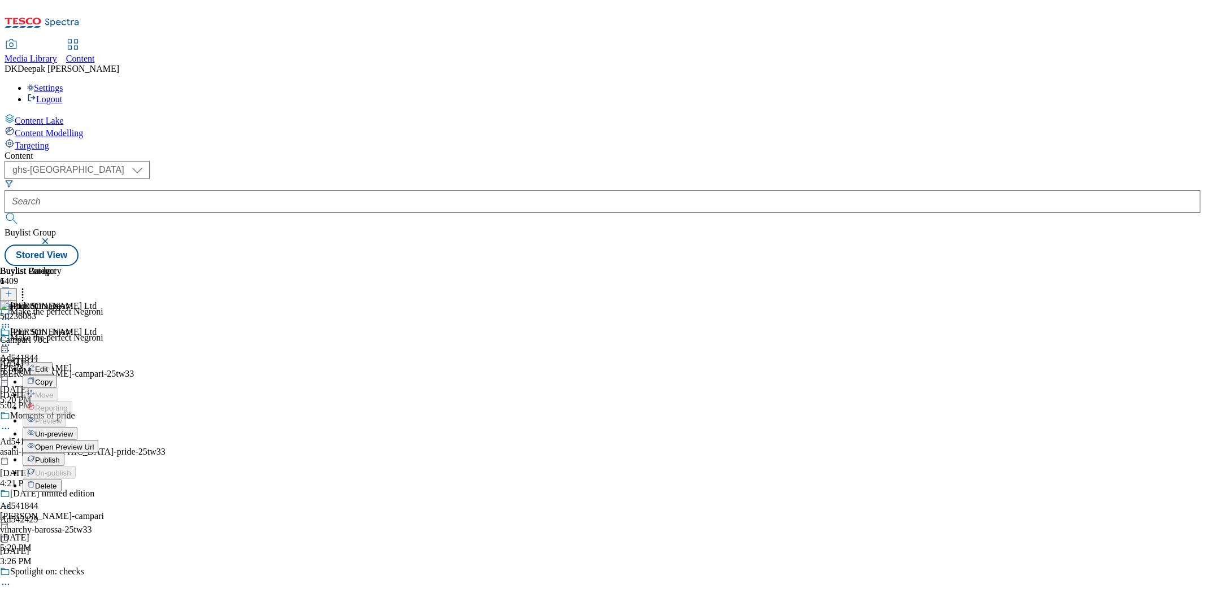
click at [77, 427] on button "Un-preview" at bounding box center [50, 433] width 55 height 13
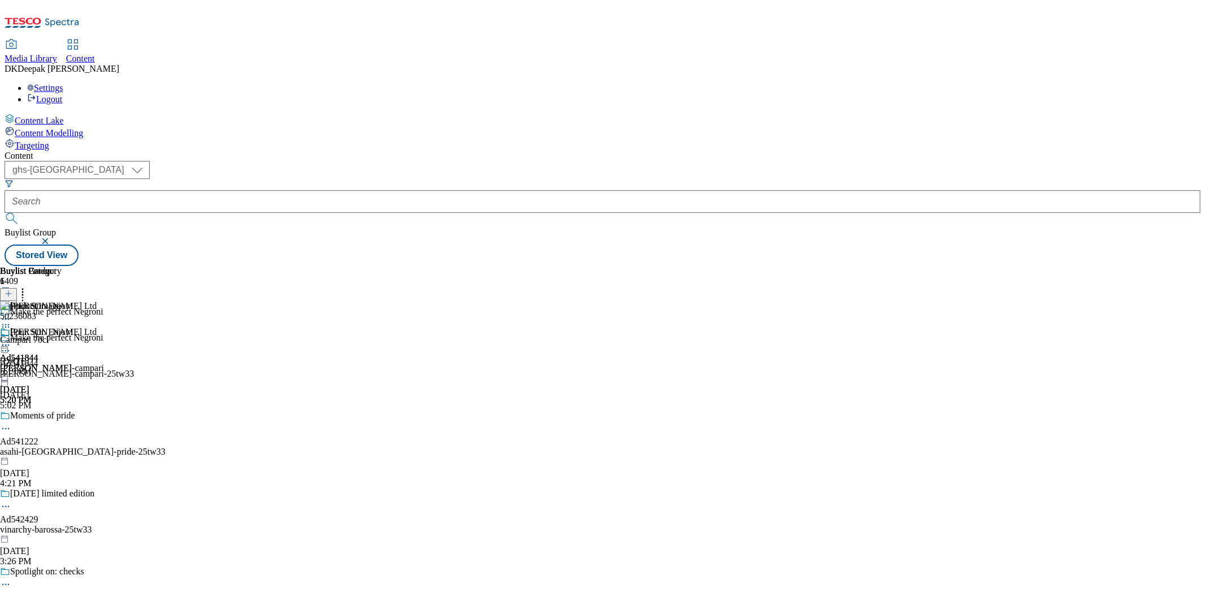
click at [11, 340] on icon at bounding box center [5, 345] width 11 height 11
click at [62, 417] on span "Preview" at bounding box center [48, 421] width 27 height 8
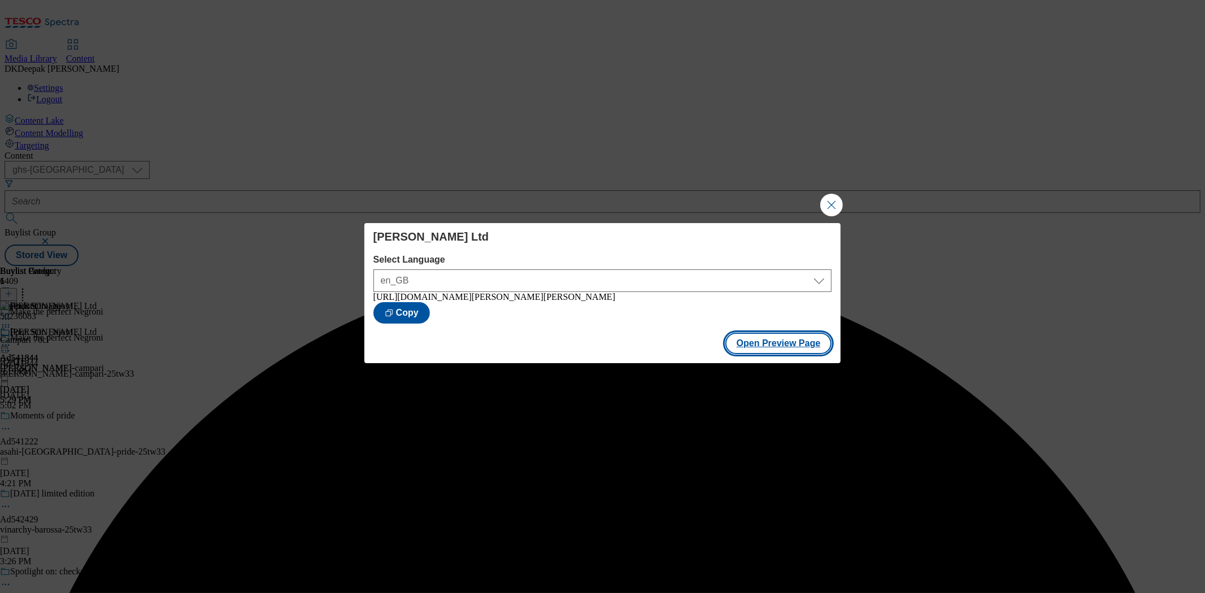
click at [826, 345] on button "Open Preview Page" at bounding box center [779, 343] width 107 height 21
click at [838, 200] on button "Close Modal" at bounding box center [832, 205] width 23 height 23
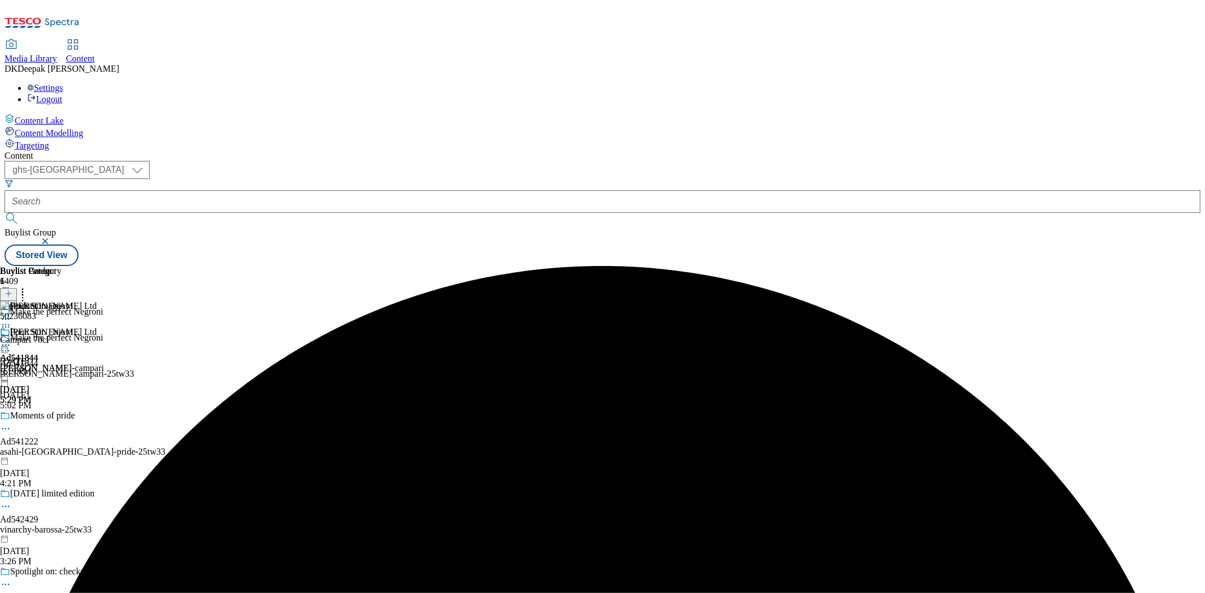
click at [11, 340] on icon at bounding box center [5, 345] width 11 height 11
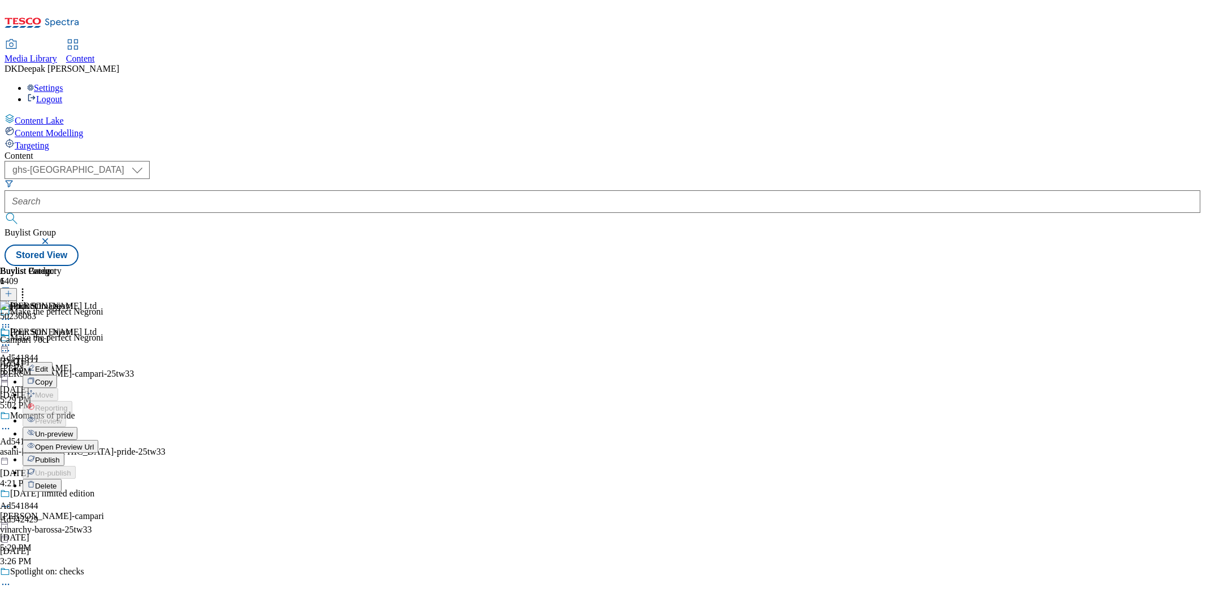
click at [73, 430] on span "Un-preview" at bounding box center [54, 434] width 38 height 8
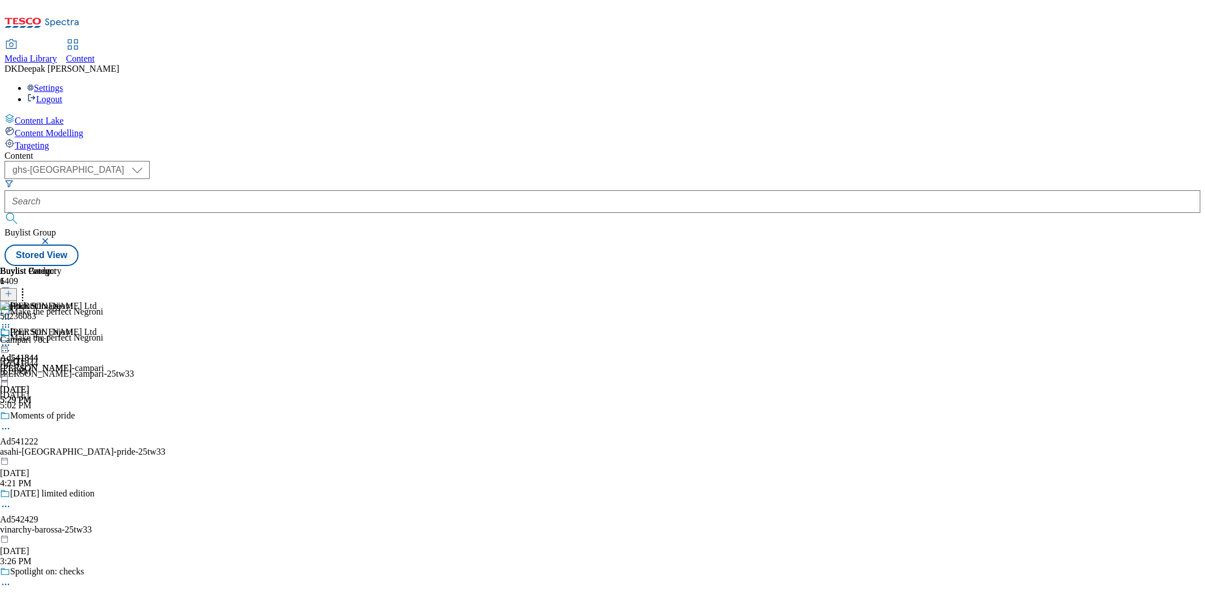
click at [11, 340] on icon at bounding box center [5, 345] width 11 height 11
click at [104, 414] on li "Preview" at bounding box center [63, 420] width 81 height 13
click at [11, 340] on icon at bounding box center [5, 345] width 11 height 11
click at [62, 417] on span "Preview" at bounding box center [48, 421] width 27 height 8
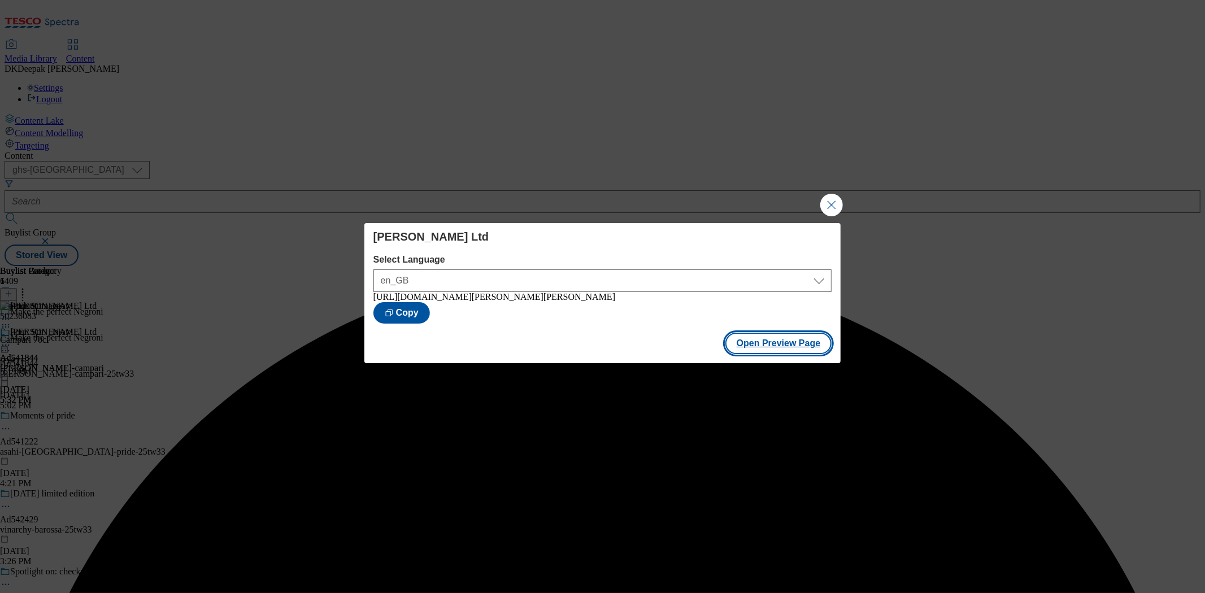
click at [777, 345] on button "Open Preview Page" at bounding box center [779, 343] width 107 height 21
click at [828, 209] on button "Close Modal" at bounding box center [832, 205] width 23 height 23
